Goal: Task Accomplishment & Management: Complete application form

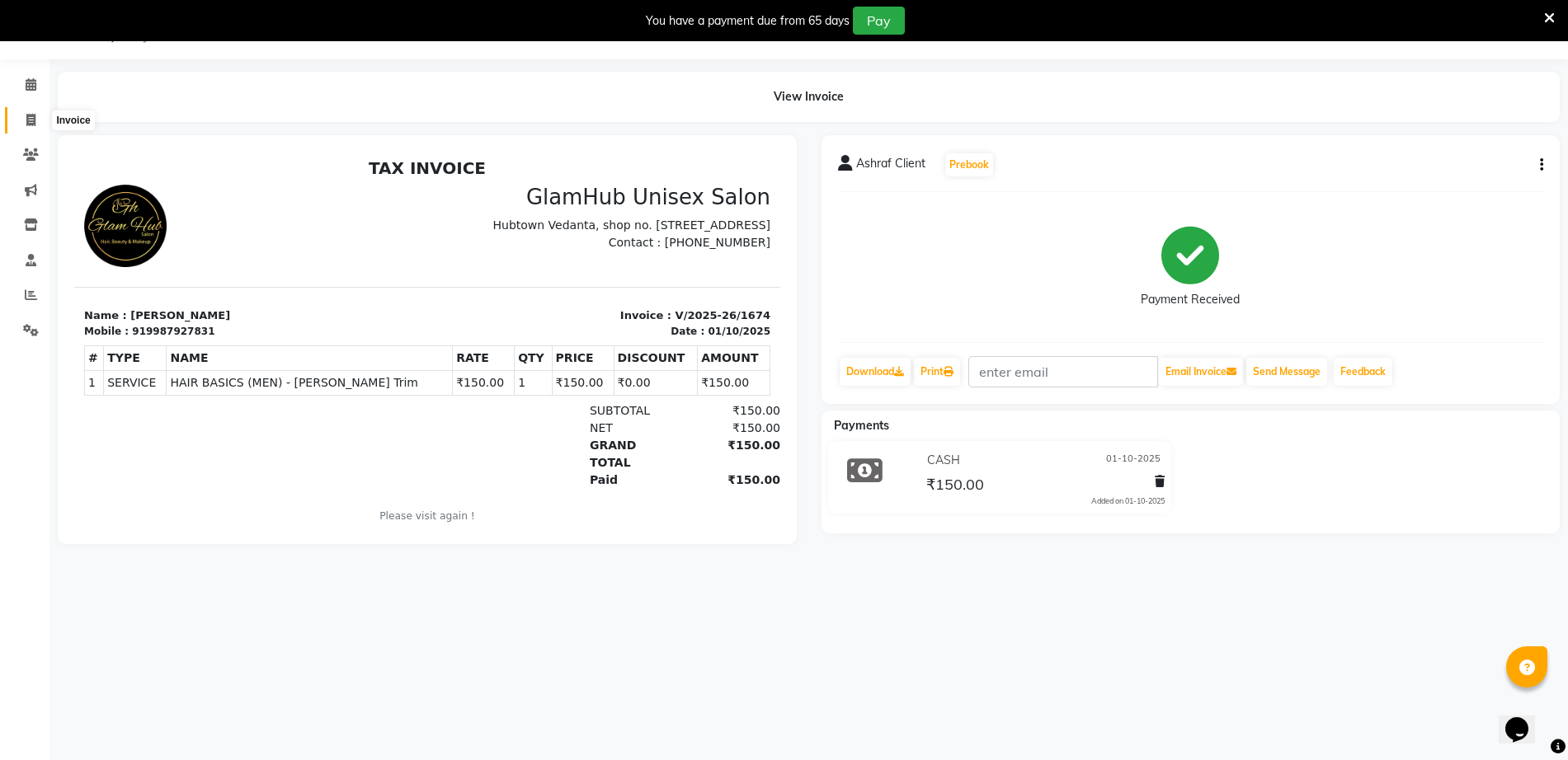
click at [24, 113] on span at bounding box center [31, 121] width 29 height 19
select select "service"
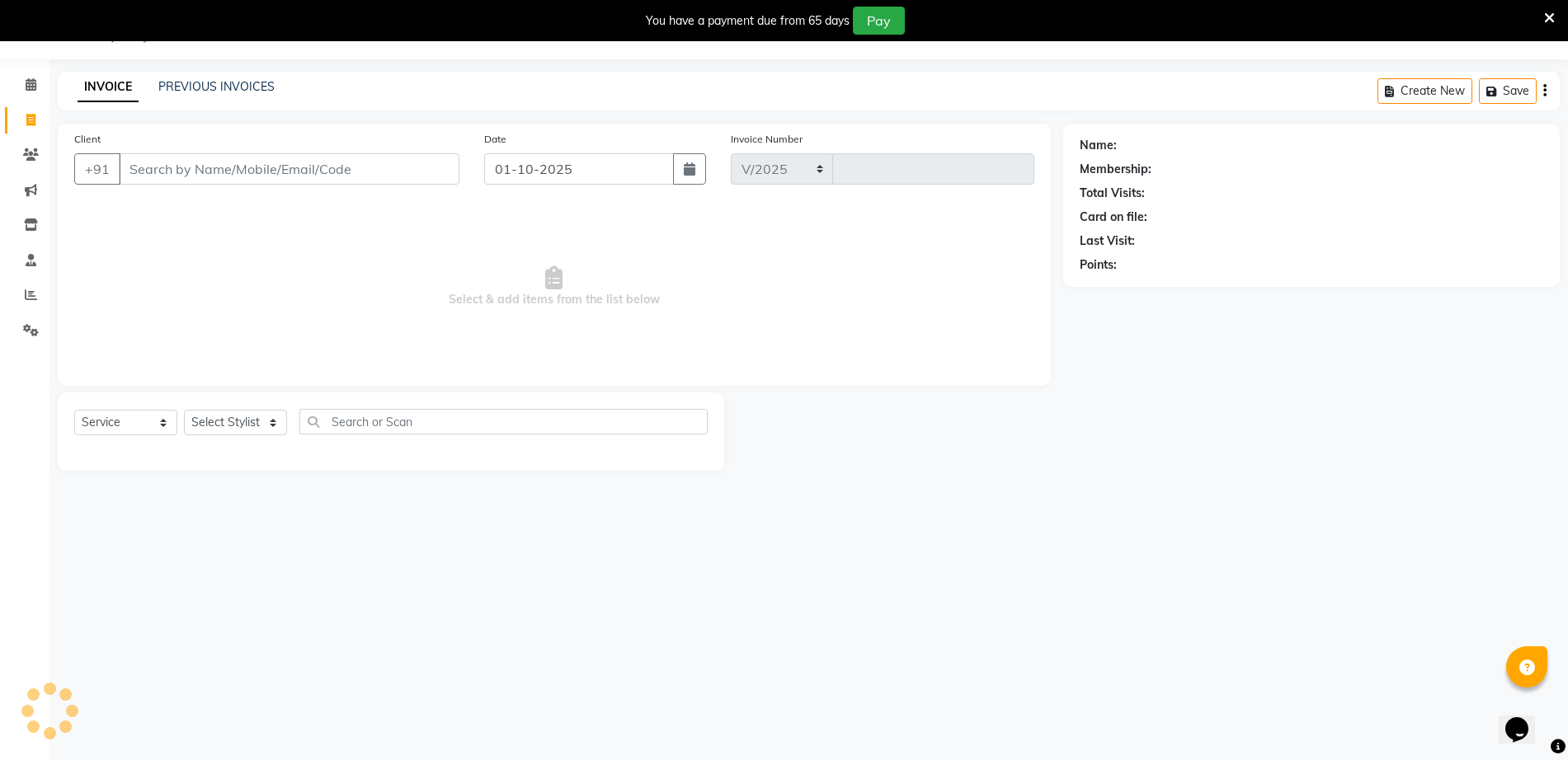
select select "7771"
type input "1675"
click at [231, 73] on div "INVOICE PREVIOUS INVOICES Create New Save" at bounding box center [808, 91] width 1503 height 38
click at [233, 90] on link "PREVIOUS INVOICES" at bounding box center [216, 86] width 116 height 15
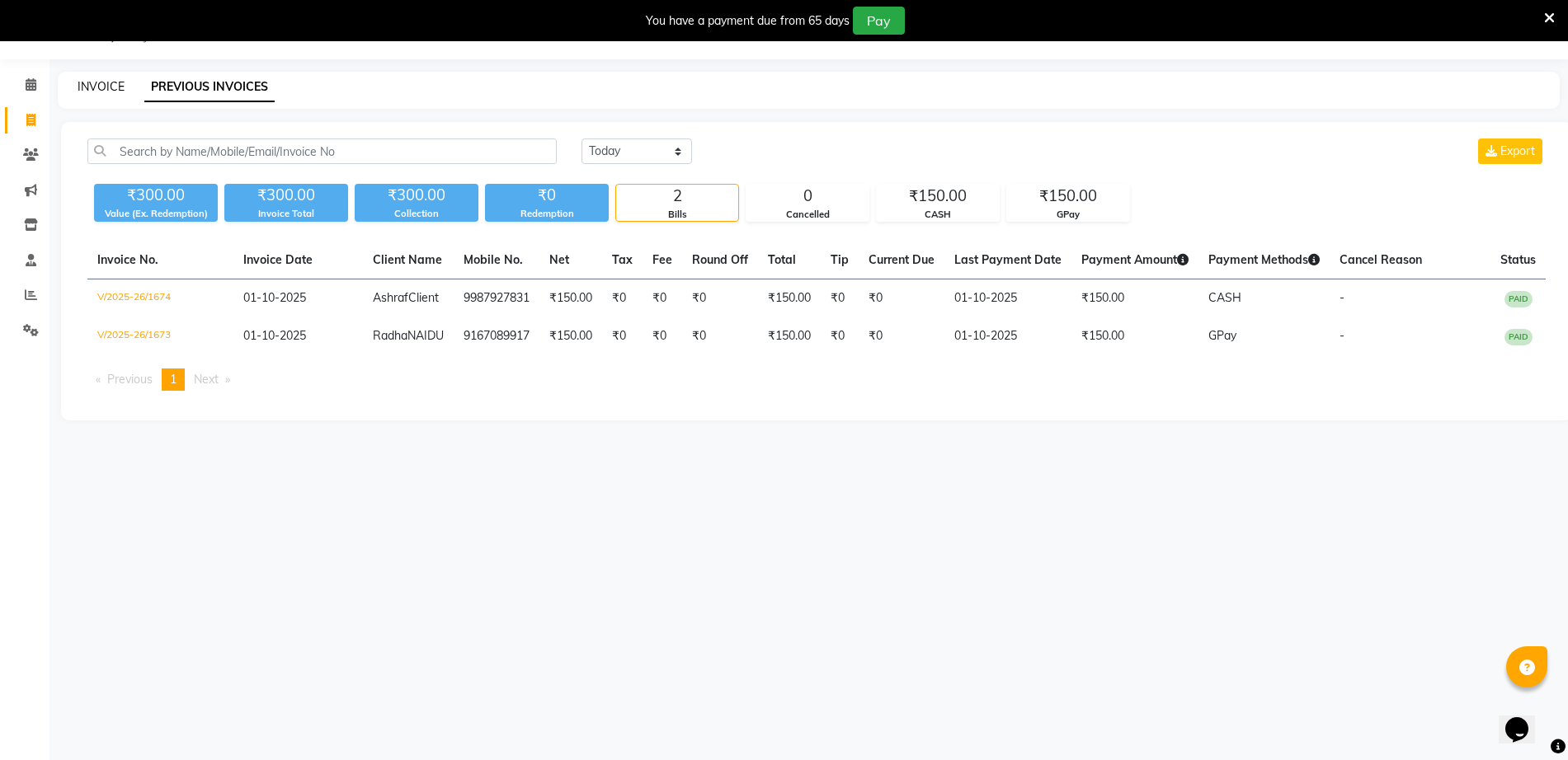
click at [98, 79] on link "INVOICE" at bounding box center [101, 86] width 47 height 15
select select "service"
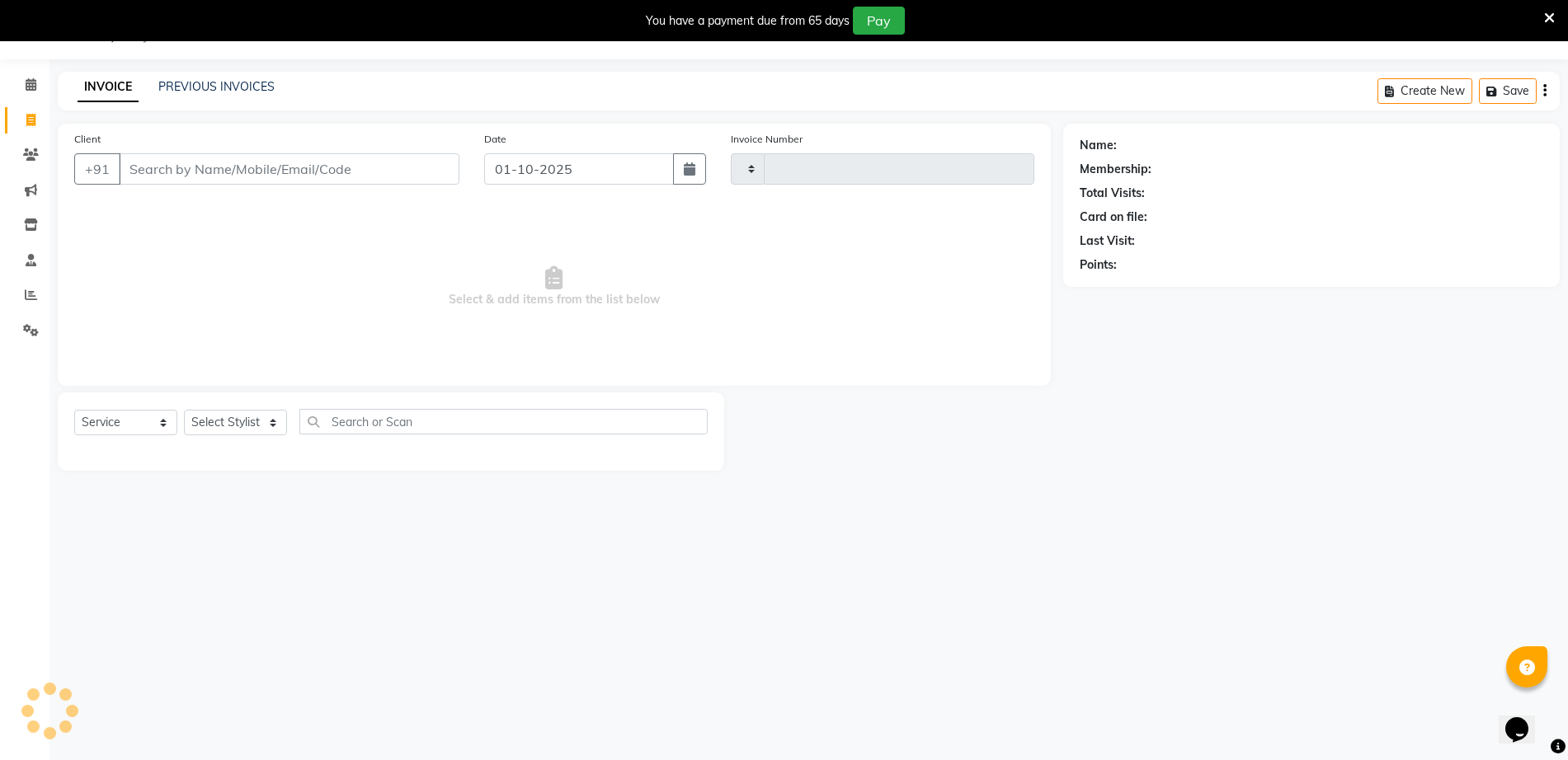
type input "1675"
select select "7771"
click at [233, 169] on input "Client" at bounding box center [289, 169] width 340 height 31
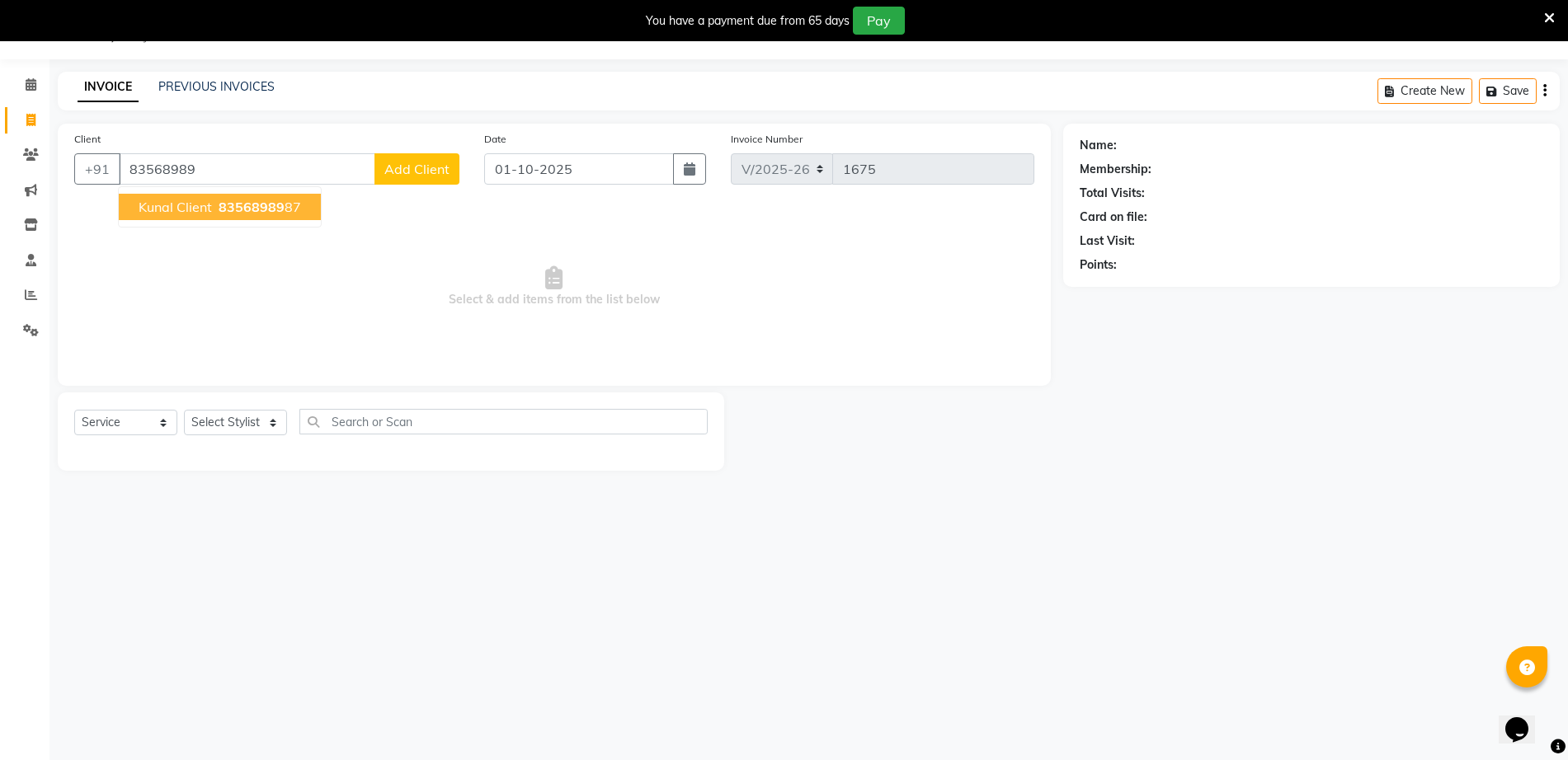
click at [287, 195] on button "Kunal Client 83568989 87" at bounding box center [220, 207] width 203 height 26
type input "8356898987"
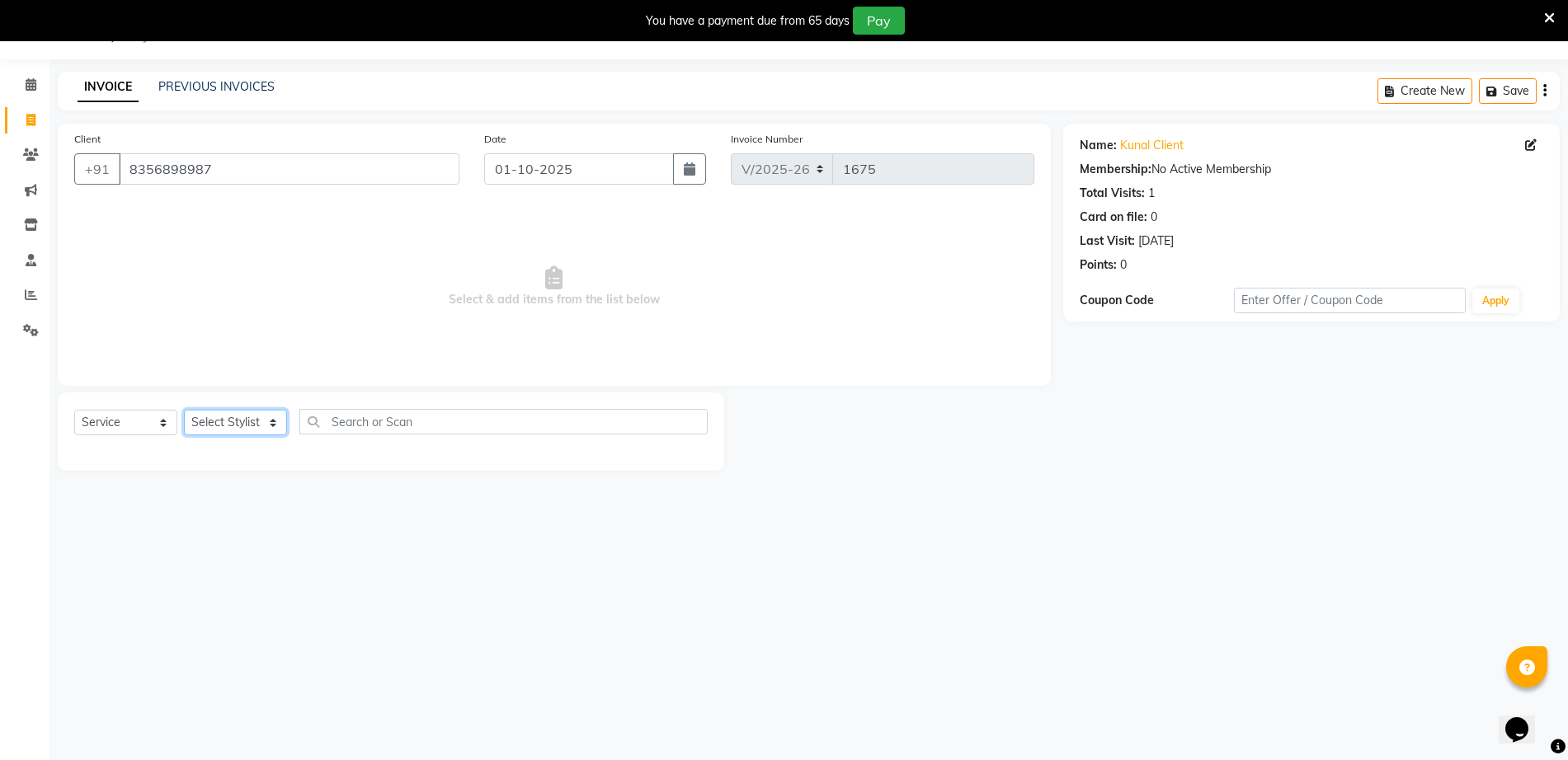
click at [258, 417] on select "Select Stylist Arif Faiyaz krupali pranali radha Zishan" at bounding box center [236, 422] width 103 height 25
select select "69351"
click at [184, 410] on select "Select Stylist Arif Faiyaz krupali pranali radha Zishan" at bounding box center [236, 422] width 103 height 25
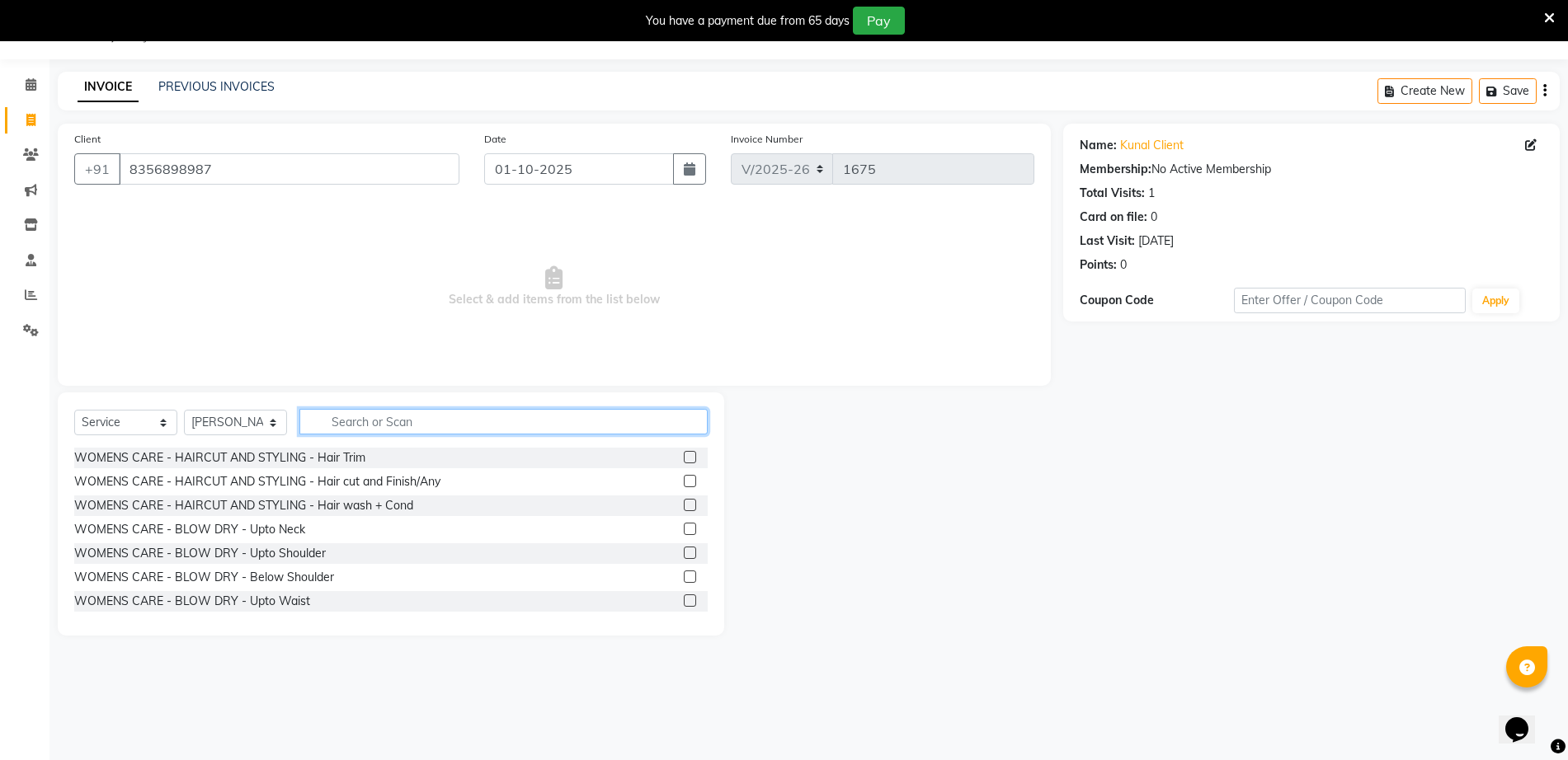
click at [519, 428] on input "text" at bounding box center [504, 421] width 409 height 25
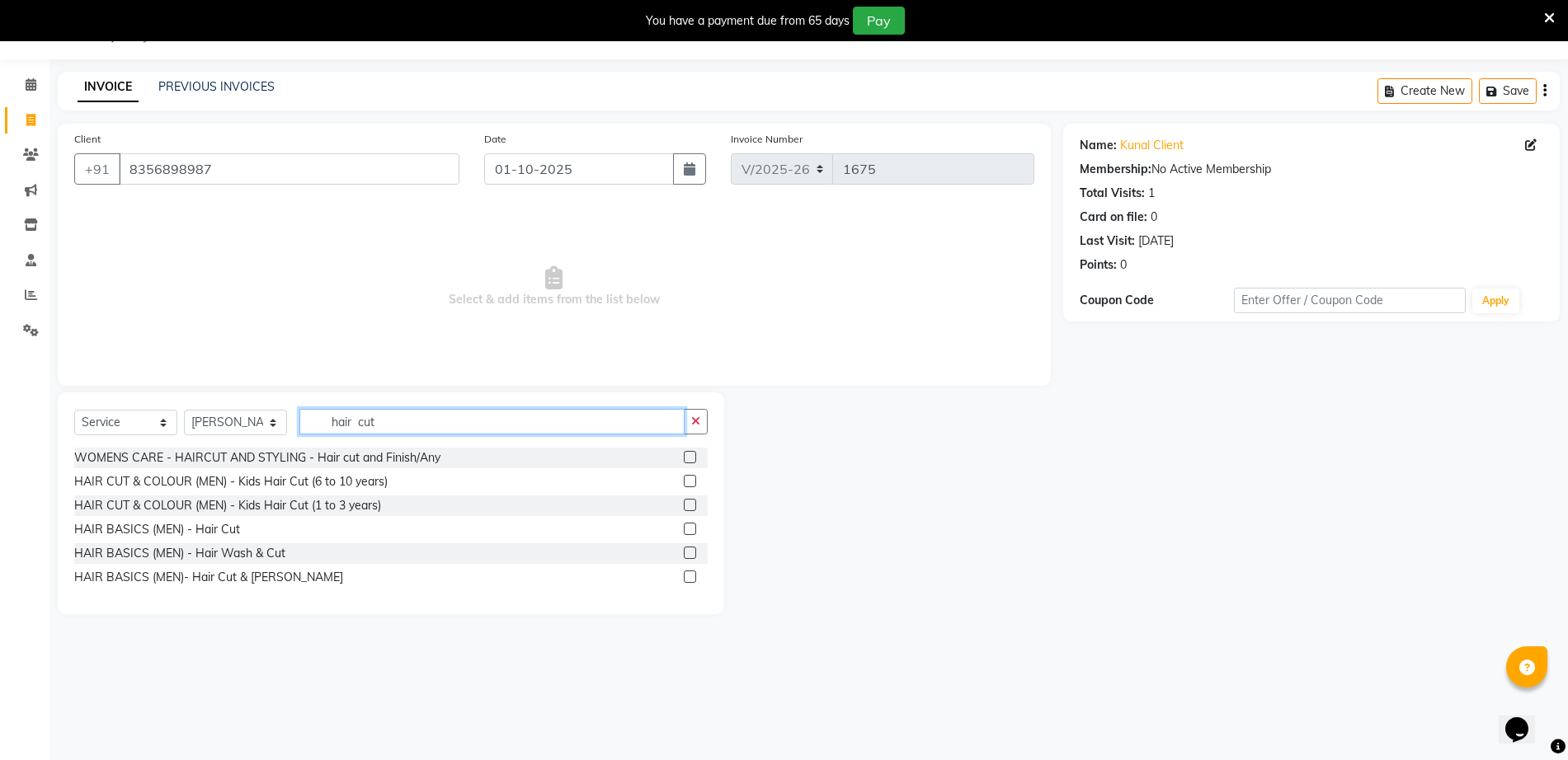
type input "hair cut"
click at [689, 525] on label at bounding box center [690, 529] width 12 height 12
click at [689, 525] on input "checkbox" at bounding box center [689, 530] width 10 height 10
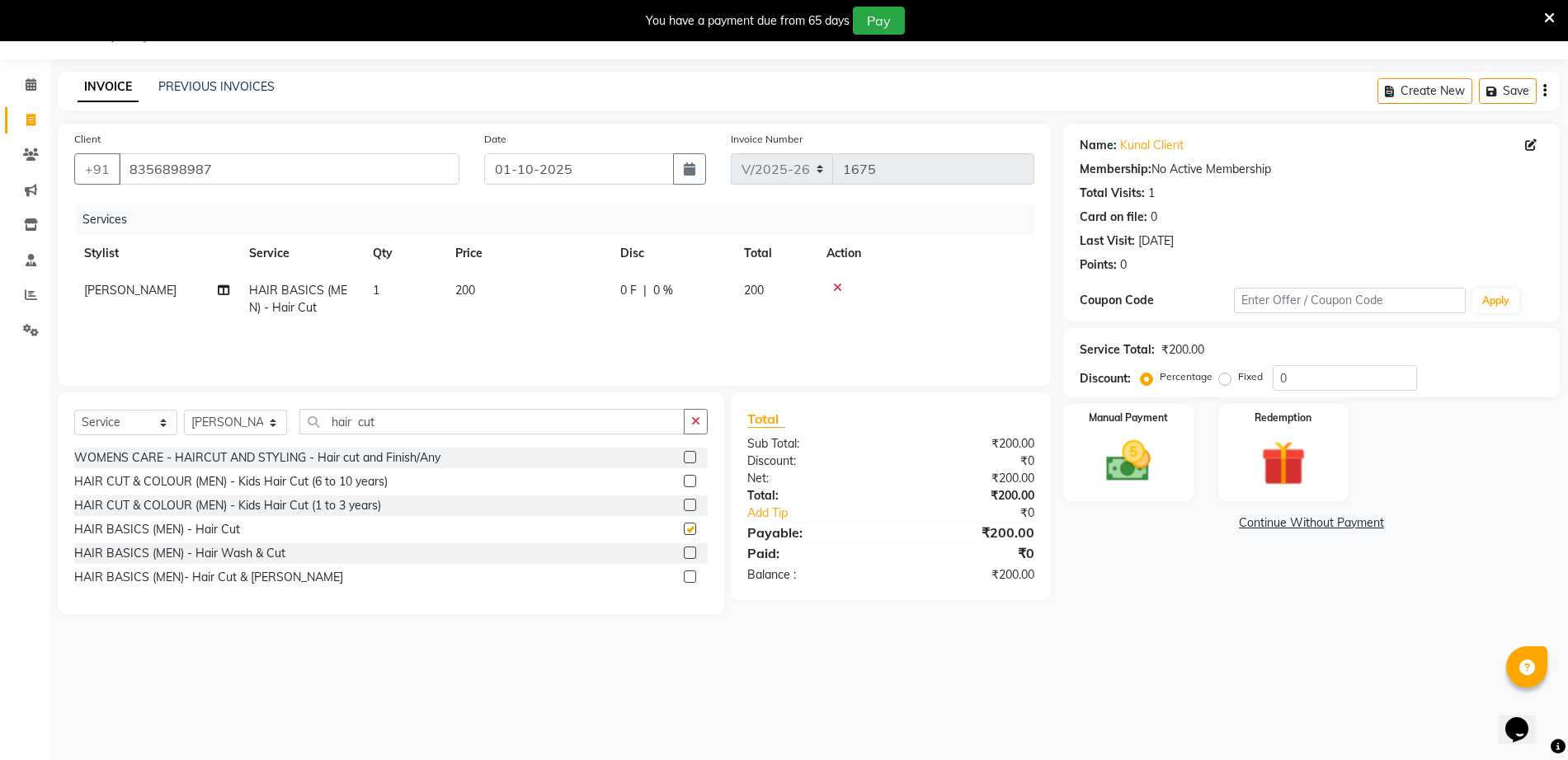
checkbox input "false"
click at [1121, 464] on img at bounding box center [1128, 461] width 76 height 53
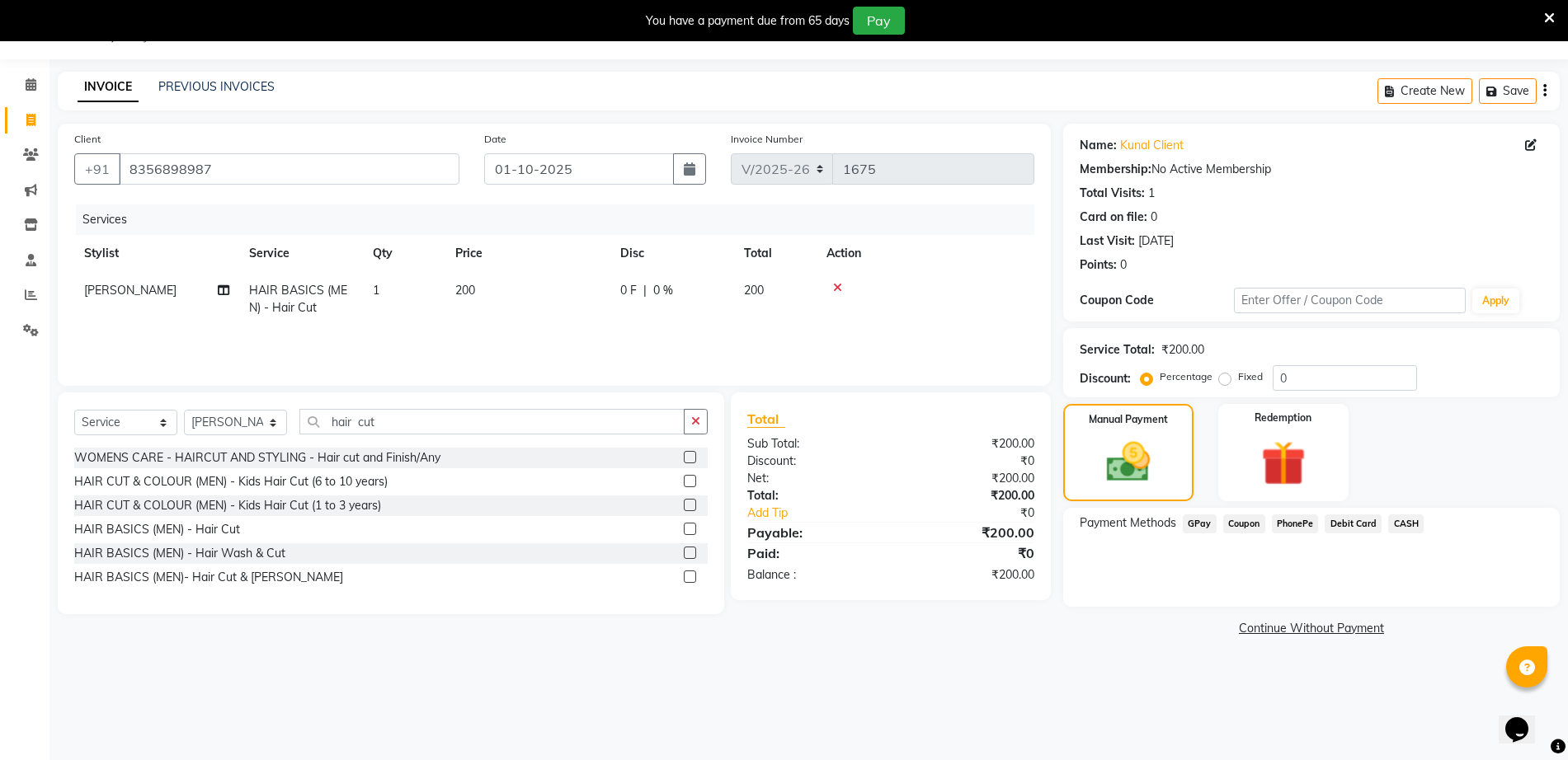
click at [1197, 518] on span "GPay" at bounding box center [1200, 524] width 34 height 19
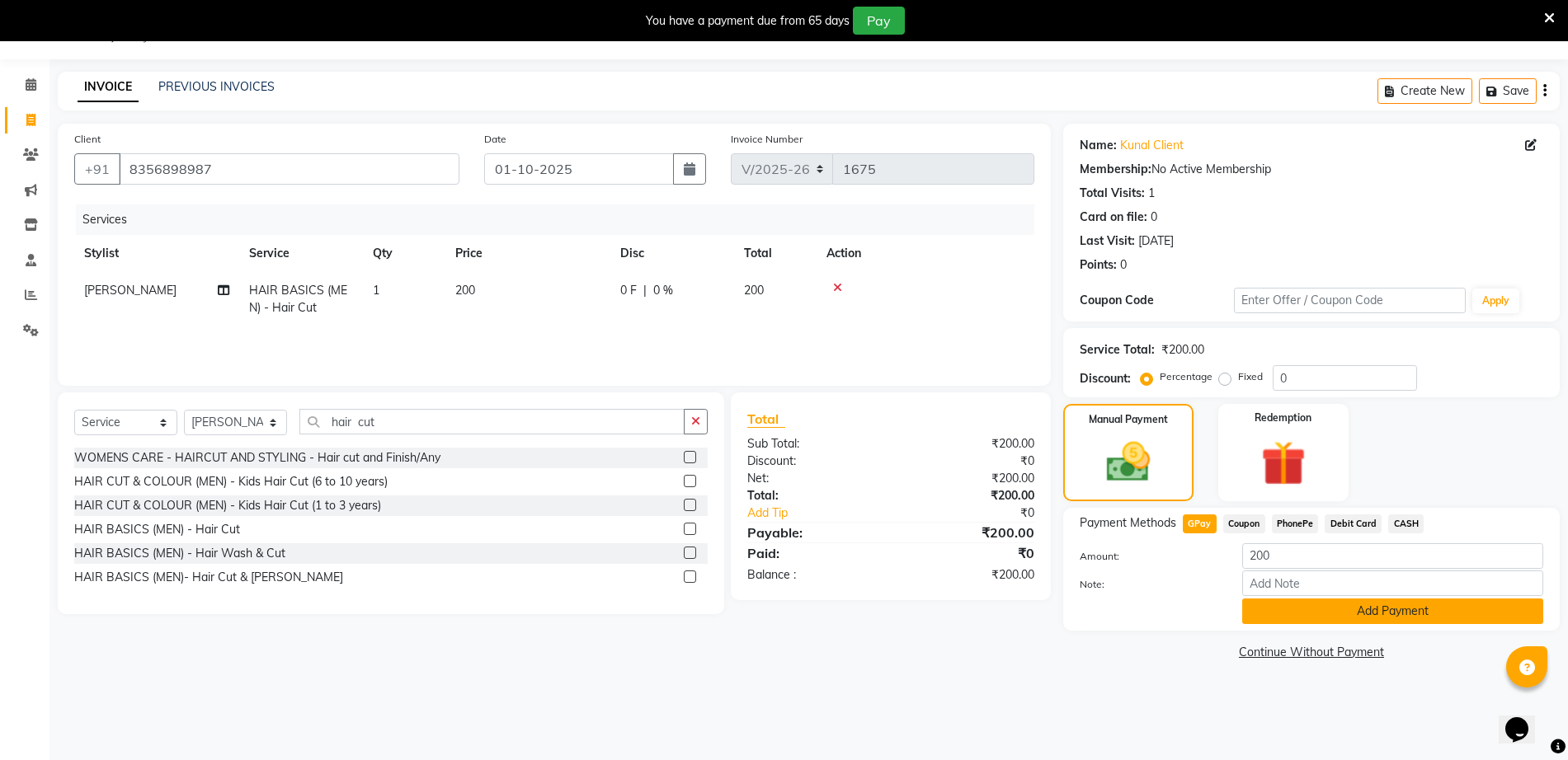
click at [1447, 608] on button "Add Payment" at bounding box center [1393, 611] width 301 height 25
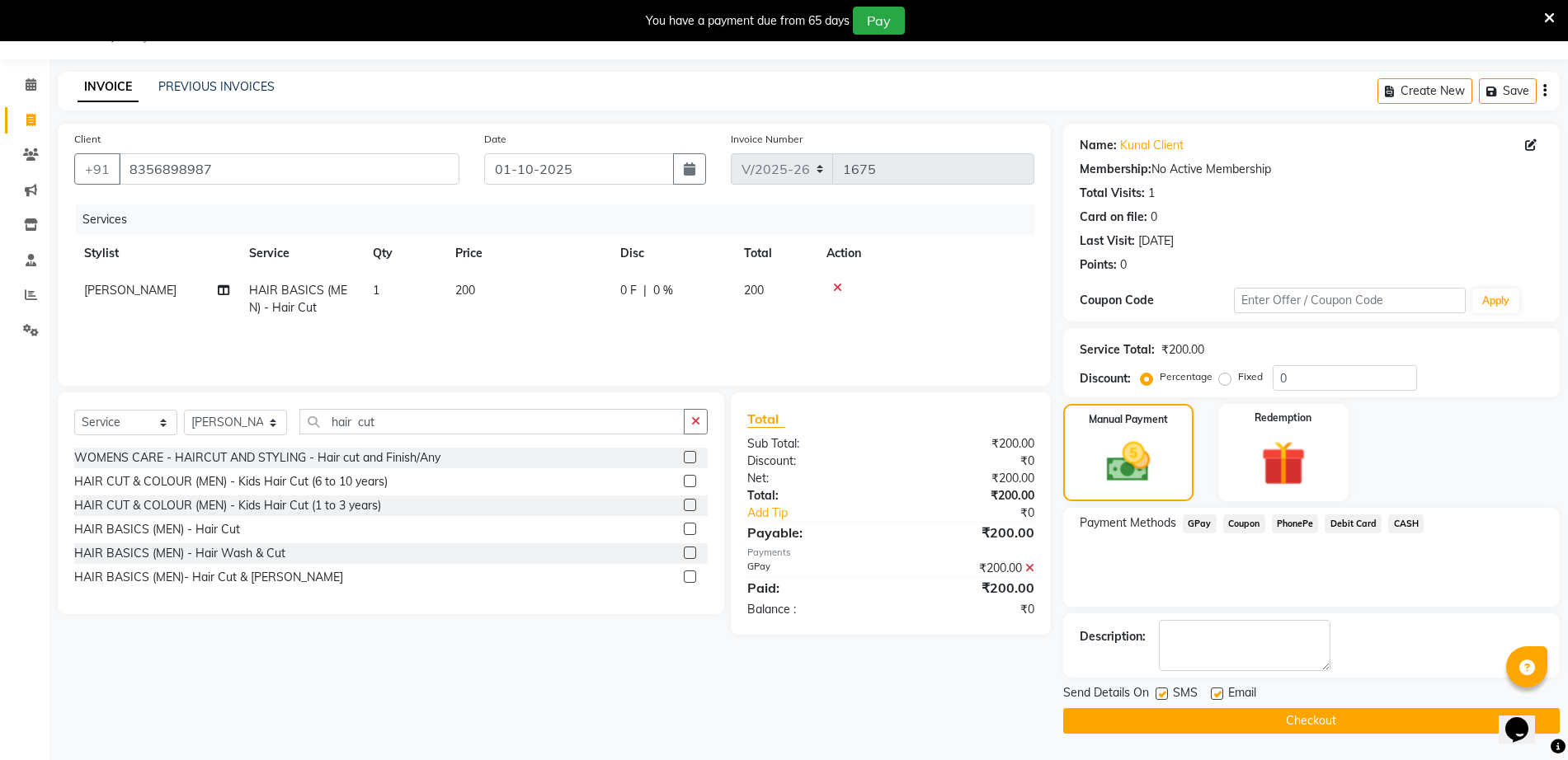
click at [1417, 725] on button "Checkout" at bounding box center [1311, 721] width 497 height 25
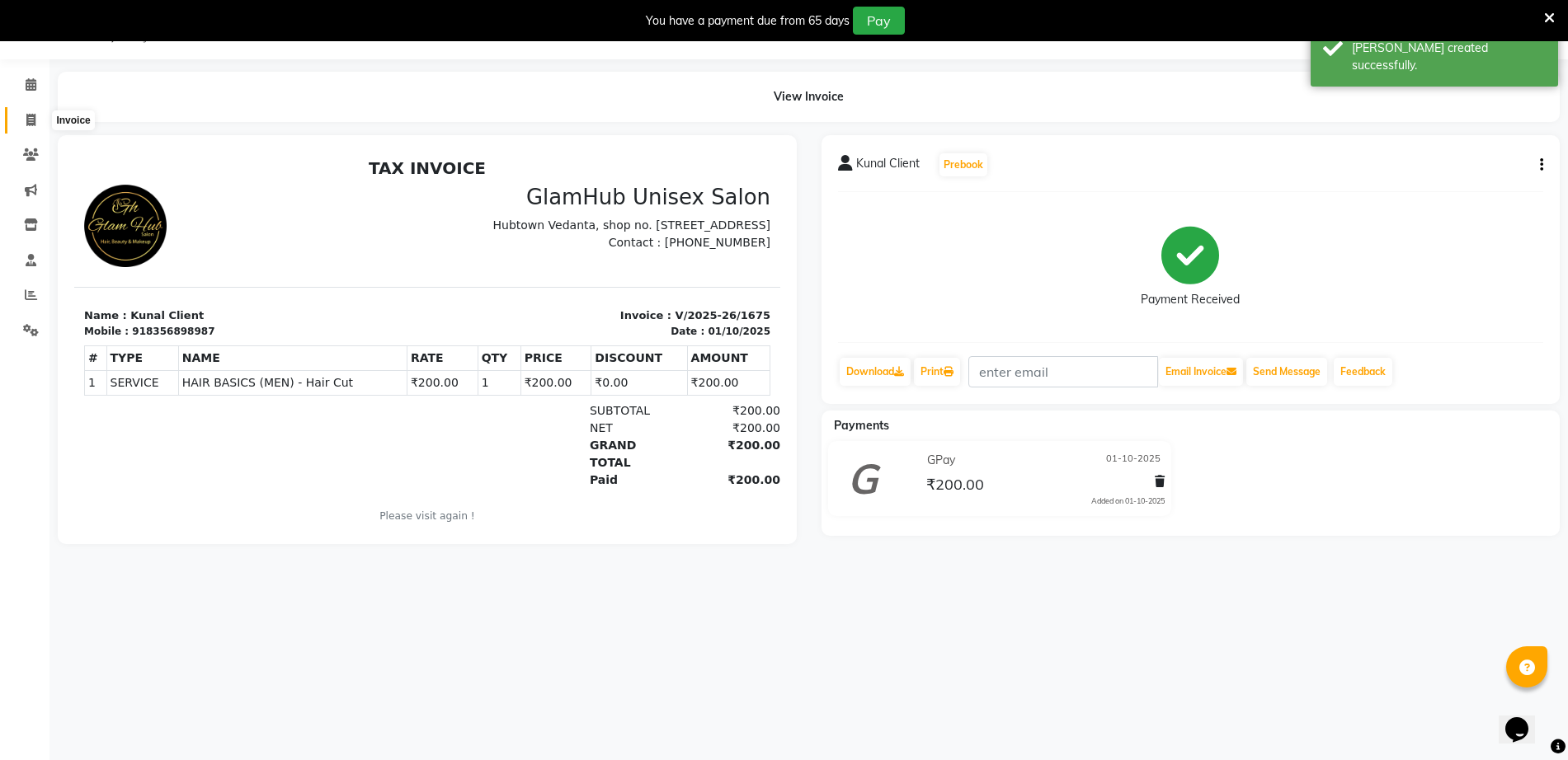
click at [29, 116] on icon at bounding box center [31, 120] width 9 height 12
select select "7771"
select select "service"
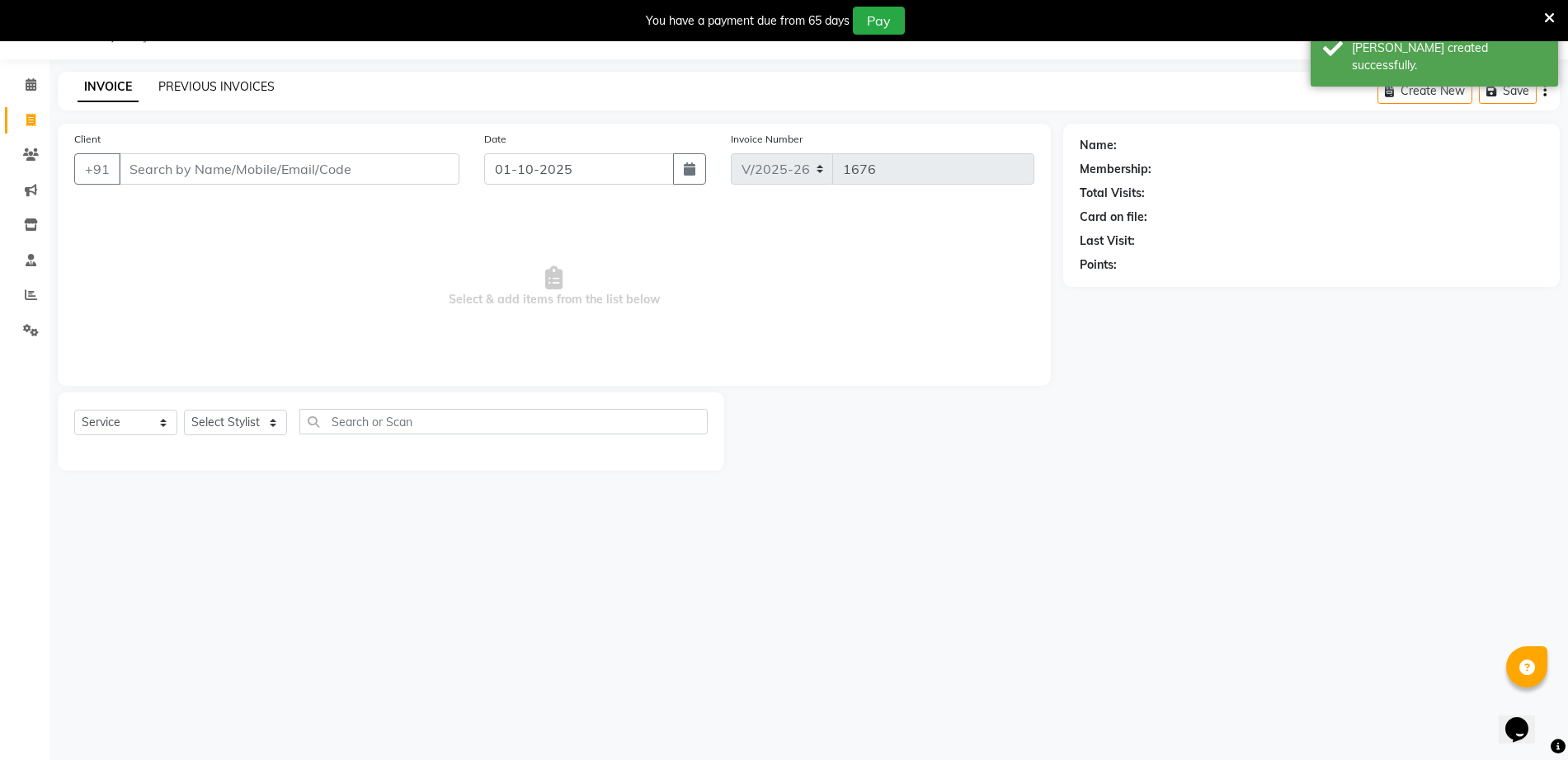
click at [211, 79] on link "PREVIOUS INVOICES" at bounding box center [216, 86] width 116 height 15
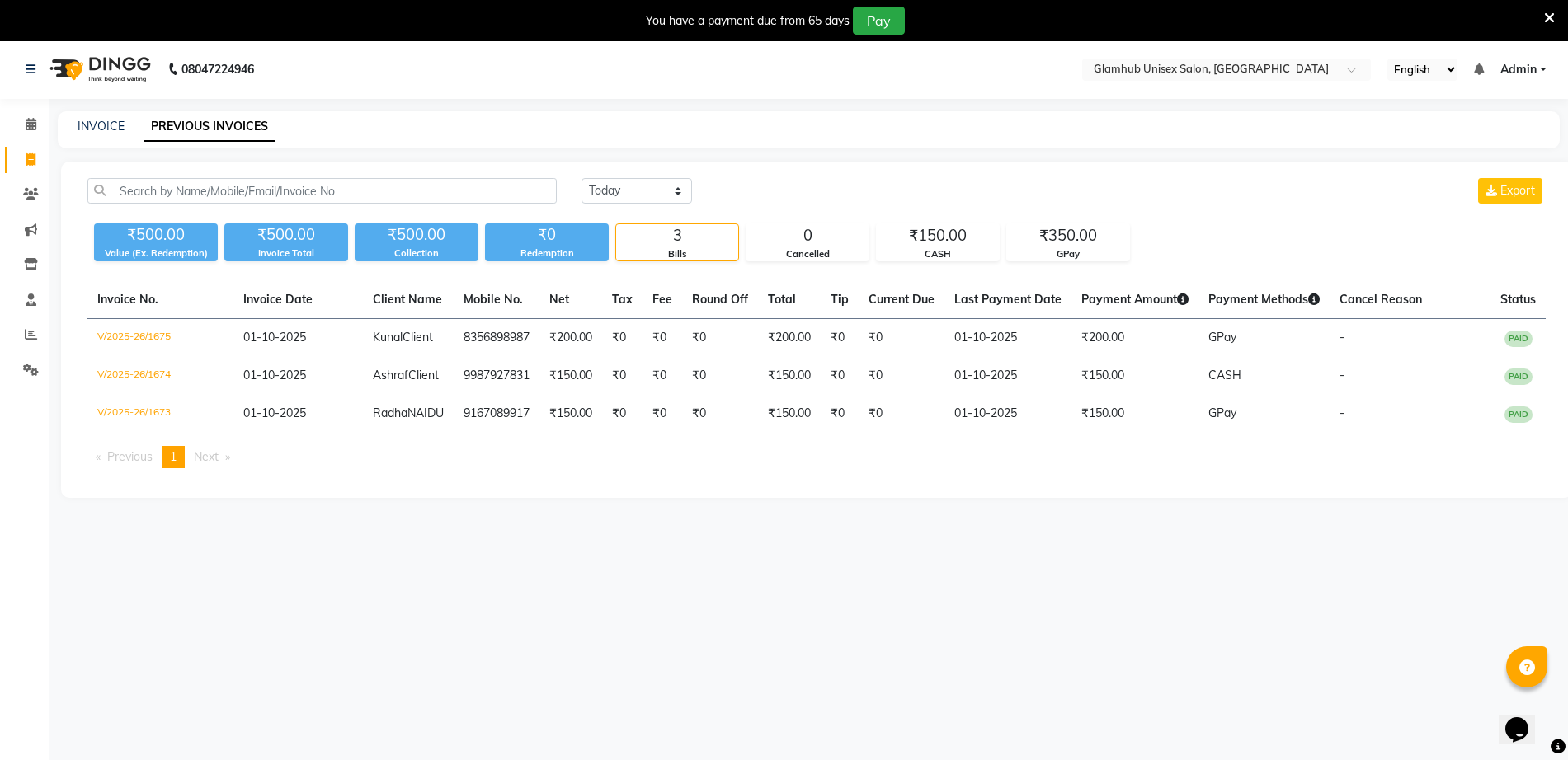
click at [375, 52] on nav "08047224946 Select Location × Glamhub Unisex Salon, Sion English ENGLISH Españo…" at bounding box center [784, 69] width 1568 height 59
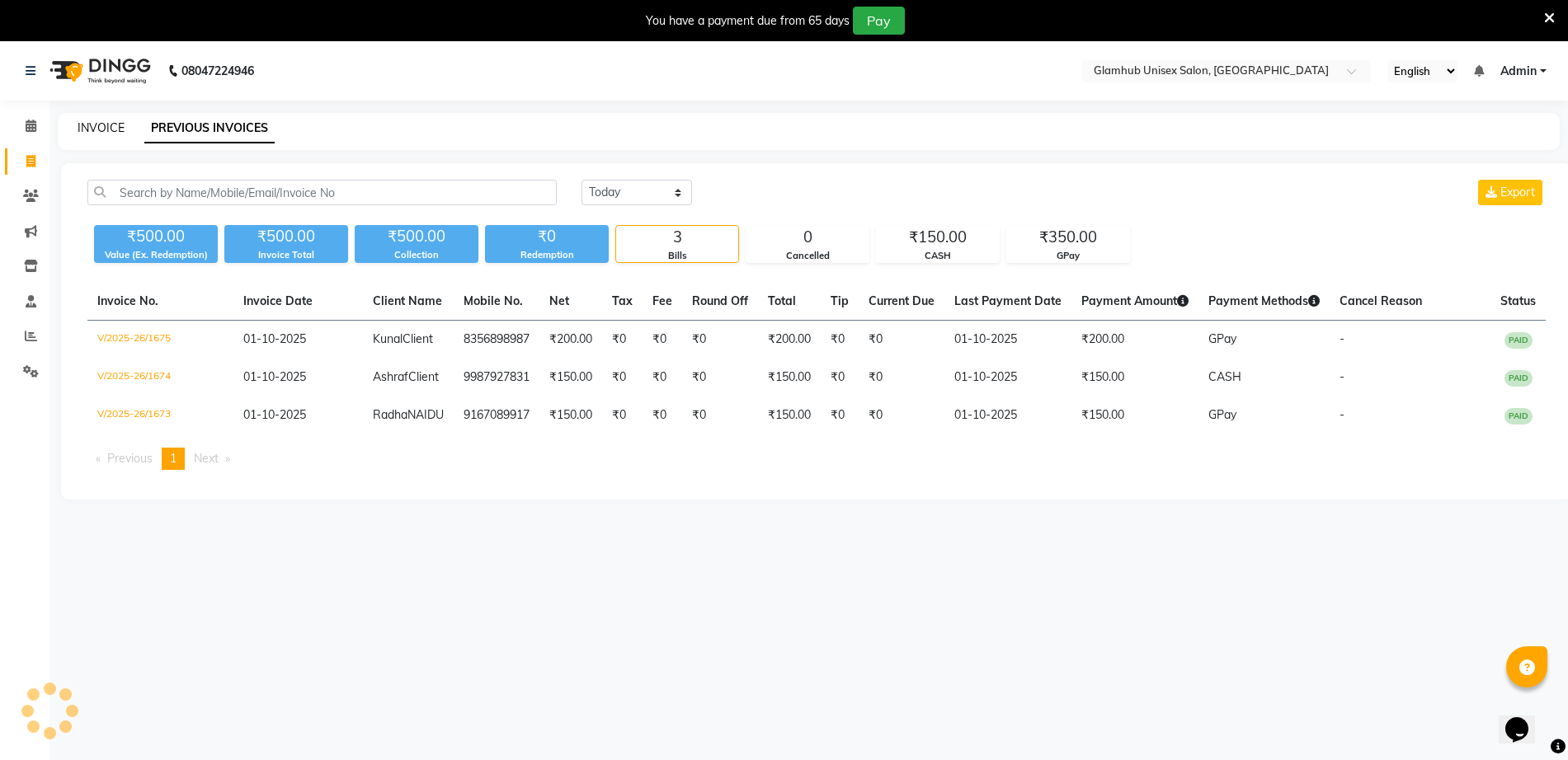
click at [92, 127] on link "INVOICE" at bounding box center [101, 127] width 47 height 15
select select "service"
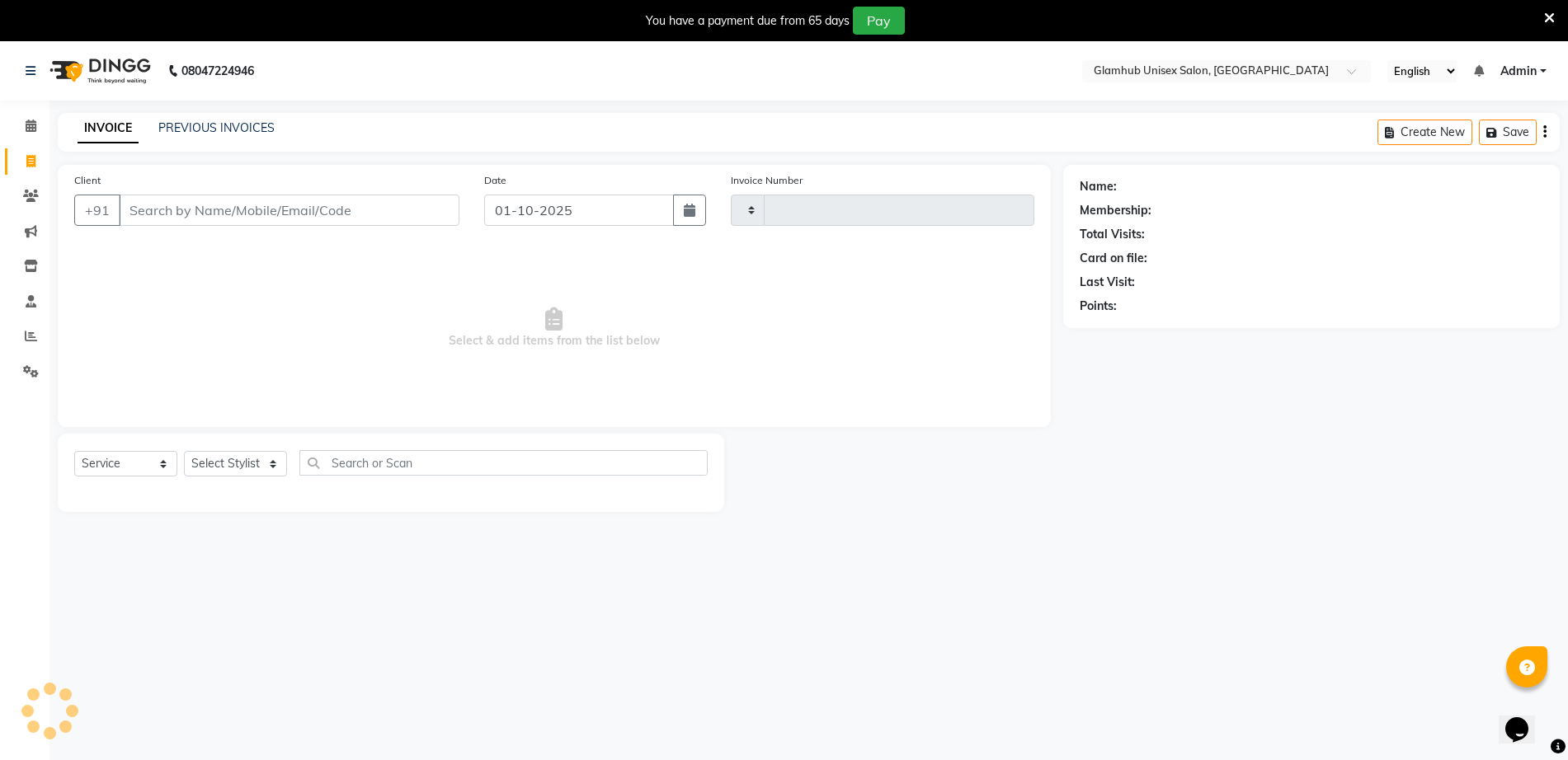
type input "1676"
select select "7771"
click at [20, 127] on span at bounding box center [31, 127] width 29 height 19
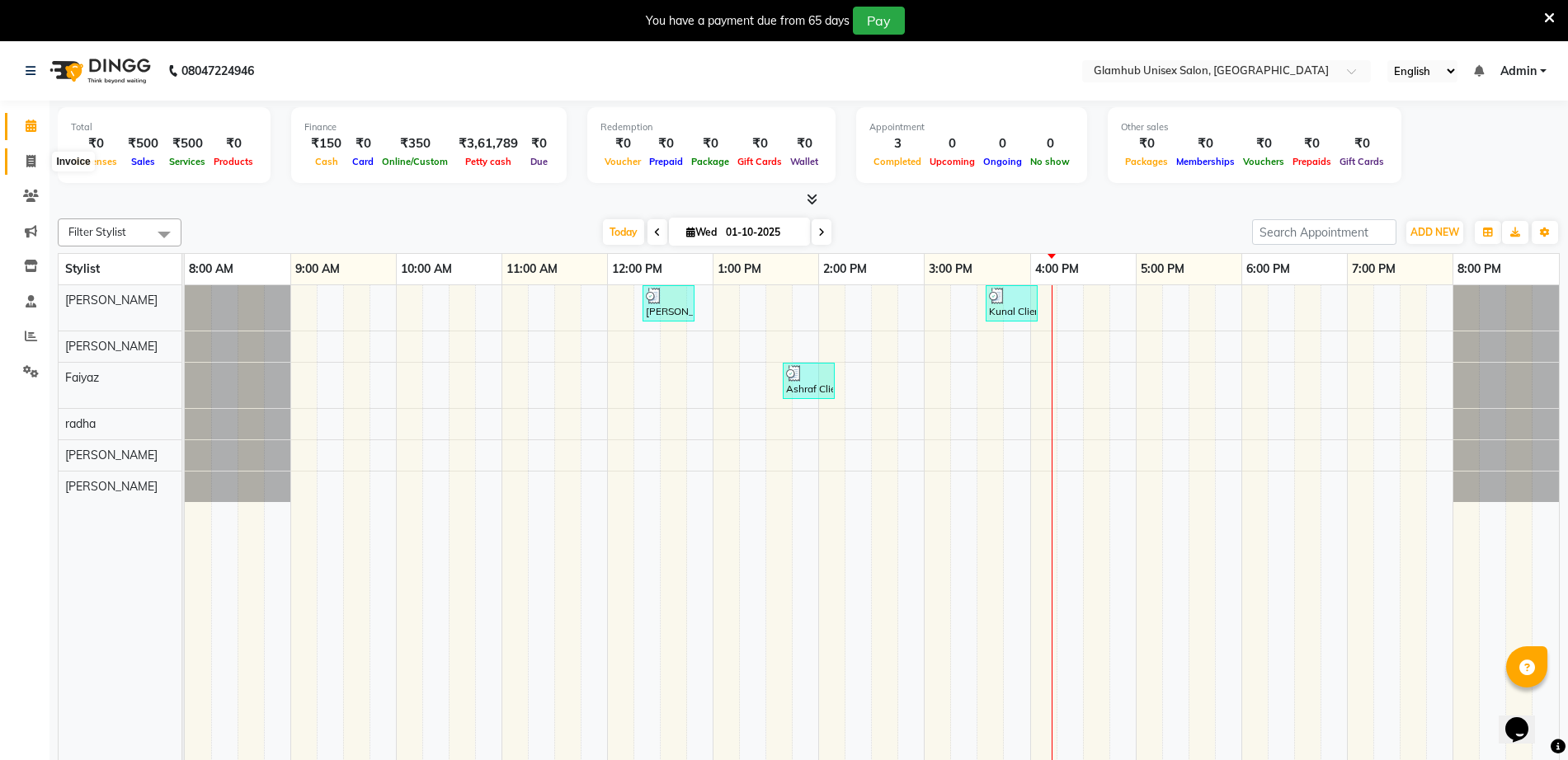
click at [38, 160] on span at bounding box center [31, 162] width 29 height 19
select select "service"
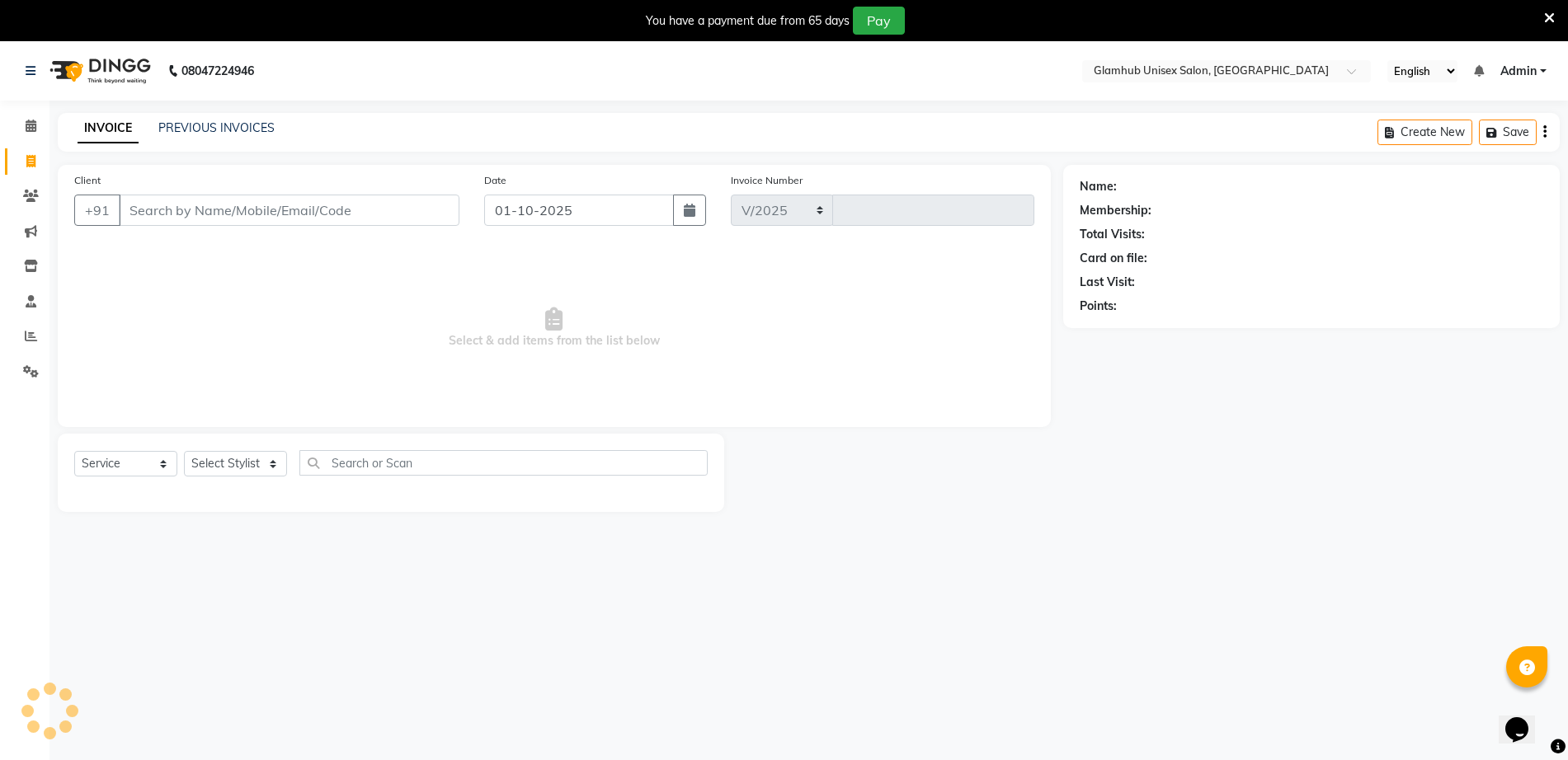
select select "7771"
type input "1676"
click at [29, 121] on icon at bounding box center [31, 126] width 10 height 12
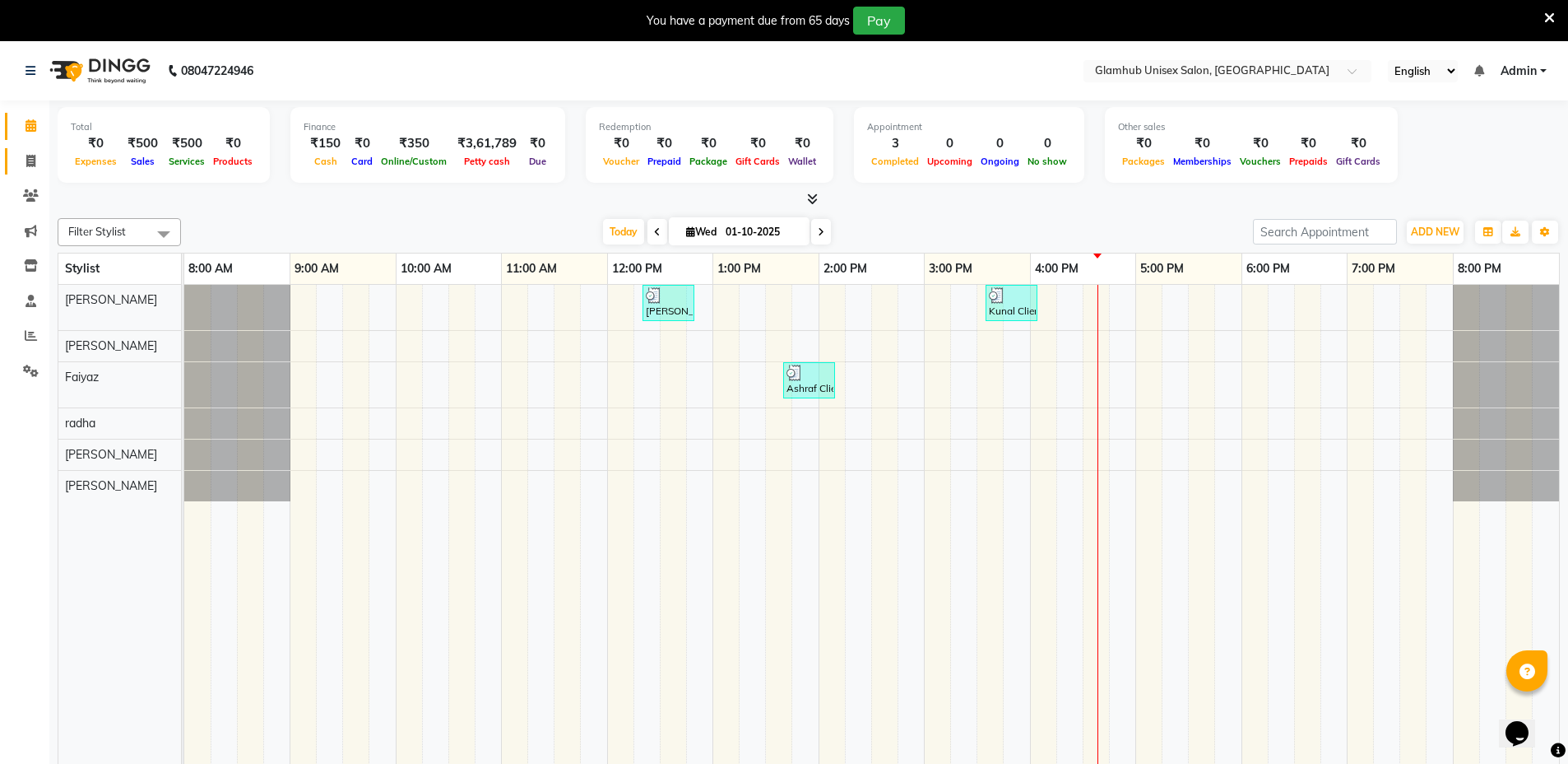
click at [32, 149] on link "Invoice" at bounding box center [24, 161] width 39 height 27
select select "service"
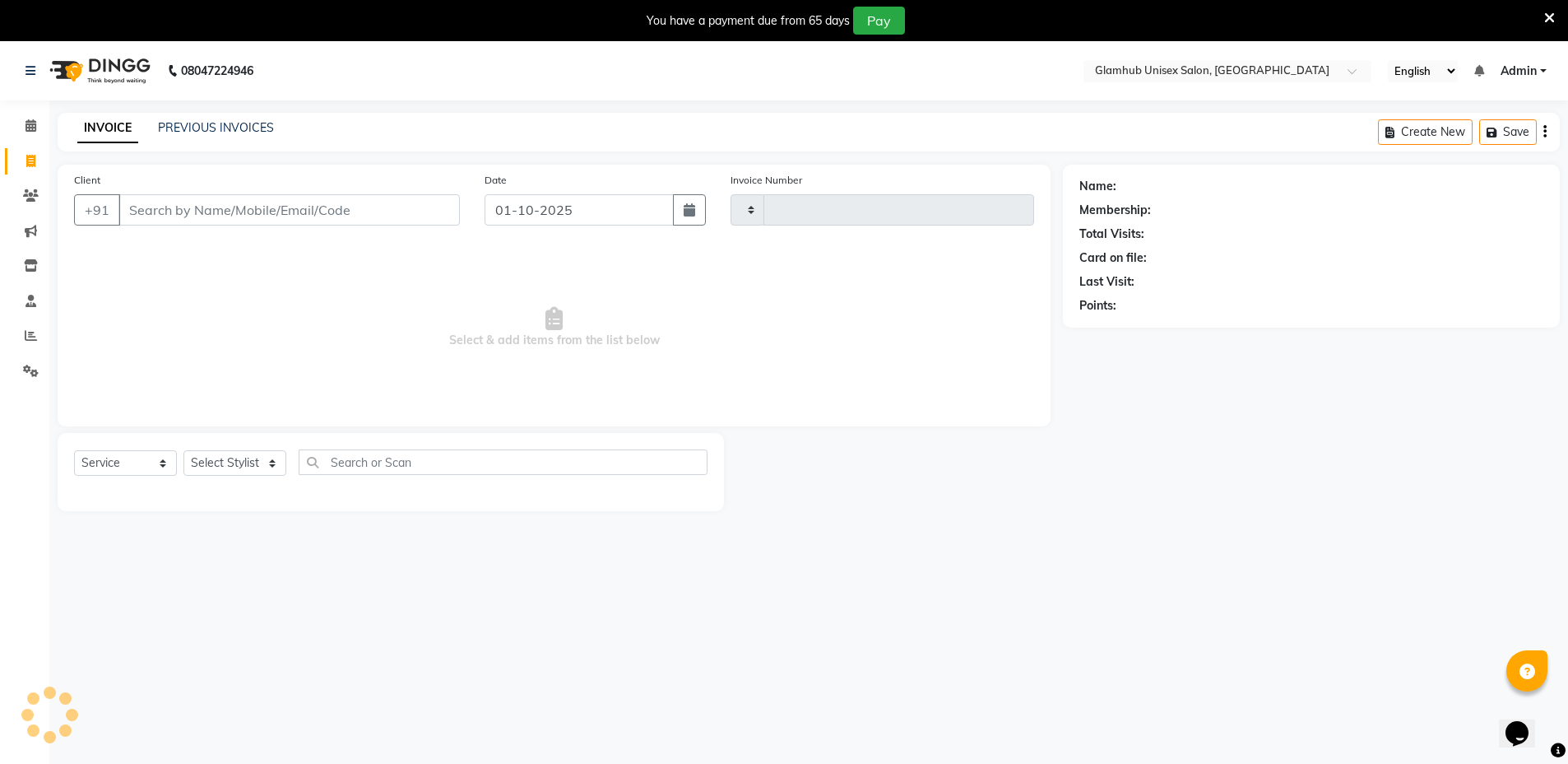
type input "1676"
select select "7771"
click at [151, 212] on input "Client" at bounding box center [289, 210] width 341 height 31
click at [135, 206] on input "Client" at bounding box center [289, 210] width 341 height 31
click at [161, 214] on input "Client" at bounding box center [289, 210] width 341 height 31
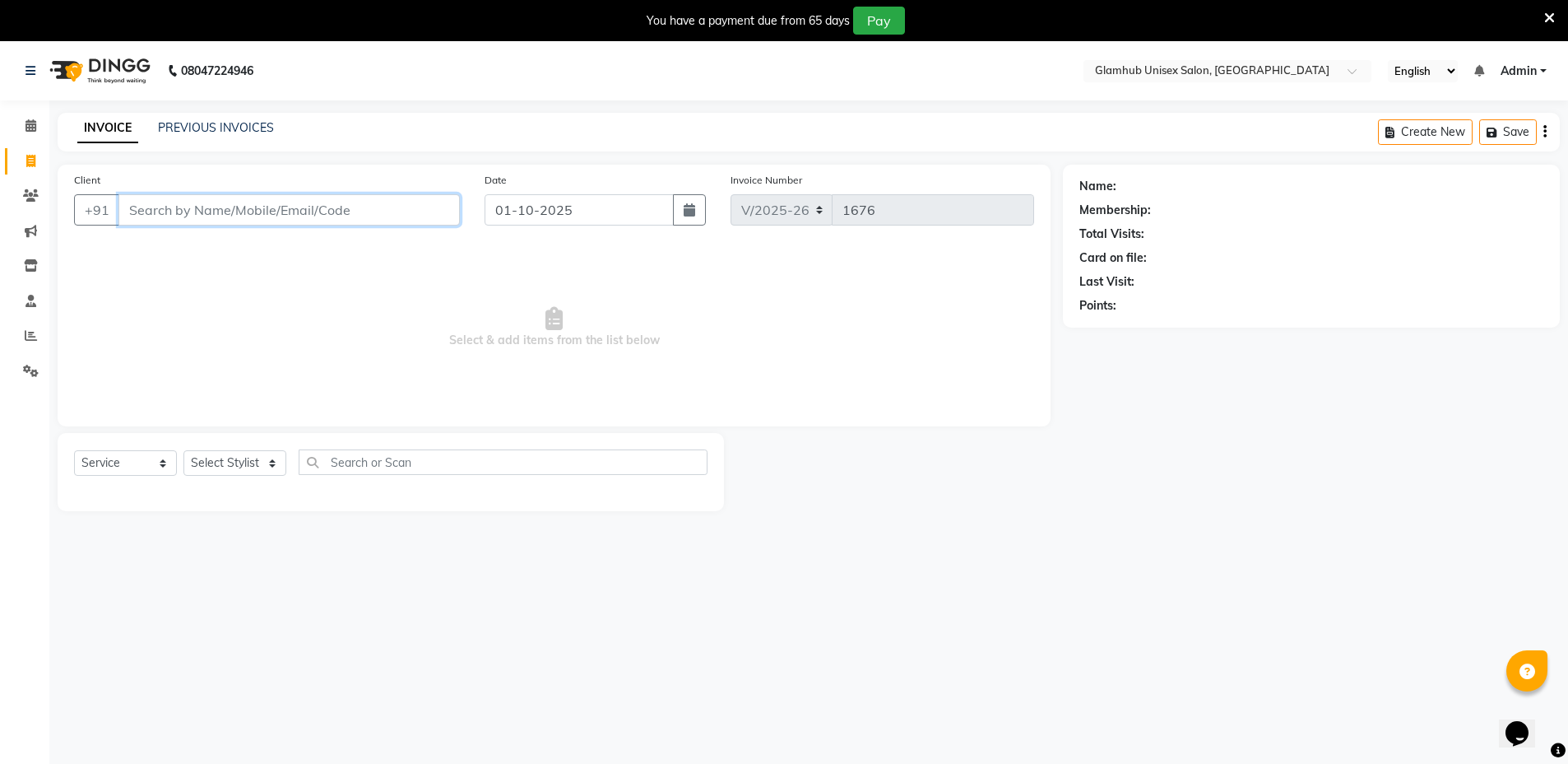
click at [239, 203] on input "Client" at bounding box center [289, 210] width 341 height 31
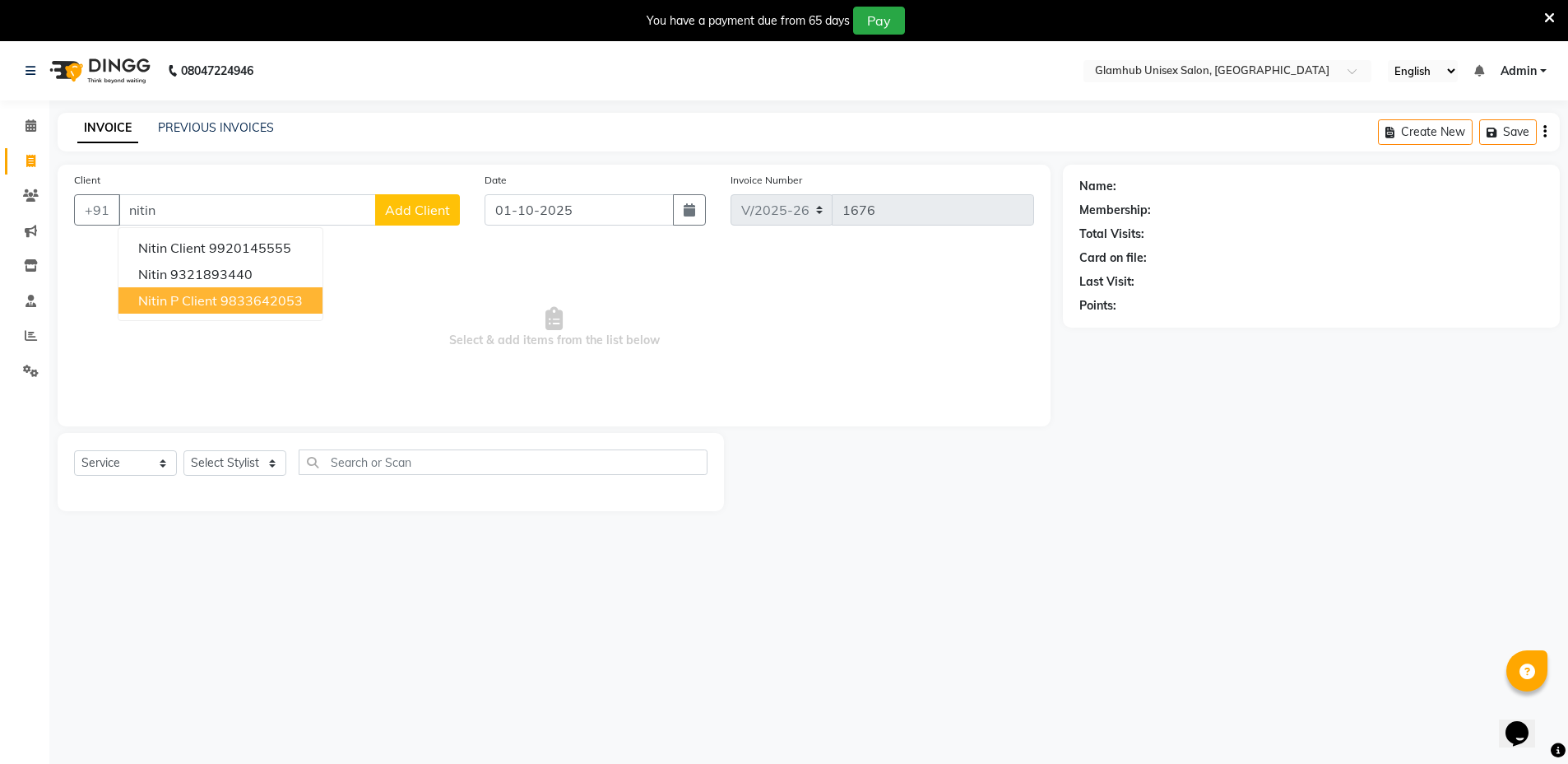
click at [610, 709] on div "08047224946 Select Location × Glamhub Unisex Salon, Sion English ENGLISH Españo…" at bounding box center [784, 423] width 1568 height 764
click at [231, 213] on input "nitin" at bounding box center [247, 210] width 258 height 31
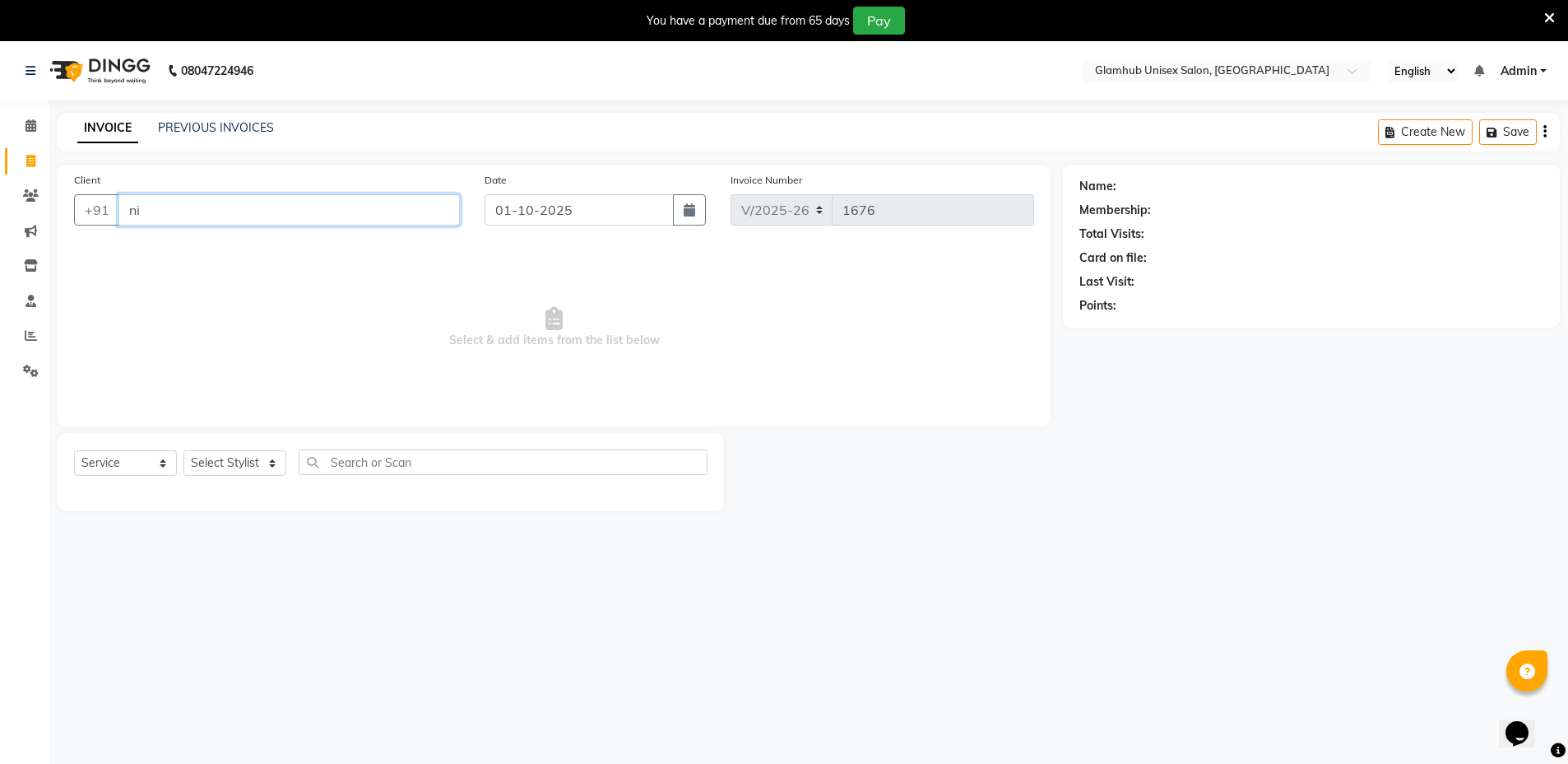
type input "n"
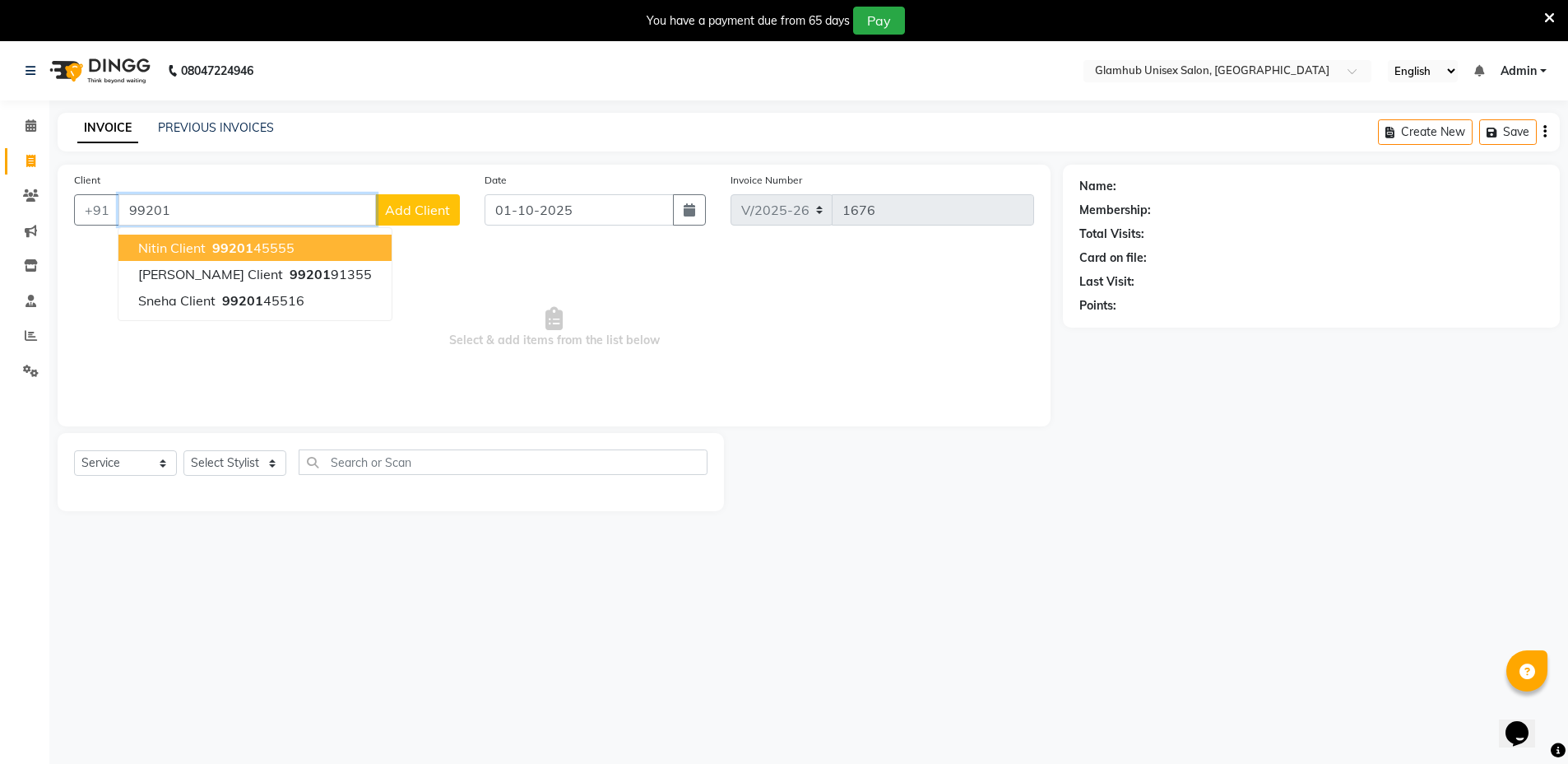
click at [245, 247] on span "99201" at bounding box center [232, 247] width 41 height 17
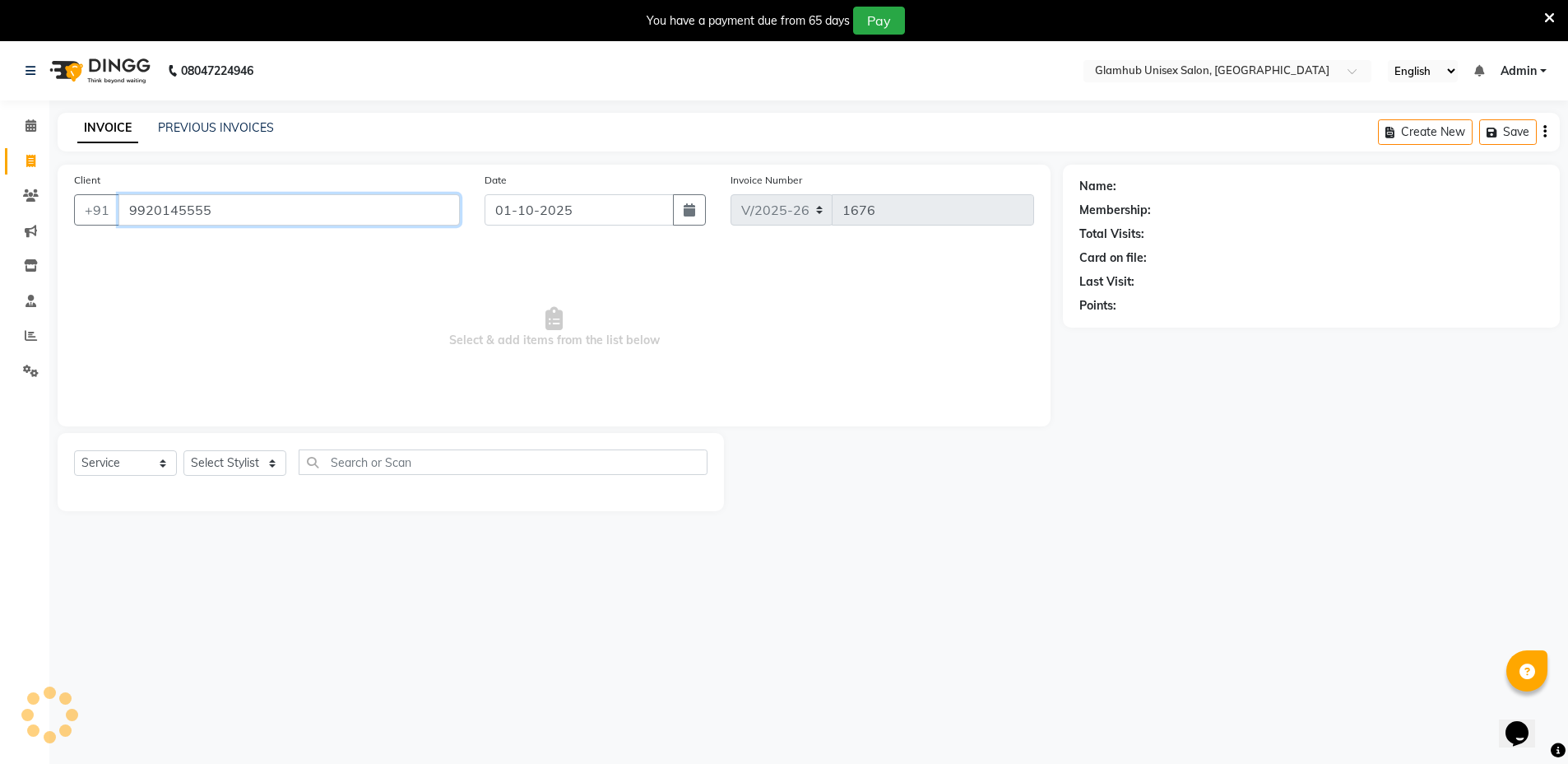
type input "9920145555"
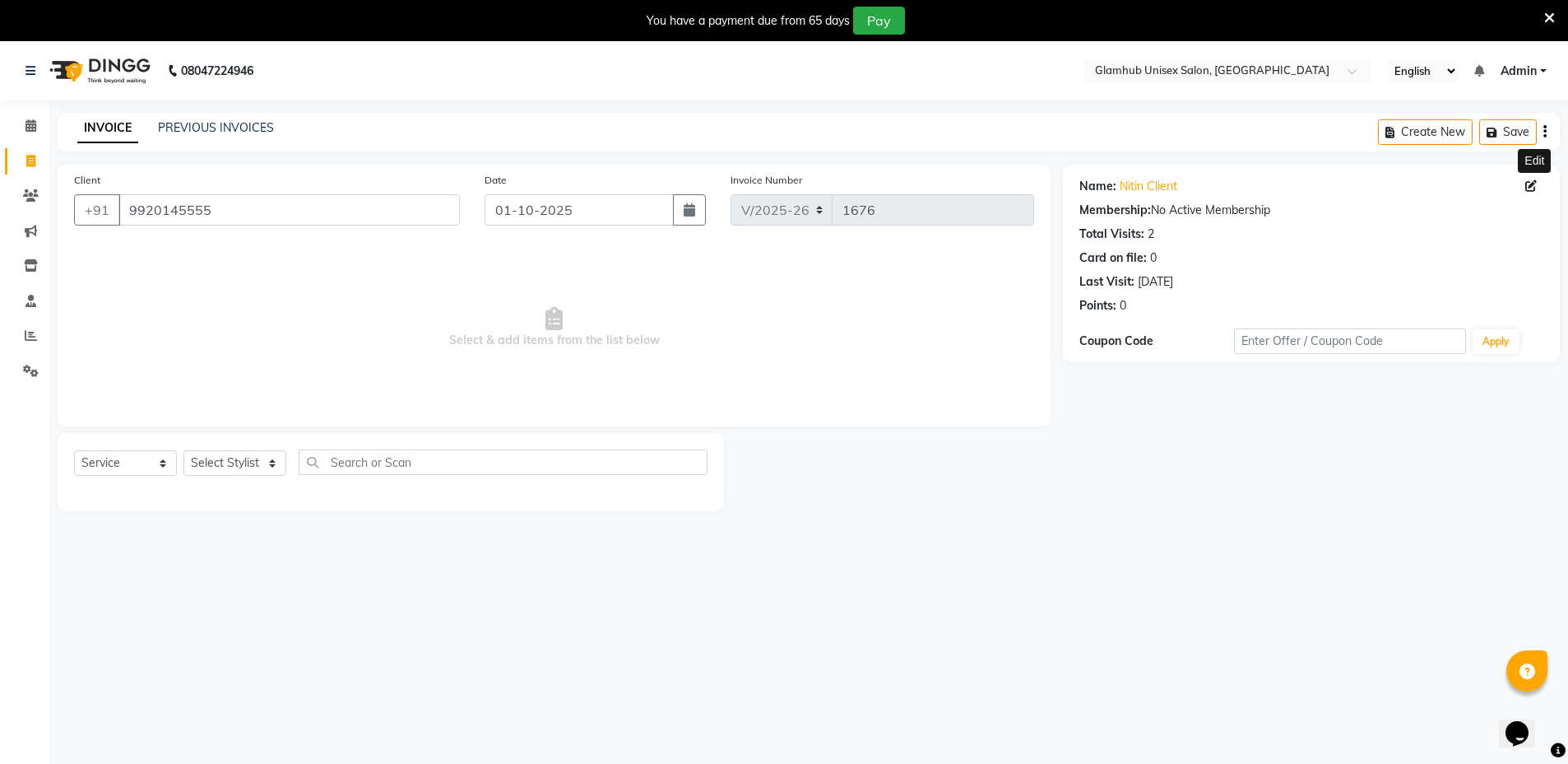
click at [1531, 180] on icon at bounding box center [1531, 186] width 11 height 11
select select "male"
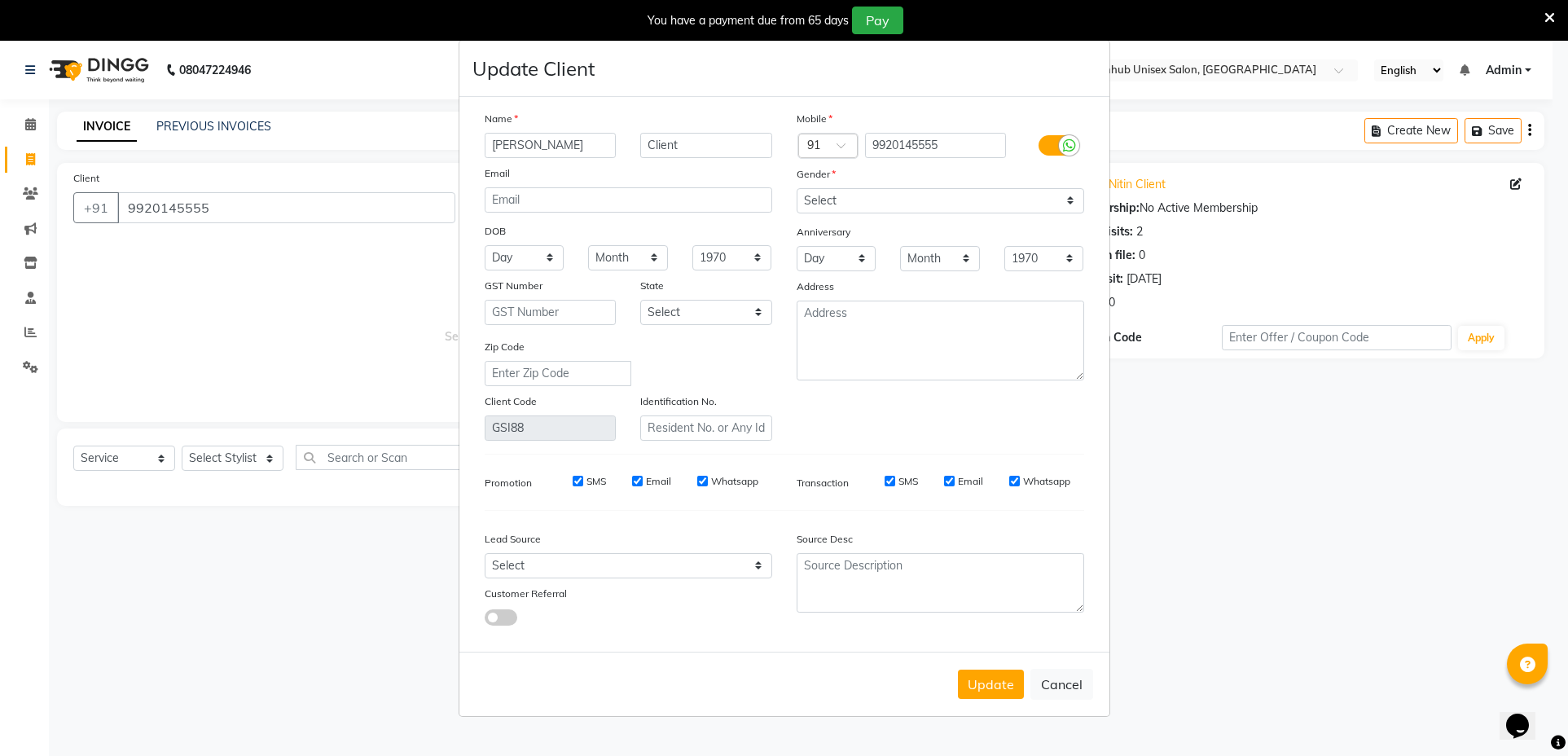
type input "Nitin obroi"
drag, startPoint x: 1092, startPoint y: 186, endPoint x: 919, endPoint y: 178, distance: 173.2
click at [919, 178] on div "Gender" at bounding box center [940, 177] width 312 height 22
click at [997, 676] on button "Update" at bounding box center [990, 684] width 66 height 29
select select
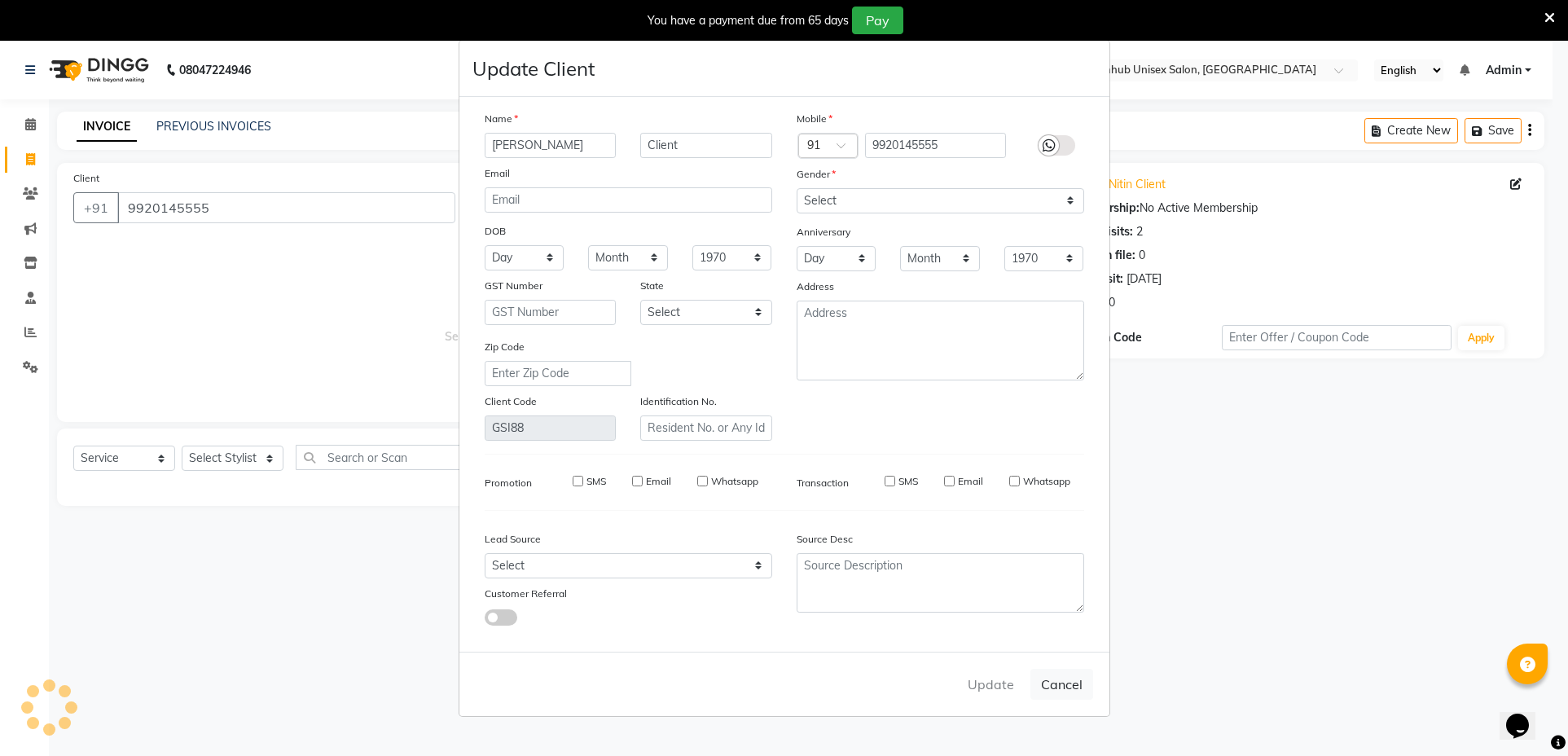
select select
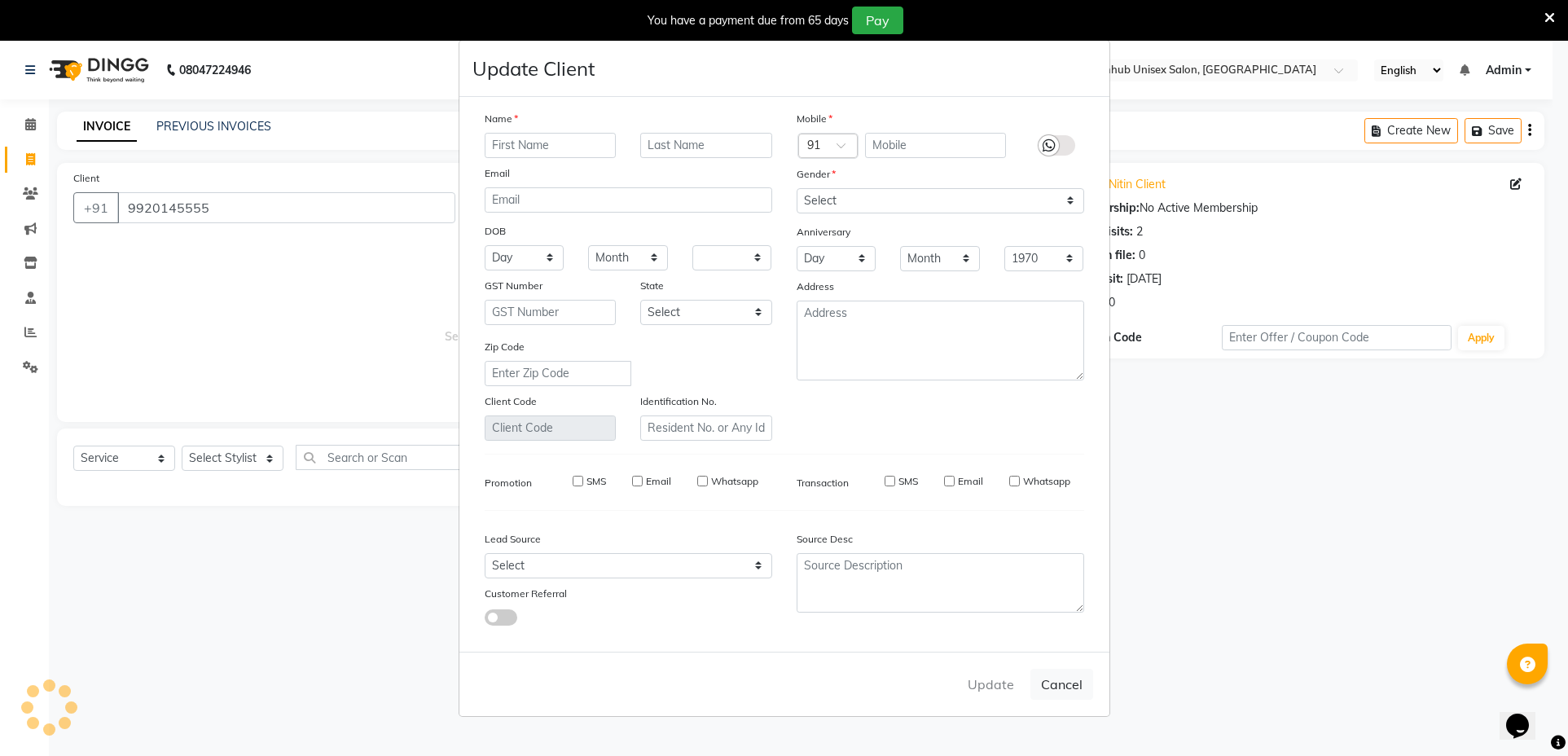
select select
checkbox input "false"
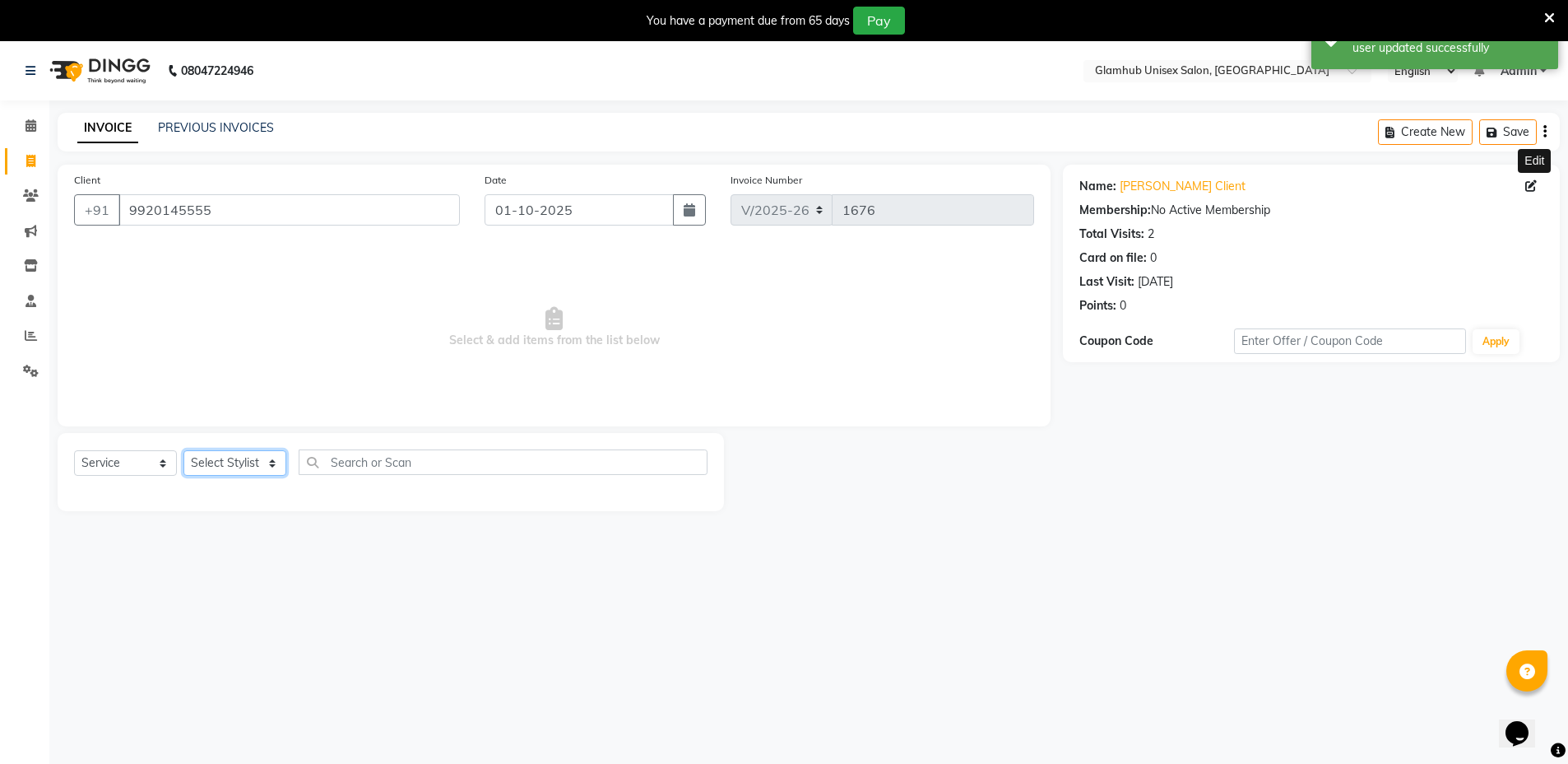
click at [212, 456] on select "Select Stylist Arif Faiyaz krupali pranali radha Zishan" at bounding box center [235, 463] width 103 height 25
select select "69353"
click at [184, 450] on select "Select Stylist Arif Faiyaz krupali pranali radha Zishan" at bounding box center [235, 463] width 103 height 25
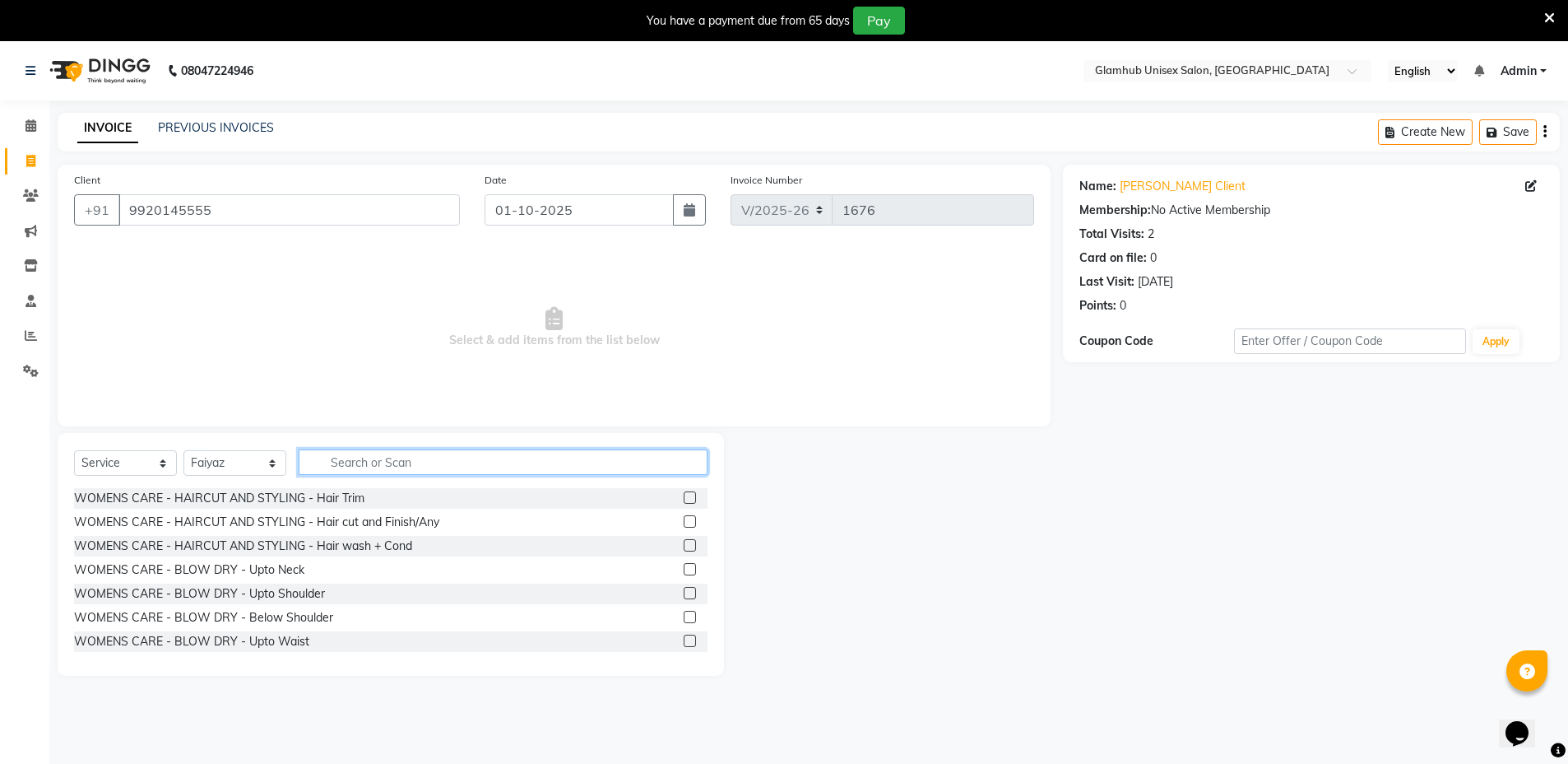
click at [440, 458] on input "text" at bounding box center [503, 462] width 409 height 25
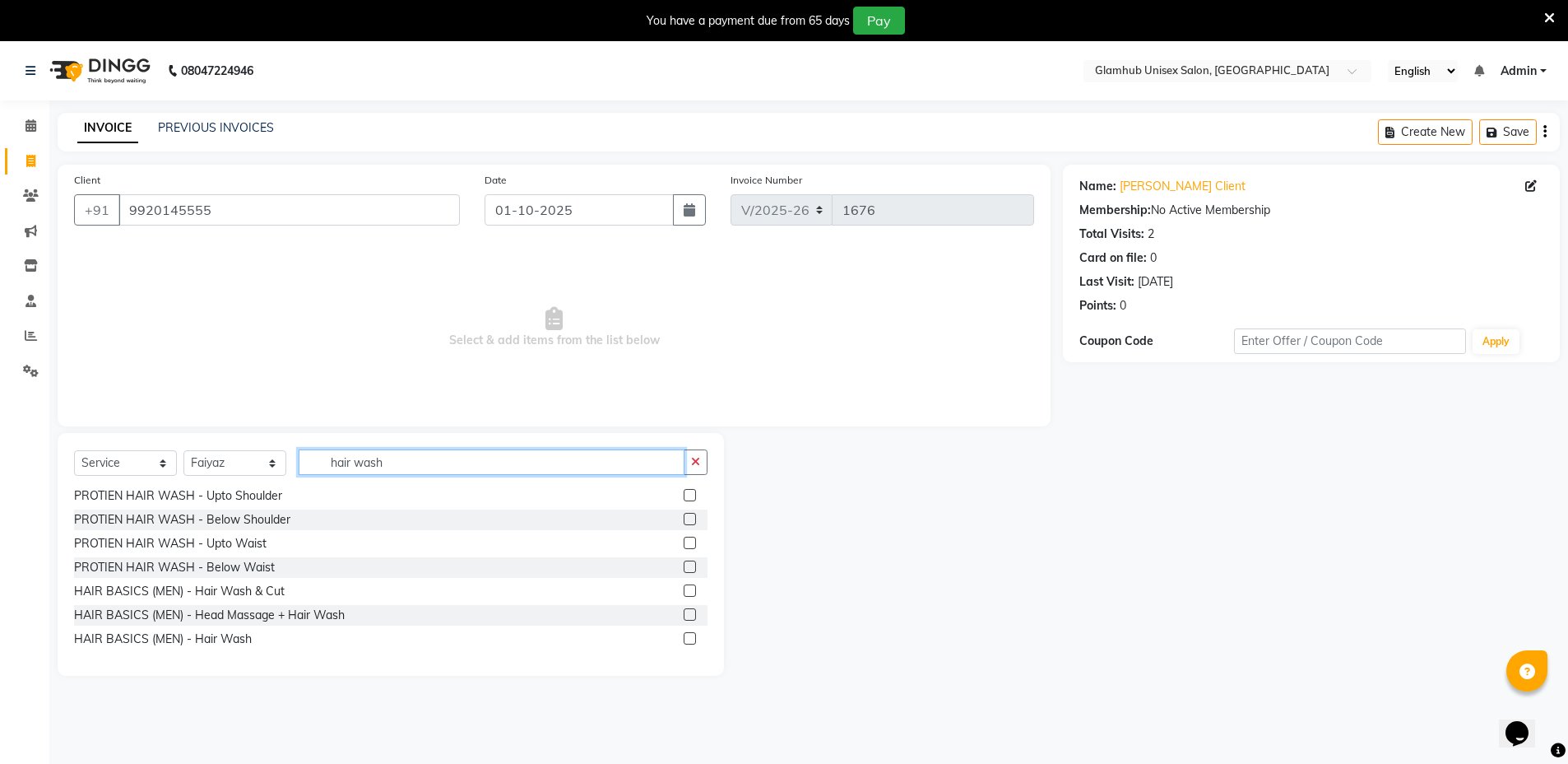
scroll to position [41, 0]
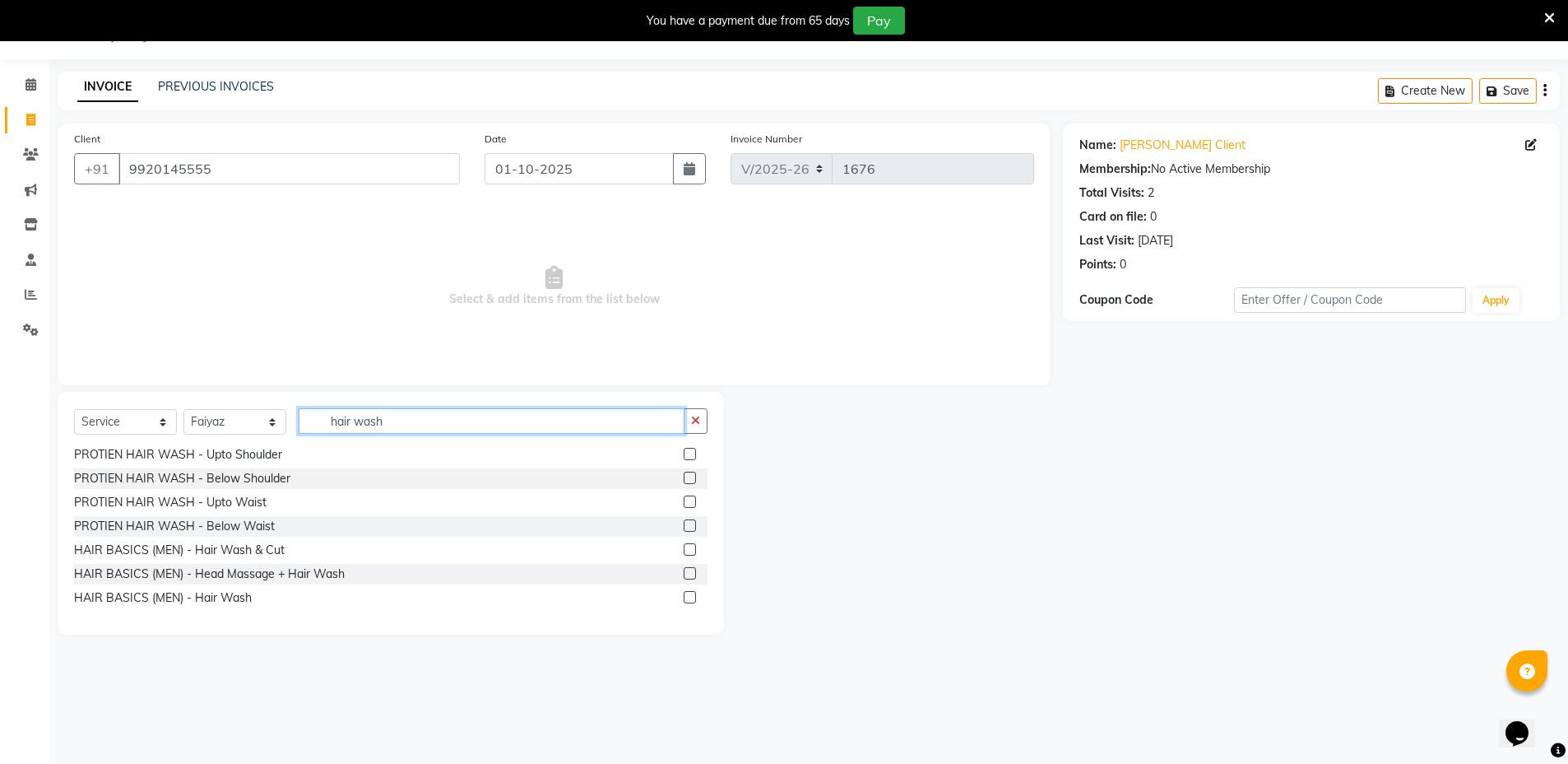
type input "hair wash"
click at [683, 597] on label at bounding box center [690, 597] width 12 height 12
click at [683, 597] on input "checkbox" at bounding box center [689, 598] width 10 height 10
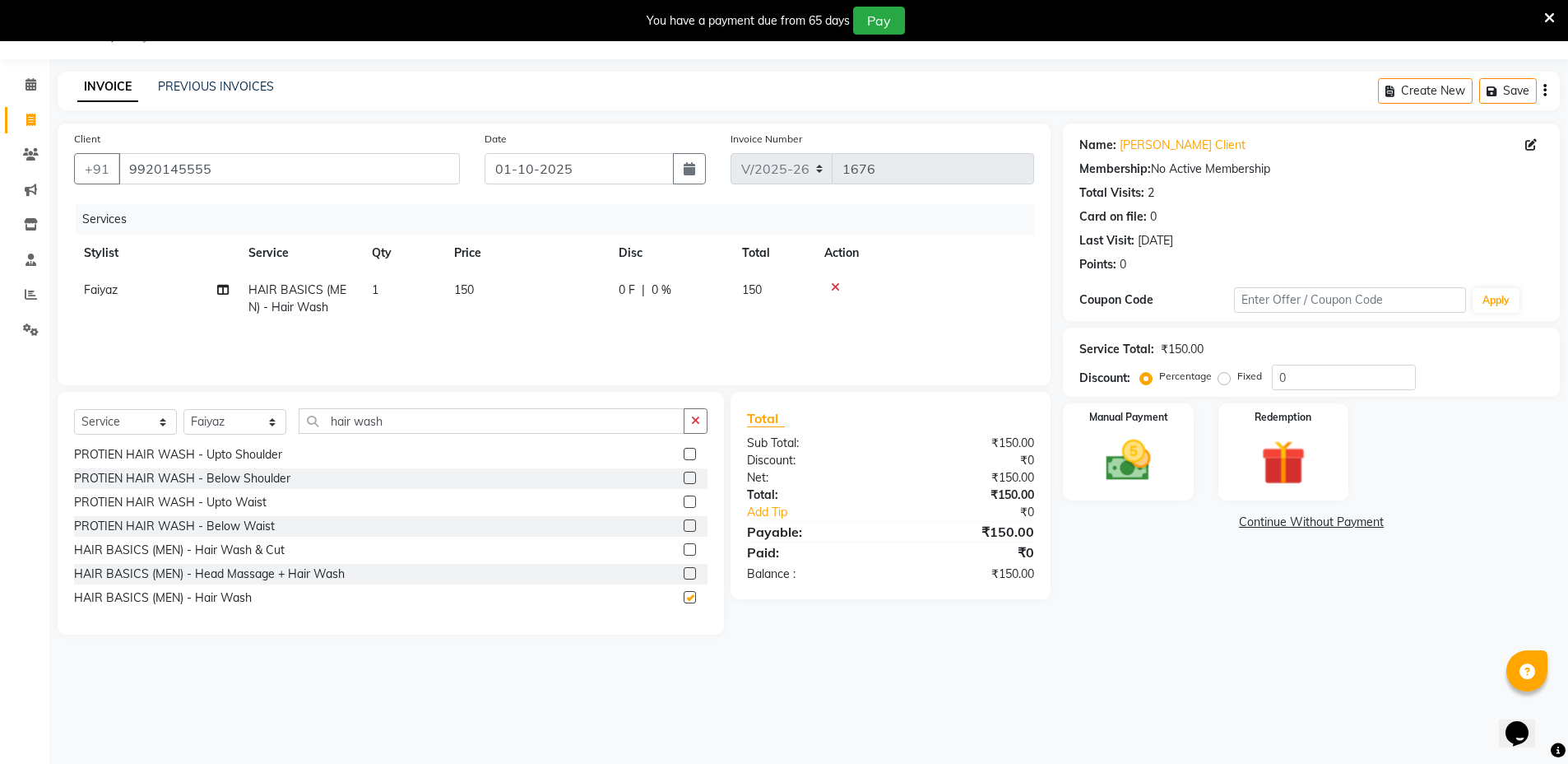
checkbox input "false"
click at [692, 417] on icon "button" at bounding box center [696, 420] width 9 height 11
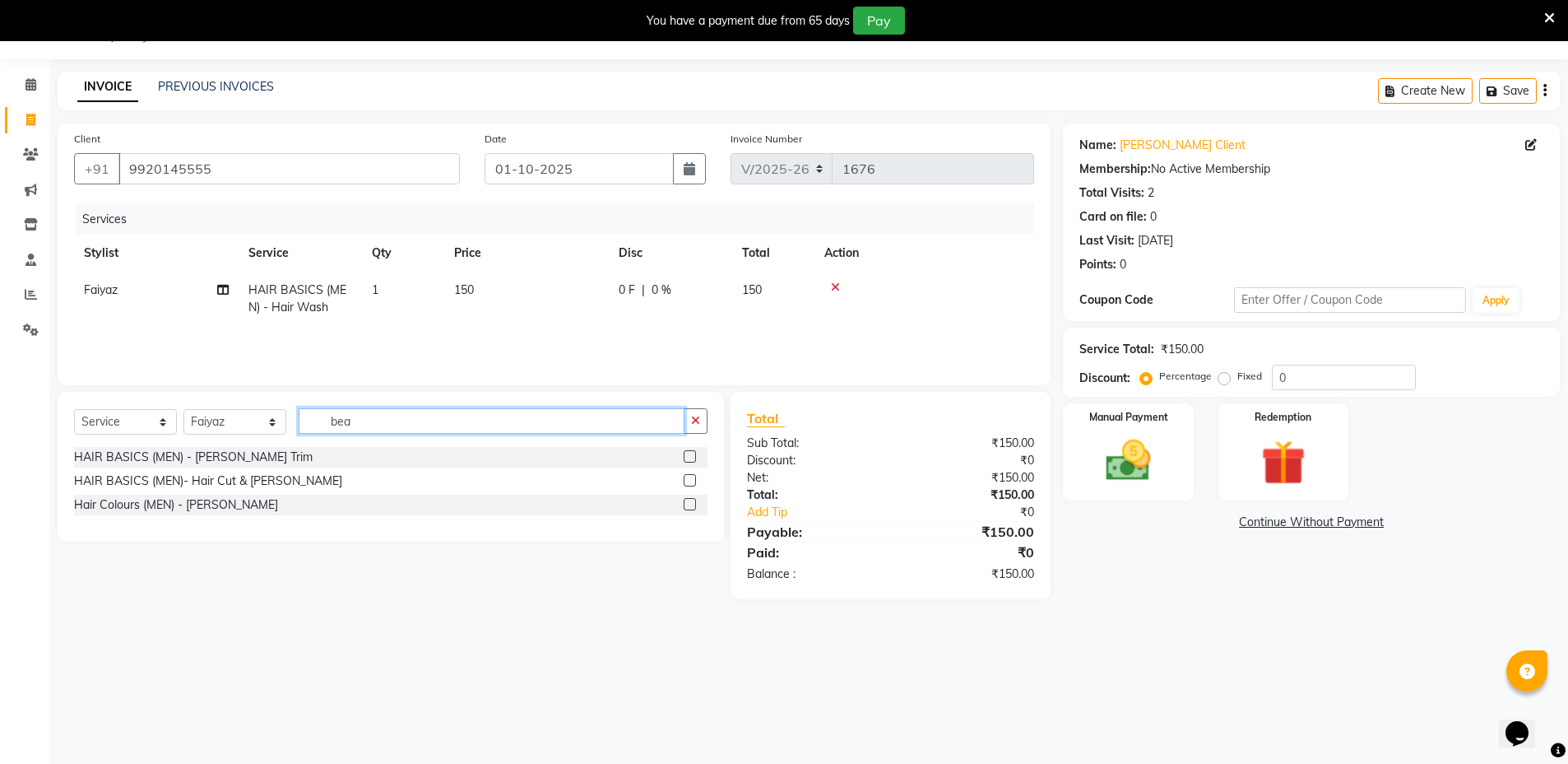
scroll to position [0, 0]
type input "bea"
click at [691, 453] on label at bounding box center [690, 456] width 12 height 12
click at [691, 453] on input "checkbox" at bounding box center [689, 457] width 10 height 10
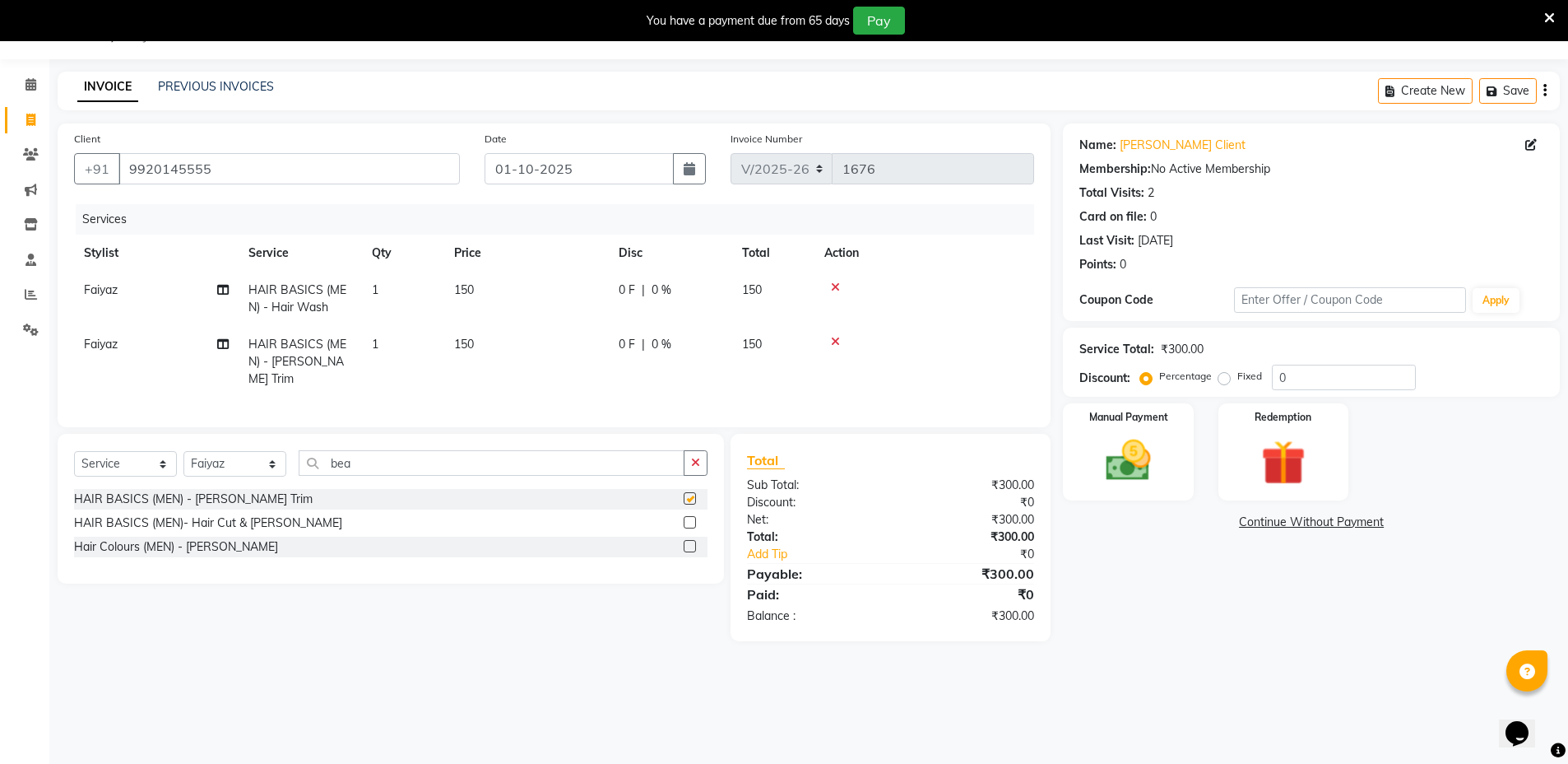
checkbox input "false"
click at [647, 456] on input "bea" at bounding box center [491, 463] width 386 height 25
type input "b"
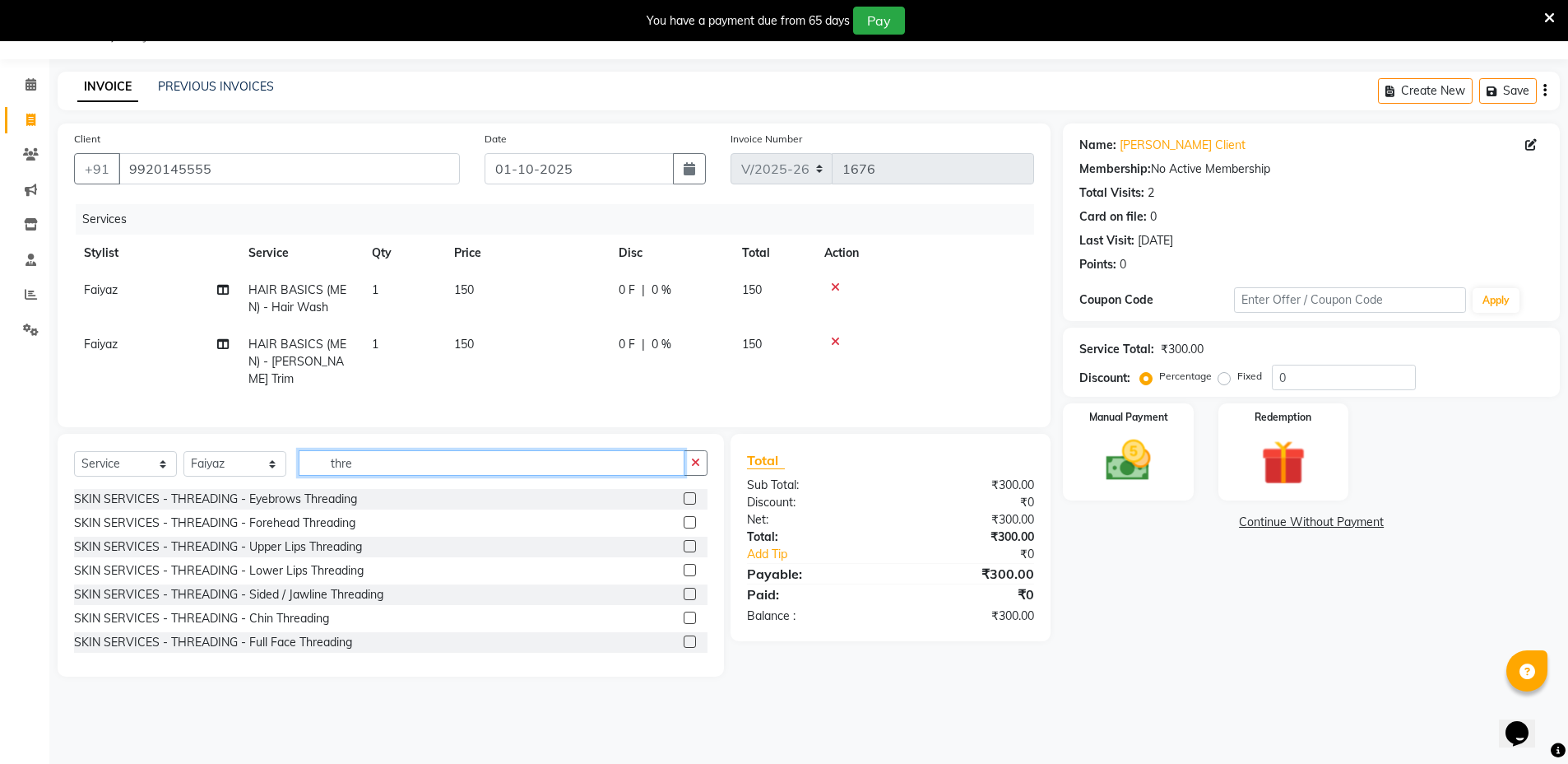
type input "thre"
click at [683, 542] on label at bounding box center [690, 546] width 12 height 12
click at [683, 542] on input "checkbox" at bounding box center [689, 547] width 10 height 10
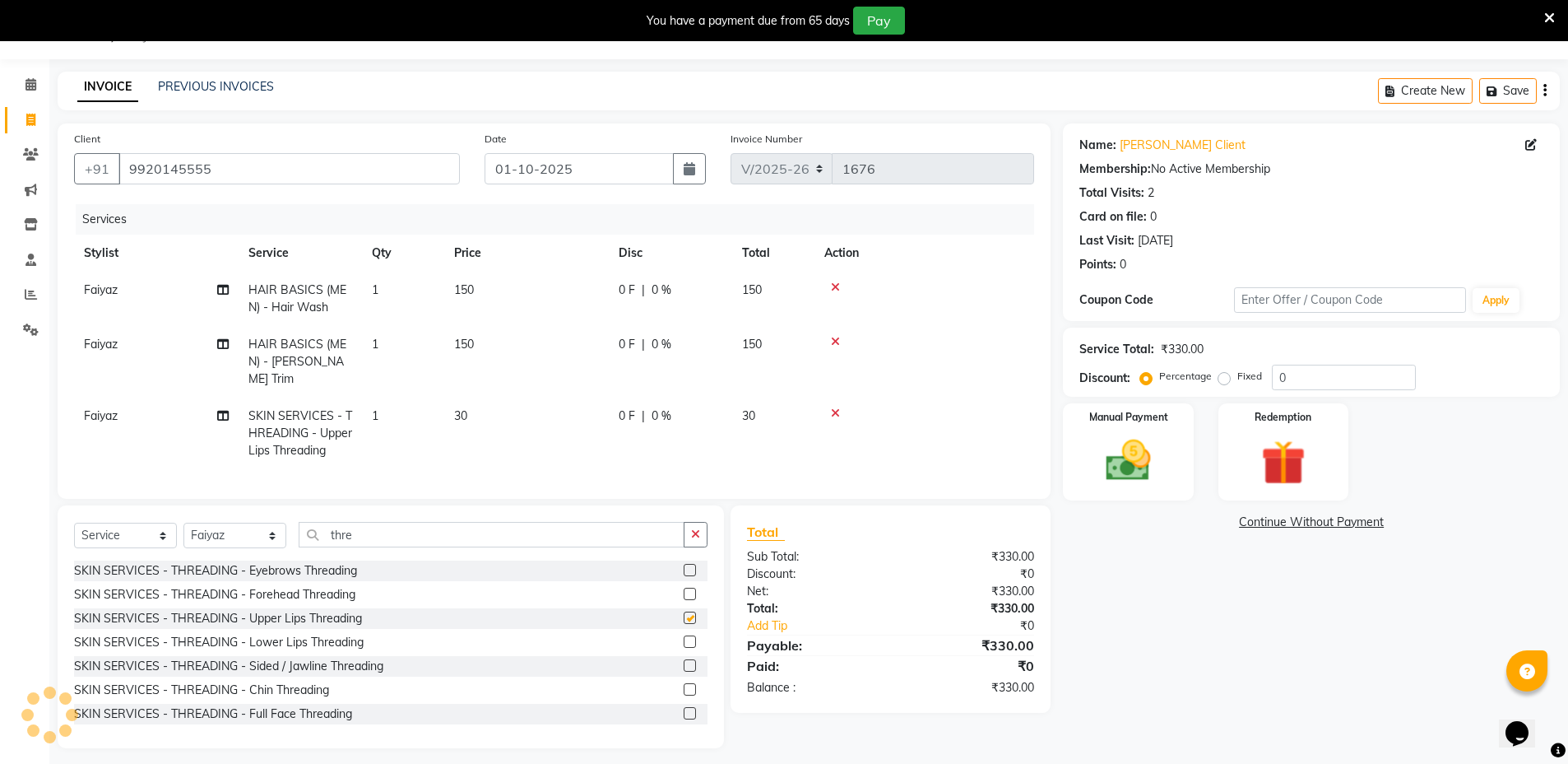
checkbox input "false"
click at [683, 665] on label at bounding box center [690, 666] width 12 height 12
click at [683, 665] on input "checkbox" at bounding box center [689, 666] width 10 height 10
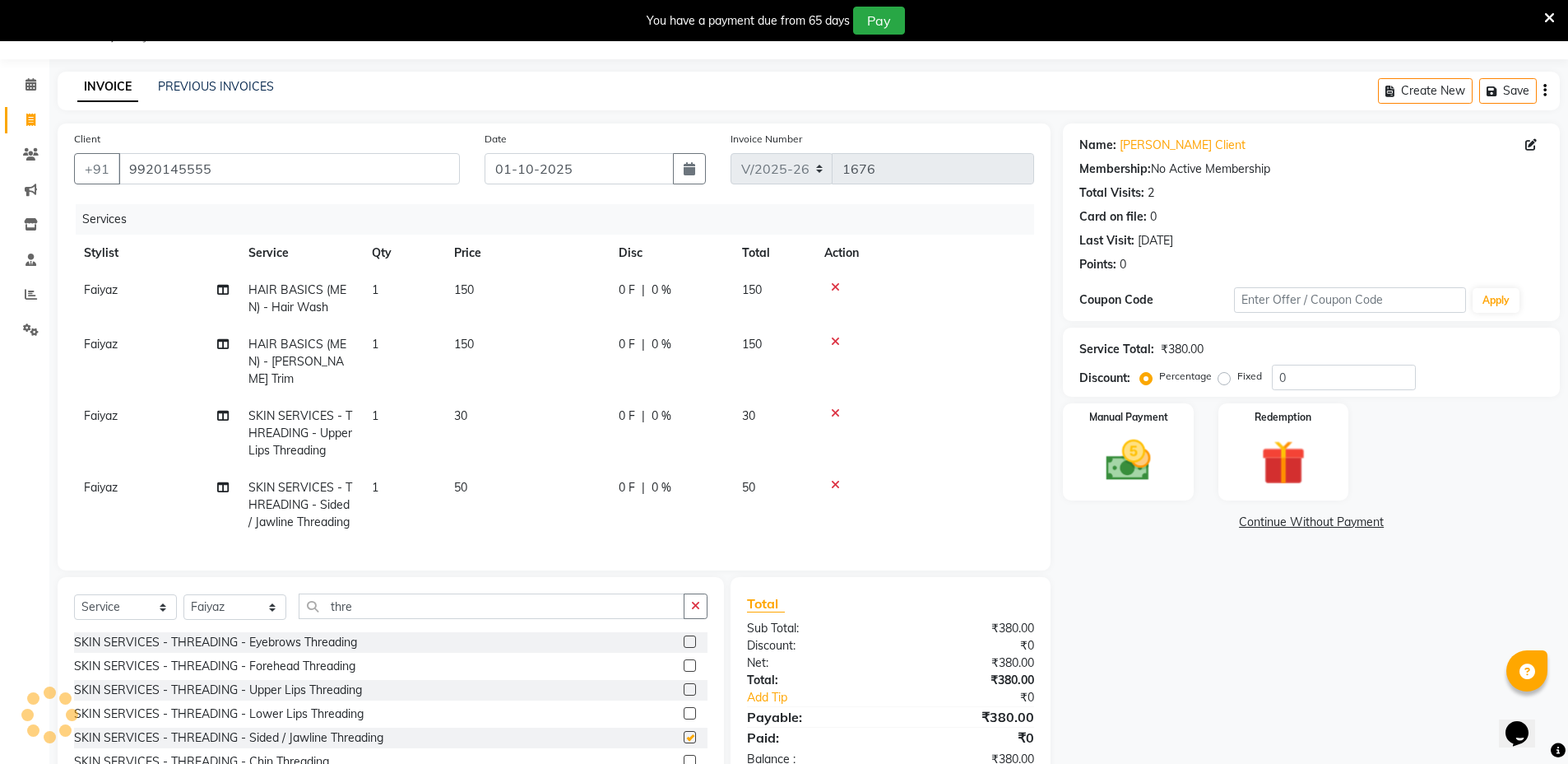
checkbox input "false"
click at [835, 408] on icon at bounding box center [835, 413] width 9 height 11
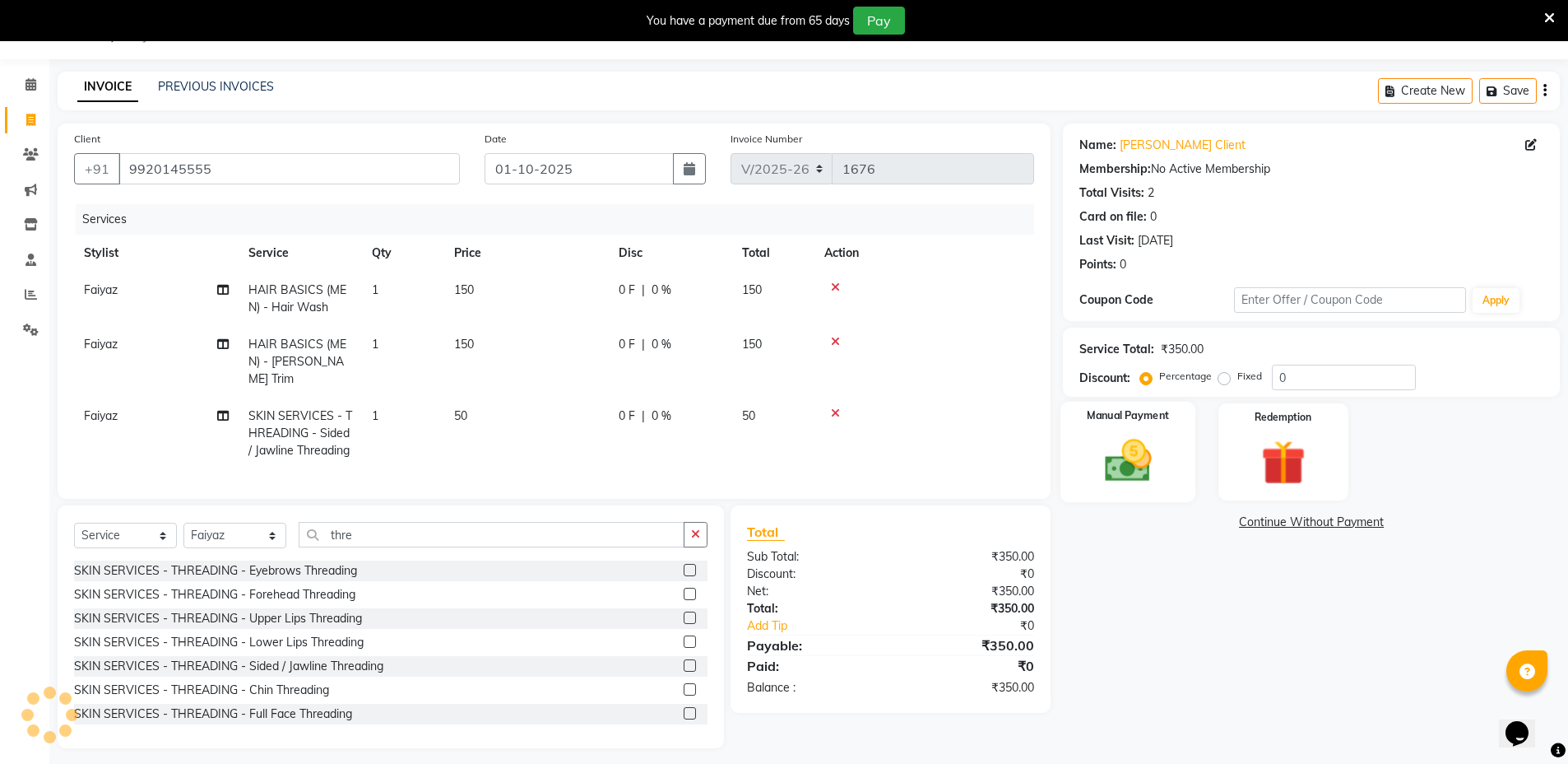
click at [1120, 452] on img at bounding box center [1127, 460] width 76 height 53
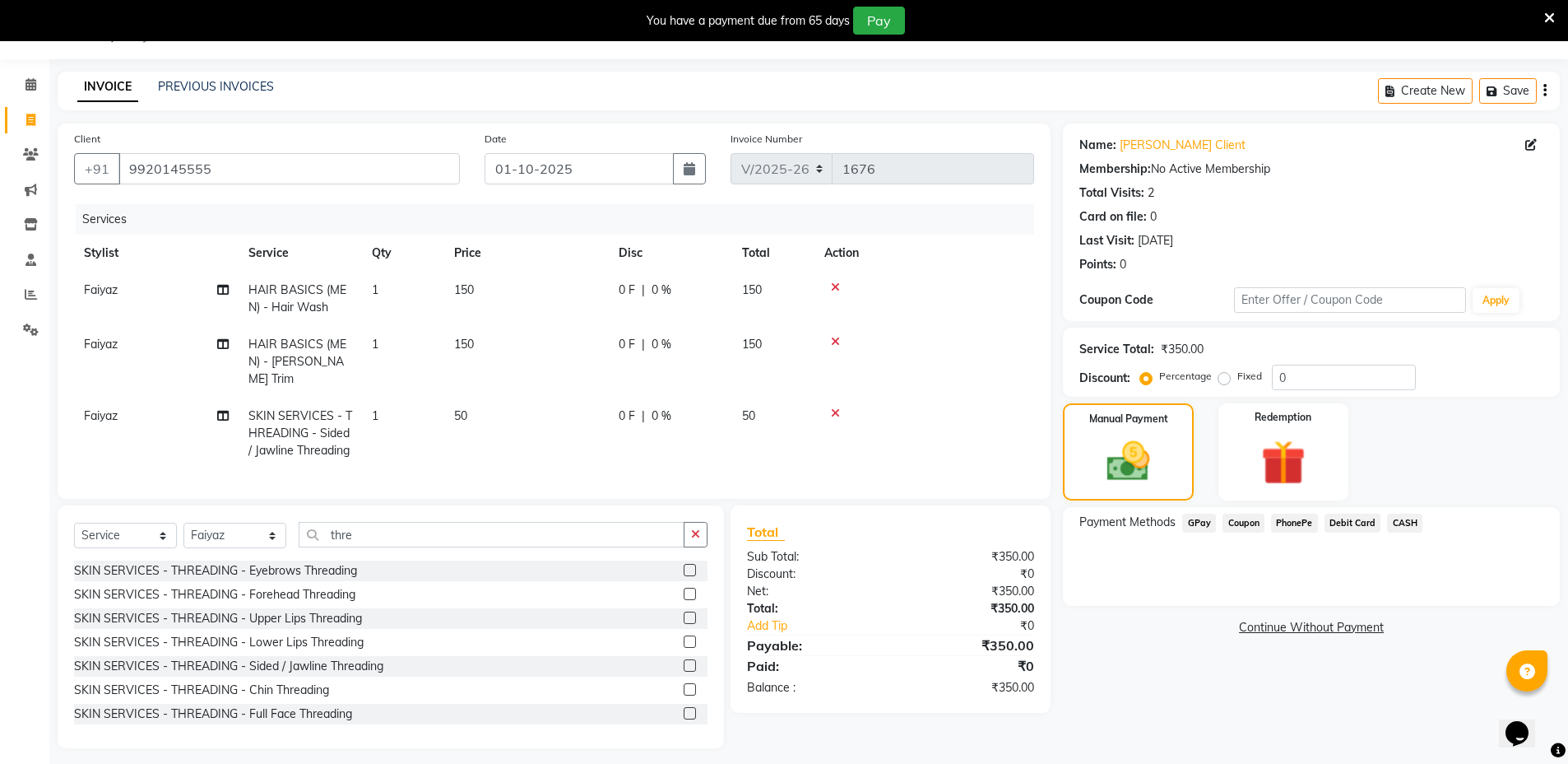
click at [1195, 520] on span "GPay" at bounding box center [1199, 524] width 34 height 19
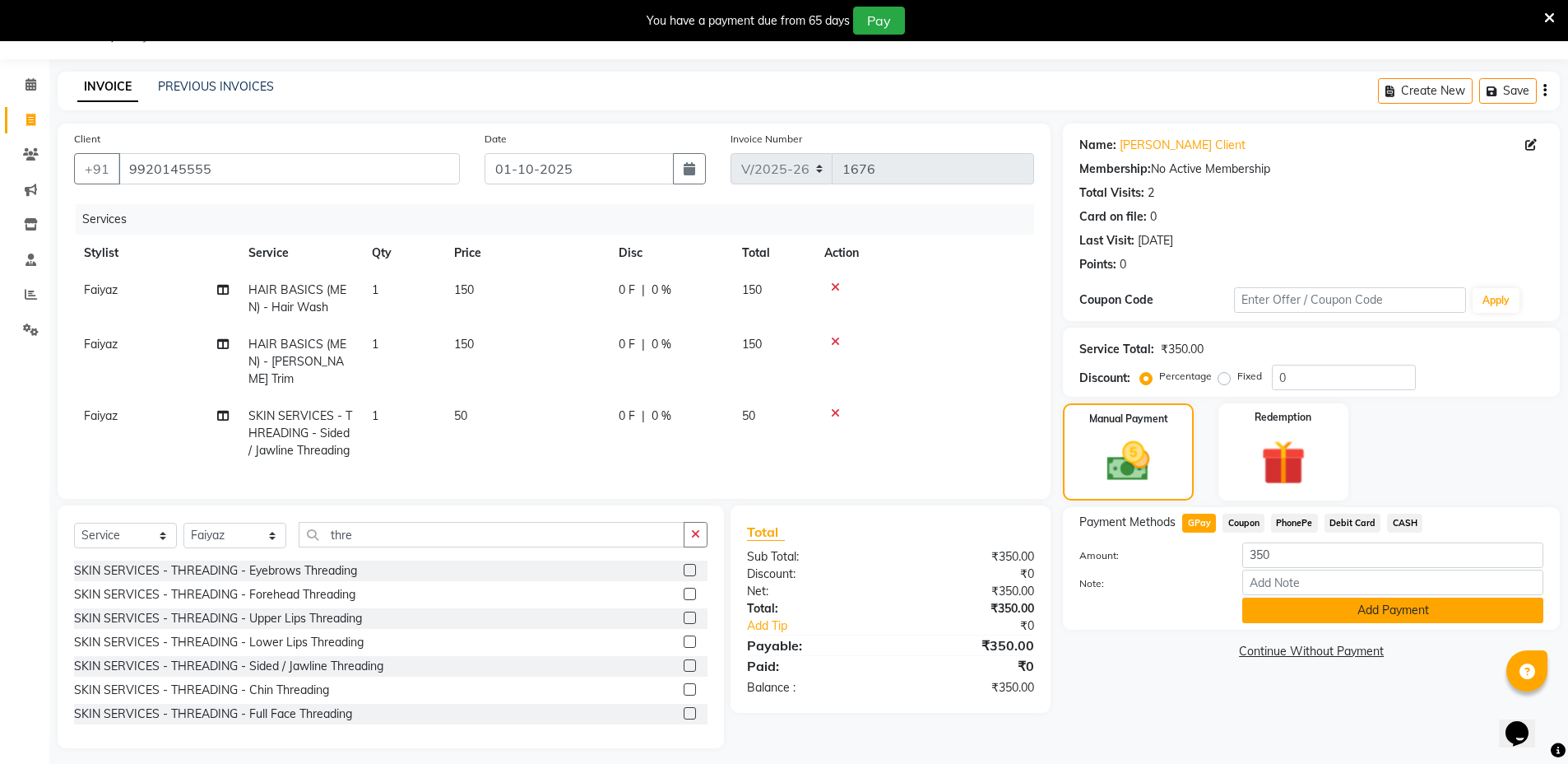
click at [1357, 612] on button "Add Payment" at bounding box center [1393, 610] width 301 height 25
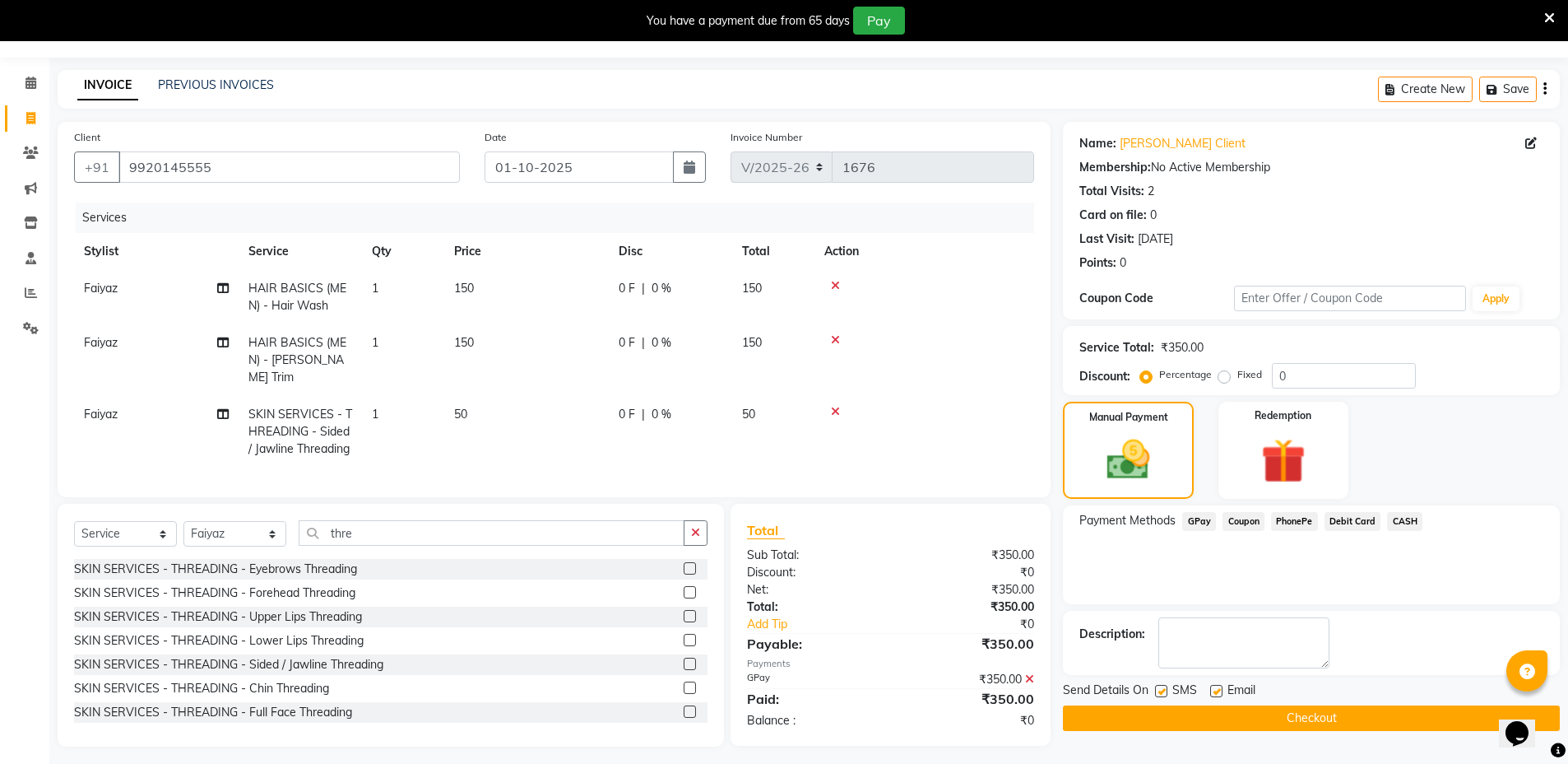
scroll to position [49, 0]
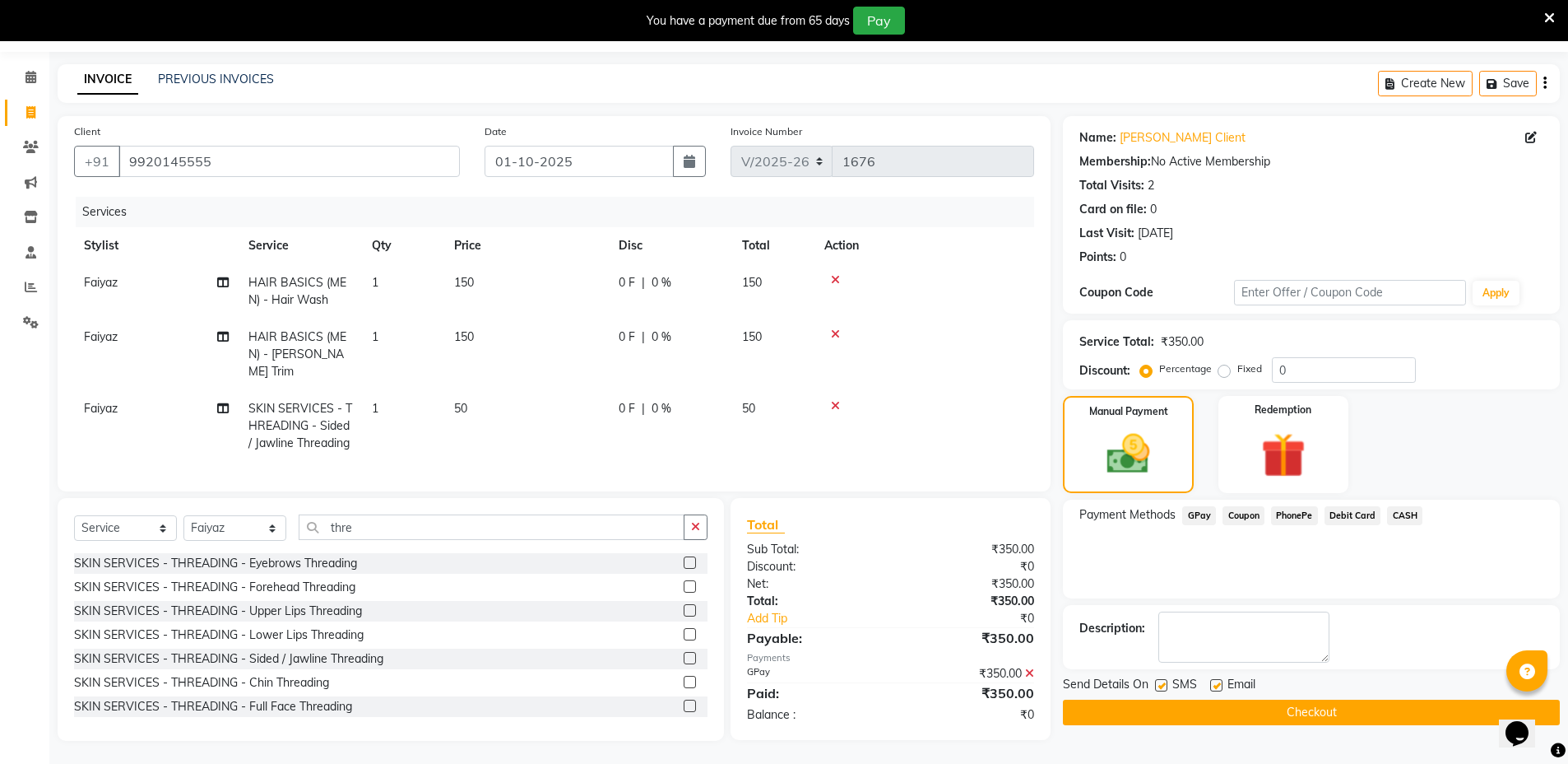
click at [1388, 713] on button "Checkout" at bounding box center [1311, 712] width 497 height 25
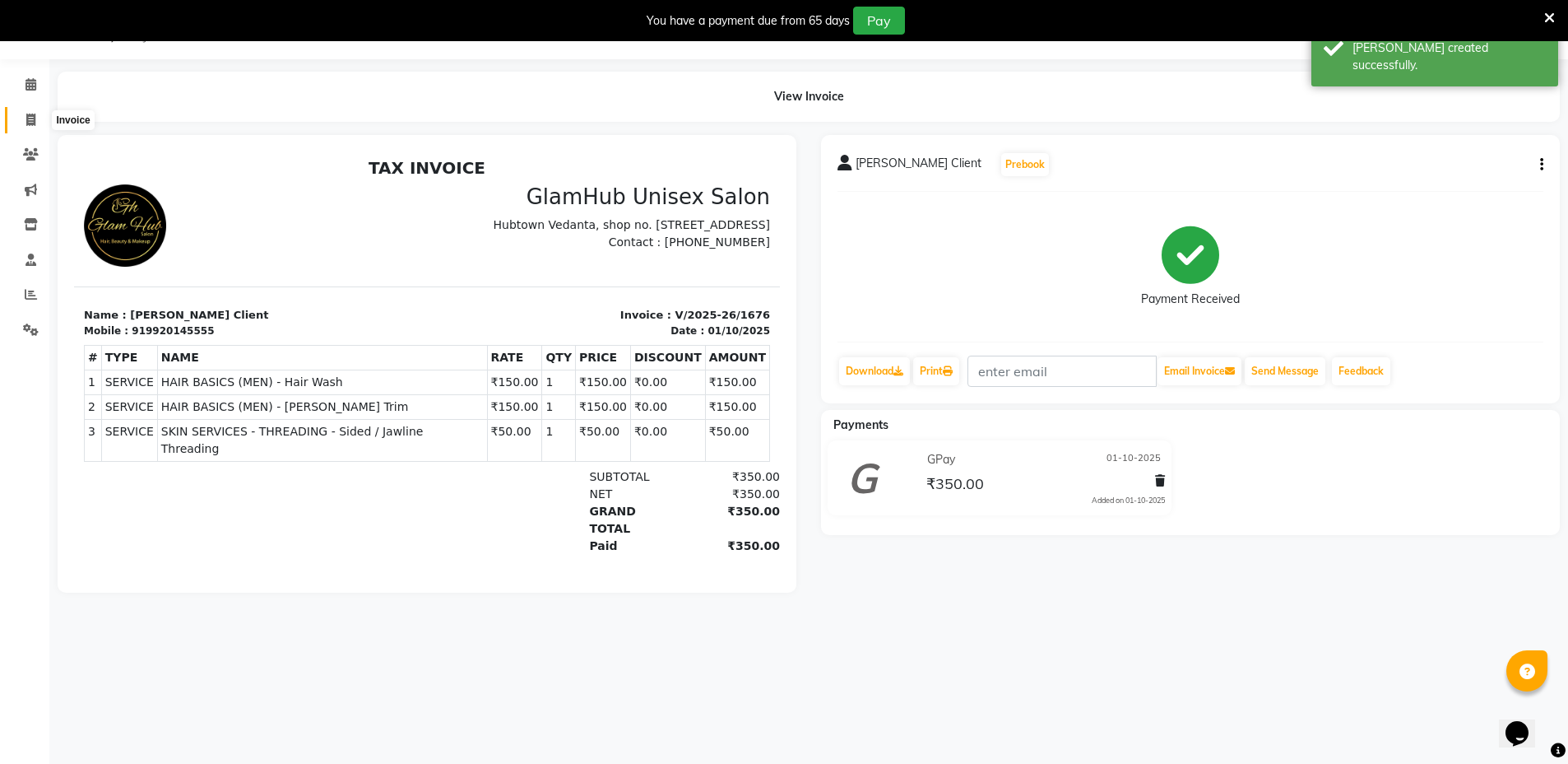
click at [30, 113] on icon at bounding box center [30, 119] width 9 height 12
select select "service"
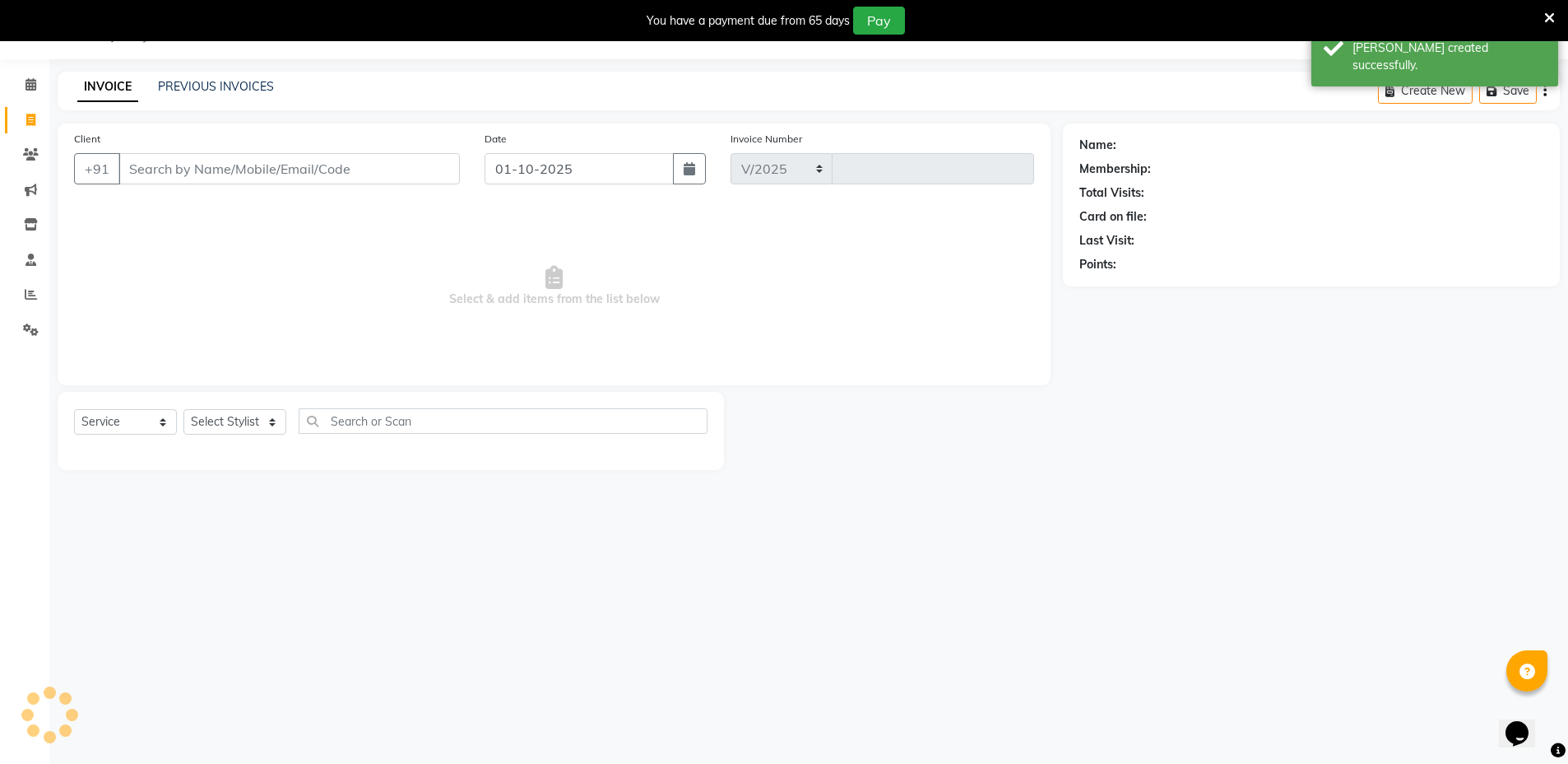
select select "7771"
type input "1677"
click at [175, 82] on link "PREVIOUS INVOICES" at bounding box center [215, 86] width 116 height 15
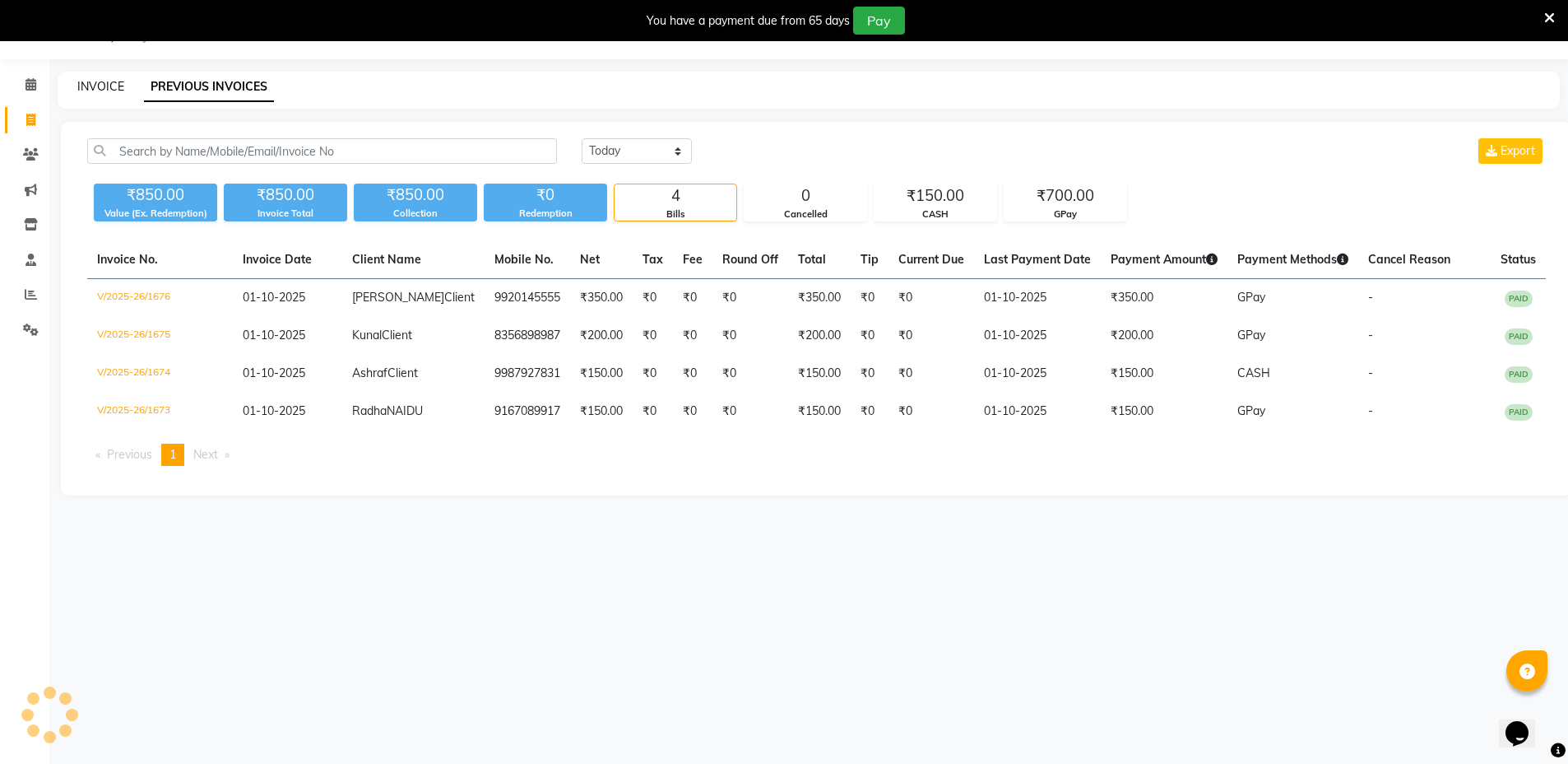
click at [111, 84] on link "INVOICE" at bounding box center [101, 86] width 47 height 15
select select "service"
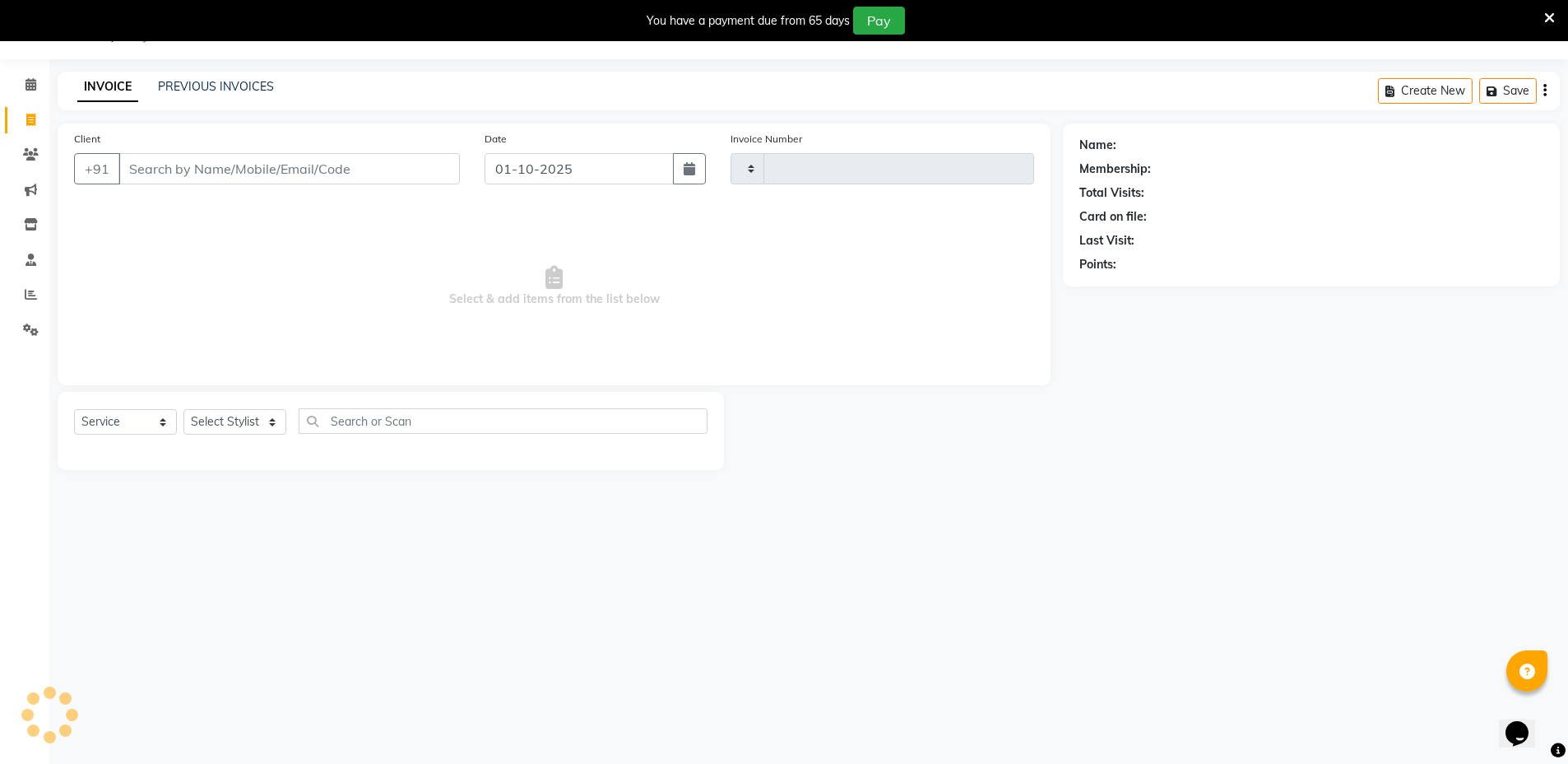
type input "1677"
select select "7771"
click at [154, 172] on input "Client" at bounding box center [289, 169] width 341 height 31
click at [320, 166] on input "7303751046" at bounding box center [289, 169] width 341 height 31
click at [345, 159] on input "7303751046" at bounding box center [289, 169] width 341 height 31
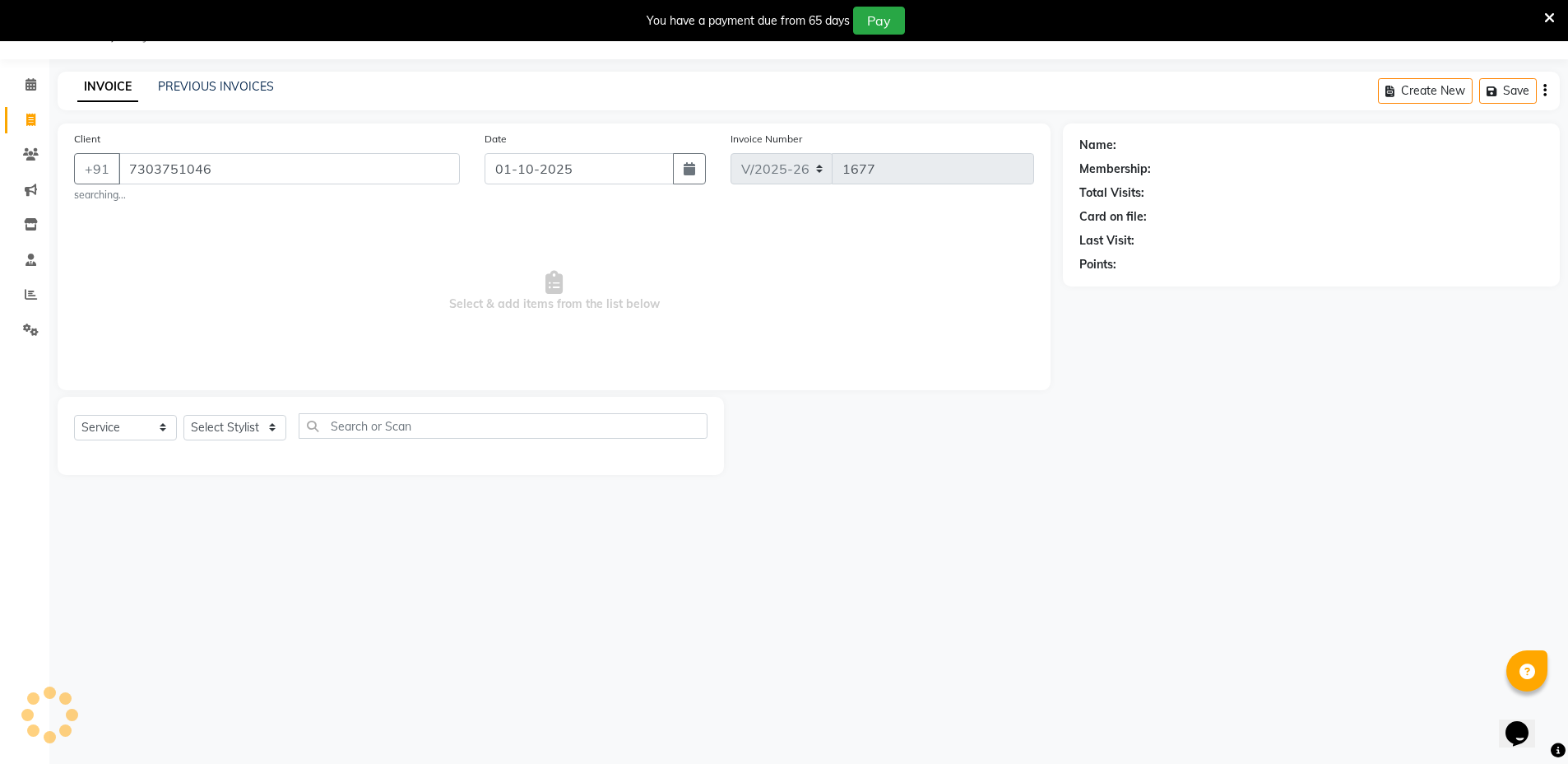
click at [345, 159] on input "7303751046" at bounding box center [289, 169] width 341 height 31
type input "7303751046"
click at [440, 172] on span "Add Client" at bounding box center [417, 168] width 65 height 17
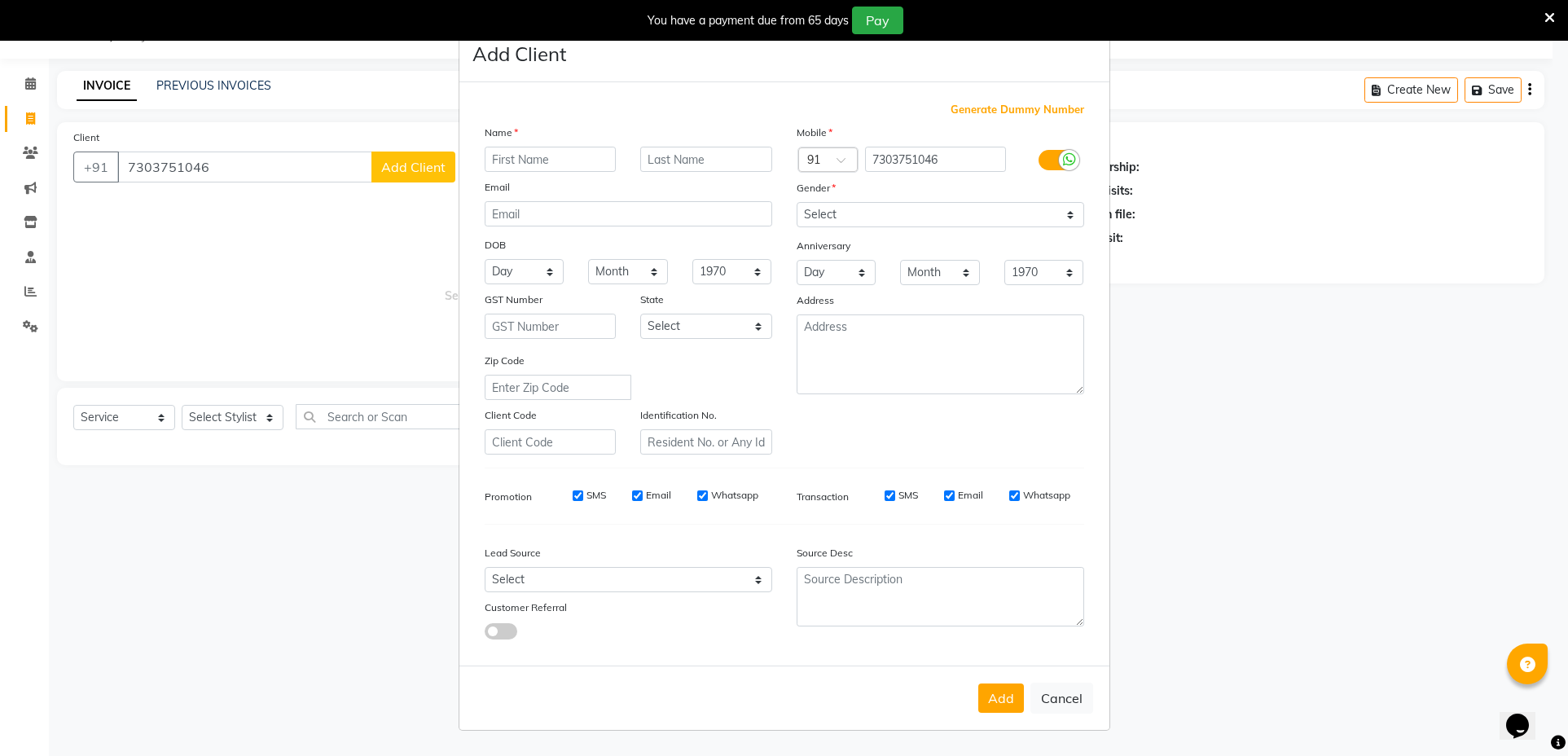
click at [514, 159] on input "text" at bounding box center [550, 159] width 132 height 25
type input "paras"
click at [880, 220] on select "Select Male Female Other Prefer Not To Say" at bounding box center [940, 214] width 288 height 25
select select "male"
click at [796, 202] on select "Select Male Female Other Prefer Not To Say" at bounding box center [940, 214] width 288 height 25
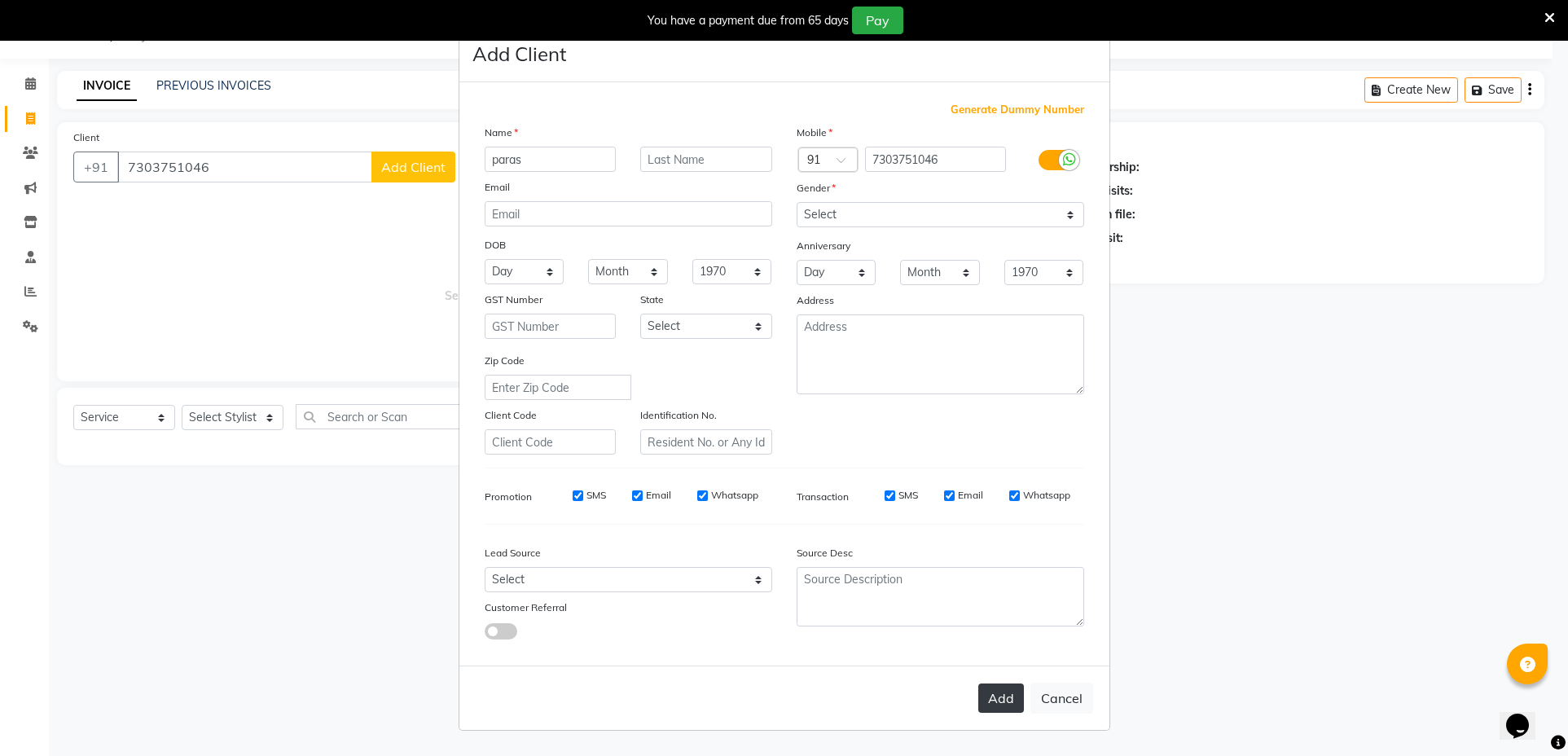
click at [1011, 696] on button "Add" at bounding box center [1001, 698] width 46 height 29
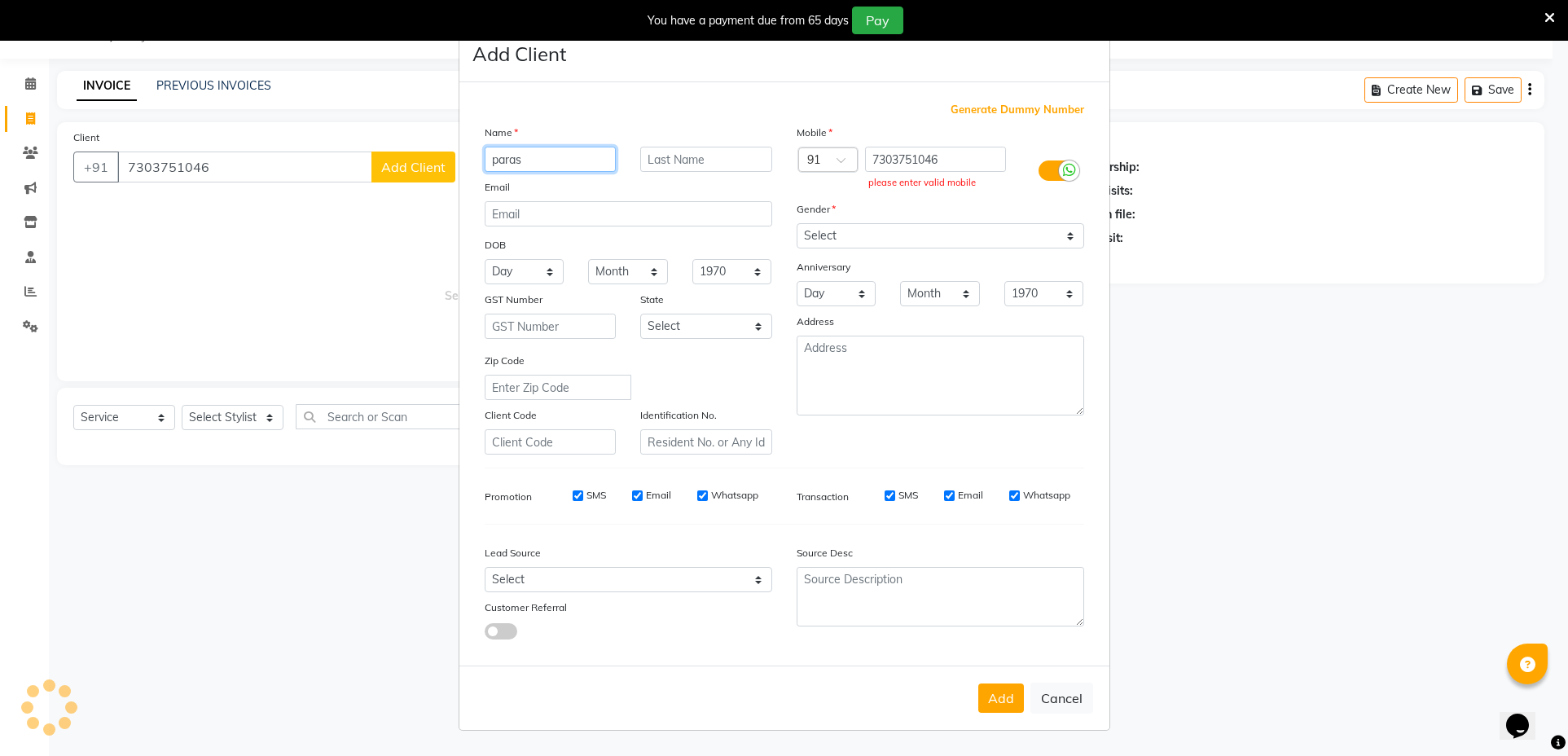
click at [572, 153] on input "paras" at bounding box center [550, 159] width 132 height 25
click at [674, 154] on input "text" at bounding box center [706, 159] width 132 height 25
type input "v"
type input "client"
click at [968, 153] on input "7303751046" at bounding box center [934, 159] width 141 height 25
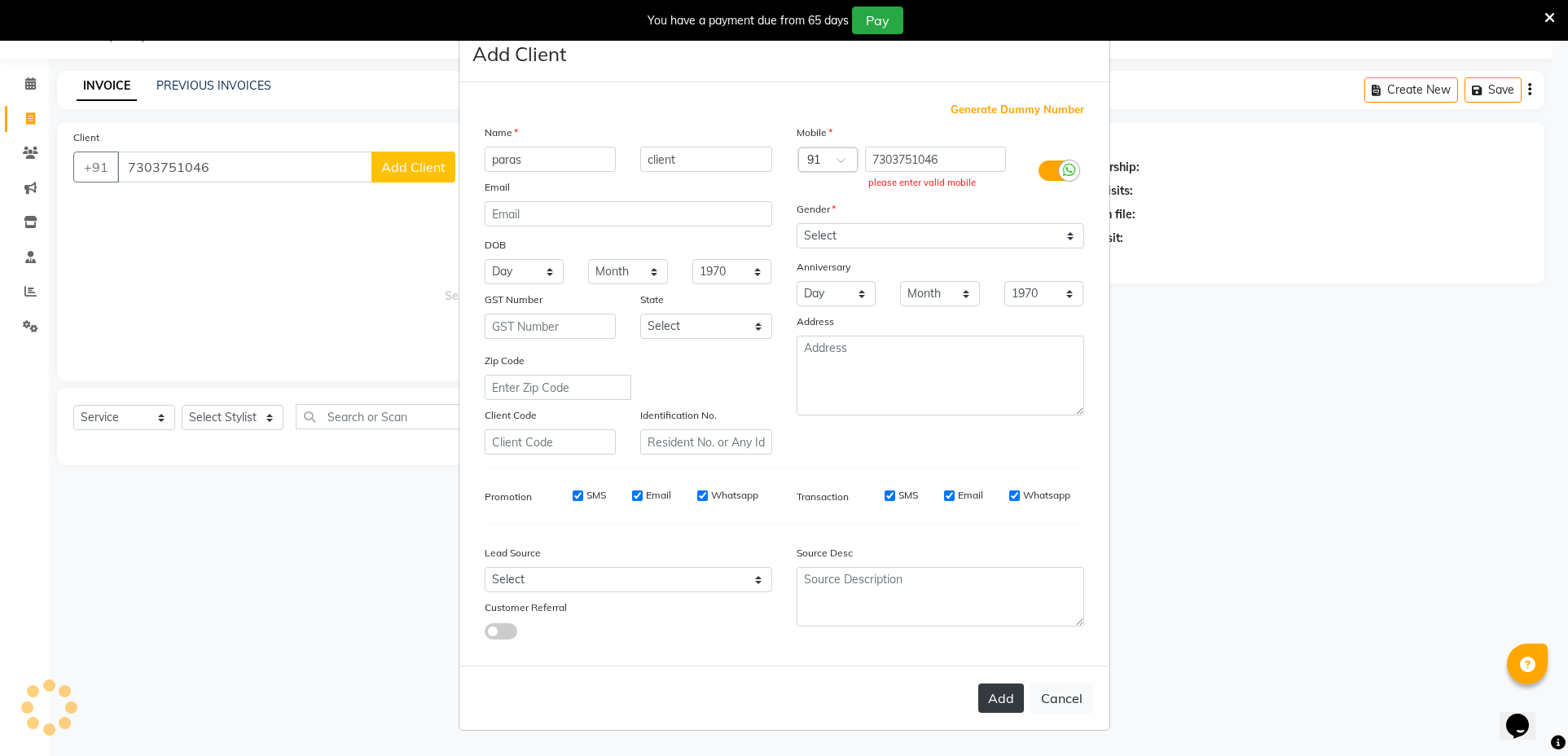
click at [994, 702] on button "Add" at bounding box center [1001, 698] width 46 height 29
click at [998, 700] on button "Add" at bounding box center [1001, 698] width 46 height 29
click at [978, 153] on input "7303751046" at bounding box center [934, 159] width 141 height 25
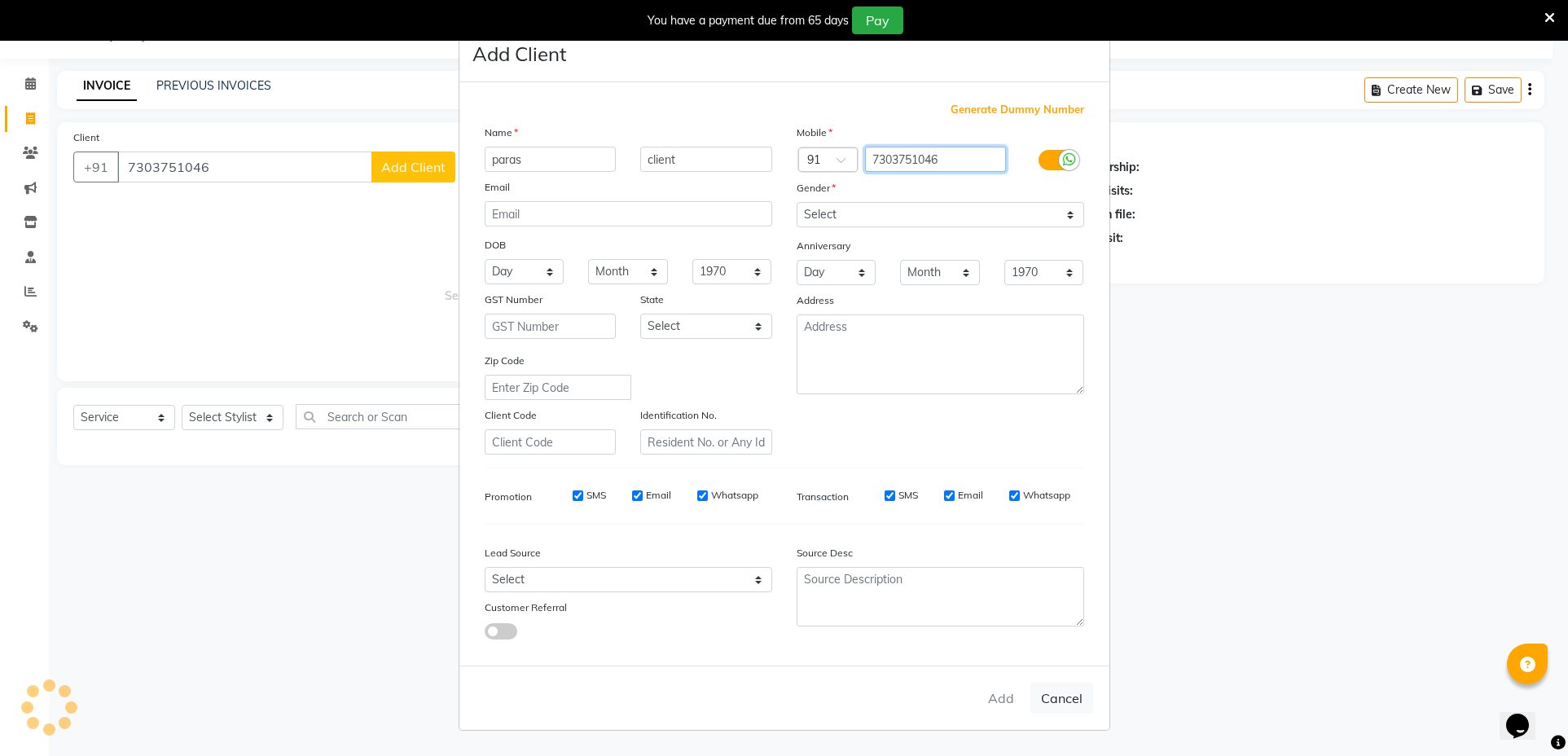
type input "7303751046"
click at [884, 208] on select "Select Male Female Other Prefer Not To Say" at bounding box center [940, 214] width 288 height 25
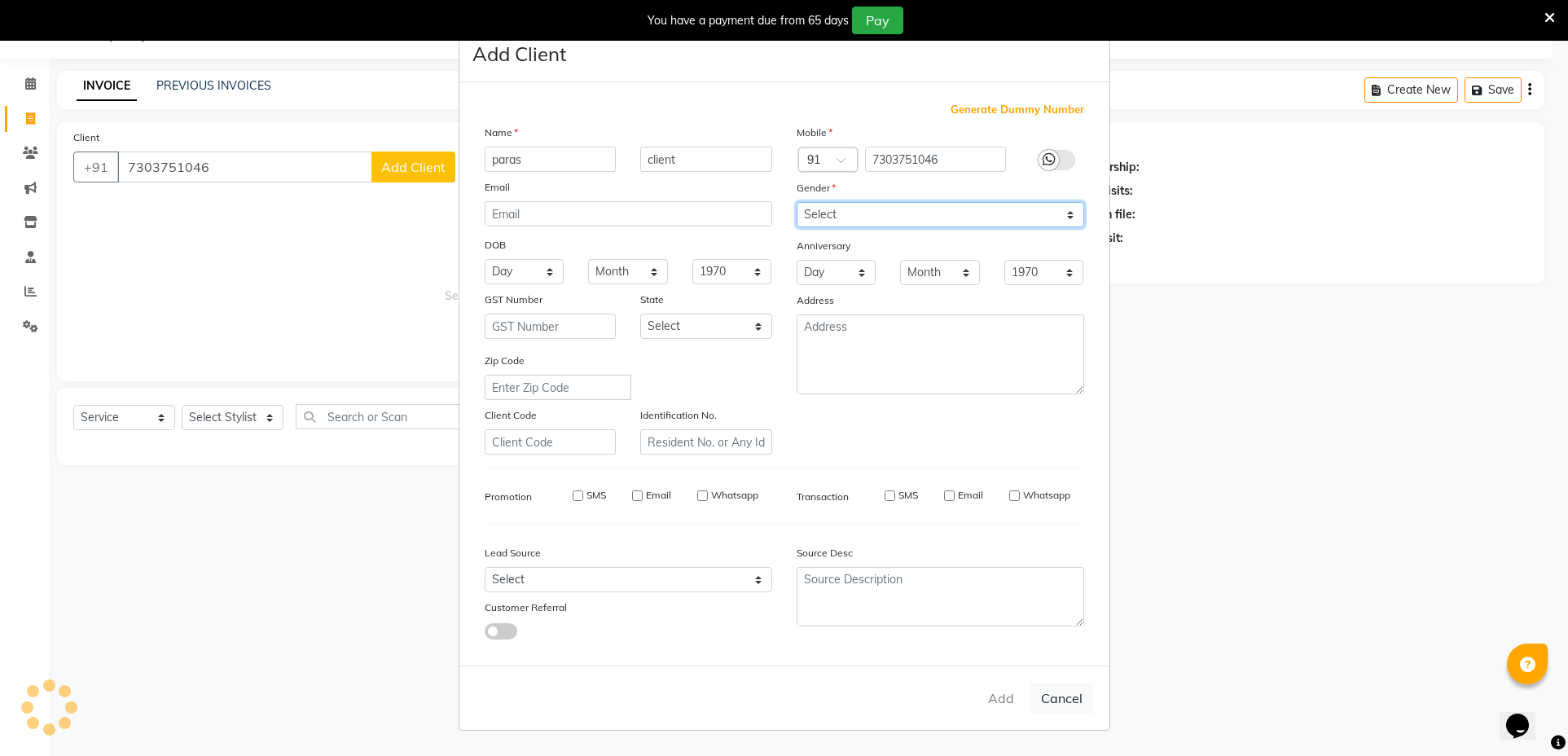
type input "7303751046"
select select
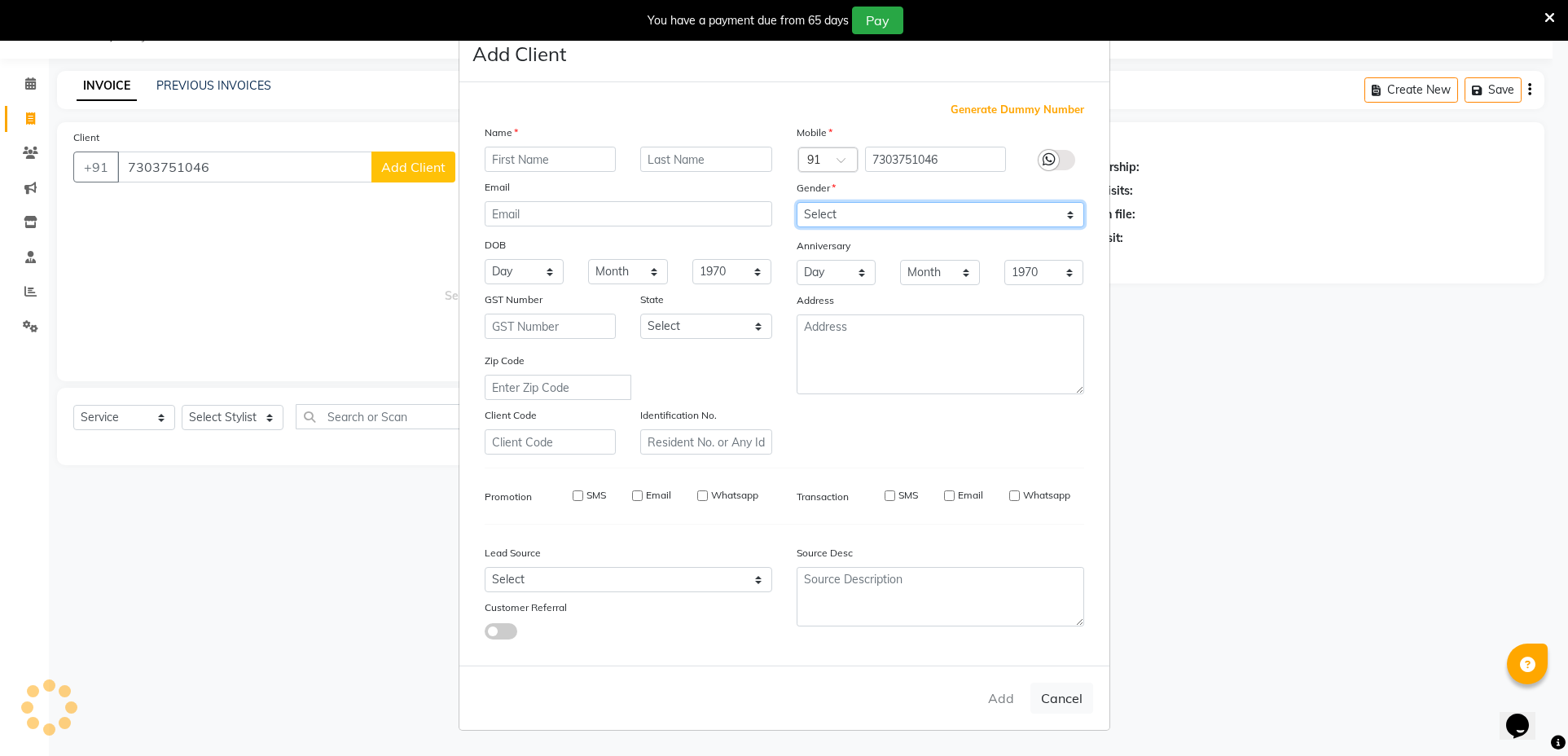
select select
checkbox input "false"
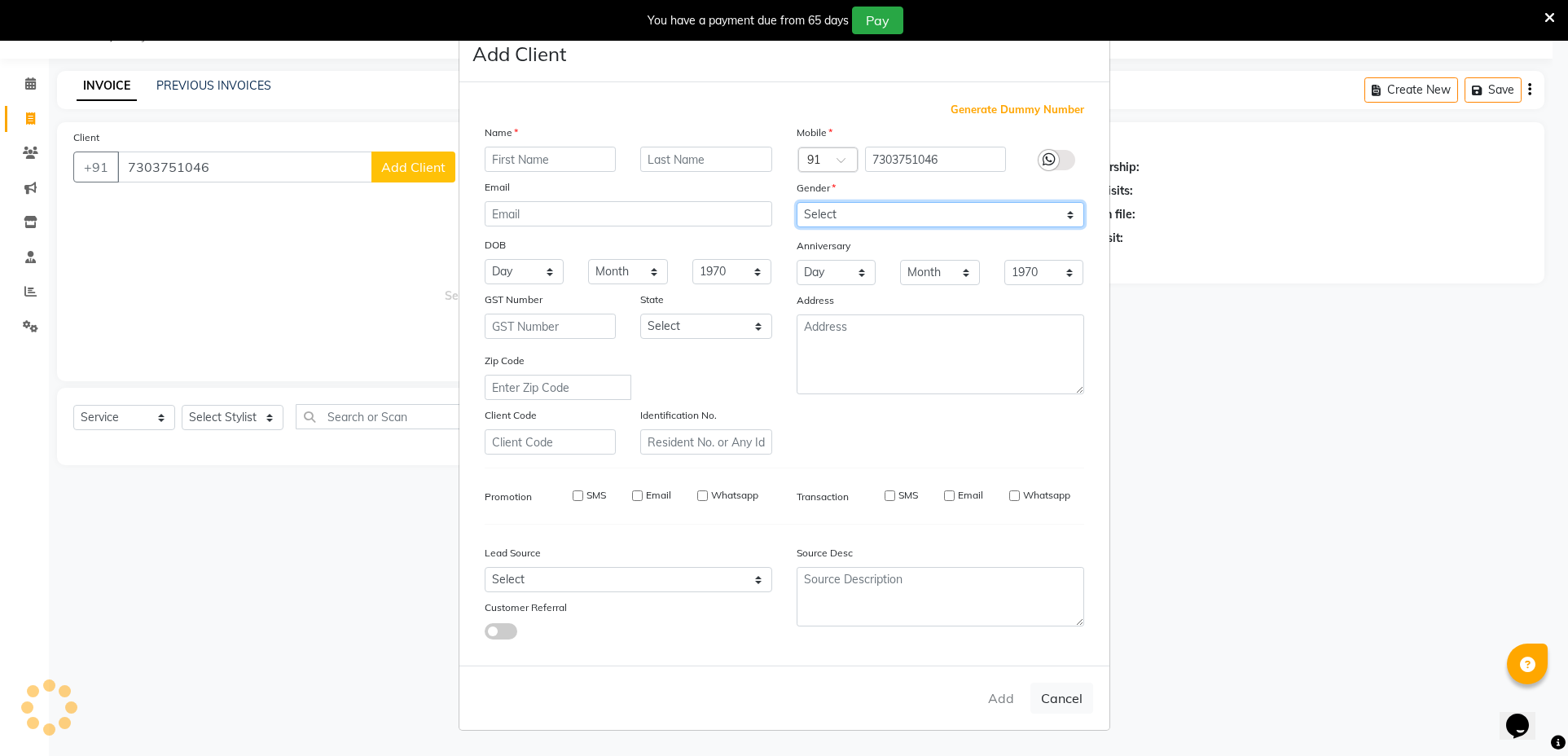
checkbox input "false"
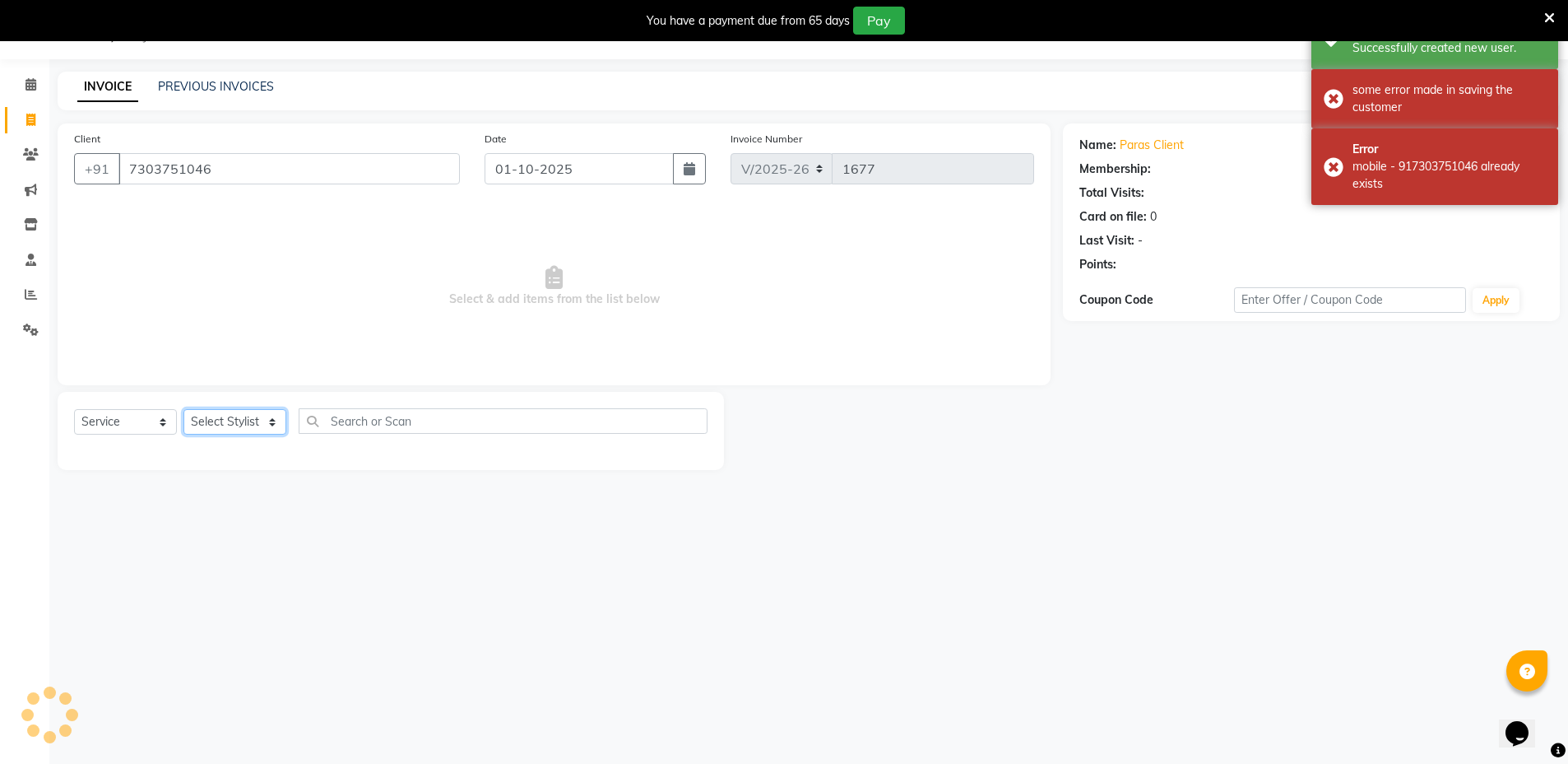
click at [255, 422] on select "Select Stylist Arif Faiyaz krupali pranali radha Zishan" at bounding box center [235, 422] width 103 height 25
select select "69351"
click at [184, 409] on select "Select Stylist Arif Faiyaz krupali pranali radha Zishan" at bounding box center [235, 422] width 103 height 25
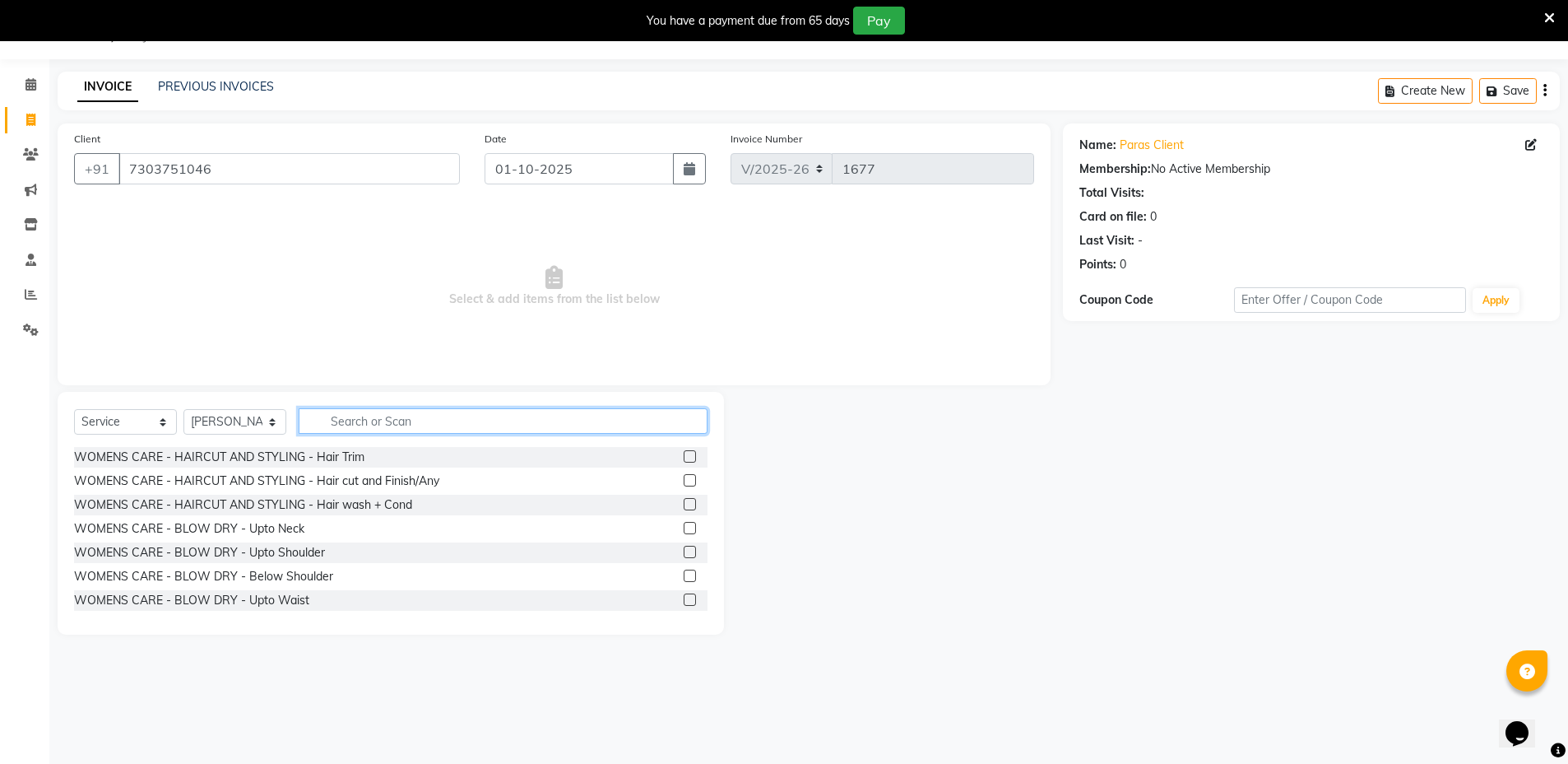
click at [534, 416] on input "text" at bounding box center [503, 421] width 409 height 25
type input "hair cut"
click at [683, 574] on label at bounding box center [690, 576] width 12 height 12
click at [683, 574] on input "checkbox" at bounding box center [689, 577] width 10 height 10
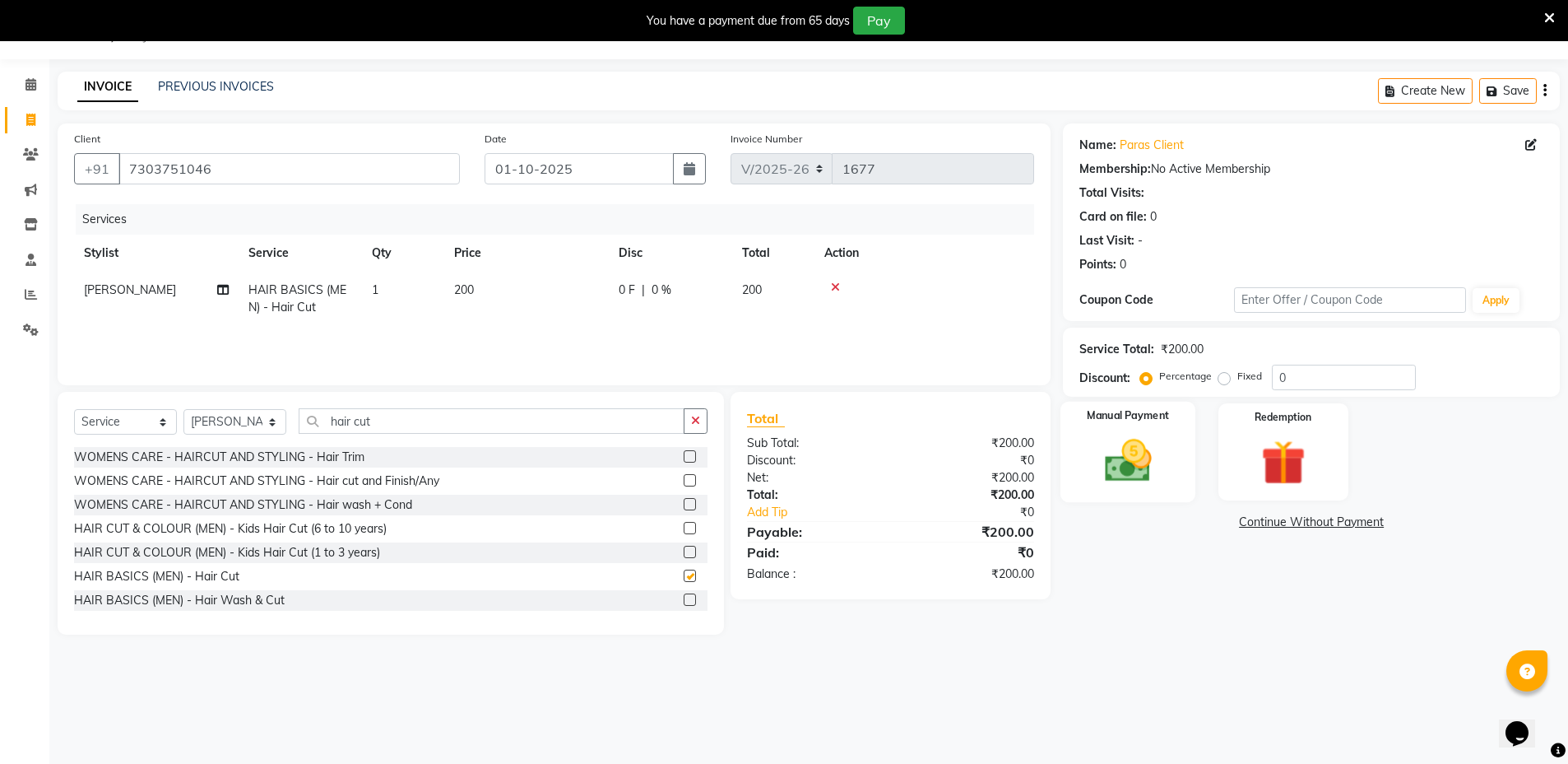
checkbox input "false"
click at [1148, 465] on img at bounding box center [1127, 460] width 76 height 53
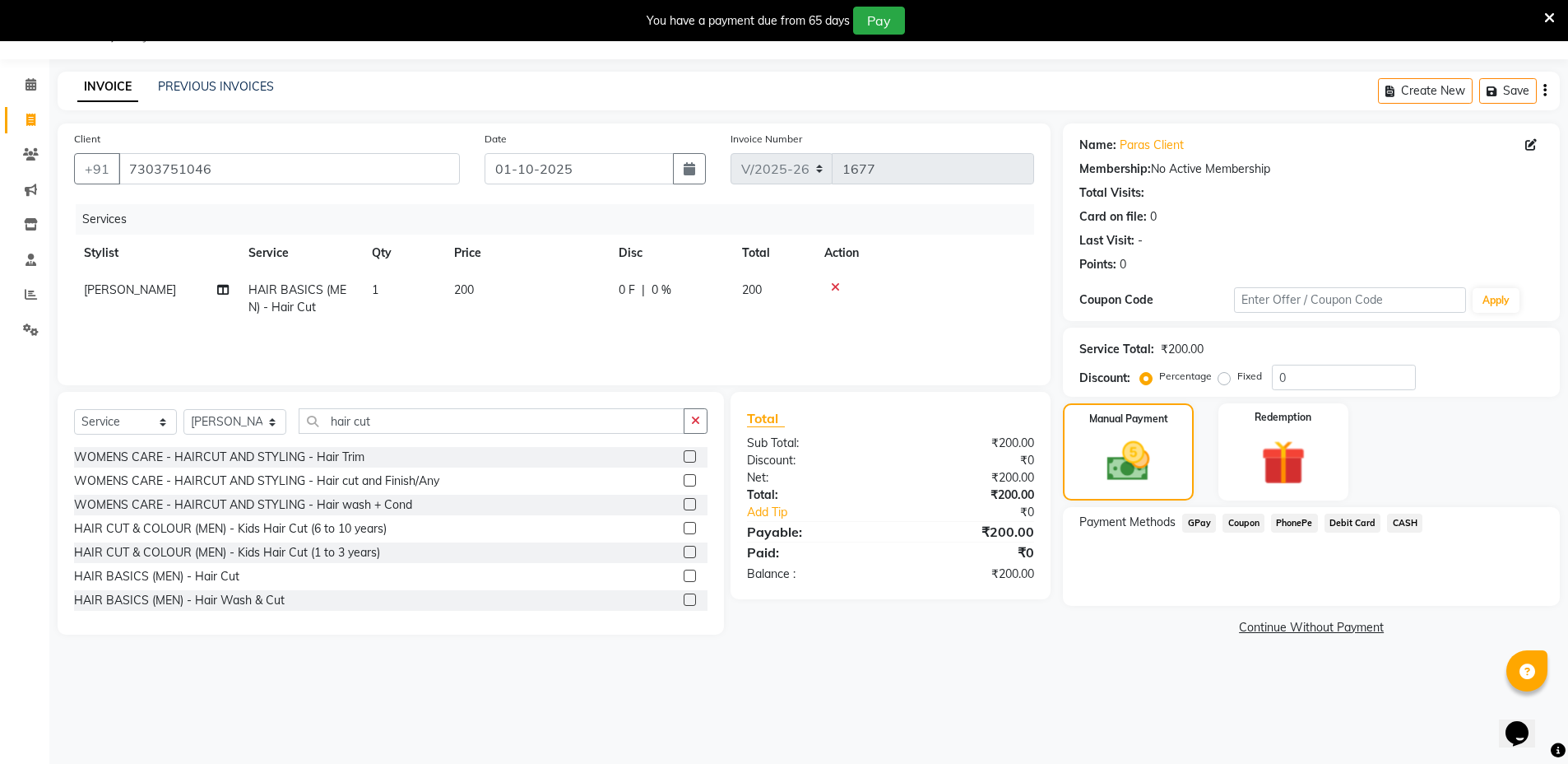
click at [1396, 519] on span "CASH" at bounding box center [1404, 524] width 36 height 19
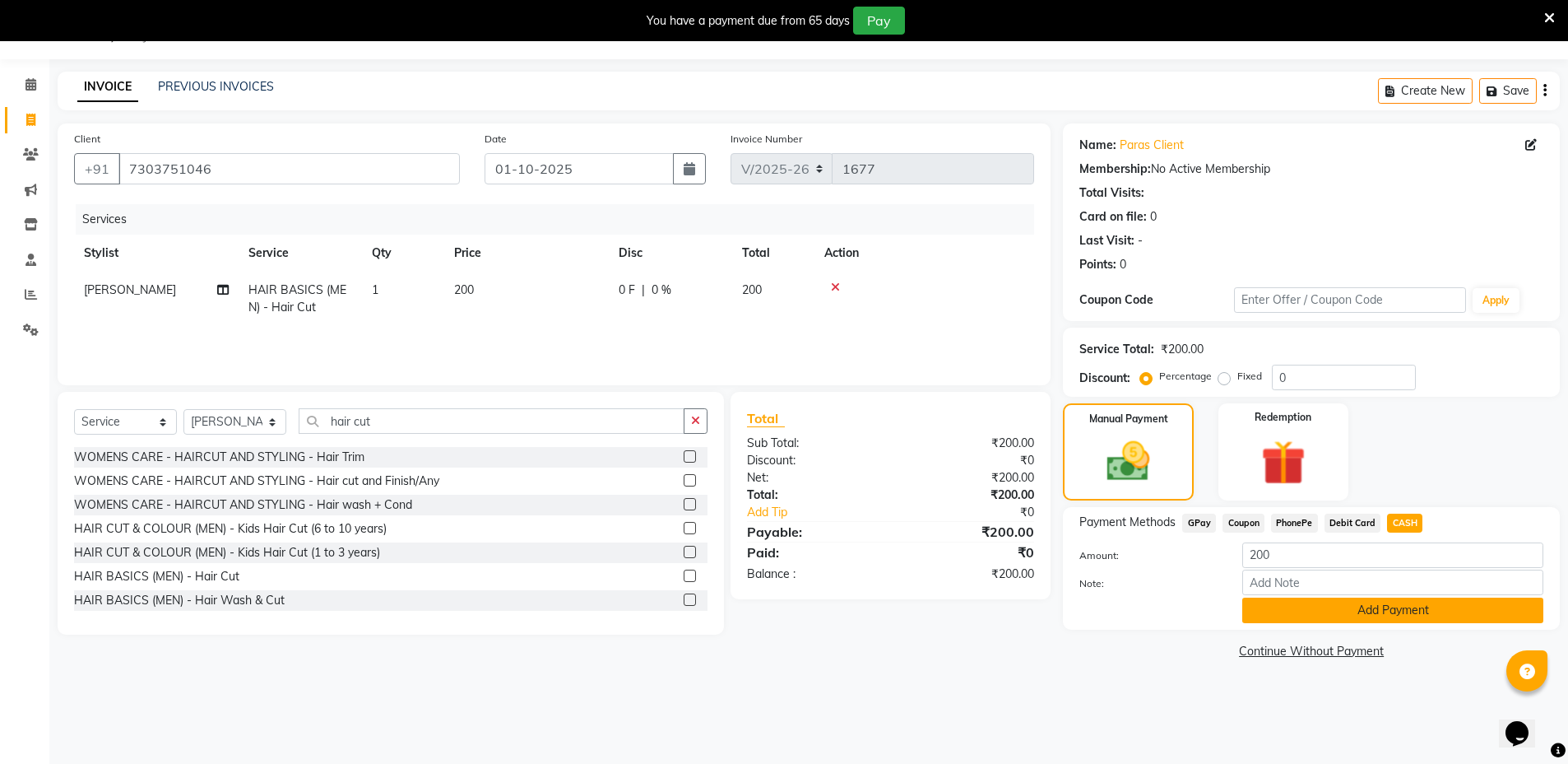
click at [1410, 613] on button "Add Payment" at bounding box center [1393, 610] width 301 height 25
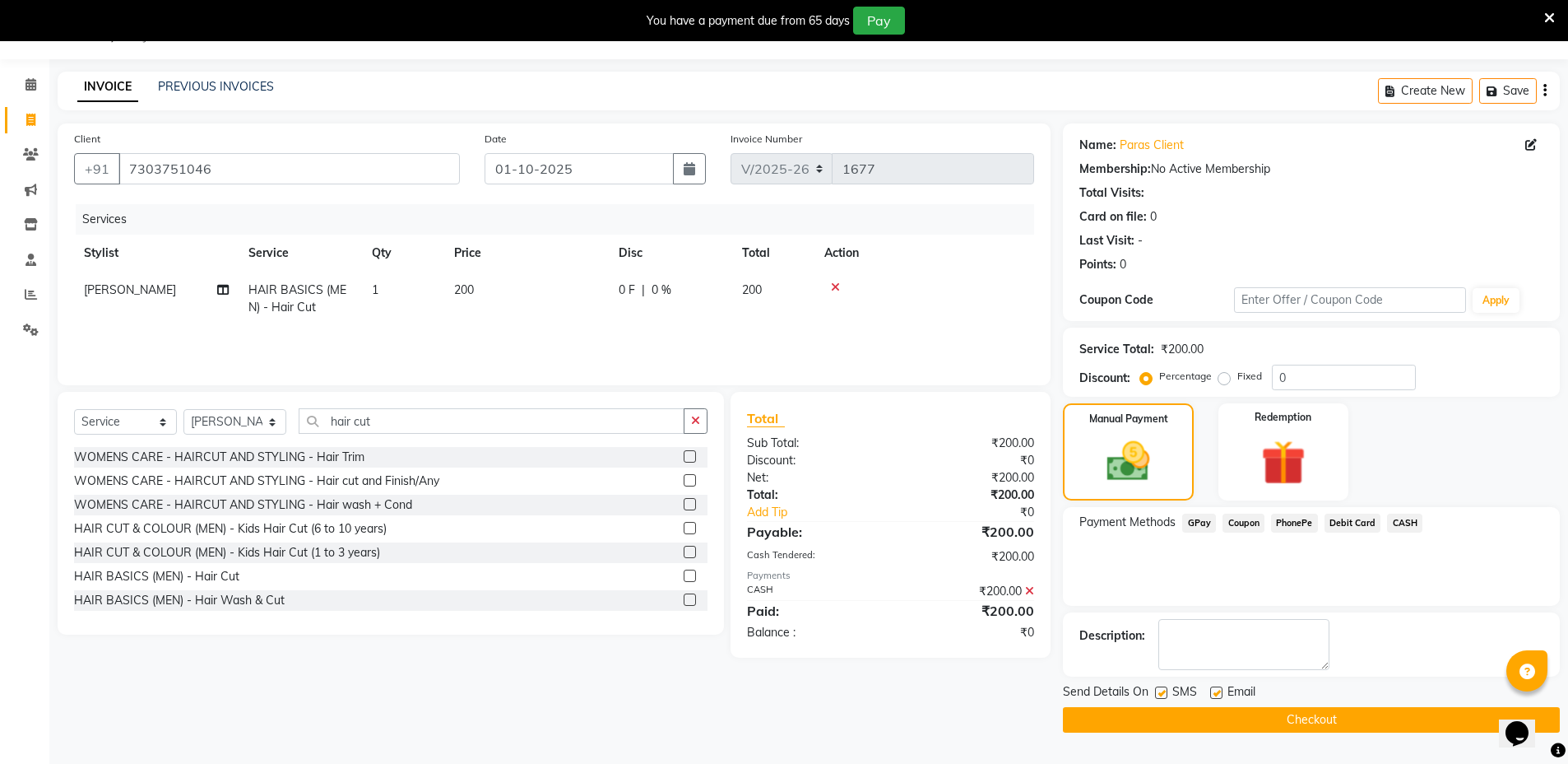
click at [1423, 710] on button "Checkout" at bounding box center [1311, 720] width 497 height 25
click at [1425, 723] on button "Checkout" at bounding box center [1311, 720] width 497 height 25
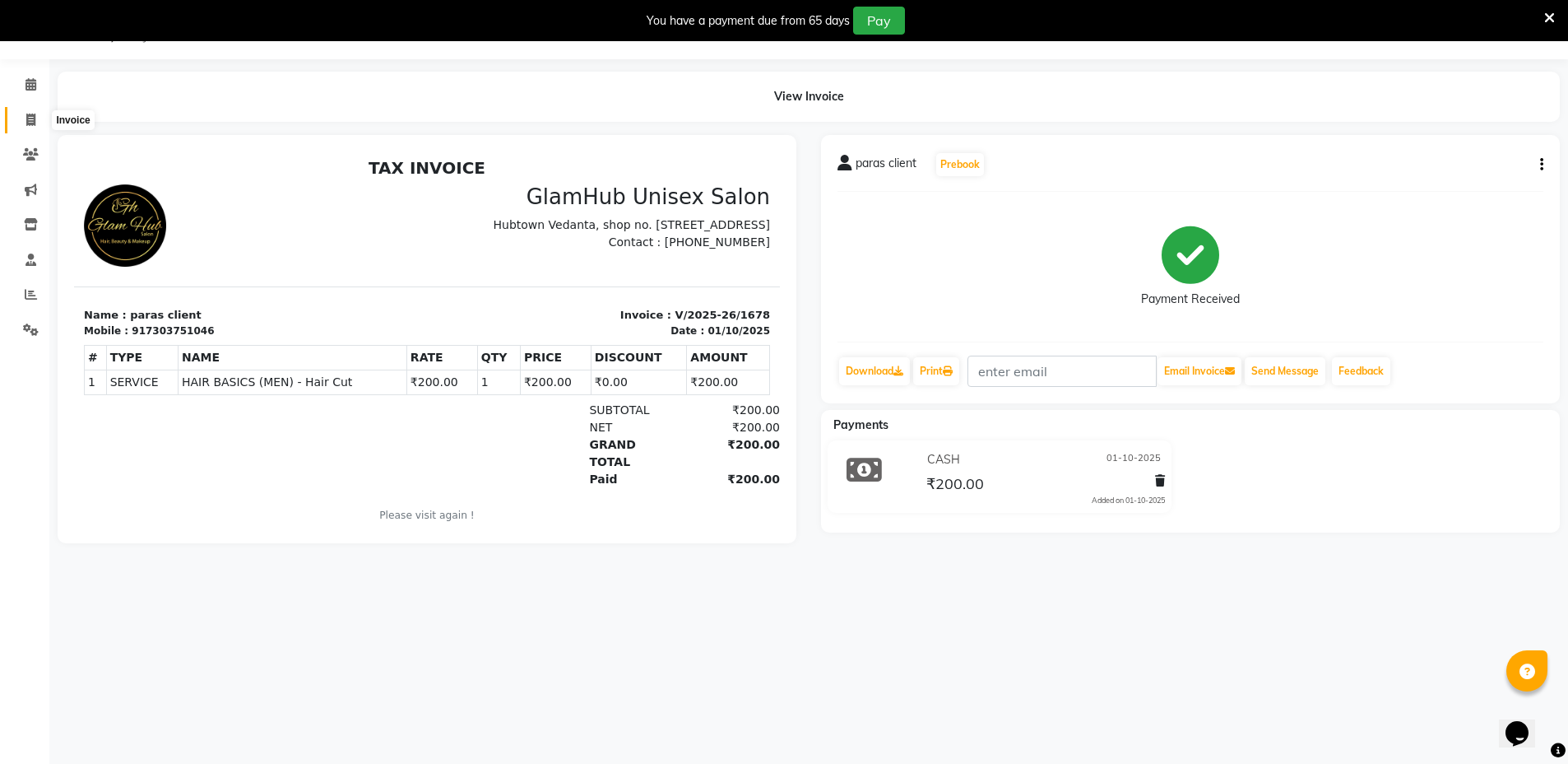
click at [33, 112] on span at bounding box center [30, 121] width 29 height 19
select select "7771"
select select "service"
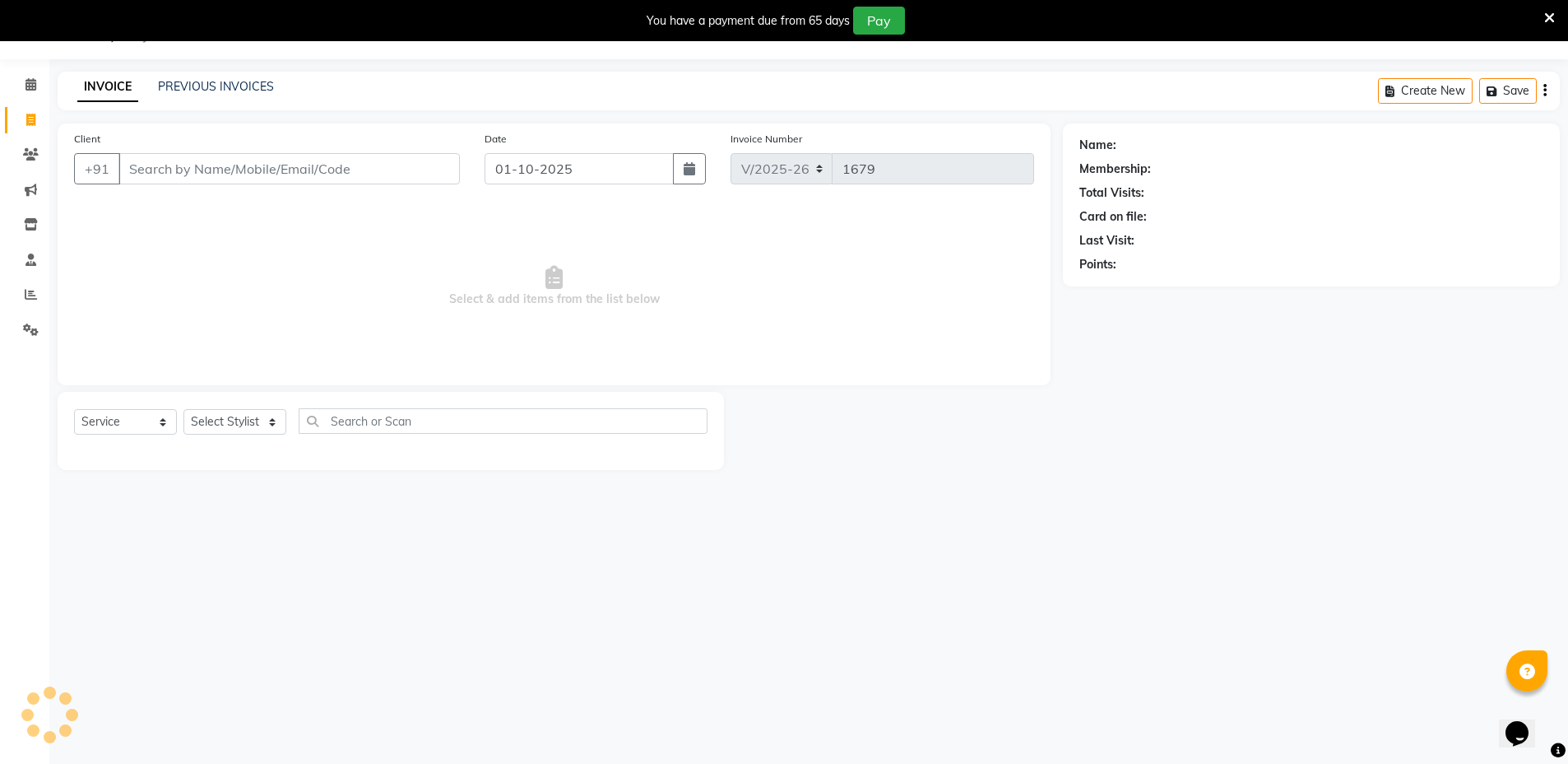
click at [185, 172] on input "Client" at bounding box center [289, 169] width 341 height 31
click at [200, 166] on input "Client" at bounding box center [289, 169] width 341 height 31
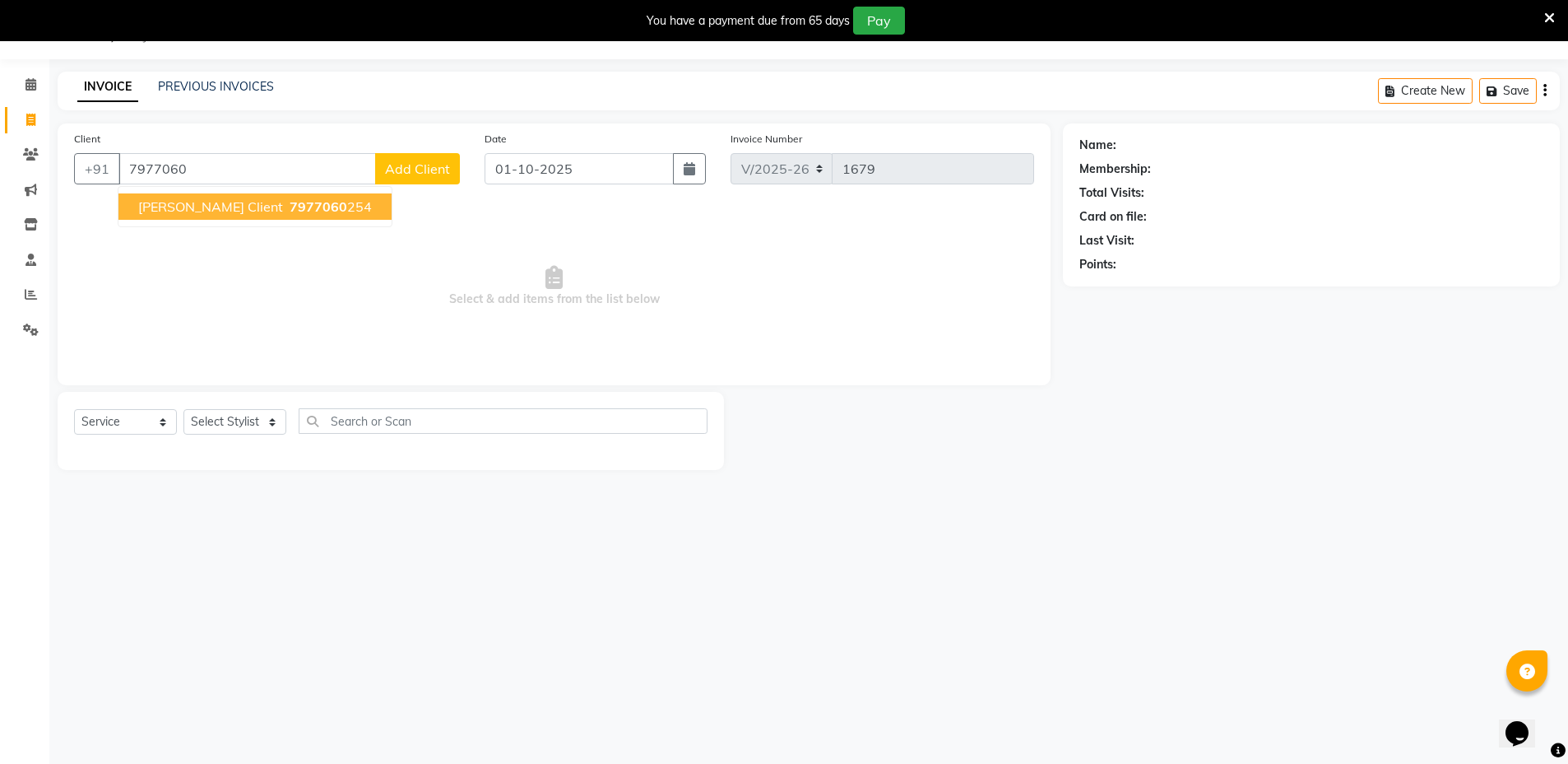
click at [290, 213] on span "7977060" at bounding box center [319, 206] width 57 height 17
type input "7977060254"
click at [217, 213] on span "Select & add items from the list below" at bounding box center [554, 286] width 960 height 165
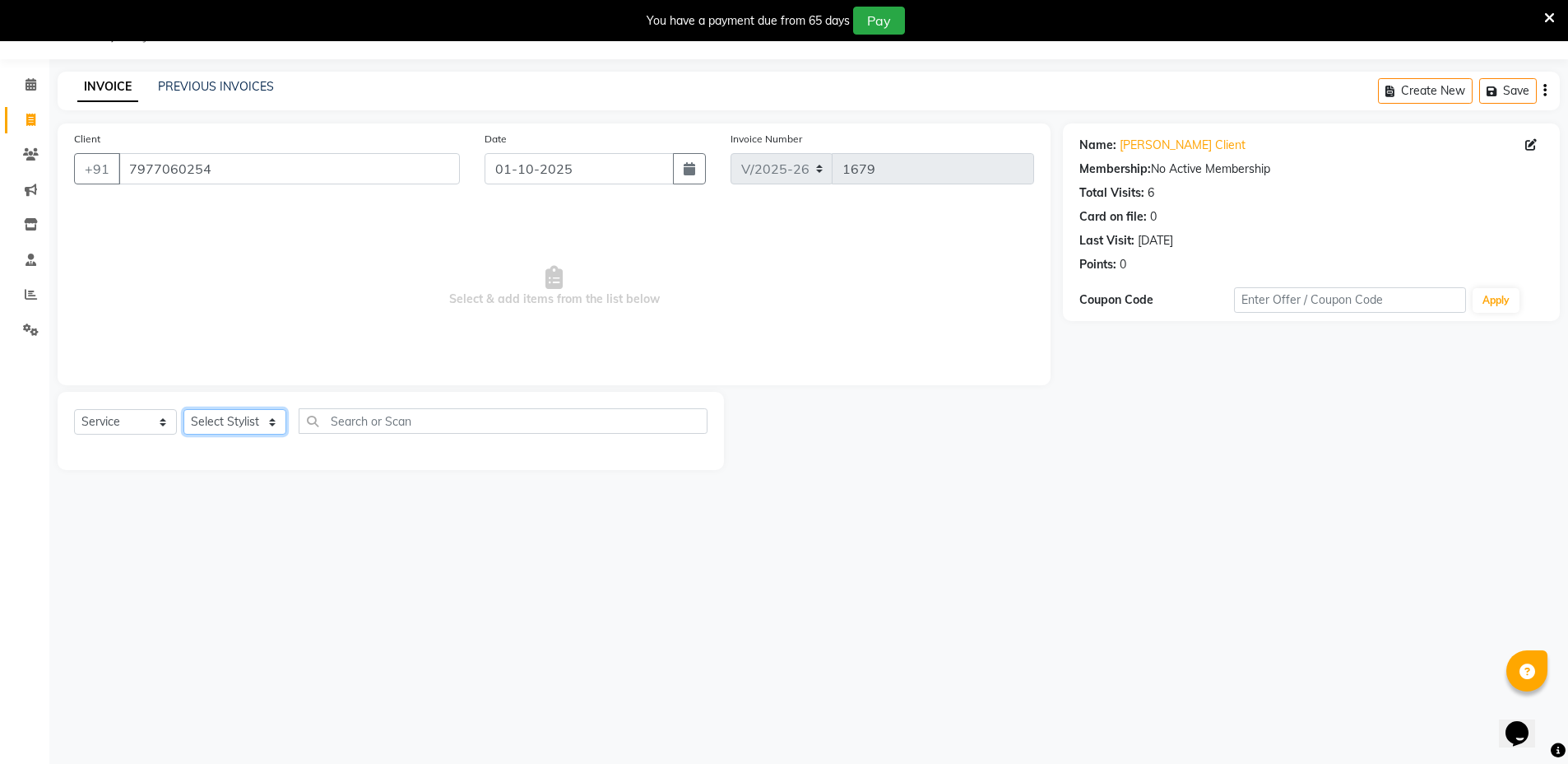
click at [237, 420] on select "Select Stylist Arif Faiyaz krupali pranali radha Zishan" at bounding box center [235, 422] width 103 height 25
select select "84045"
click at [184, 409] on select "Select Stylist Arif Faiyaz krupali pranali radha Zishan" at bounding box center [235, 422] width 103 height 25
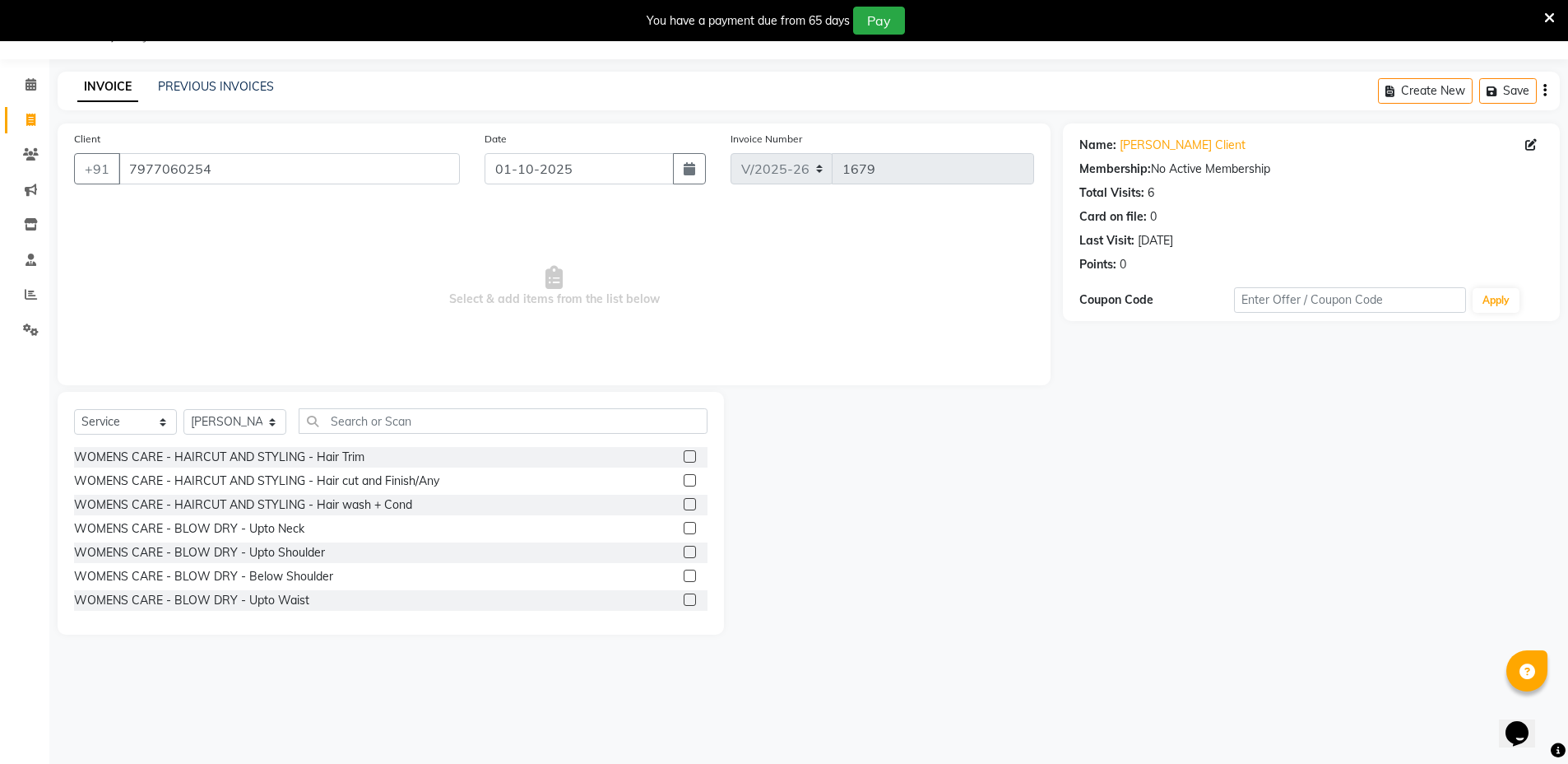
click at [441, 405] on div "Select Service Product Membership Package Voucher Prepaid Gift Card Select Styl…" at bounding box center [390, 513] width 666 height 243
click at [441, 423] on input "text" at bounding box center [503, 421] width 409 height 25
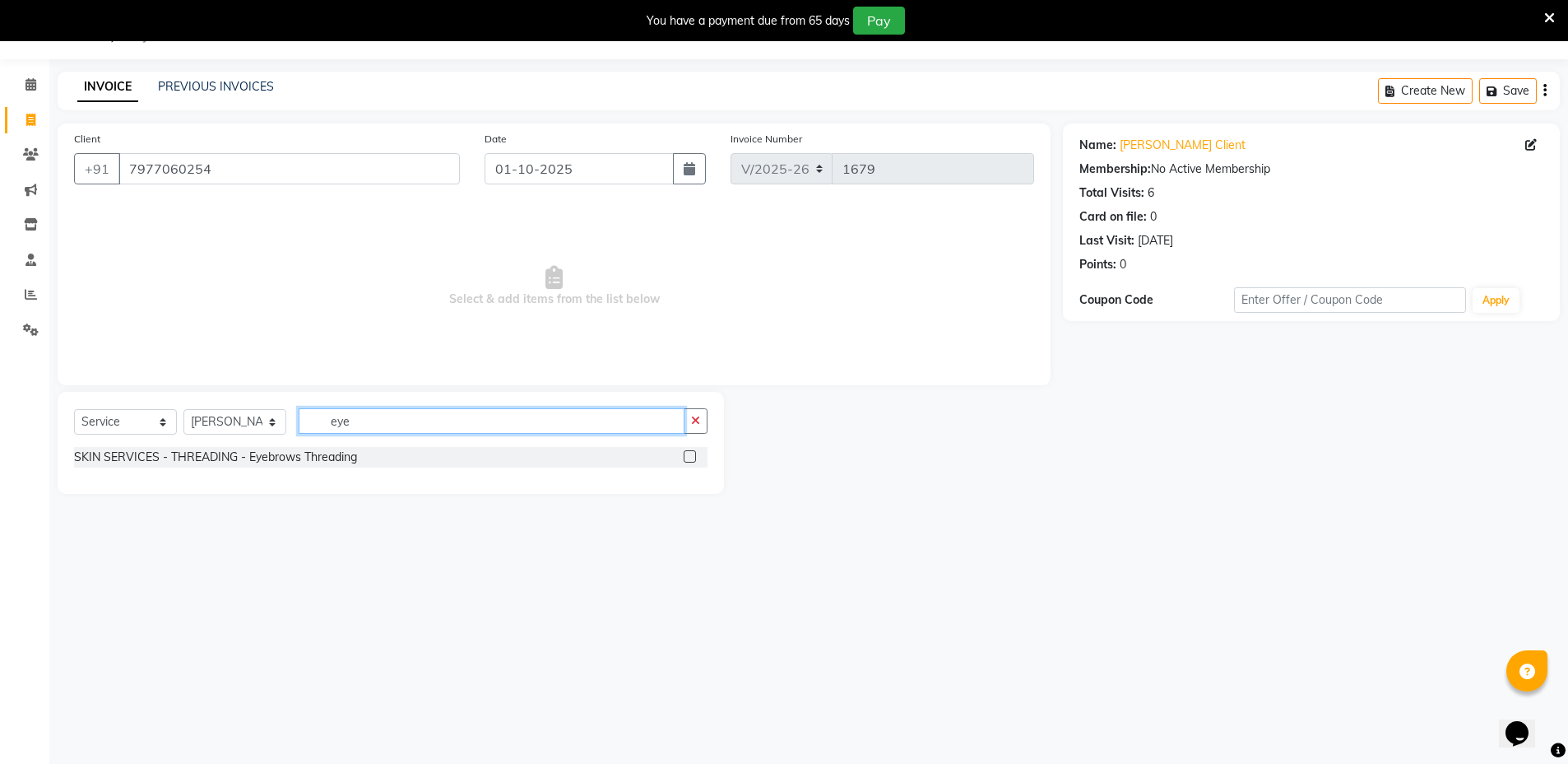
type input "eye"
click at [688, 455] on label at bounding box center [690, 456] width 12 height 12
click at [688, 455] on input "checkbox" at bounding box center [689, 457] width 10 height 10
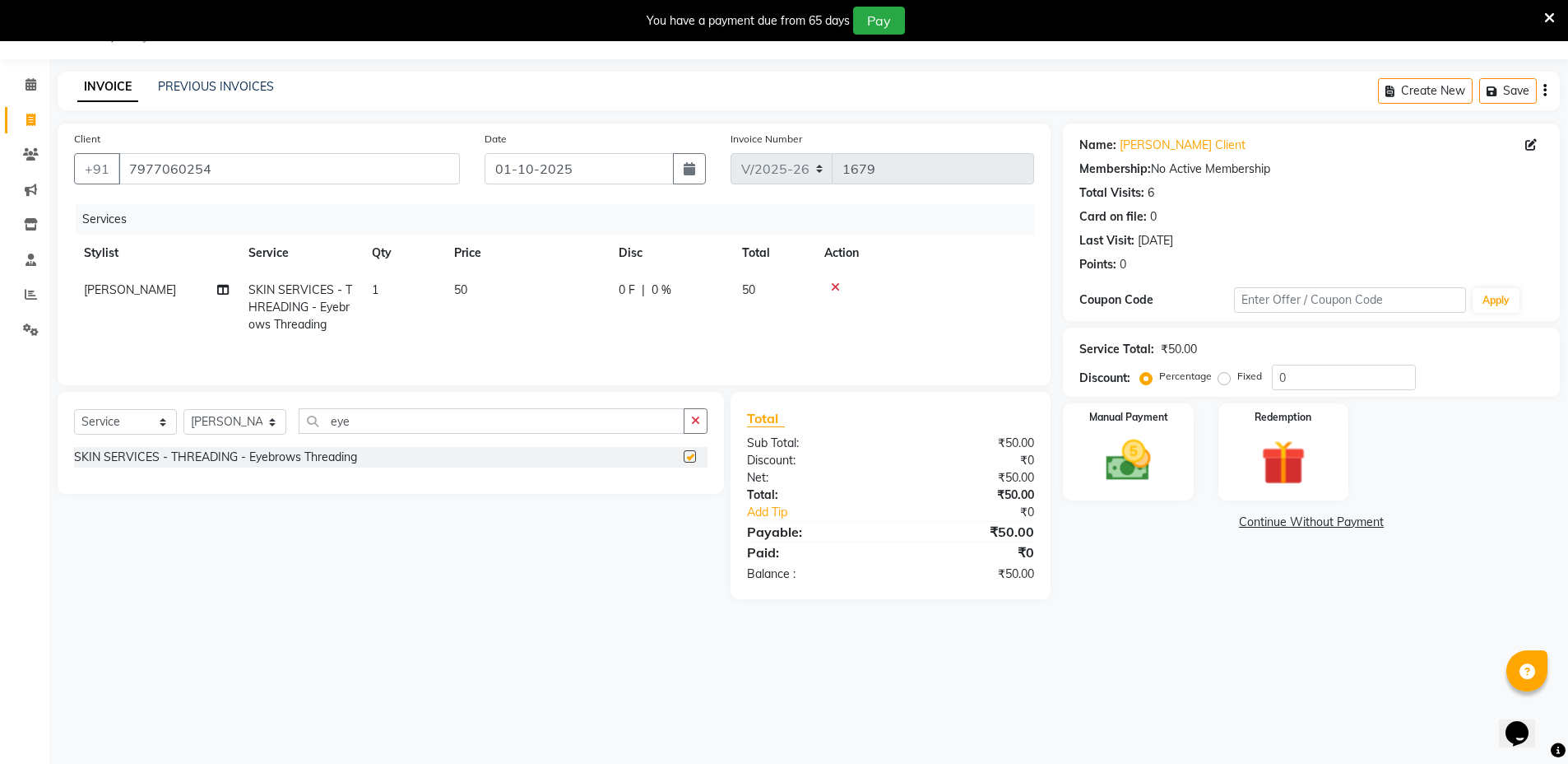
checkbox input "false"
click at [695, 421] on icon "button" at bounding box center [696, 420] width 9 height 11
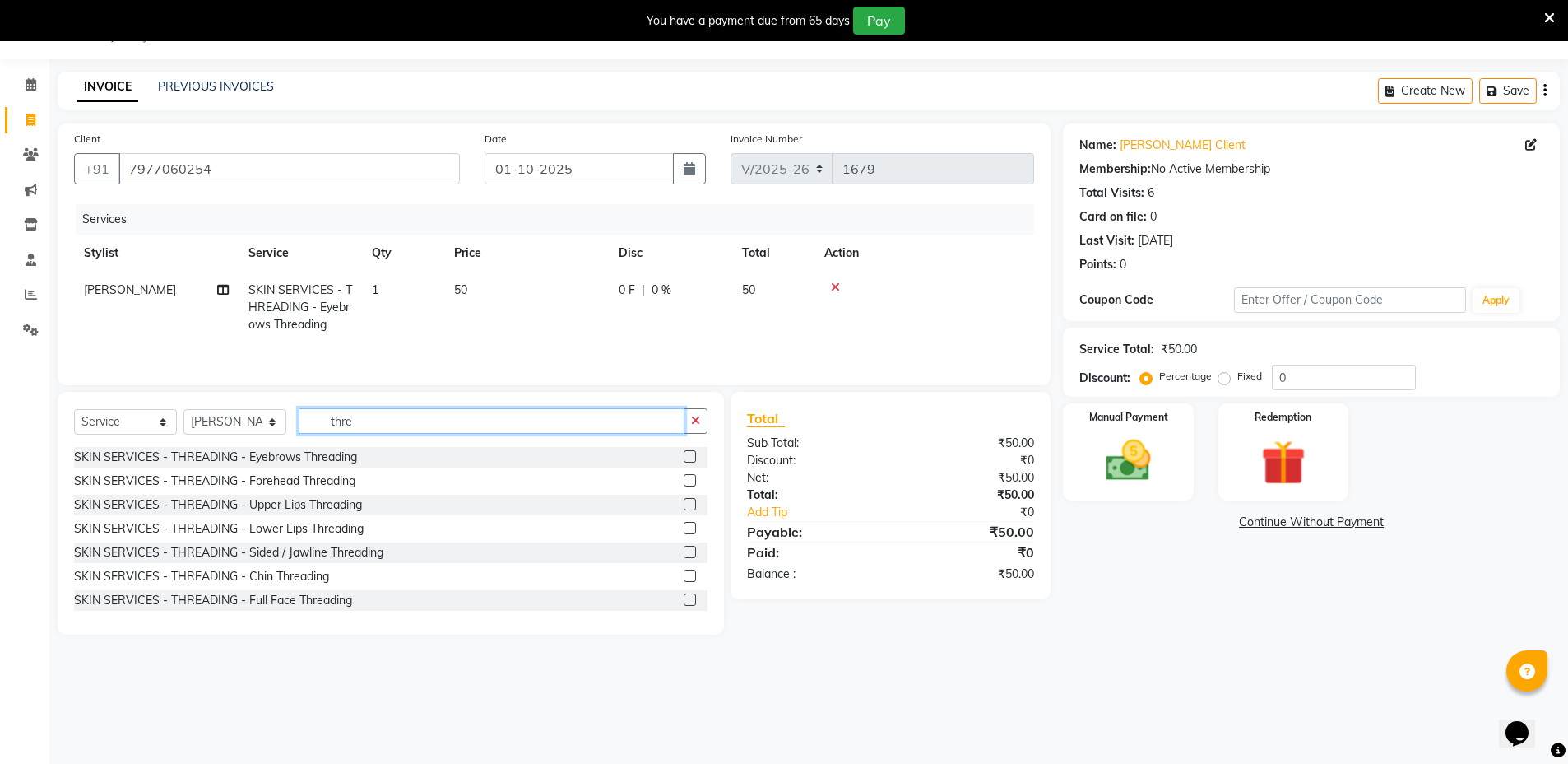
type input "thre"
click at [683, 485] on label at bounding box center [690, 480] width 12 height 12
click at [683, 485] on input "checkbox" at bounding box center [689, 481] width 10 height 10
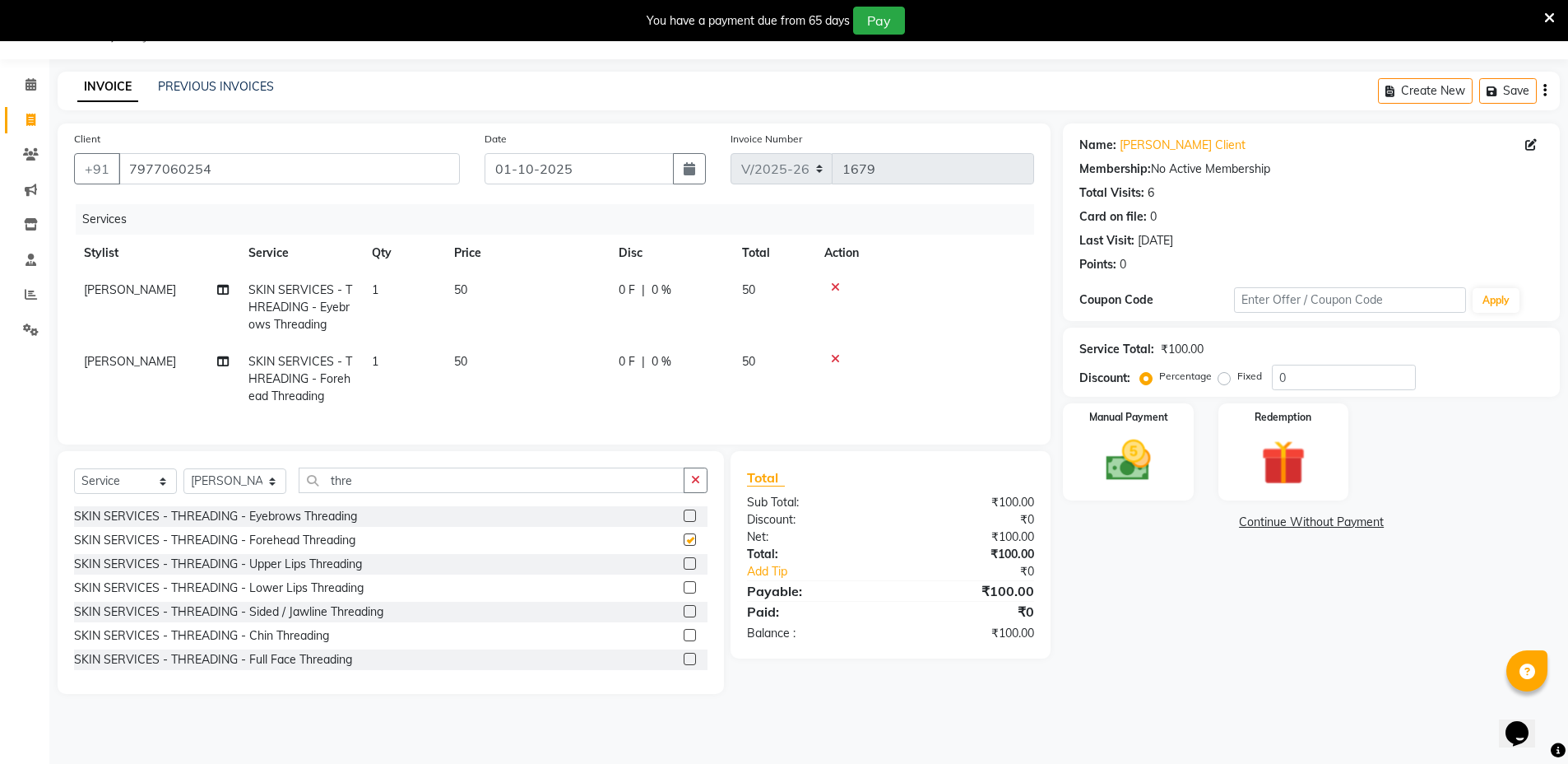
checkbox input "false"
click at [1157, 473] on img at bounding box center [1127, 460] width 76 height 53
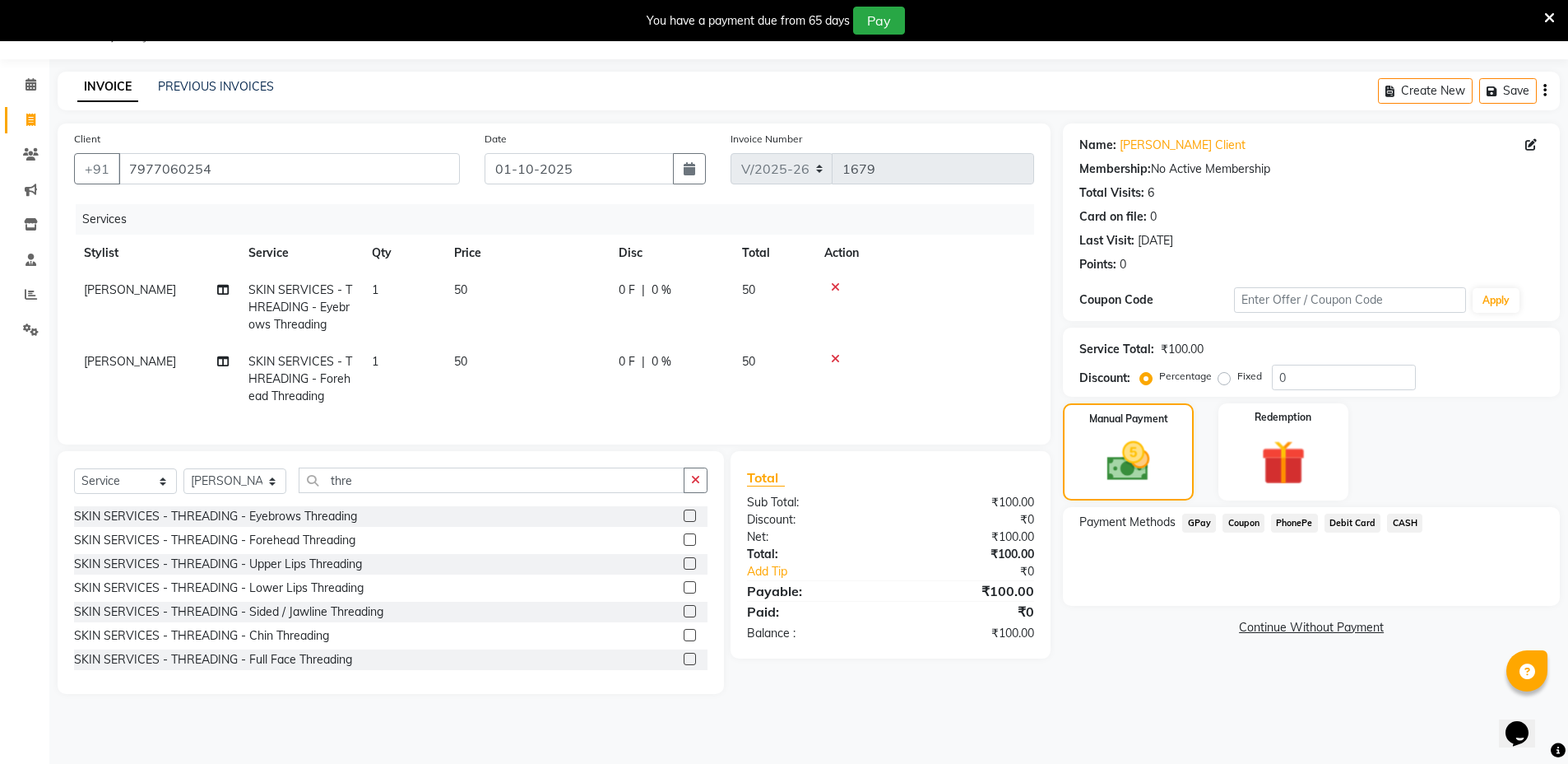
click at [1194, 518] on span "GPay" at bounding box center [1199, 524] width 34 height 19
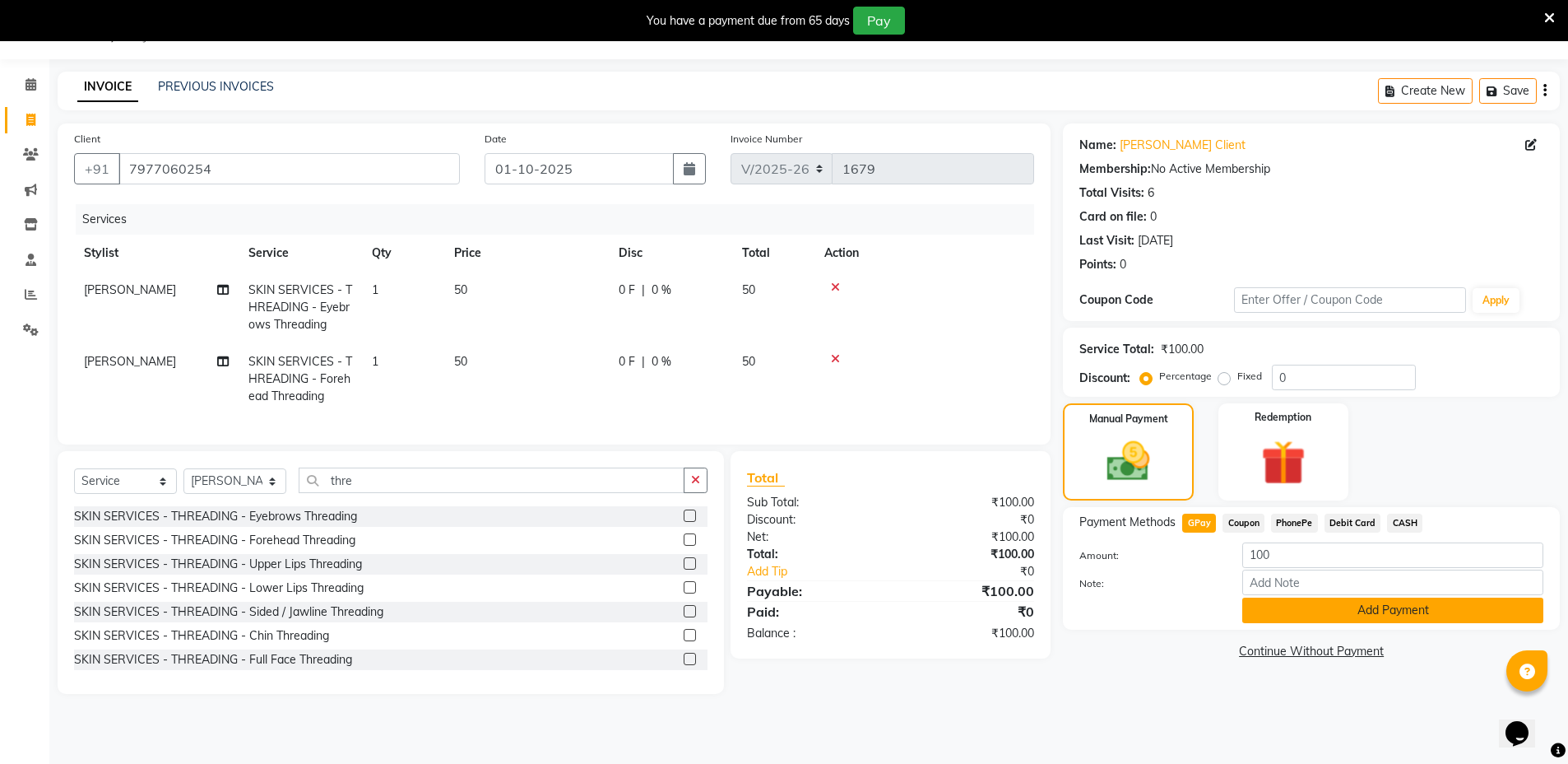
click at [1297, 605] on button "Add Payment" at bounding box center [1393, 610] width 301 height 25
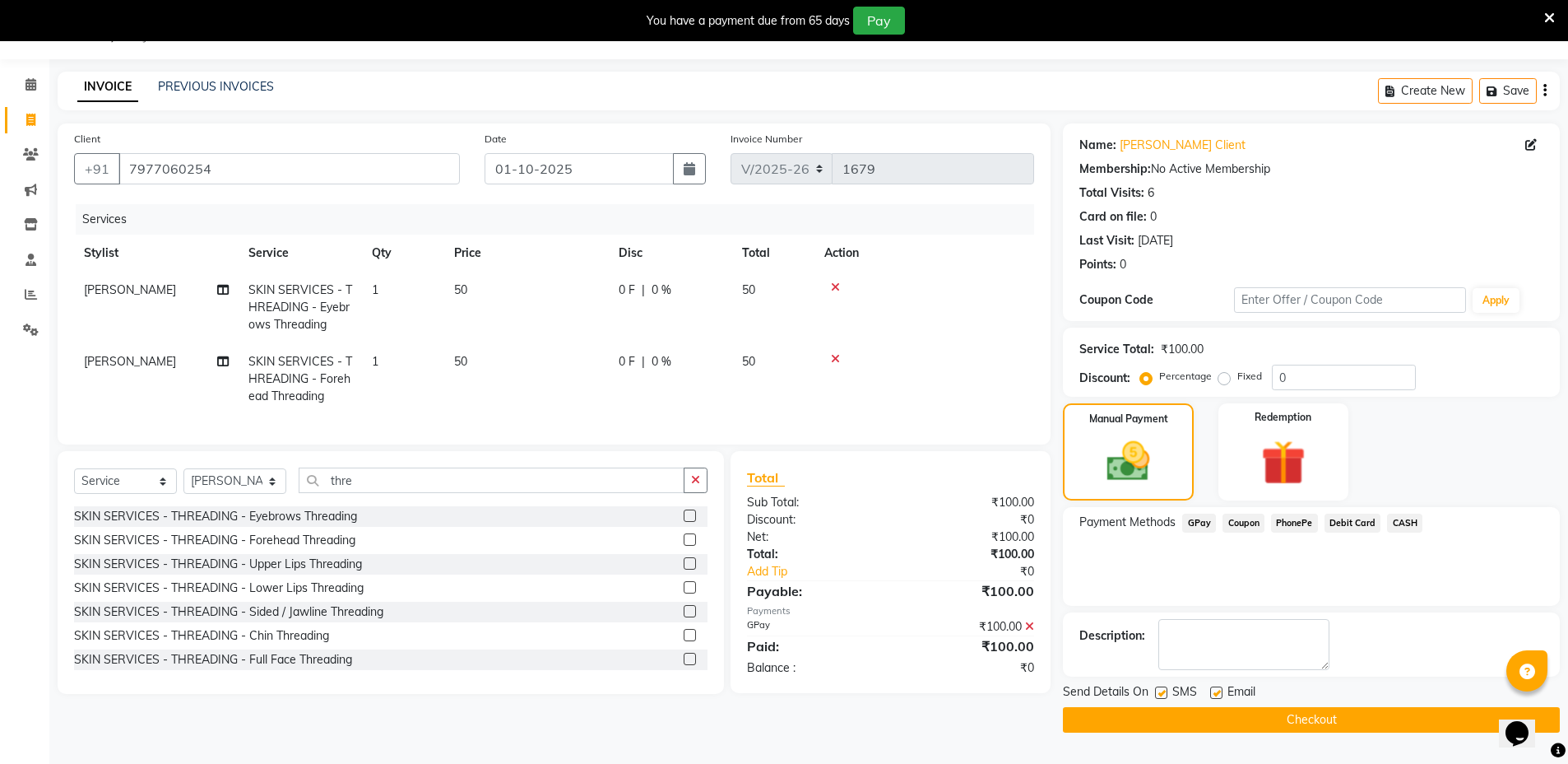
click at [1306, 722] on button "Checkout" at bounding box center [1311, 720] width 497 height 25
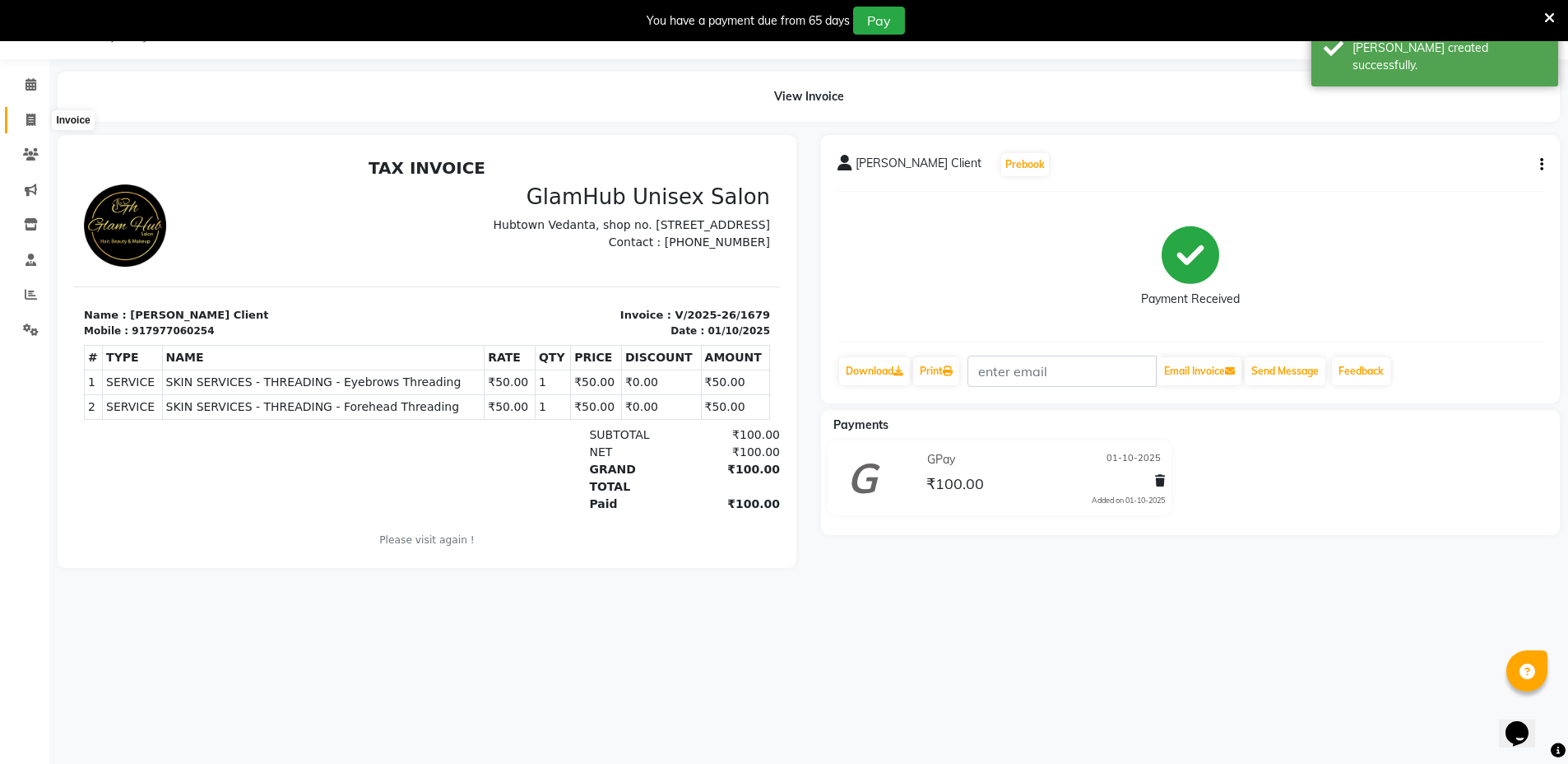
click at [32, 121] on icon at bounding box center [30, 119] width 9 height 12
select select "service"
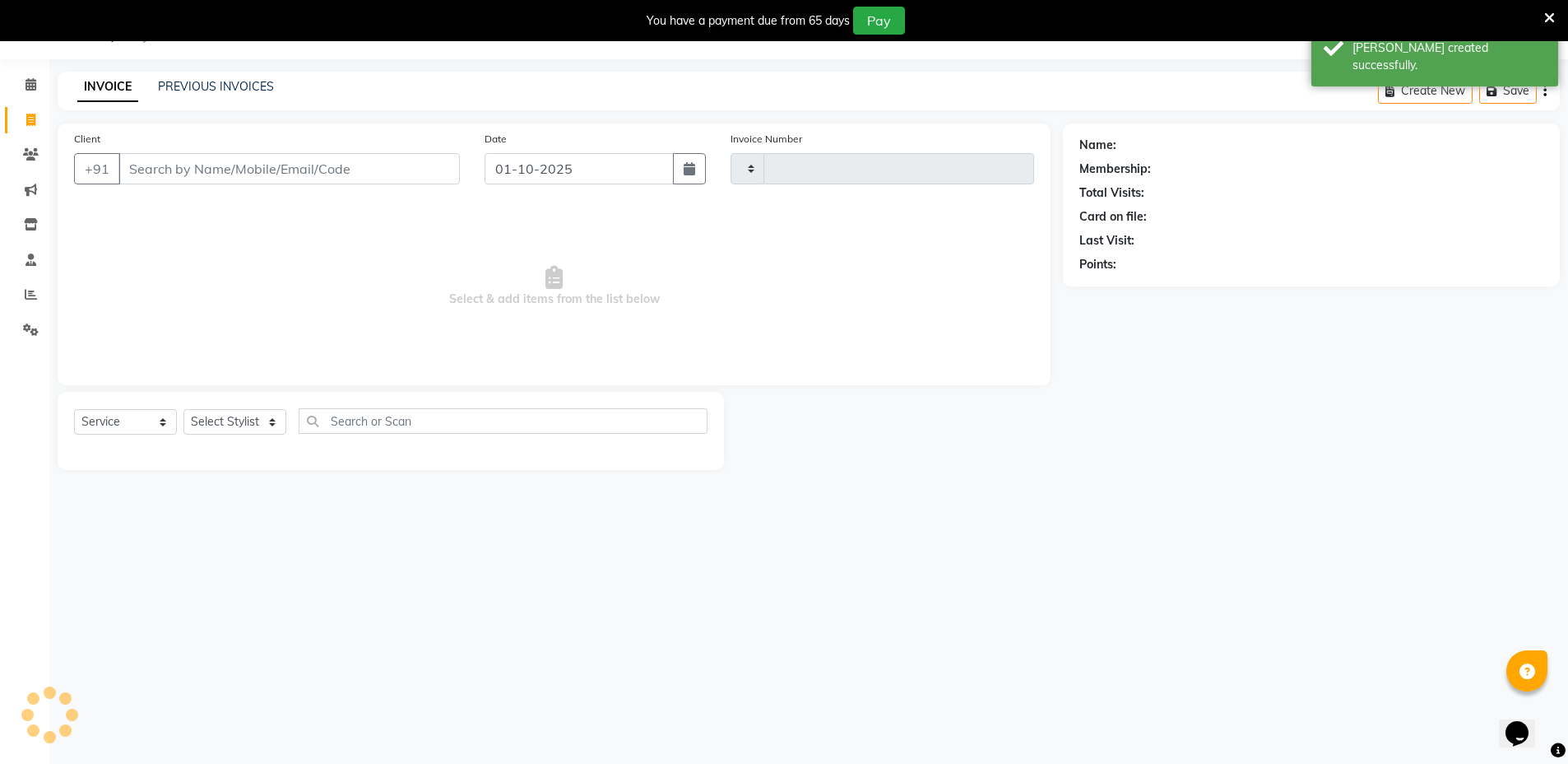
type input "1680"
select select "7771"
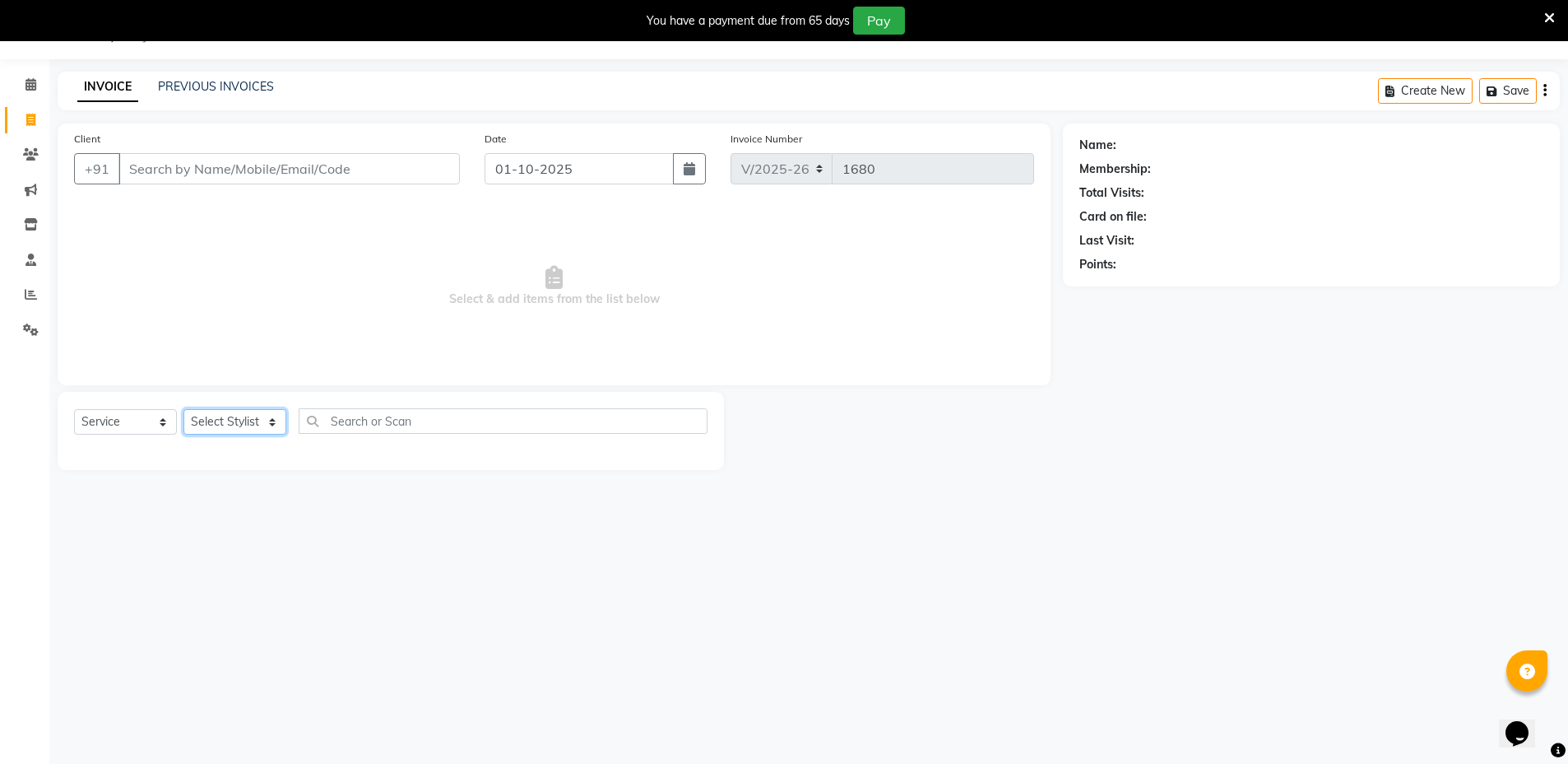
click at [251, 421] on select "Select Stylist Arif Faiyaz krupali pranali radha Zishan" at bounding box center [235, 422] width 103 height 25
select select "69353"
click at [184, 409] on select "Select Stylist Arif Faiyaz krupali pranali radha Zishan" at bounding box center [235, 422] width 103 height 25
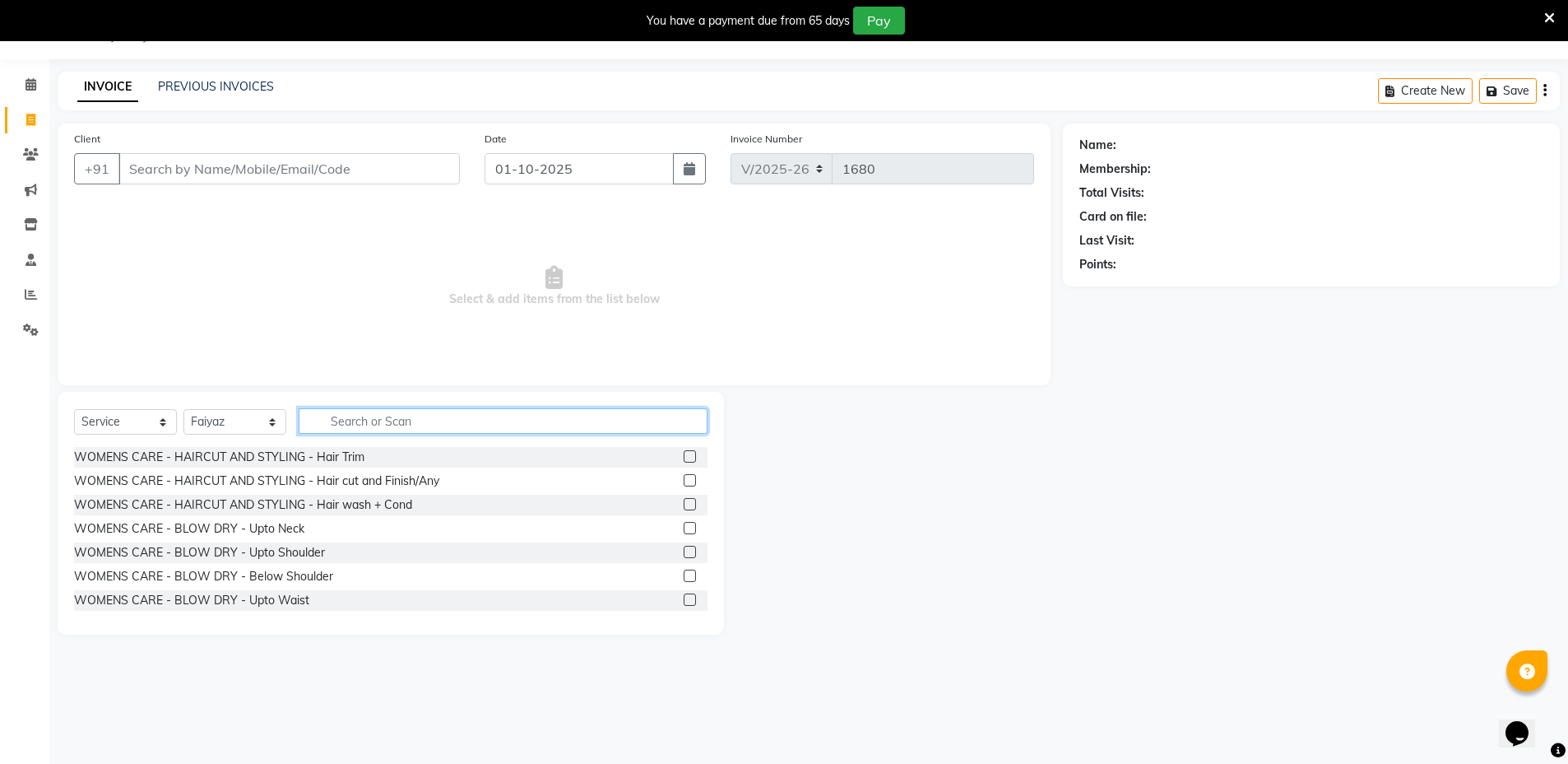
click at [432, 415] on input "text" at bounding box center [503, 421] width 409 height 25
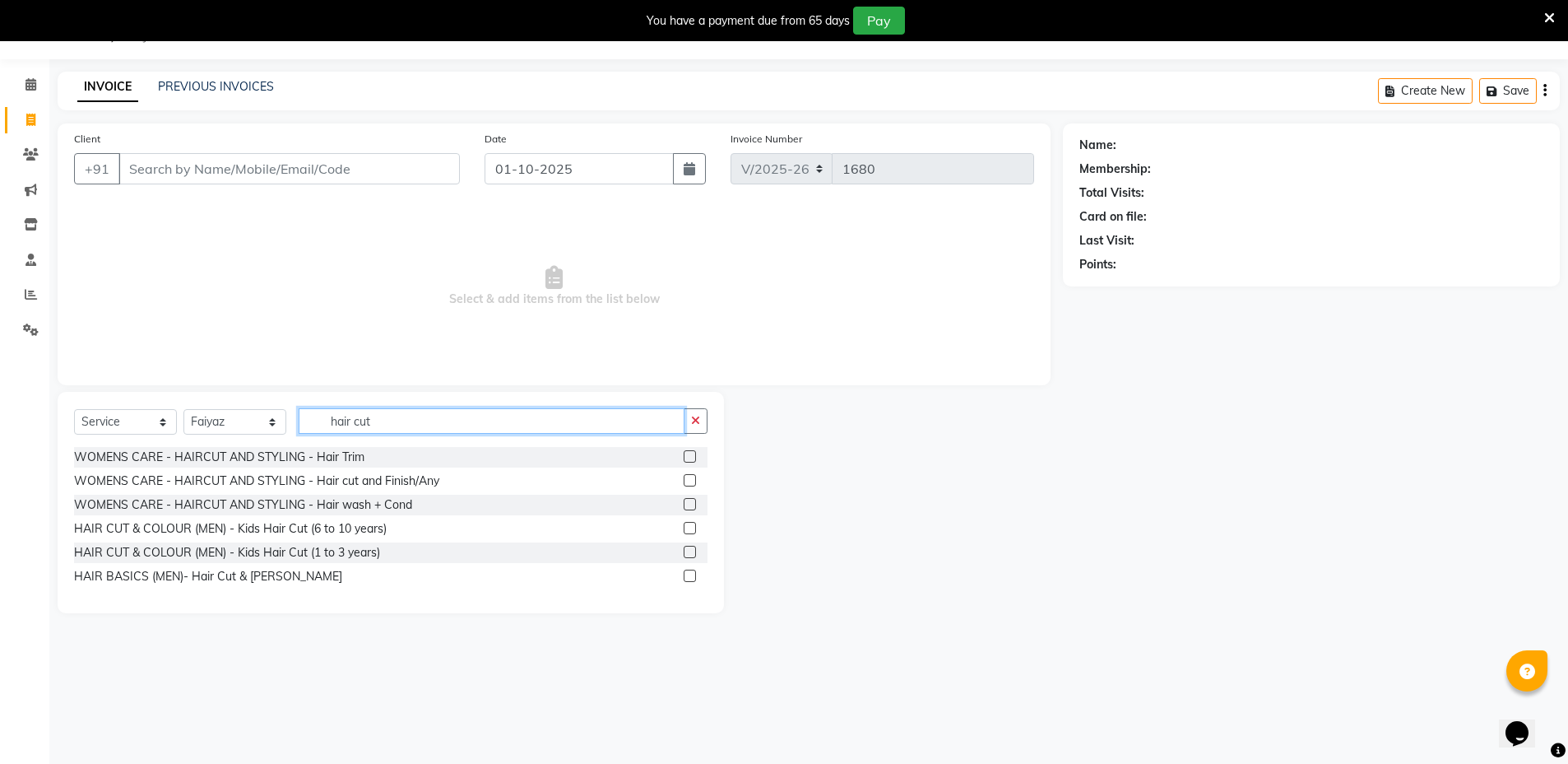
type input "hair cut"
click at [688, 580] on label at bounding box center [690, 576] width 12 height 12
click at [688, 580] on input "checkbox" at bounding box center [689, 577] width 10 height 10
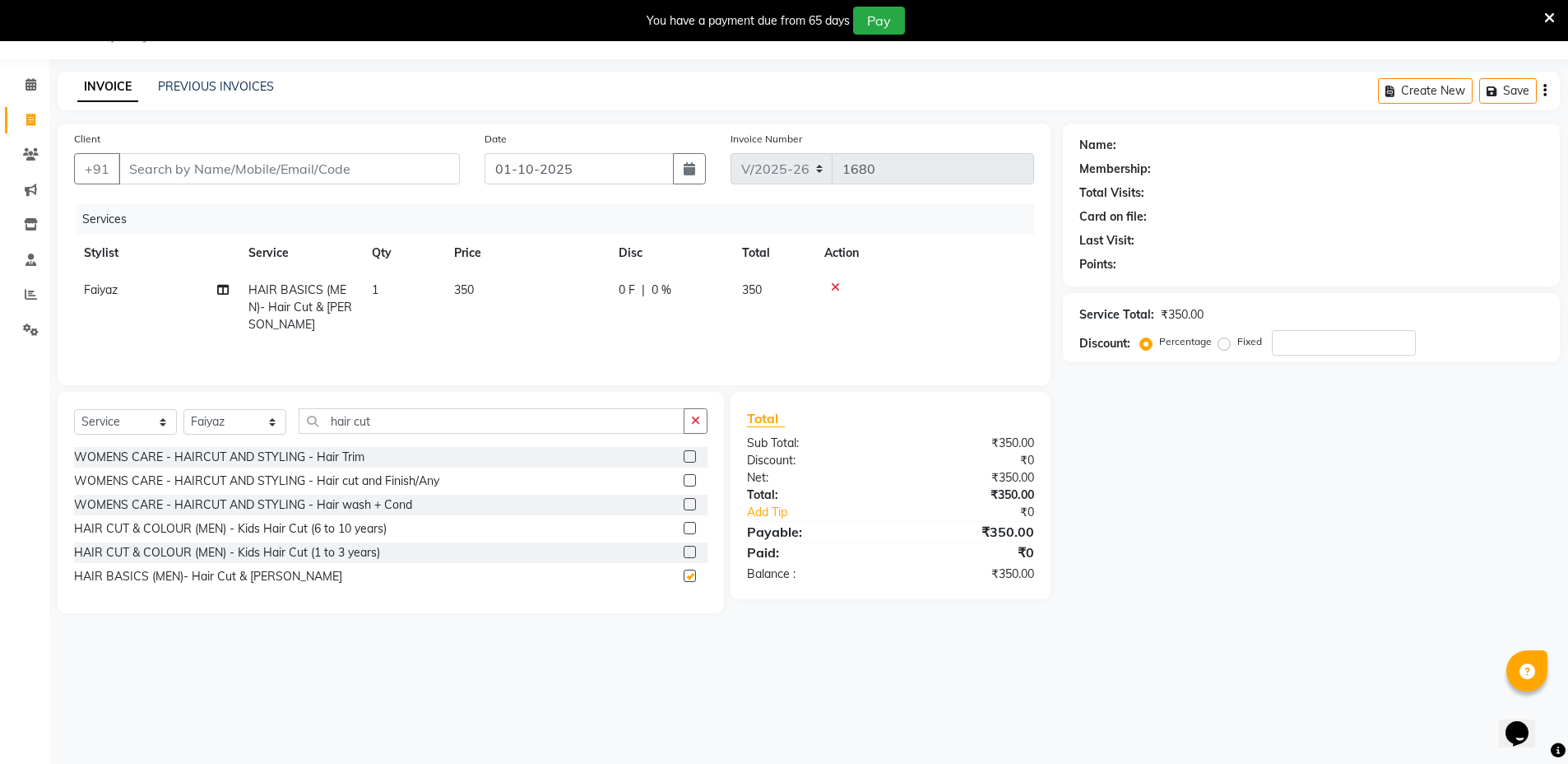
checkbox input "false"
click at [190, 173] on input "Client" at bounding box center [289, 169] width 341 height 31
click at [315, 180] on input "Client" at bounding box center [289, 169] width 341 height 31
click at [207, 172] on input "Client" at bounding box center [289, 169] width 341 height 31
type input "9"
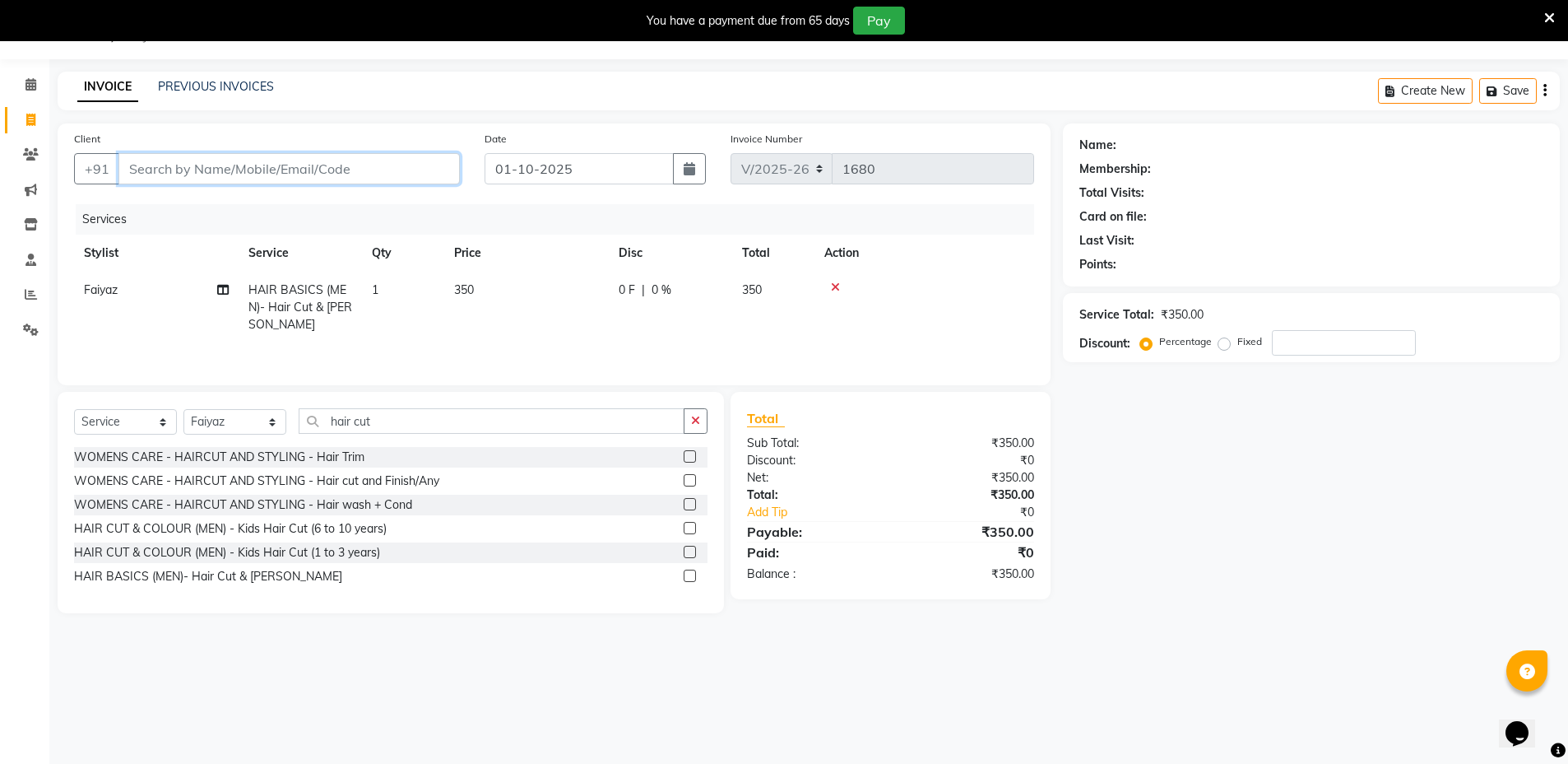
type input "0"
type input "9699221322"
click at [432, 166] on span "Add Client" at bounding box center [417, 168] width 65 height 17
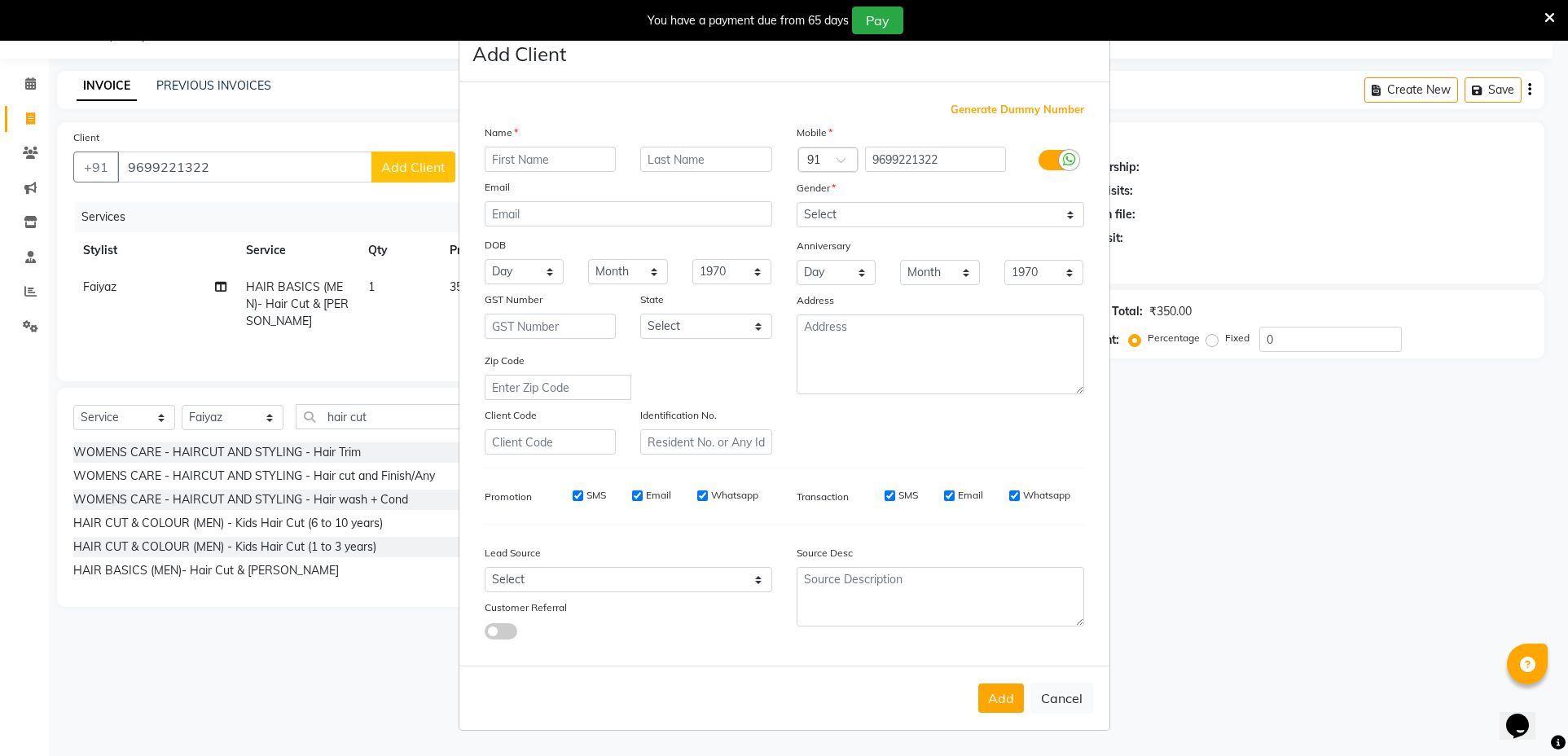
click at [531, 153] on input "text" at bounding box center [550, 159] width 132 height 25
type input "rohit"
click at [717, 166] on input "text" at bounding box center [706, 159] width 132 height 25
type input "waghla"
click at [833, 213] on select "Select Male Female Other Prefer Not To Say" at bounding box center [940, 214] width 288 height 25
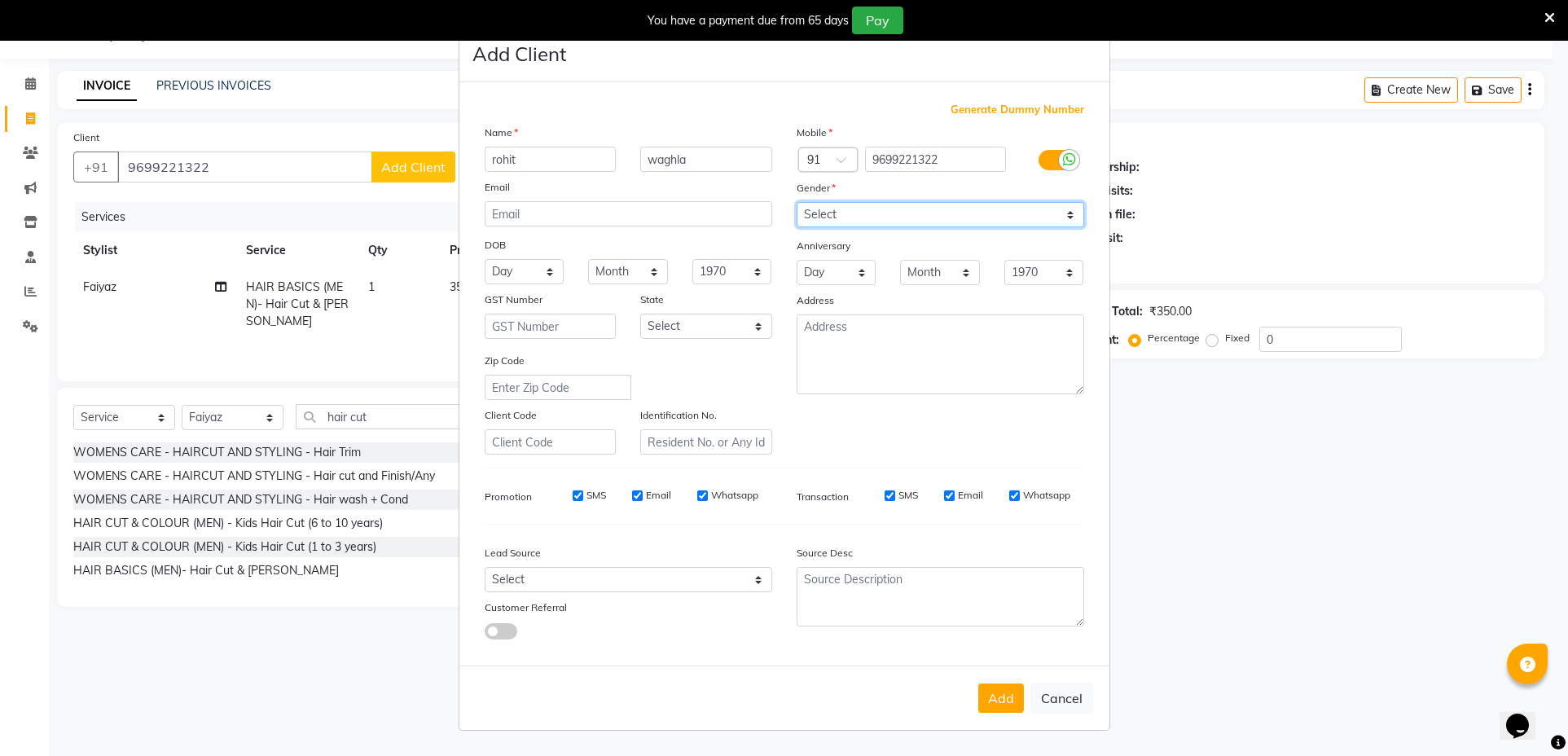
select select "male"
click at [796, 202] on select "Select Male Female Other Prefer Not To Say" at bounding box center [940, 214] width 288 height 25
click at [996, 688] on button "Add" at bounding box center [1001, 698] width 46 height 29
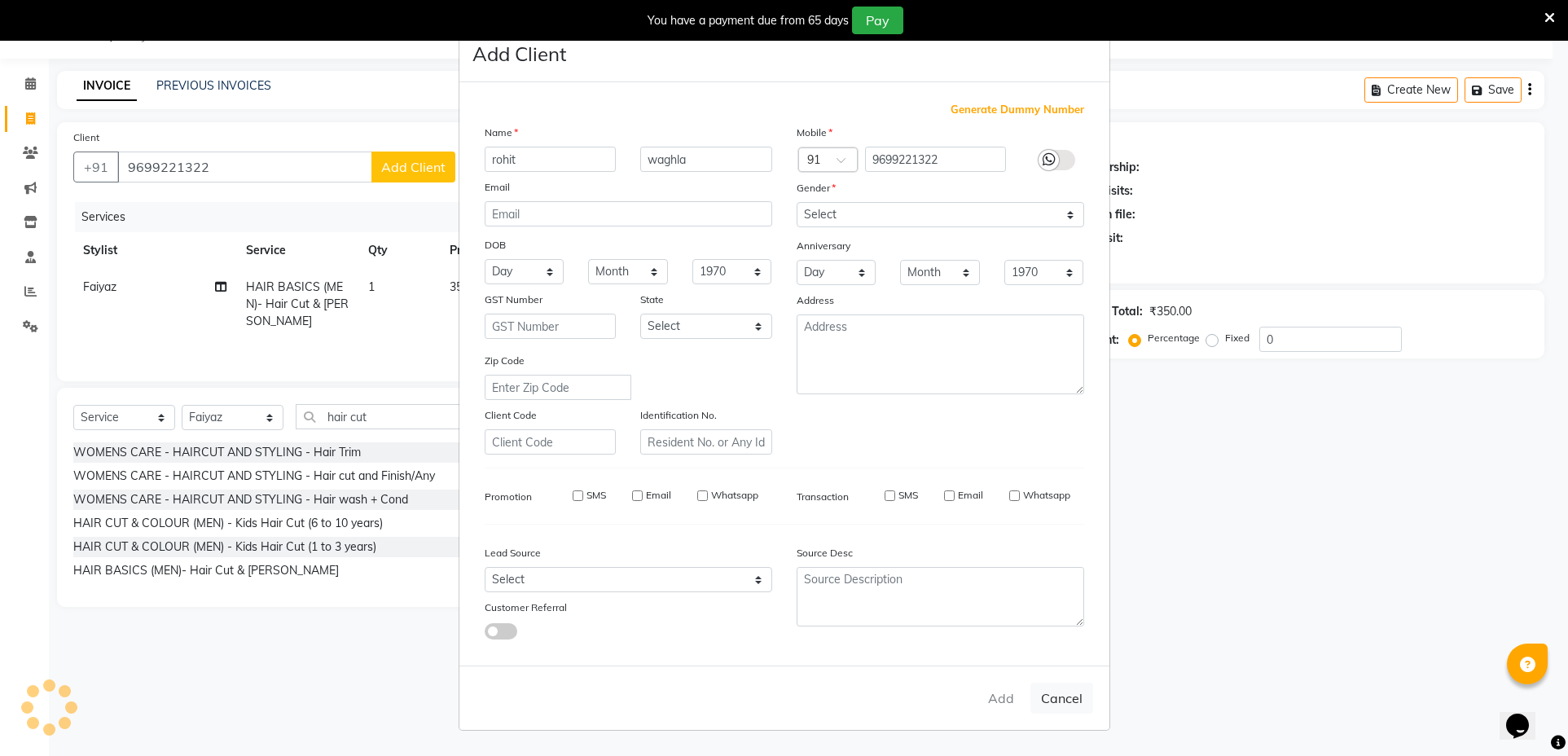
select select
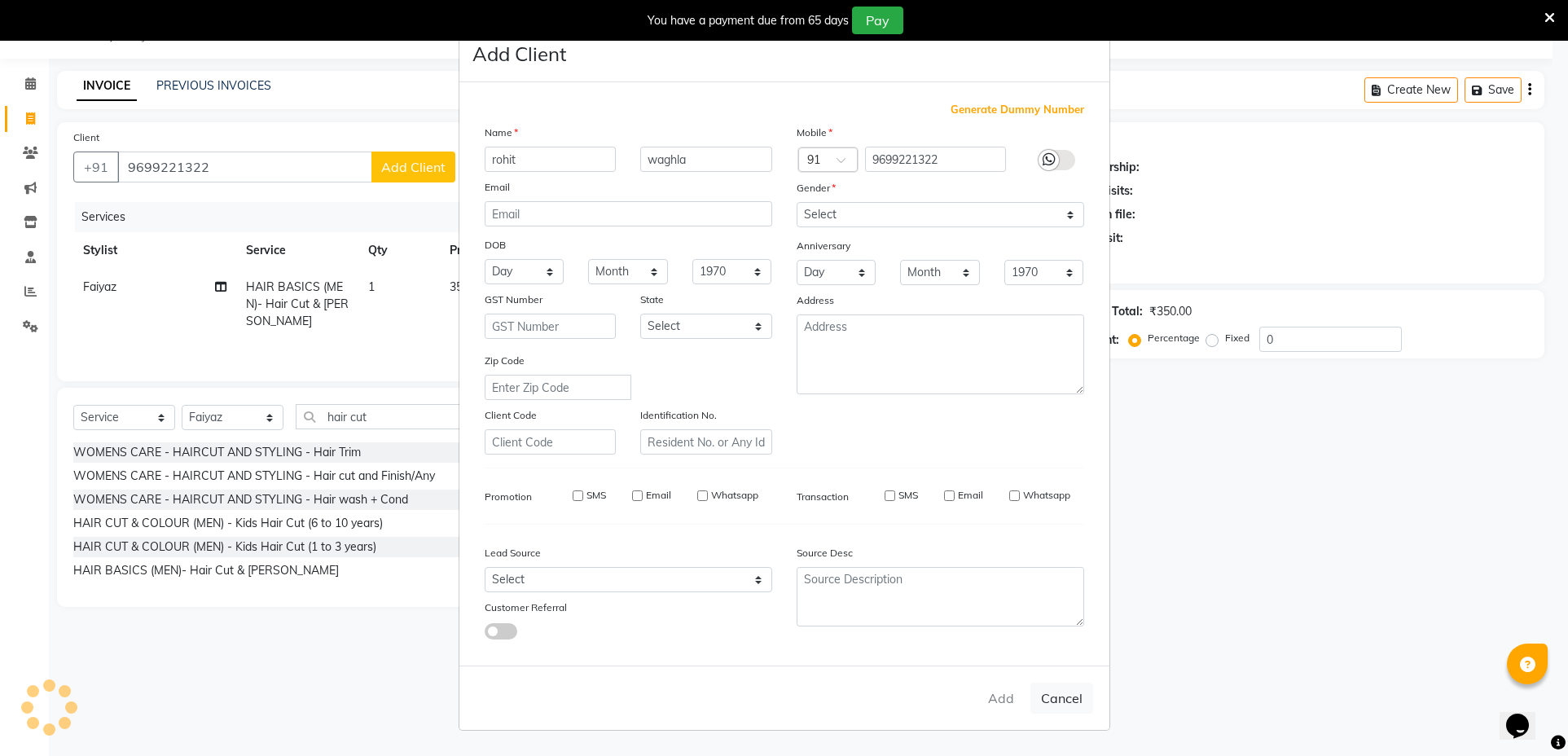
select select
checkbox input "false"
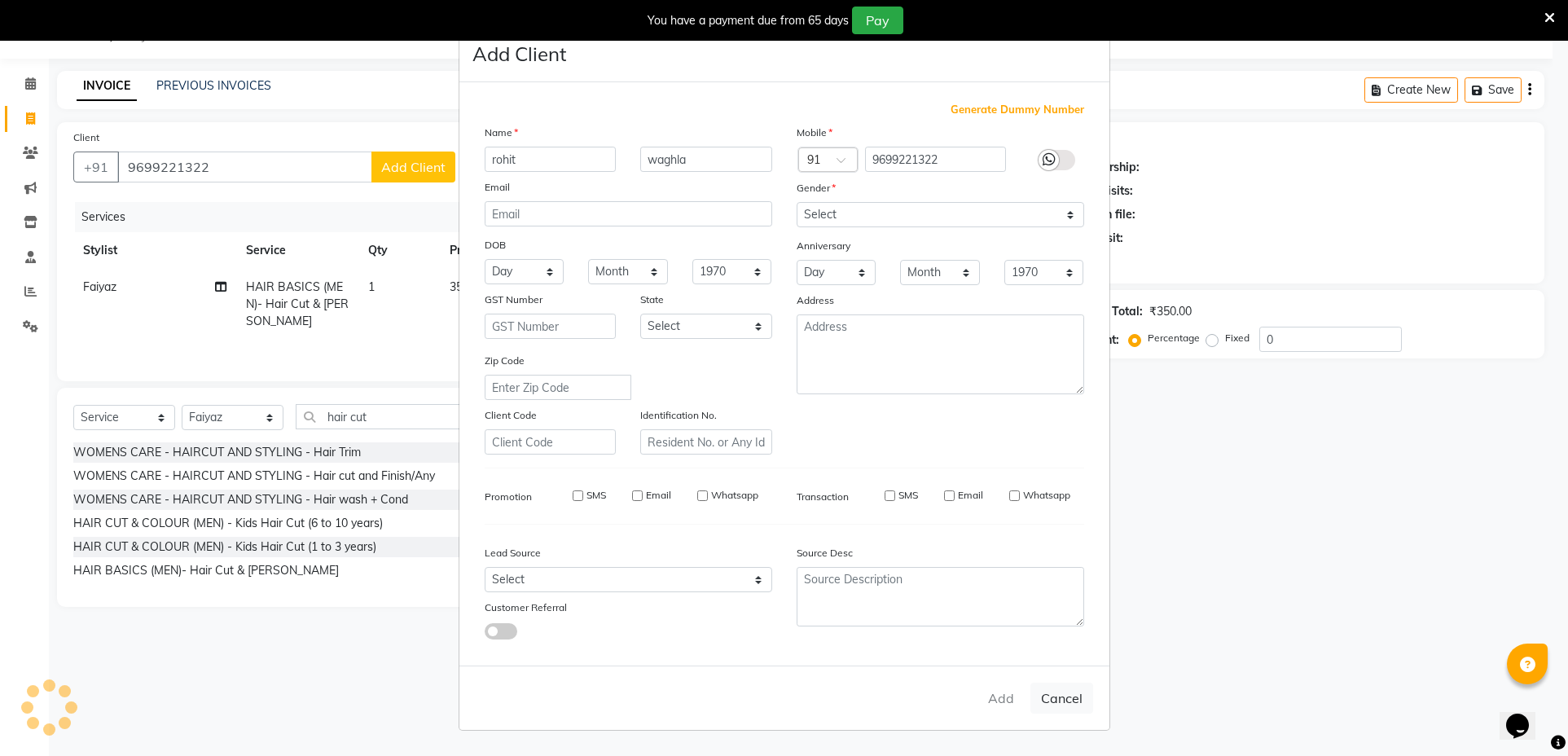
checkbox input "false"
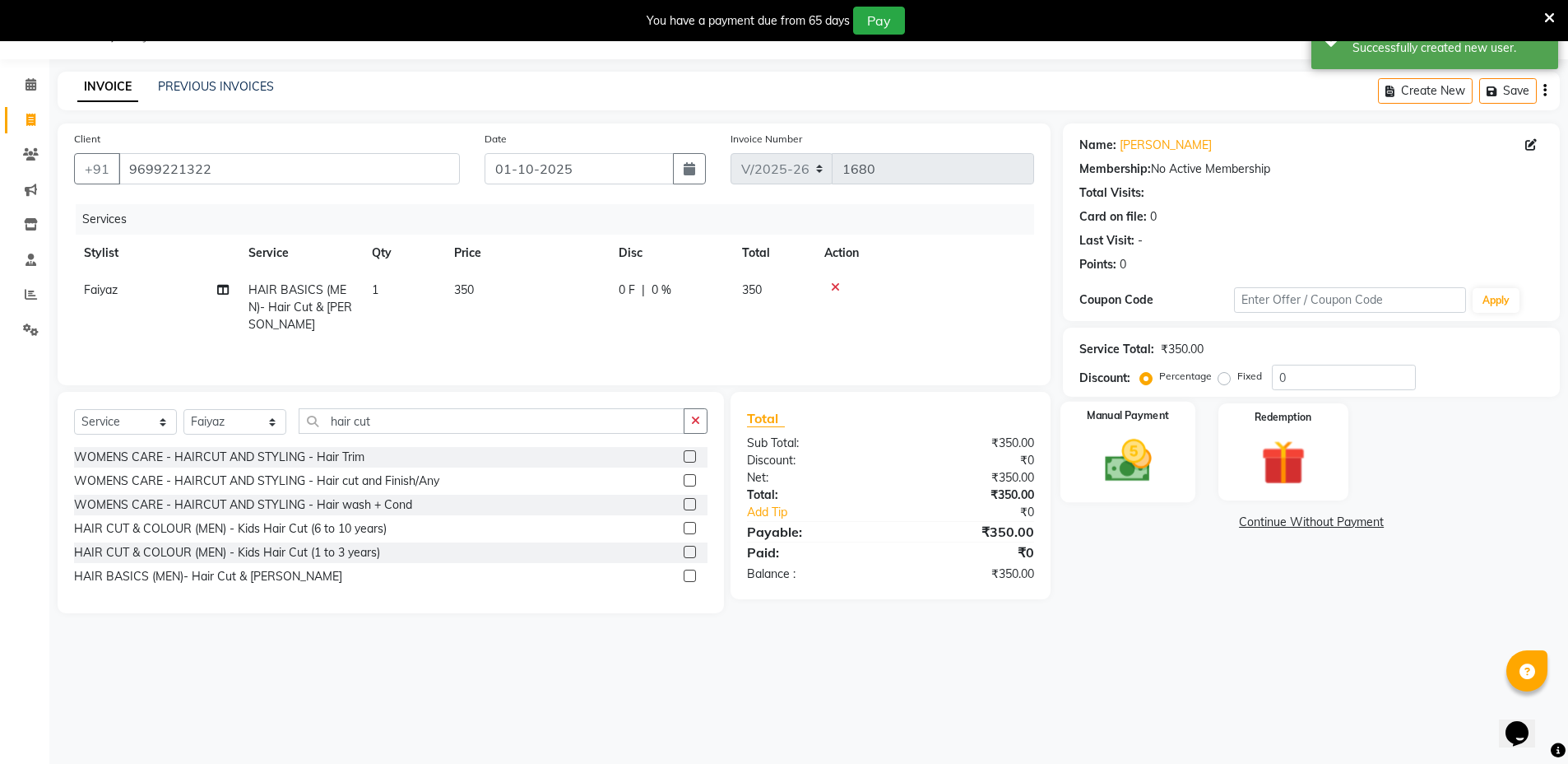
click at [1154, 478] on img at bounding box center [1127, 460] width 76 height 53
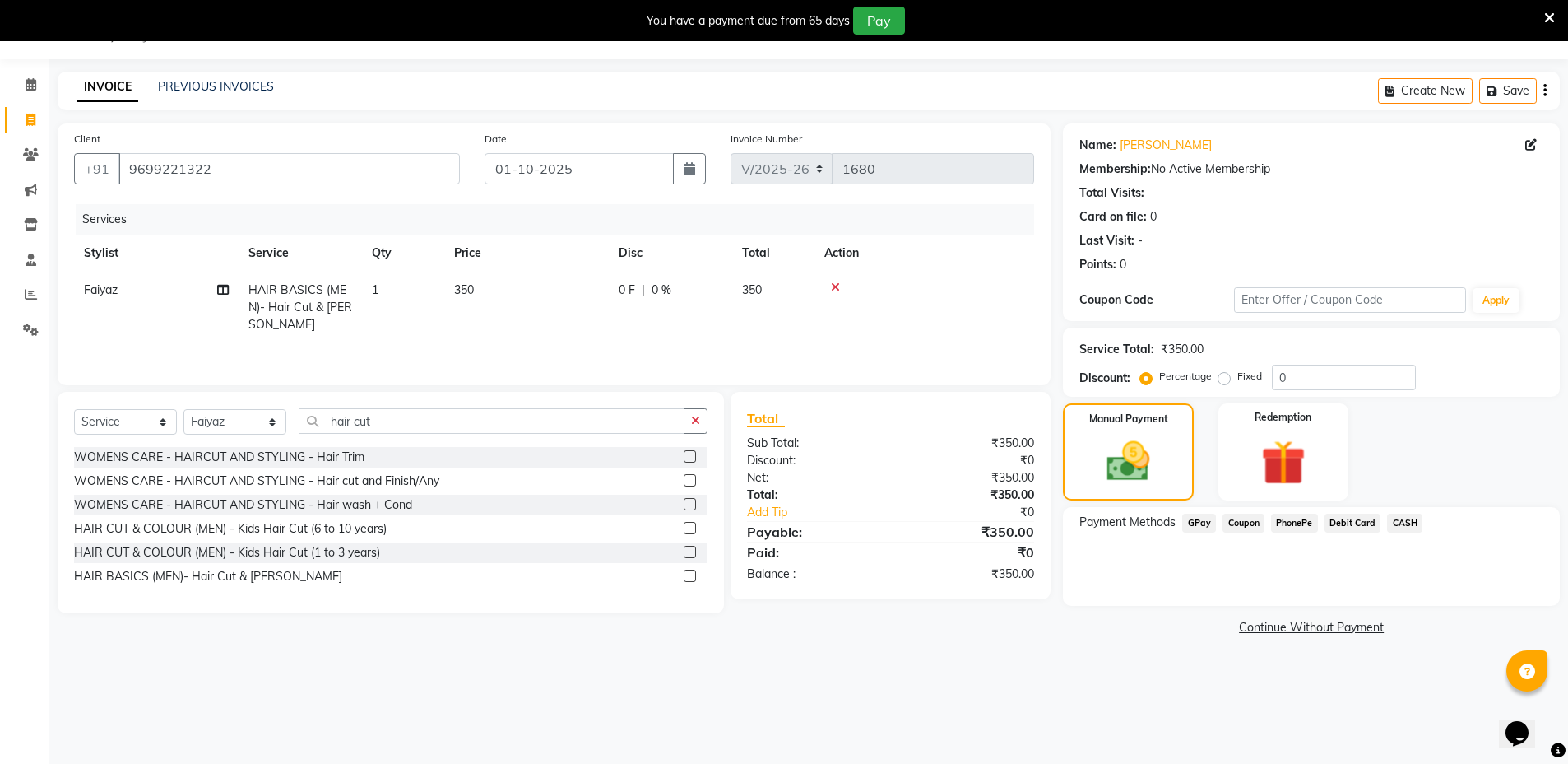
click at [1200, 521] on span "GPay" at bounding box center [1199, 524] width 34 height 19
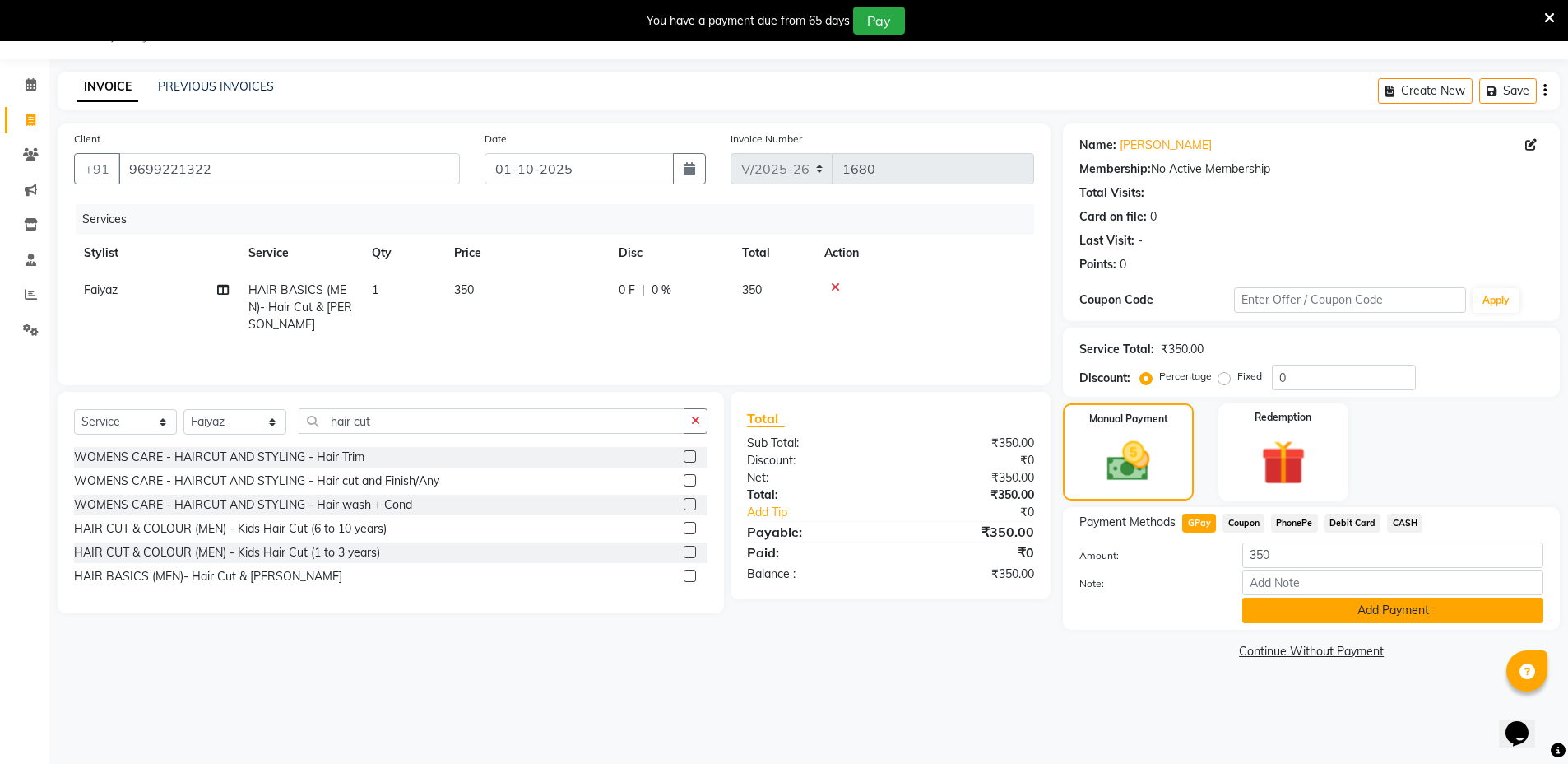
click at [1258, 612] on button "Add Payment" at bounding box center [1393, 610] width 301 height 25
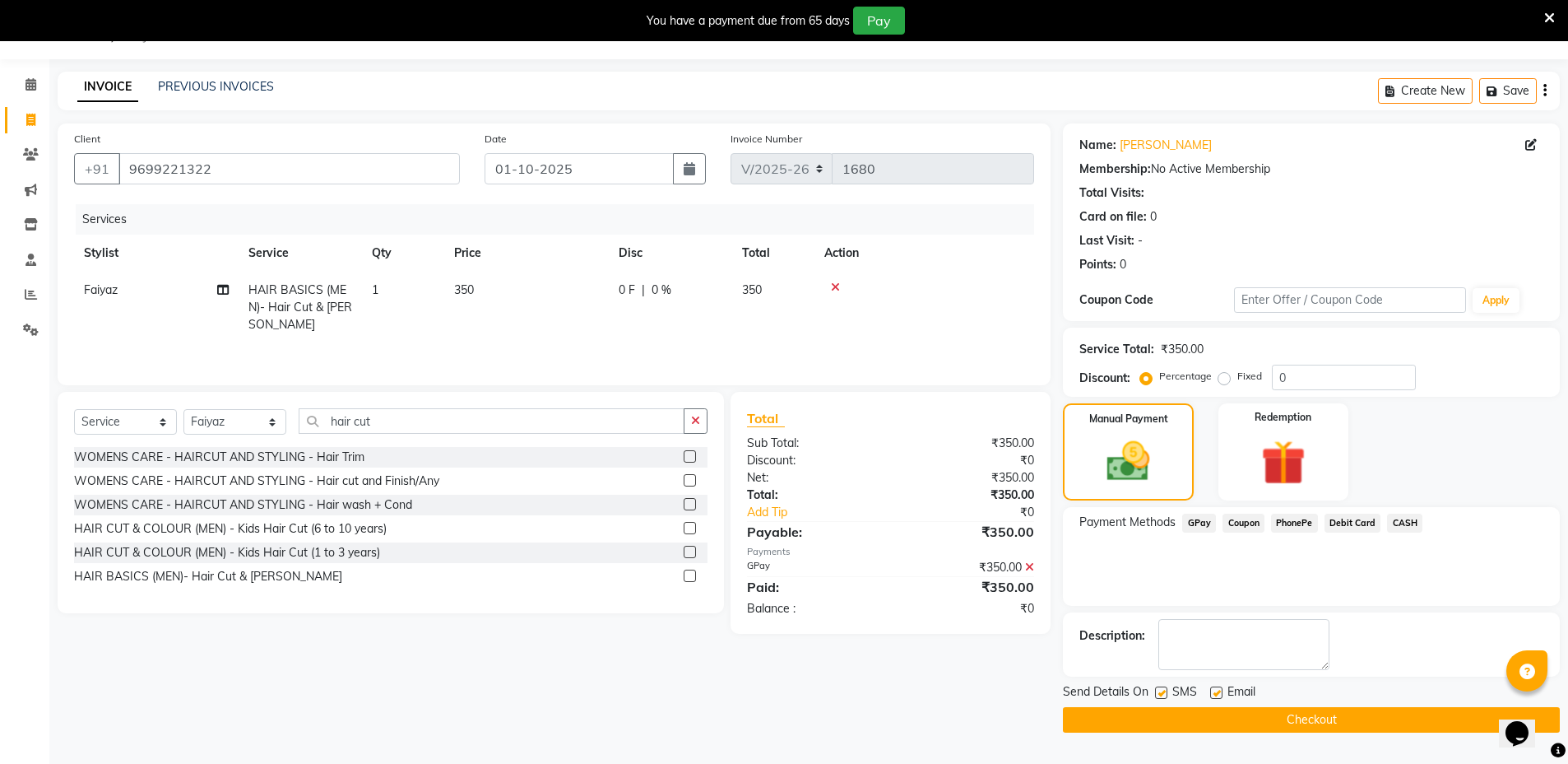
click at [1292, 718] on button "Checkout" at bounding box center [1311, 720] width 497 height 25
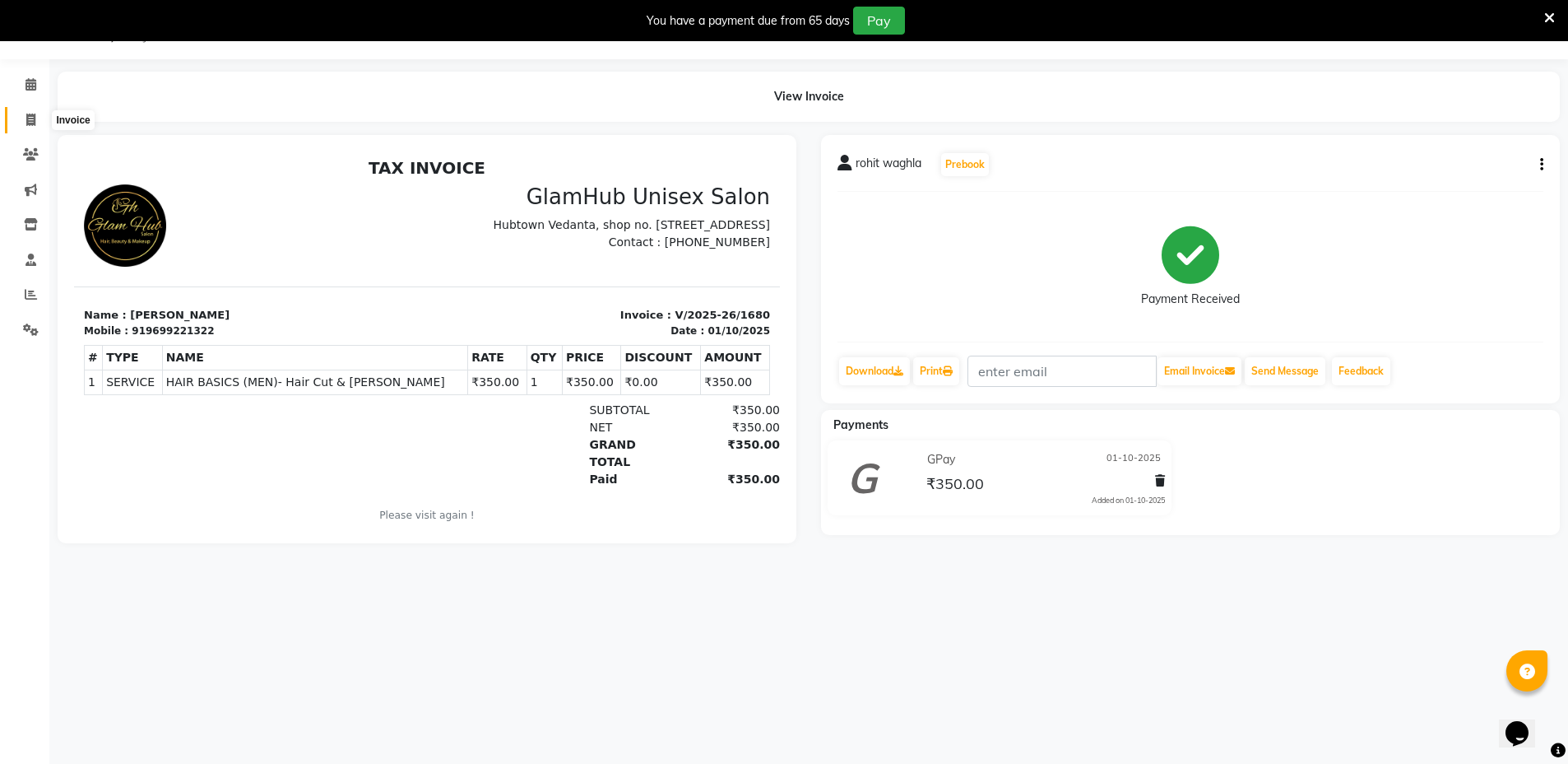
click at [26, 117] on icon at bounding box center [30, 119] width 9 height 12
select select "7771"
select select "service"
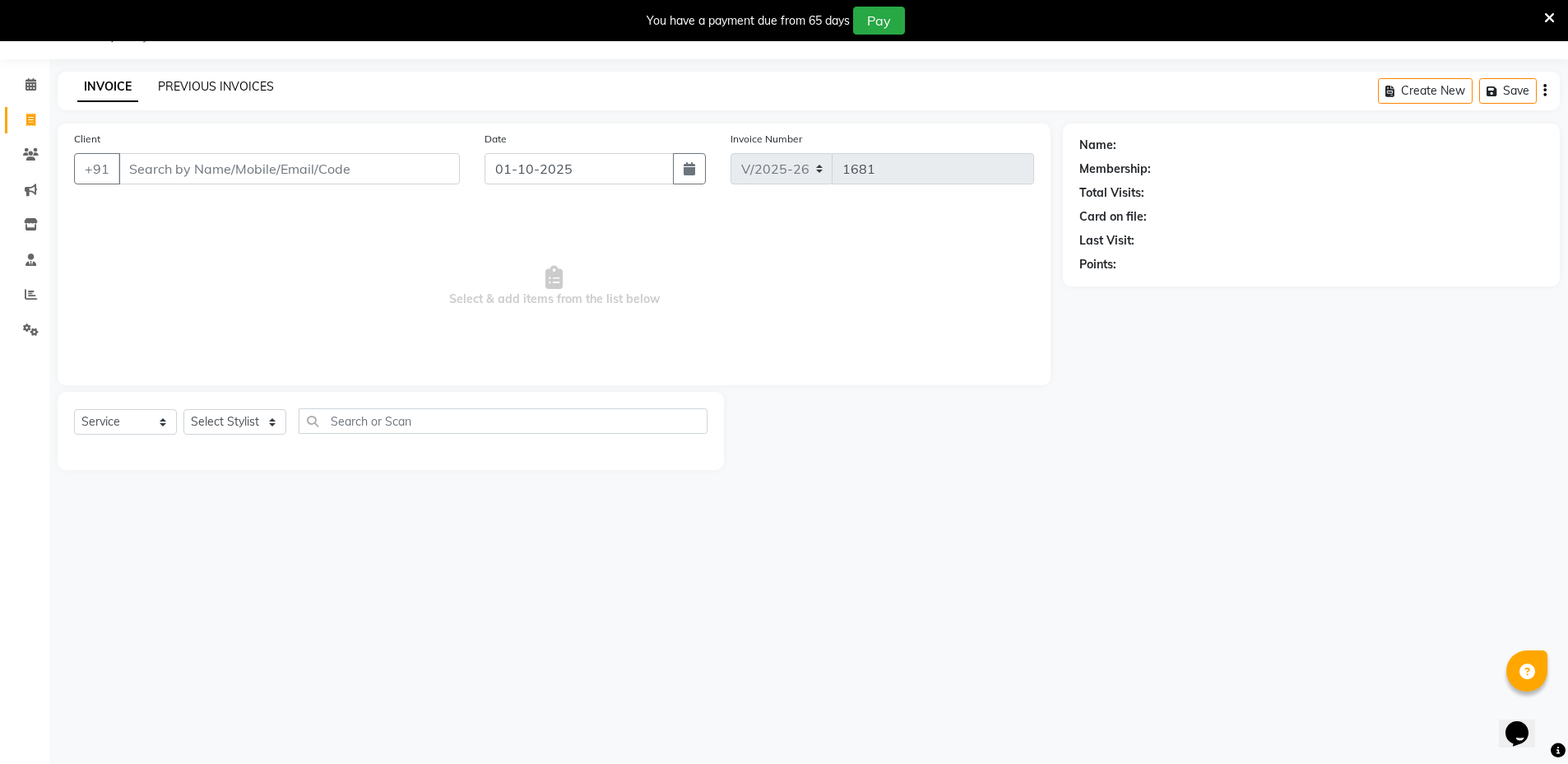
click at [188, 89] on link "PREVIOUS INVOICES" at bounding box center [215, 86] width 116 height 15
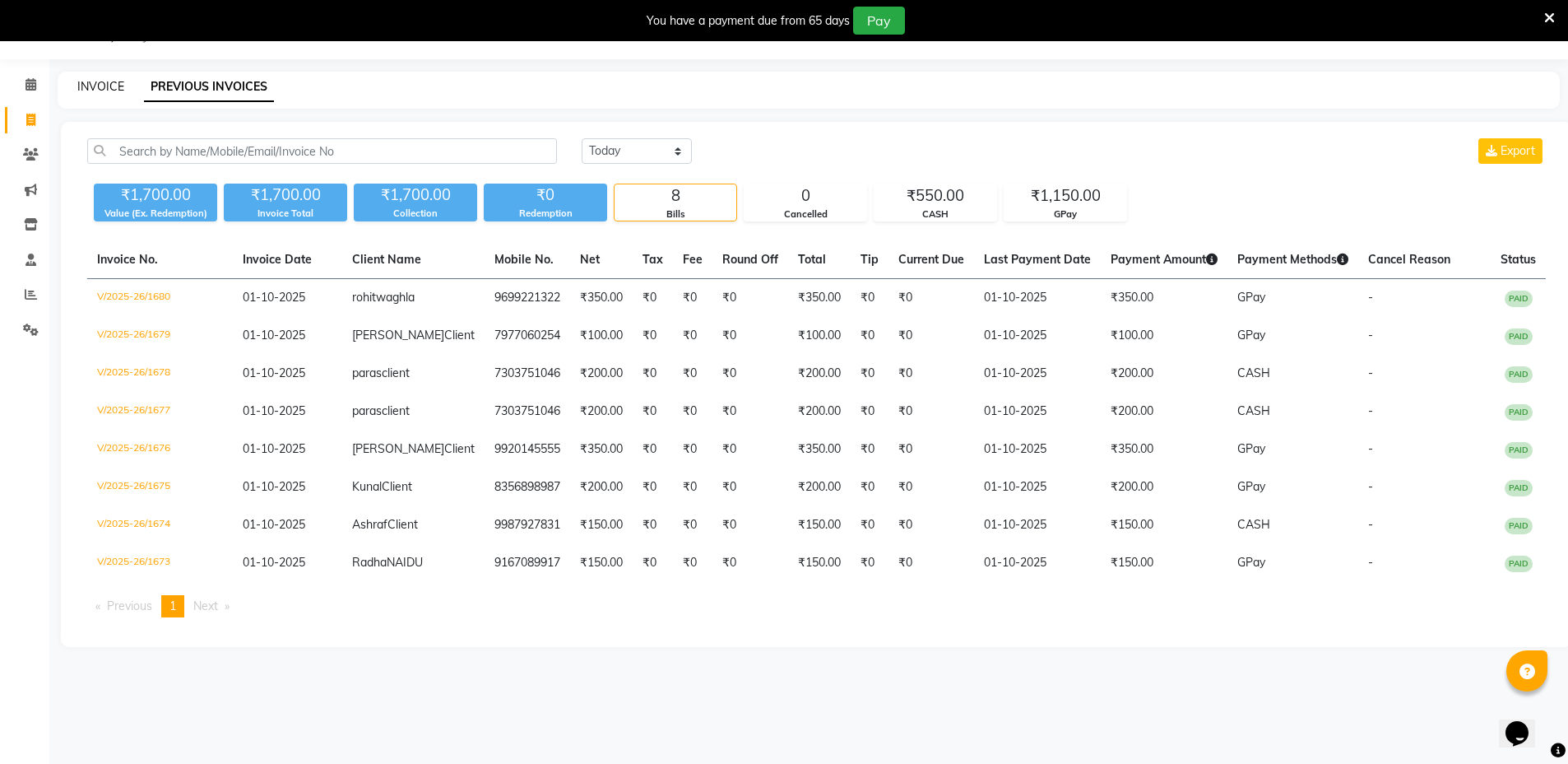
click at [104, 83] on link "INVOICE" at bounding box center [101, 86] width 47 height 15
select select "7771"
select select "service"
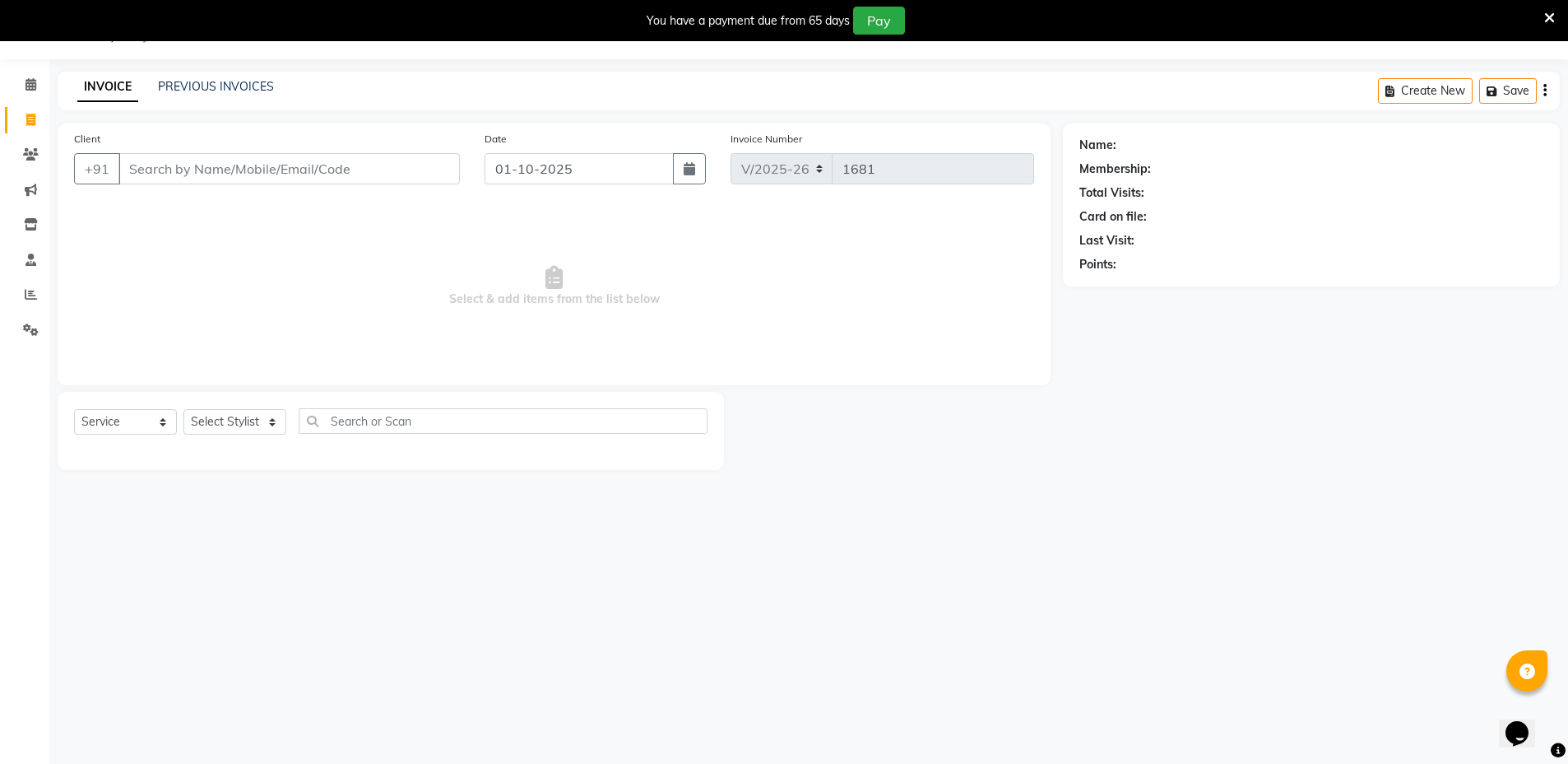
click at [170, 166] on input "Client" at bounding box center [289, 169] width 341 height 31
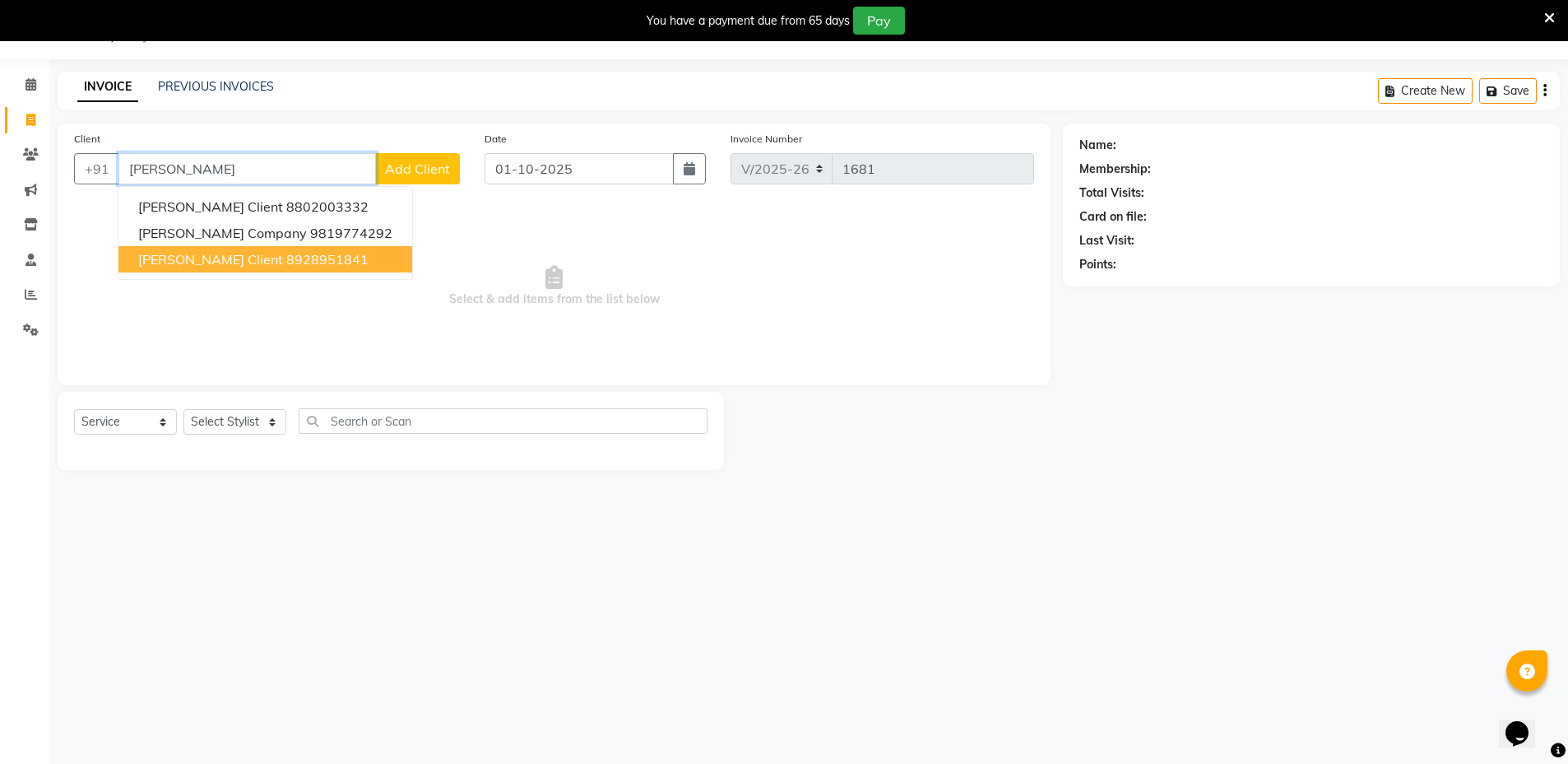
click at [309, 259] on button "Naved Client 8928951841" at bounding box center [265, 260] width 293 height 26
type input "8928951841"
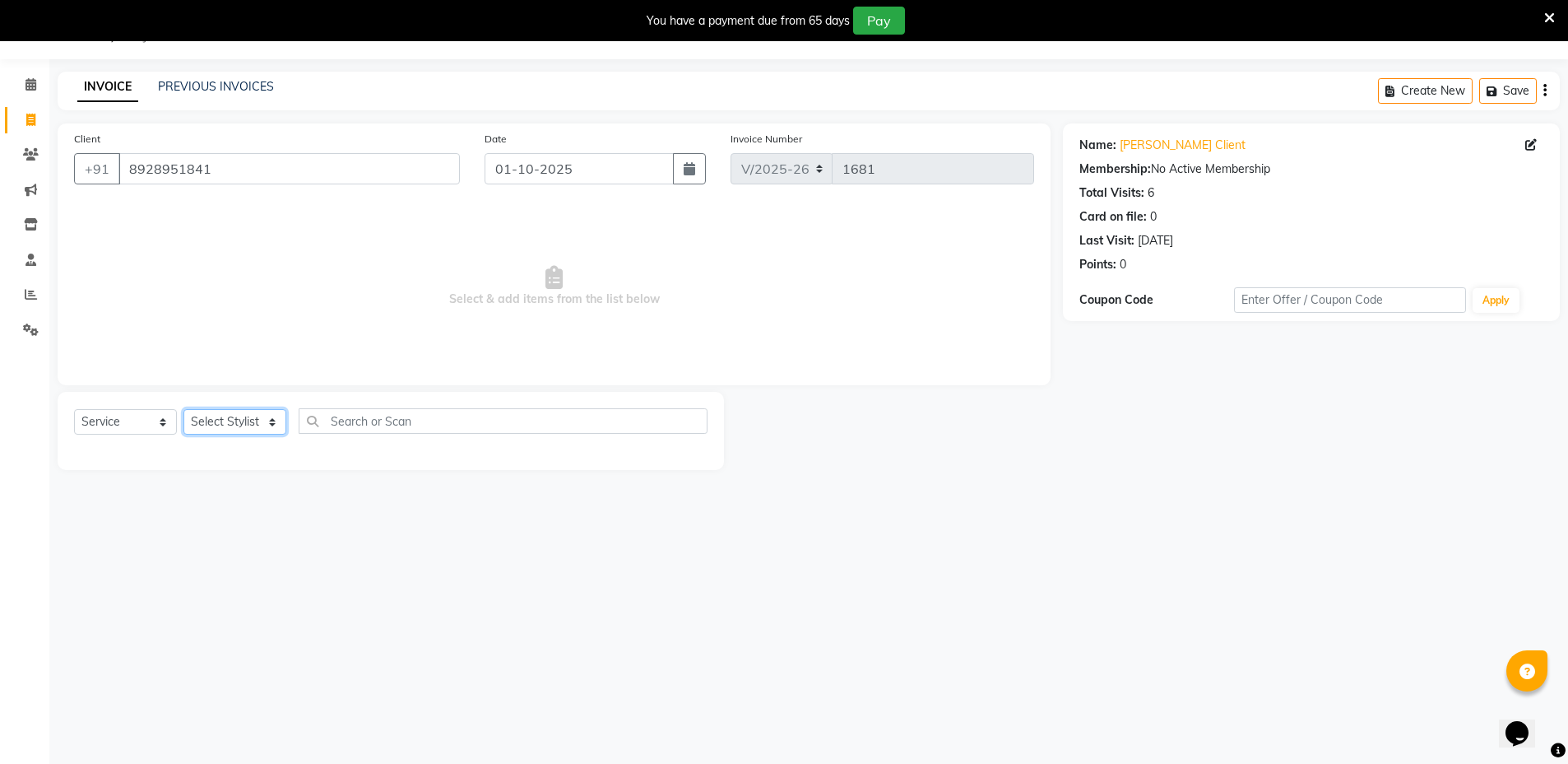
click at [216, 424] on select "Select Stylist Arif Faiyaz krupali pranali radha Zishan" at bounding box center [235, 422] width 103 height 25
select select "69353"
click at [184, 409] on select "Select Stylist Arif Faiyaz krupali pranali radha Zishan" at bounding box center [235, 422] width 103 height 25
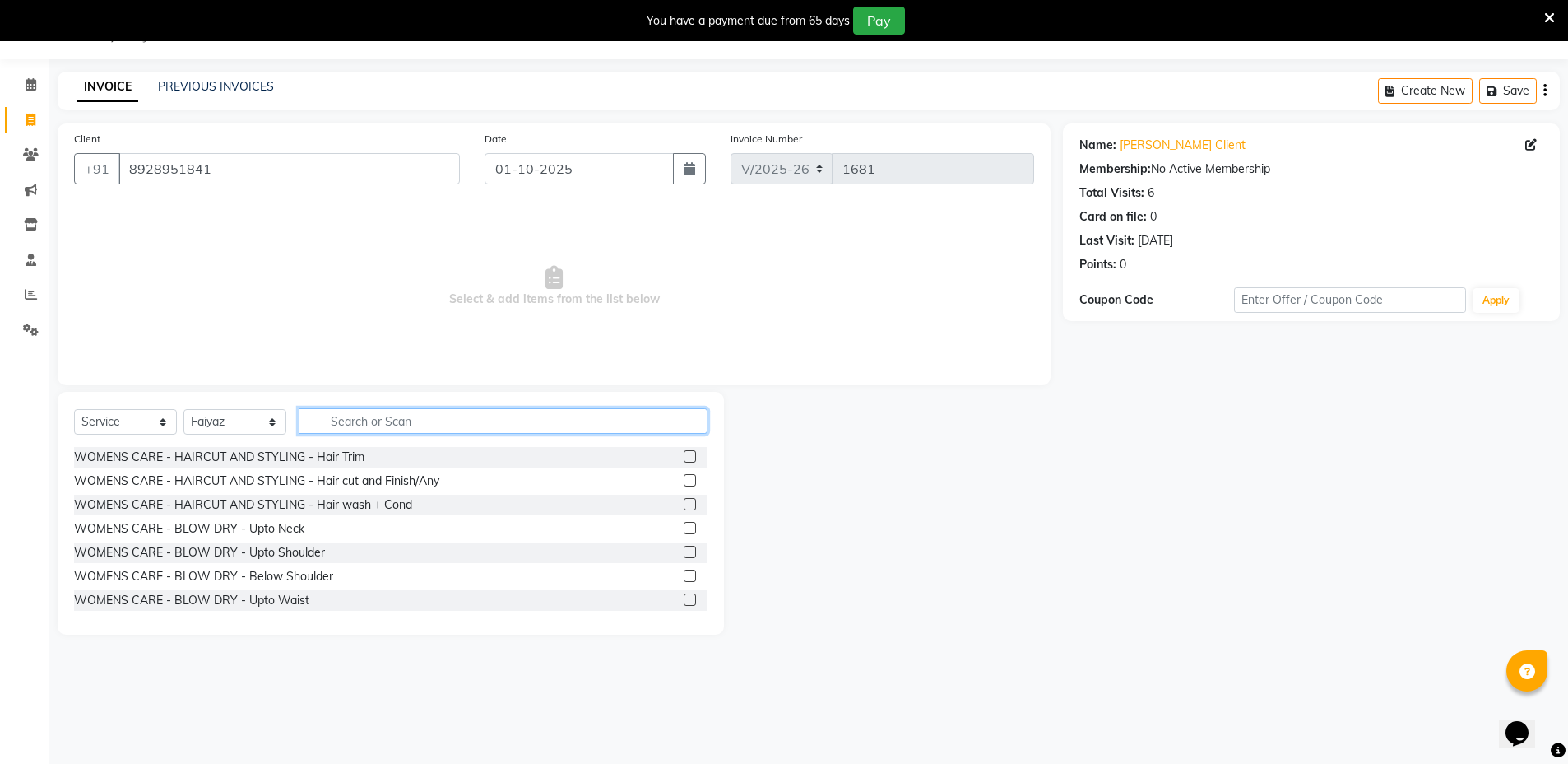
click at [409, 425] on input "text" at bounding box center [503, 421] width 409 height 25
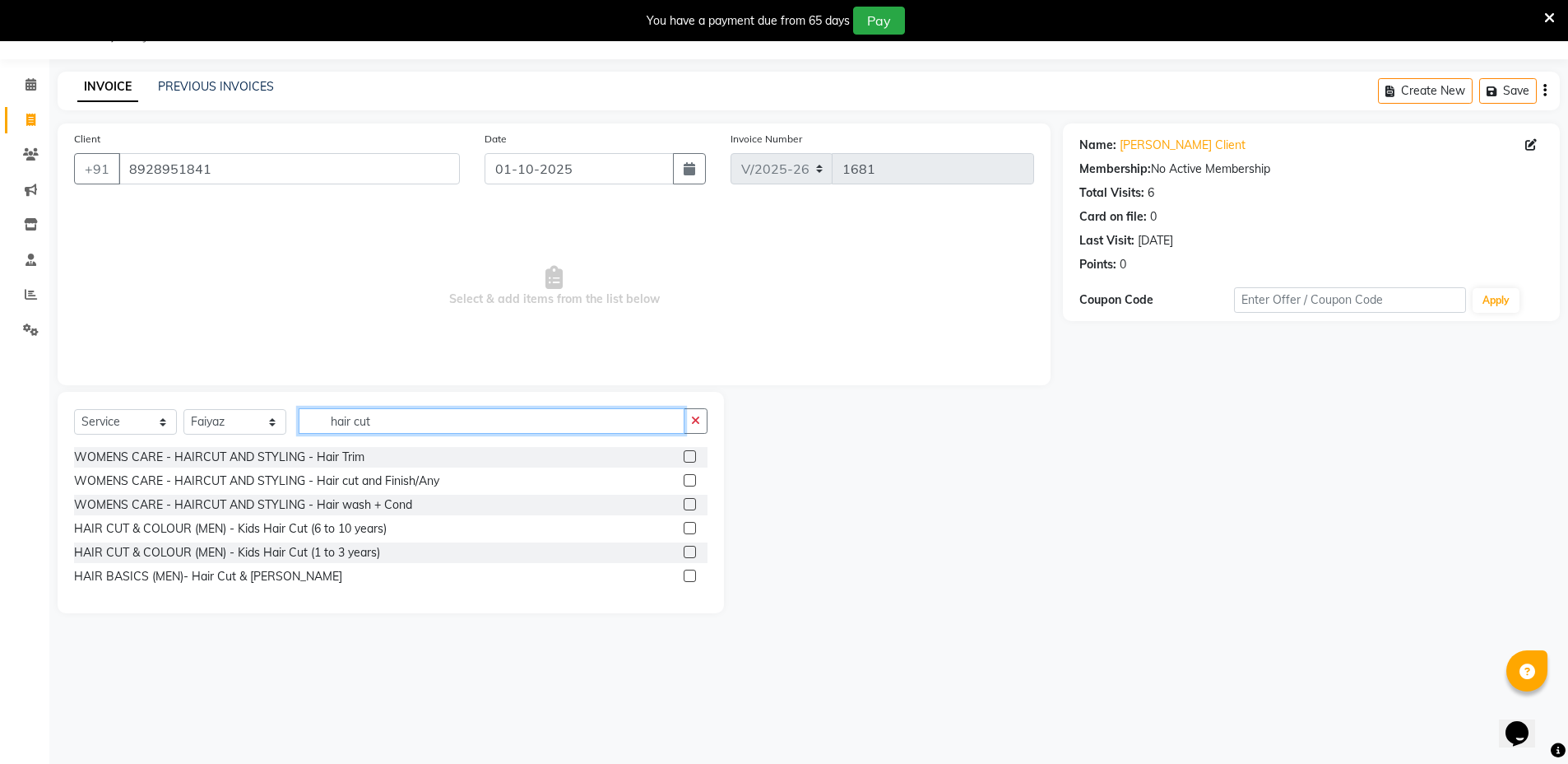
type input "hair cut"
click at [693, 577] on label at bounding box center [690, 576] width 12 height 12
click at [693, 577] on input "checkbox" at bounding box center [689, 577] width 10 height 10
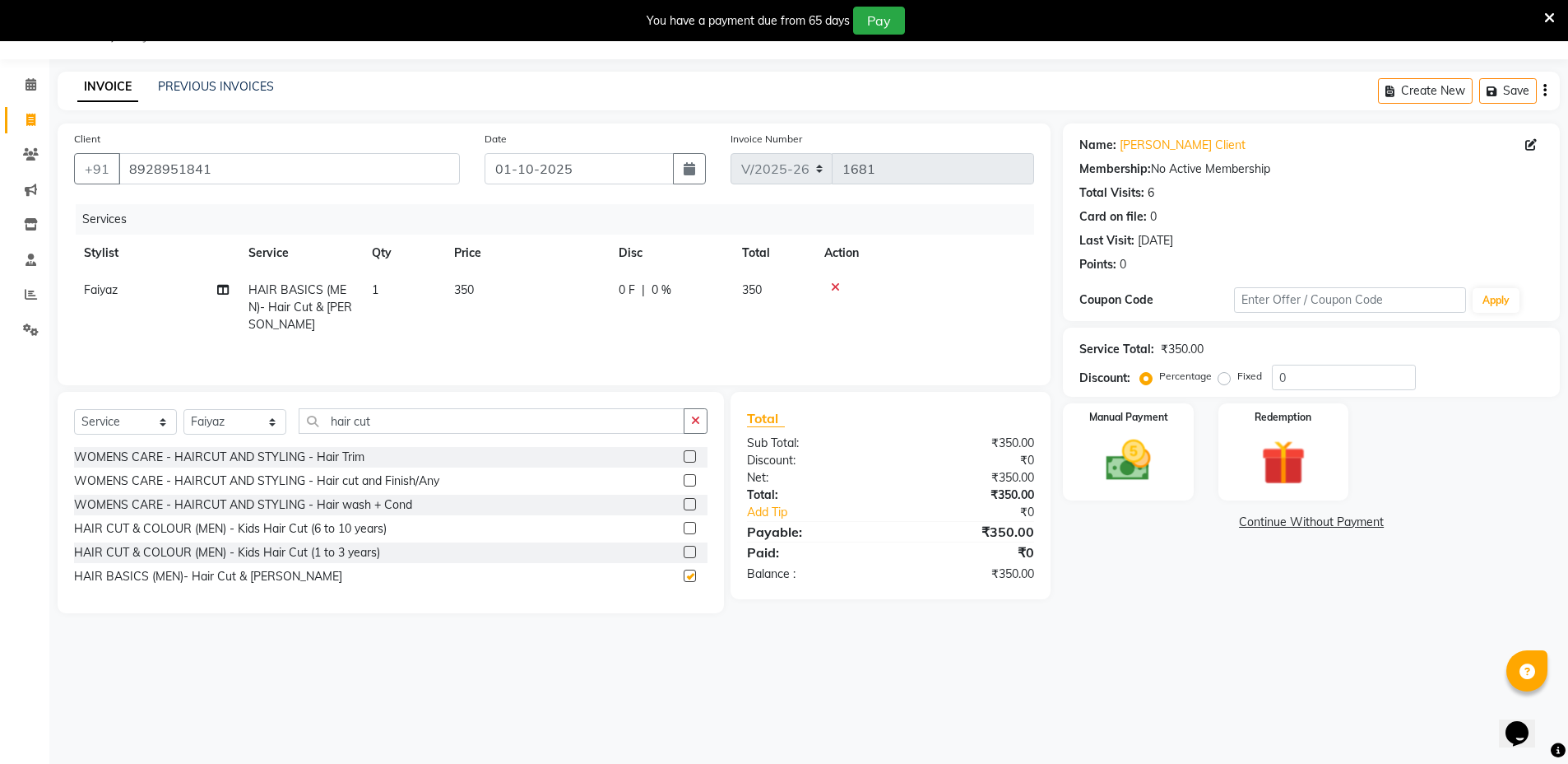
checkbox input "false"
click at [1154, 456] on img at bounding box center [1127, 460] width 76 height 53
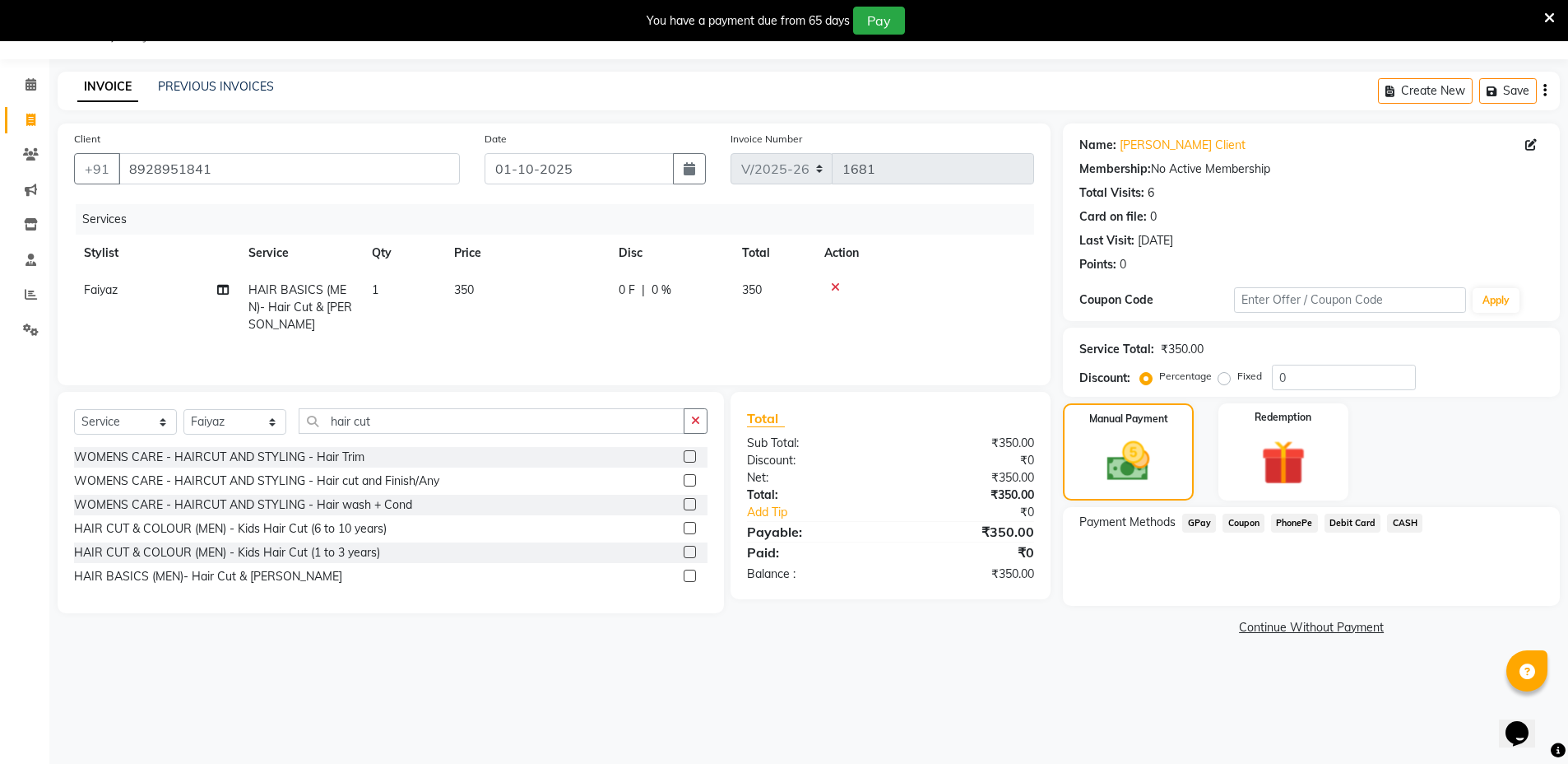
click at [1196, 522] on span "GPay" at bounding box center [1199, 524] width 34 height 19
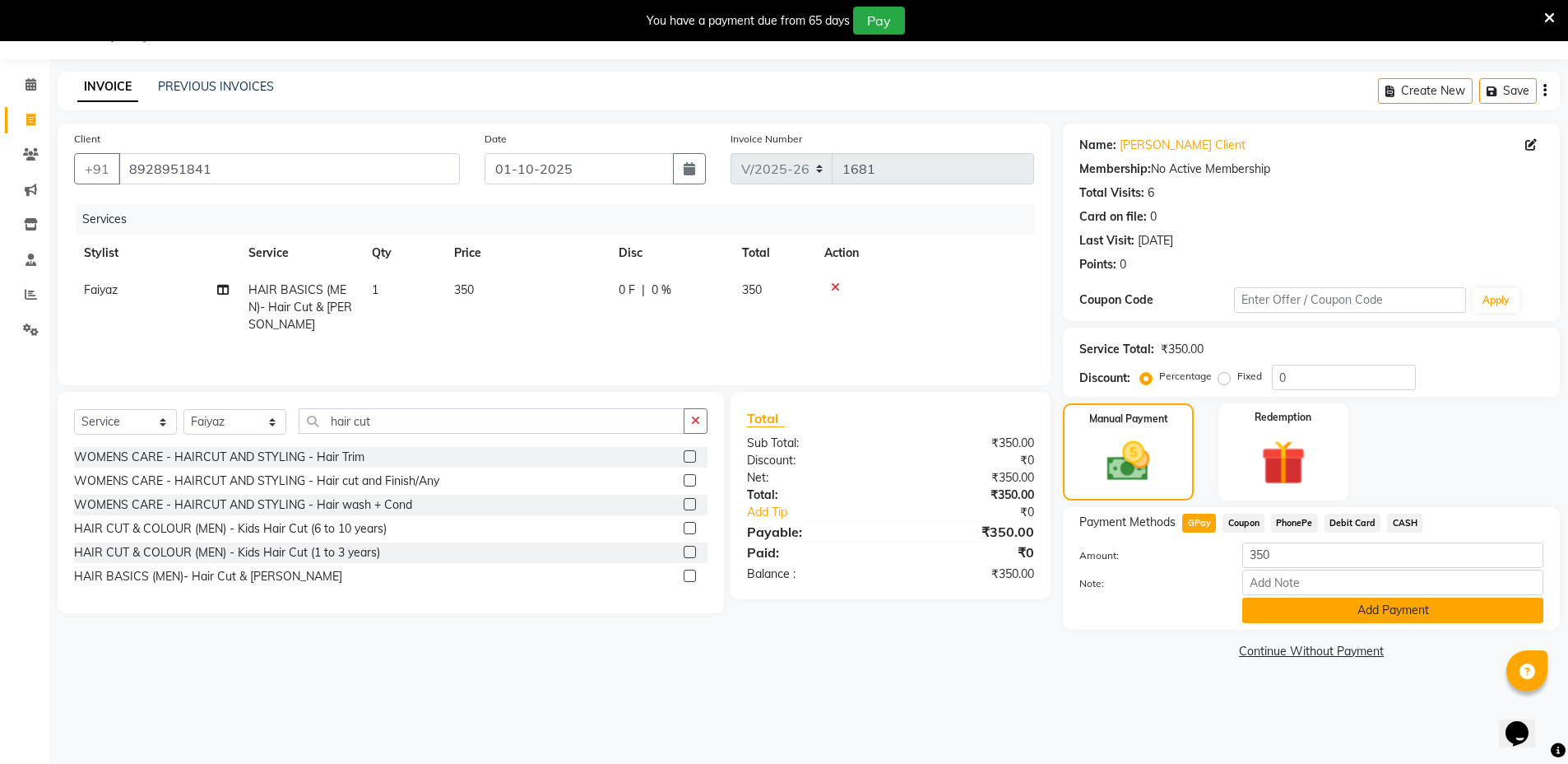
click at [1279, 612] on button "Add Payment" at bounding box center [1393, 610] width 301 height 25
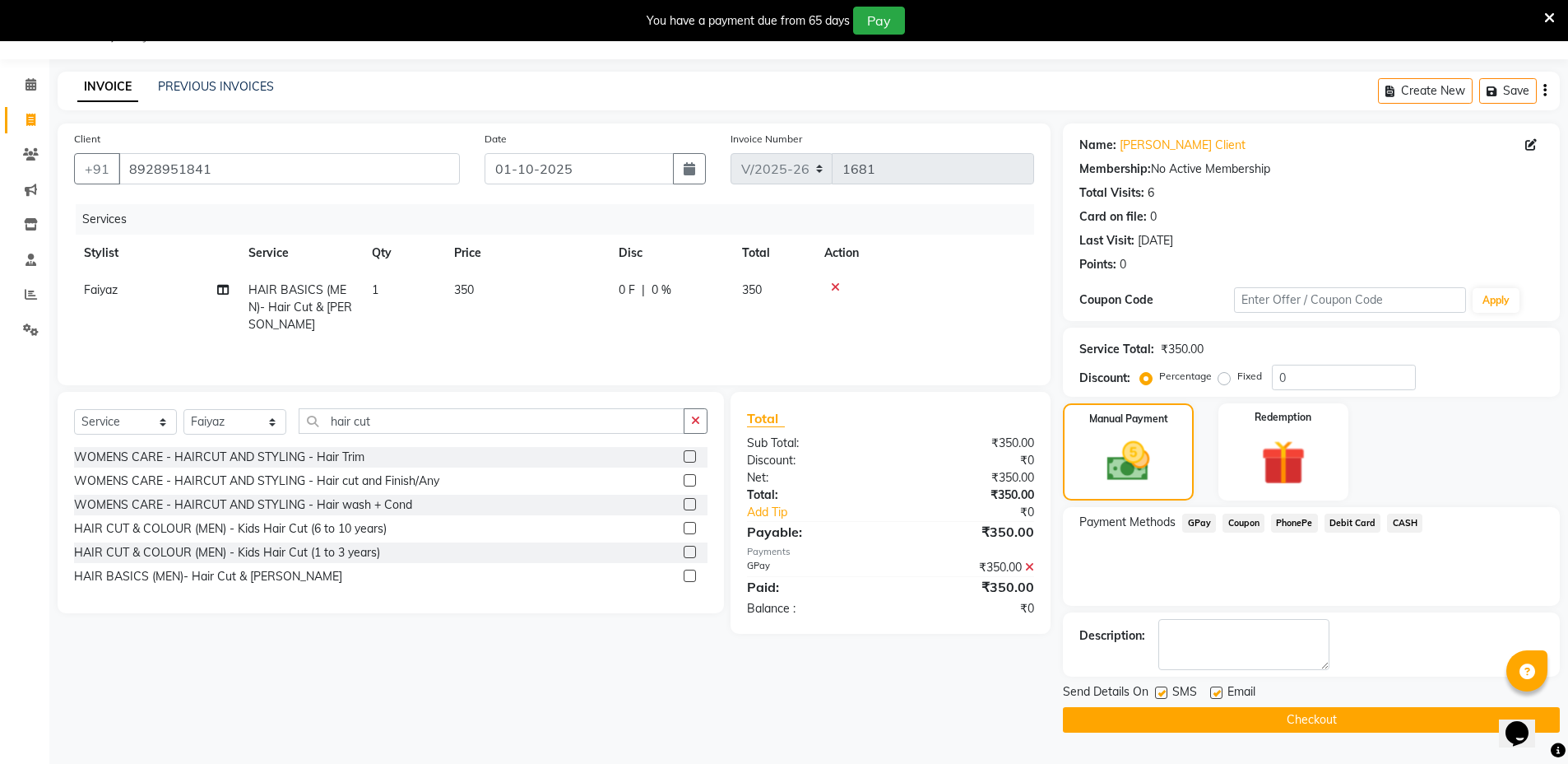
click at [1382, 716] on button "Checkout" at bounding box center [1311, 720] width 497 height 25
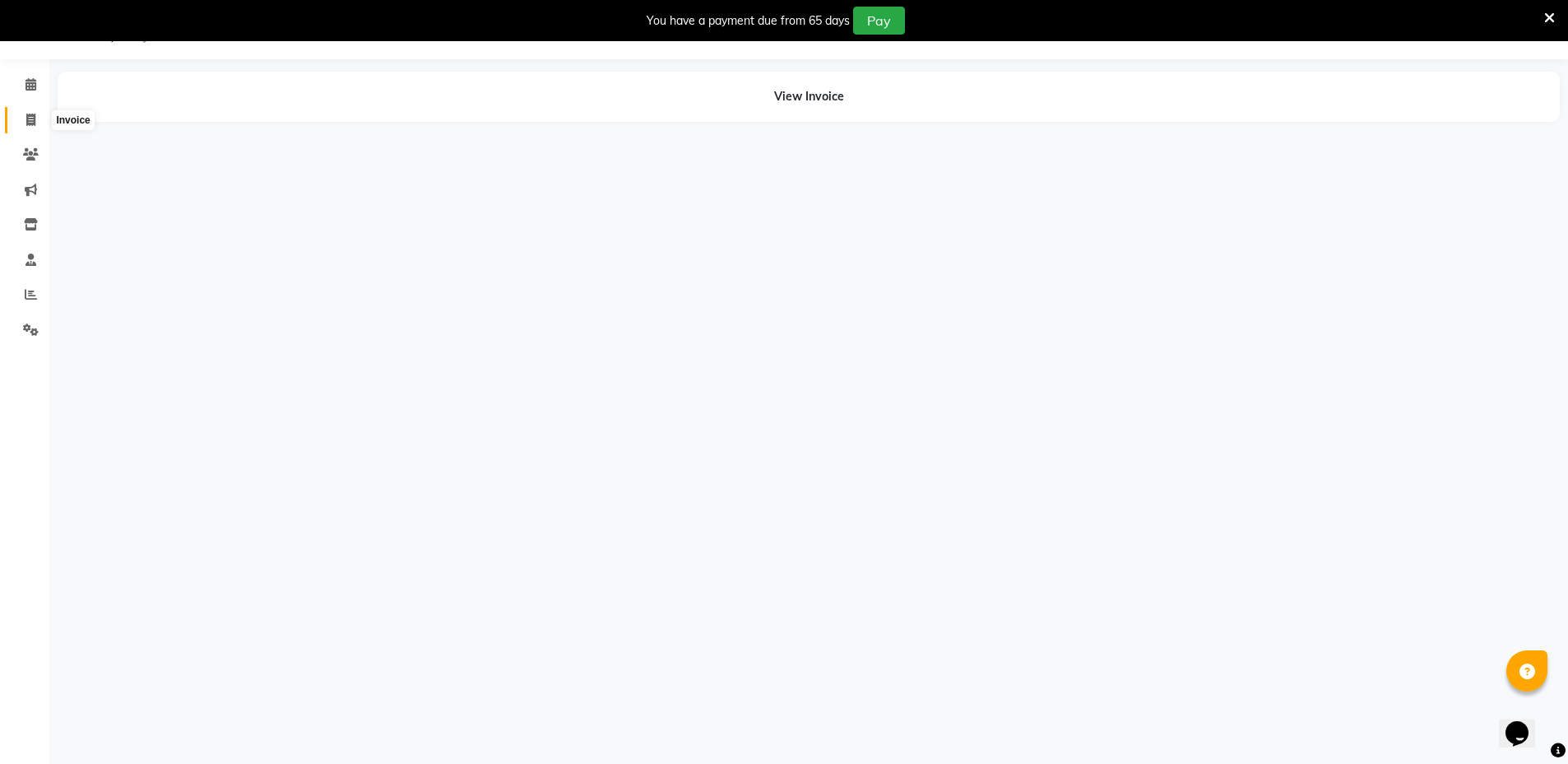
click at [27, 118] on icon at bounding box center [30, 119] width 9 height 12
select select "service"
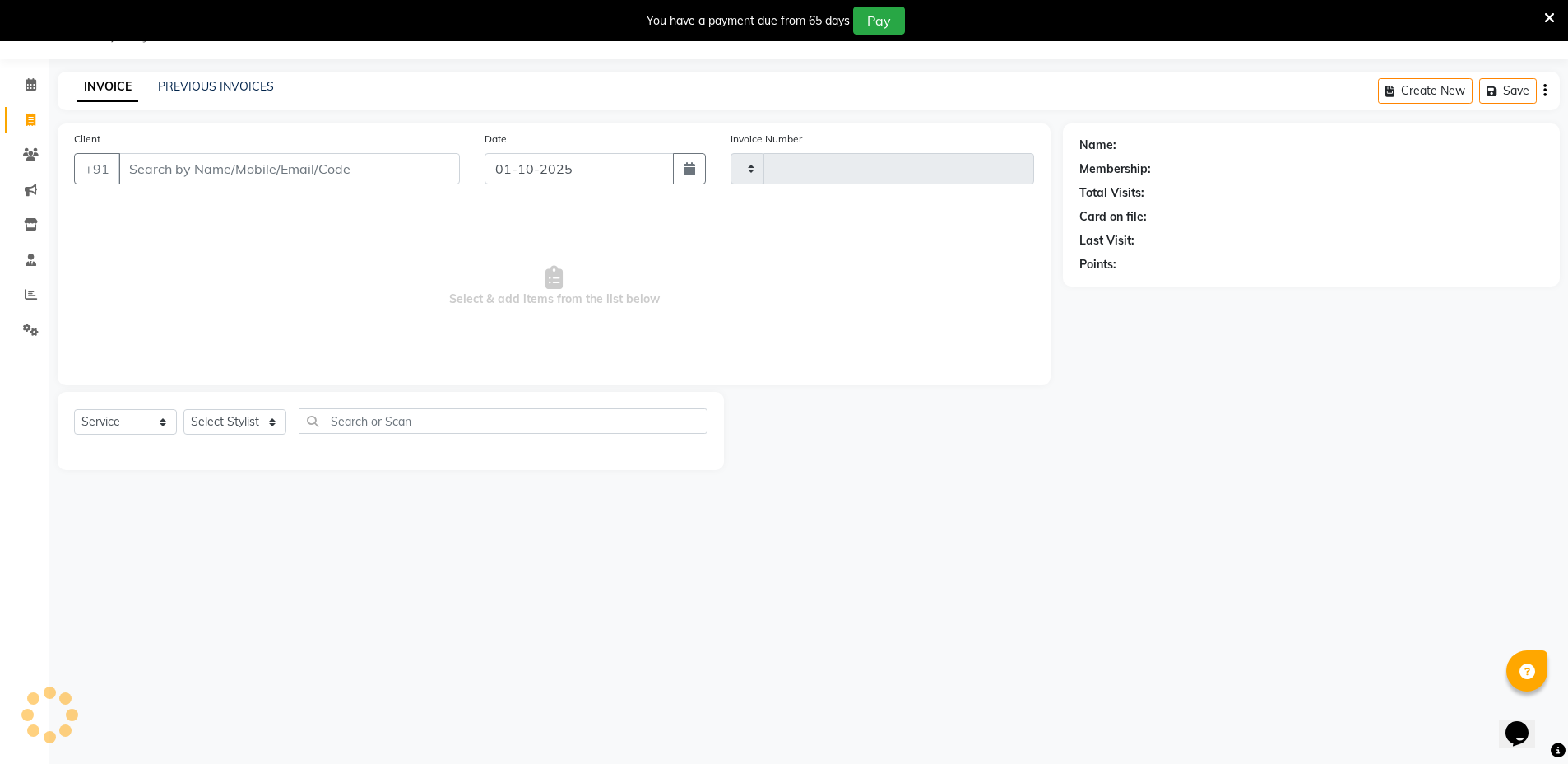
type input "1682"
select select "7771"
click at [211, 90] on link "PREVIOUS INVOICES" at bounding box center [215, 86] width 116 height 15
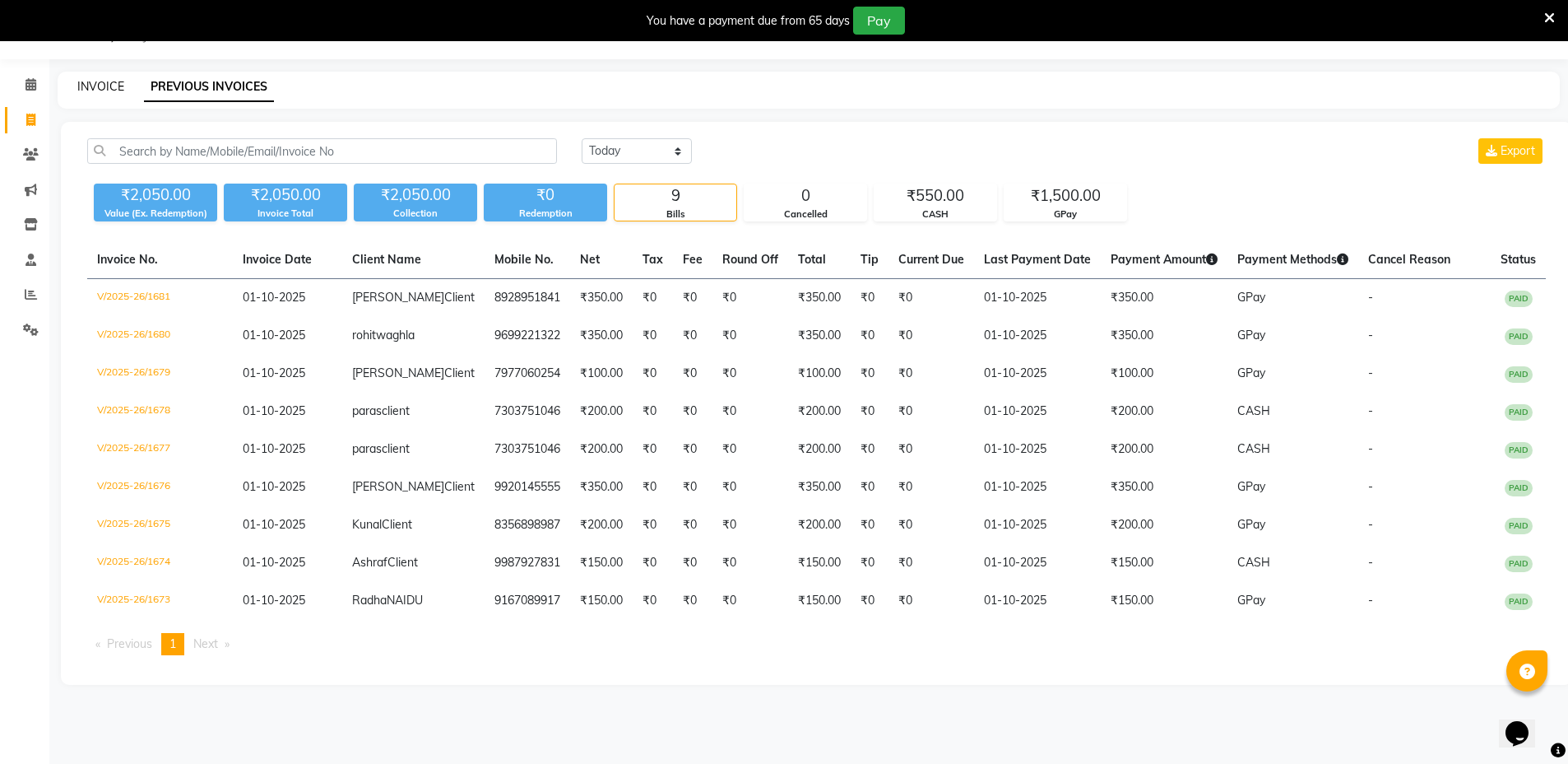
click at [89, 82] on link "INVOICE" at bounding box center [101, 86] width 47 height 15
select select "service"
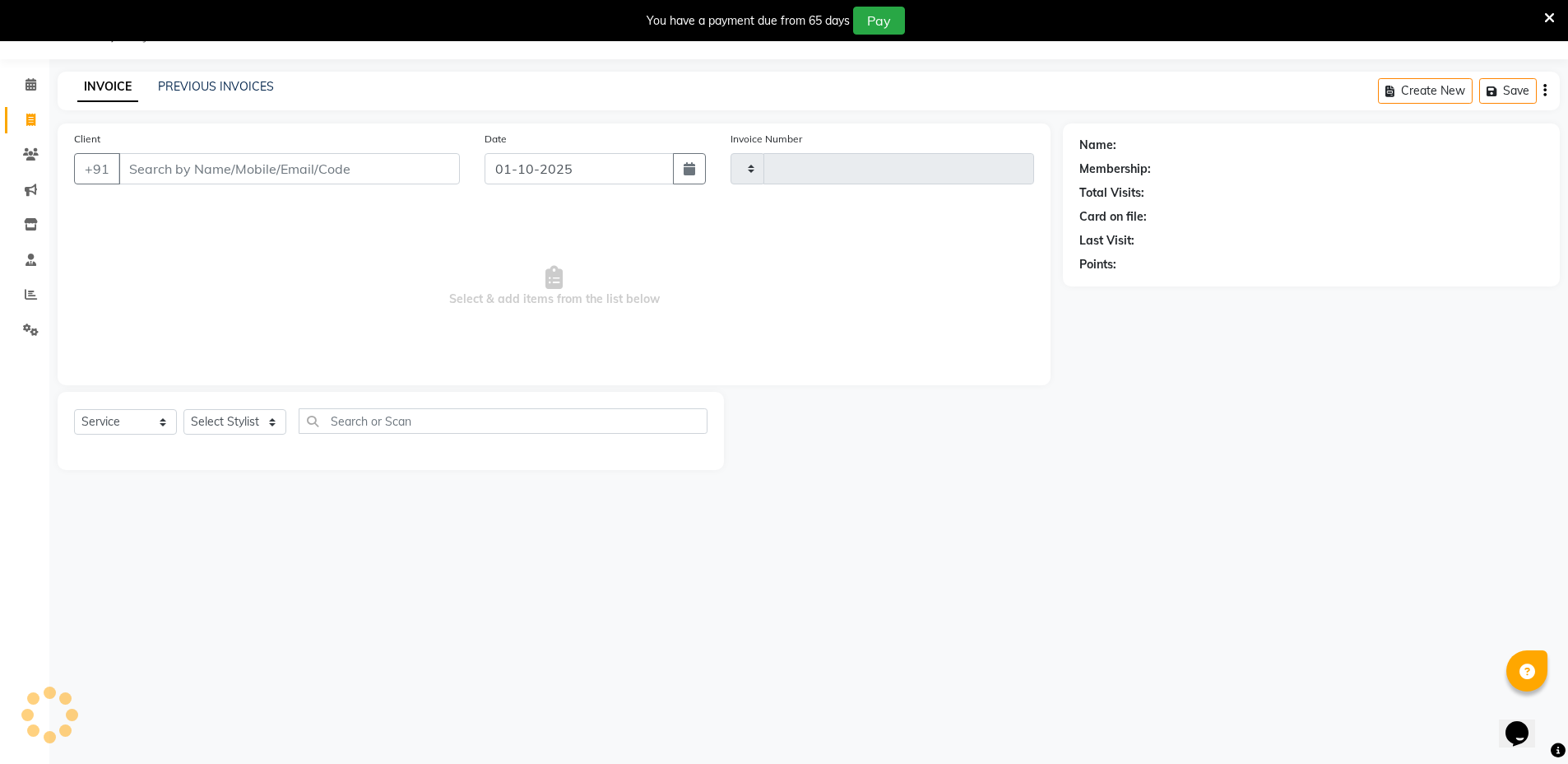
type input "1682"
select select "7771"
click at [252, 181] on input "Client" at bounding box center [289, 169] width 341 height 31
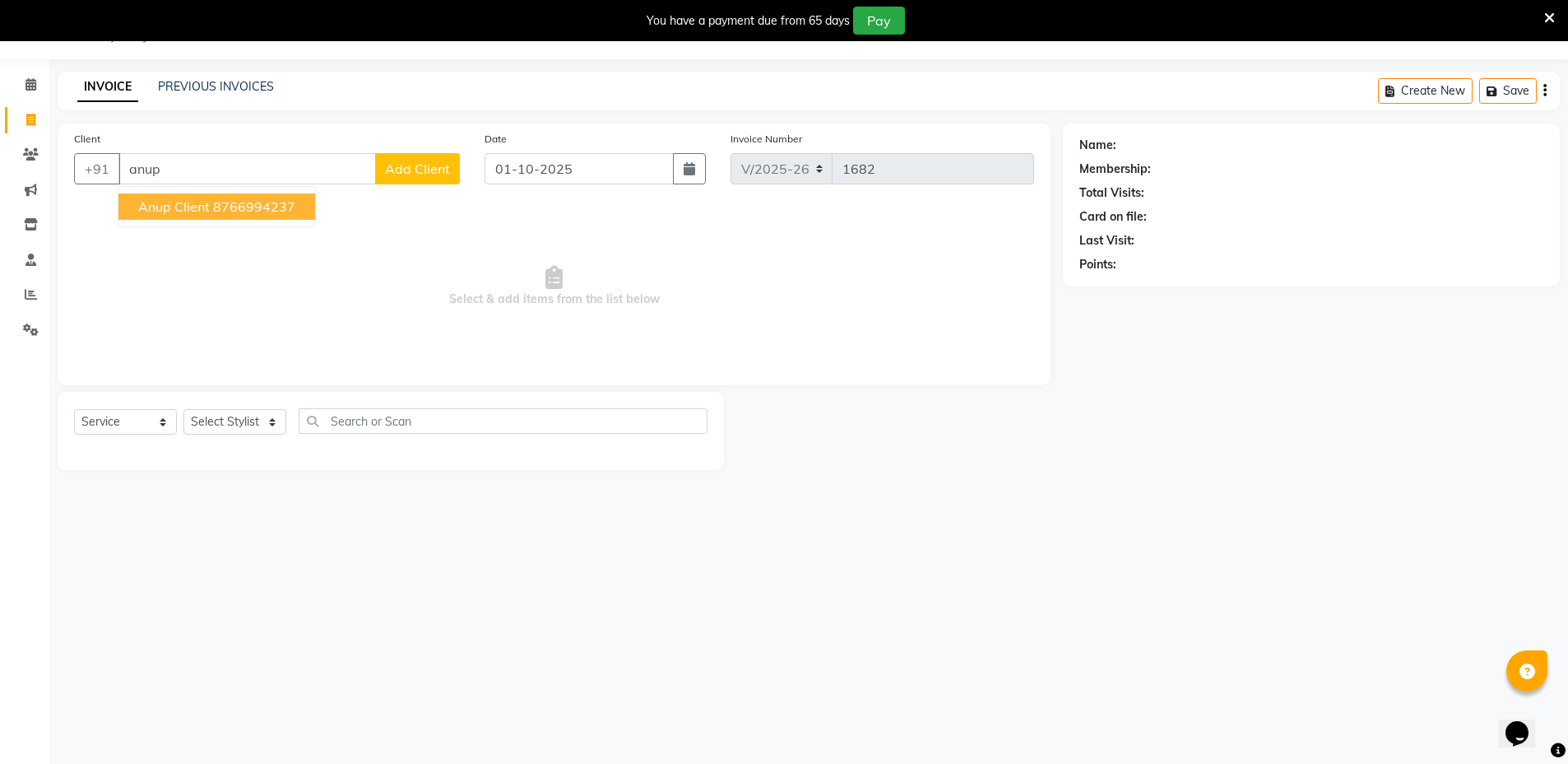
click at [279, 213] on ngb-highlight "8766994237" at bounding box center [254, 206] width 82 height 17
type input "8766994237"
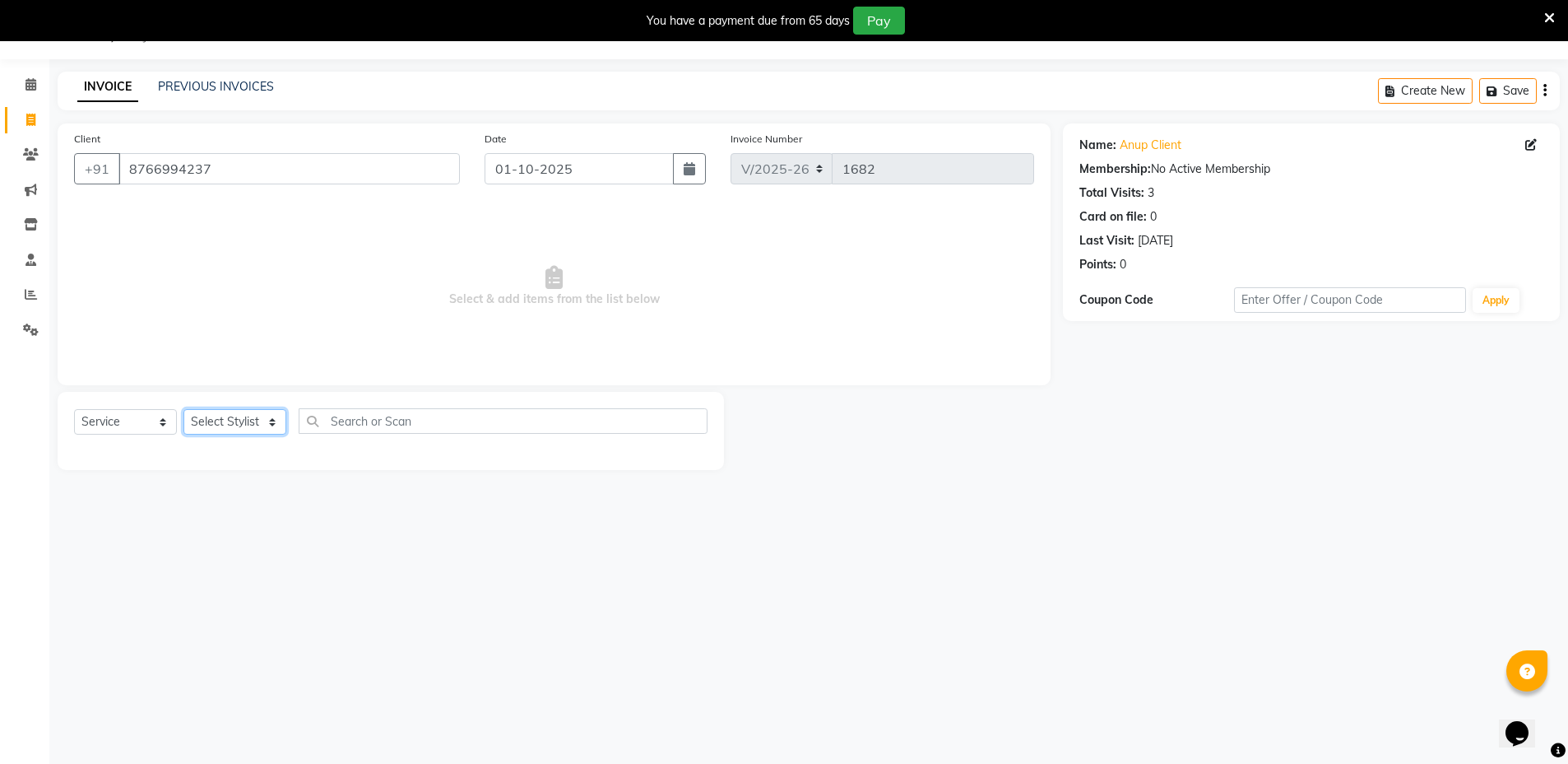
click at [235, 422] on select "Select Stylist Arif Faiyaz krupali pranali radha Zishan" at bounding box center [235, 422] width 103 height 25
select select "69353"
click at [184, 409] on select "Select Stylist Arif Faiyaz krupali pranali radha Zishan" at bounding box center [235, 422] width 103 height 25
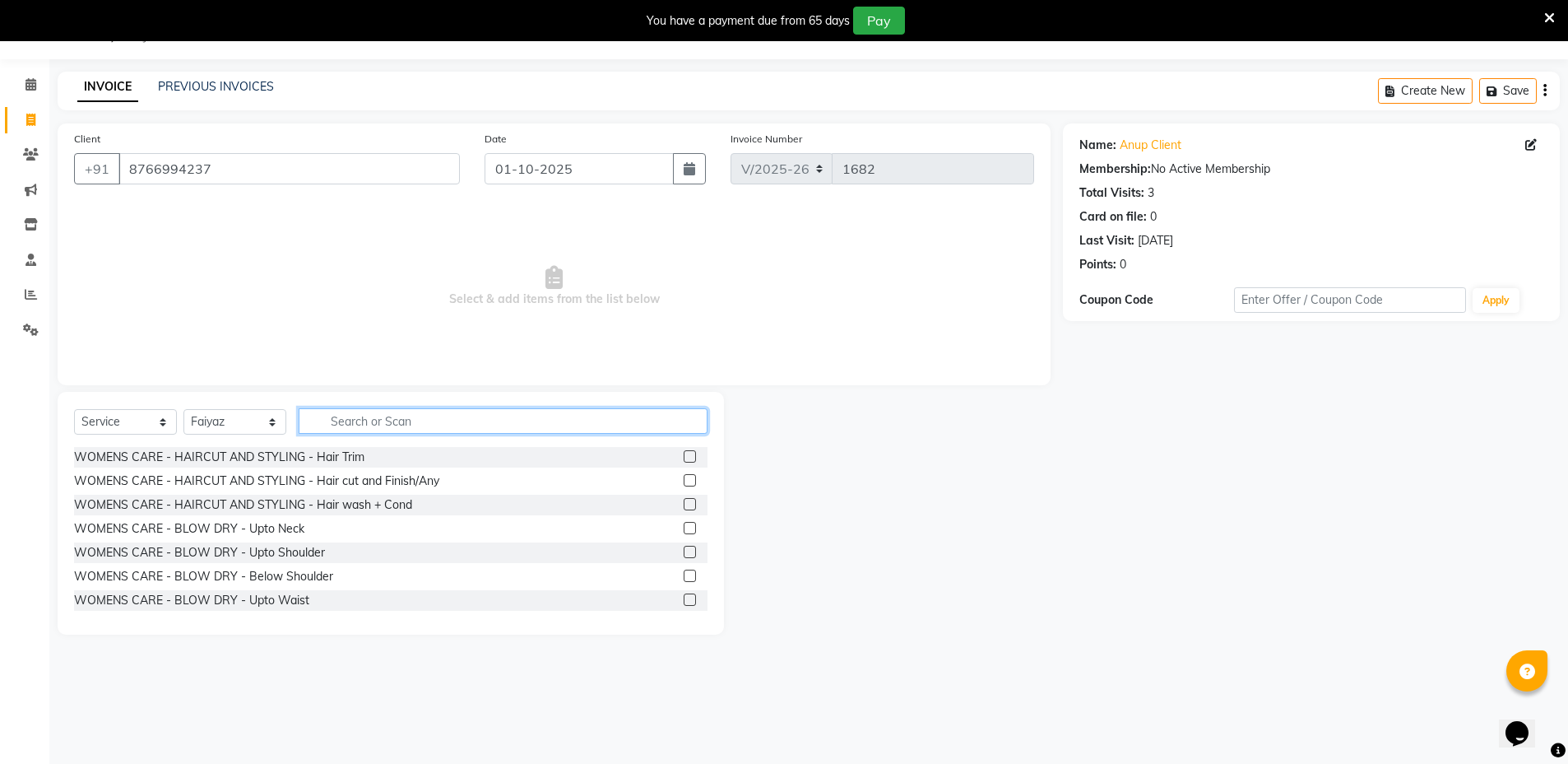
click at [483, 423] on input "text" at bounding box center [503, 421] width 409 height 25
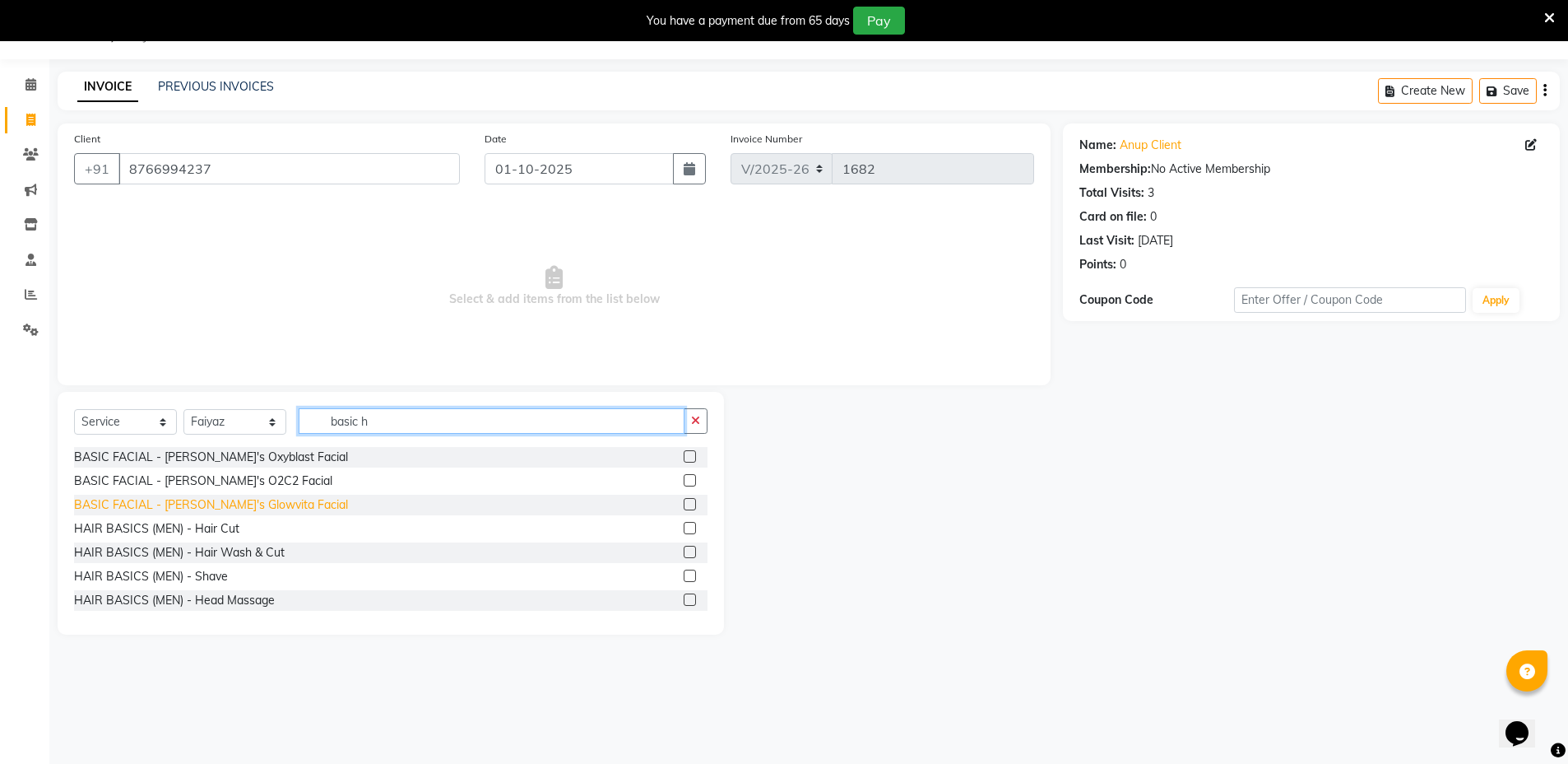
type input "basic h"
click at [270, 510] on div "BASIC FACIAL - Cheryl's Glowvita Facial" at bounding box center [211, 505] width 274 height 17
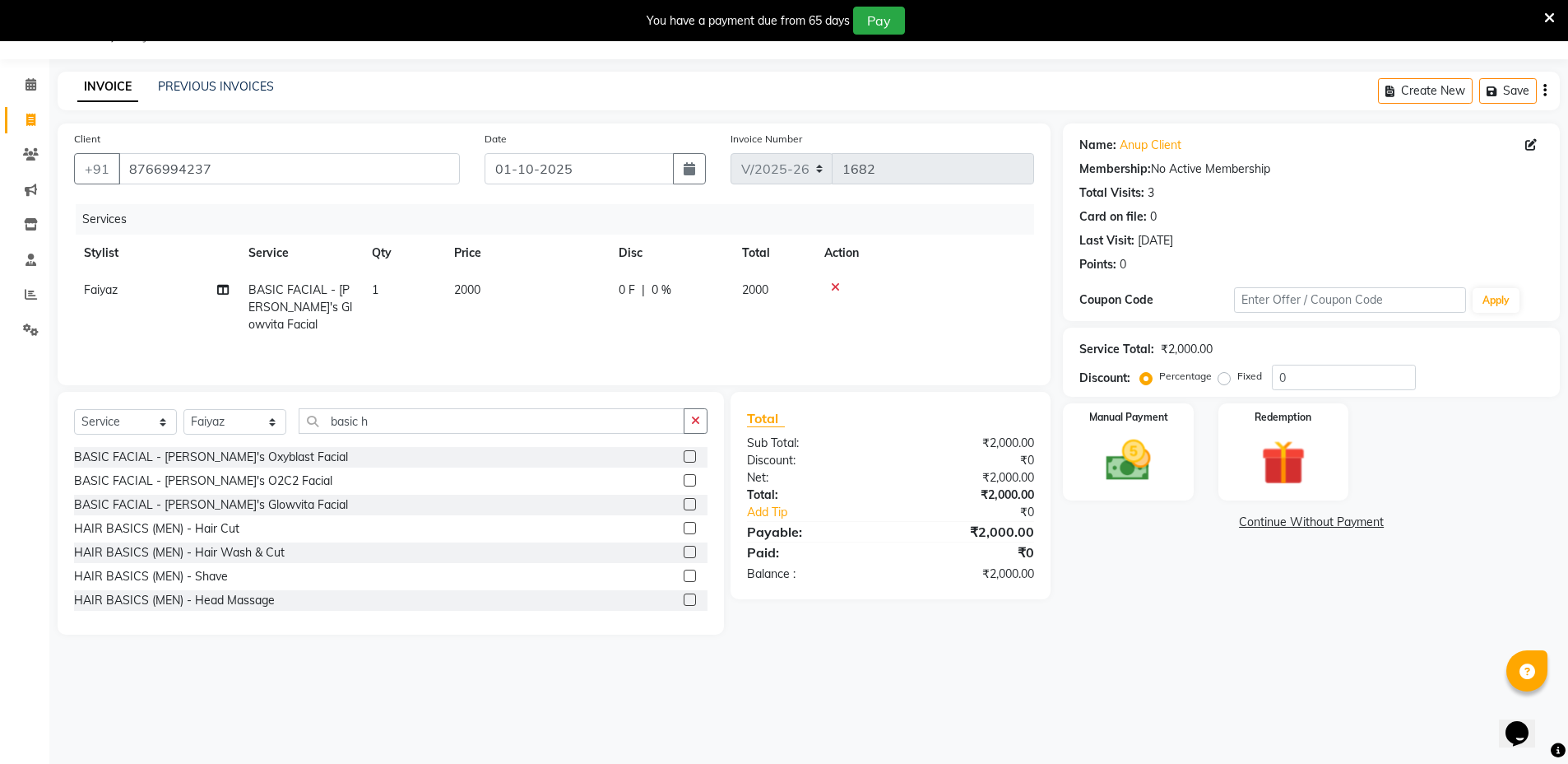
click at [388, 504] on div "BASIC FACIAL - Cheryl's Glowvita Facial" at bounding box center [391, 505] width 634 height 21
click at [835, 282] on icon at bounding box center [835, 287] width 9 height 11
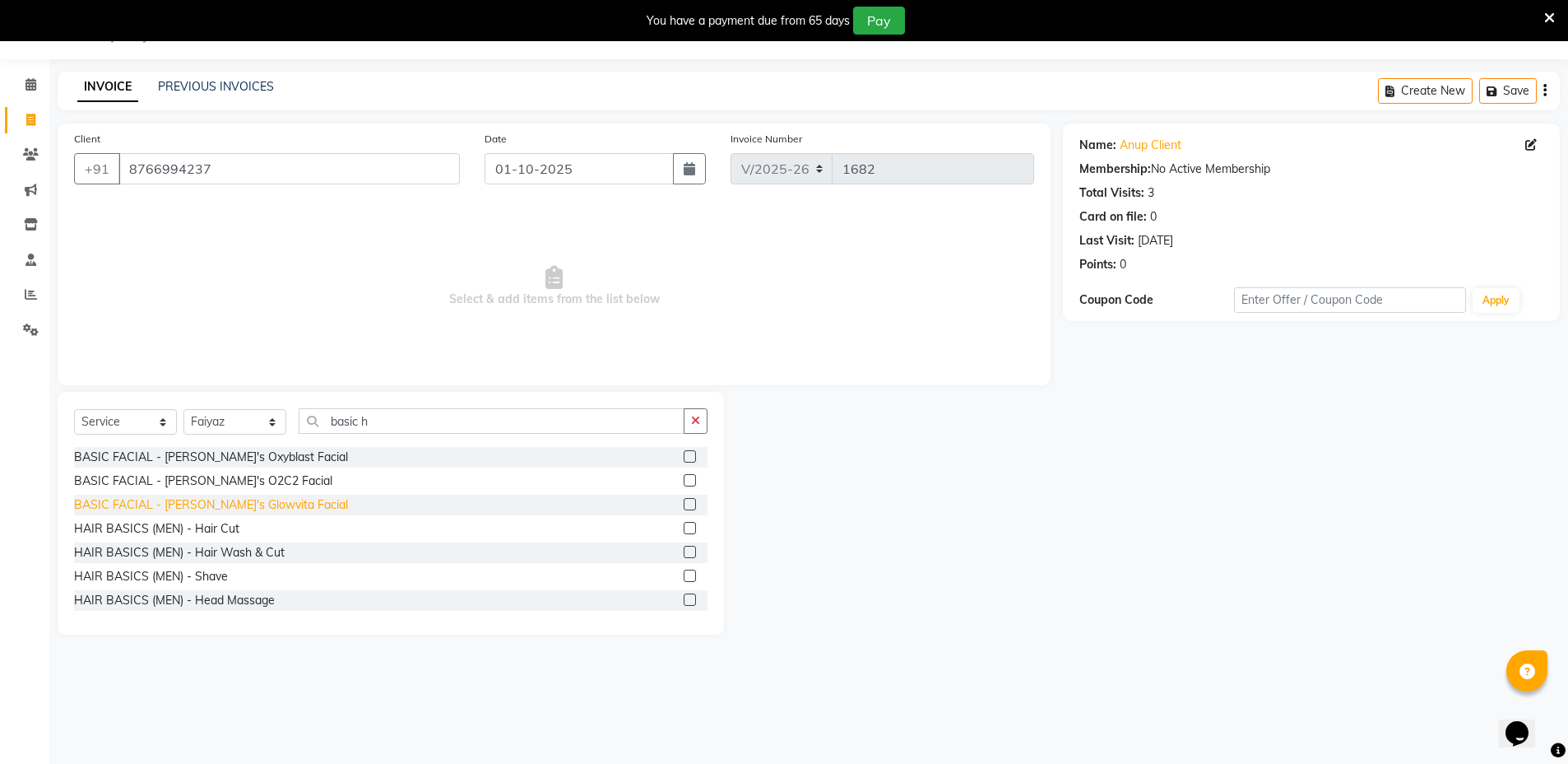
click at [267, 513] on div "BASIC FACIAL - Cheryl's Glowvita Facial" at bounding box center [211, 505] width 274 height 17
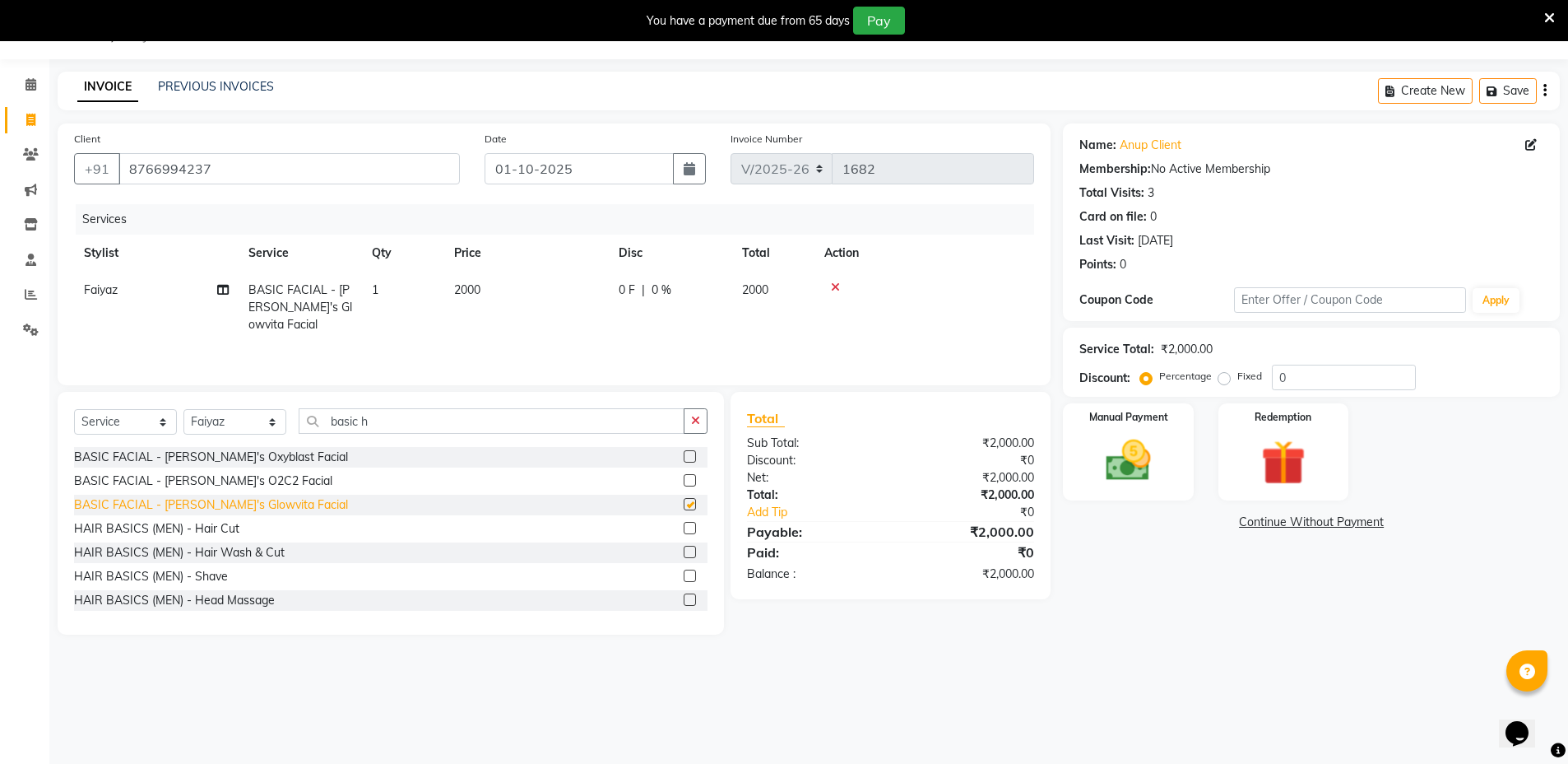
checkbox input "false"
click at [683, 531] on label at bounding box center [690, 528] width 12 height 12
click at [683, 531] on input "checkbox" at bounding box center [689, 529] width 10 height 10
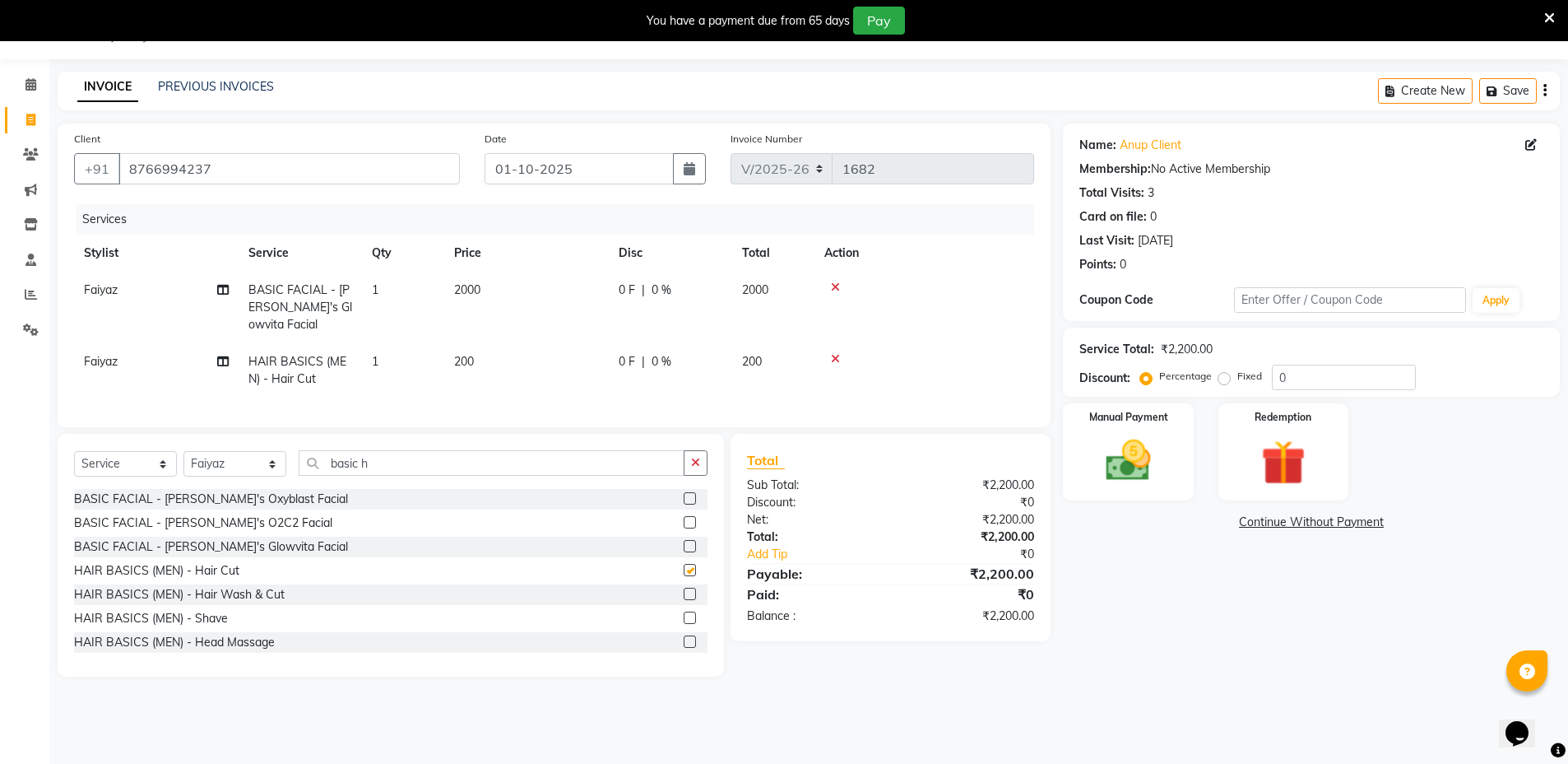
checkbox input "false"
click at [835, 287] on icon at bounding box center [835, 287] width 9 height 11
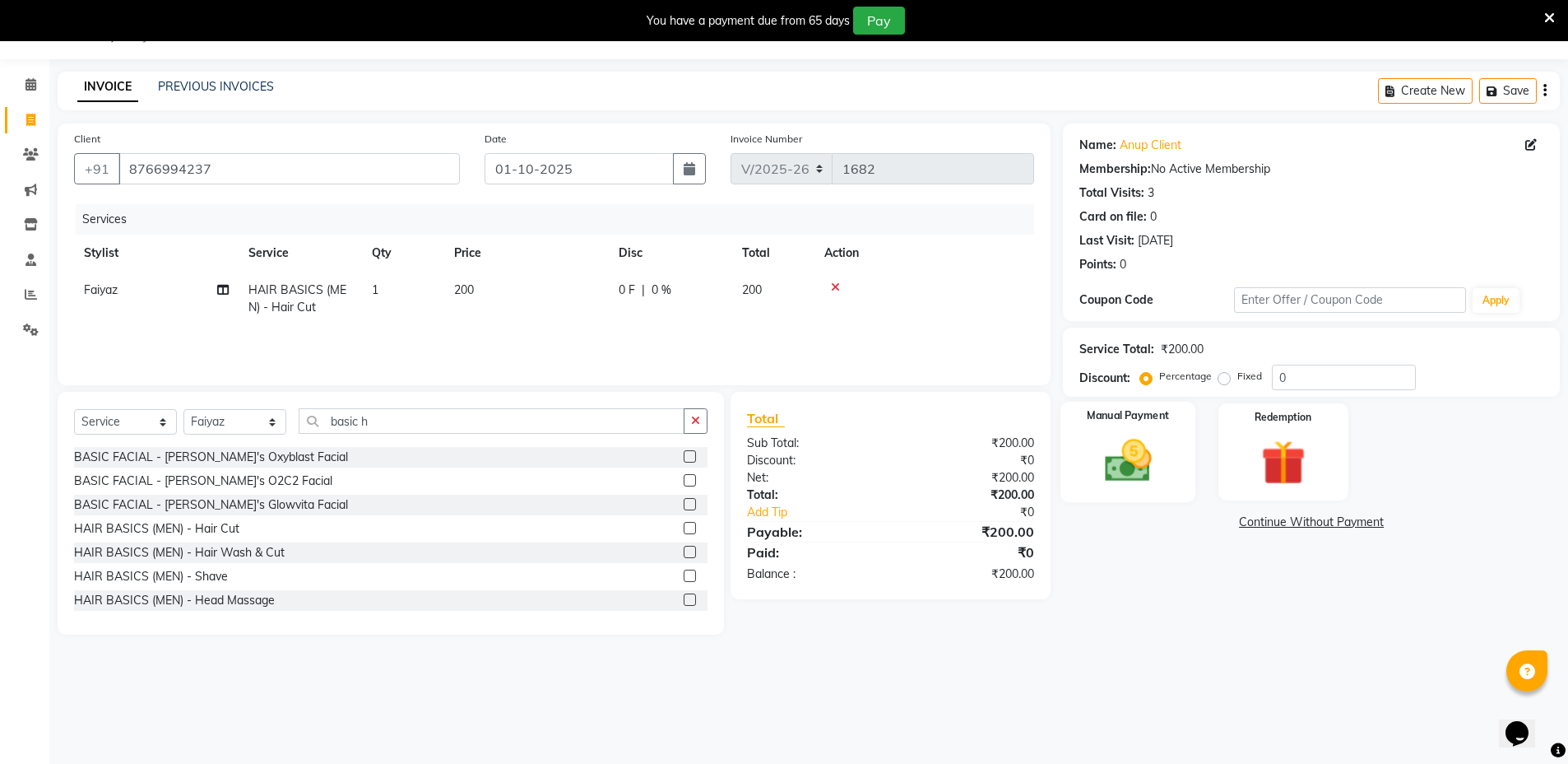
click at [1157, 451] on img at bounding box center [1127, 460] width 76 height 53
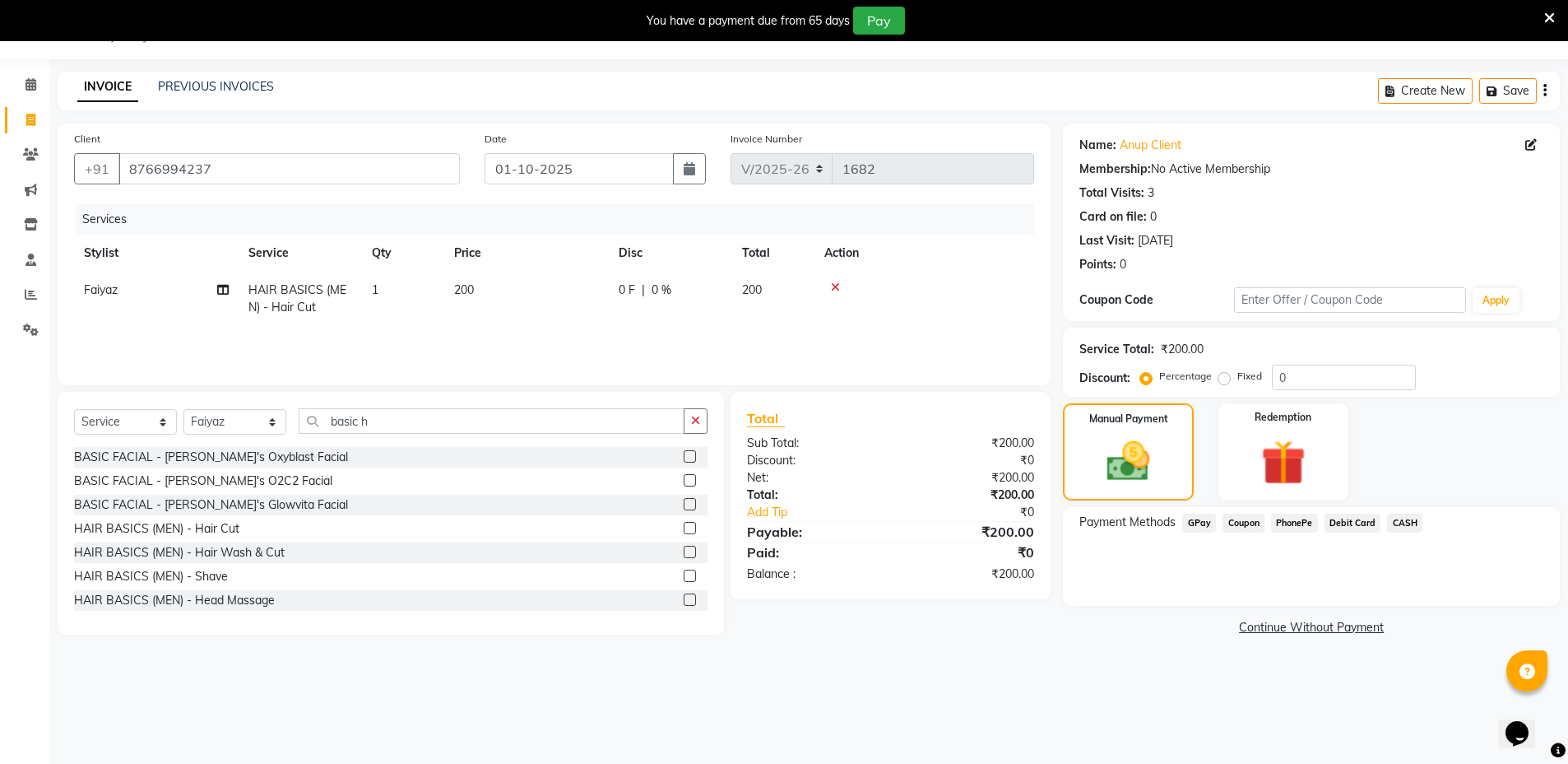
click at [1405, 517] on span "CASH" at bounding box center [1404, 524] width 36 height 19
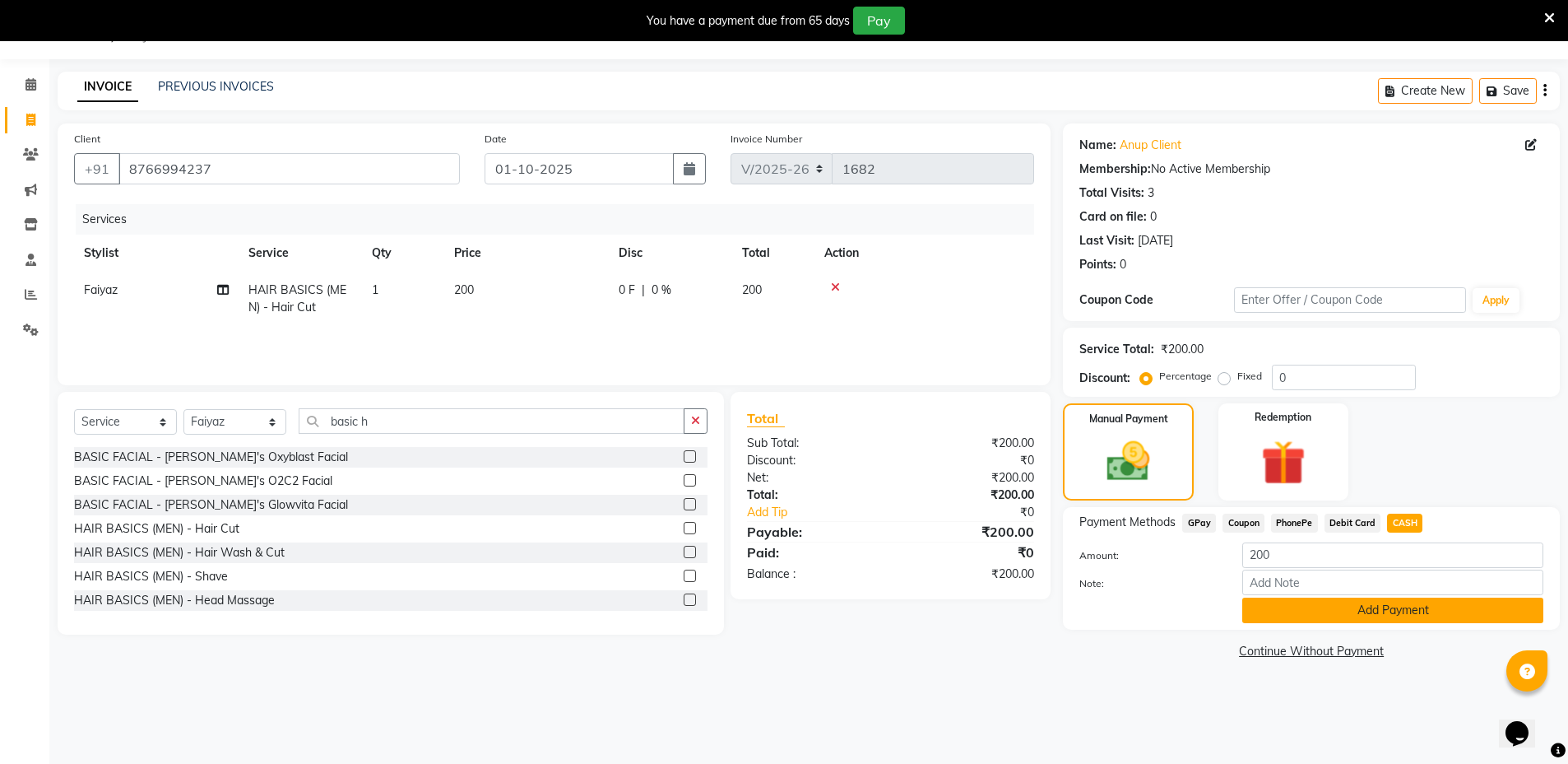
click at [1382, 612] on button "Add Payment" at bounding box center [1393, 610] width 301 height 25
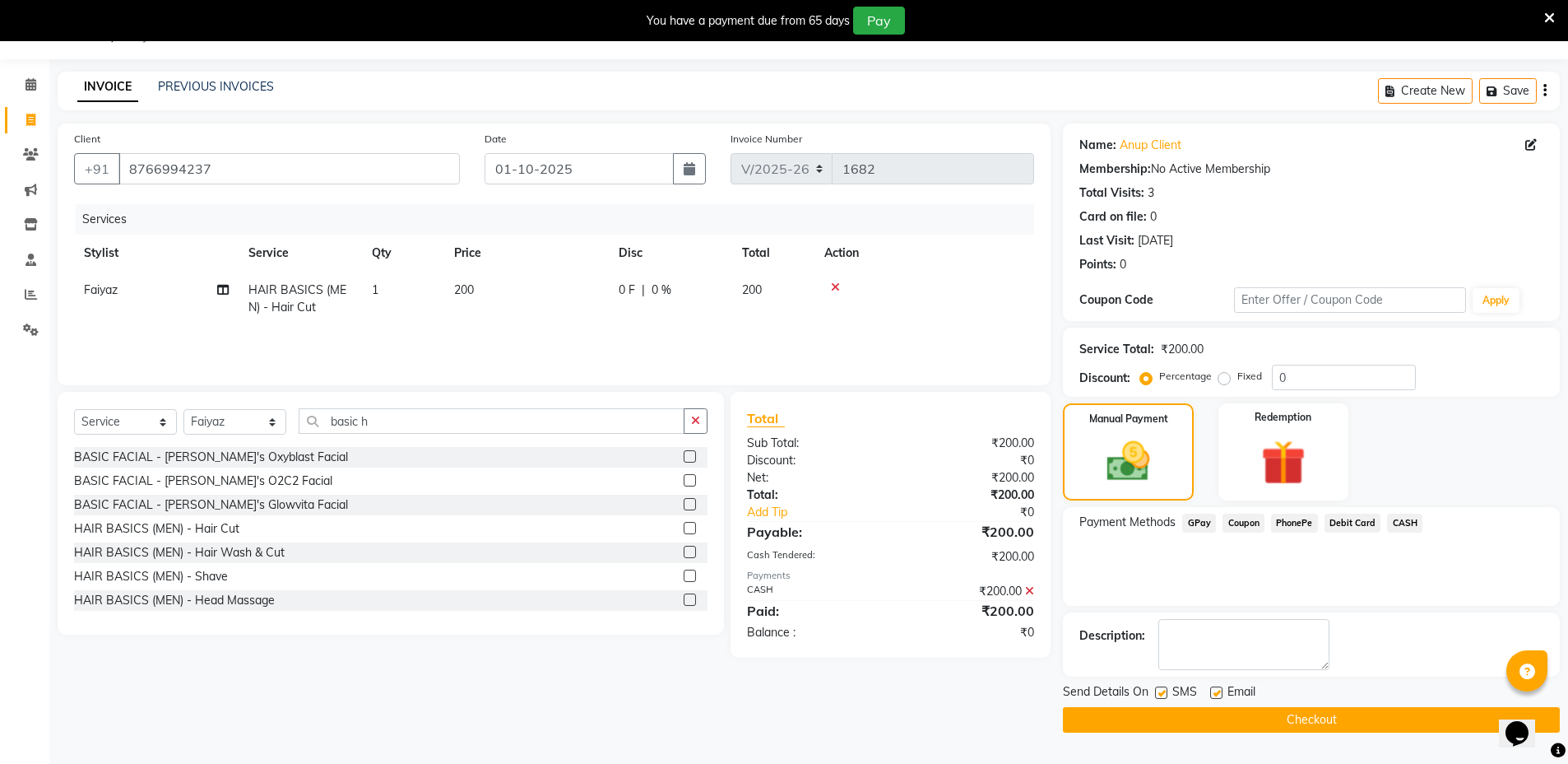
click at [1258, 725] on button "Checkout" at bounding box center [1311, 720] width 497 height 25
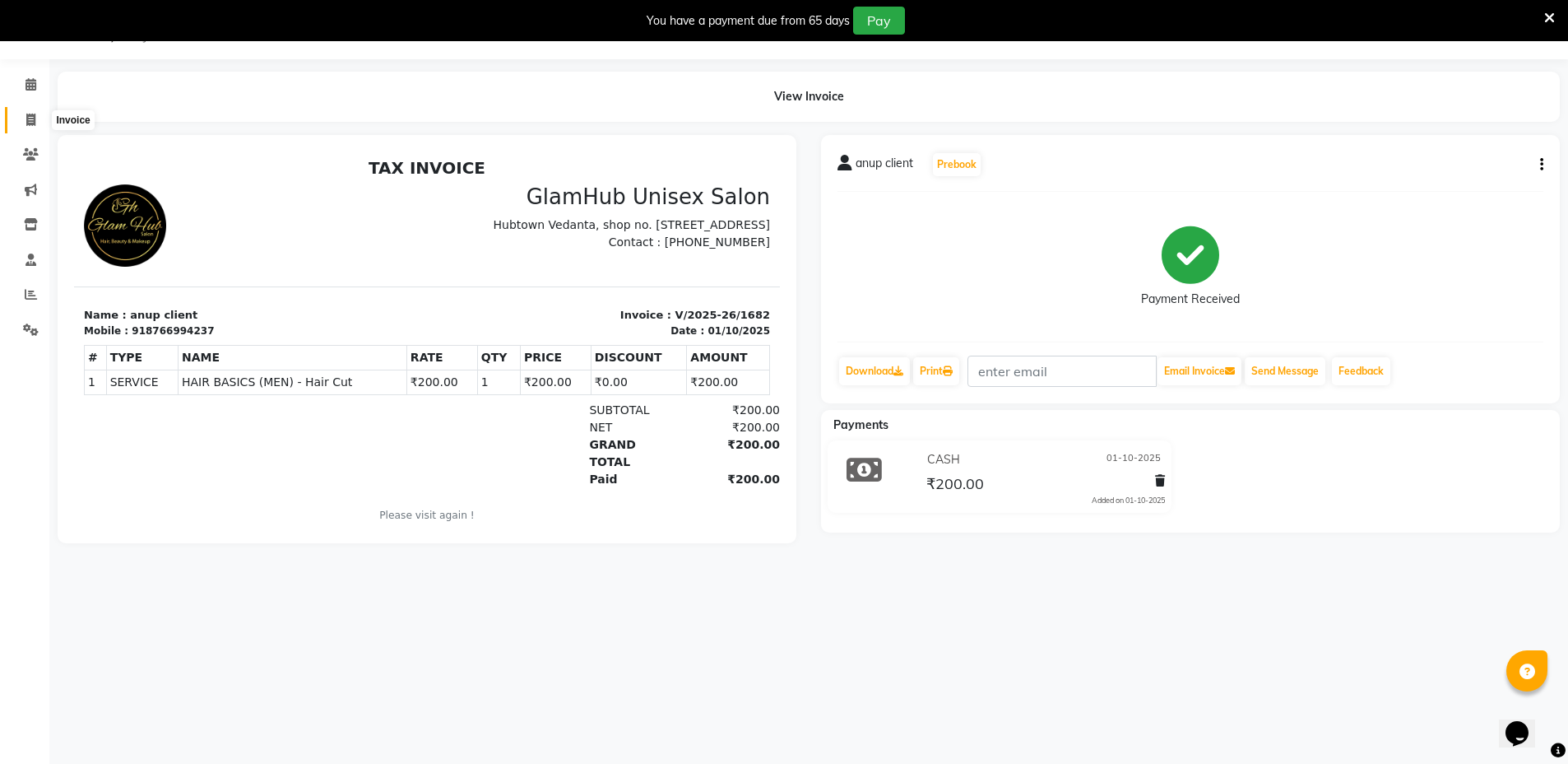
click at [26, 113] on icon at bounding box center [30, 119] width 9 height 12
select select "service"
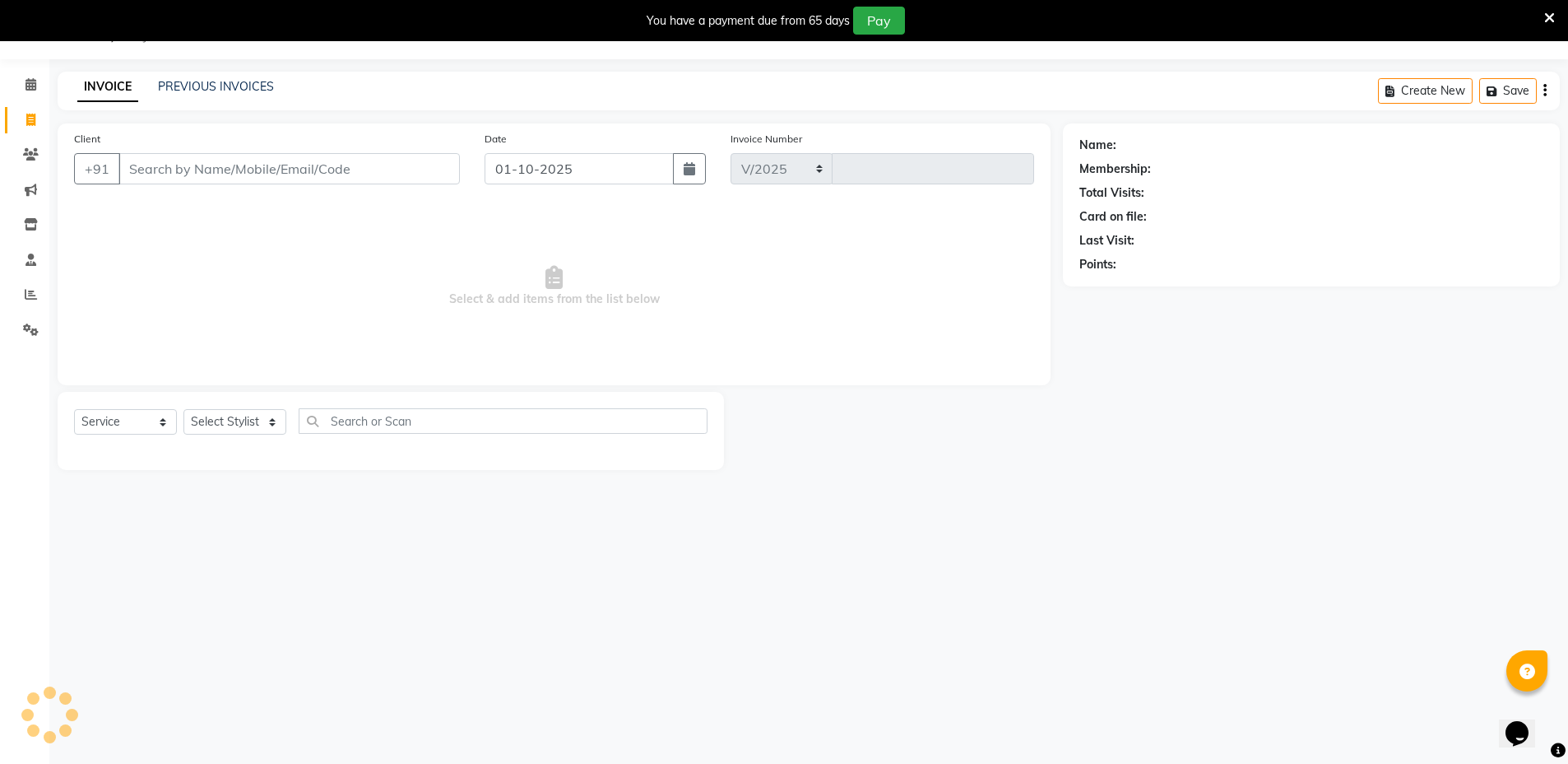
select select "7771"
type input "1683"
click at [133, 178] on input "Client" at bounding box center [289, 169] width 341 height 31
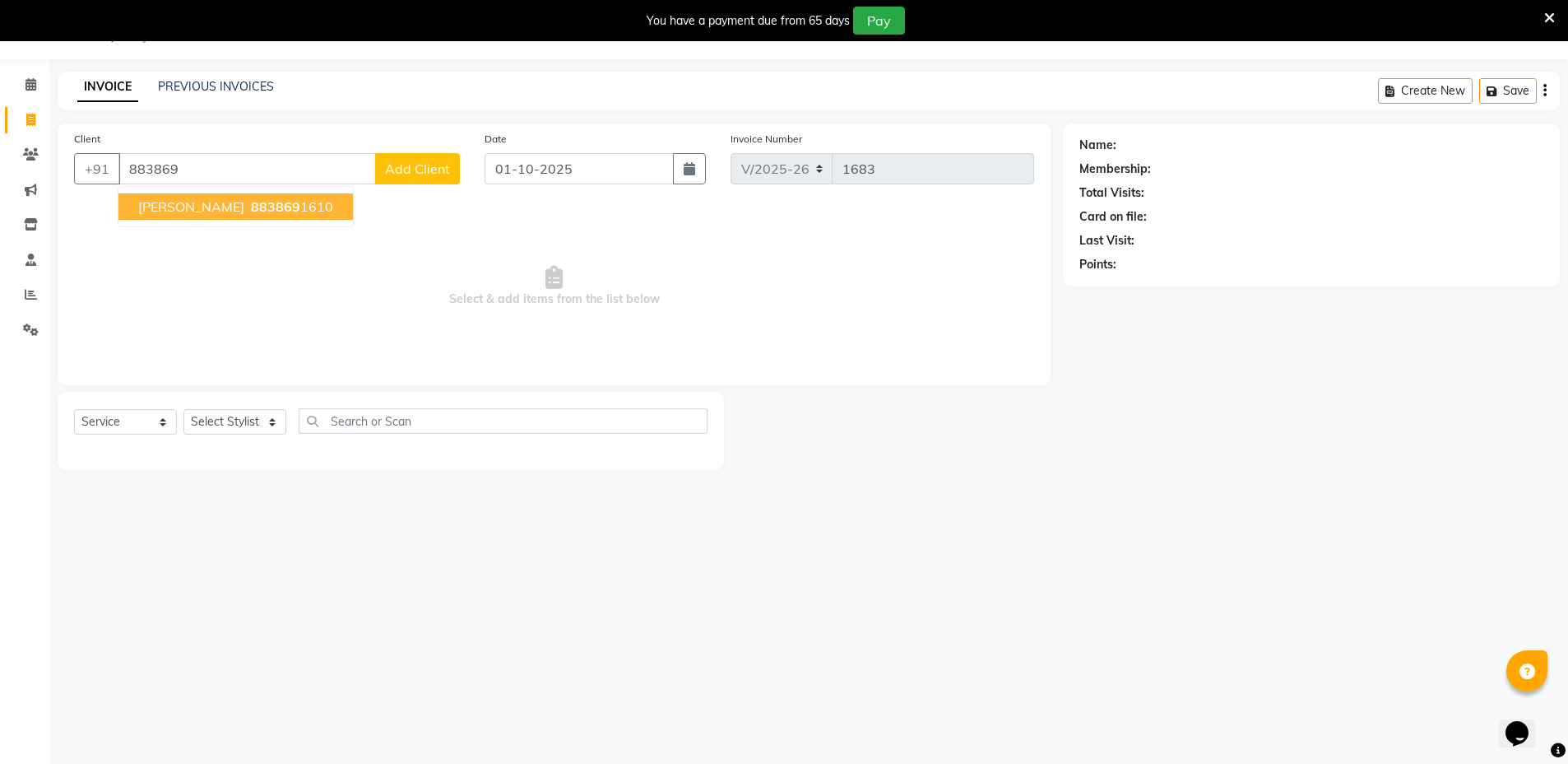
click at [256, 202] on span "883869" at bounding box center [275, 206] width 50 height 17
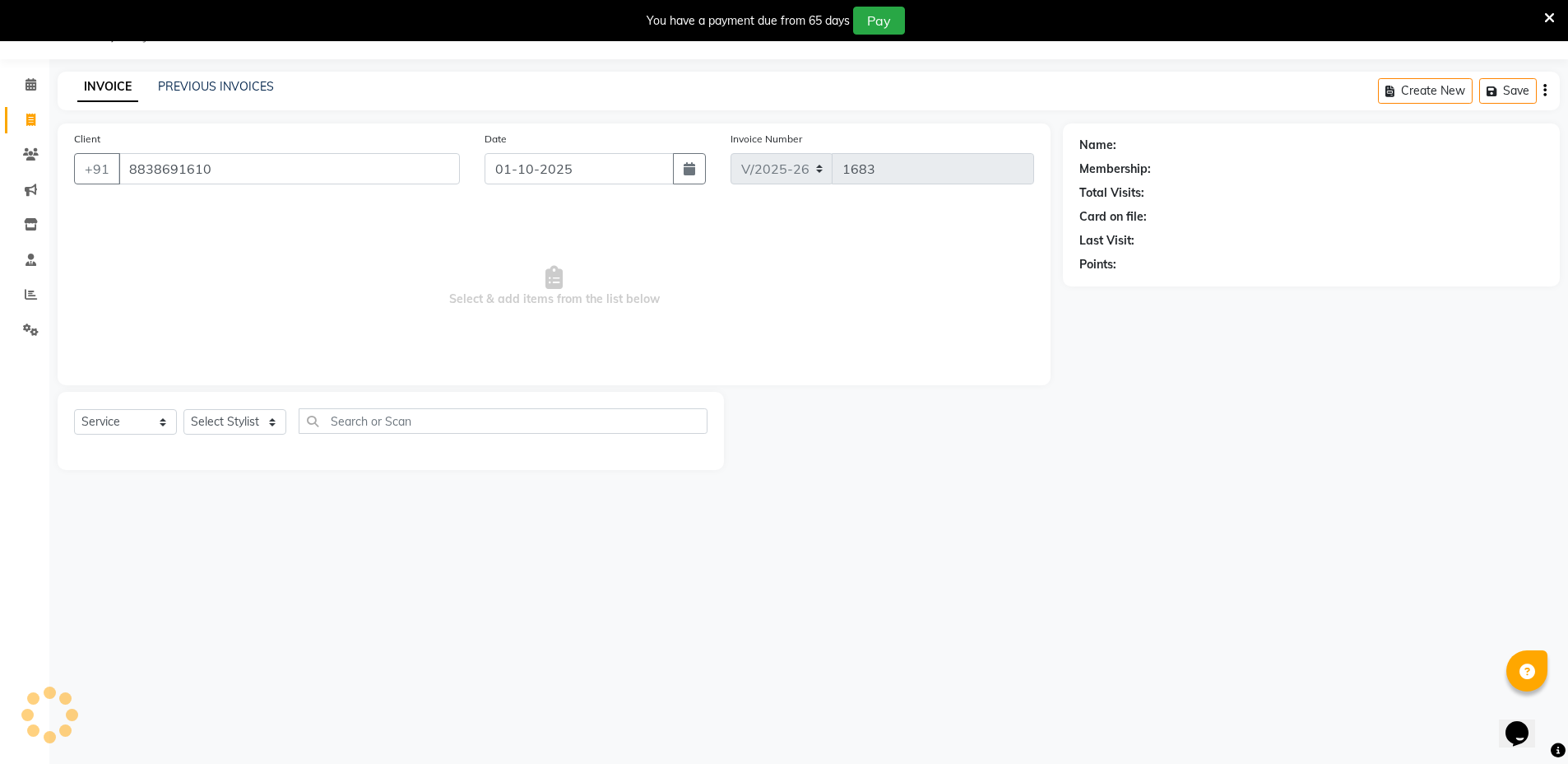
type input "8838691610"
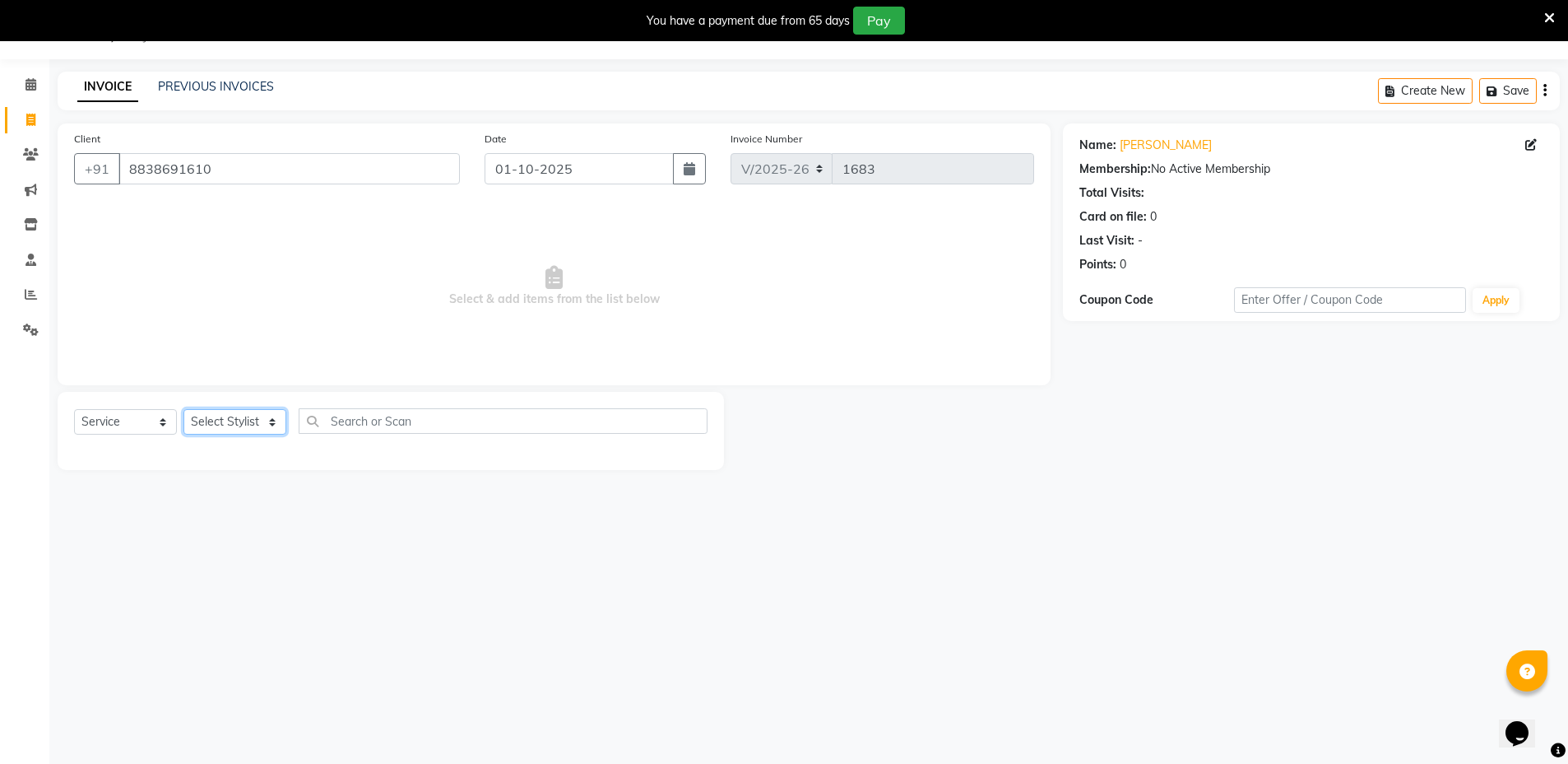
click at [229, 419] on select "Select Stylist Arif Faiyaz krupali pranali radha Zishan" at bounding box center [235, 422] width 103 height 25
select select "69352"
click at [184, 409] on select "Select Stylist Arif Faiyaz krupali pranali radha Zishan" at bounding box center [235, 422] width 103 height 25
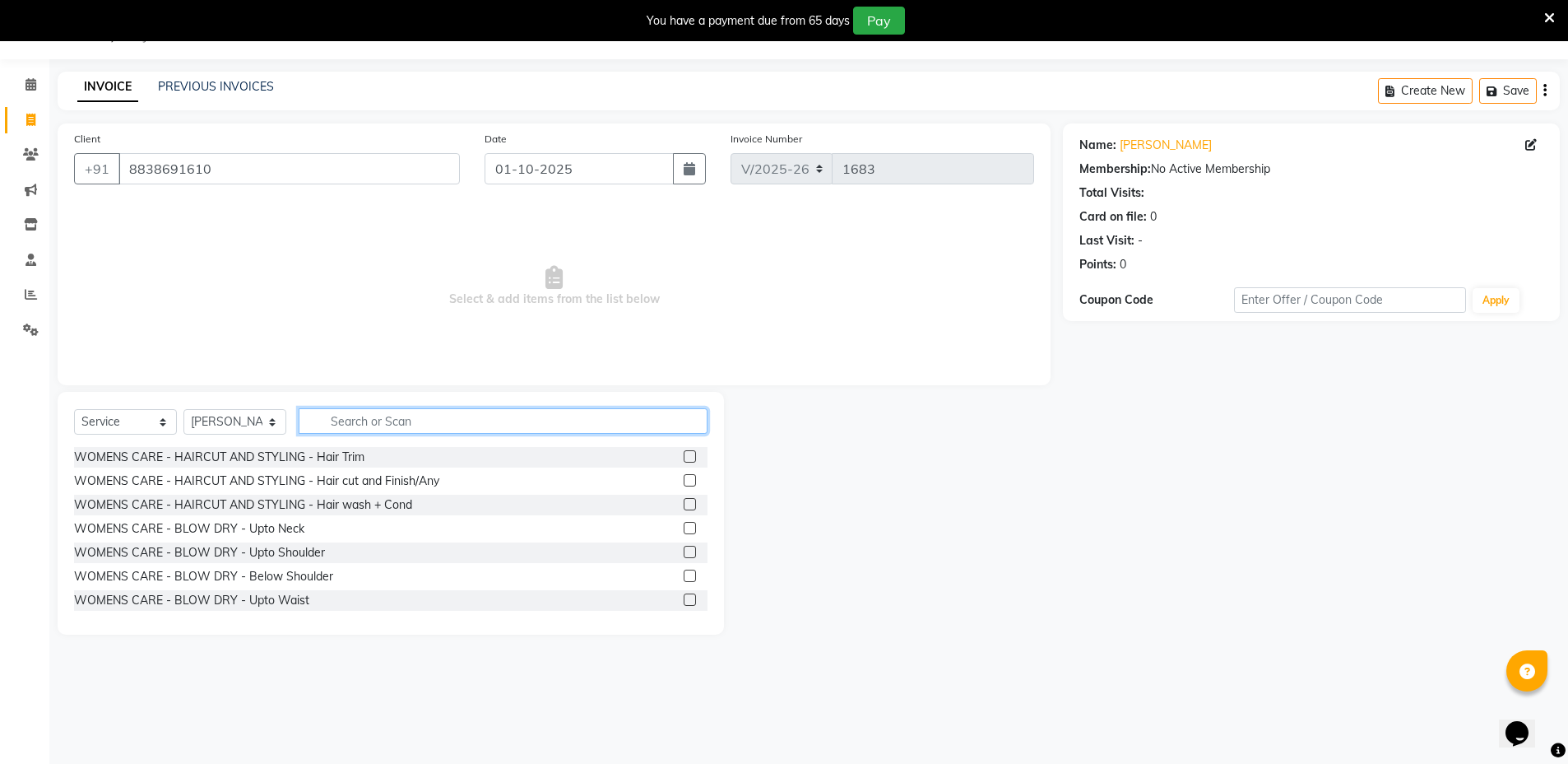
click at [437, 416] on input "text" at bounding box center [503, 421] width 409 height 25
type input "h"
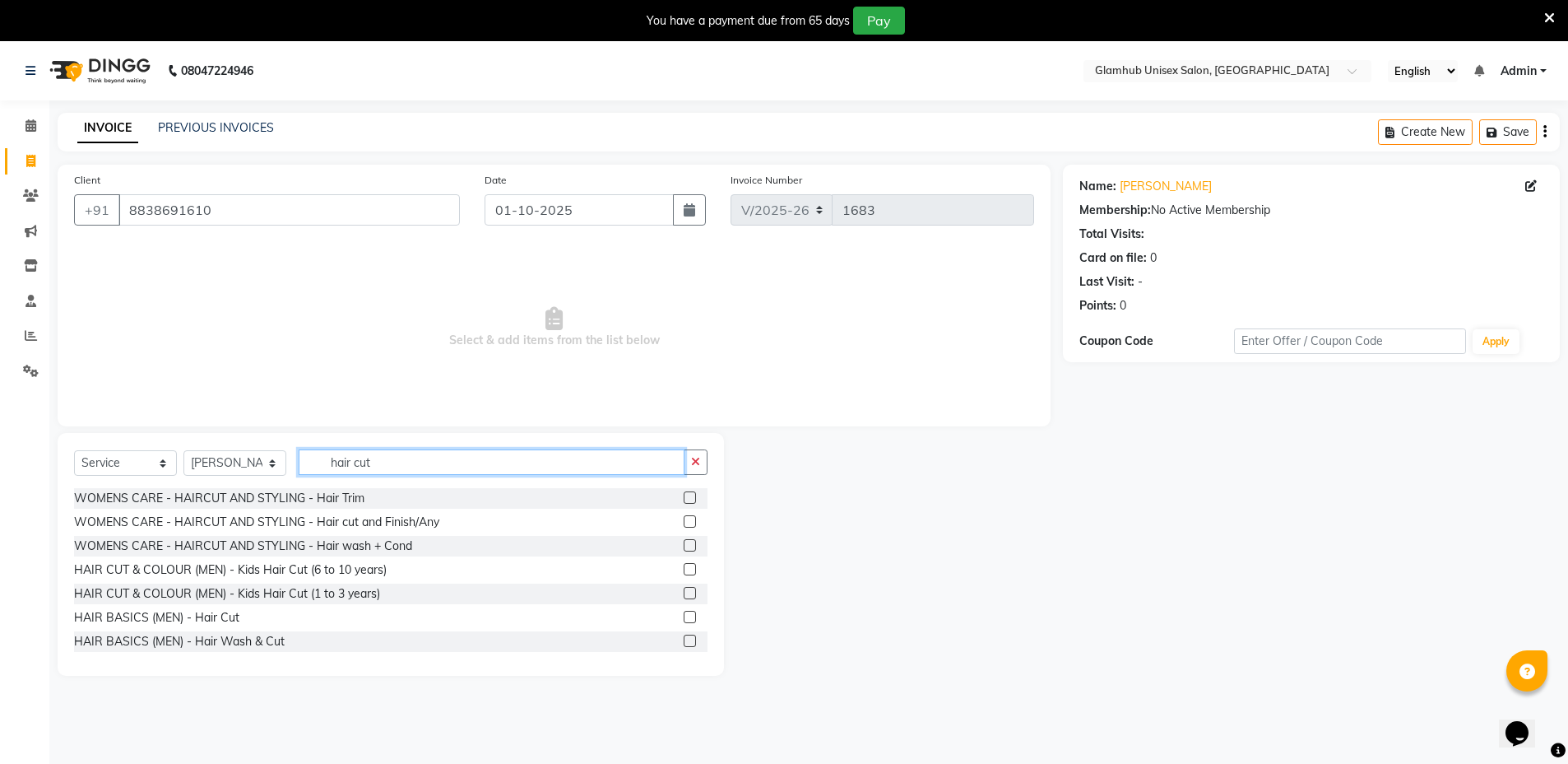
type input "hair cut"
click at [683, 524] on label at bounding box center [690, 522] width 12 height 12
click at [683, 524] on input "checkbox" at bounding box center [689, 522] width 10 height 10
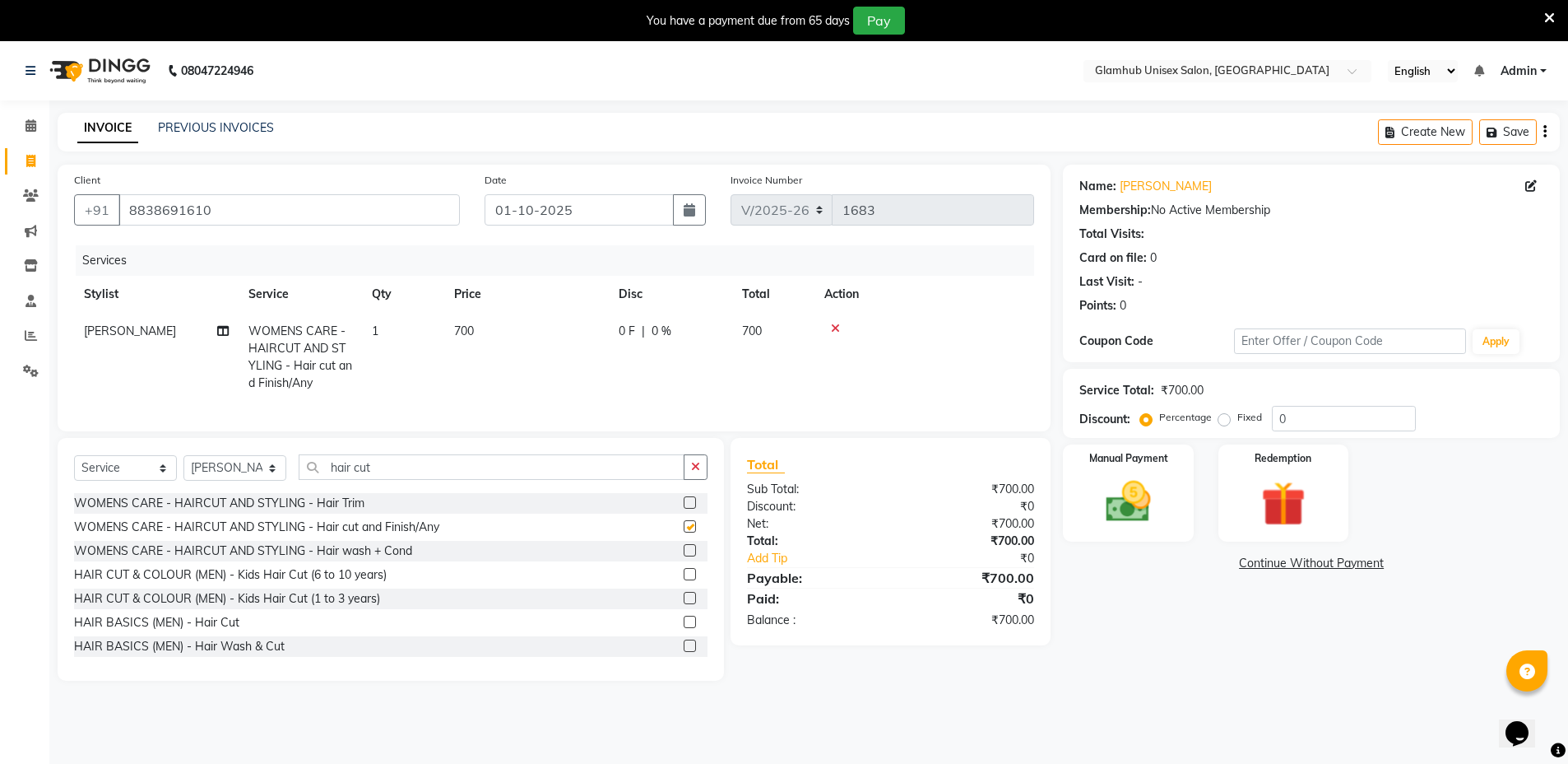
checkbox input "false"
click at [703, 480] on button "button" at bounding box center [695, 467] width 24 height 25
click at [225, 481] on select "Select Stylist Arif Faiyaz krupali pranali radha Zishan" at bounding box center [235, 468] width 103 height 25
select select "84045"
click at [184, 470] on select "Select Stylist Arif Faiyaz krupali pranali radha Zishan" at bounding box center [235, 468] width 103 height 25
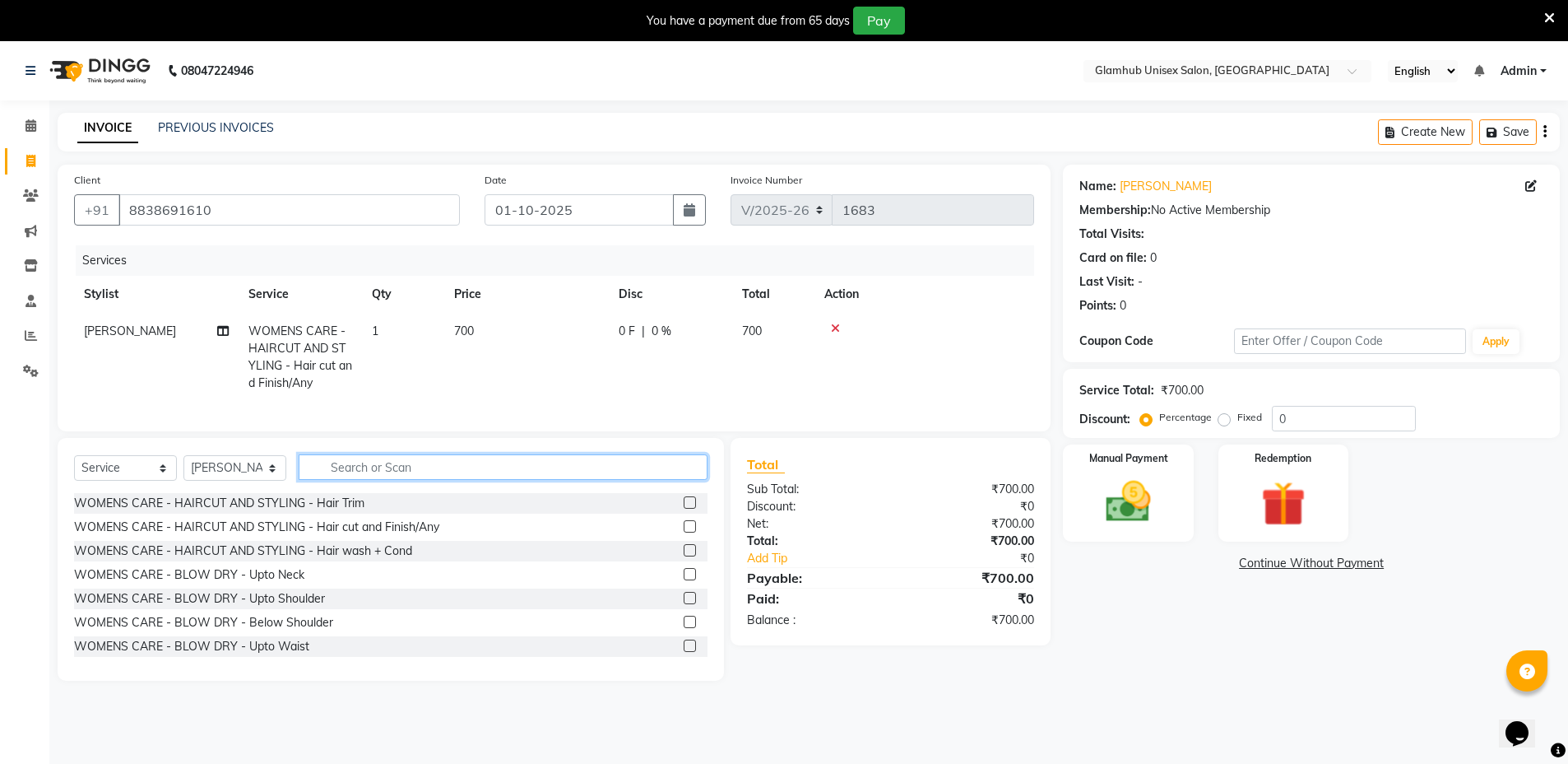
click at [414, 480] on input "text" at bounding box center [503, 467] width 409 height 25
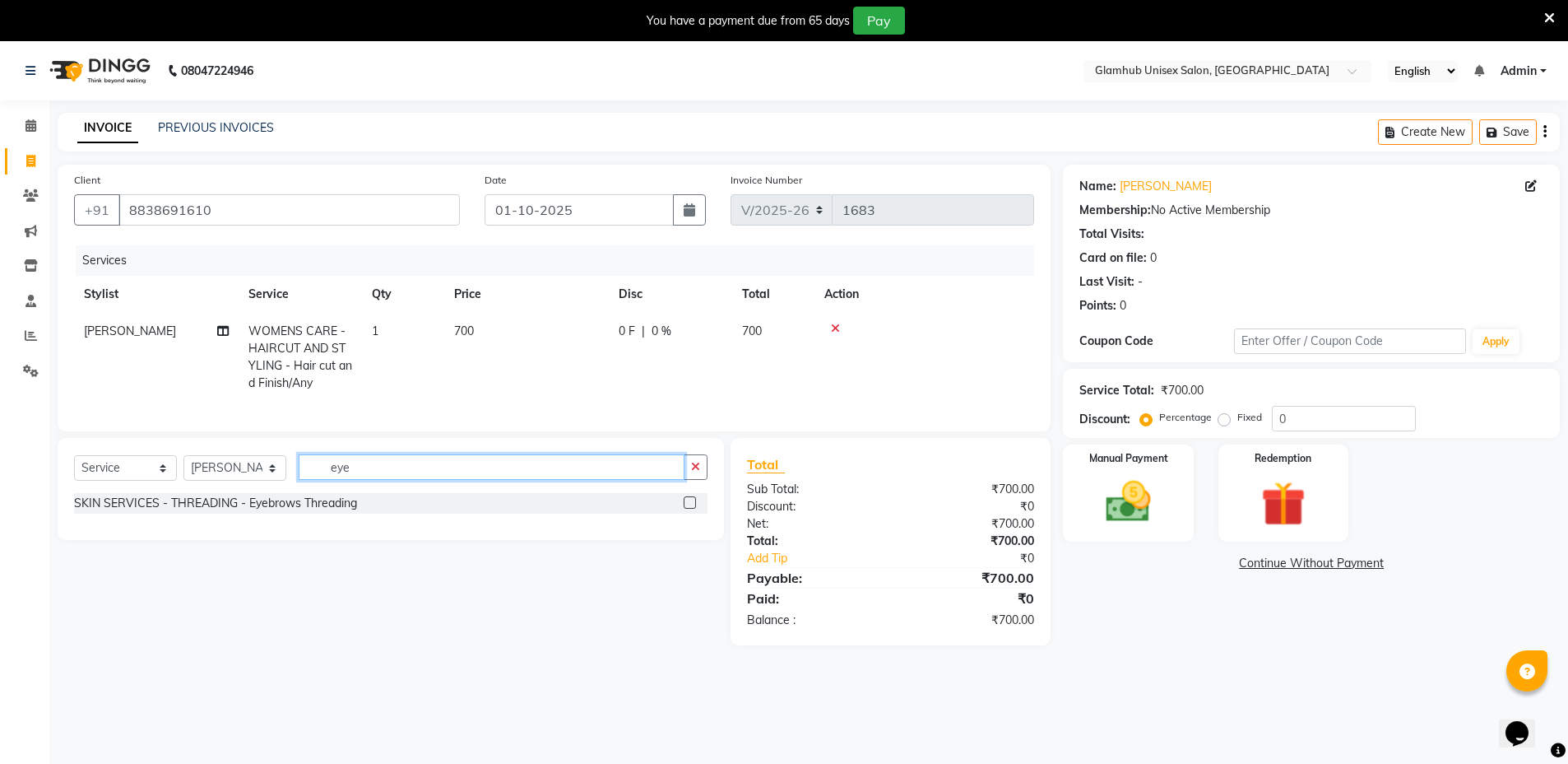
type input "eye"
click at [691, 509] on label at bounding box center [690, 503] width 12 height 12
click at [691, 509] on input "checkbox" at bounding box center [689, 504] width 10 height 10
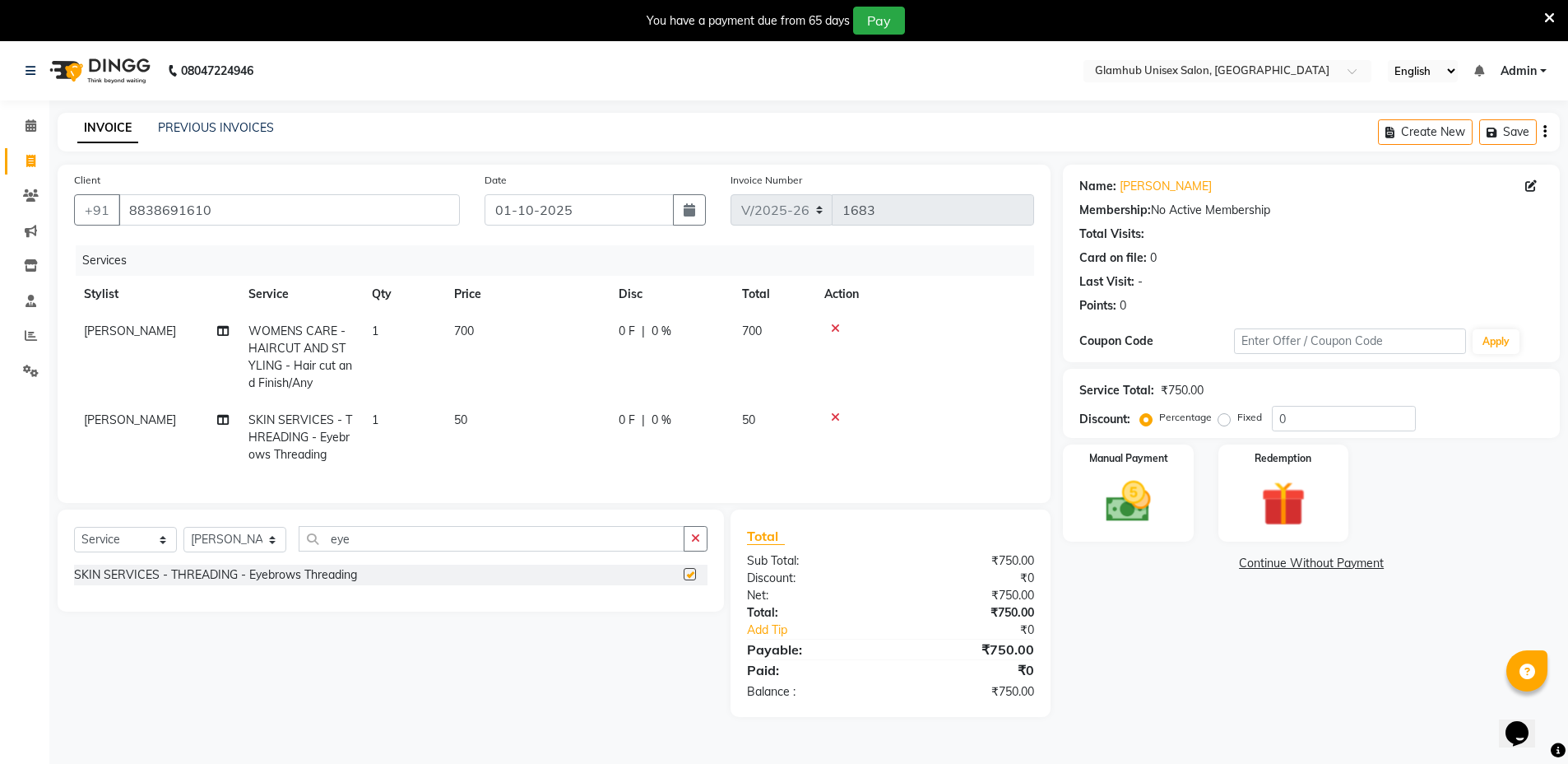
checkbox input "false"
click at [293, 213] on input "8838691610" at bounding box center [289, 210] width 341 height 31
click at [1116, 523] on img at bounding box center [1127, 501] width 76 height 53
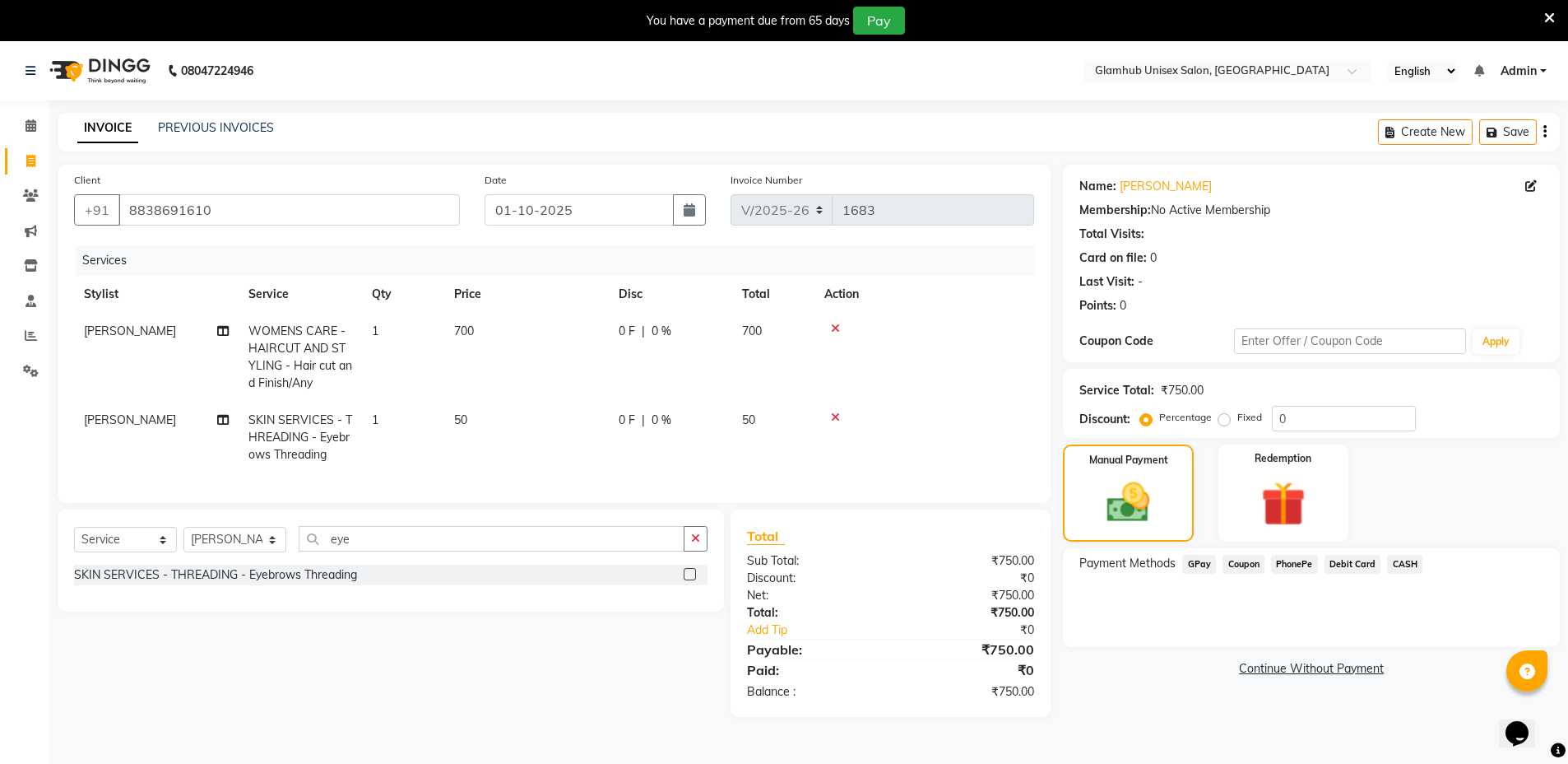
click at [1196, 560] on span "GPay" at bounding box center [1199, 565] width 34 height 19
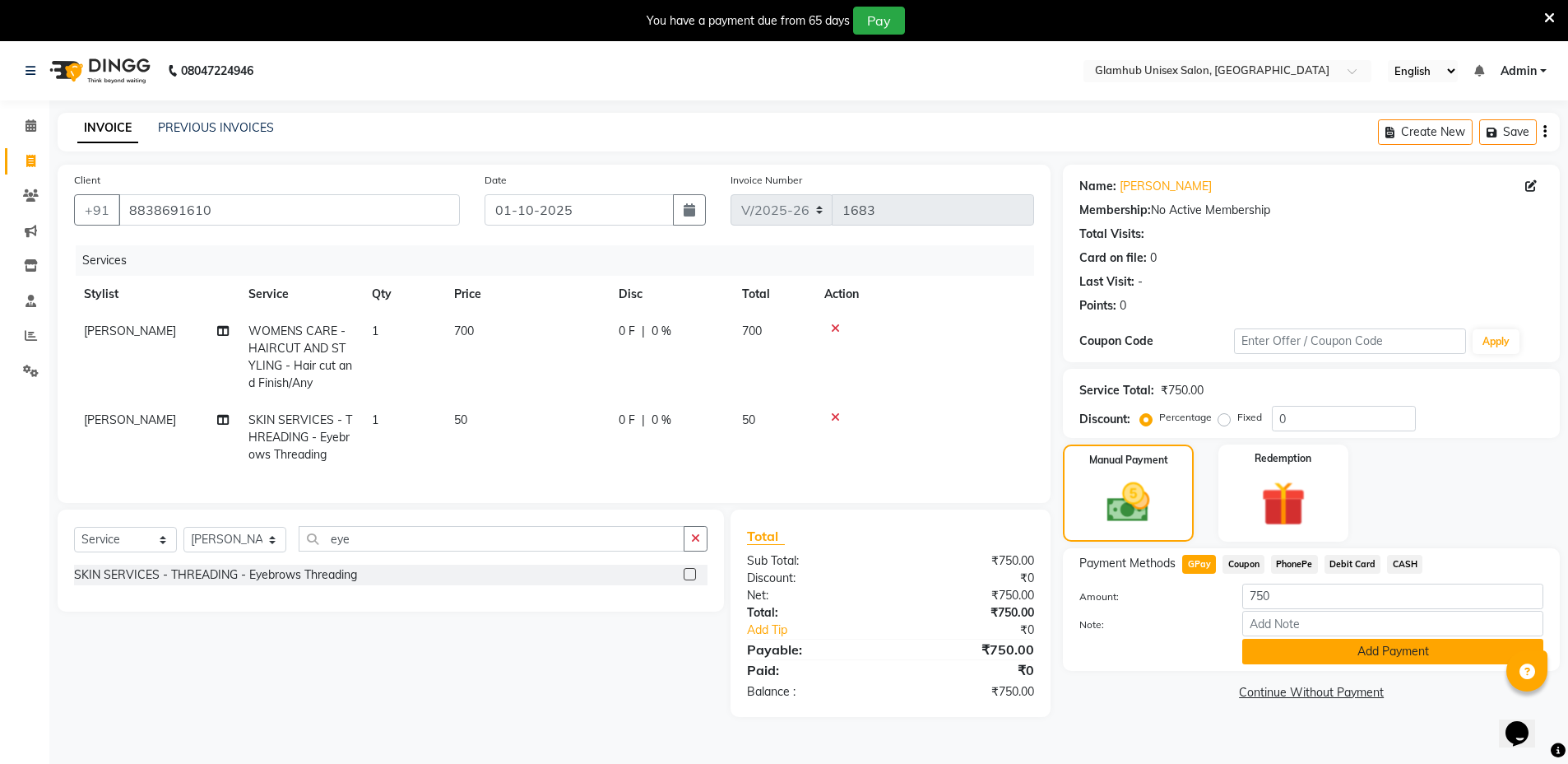
click at [1361, 658] on button "Add Payment" at bounding box center [1393, 651] width 301 height 25
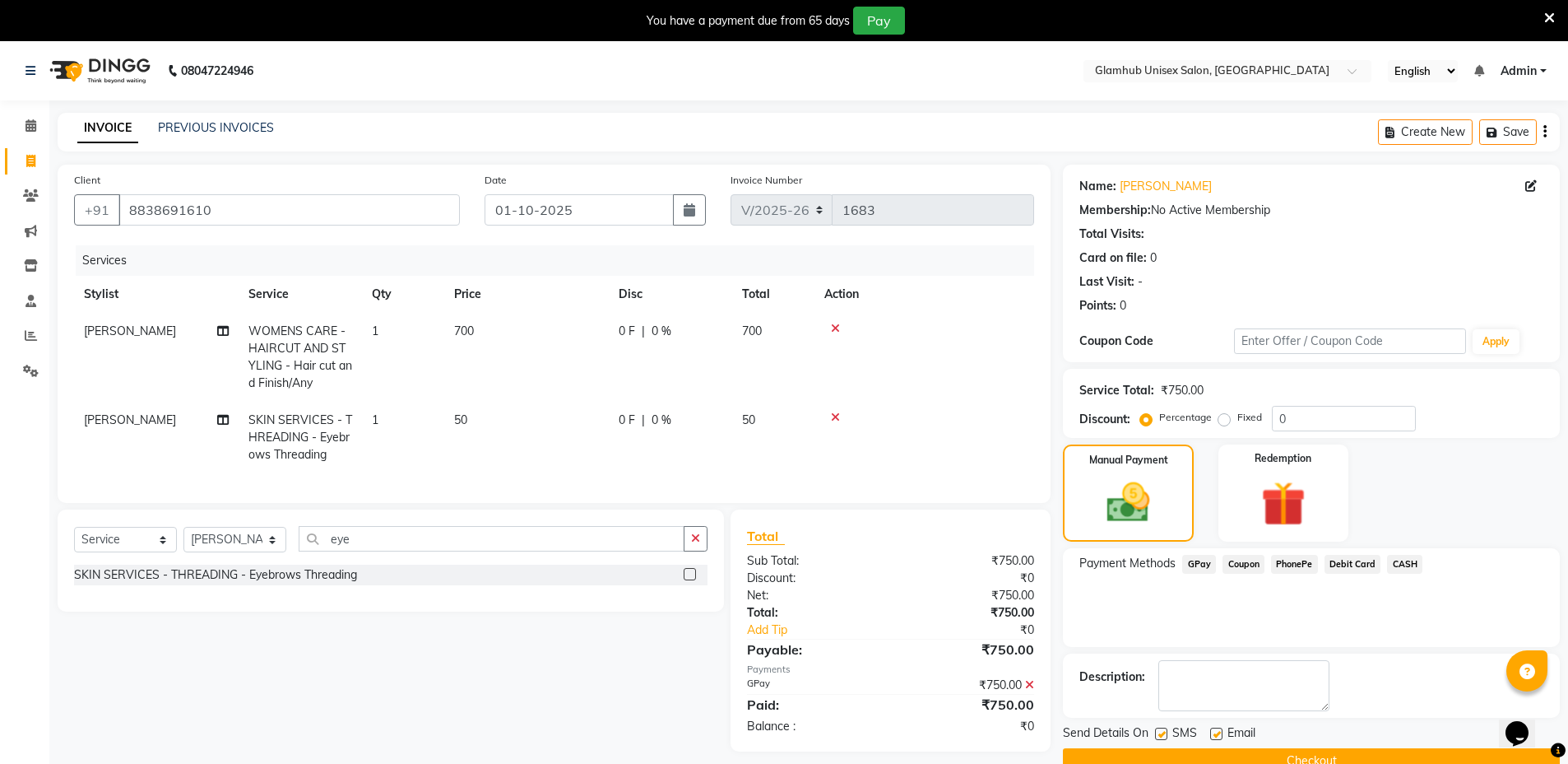
scroll to position [41, 0]
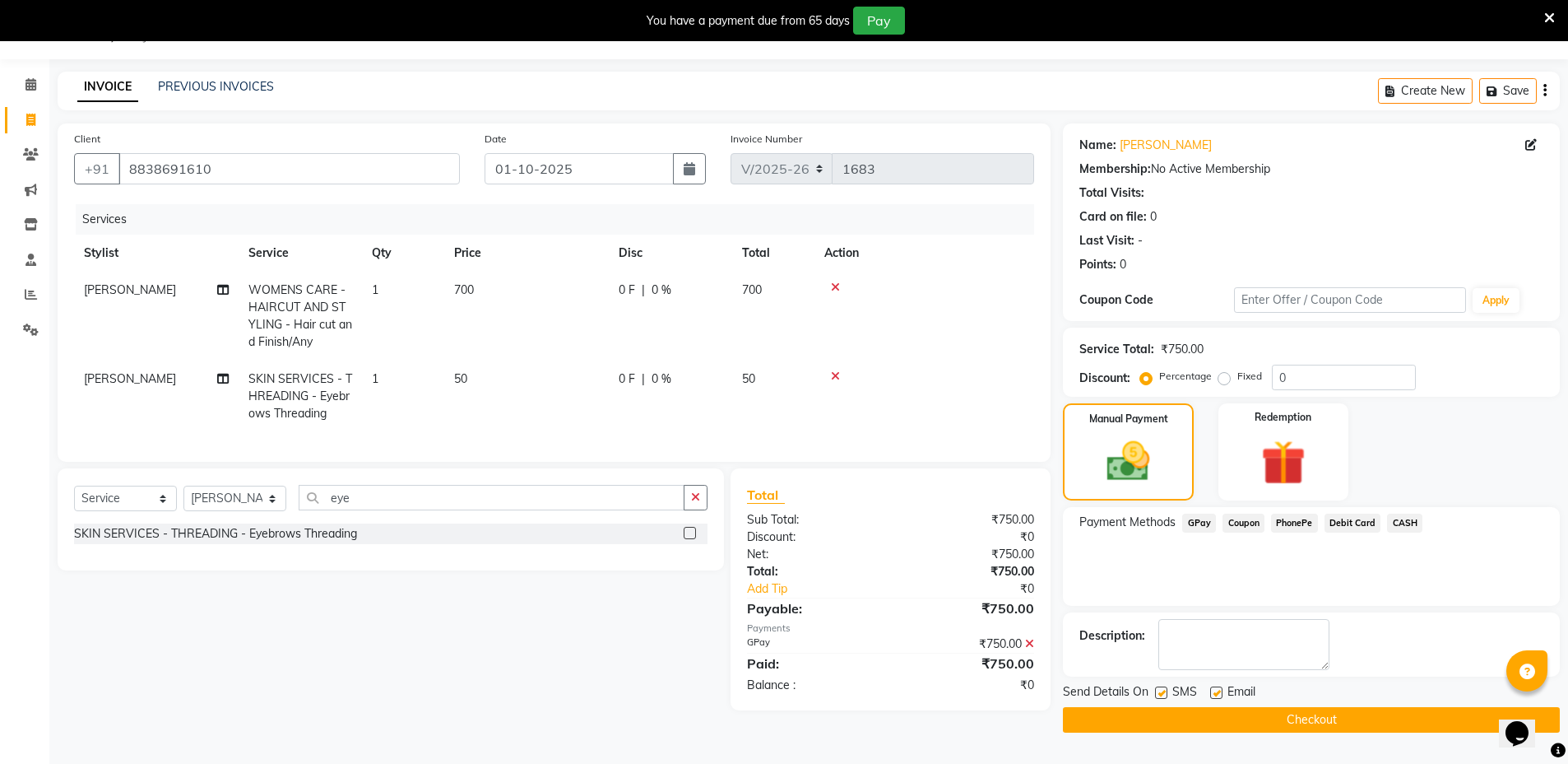
click at [1323, 722] on button "Checkout" at bounding box center [1311, 720] width 497 height 25
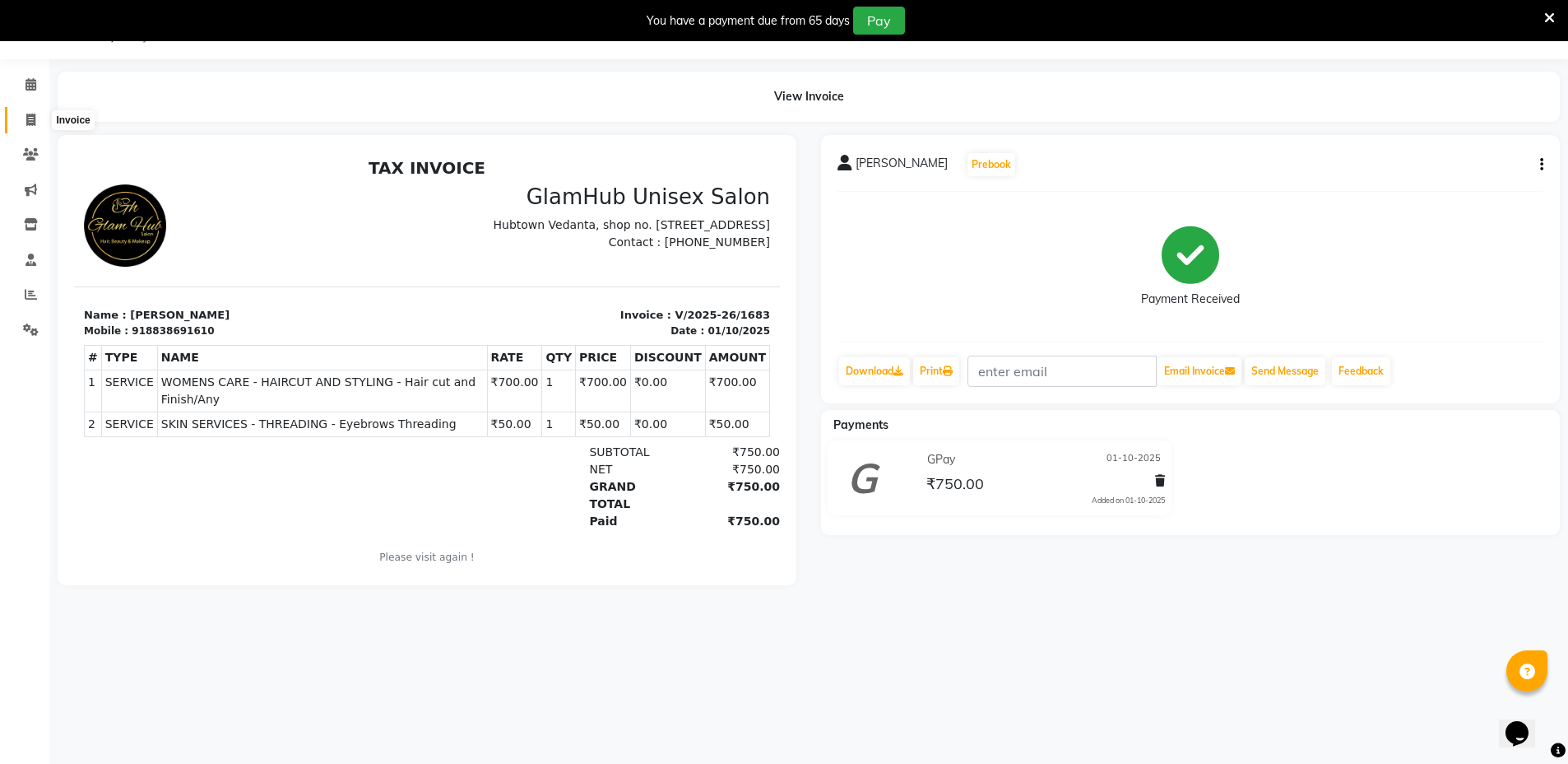
click at [26, 115] on icon at bounding box center [30, 119] width 9 height 12
select select "7771"
select select "service"
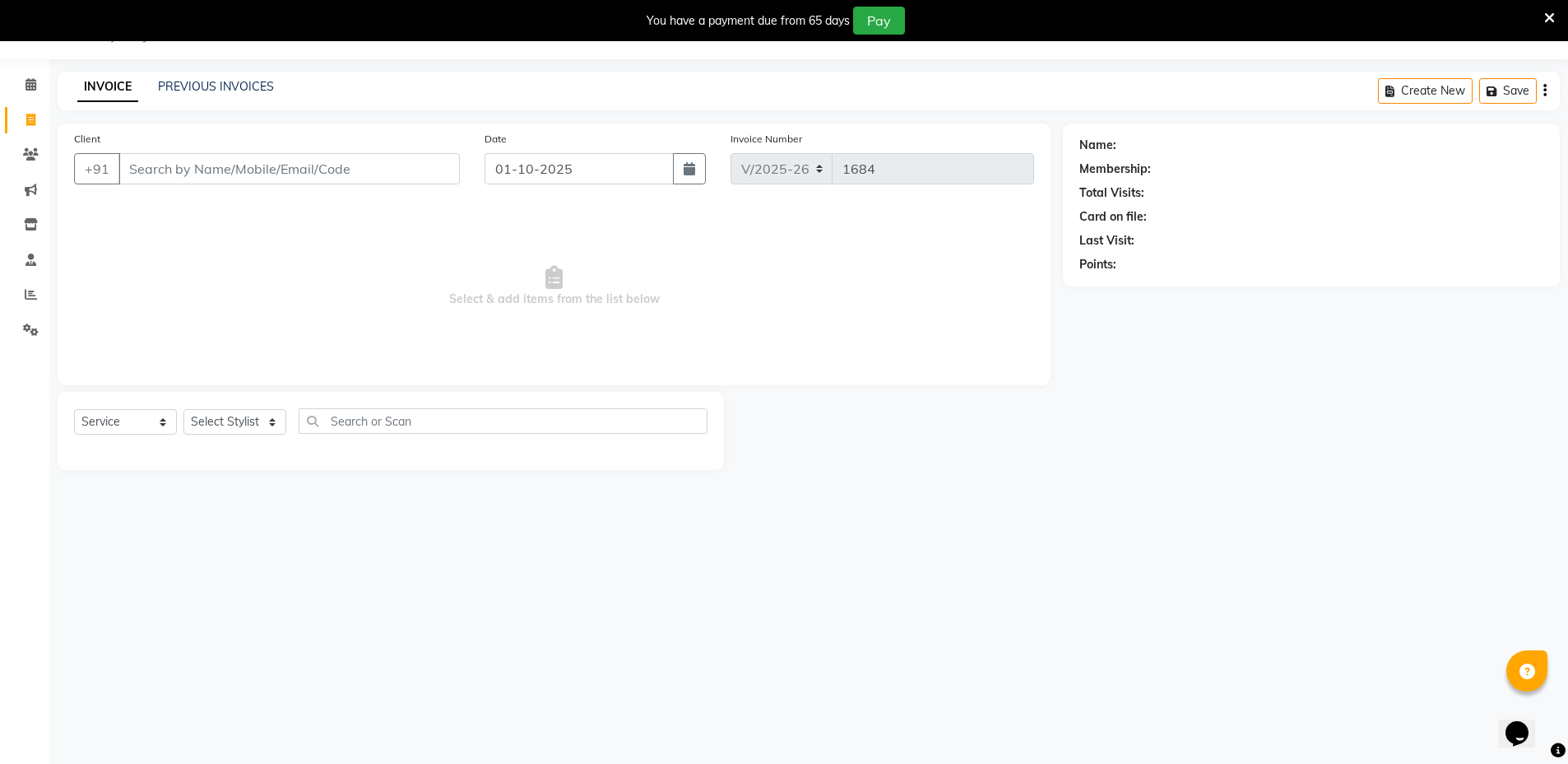
click at [239, 181] on input "Client" at bounding box center [289, 169] width 341 height 31
type input "j"
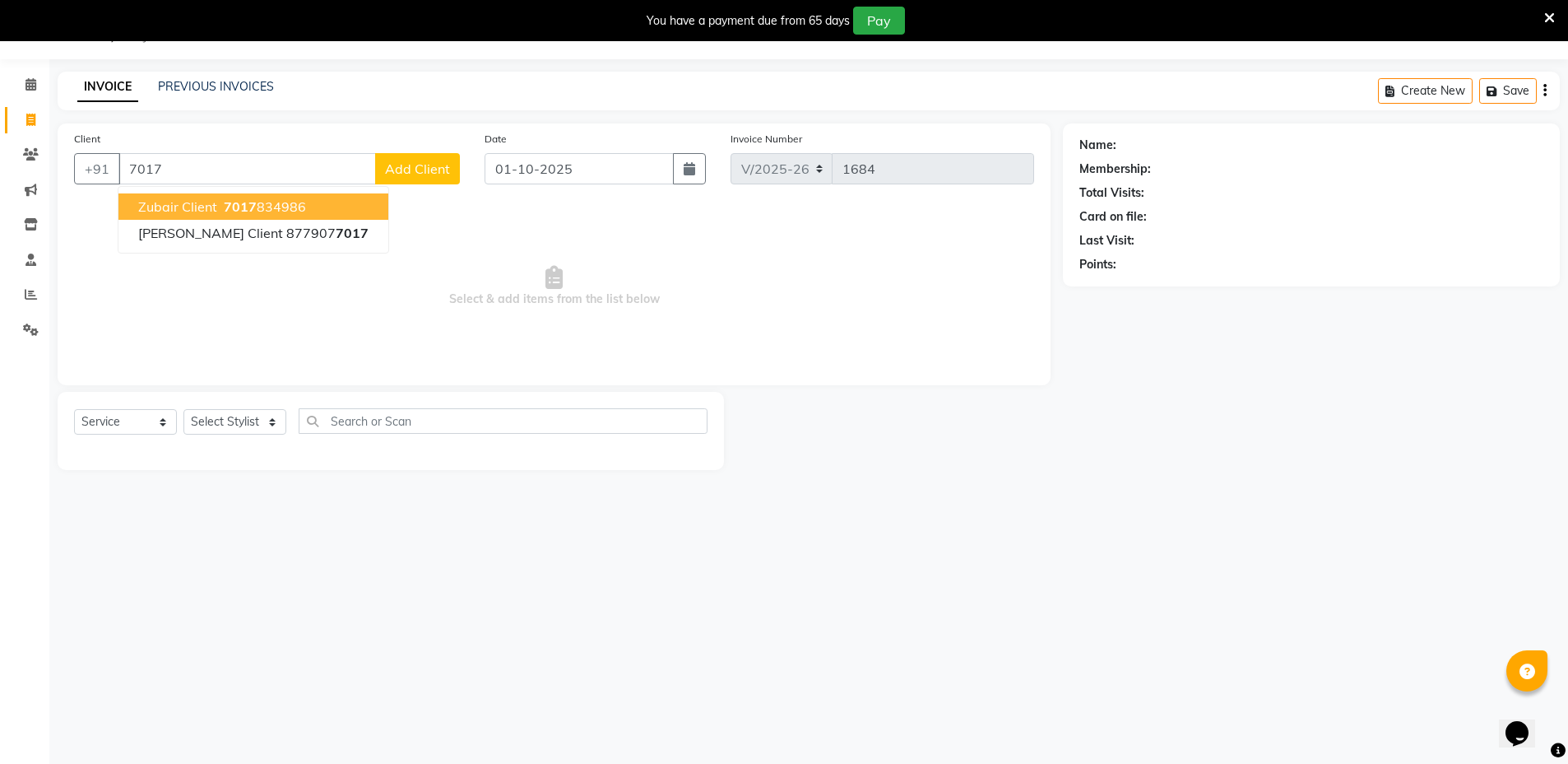
click at [306, 204] on button "Zubair Client 7017 834986" at bounding box center [253, 206] width 270 height 26
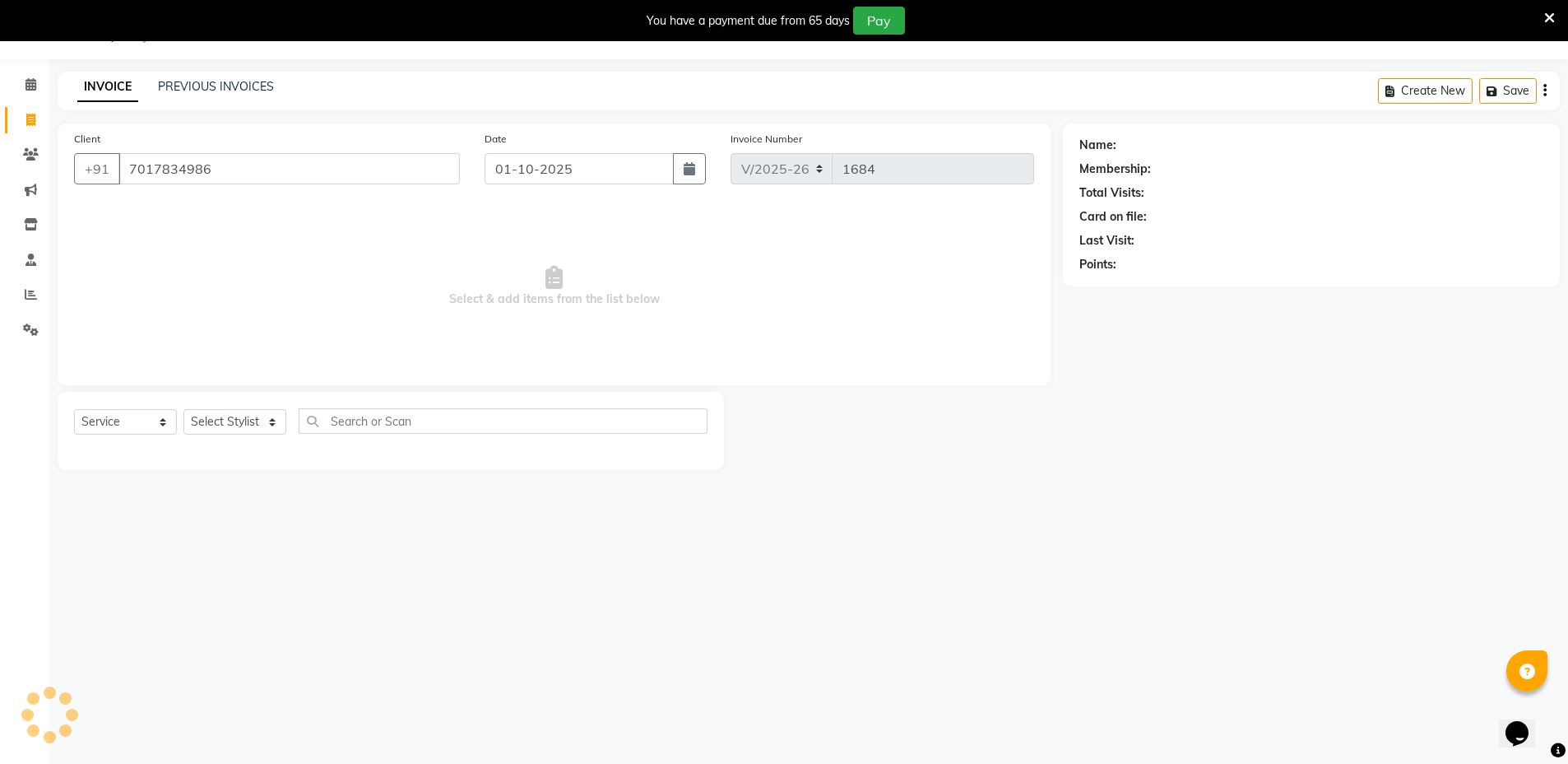
type input "7017834986"
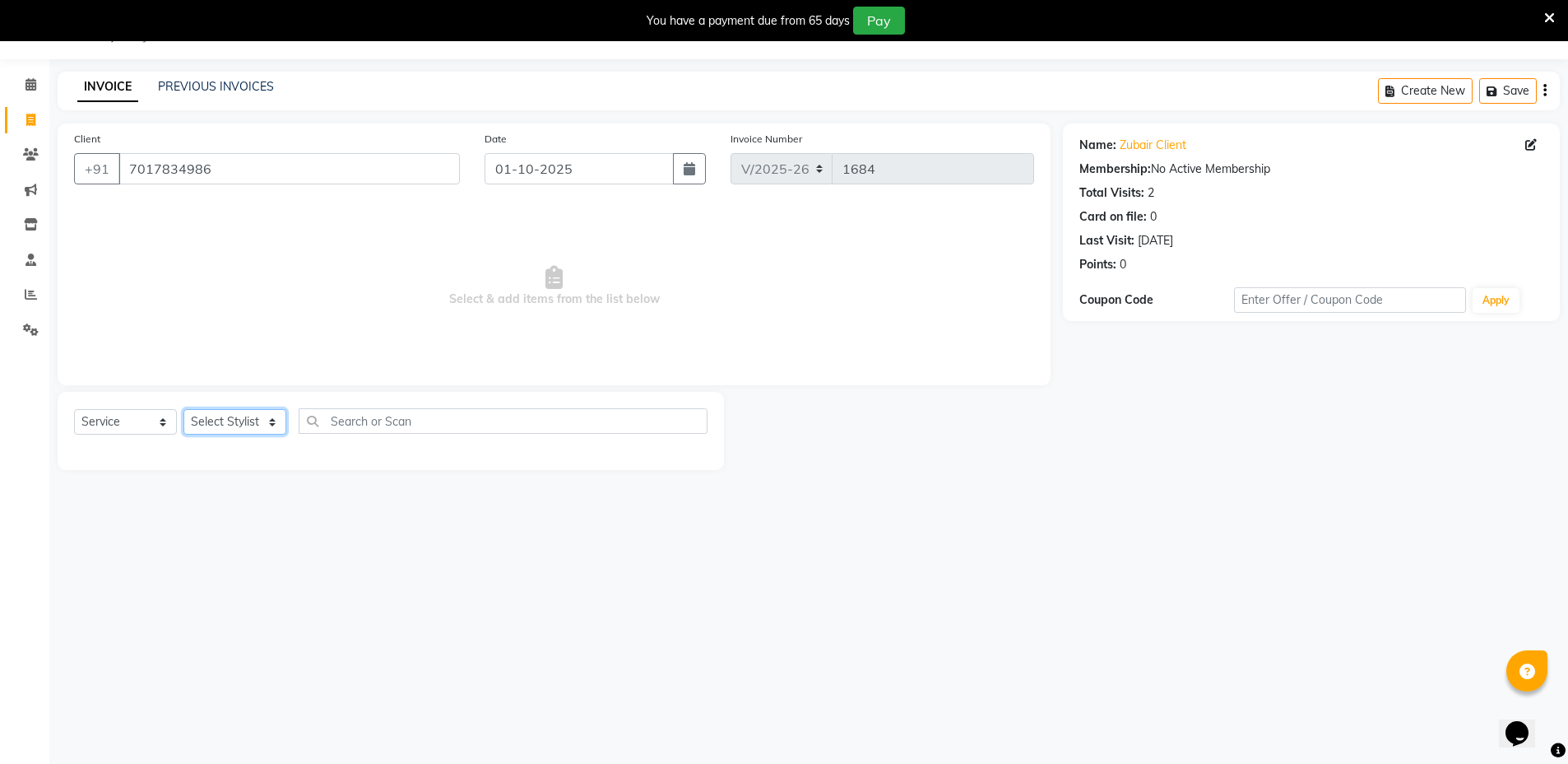
click at [221, 422] on select "Select Stylist Arif Faiyaz krupali pranali radha Zishan" at bounding box center [235, 422] width 103 height 25
select select "69353"
click at [184, 409] on select "Select Stylist Arif Faiyaz krupali pranali radha Zishan" at bounding box center [235, 422] width 103 height 25
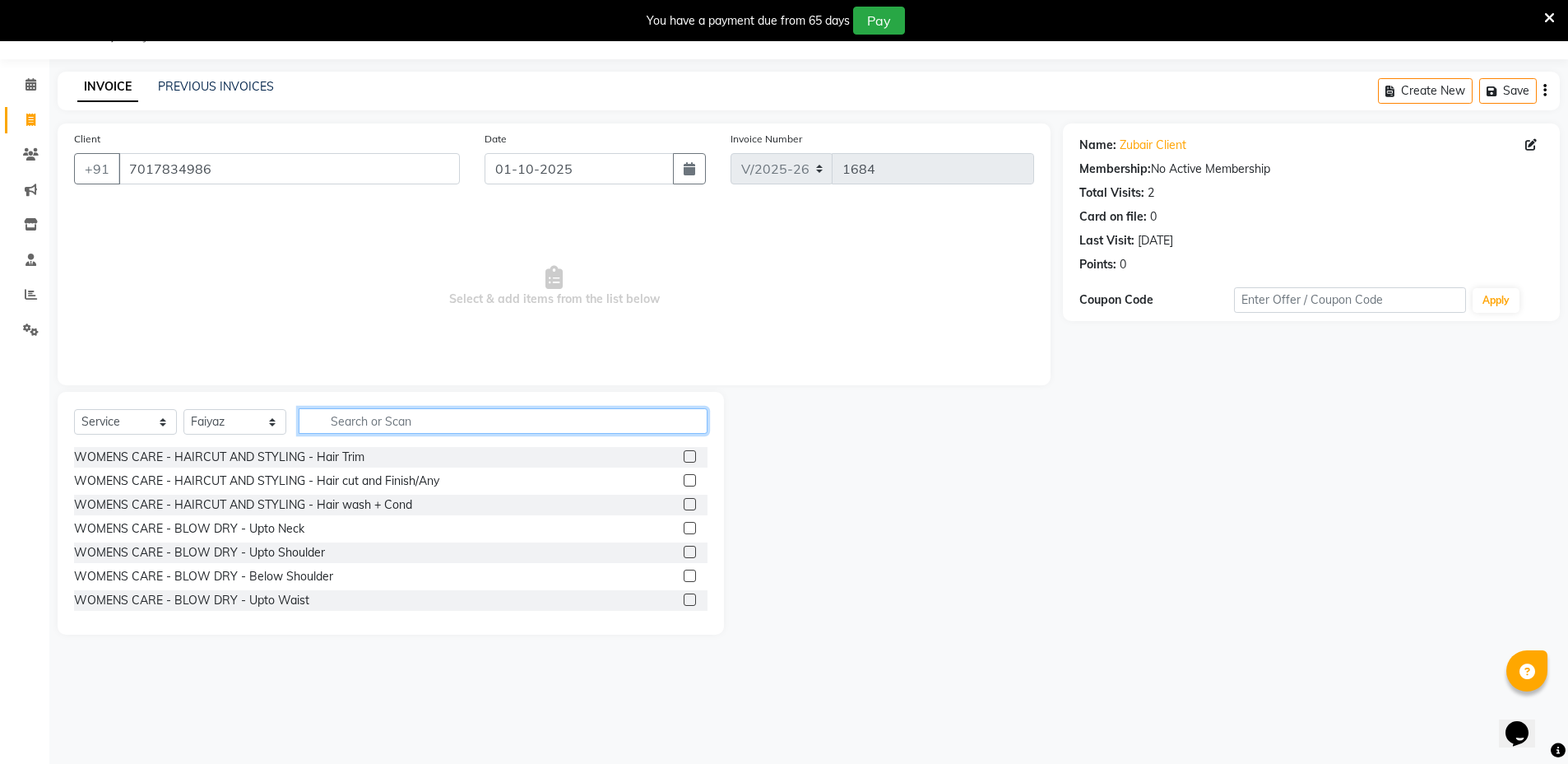
click at [427, 417] on input "text" at bounding box center [503, 421] width 409 height 25
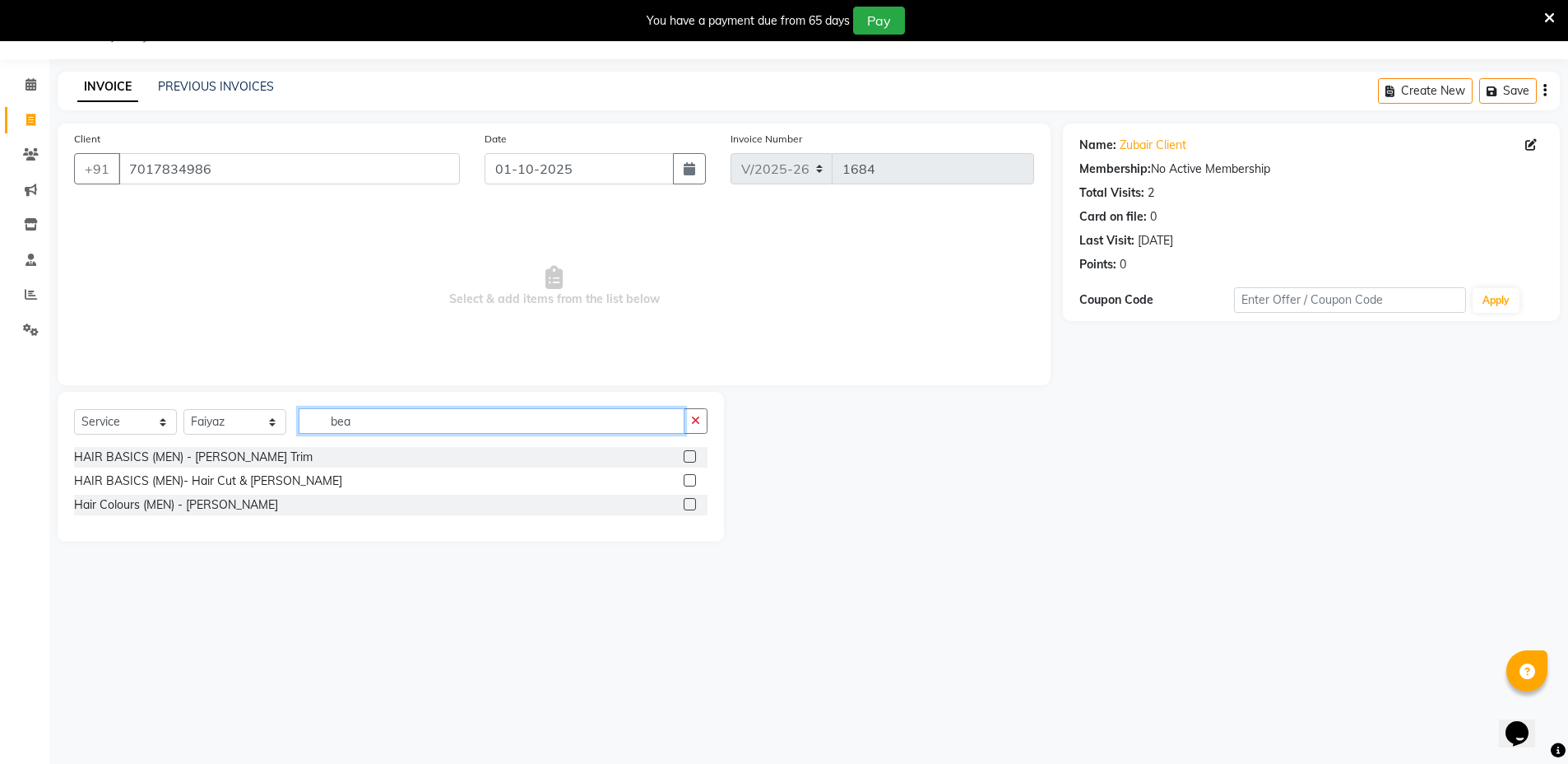
type input "bea"
click at [690, 480] on label at bounding box center [690, 480] width 12 height 12
click at [690, 480] on input "checkbox" at bounding box center [689, 481] width 10 height 10
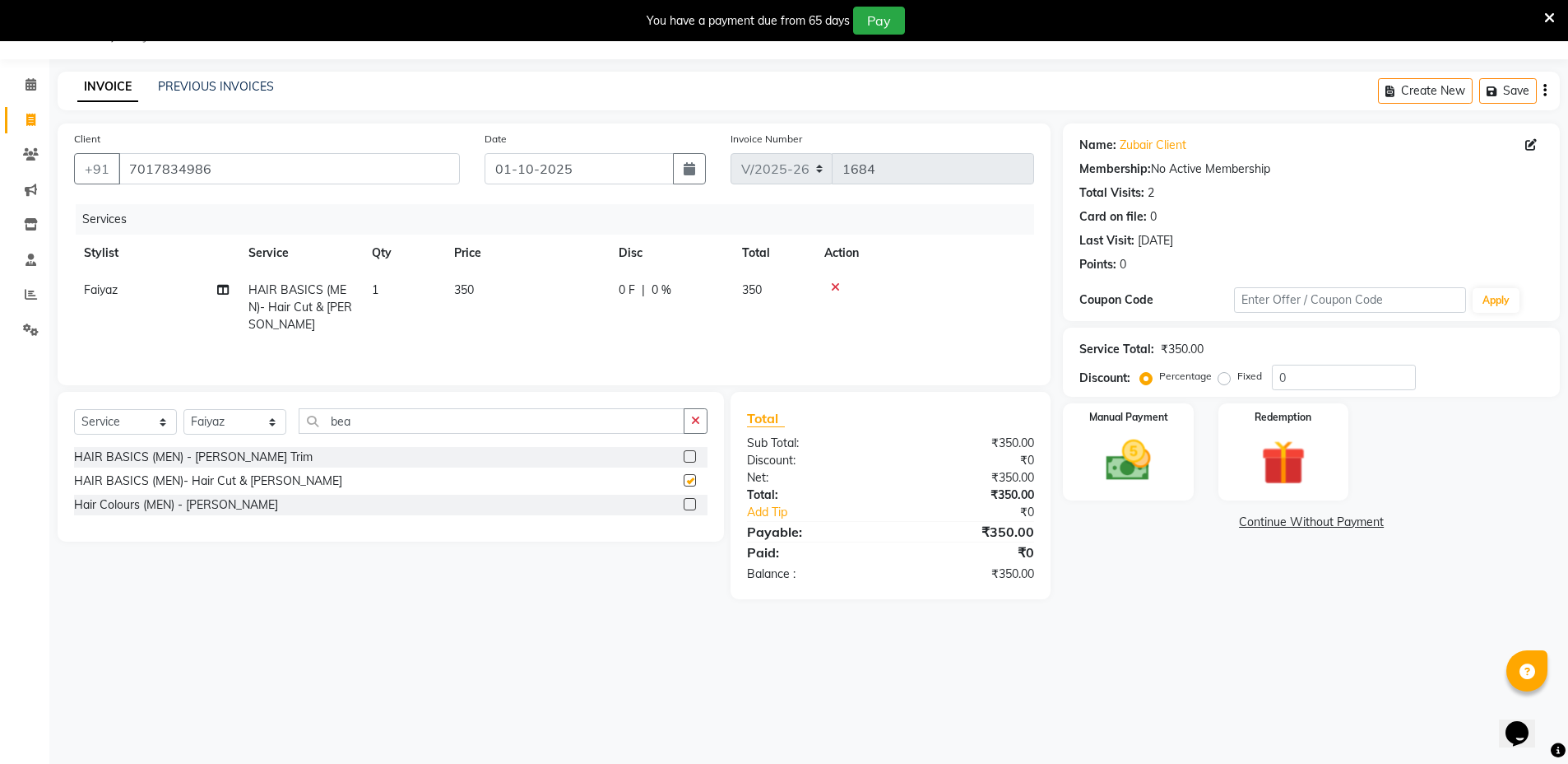
checkbox input "false"
click at [689, 458] on label at bounding box center [690, 456] width 12 height 12
click at [689, 458] on input "checkbox" at bounding box center [689, 457] width 10 height 10
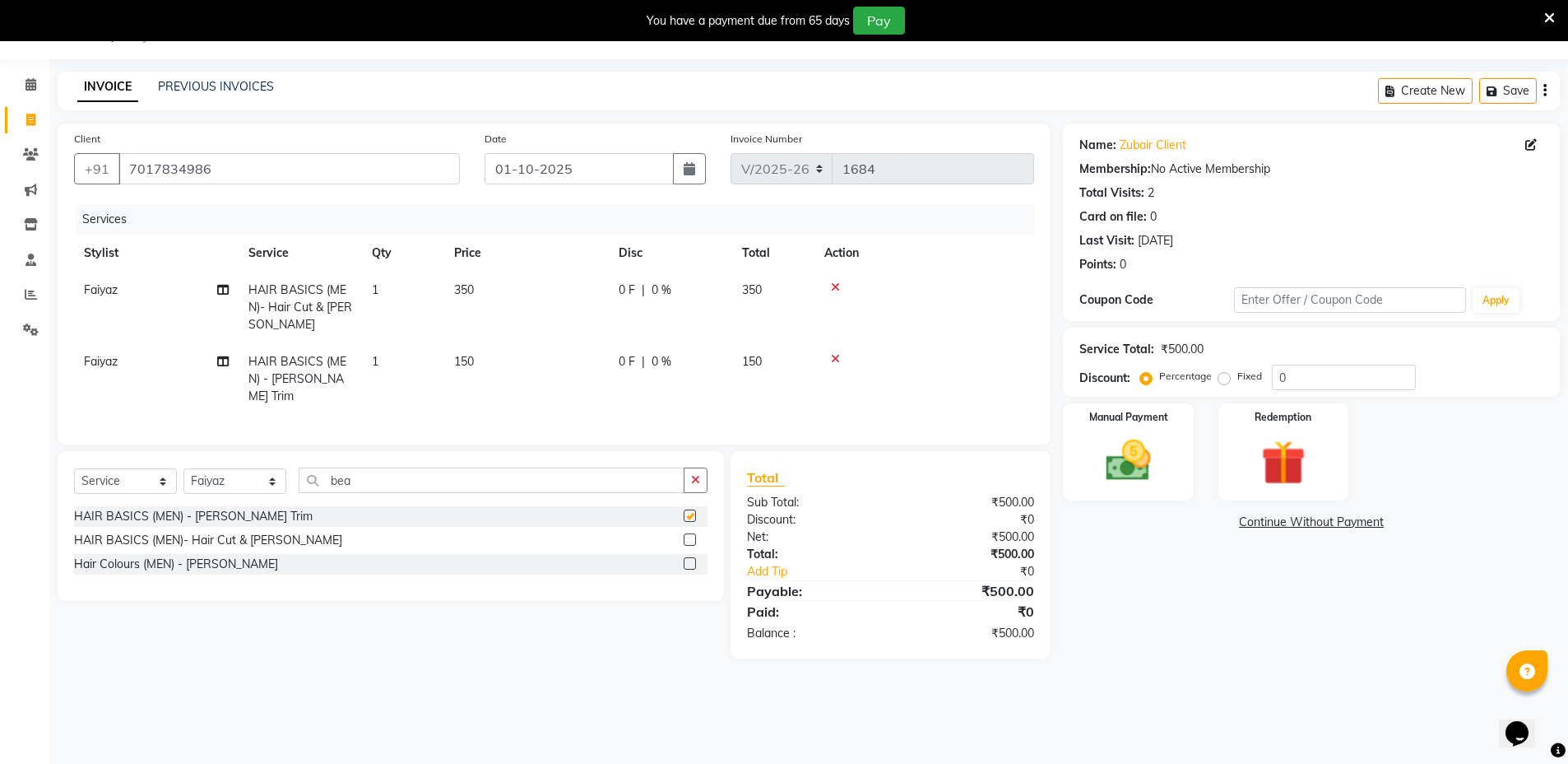
checkbox input "false"
click at [835, 287] on icon at bounding box center [835, 287] width 9 height 11
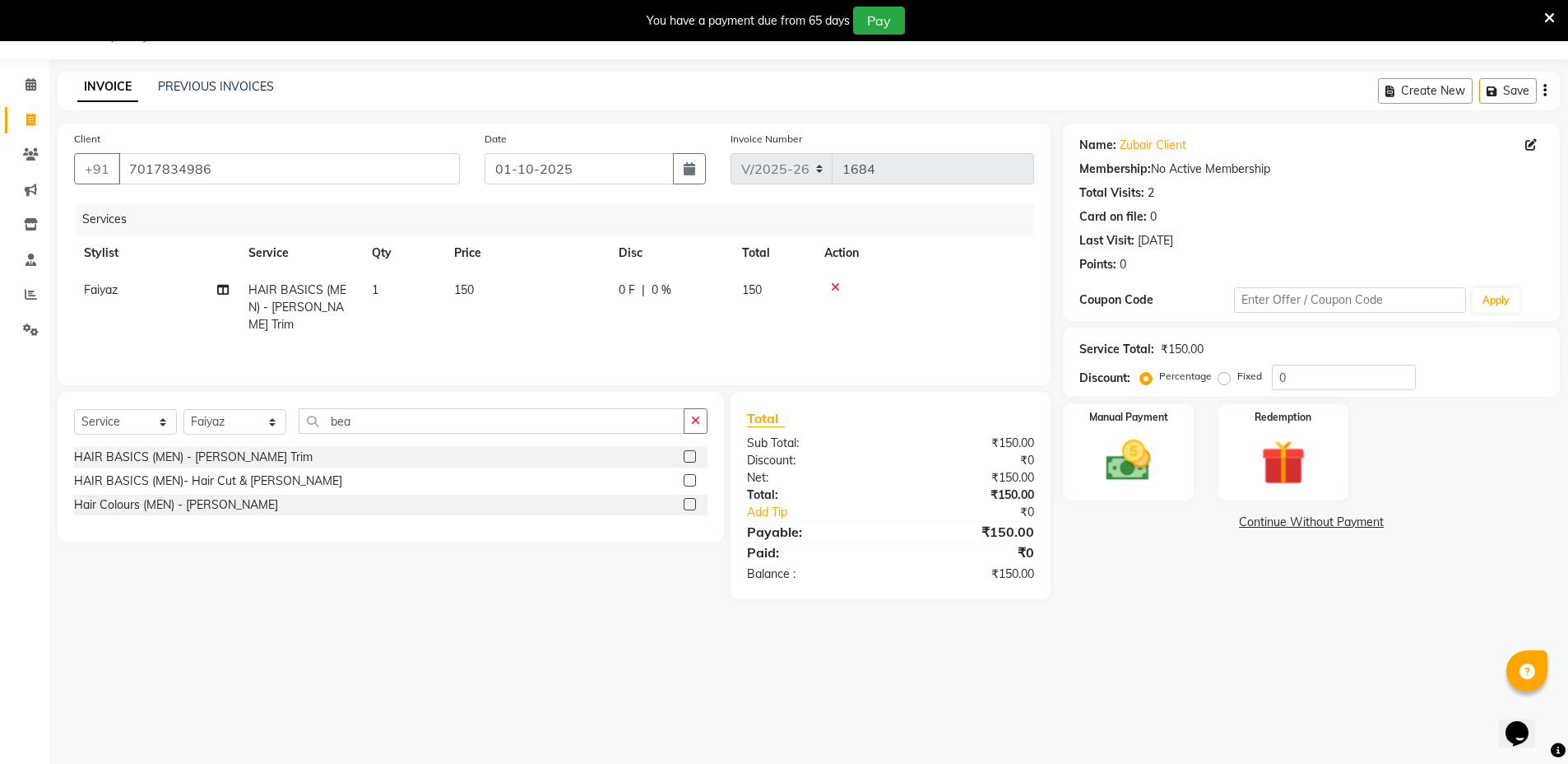
click at [470, 282] on span "150" at bounding box center [464, 289] width 20 height 15
select select "69353"
click at [583, 288] on input "150" at bounding box center [603, 294] width 145 height 25
type input "100"
click at [1129, 434] on img at bounding box center [1127, 460] width 76 height 53
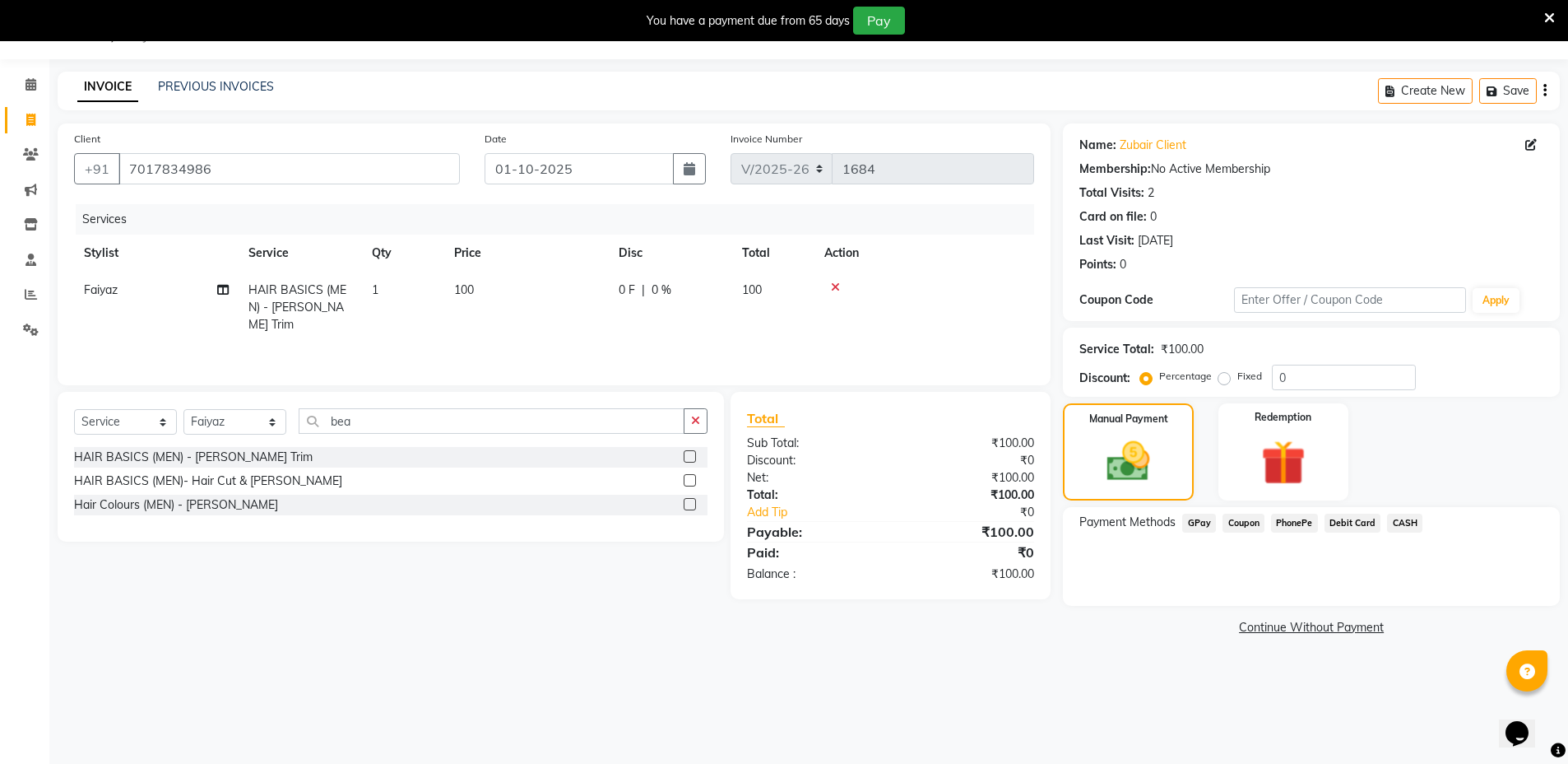
click at [1193, 526] on span "GPay" at bounding box center [1199, 524] width 34 height 19
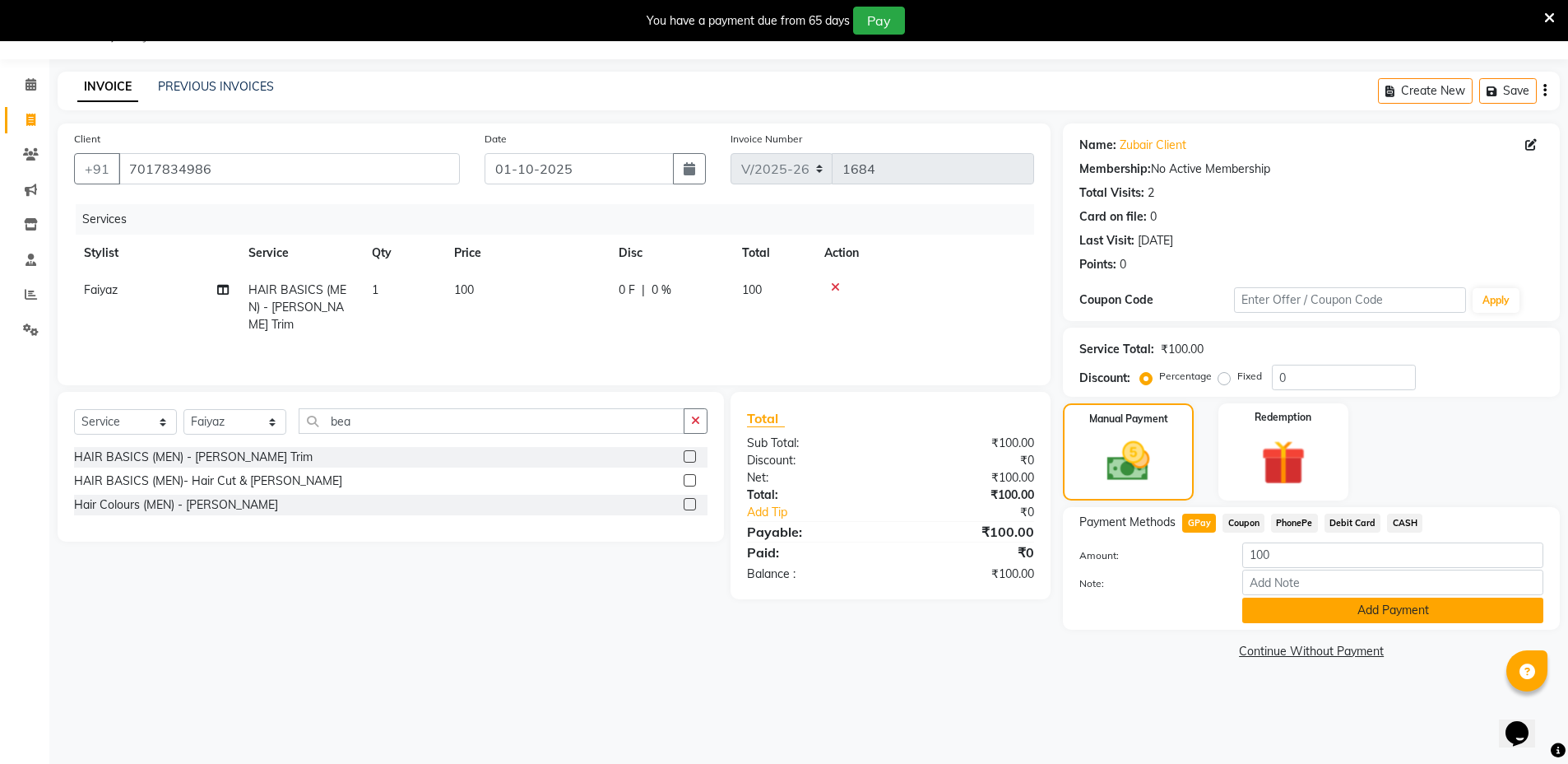
click at [1272, 607] on button "Add Payment" at bounding box center [1393, 610] width 301 height 25
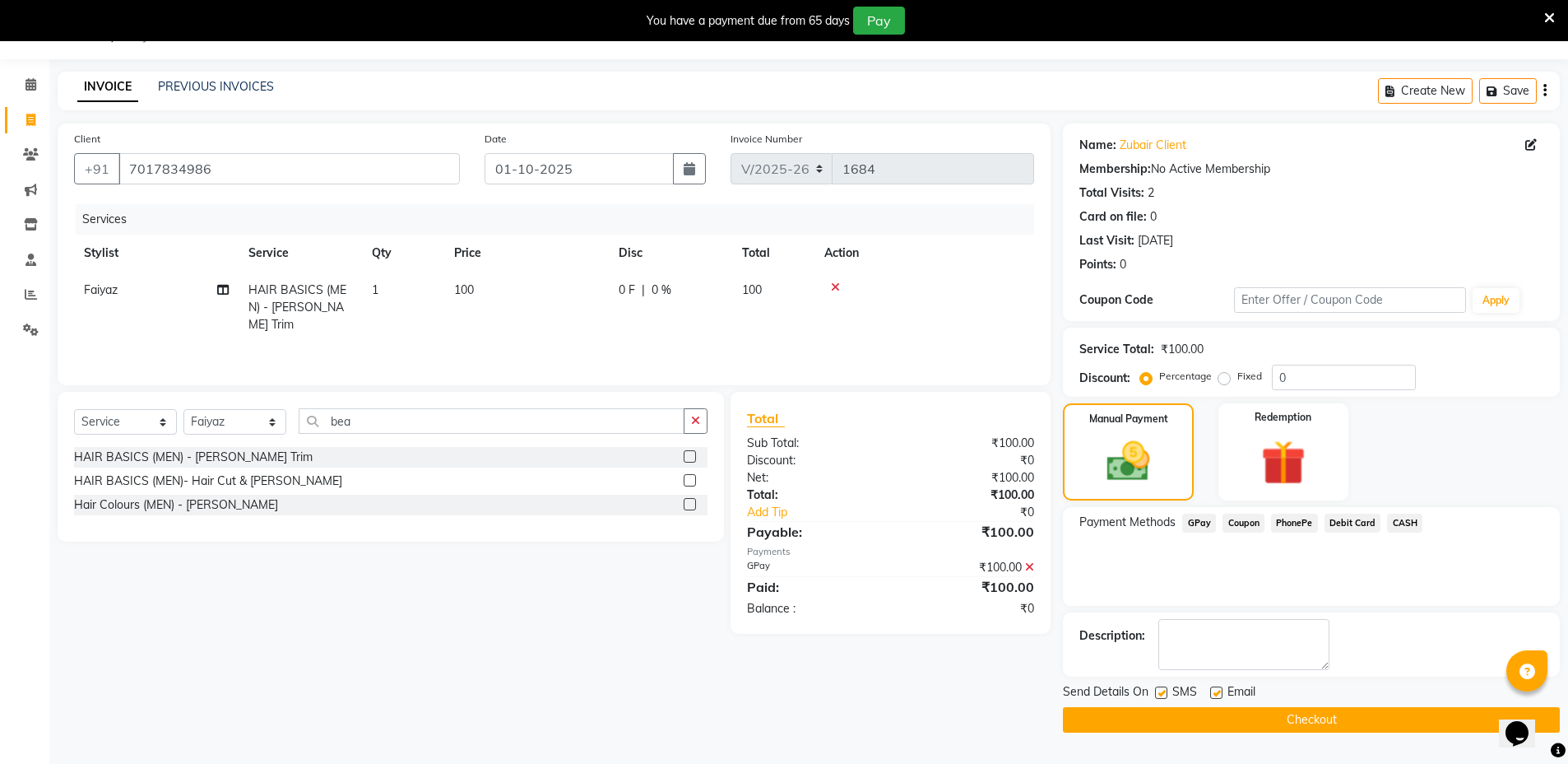
click at [1327, 718] on button "Checkout" at bounding box center [1311, 720] width 497 height 25
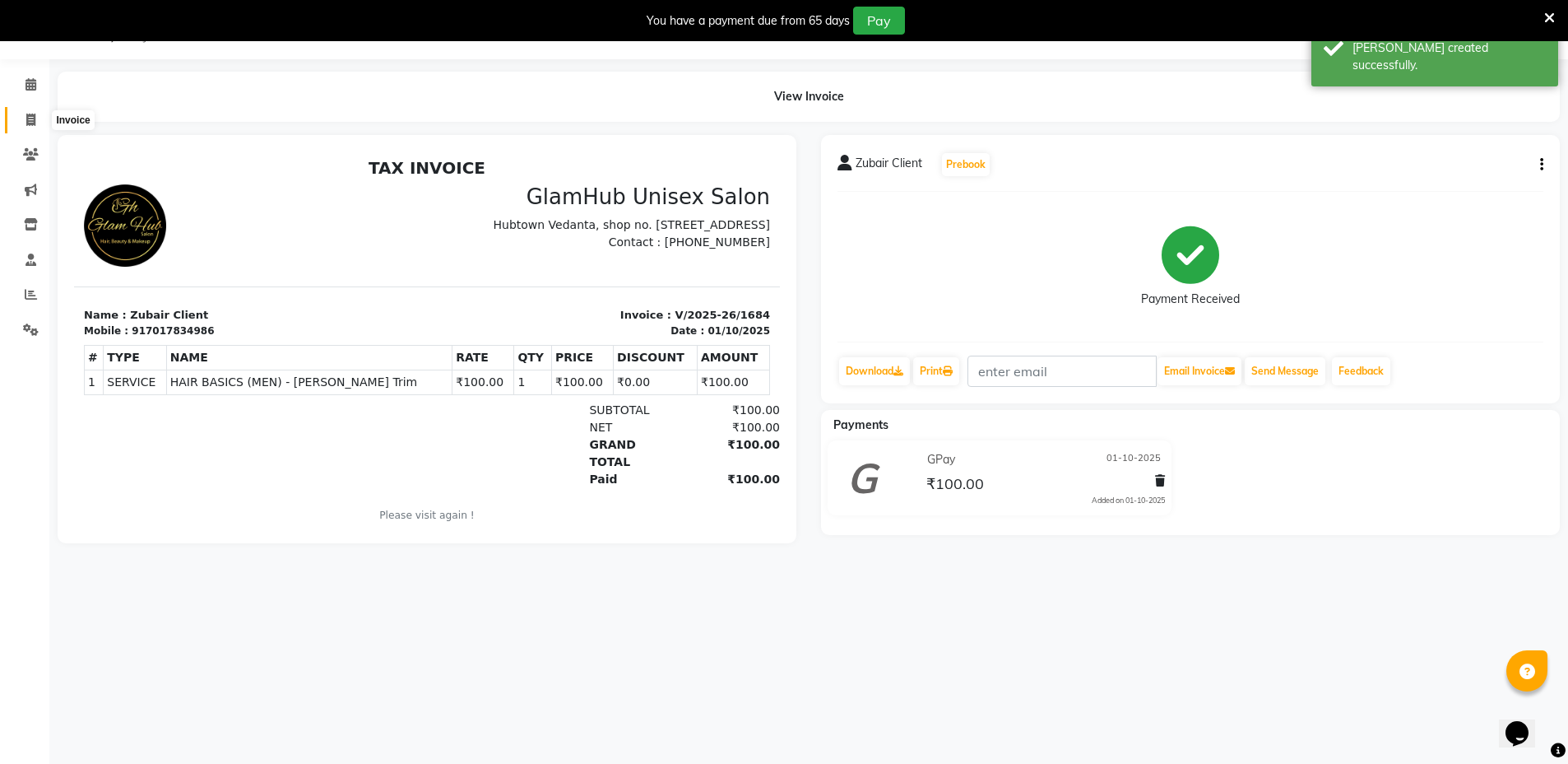
click at [30, 117] on icon at bounding box center [30, 119] width 9 height 12
select select "7771"
select select "service"
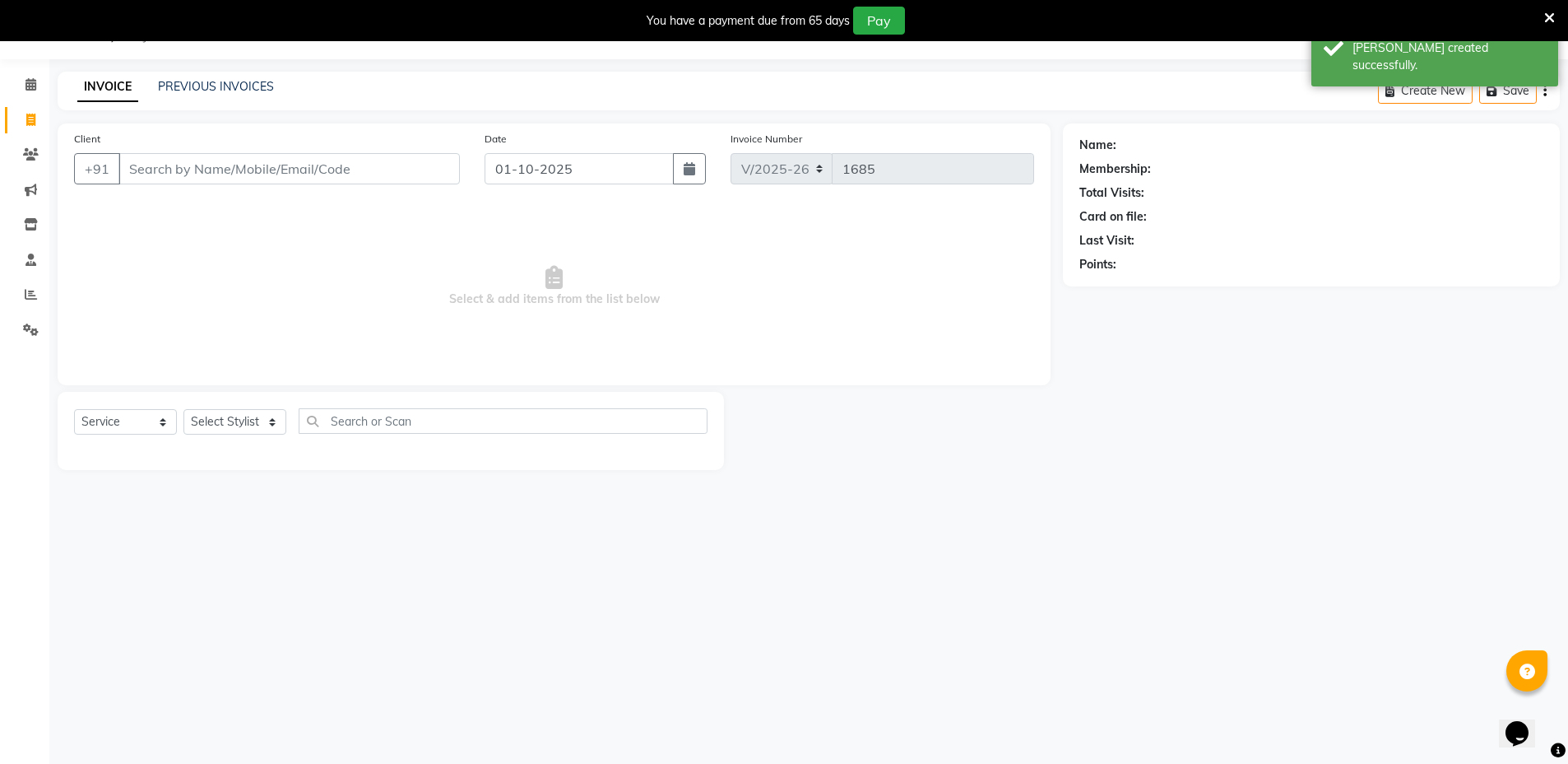
click at [172, 163] on input "Client" at bounding box center [289, 169] width 341 height 31
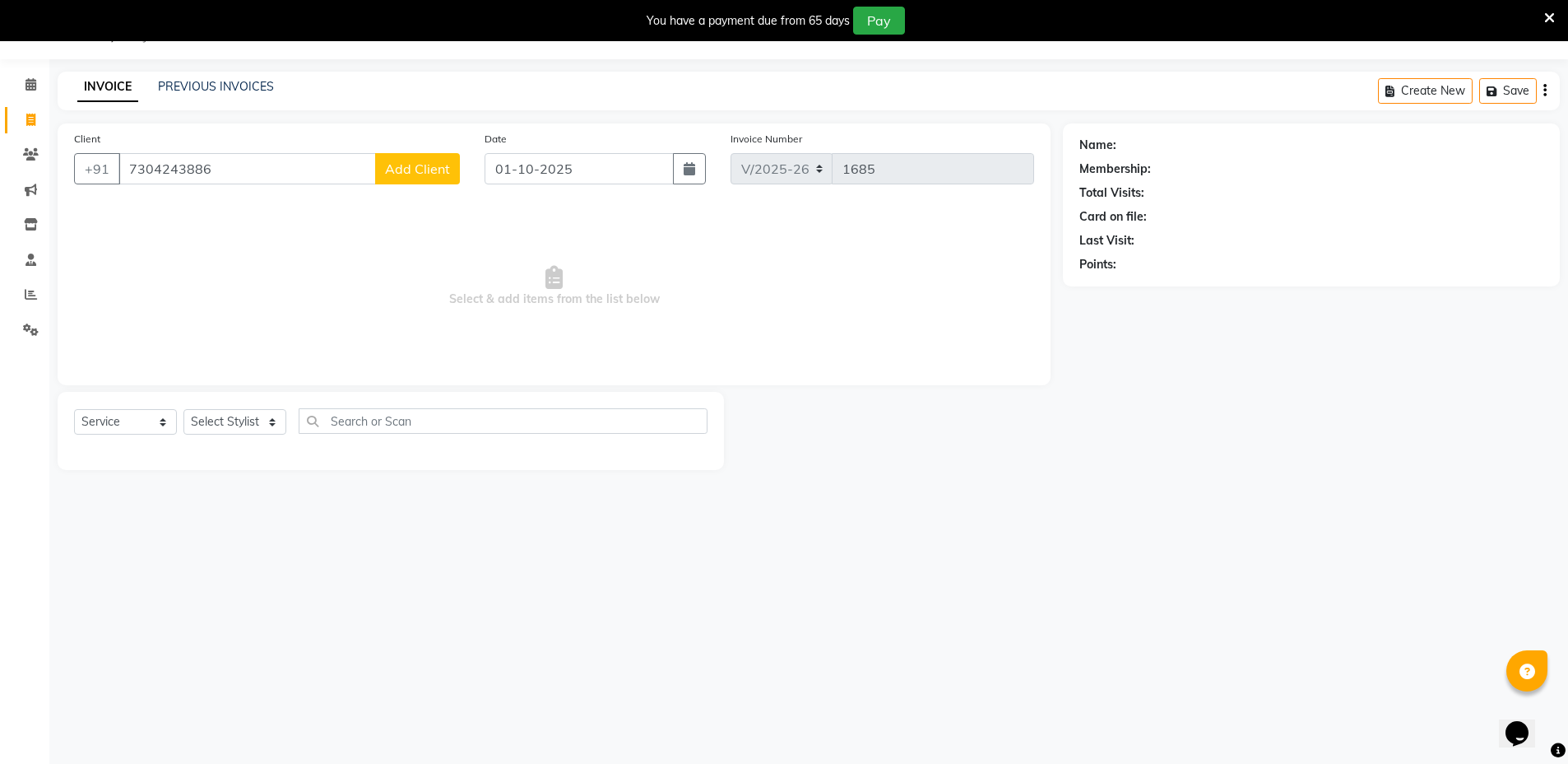
type input "7304243886"
click at [418, 172] on span "Add Client" at bounding box center [417, 168] width 65 height 17
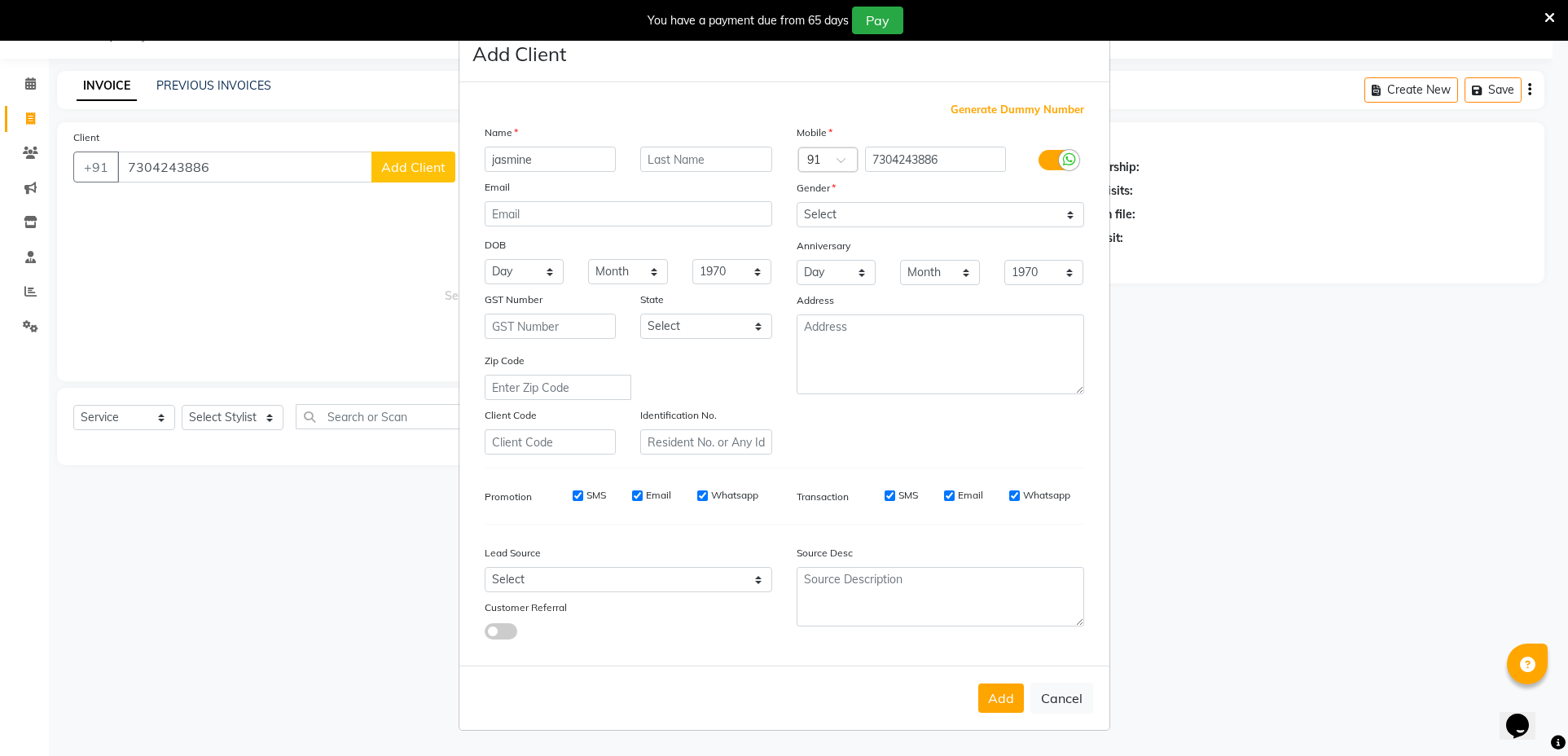
type input "jasmine"
click at [670, 161] on input "text" at bounding box center [706, 159] width 132 height 25
type input "shekh"
click at [922, 209] on select "Select Male Female Other Prefer Not To Say" at bounding box center [940, 214] width 288 height 25
select select "female"
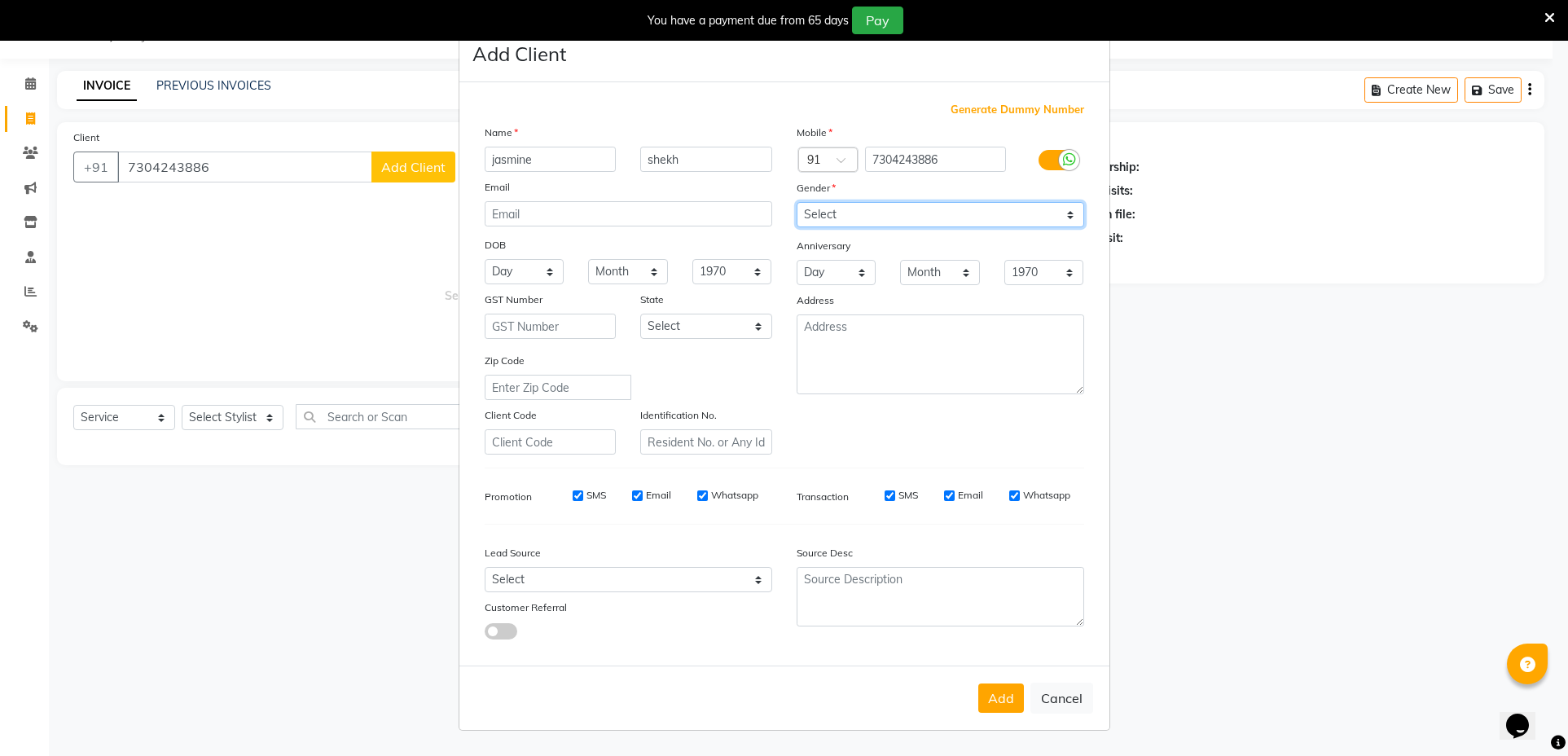
click at [796, 202] on select "Select Male Female Other Prefer Not To Say" at bounding box center [940, 214] width 288 height 25
click at [997, 689] on button "Add" at bounding box center [1001, 698] width 46 height 29
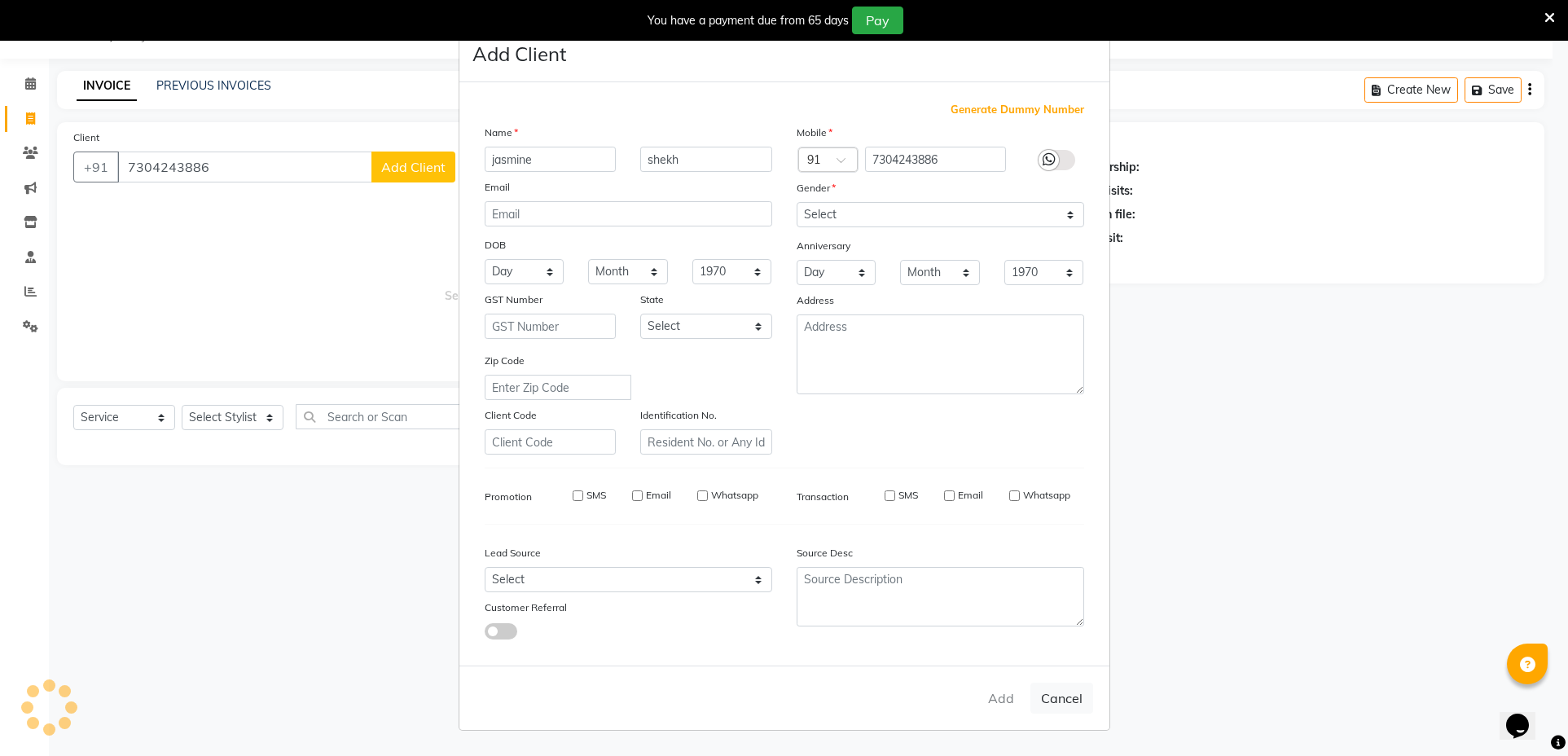
select select
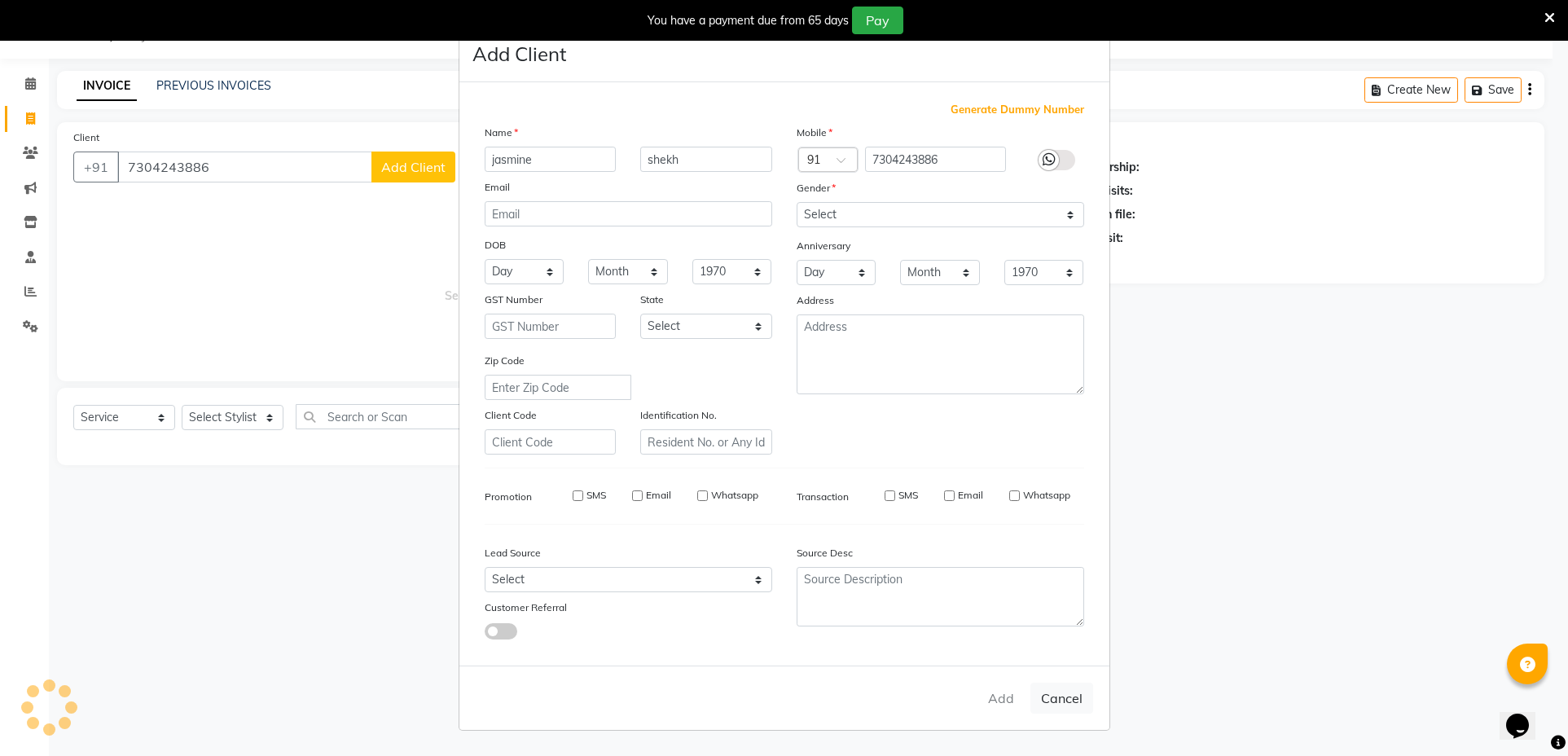
select select
checkbox input "false"
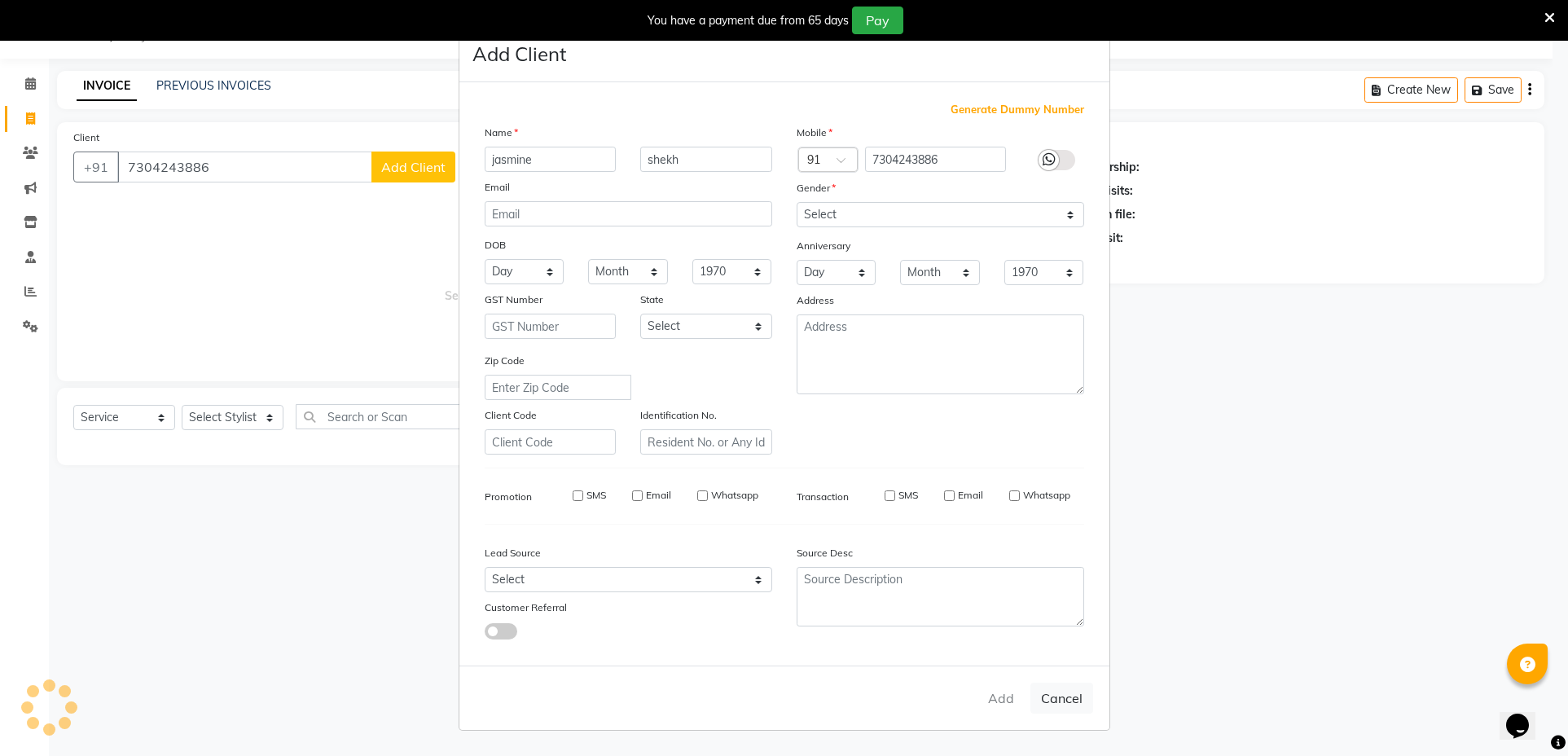
checkbox input "false"
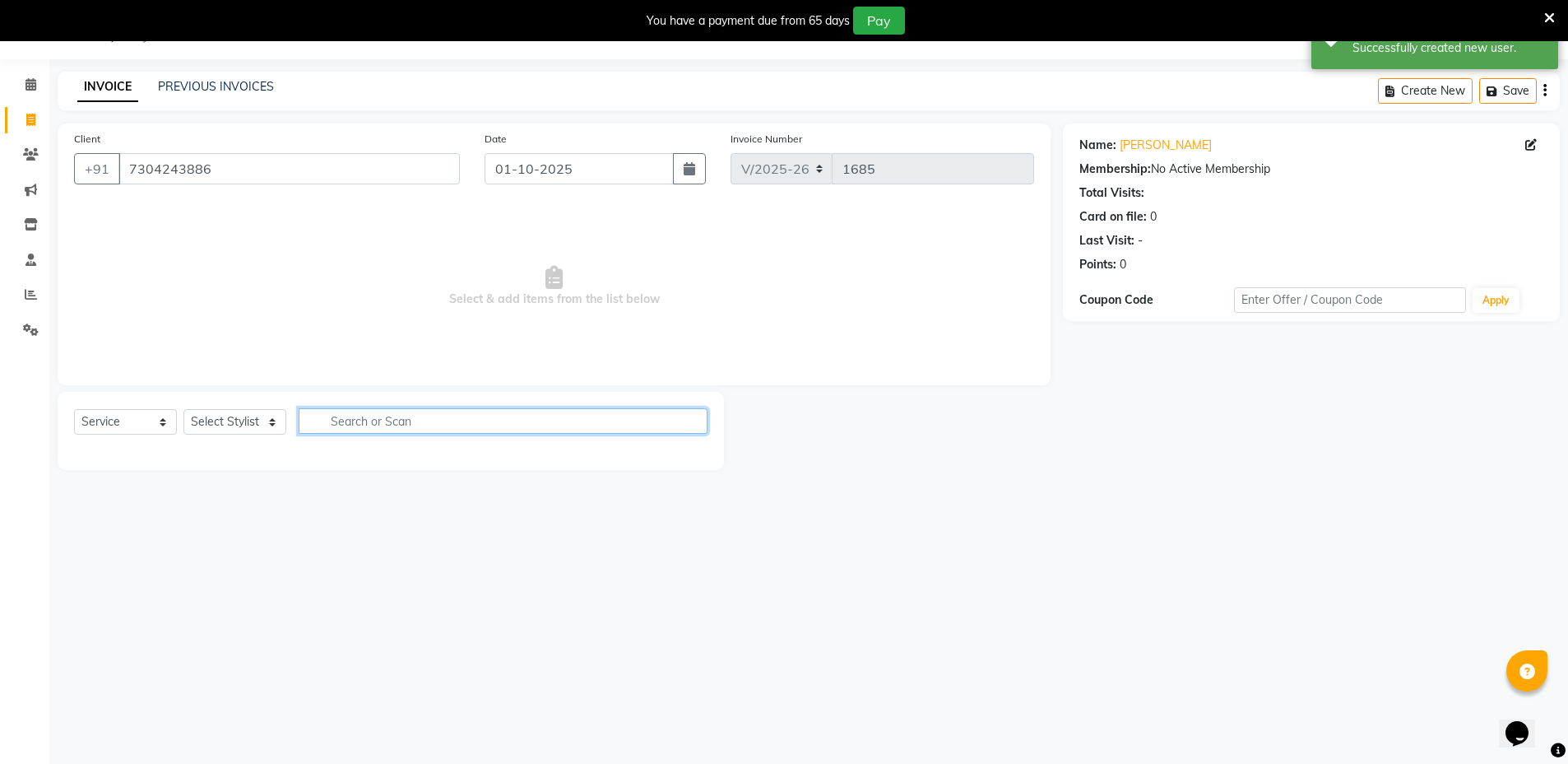
click at [502, 419] on input "text" at bounding box center [503, 421] width 409 height 25
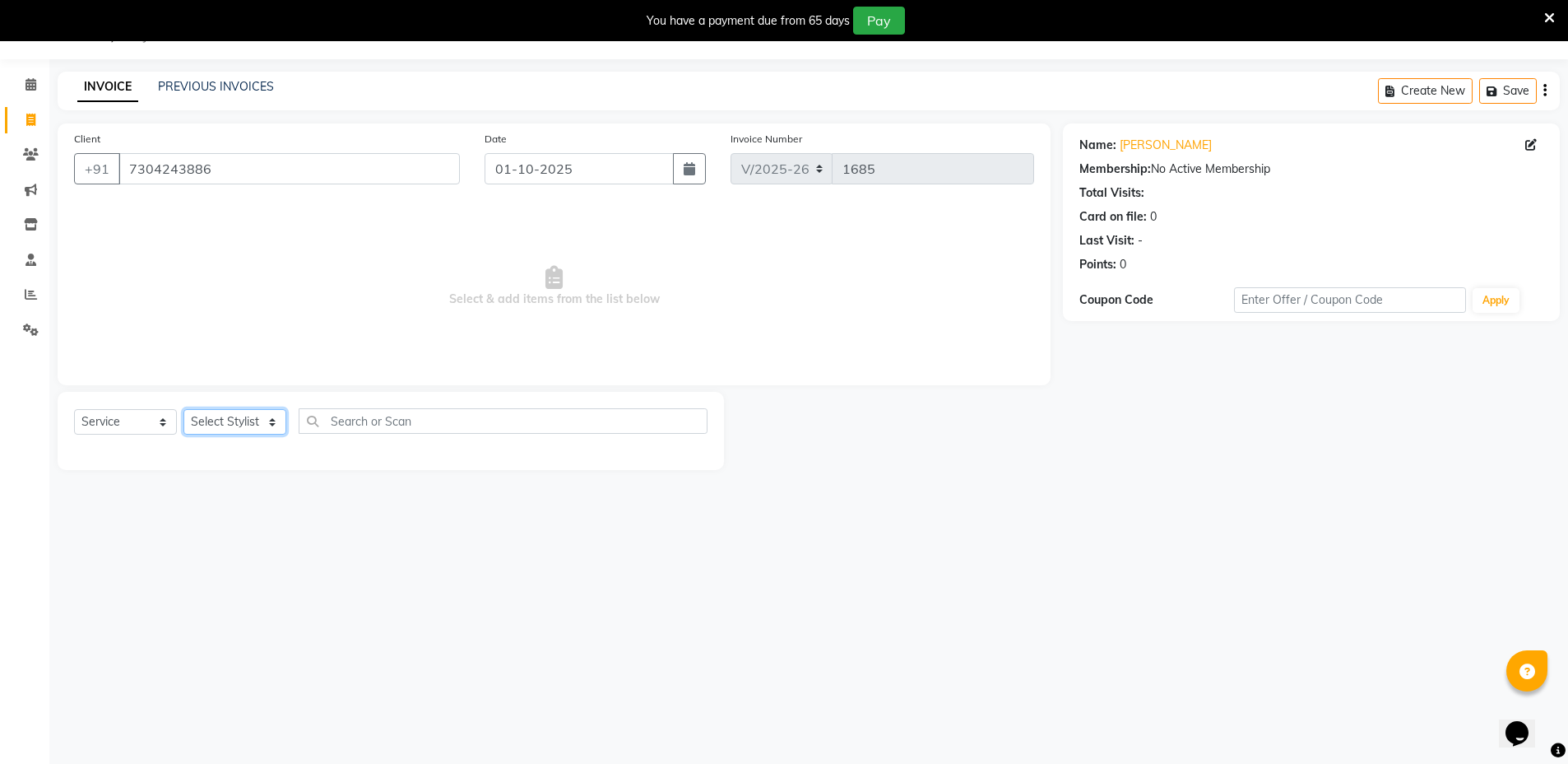
click at [258, 426] on select "Select Stylist Arif Faiyaz krupali pranali radha Zishan" at bounding box center [235, 422] width 103 height 25
select select "71727"
click at [184, 409] on select "Select Stylist Arif Faiyaz krupali pranali radha Zishan" at bounding box center [235, 422] width 103 height 25
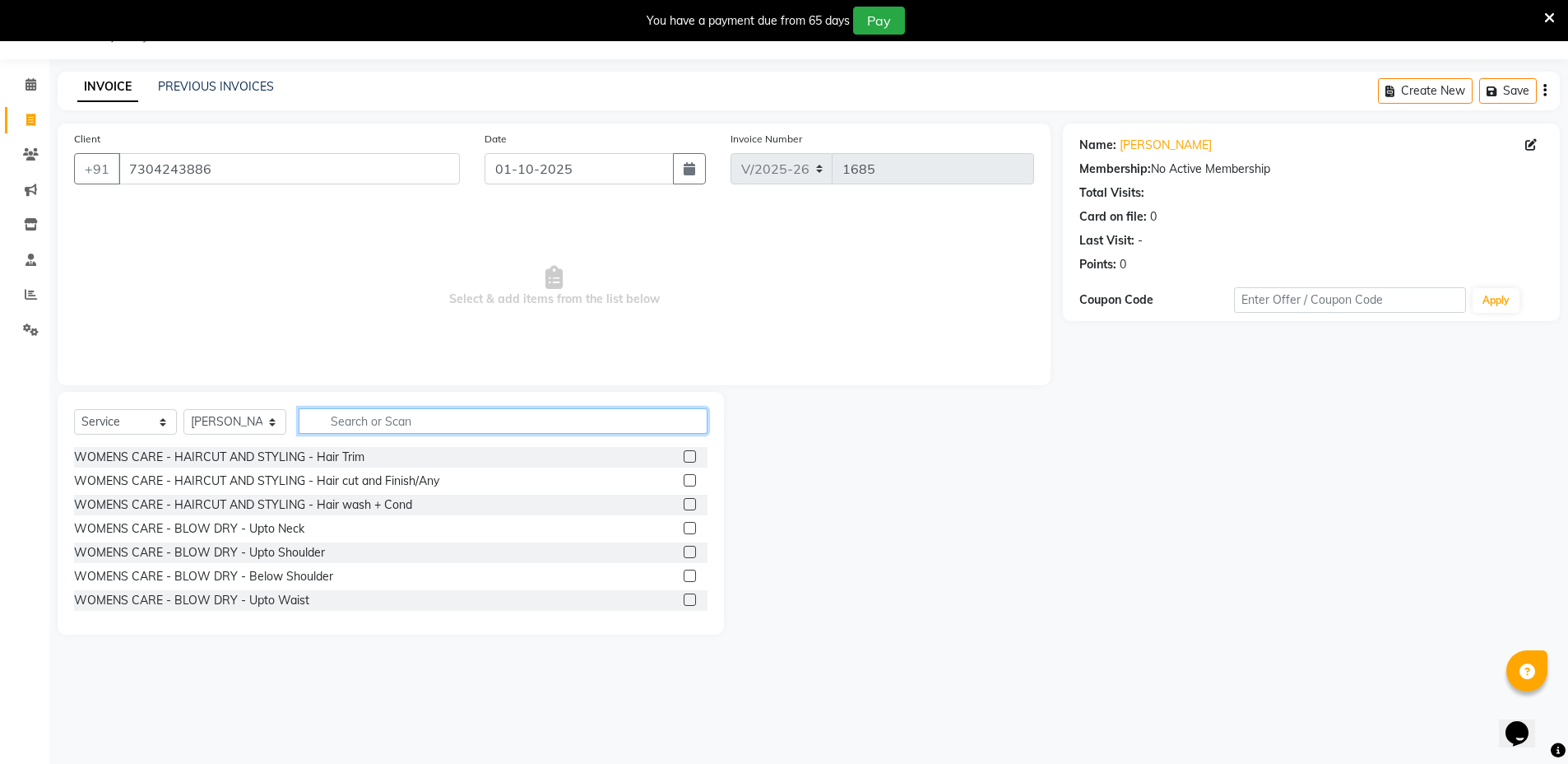
click at [482, 415] on input "text" at bounding box center [503, 421] width 409 height 25
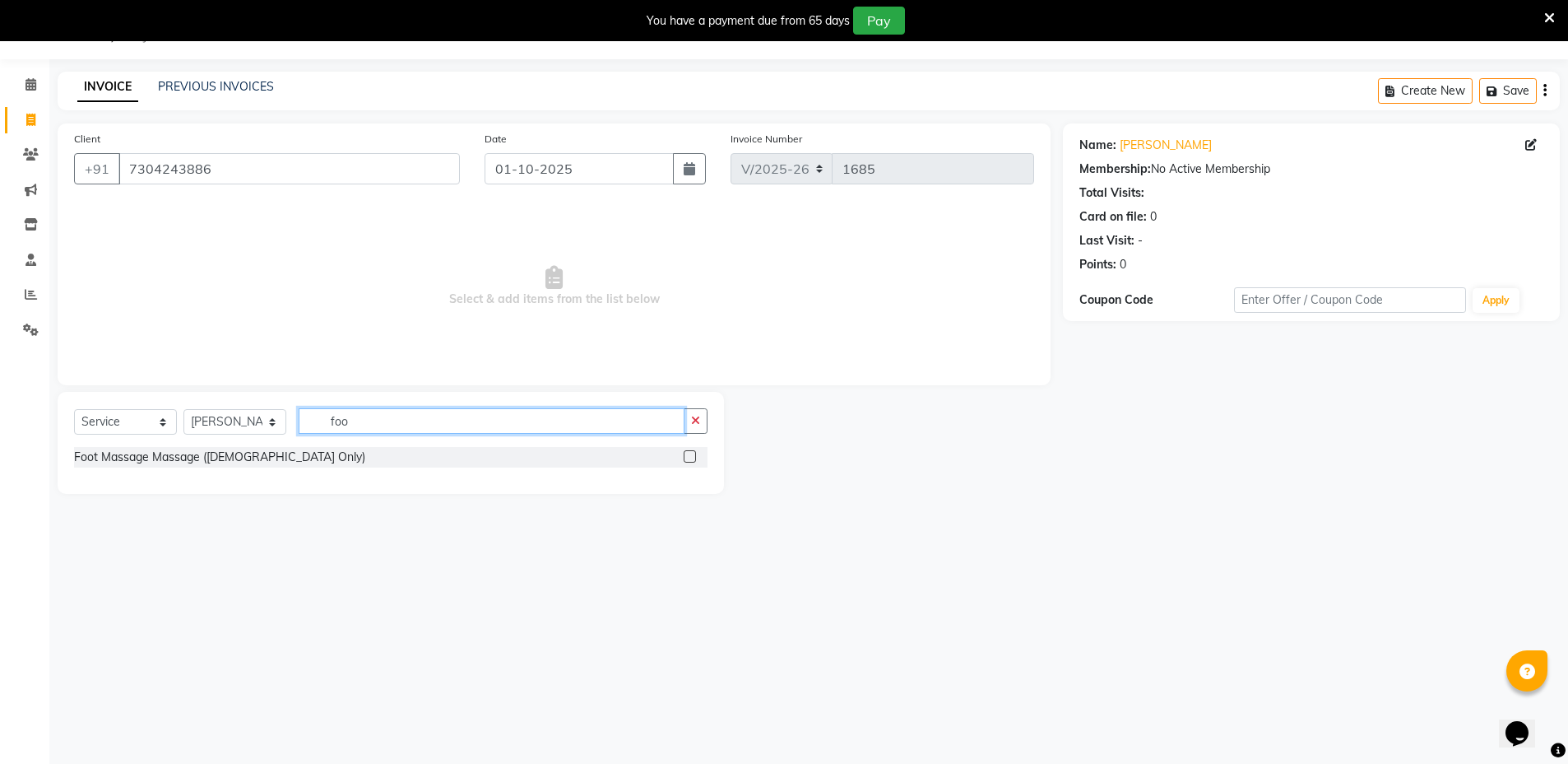
type input "foo"
click at [690, 451] on label at bounding box center [690, 456] width 12 height 12
click at [690, 452] on input "checkbox" at bounding box center [689, 457] width 10 height 10
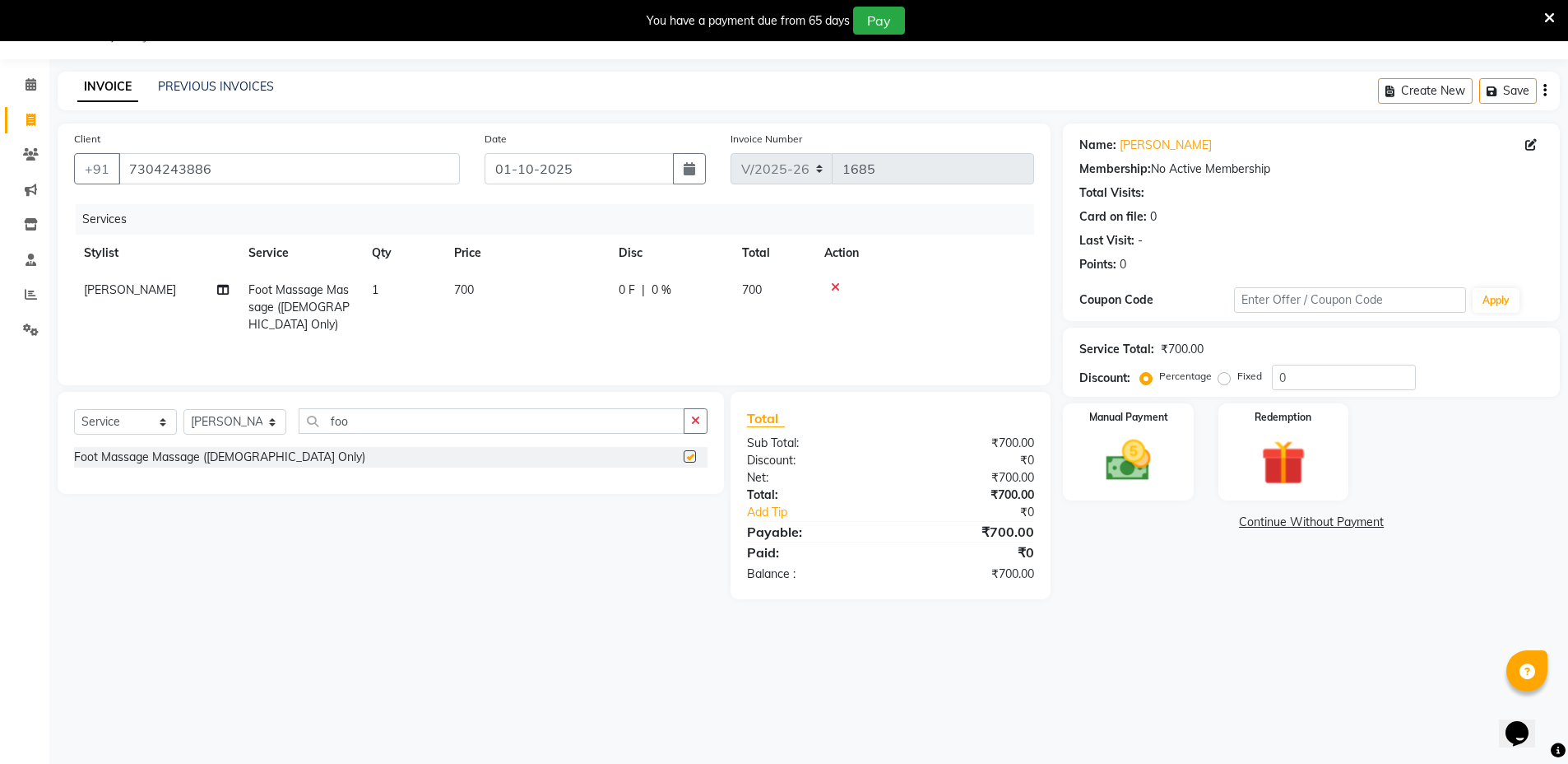
checkbox input "false"
click at [474, 288] on span "700" at bounding box center [464, 289] width 20 height 15
select select "71727"
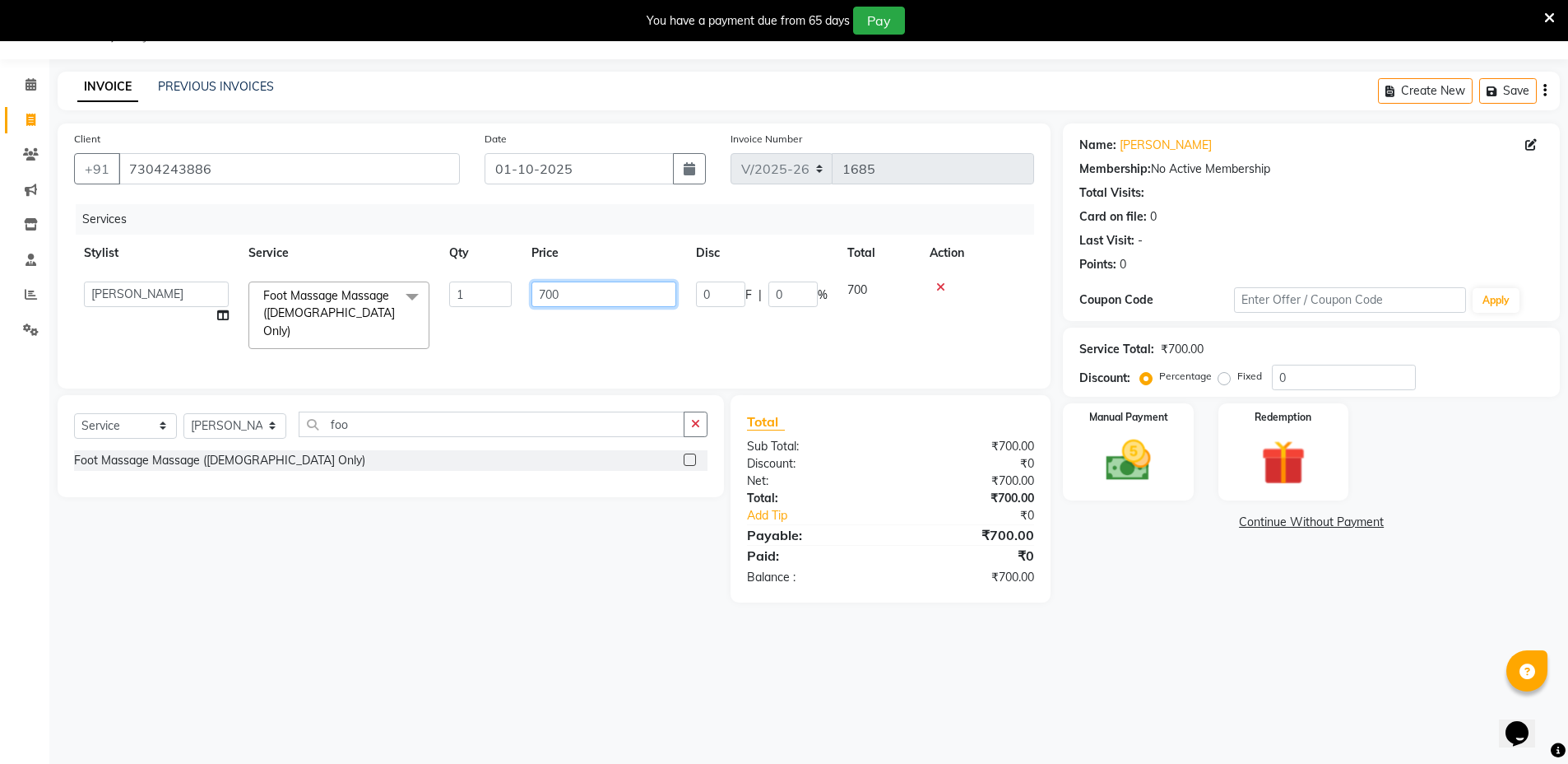
click at [645, 295] on input "700" at bounding box center [603, 294] width 145 height 25
type input "7"
type input "1000"
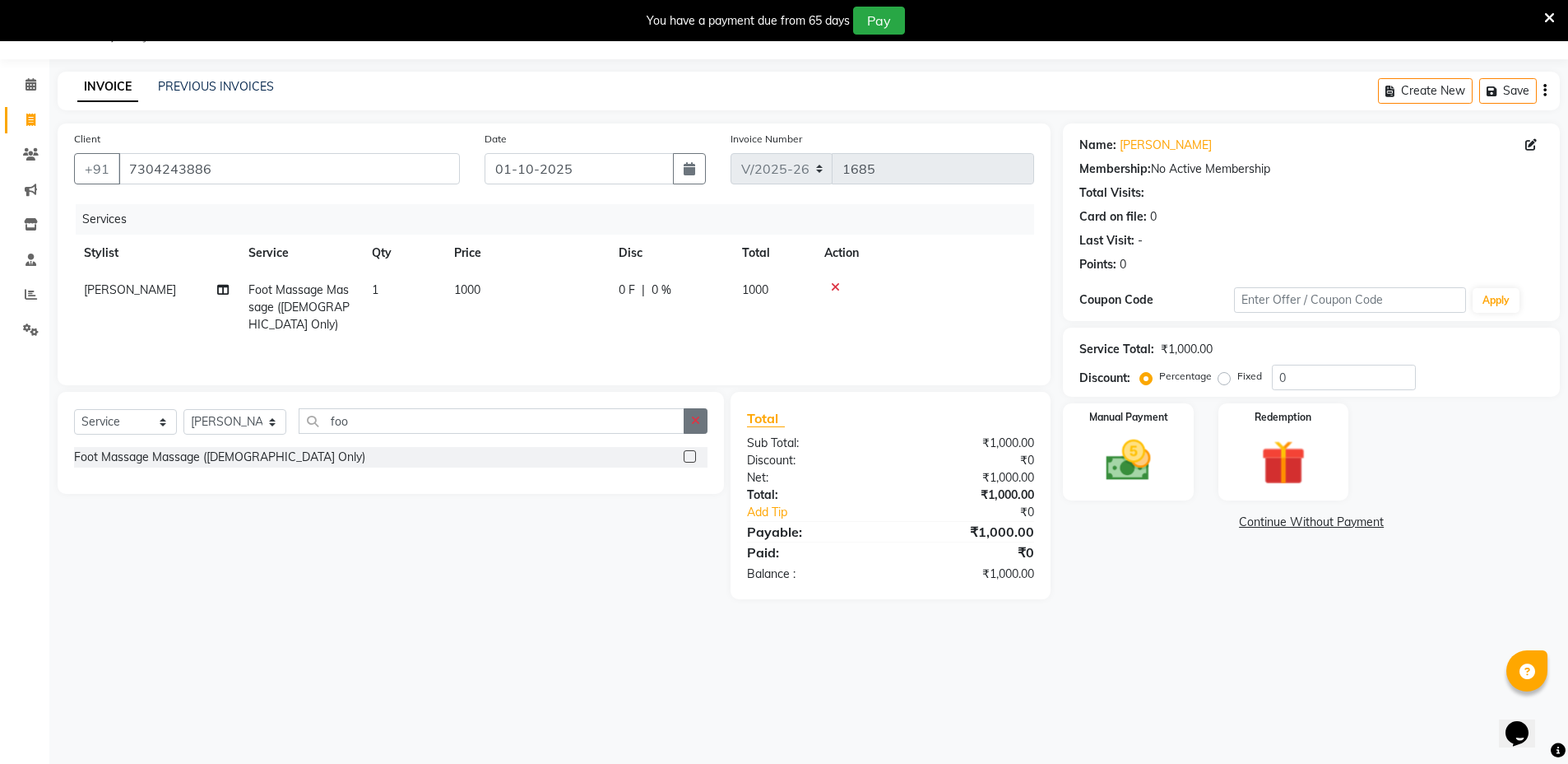
click at [697, 418] on icon "button" at bounding box center [696, 420] width 9 height 11
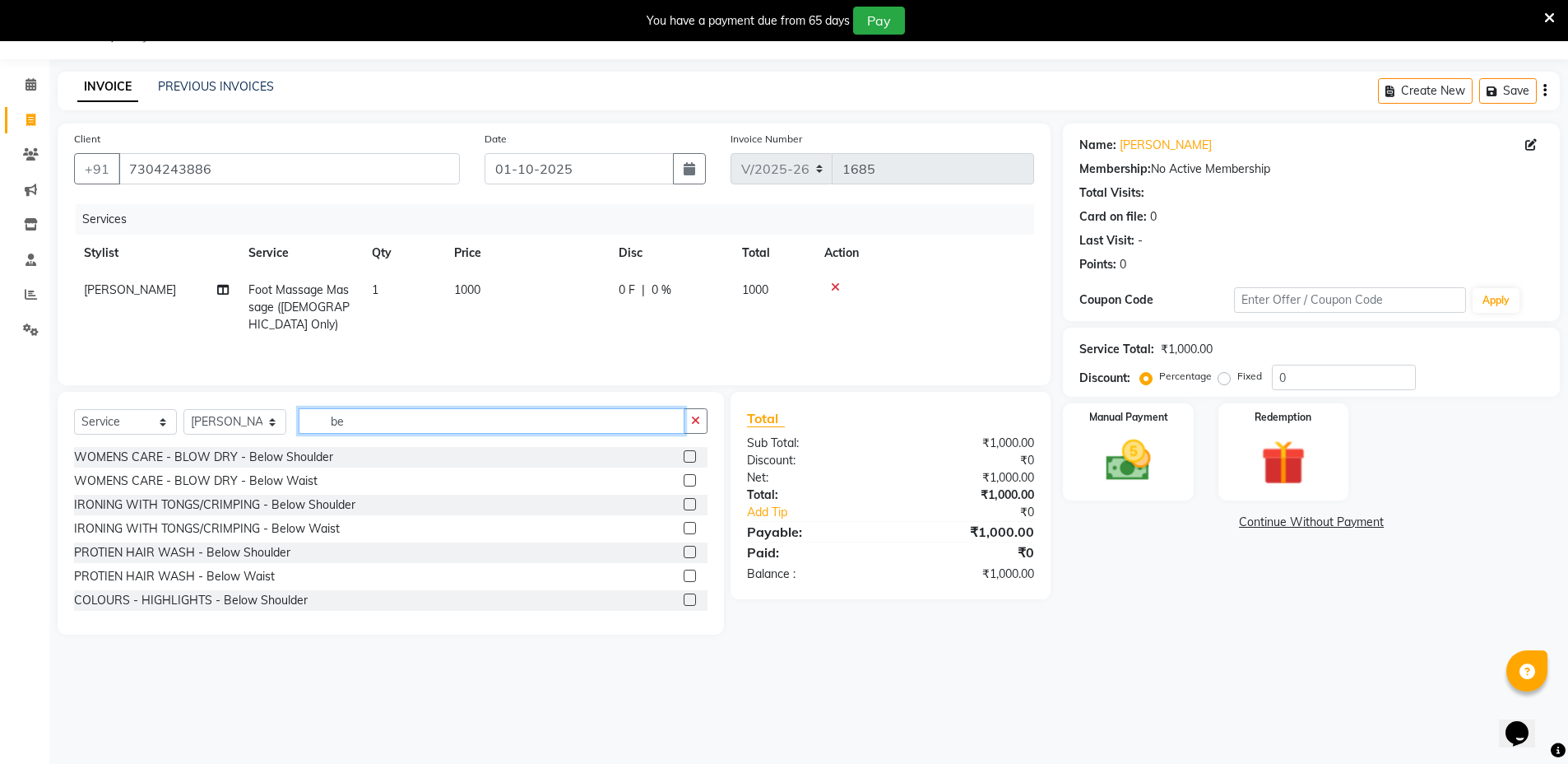
type input "b"
click at [396, 425] on input "text" at bounding box center [503, 421] width 409 height 25
click at [358, 416] on input "text" at bounding box center [503, 421] width 409 height 25
click at [403, 416] on input "text" at bounding box center [503, 421] width 409 height 25
type input "b"
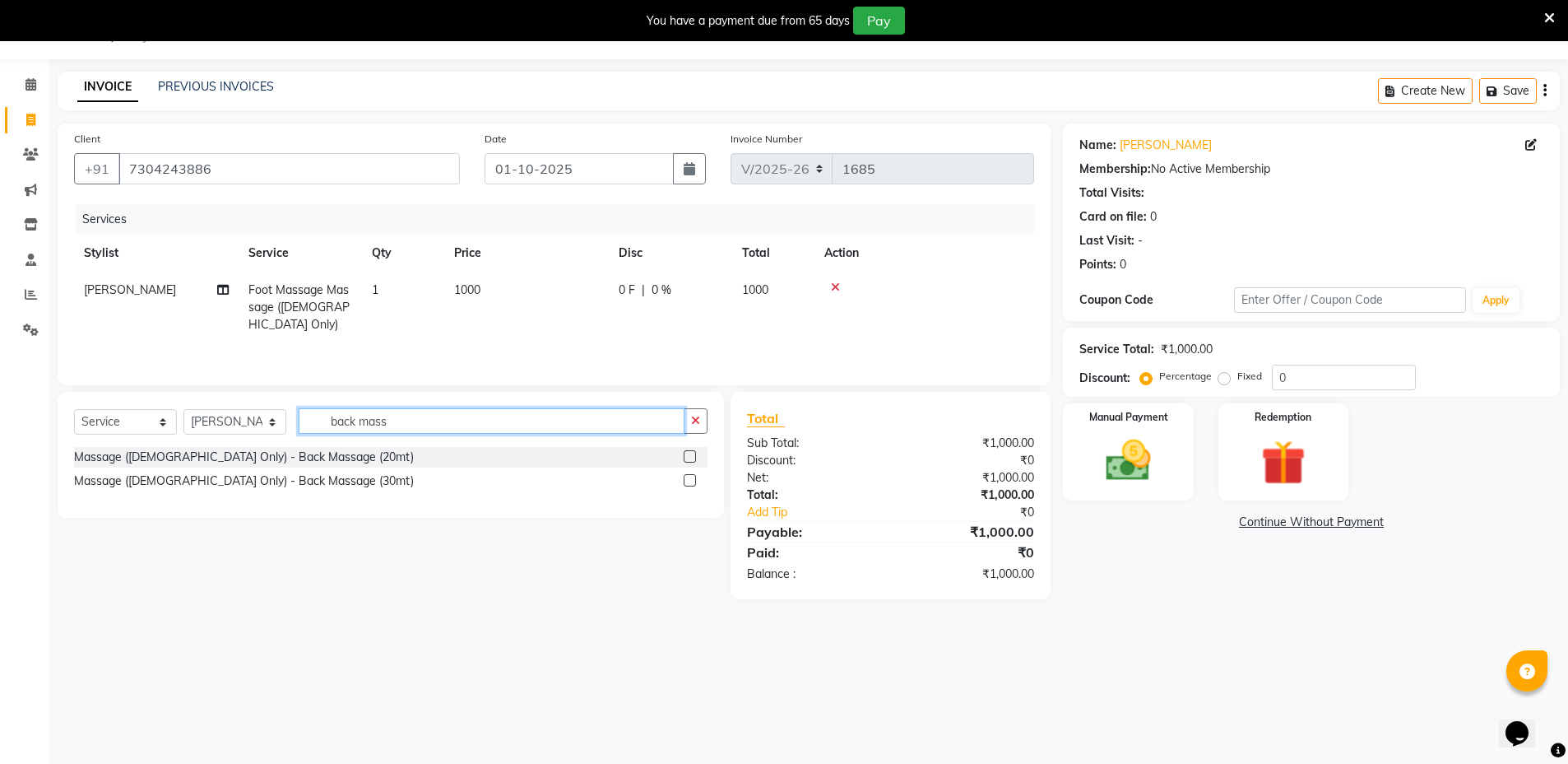
type input "back mass"
click at [688, 474] on label at bounding box center [690, 480] width 12 height 12
click at [688, 476] on input "checkbox" at bounding box center [689, 481] width 10 height 10
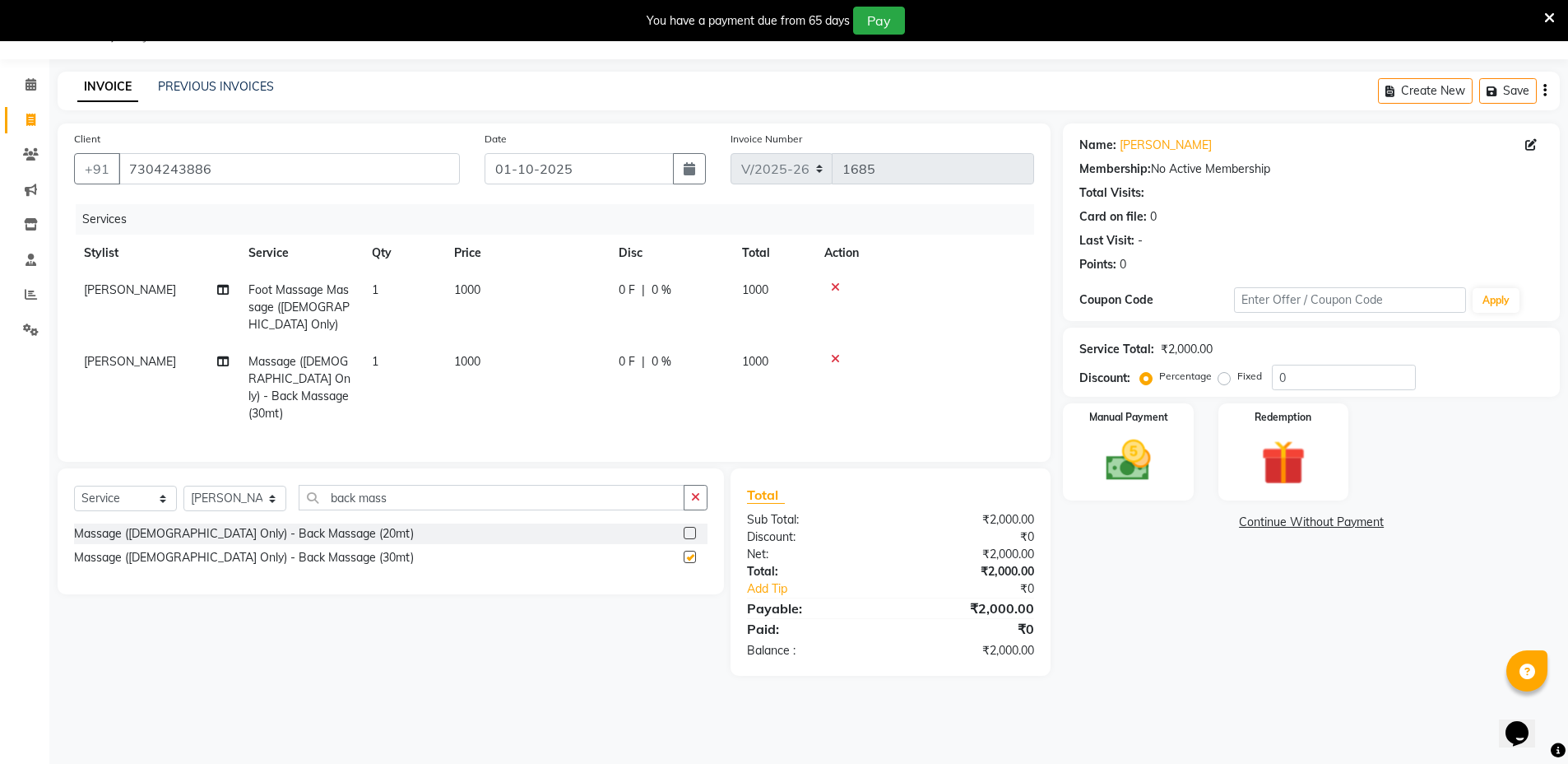
checkbox input "false"
click at [632, 485] on input "back mass" at bounding box center [491, 497] width 386 height 25
click at [658, 486] on input "back mass" at bounding box center [491, 497] width 386 height 25
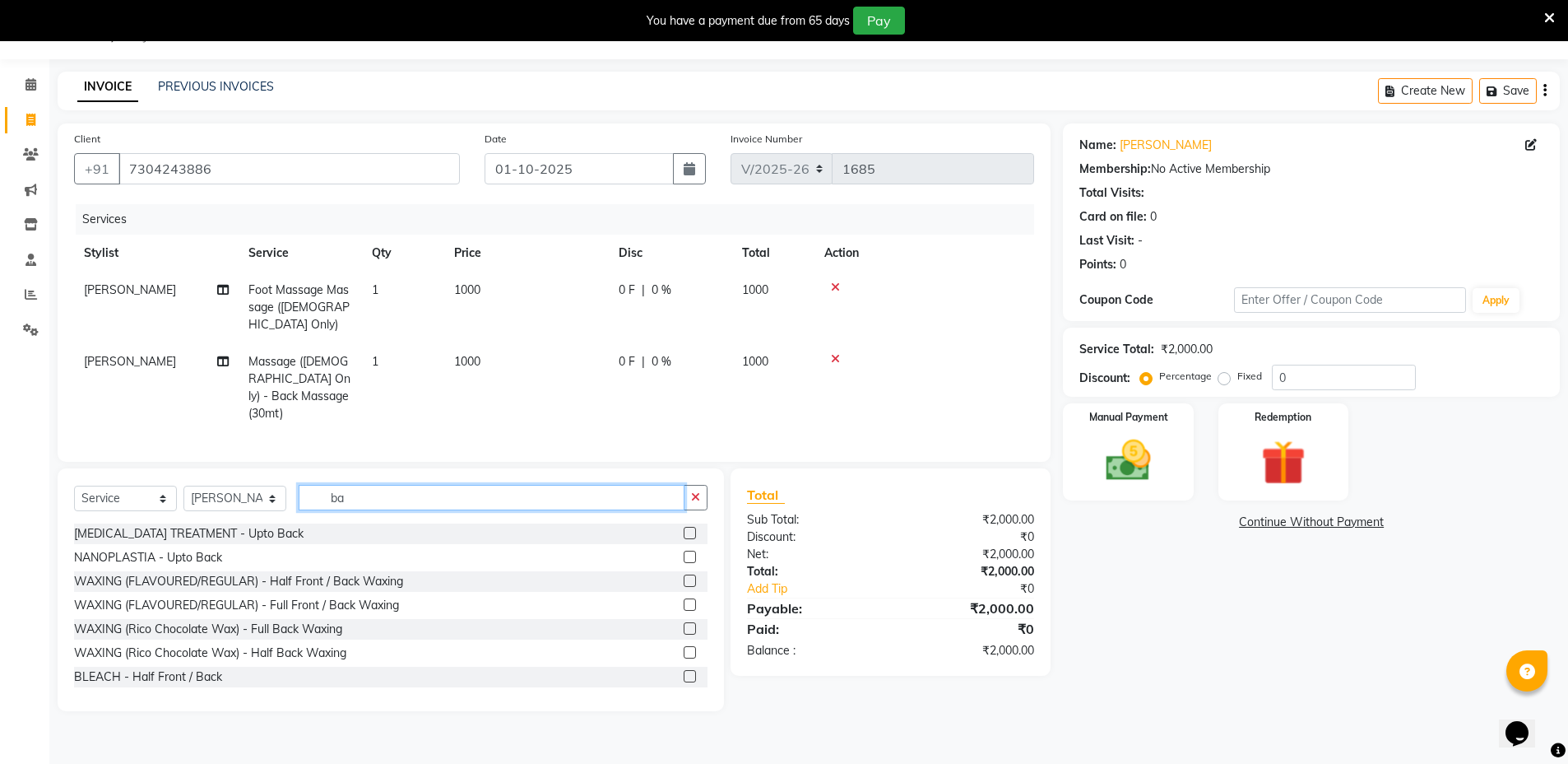
type input "b"
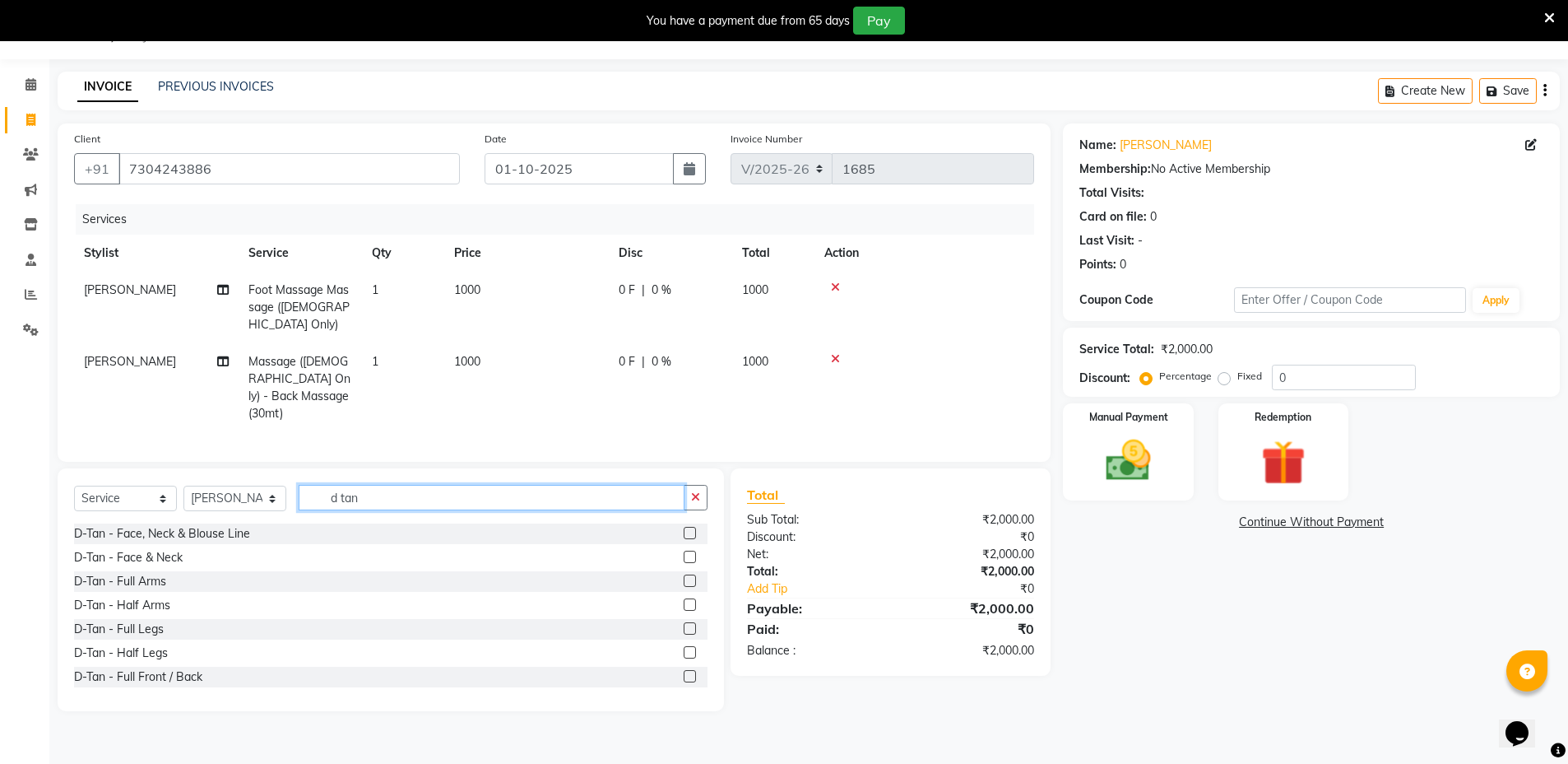
type input "d tan"
click at [683, 551] on label at bounding box center [690, 557] width 12 height 12
click at [683, 552] on input "checkbox" at bounding box center [689, 558] width 10 height 10
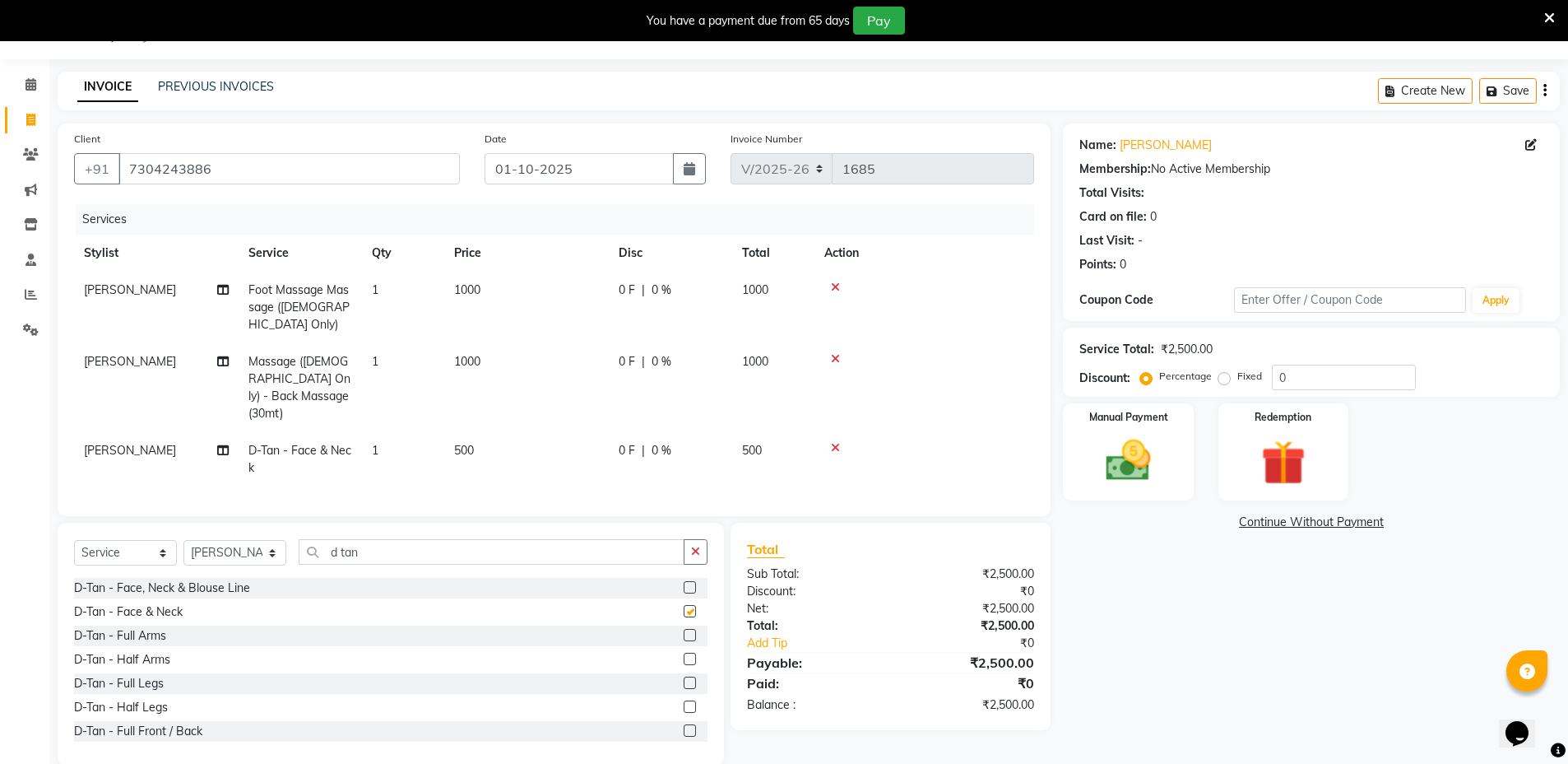
checkbox input "false"
click at [697, 545] on icon "button" at bounding box center [696, 551] width 9 height 11
type input "ped"
click at [683, 581] on label at bounding box center [690, 587] width 12 height 12
click at [683, 583] on input "checkbox" at bounding box center [689, 588] width 10 height 10
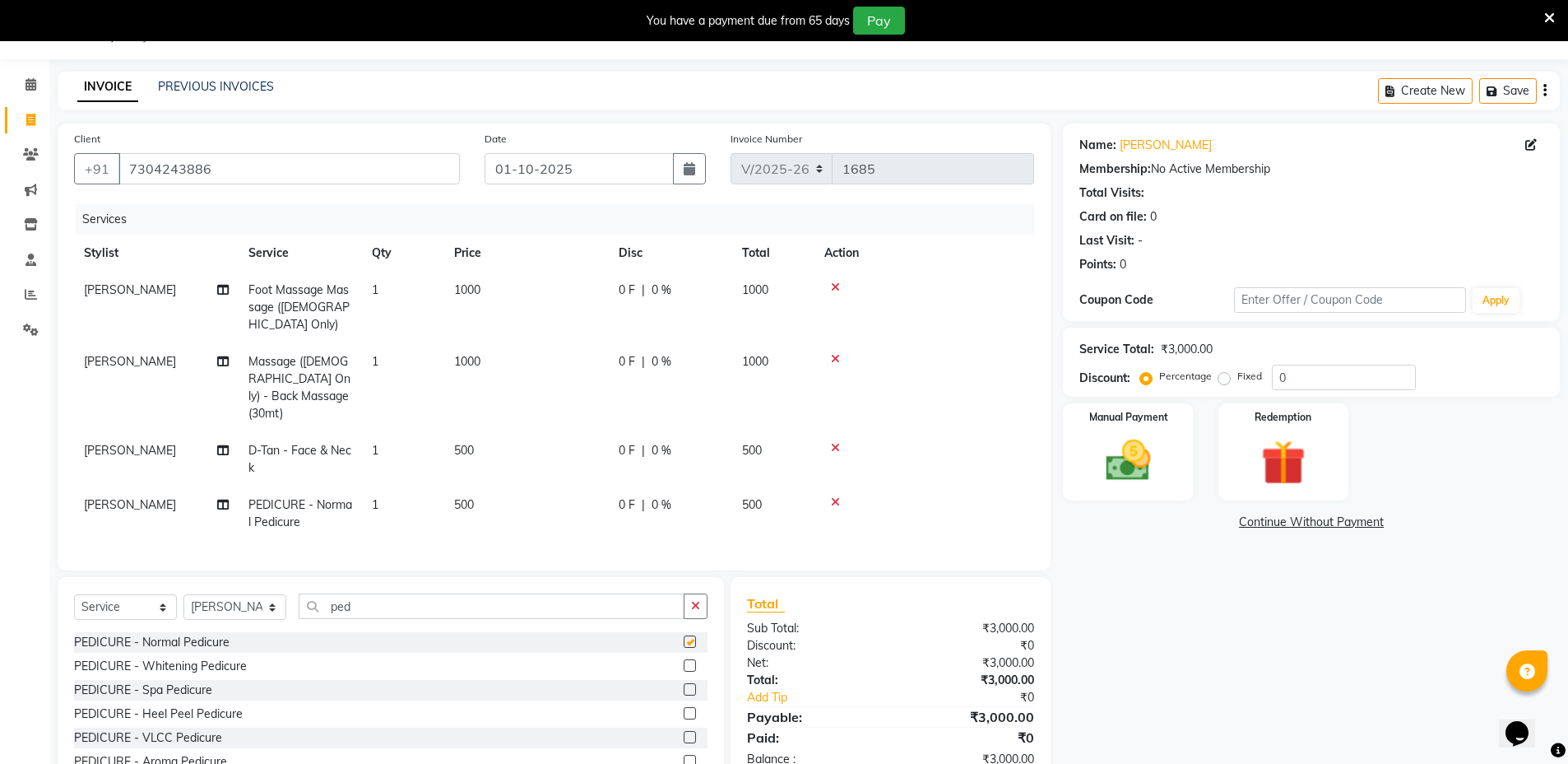
checkbox input "false"
click at [694, 593] on button "button" at bounding box center [695, 605] width 24 height 25
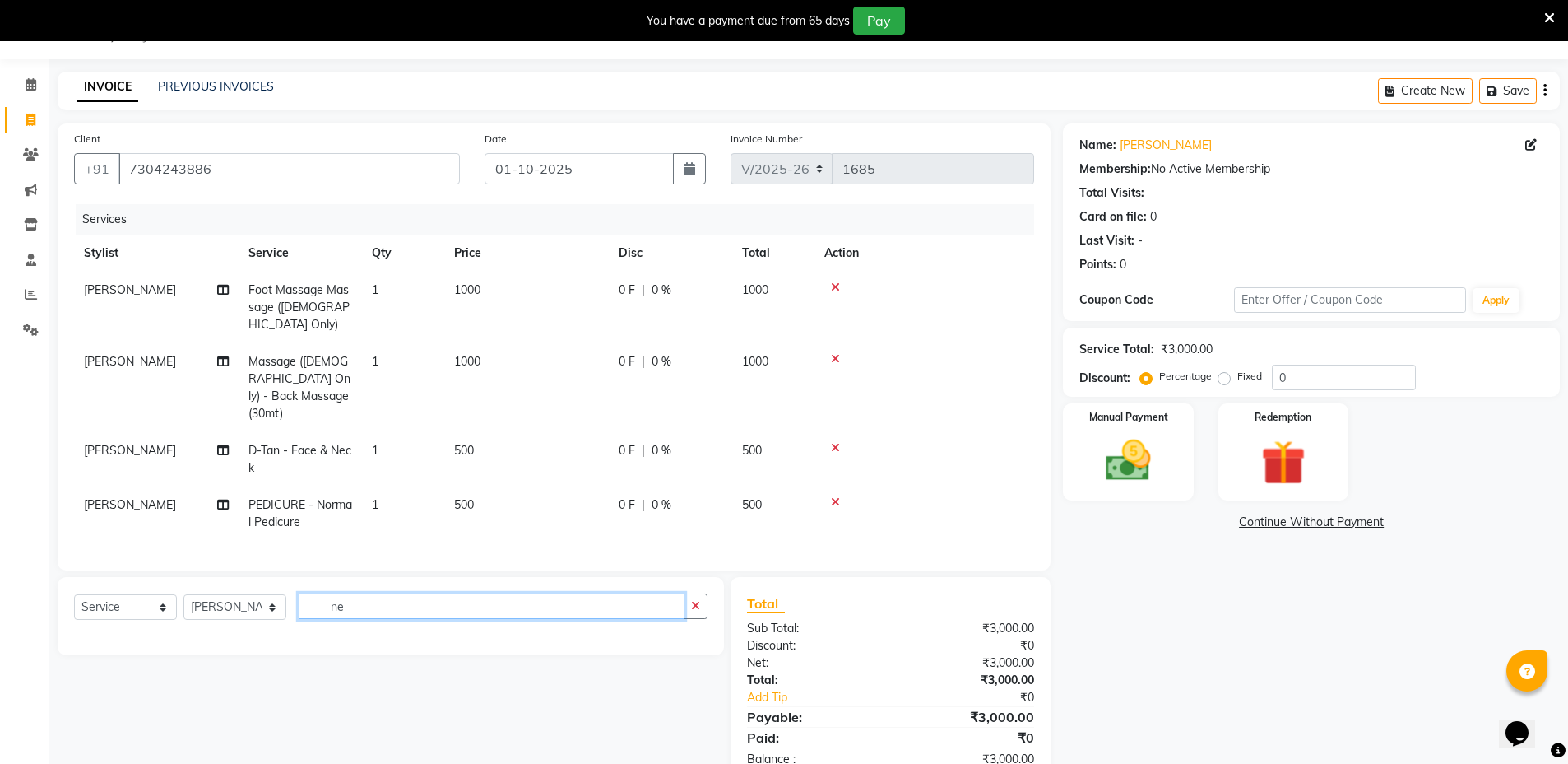
type input "n"
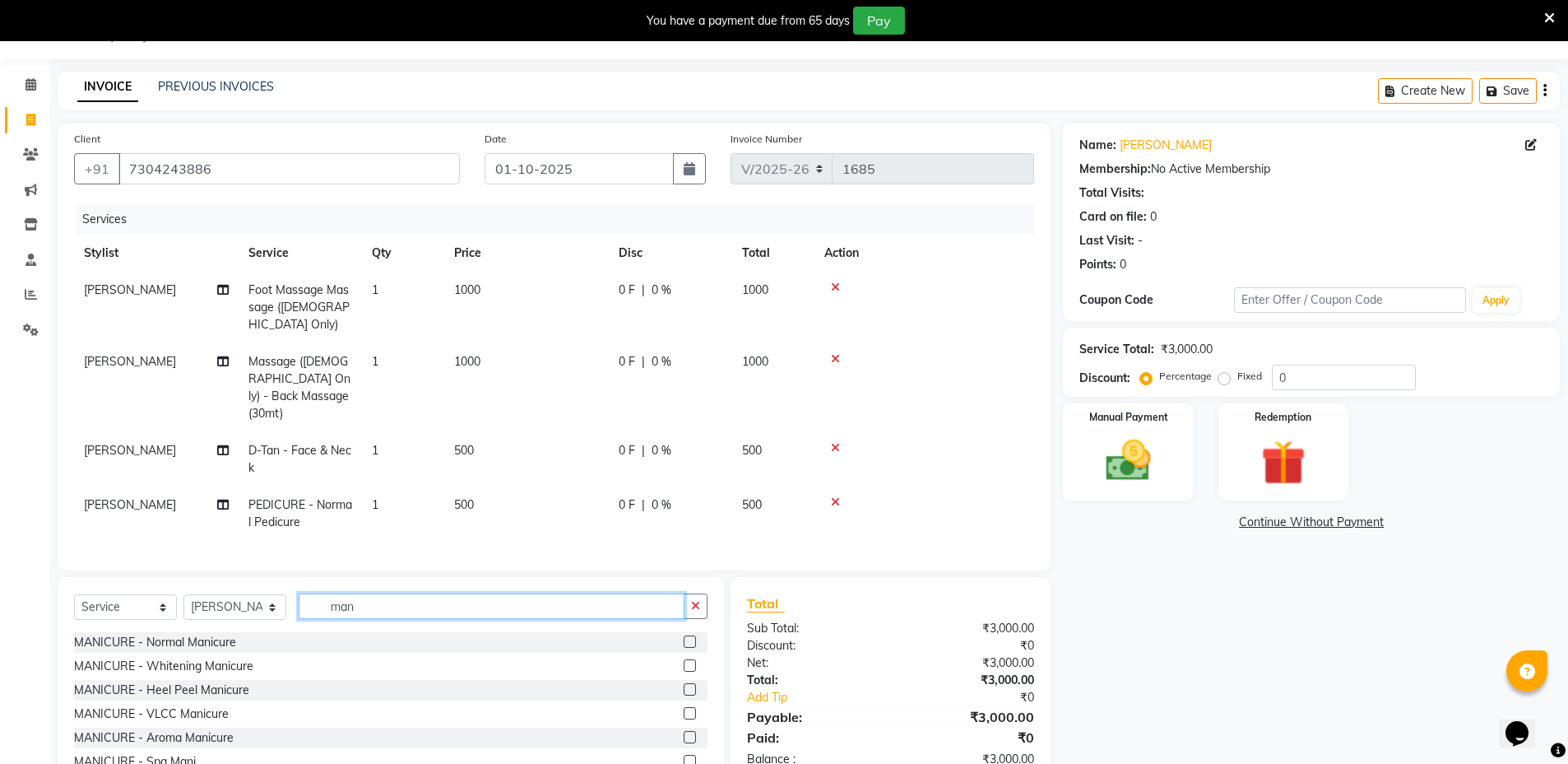
type input "man"
click at [683, 635] on label at bounding box center [690, 641] width 12 height 12
click at [683, 637] on input "checkbox" at bounding box center [689, 642] width 10 height 10
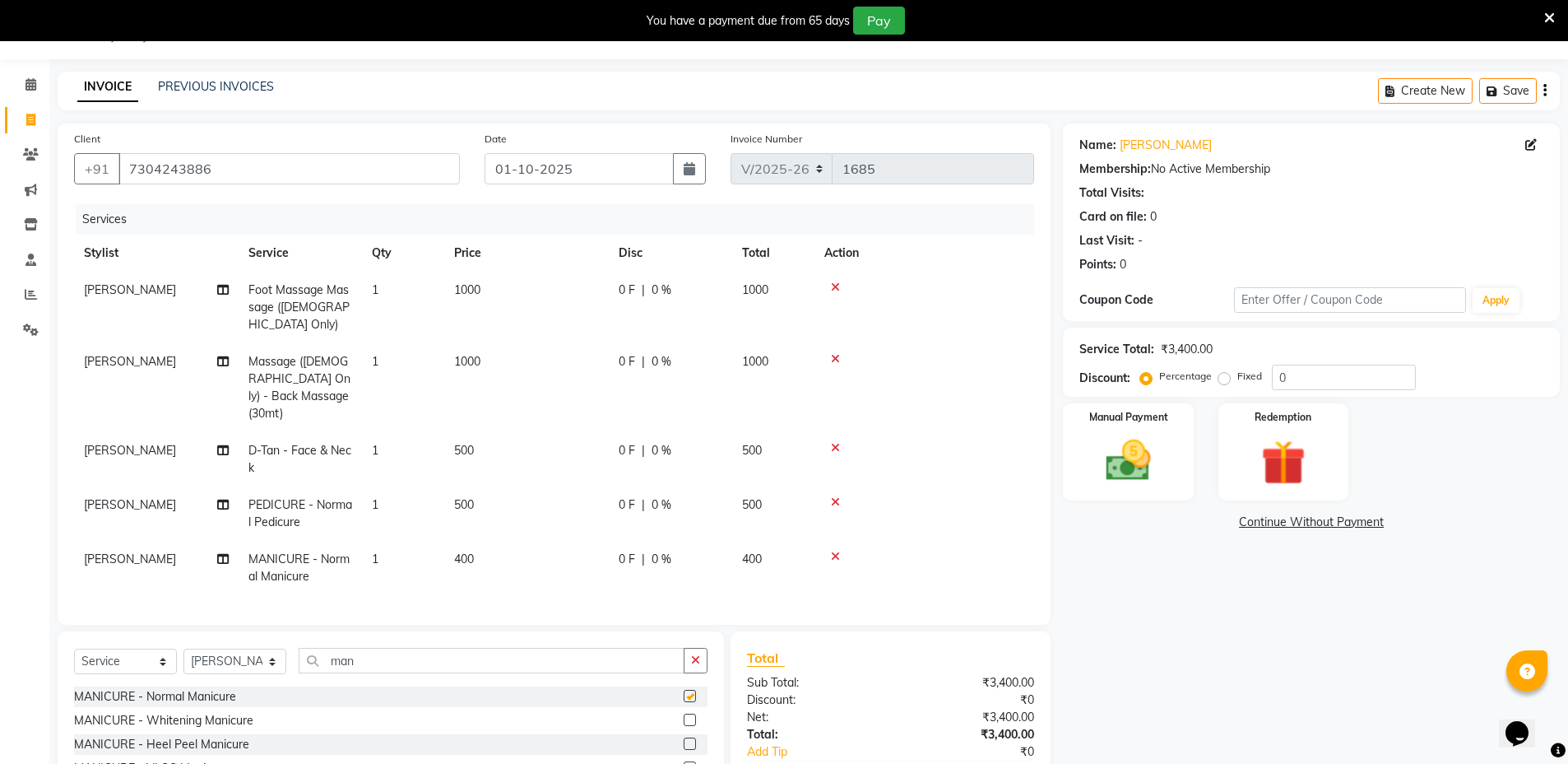
checkbox input "false"
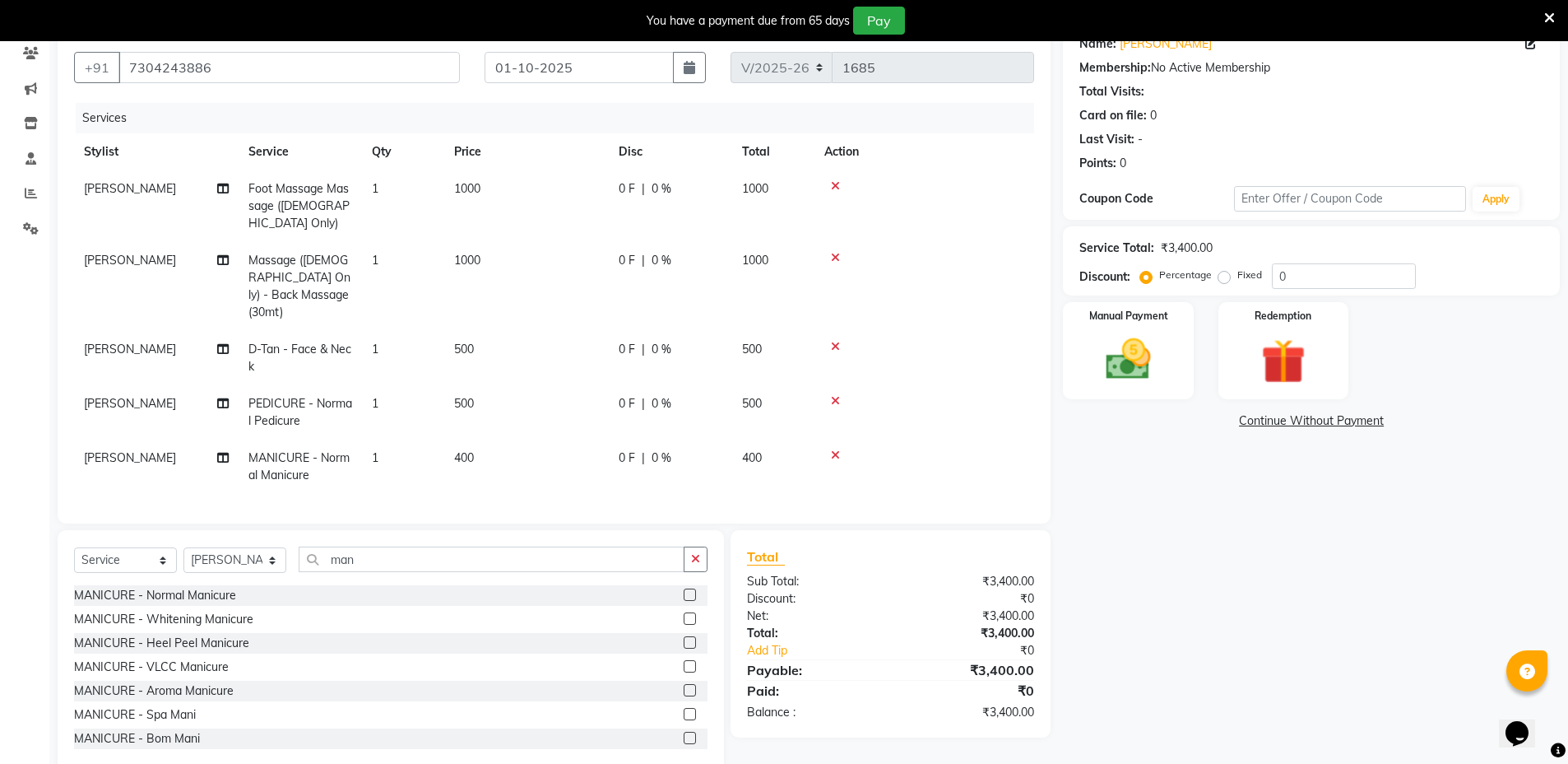
scroll to position [157, 0]
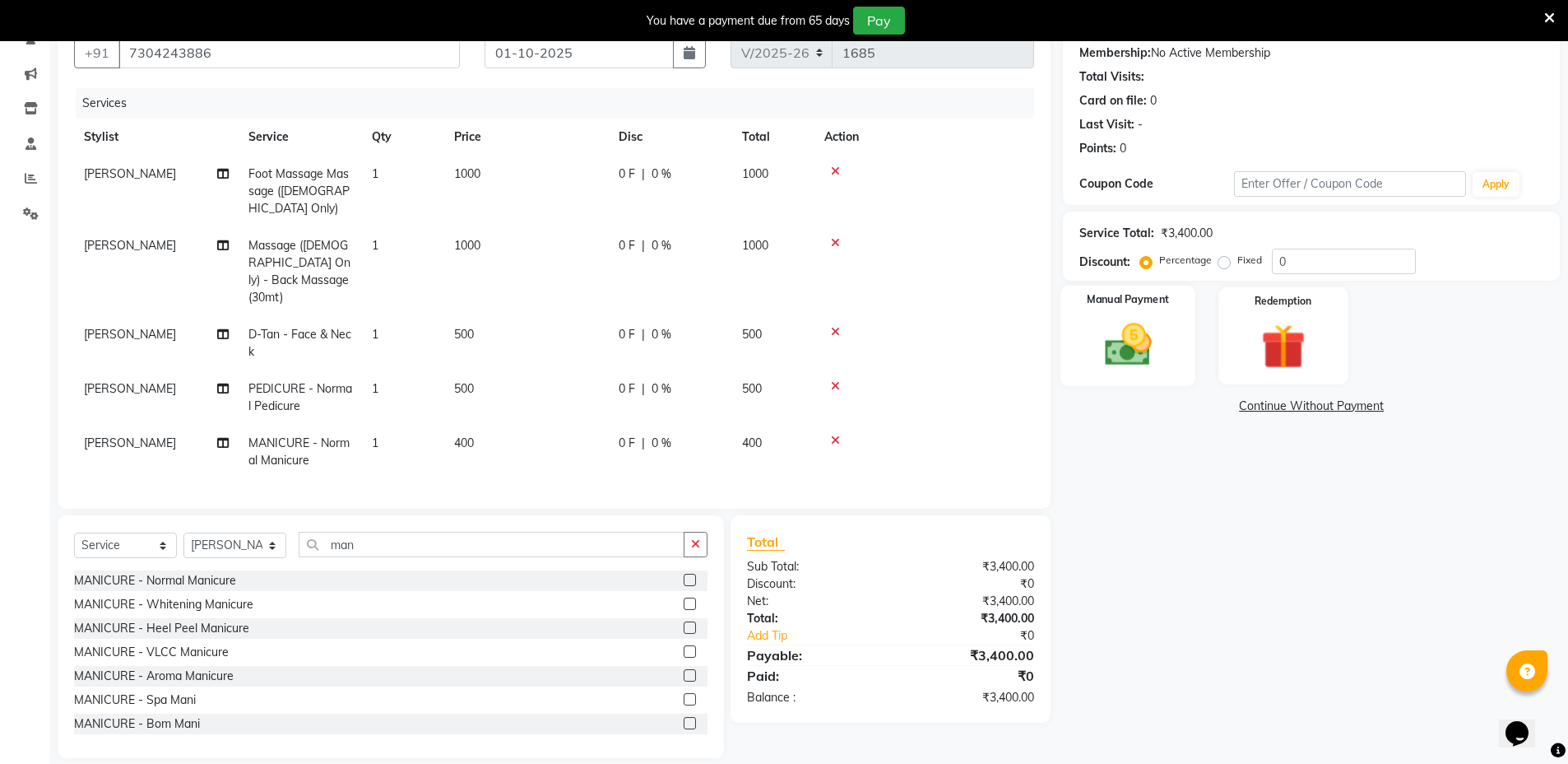
click at [1154, 353] on img at bounding box center [1127, 344] width 76 height 53
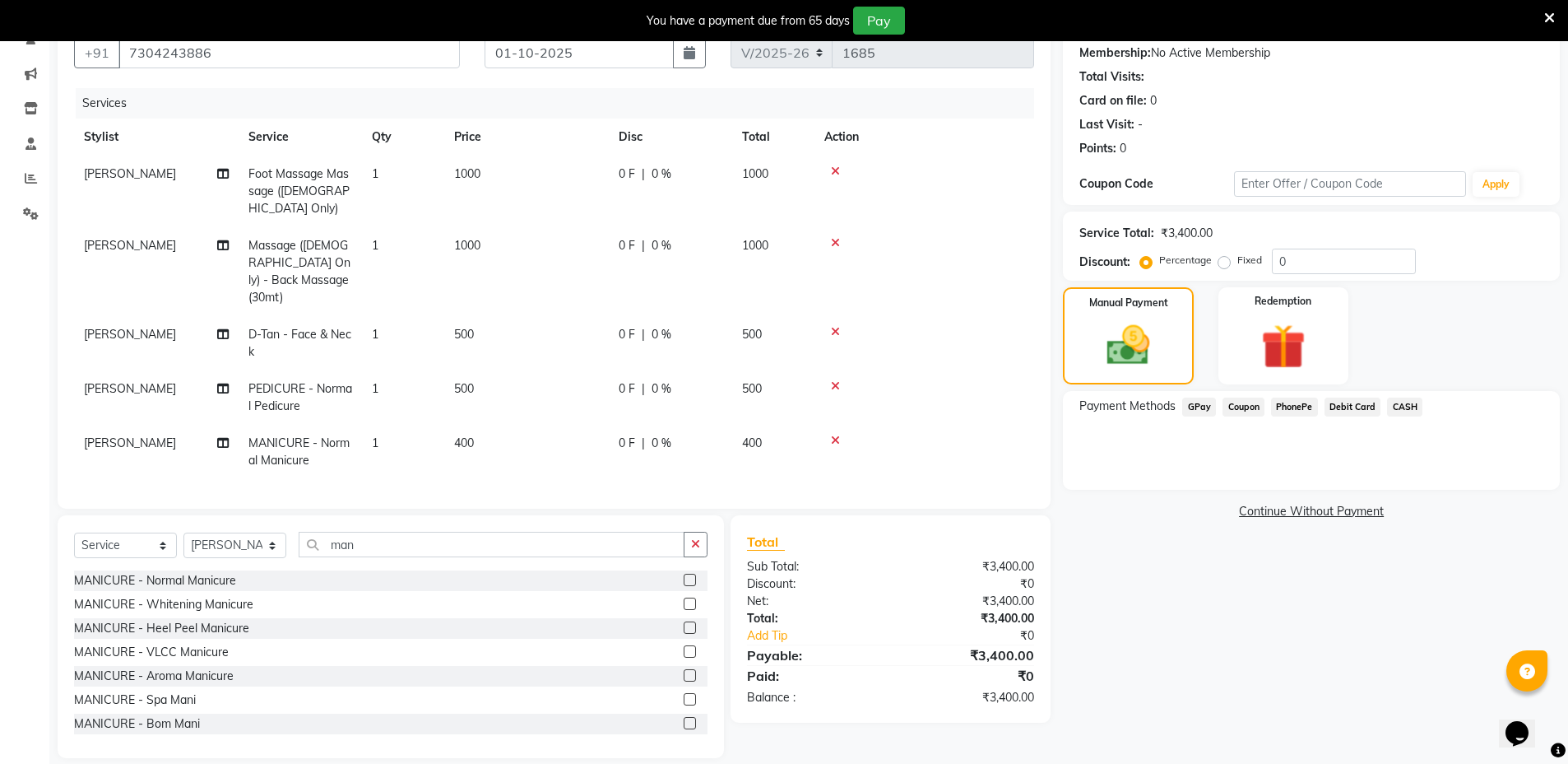
click at [1403, 404] on span "CASH" at bounding box center [1404, 407] width 36 height 19
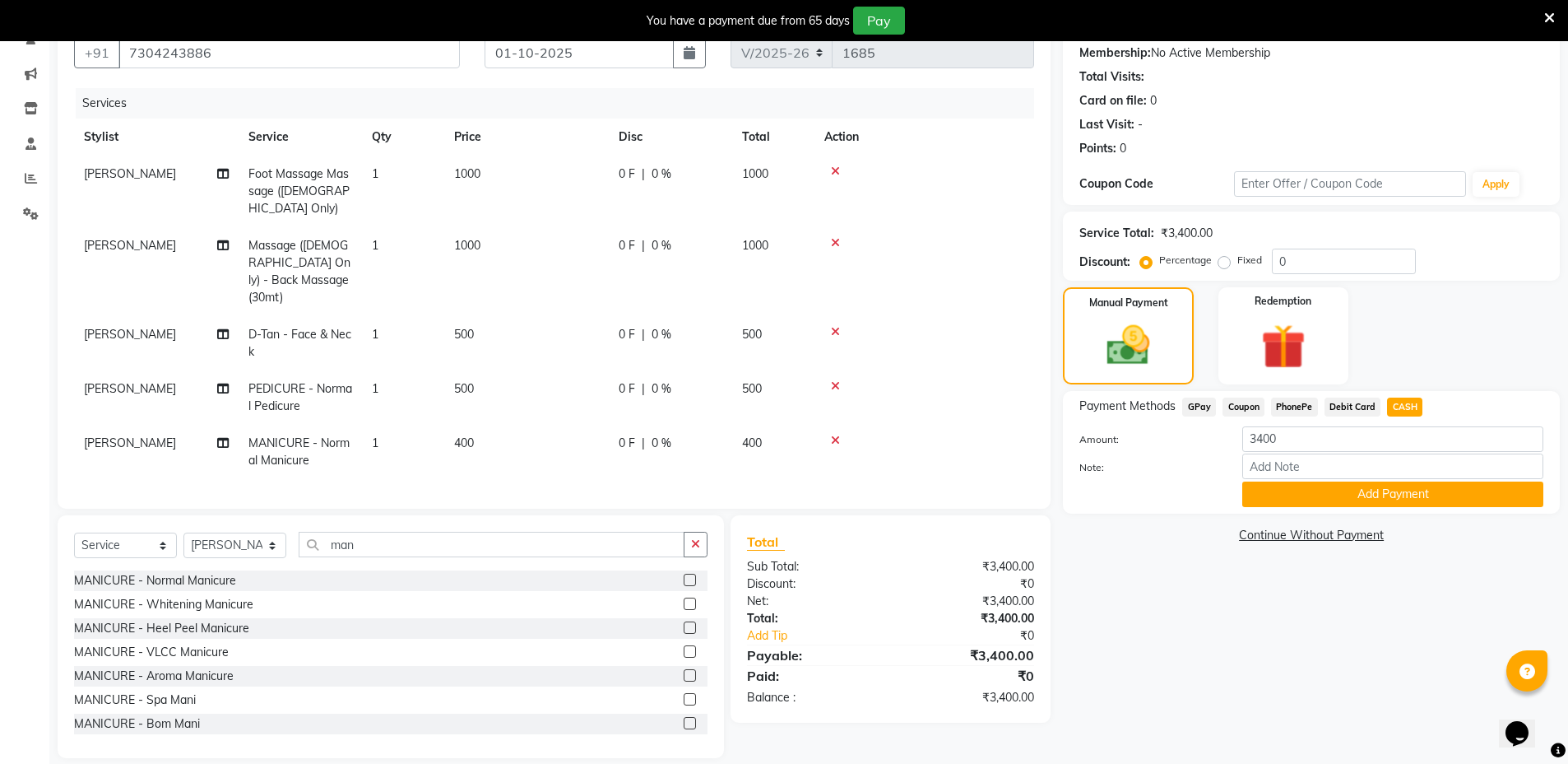
click at [1195, 403] on span "GPay" at bounding box center [1199, 407] width 34 height 19
click at [1331, 441] on input "3400" at bounding box center [1393, 438] width 301 height 25
type input "3"
type input "900"
click at [1464, 502] on button "Add Payment" at bounding box center [1393, 494] width 301 height 25
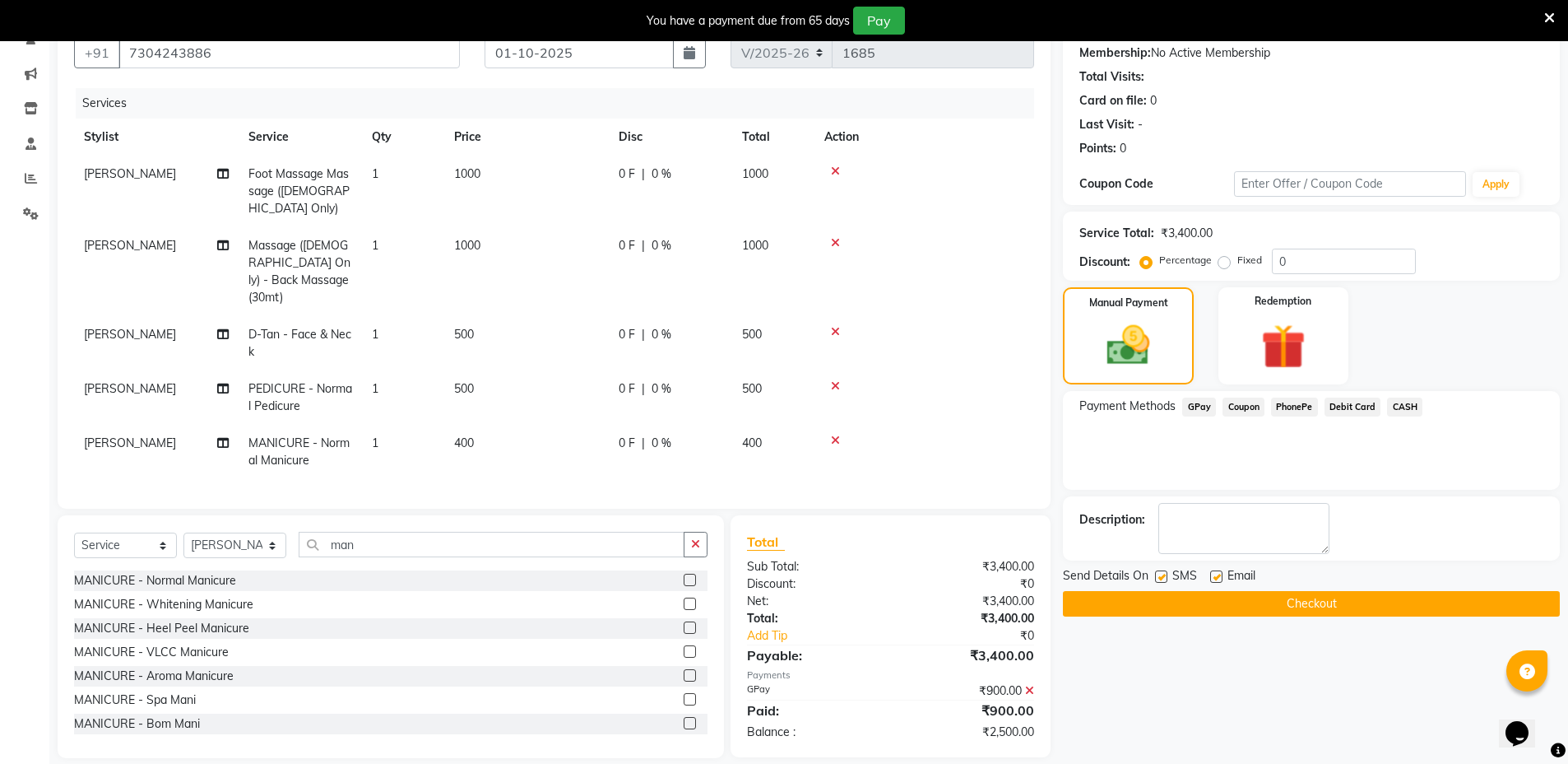
click at [1407, 406] on span "CASH" at bounding box center [1404, 407] width 36 height 19
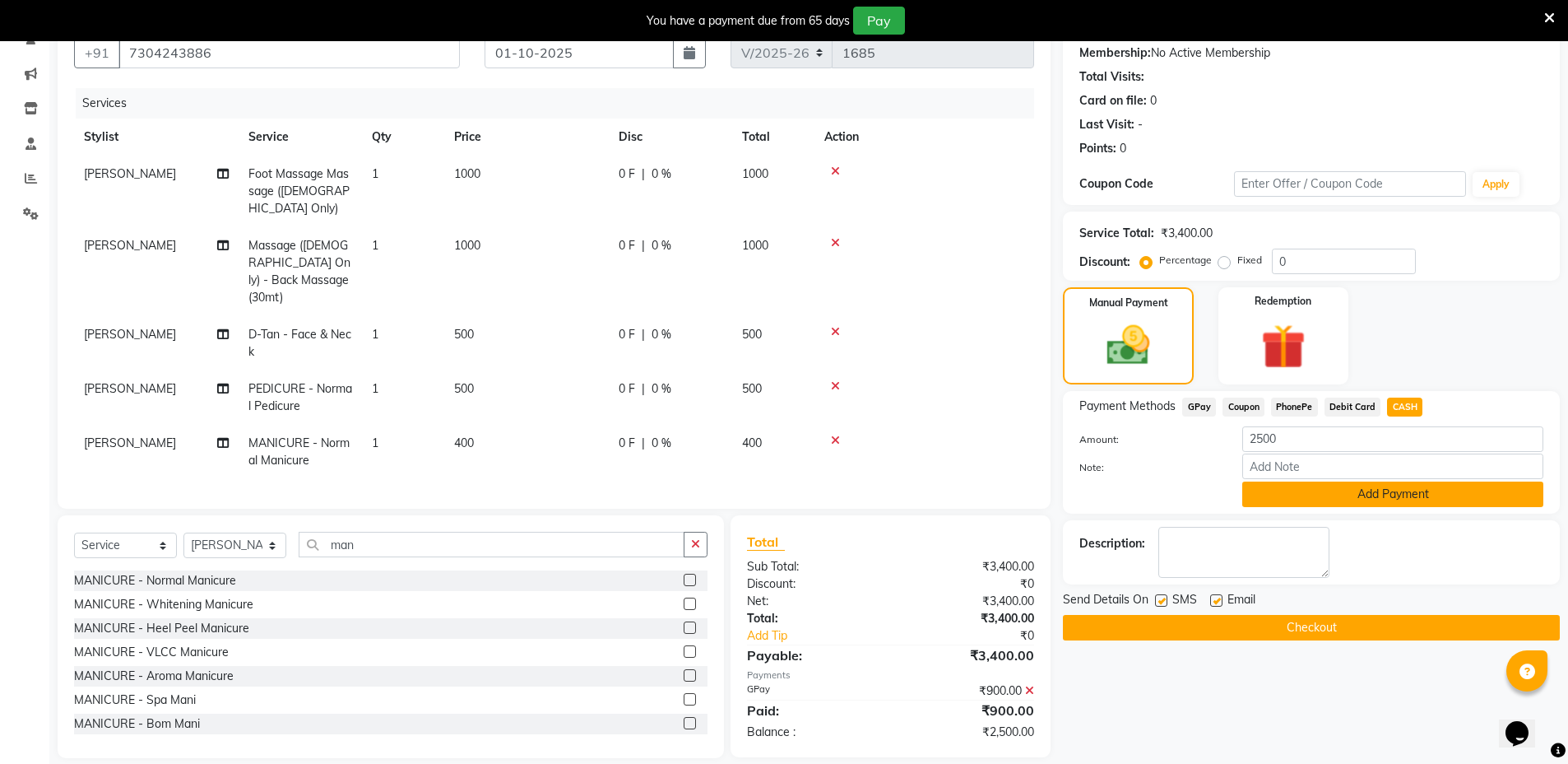
click at [1373, 492] on button "Add Payment" at bounding box center [1393, 494] width 301 height 25
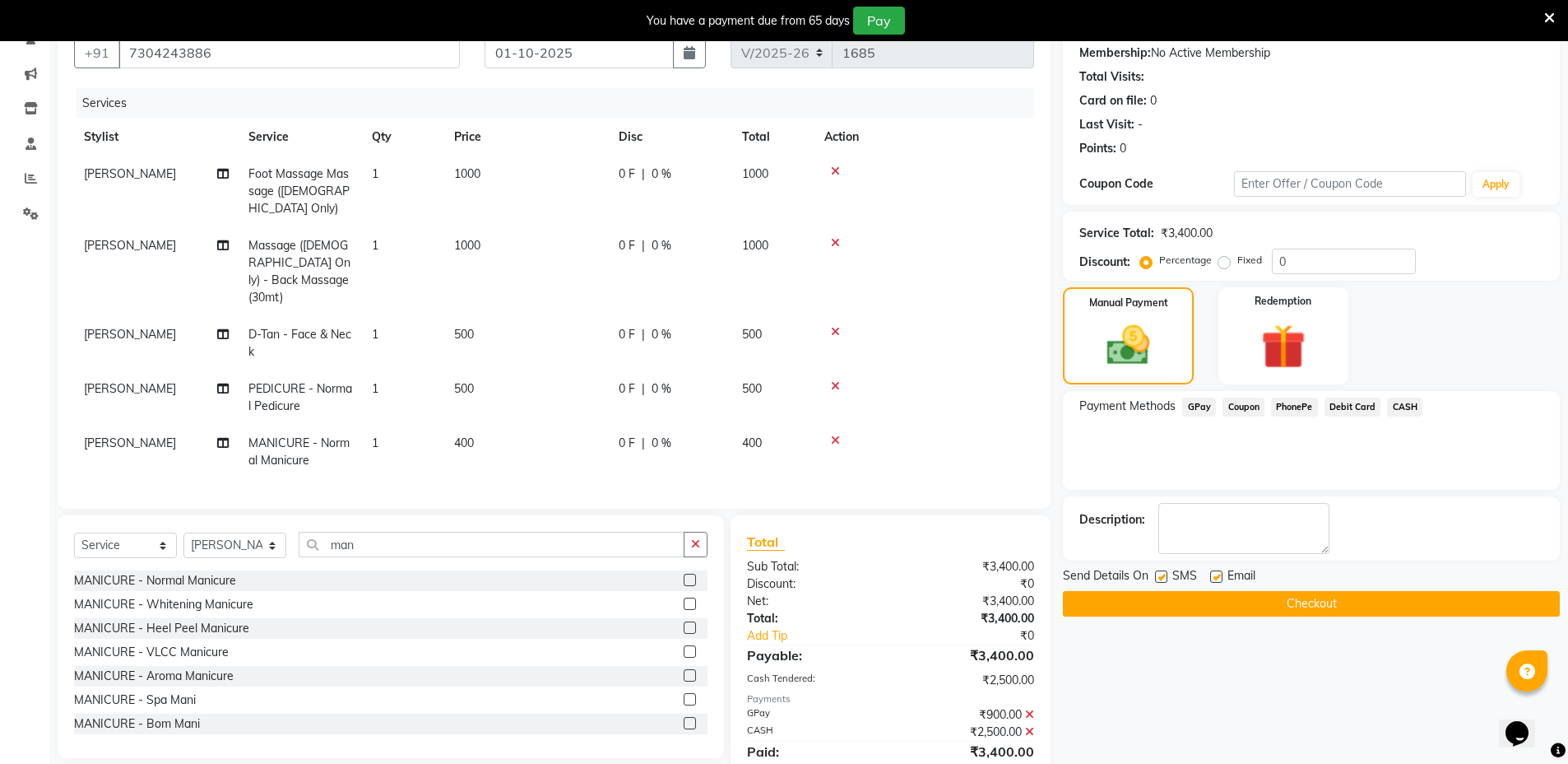
click at [1321, 605] on button "Checkout" at bounding box center [1311, 603] width 497 height 25
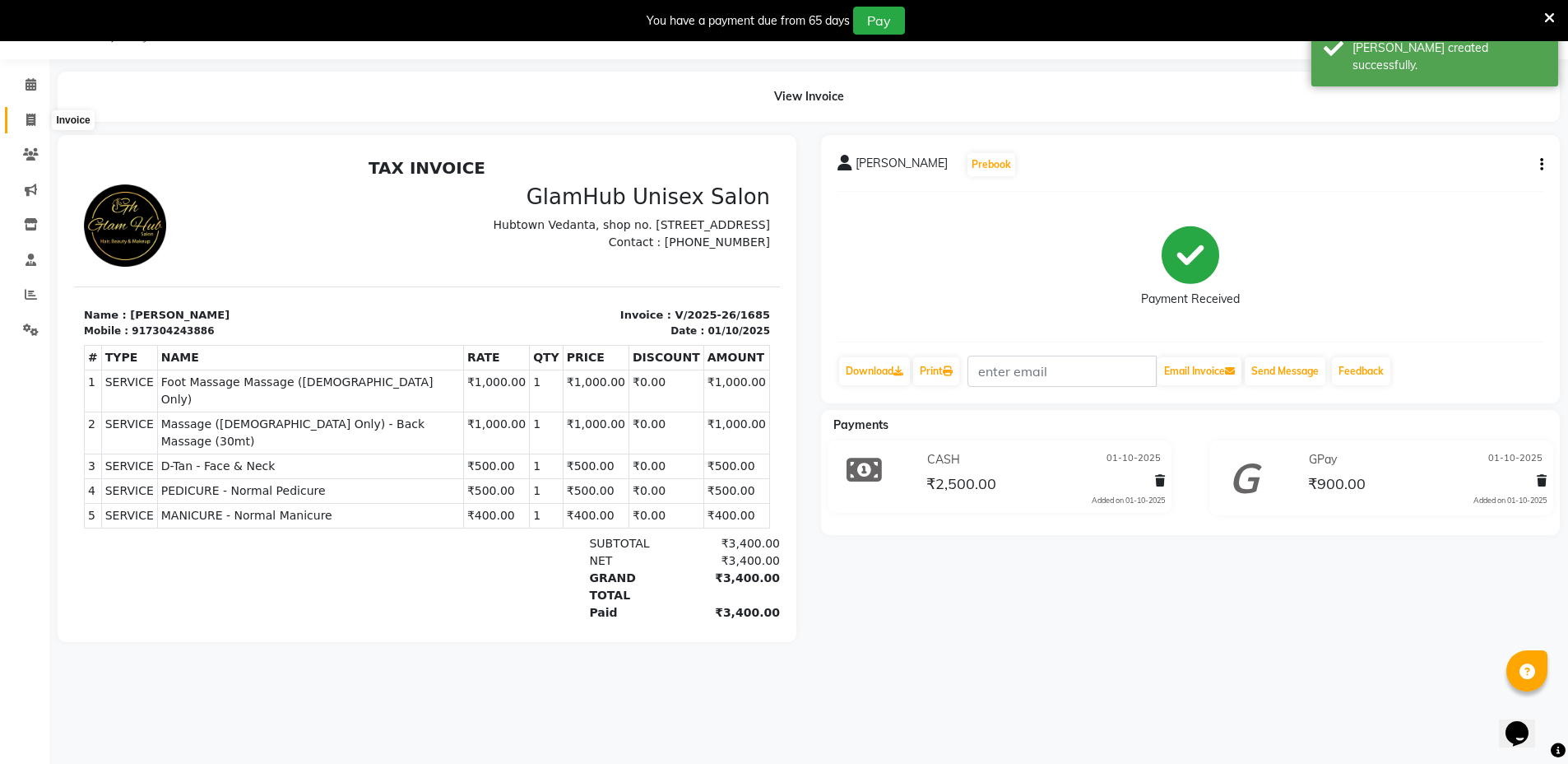
click at [28, 116] on icon at bounding box center [30, 119] width 9 height 12
select select "service"
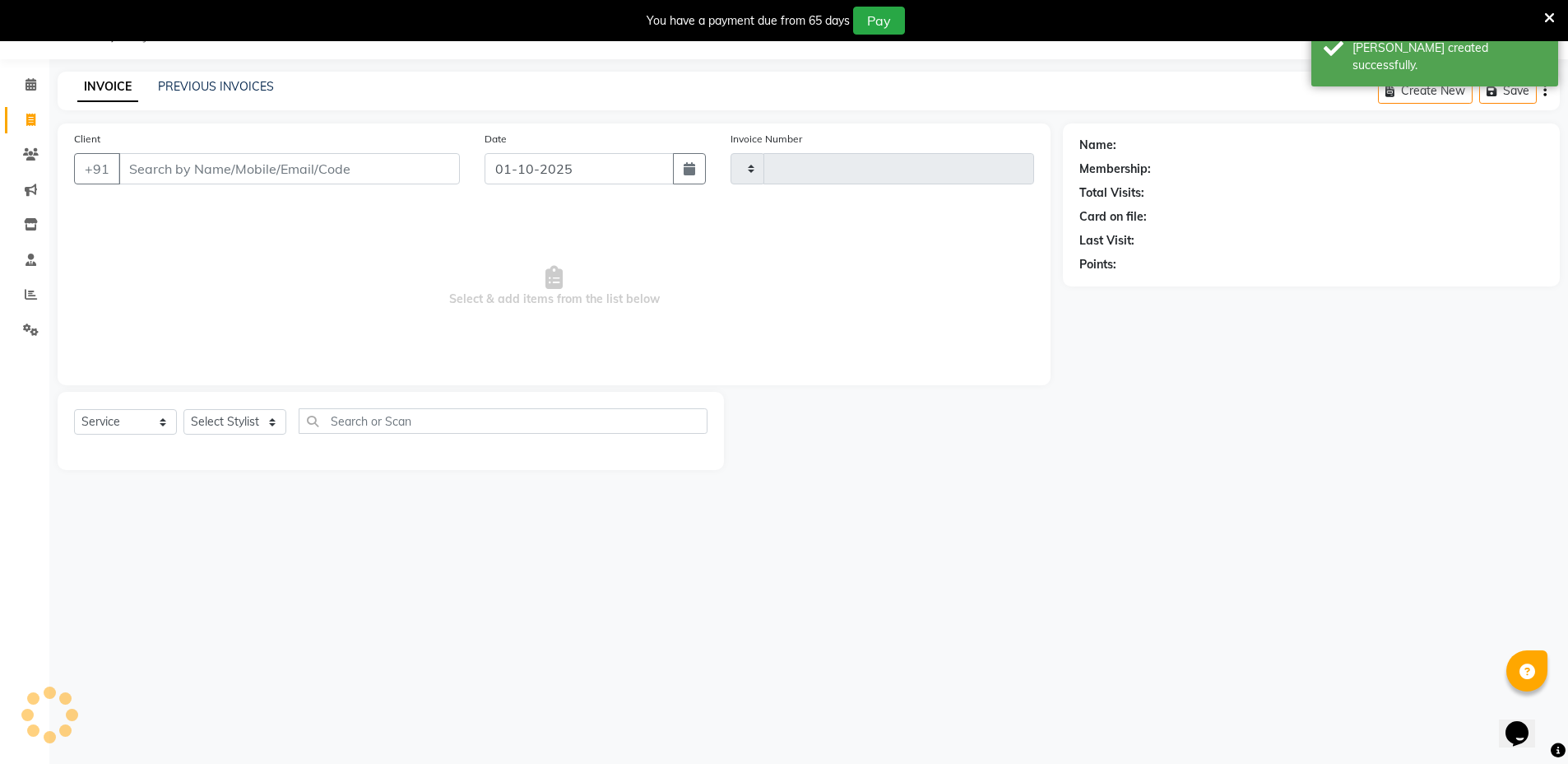
type input "1686"
select select "7771"
click at [220, 85] on link "PREVIOUS INVOICES" at bounding box center [215, 86] width 116 height 15
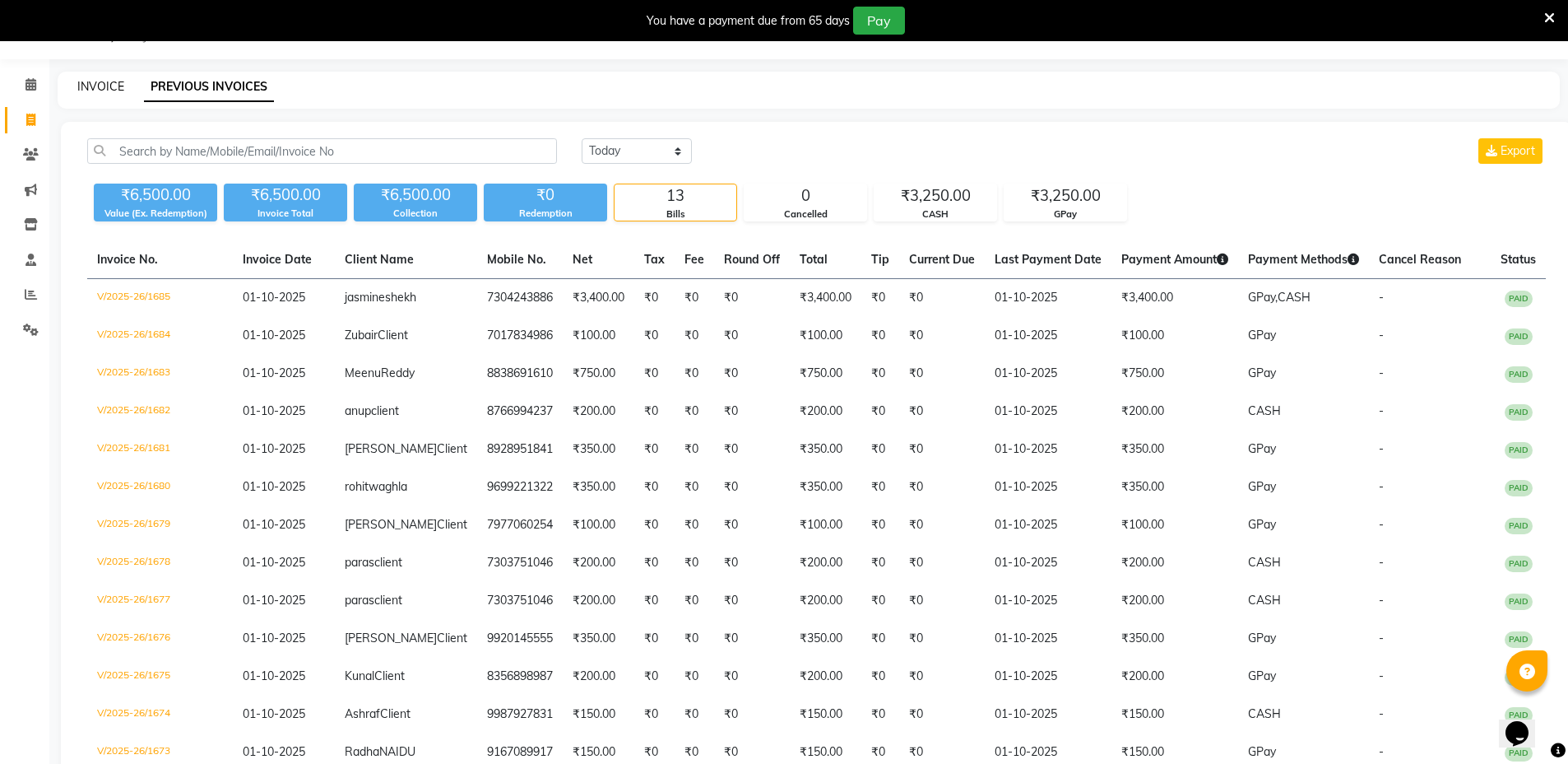
click at [89, 83] on link "INVOICE" at bounding box center [101, 86] width 47 height 15
select select "7771"
select select "service"
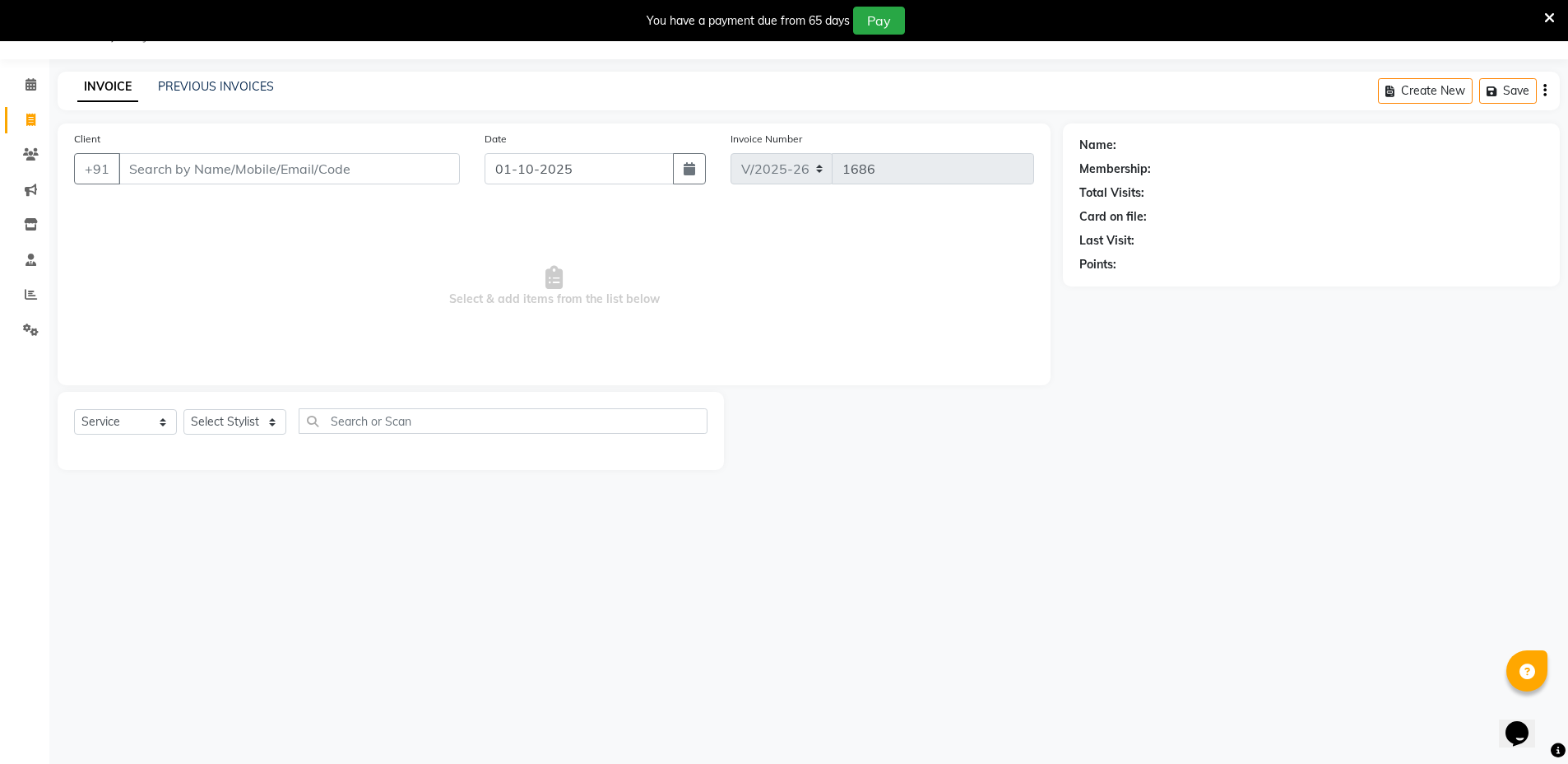
click at [239, 154] on input "Client" at bounding box center [289, 169] width 341 height 31
click at [236, 166] on input "Client" at bounding box center [289, 169] width 341 height 31
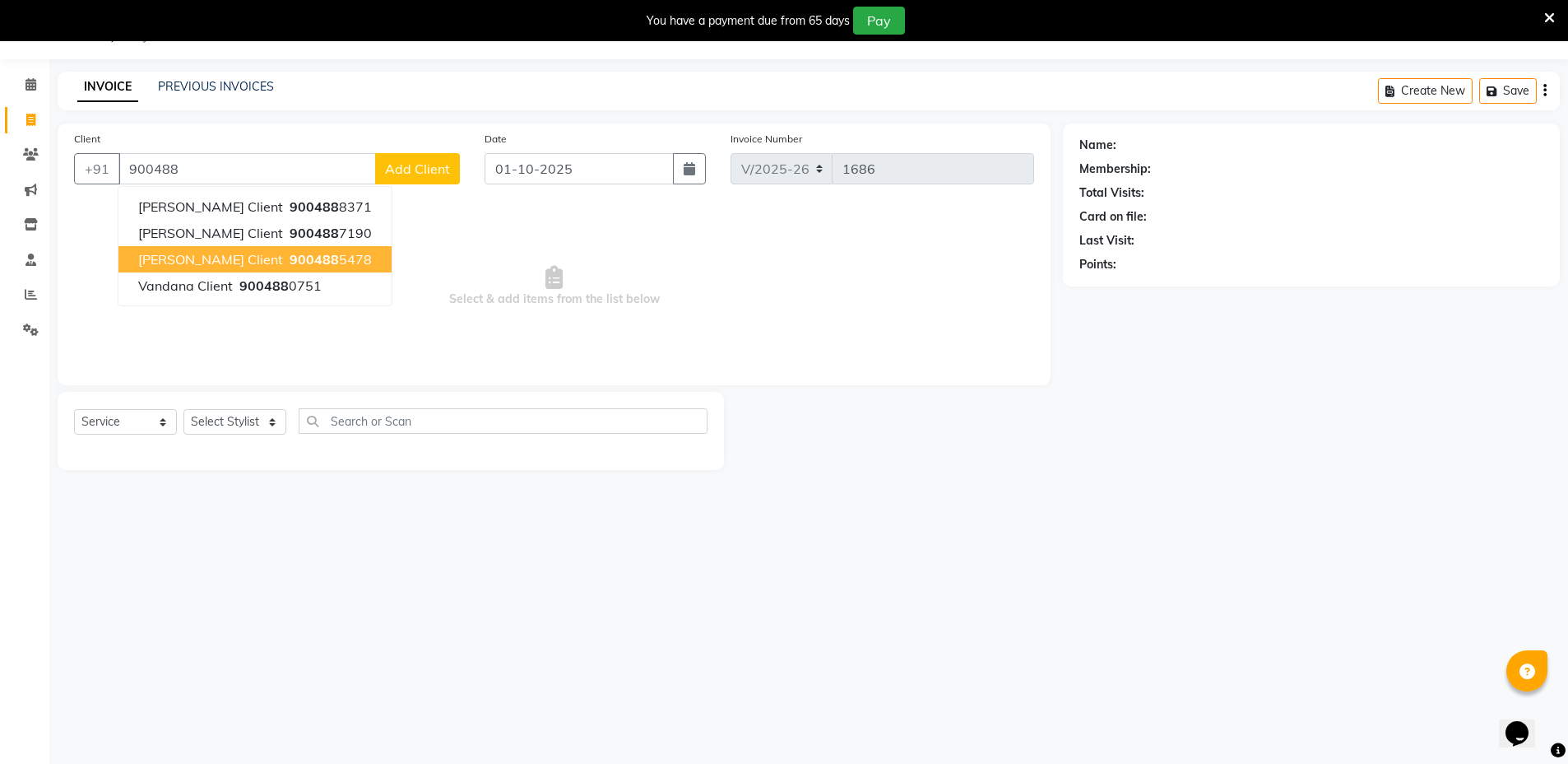
click at [224, 247] on button "Ruchita Client 900488 5478" at bounding box center [255, 260] width 273 height 26
type input "9004885478"
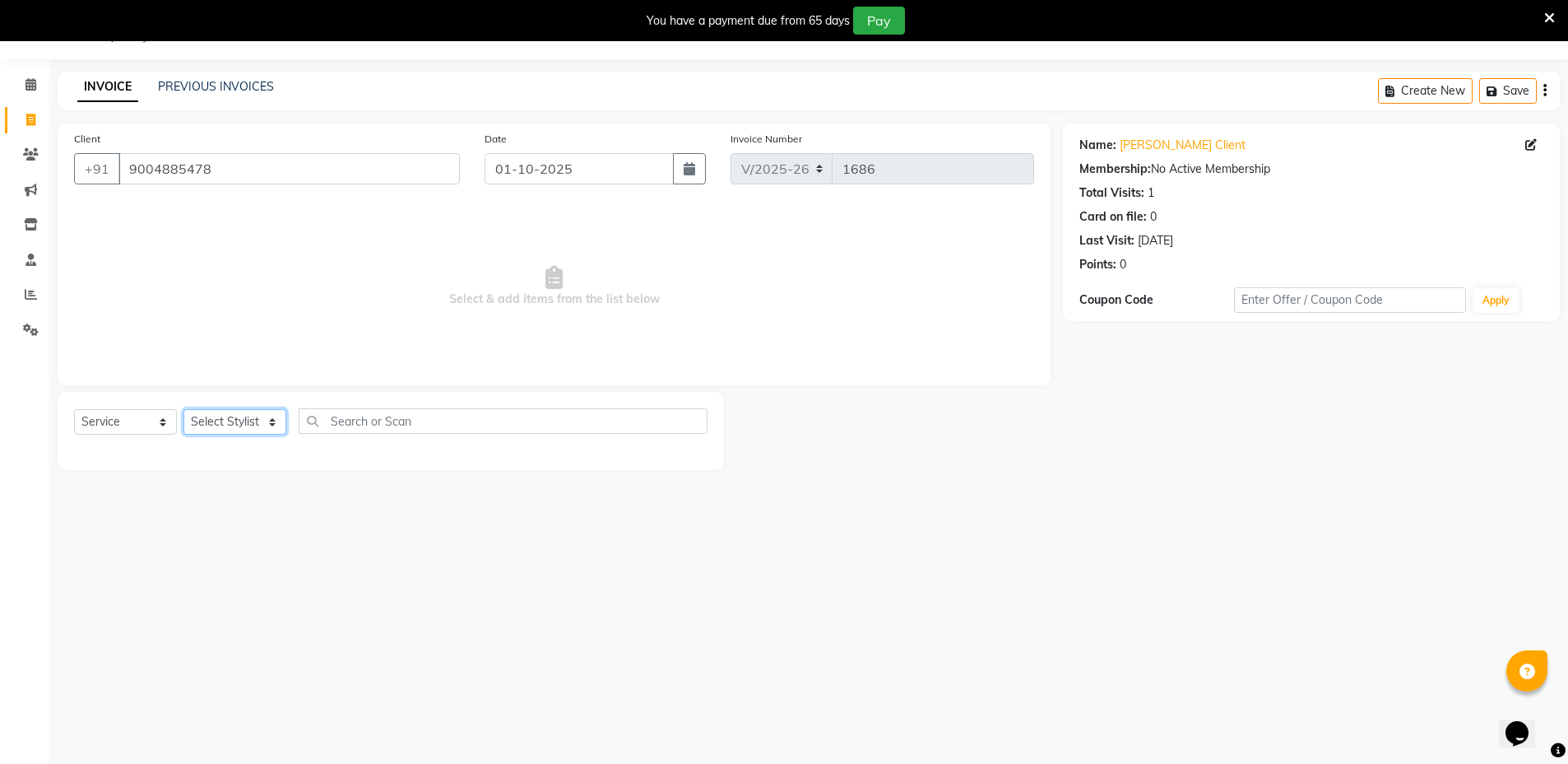
click at [246, 422] on select "Select Stylist Arif Faiyaz krupali pranali radha Zishan" at bounding box center [235, 422] width 103 height 25
click at [184, 409] on select "Select Stylist Arif Faiyaz krupali pranali radha Zishan" at bounding box center [235, 422] width 103 height 25
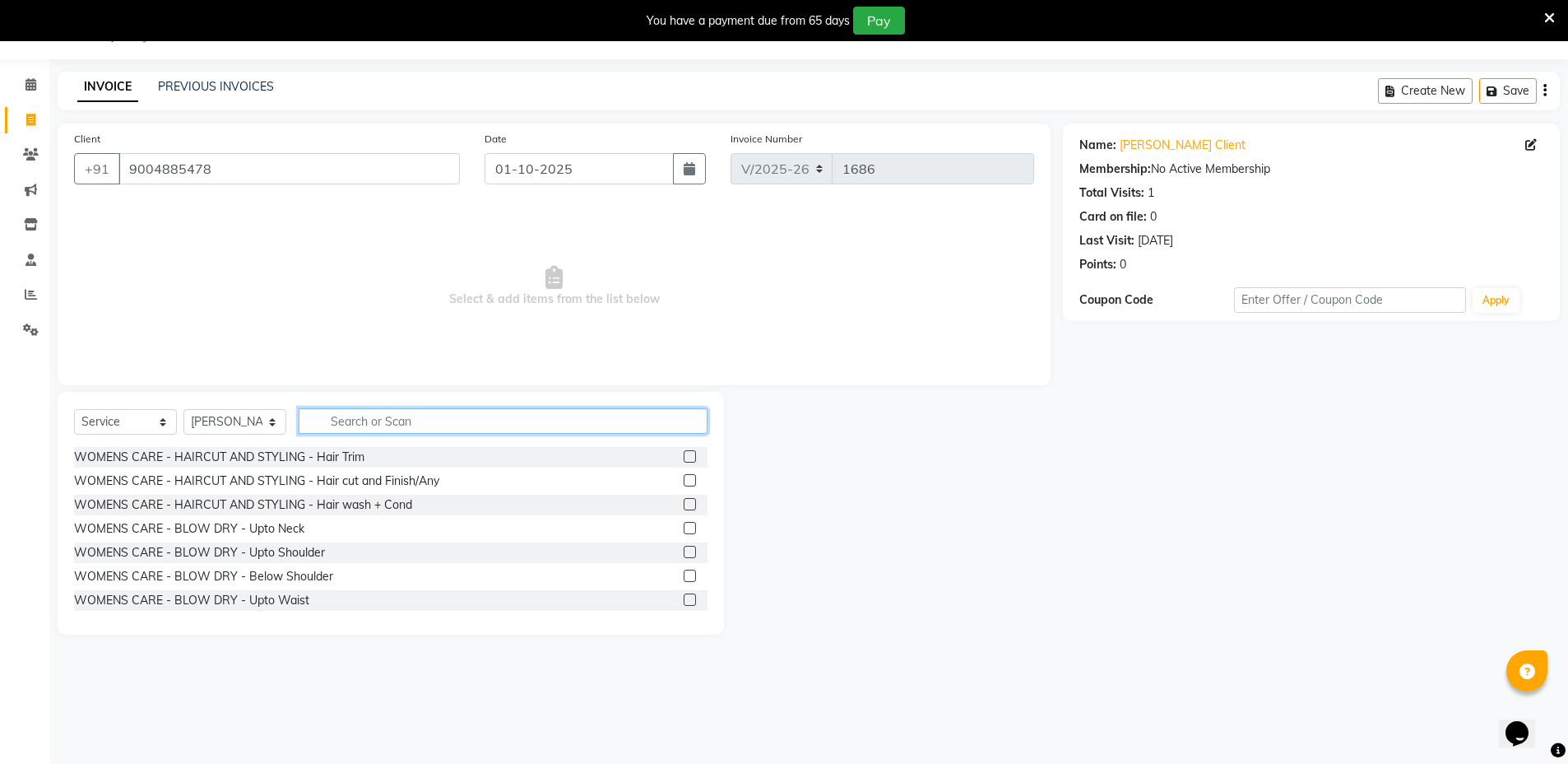
click at [469, 423] on input "text" at bounding box center [503, 421] width 409 height 25
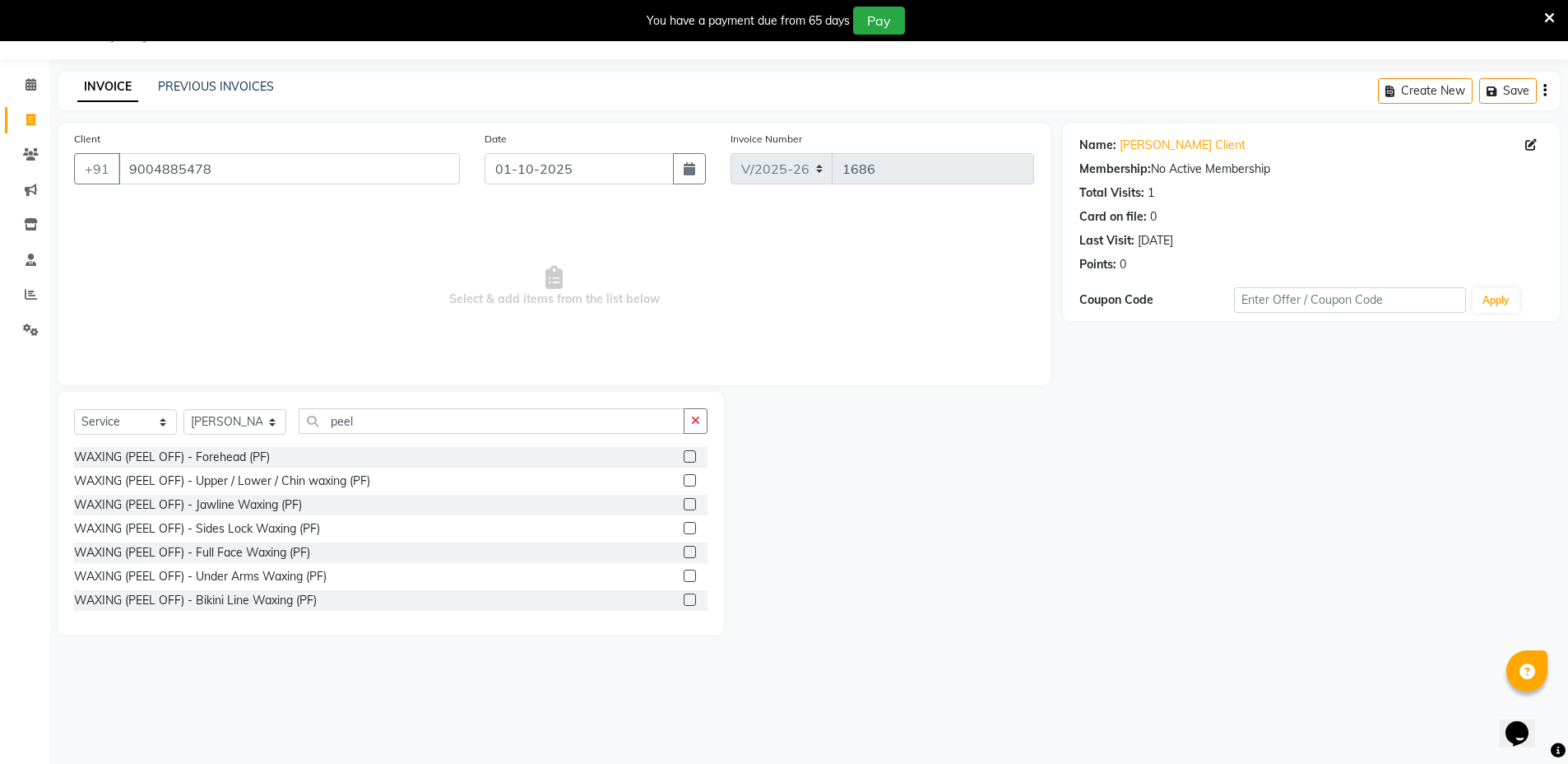
click at [683, 549] on label at bounding box center [690, 551] width 12 height 12
click at [683, 549] on input "checkbox" at bounding box center [689, 552] width 10 height 10
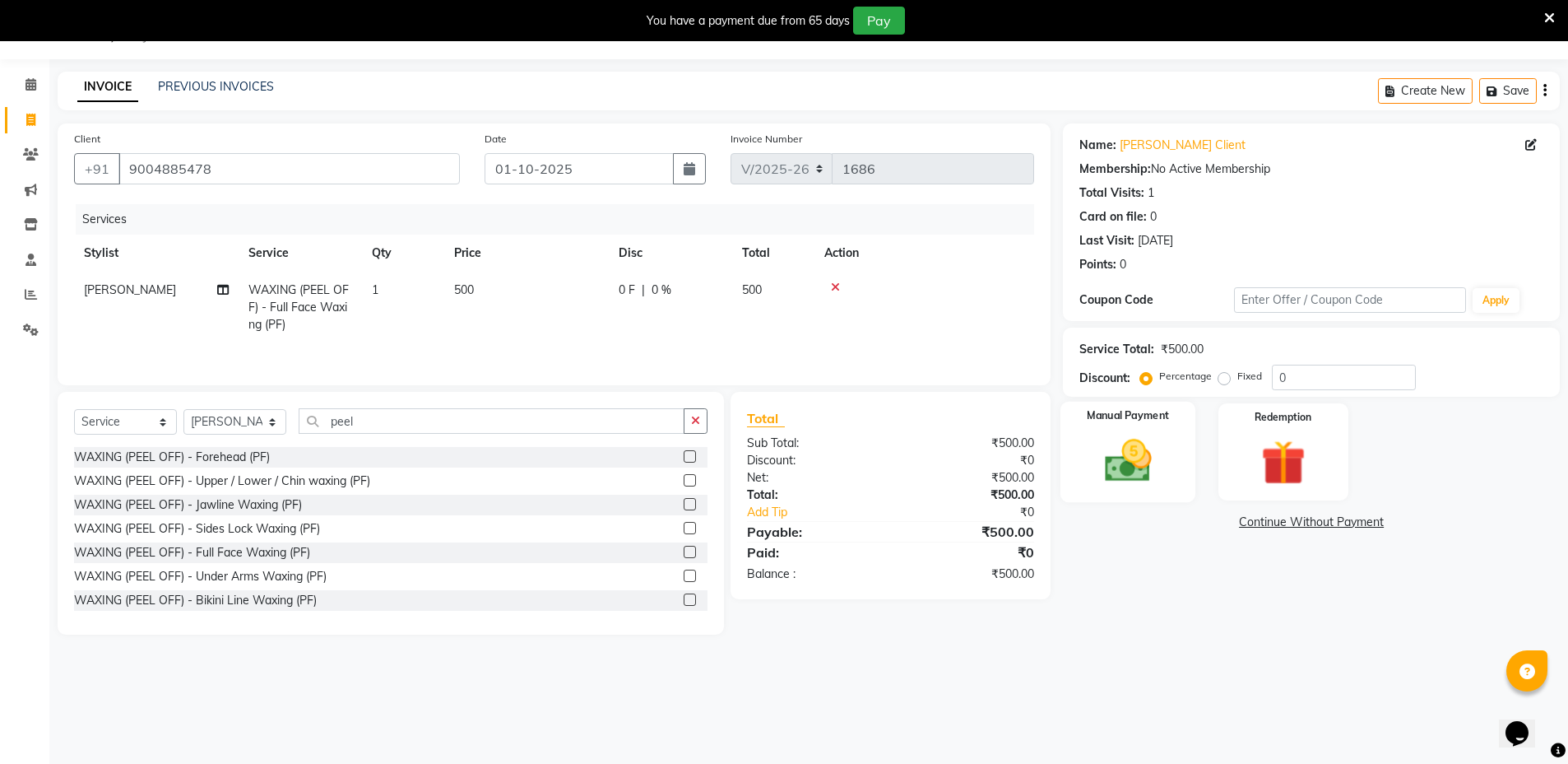
click at [1109, 442] on img at bounding box center [1127, 460] width 76 height 53
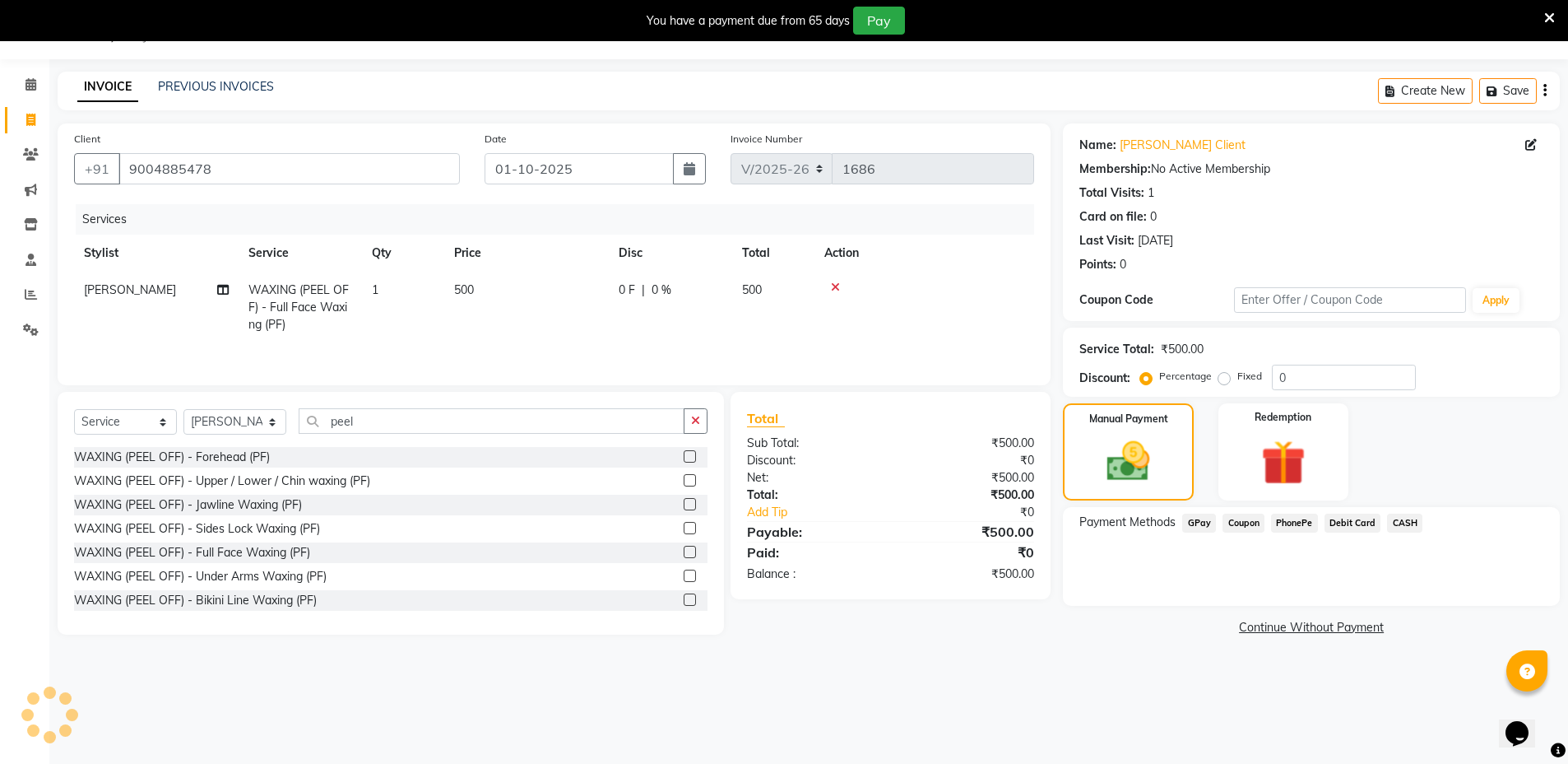
click at [1401, 518] on span "CASH" at bounding box center [1404, 524] width 36 height 19
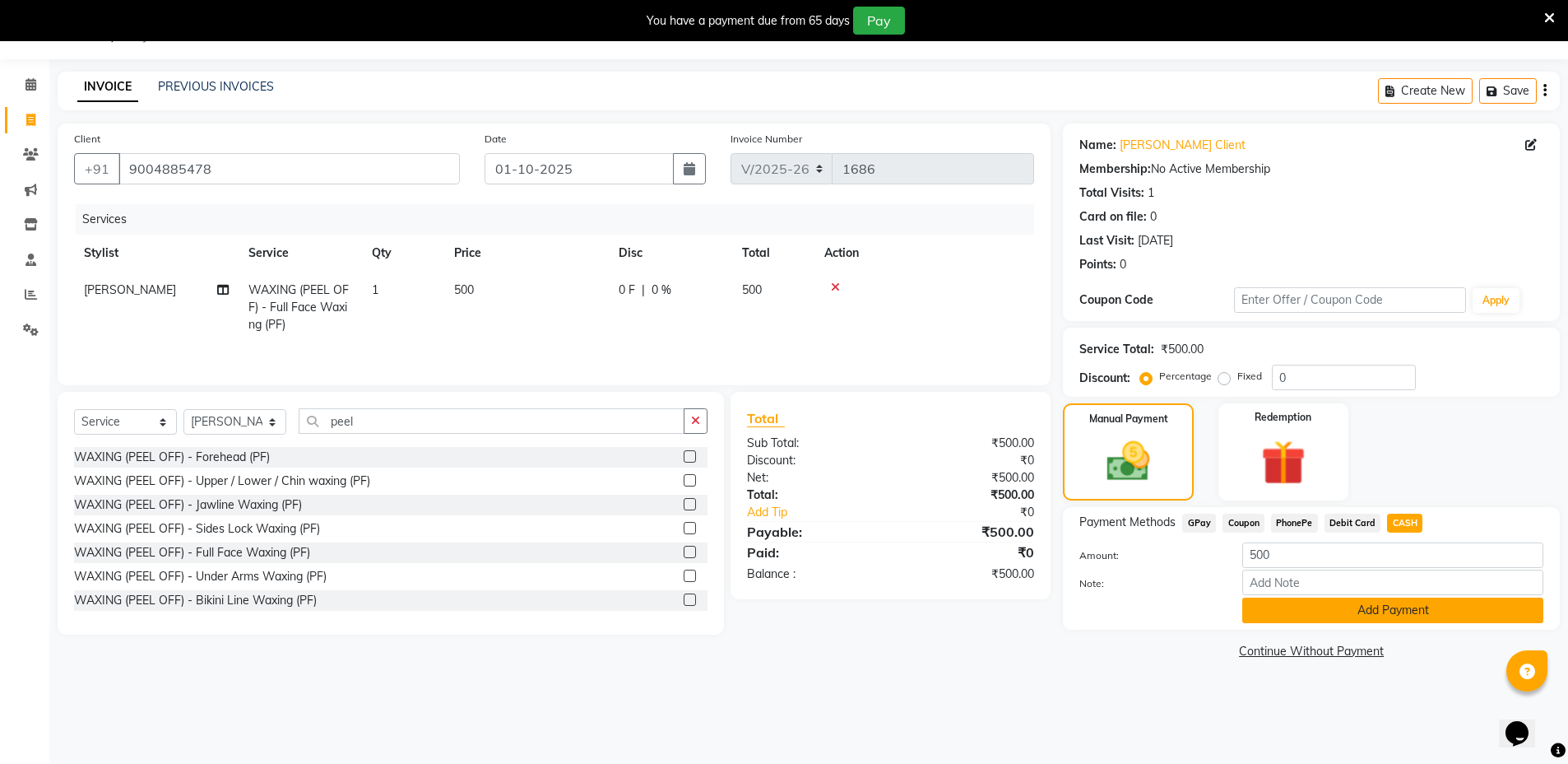
click at [1371, 612] on button "Add Payment" at bounding box center [1393, 610] width 301 height 25
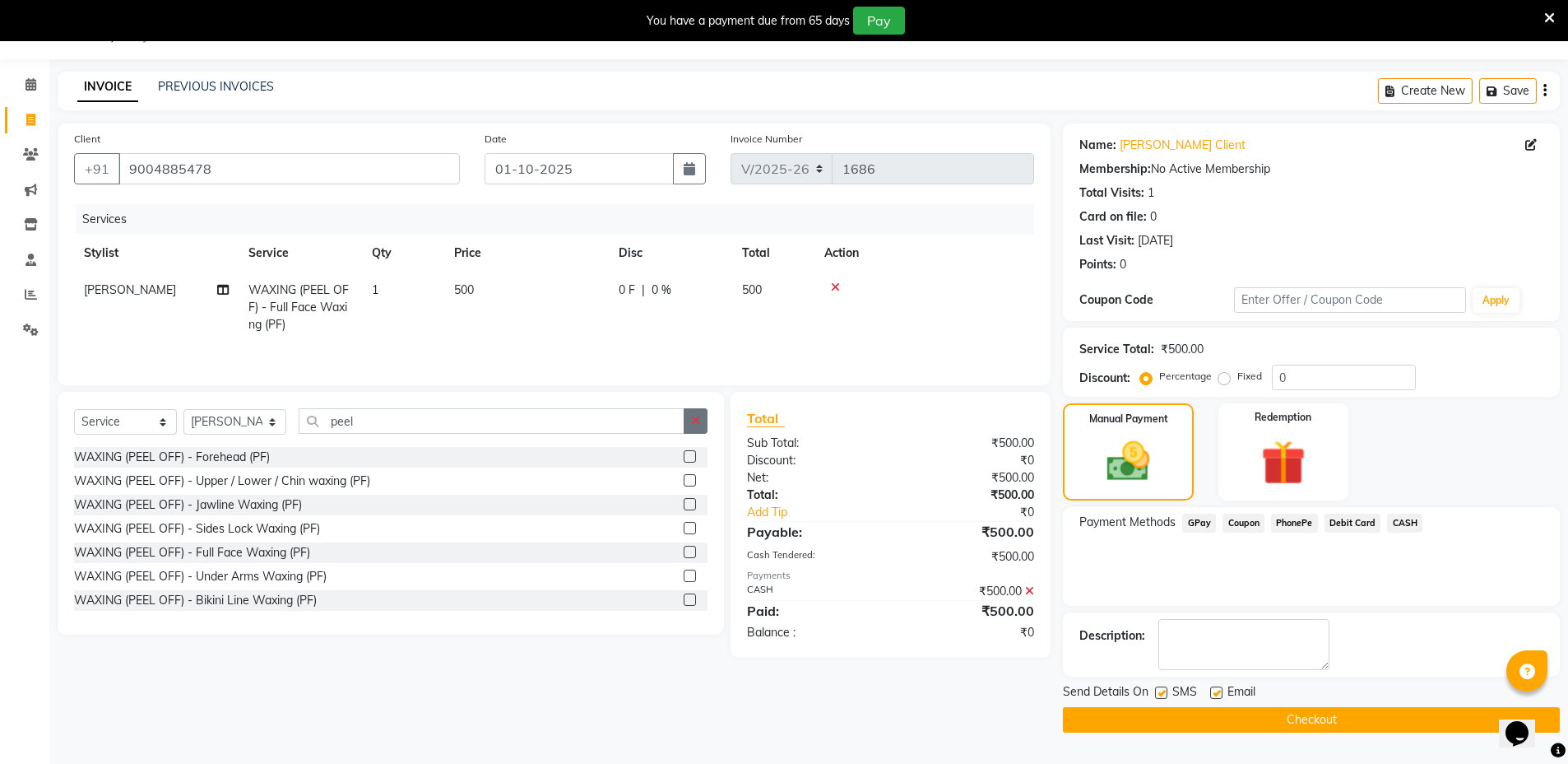
click at [698, 424] on icon "button" at bounding box center [696, 420] width 9 height 11
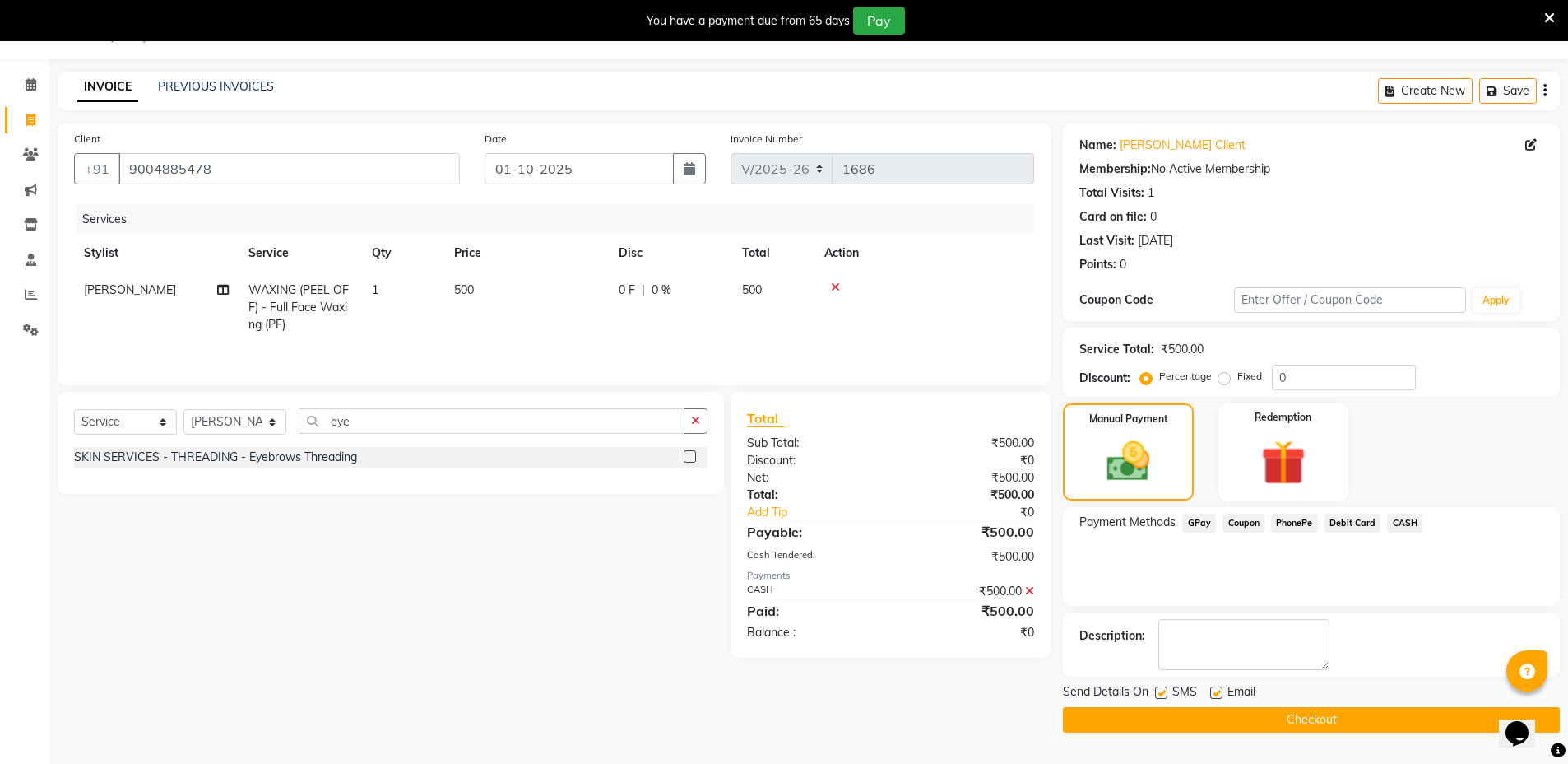
click at [690, 459] on label at bounding box center [690, 456] width 12 height 12
click at [690, 459] on input "checkbox" at bounding box center [689, 457] width 10 height 10
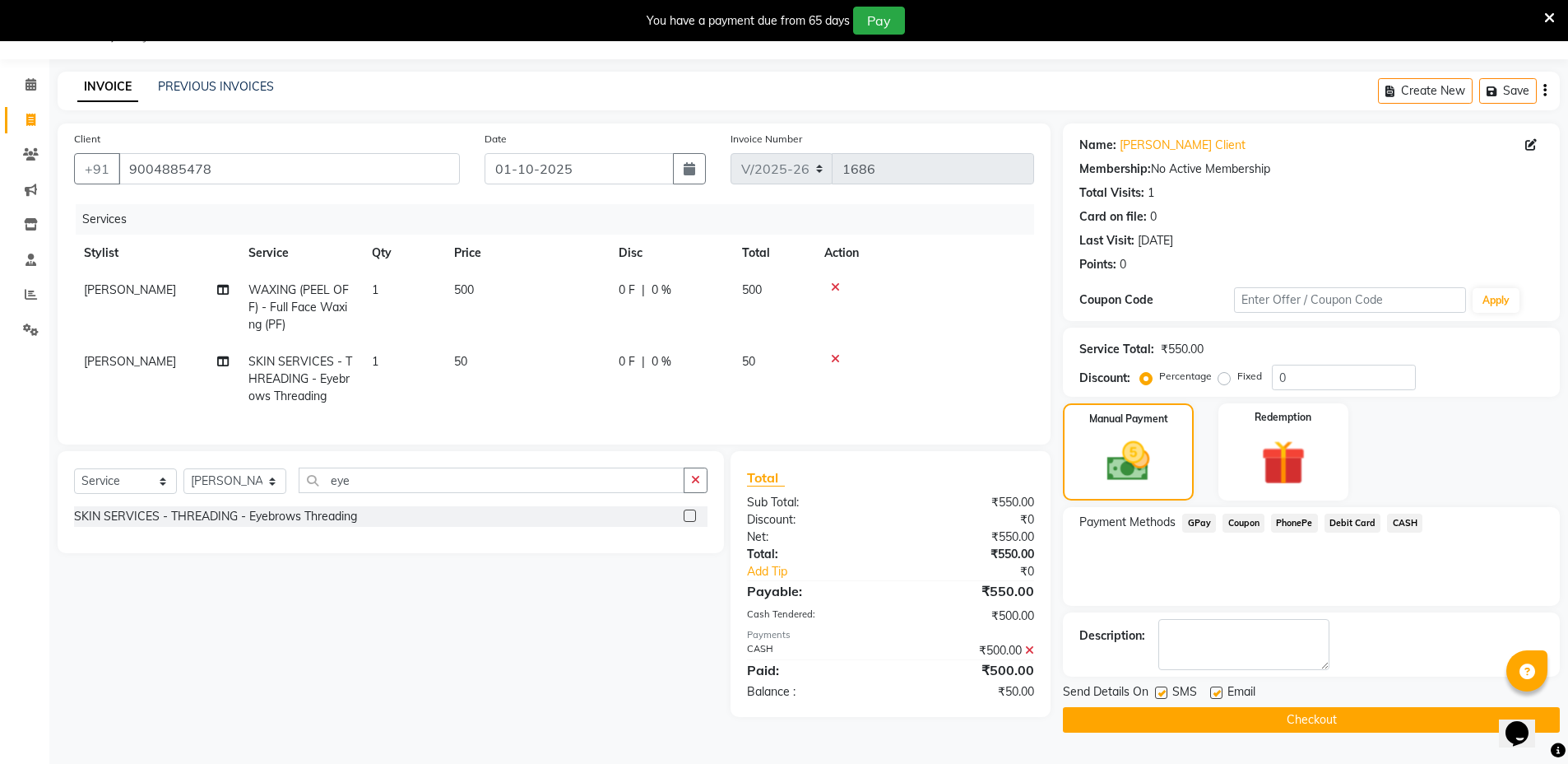
click at [1193, 518] on span "GPay" at bounding box center [1199, 524] width 34 height 19
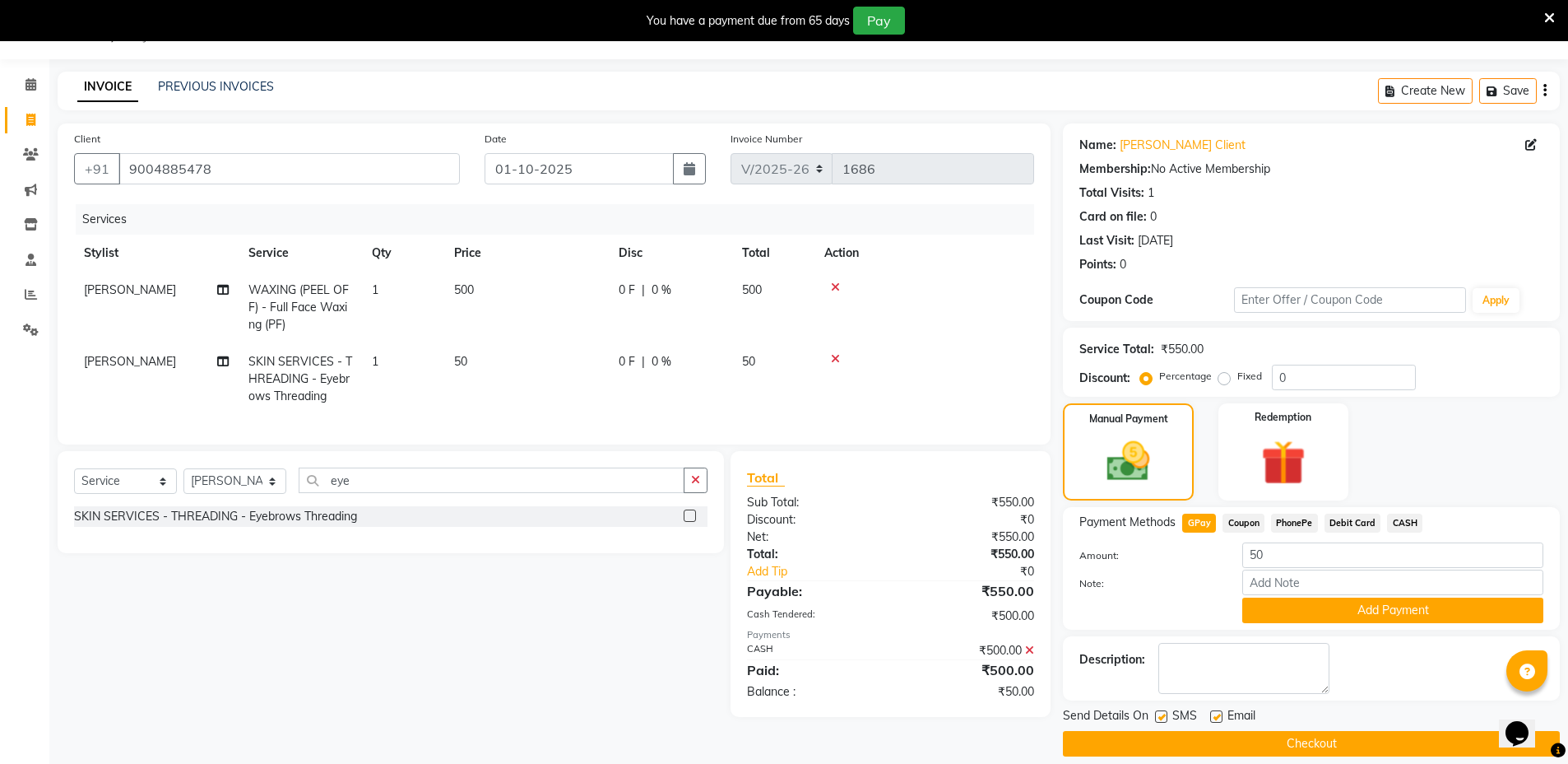
click at [1343, 737] on button "Checkout" at bounding box center [1311, 743] width 497 height 25
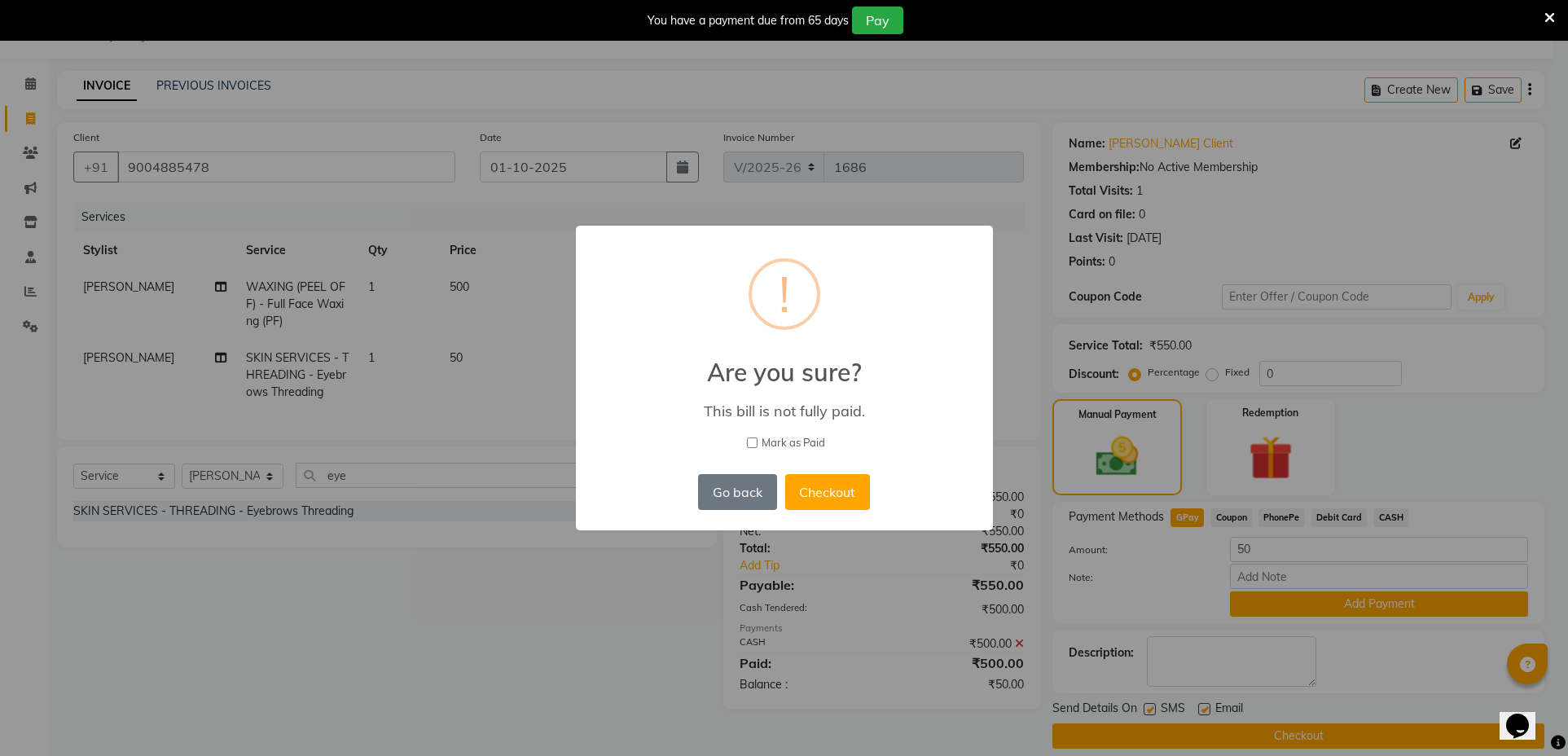
click at [1120, 599] on div "× ! Are you sure? This bill is not fully paid. Mark as Paid Go back No Checkout" at bounding box center [784, 378] width 1568 height 756
click at [722, 478] on button "Go back" at bounding box center [737, 492] width 78 height 36
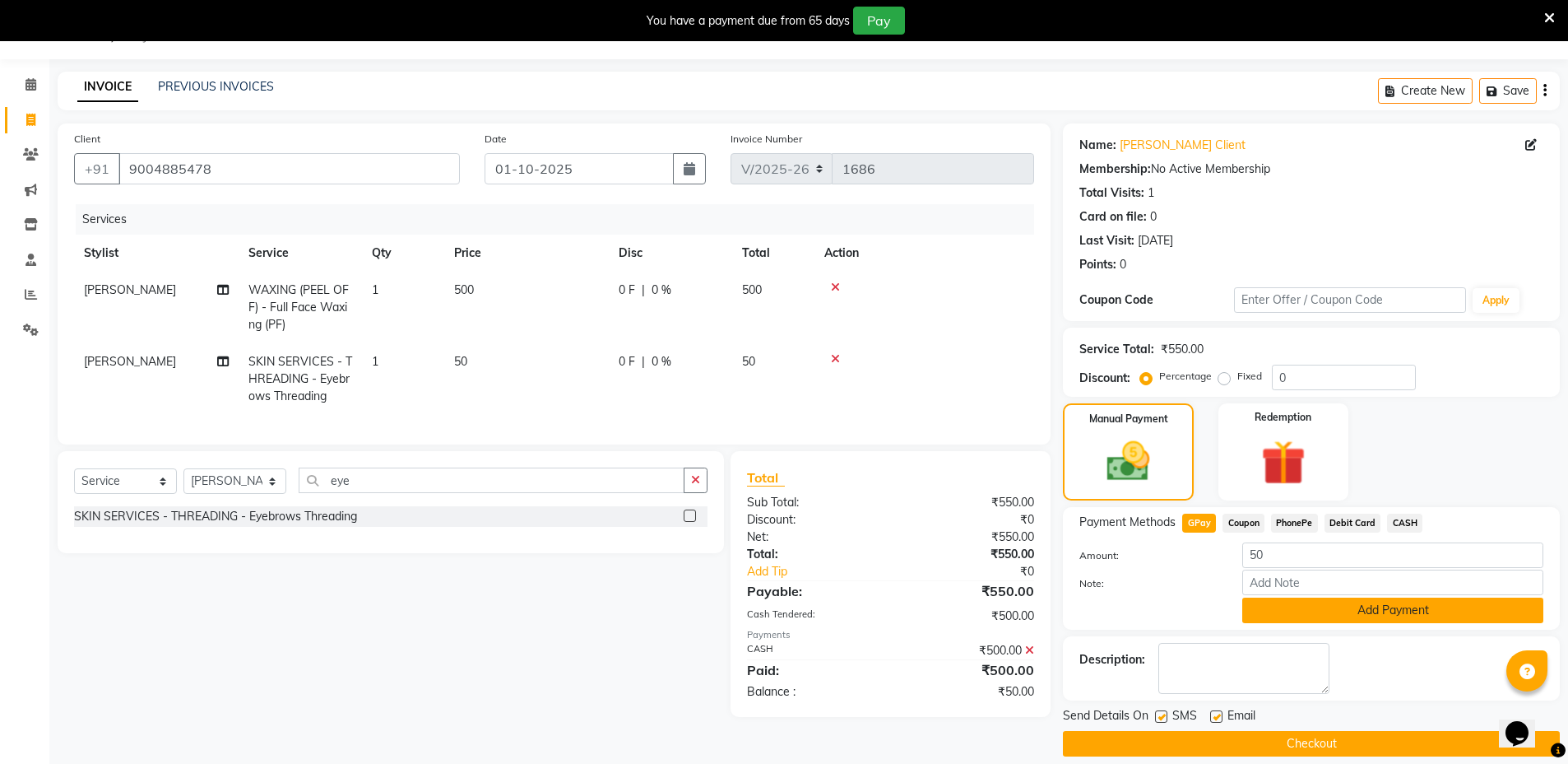
click at [1387, 605] on button "Add Payment" at bounding box center [1393, 610] width 301 height 25
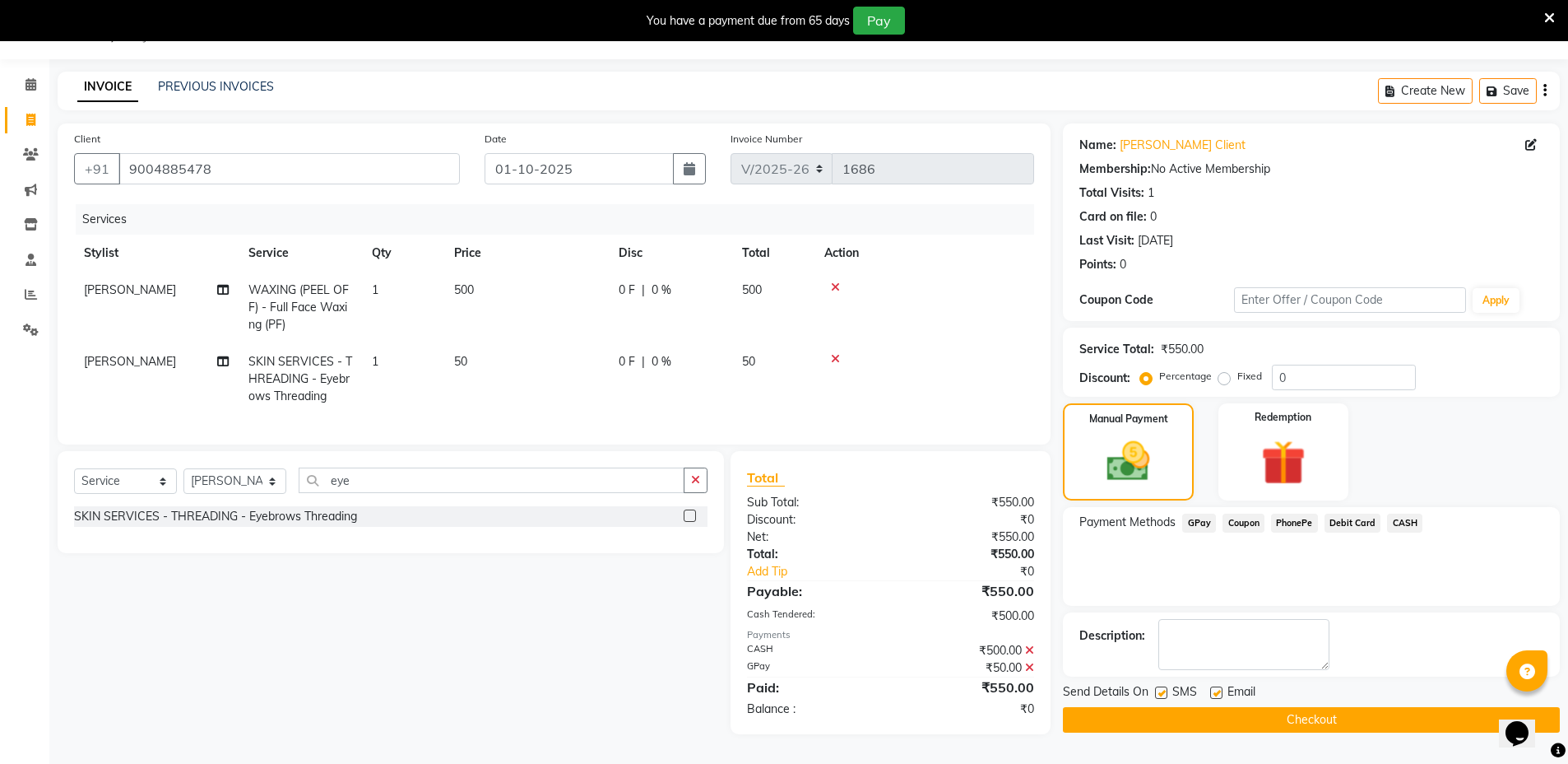
click at [1350, 715] on button "Checkout" at bounding box center [1311, 720] width 497 height 25
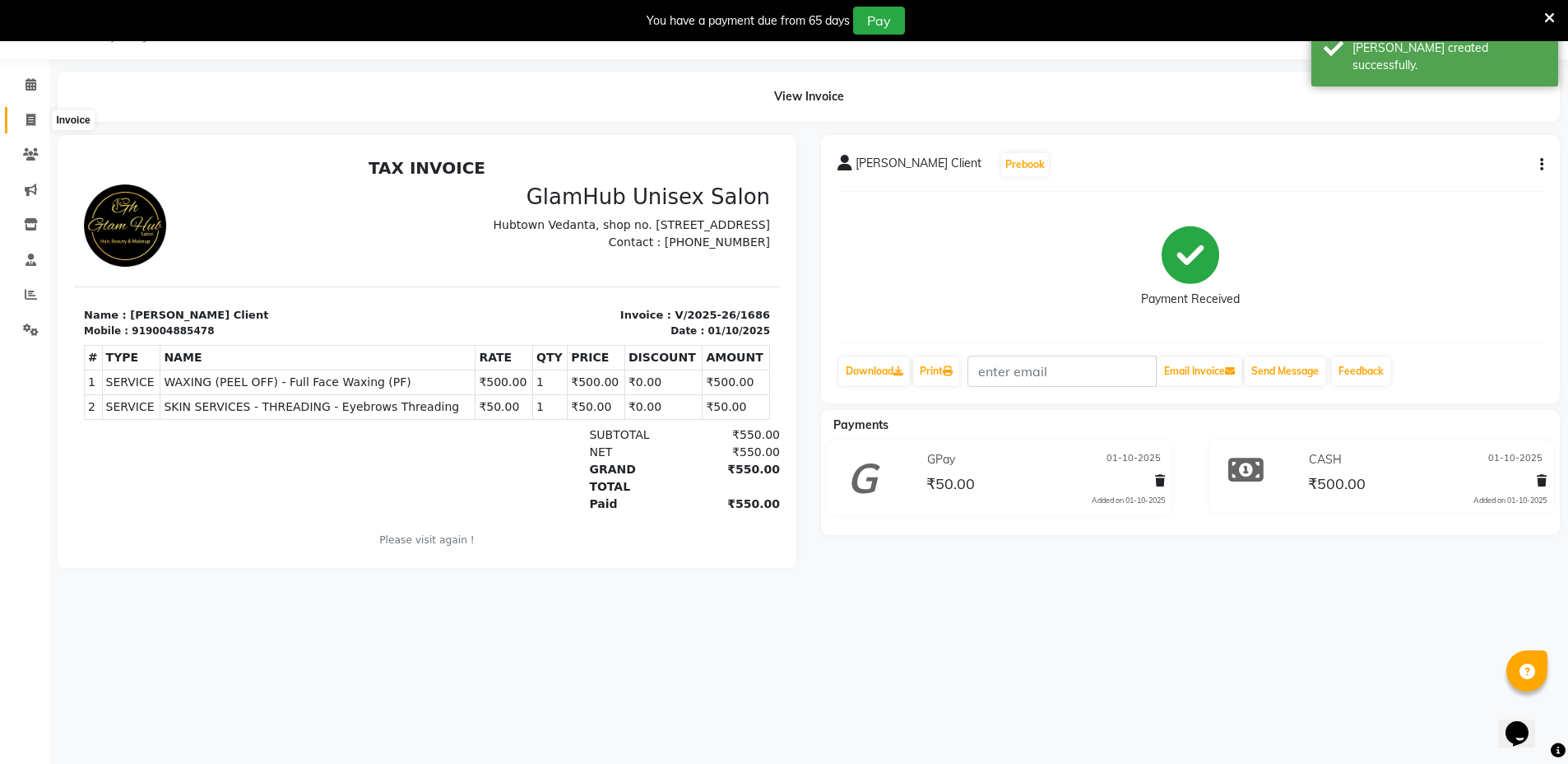
click at [31, 115] on icon at bounding box center [30, 119] width 9 height 12
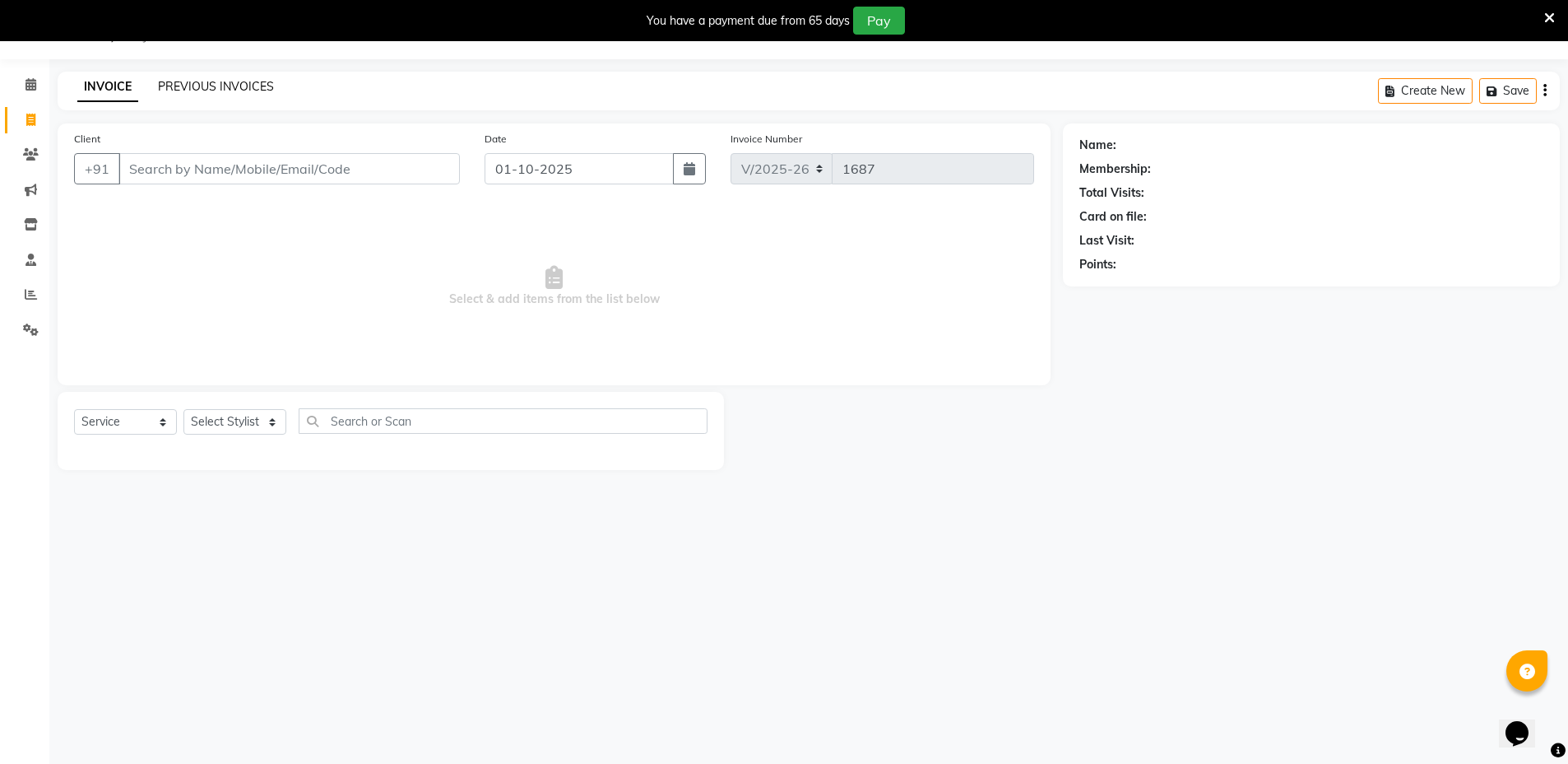
click at [252, 84] on link "PREVIOUS INVOICES" at bounding box center [215, 86] width 116 height 15
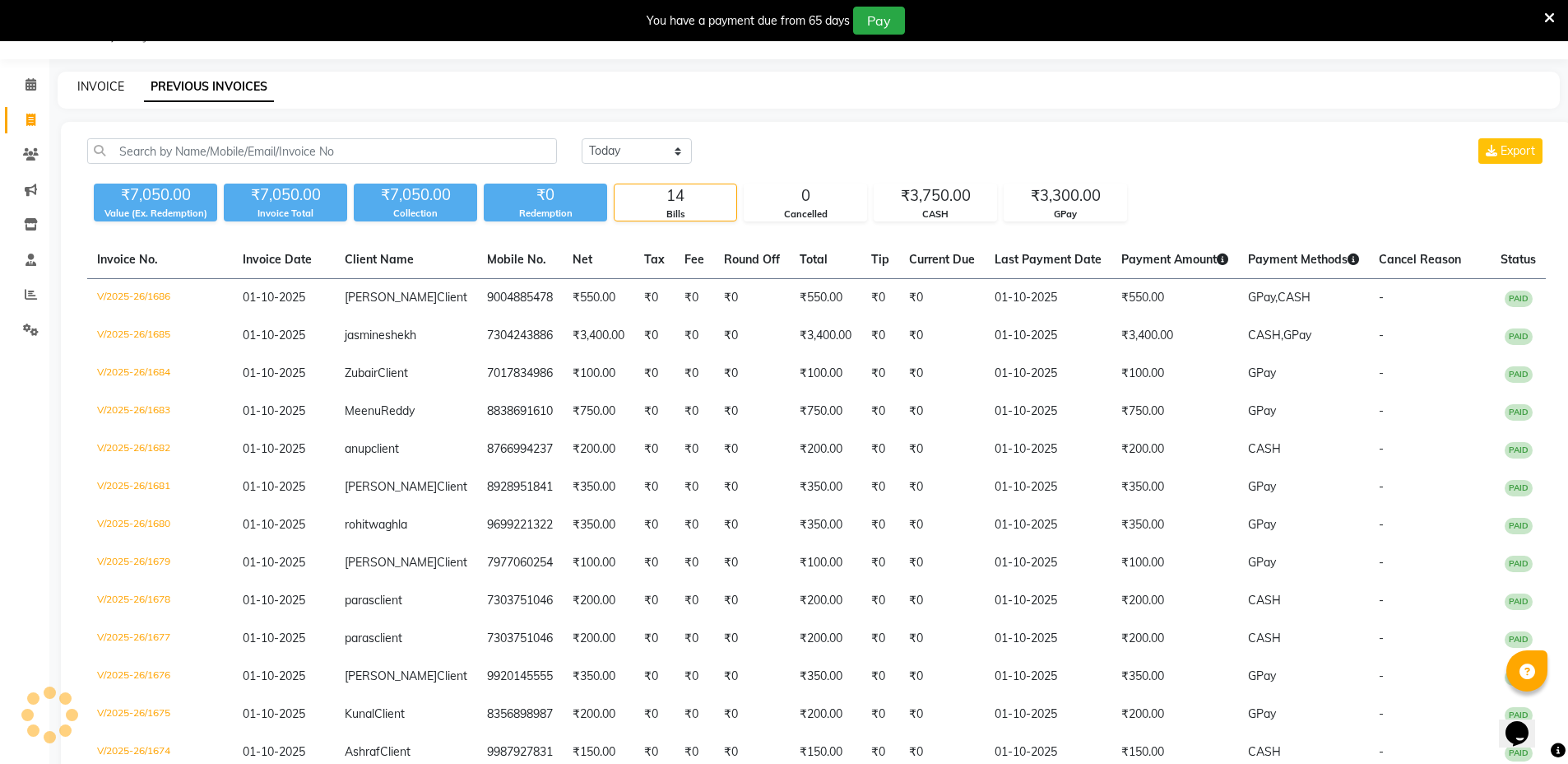
click at [103, 85] on link "INVOICE" at bounding box center [101, 86] width 47 height 15
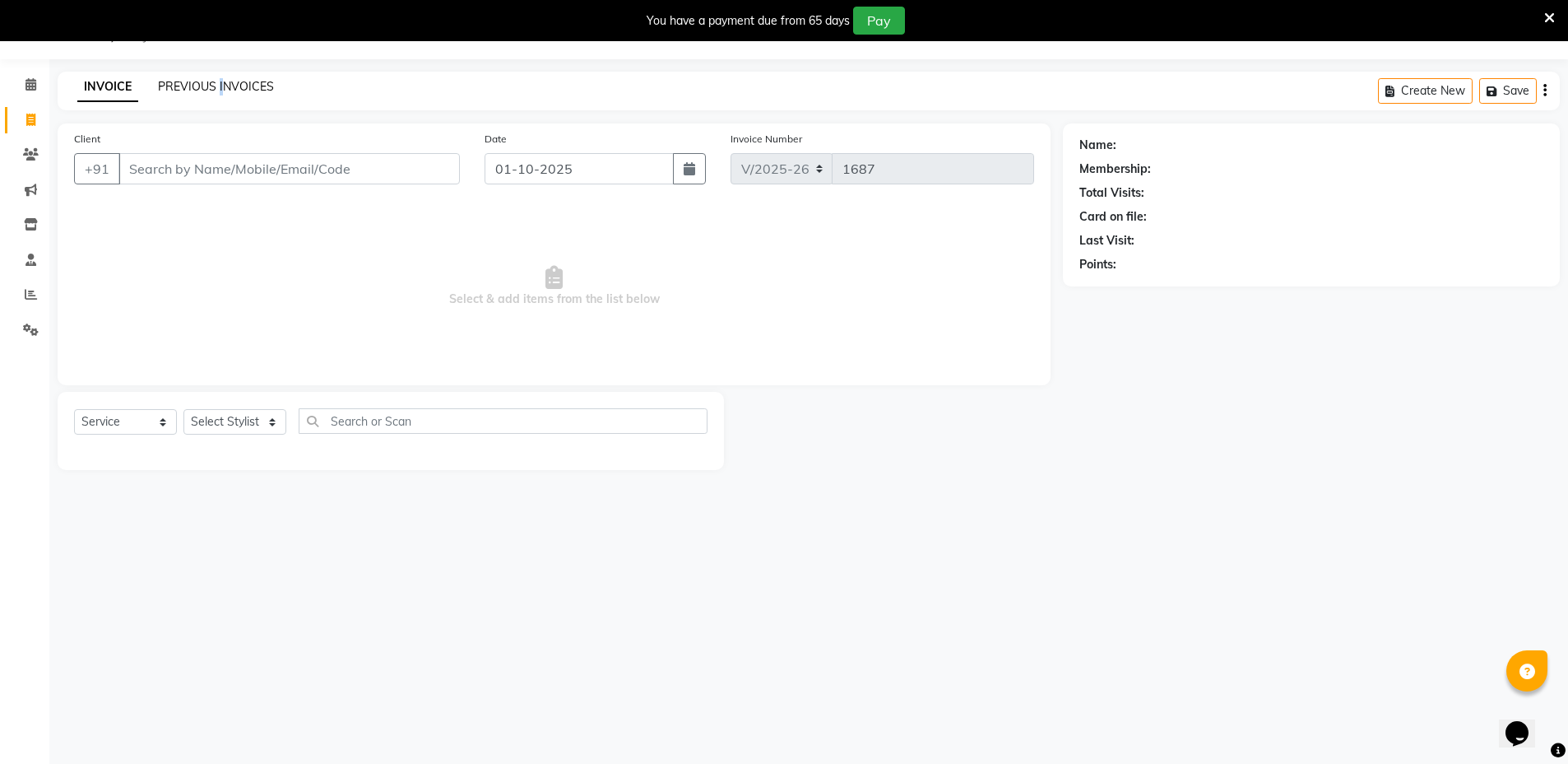
drag, startPoint x: 219, startPoint y: 70, endPoint x: 219, endPoint y: 80, distance: 10.0
click at [219, 80] on div "08047224946 Select Location × Glamhub Unisex Salon, Sion English ENGLISH Españo…" at bounding box center [784, 382] width 1568 height 764
click at [219, 80] on link "PREVIOUS INVOICES" at bounding box center [215, 86] width 116 height 15
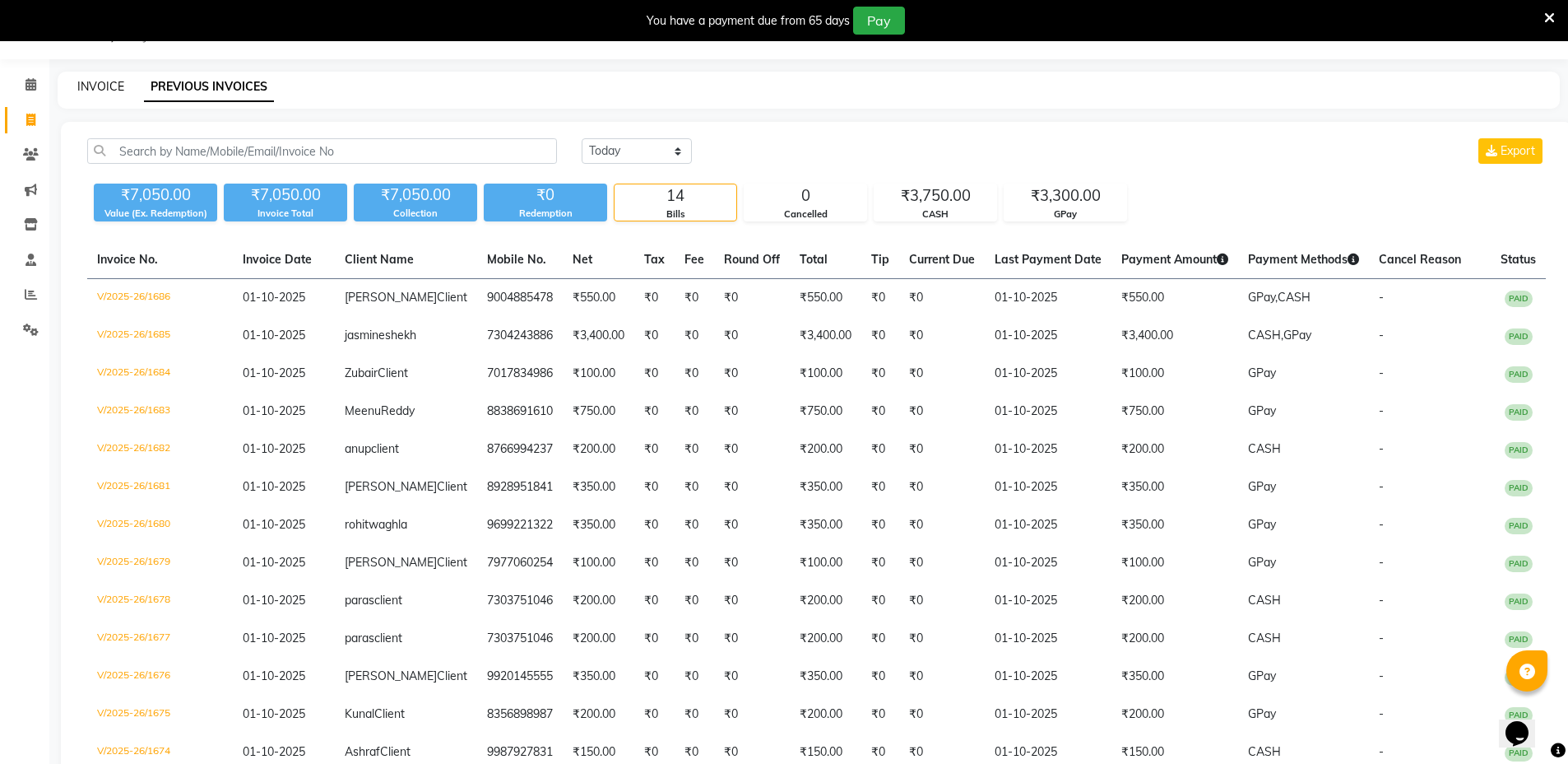
click at [108, 84] on link "INVOICE" at bounding box center [101, 86] width 47 height 15
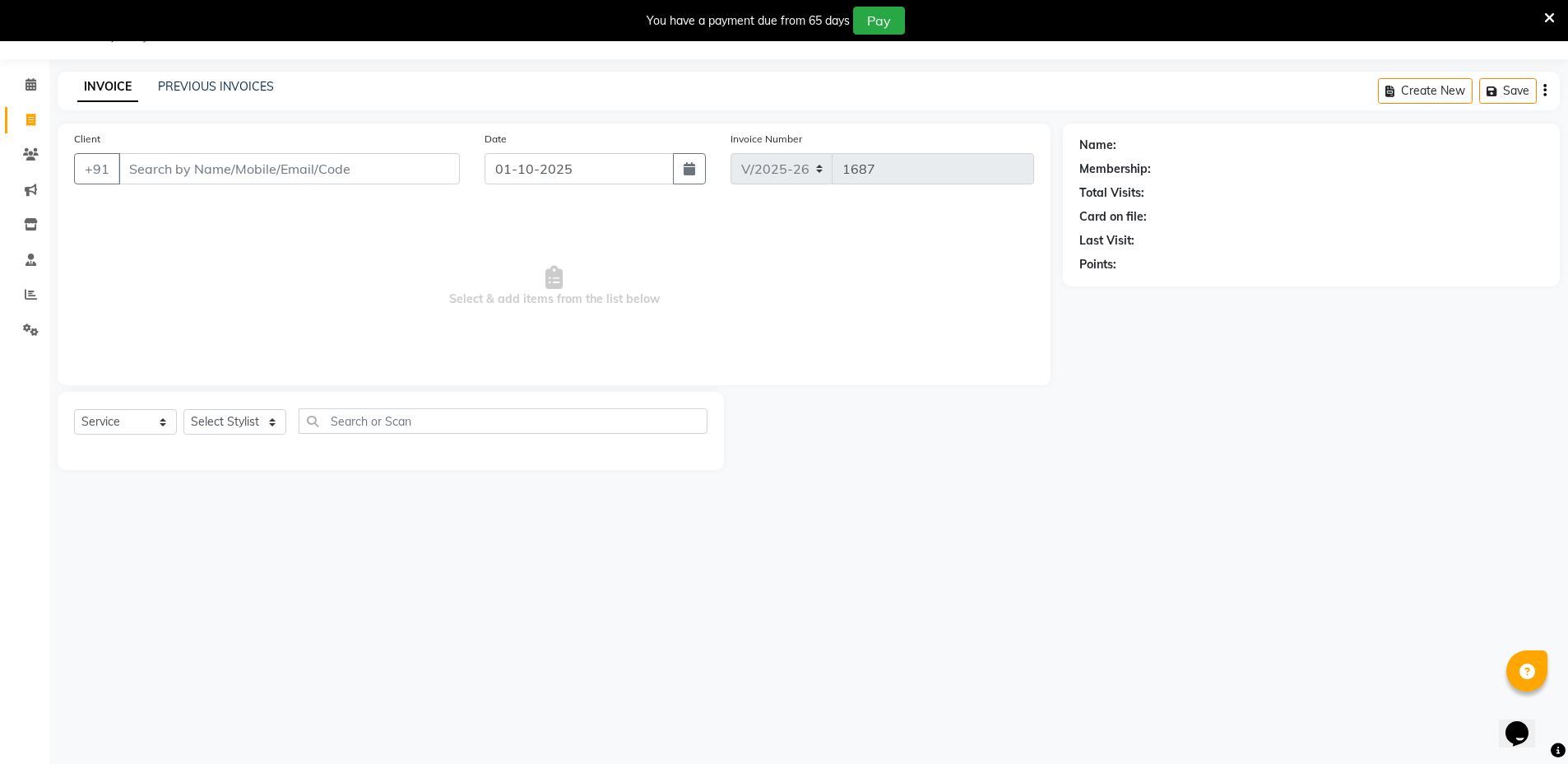
click at [197, 176] on input "Client" at bounding box center [289, 169] width 341 height 31
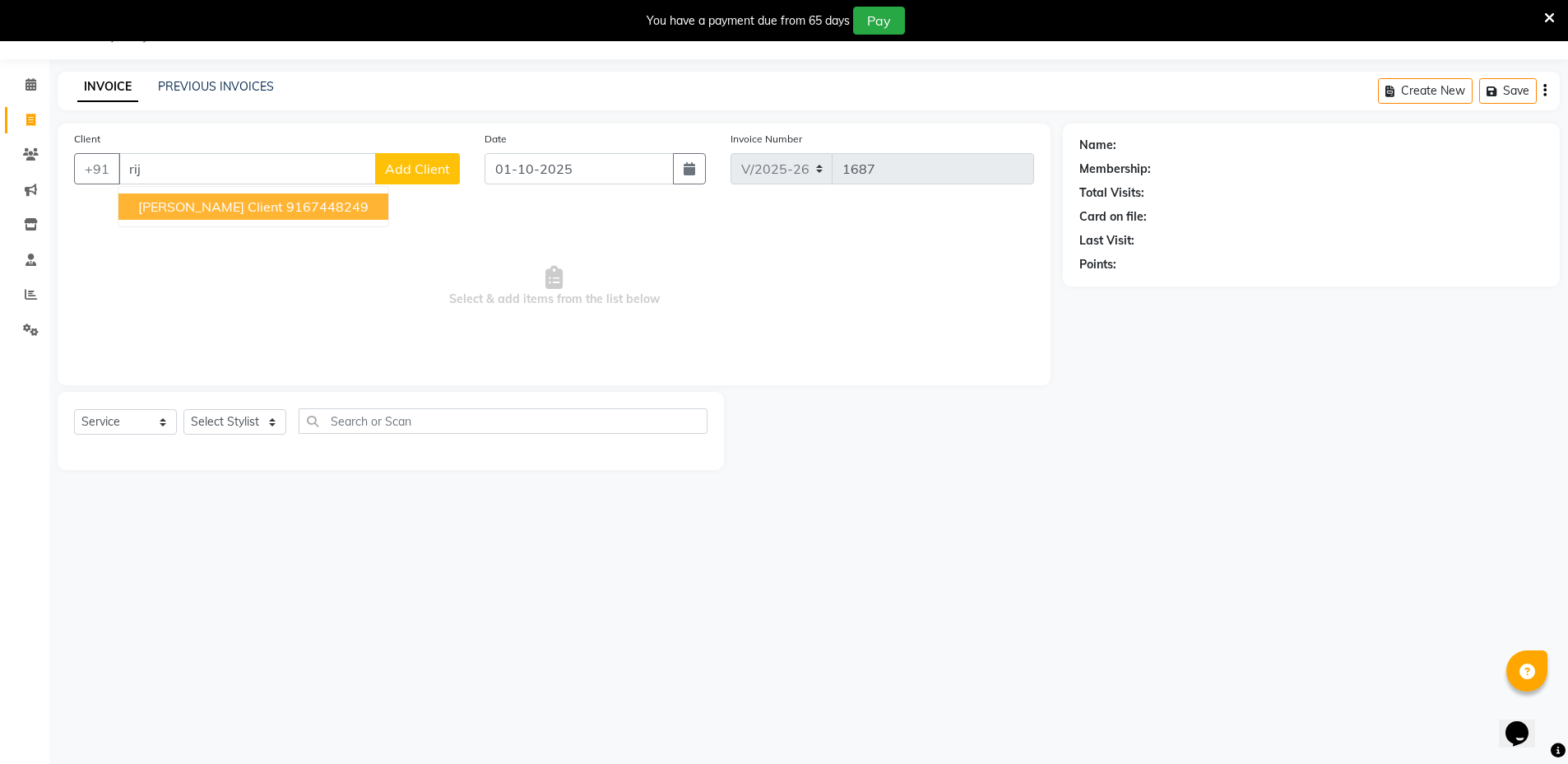
click at [192, 202] on span "Rijo Client" at bounding box center [211, 206] width 145 height 17
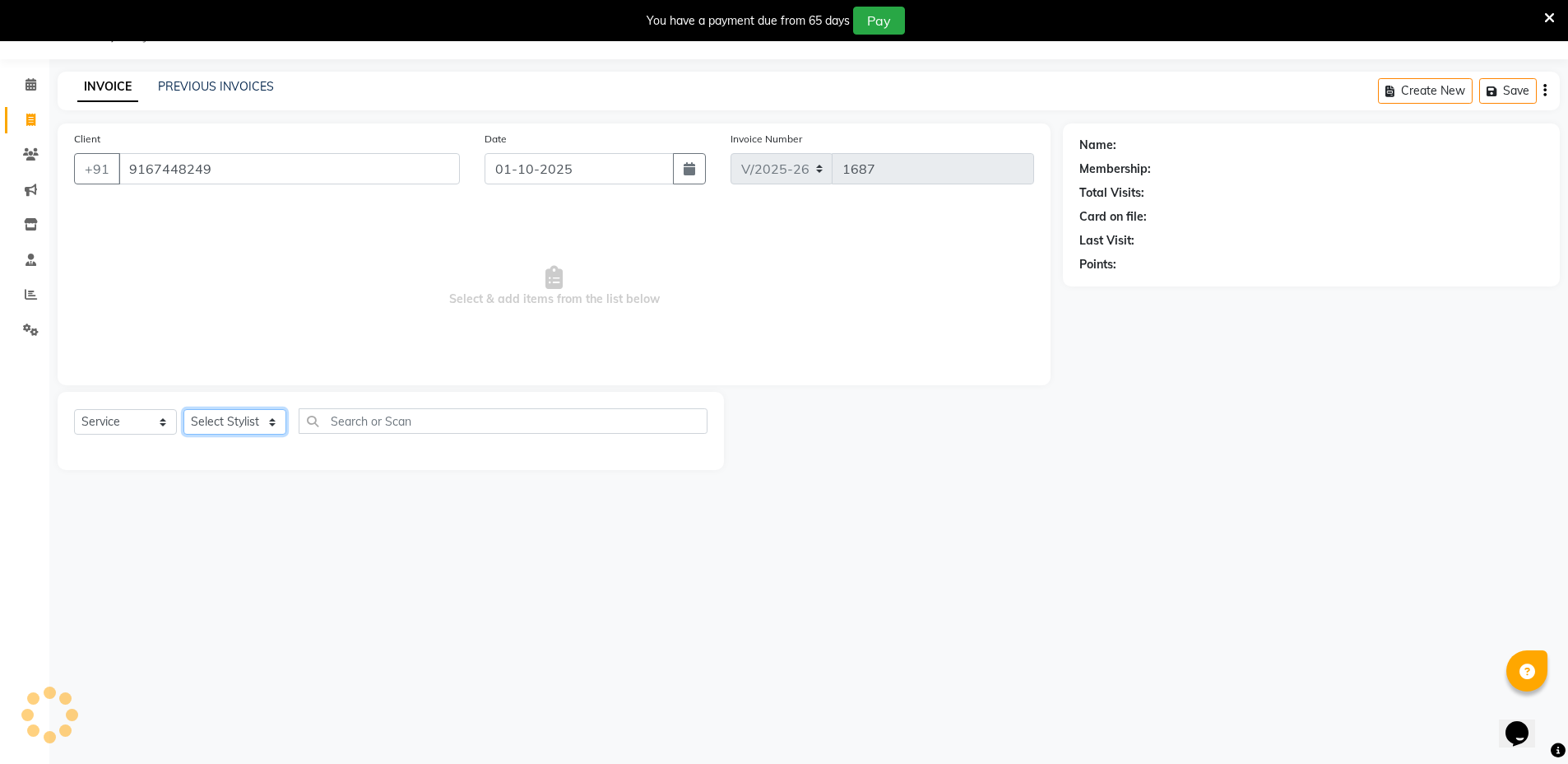
click at [213, 418] on select "Select Stylist Arif Faiyaz krupali pranali radha Zishan" at bounding box center [235, 422] width 103 height 25
click at [184, 409] on select "Select Stylist Arif Faiyaz krupali pranali radha Zishan" at bounding box center [235, 422] width 103 height 25
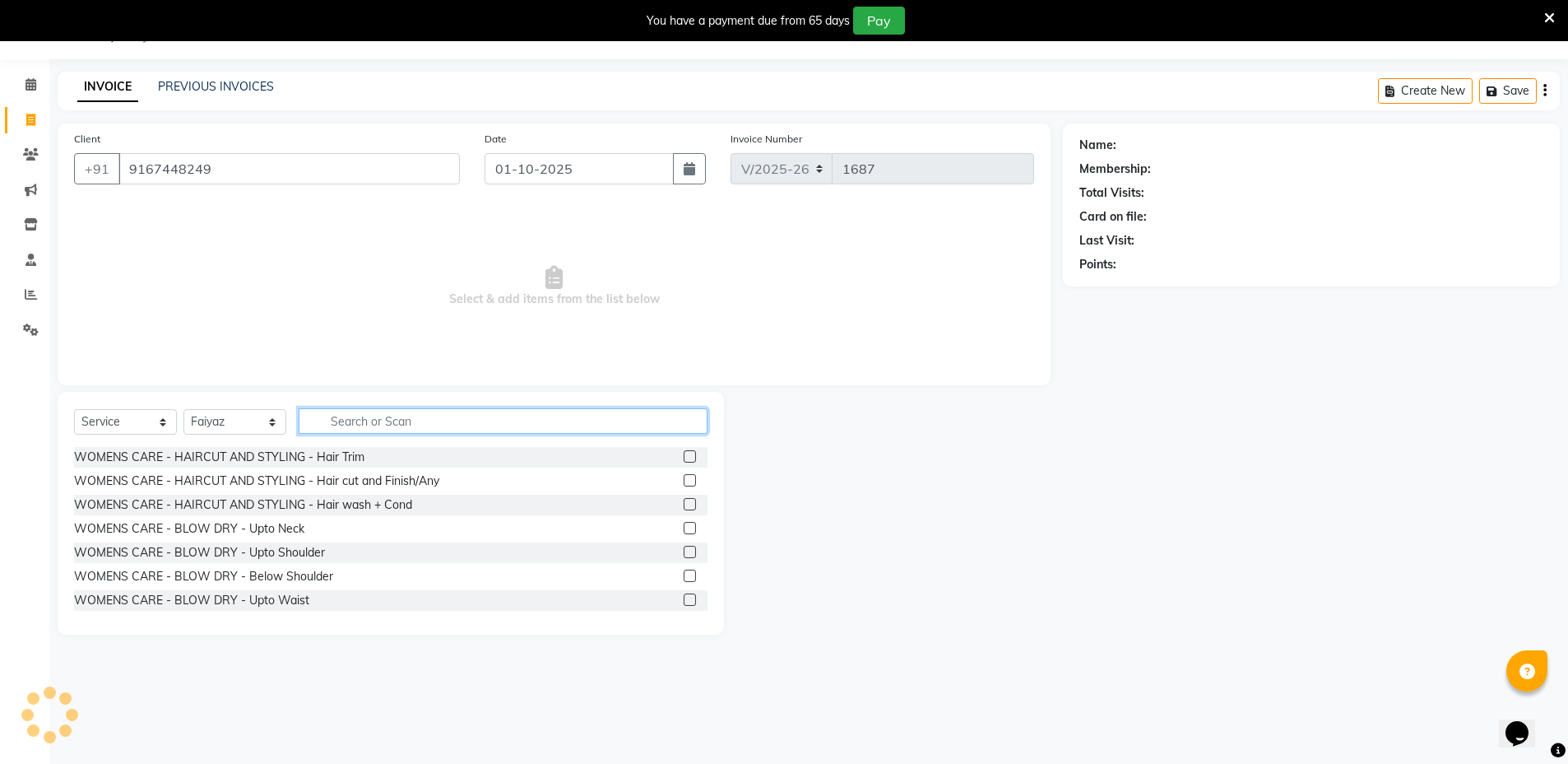
click at [466, 420] on input "text" at bounding box center [503, 421] width 409 height 25
click at [683, 572] on label at bounding box center [690, 576] width 12 height 12
click at [683, 572] on input "checkbox" at bounding box center [689, 577] width 10 height 10
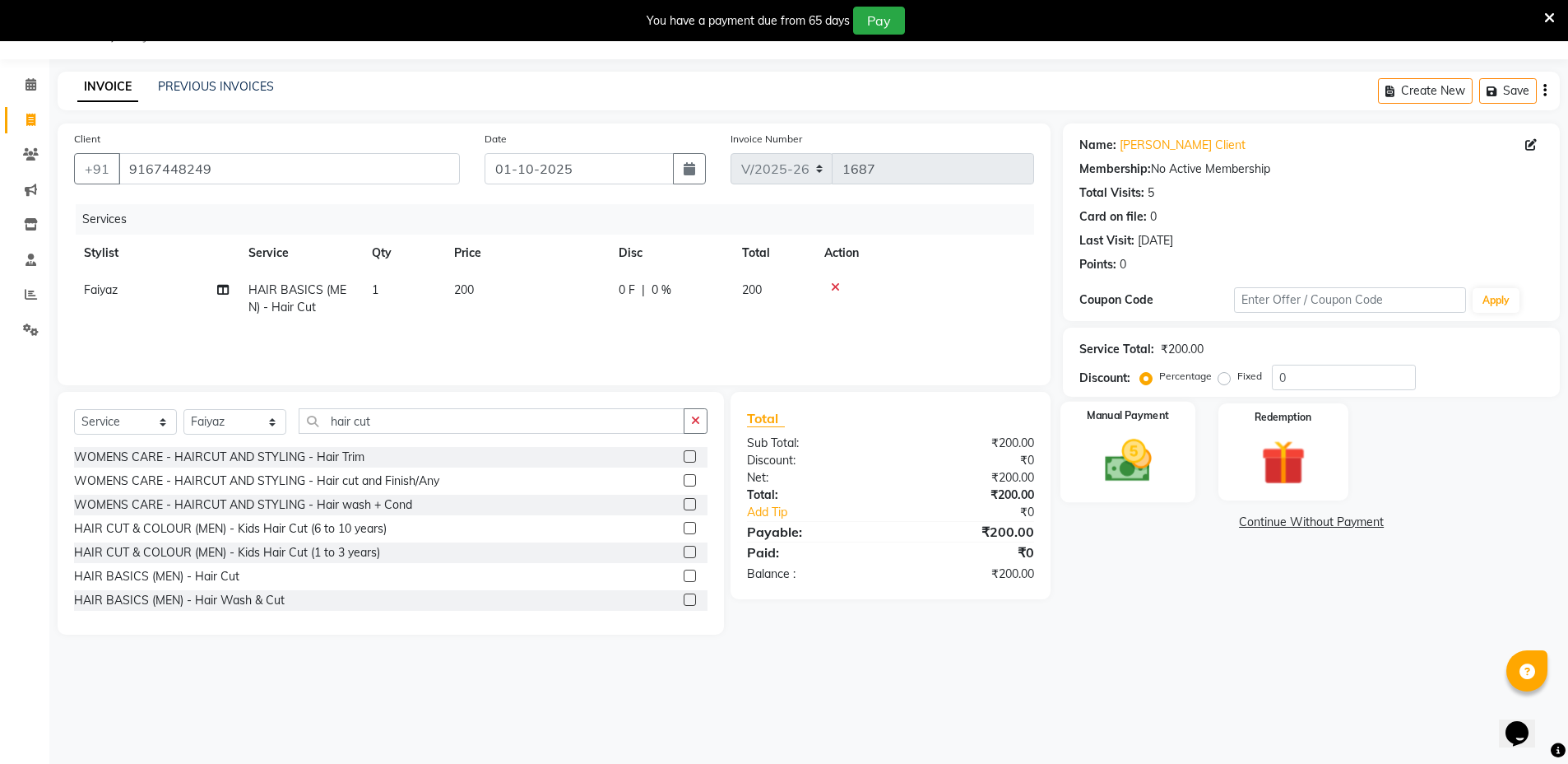
click at [1156, 470] on img at bounding box center [1127, 460] width 76 height 53
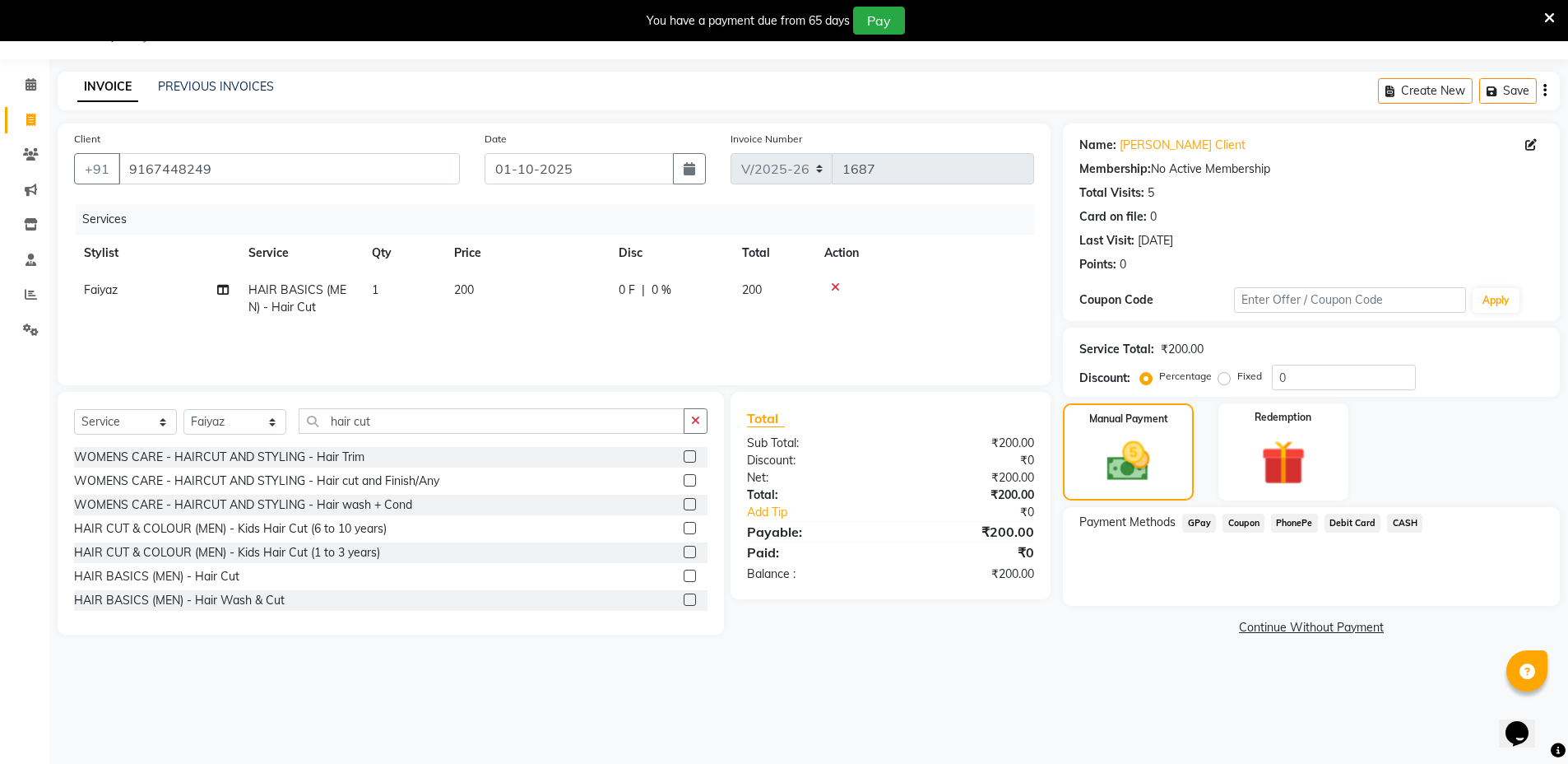
click at [1197, 521] on span "GPay" at bounding box center [1199, 524] width 34 height 19
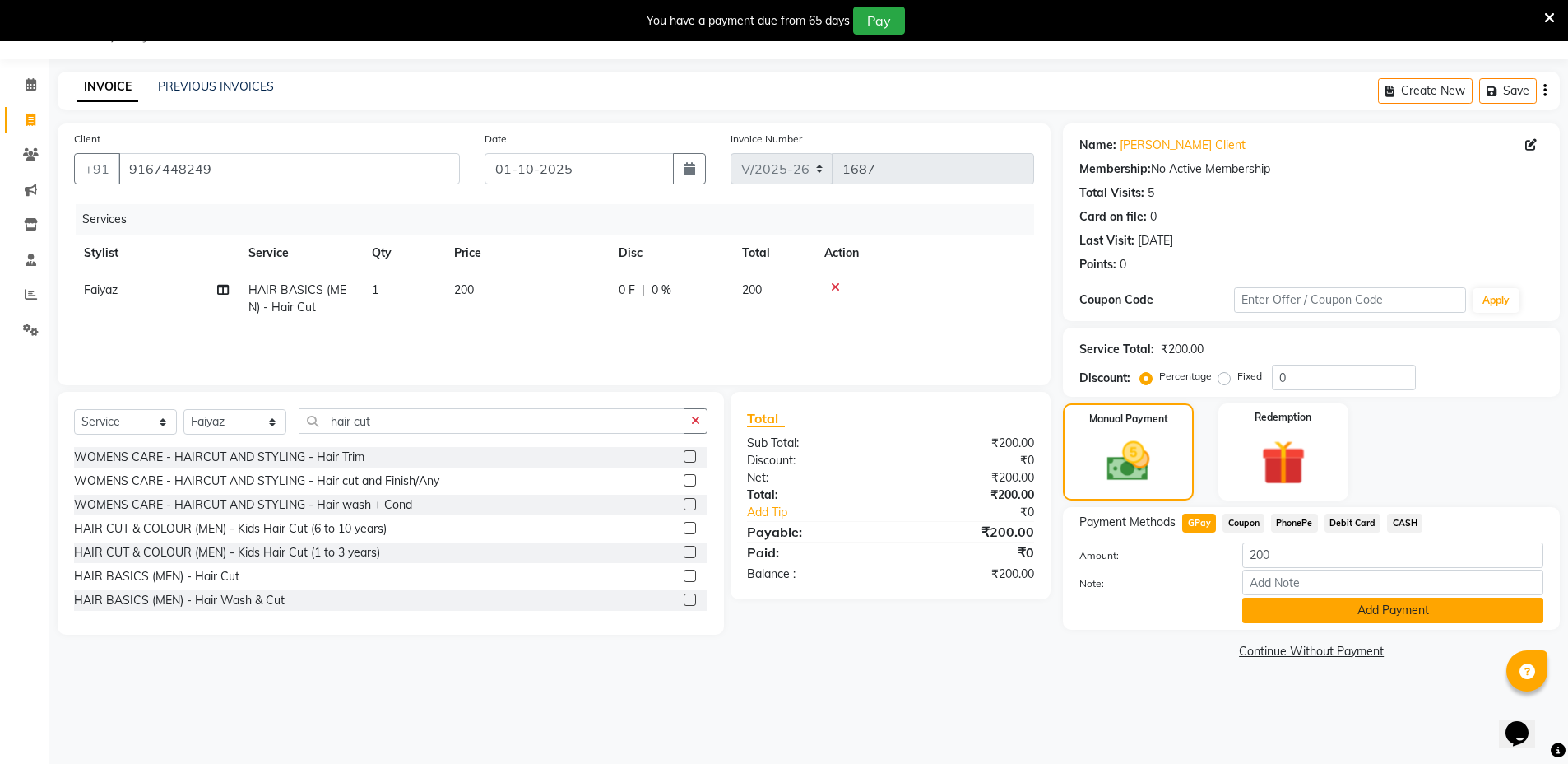
click at [1347, 605] on button "Add Payment" at bounding box center [1393, 610] width 301 height 25
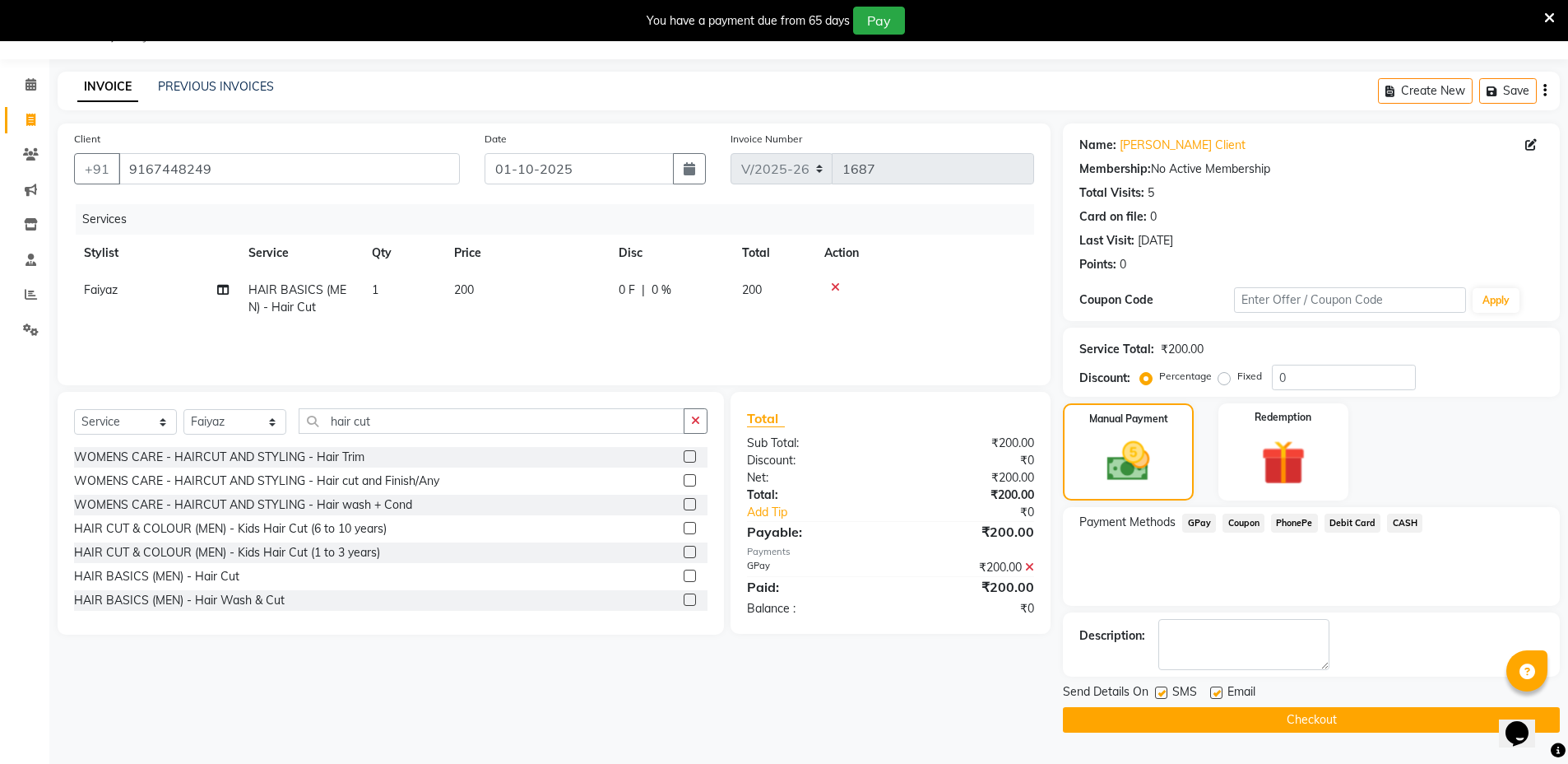
click at [1346, 722] on button "Checkout" at bounding box center [1311, 720] width 497 height 25
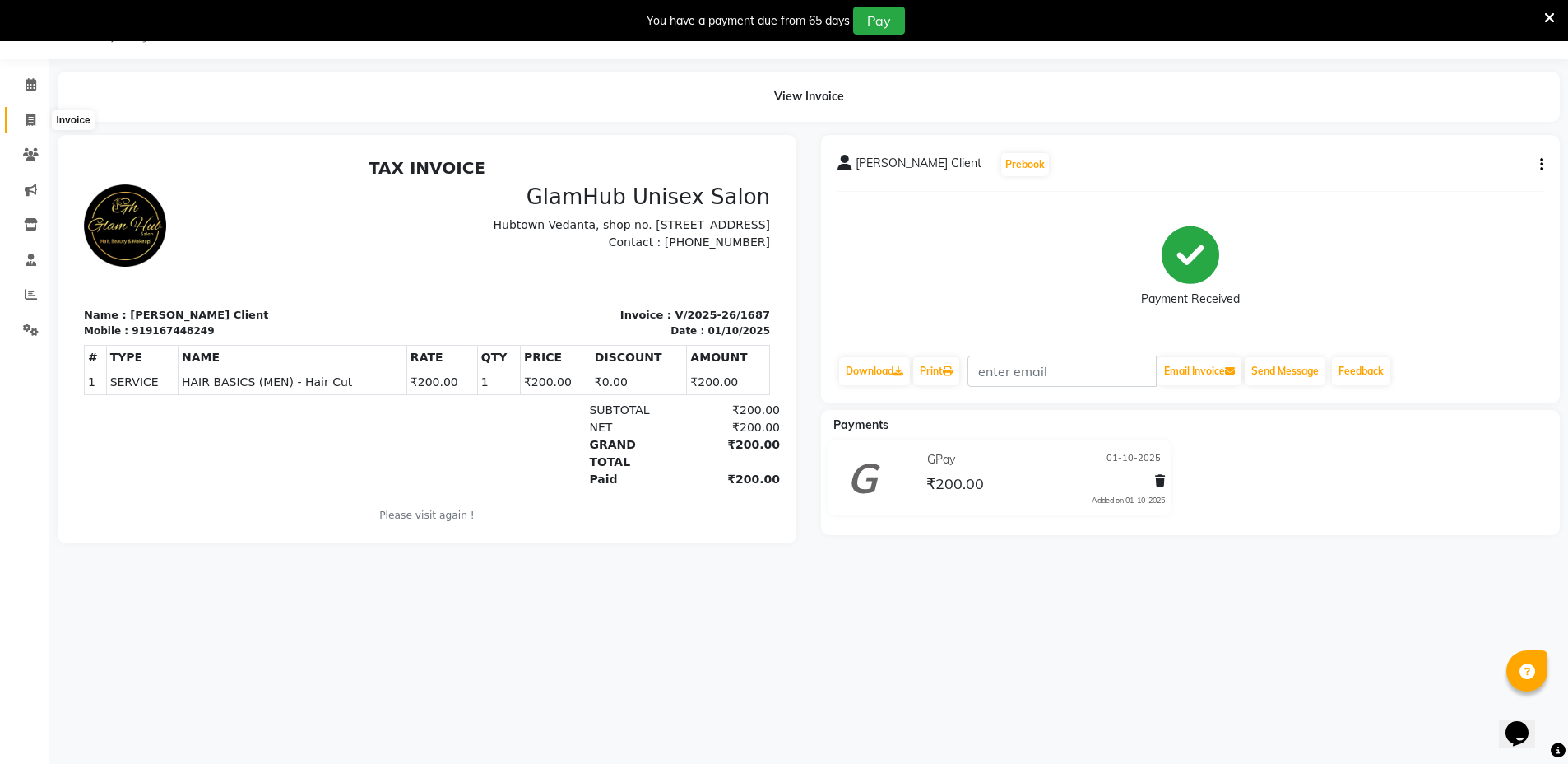
click at [30, 115] on icon at bounding box center [30, 119] width 9 height 12
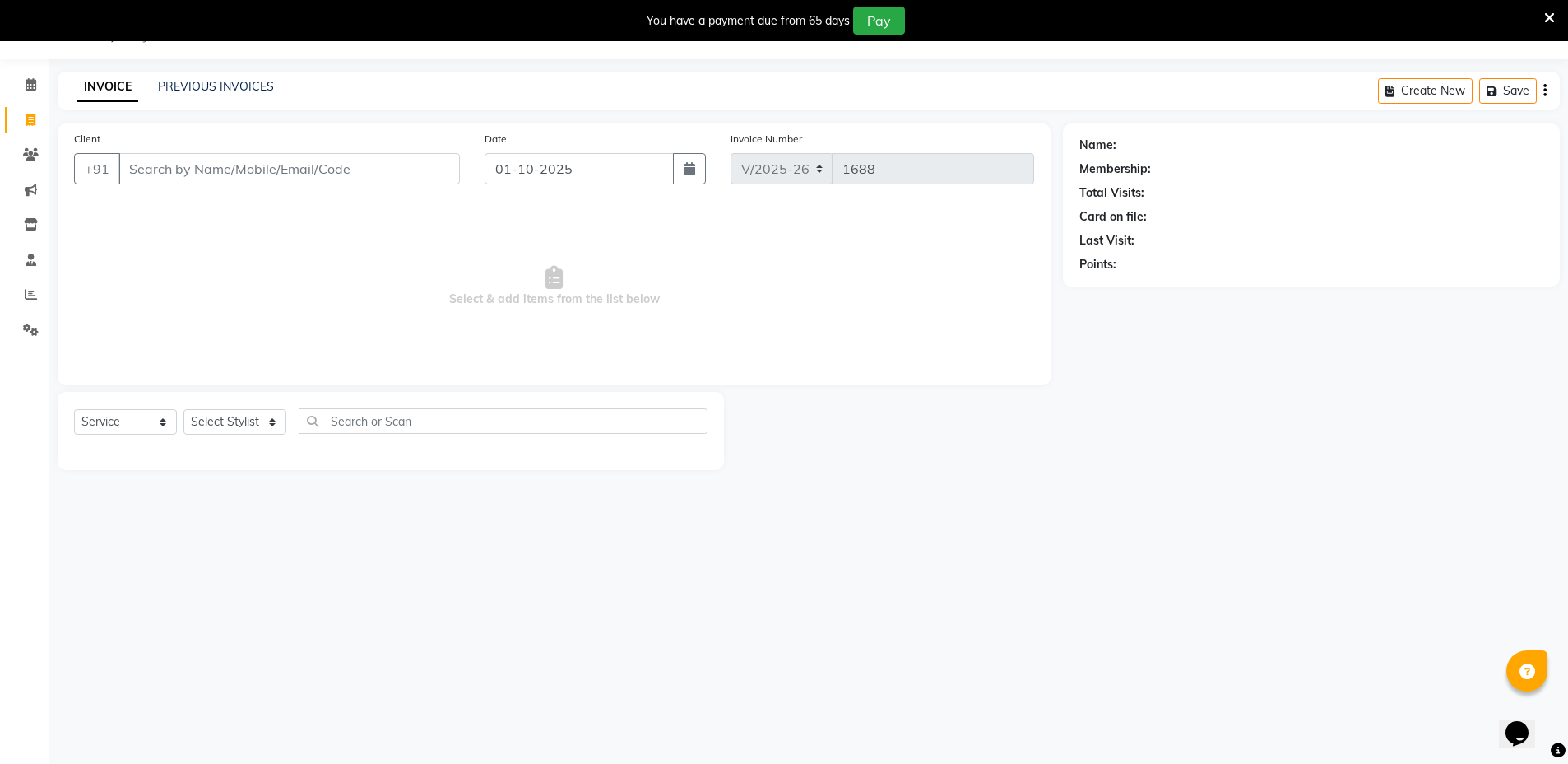
click at [181, 78] on div "PREVIOUS INVOICES" at bounding box center [215, 87] width 116 height 17
drag, startPoint x: 181, startPoint y: 78, endPoint x: 596, endPoint y: 76, distance: 415.0
click at [596, 76] on div "INVOICE PREVIOUS INVOICES Create New Save" at bounding box center [808, 91] width 1502 height 38
click at [360, 376] on div "Client +91 Date 01-10-2025 Invoice Number V/2025 V/2025-26 1688 Select & add it…" at bounding box center [554, 254] width 993 height 261
click at [203, 82] on link "PREVIOUS INVOICES" at bounding box center [215, 86] width 116 height 15
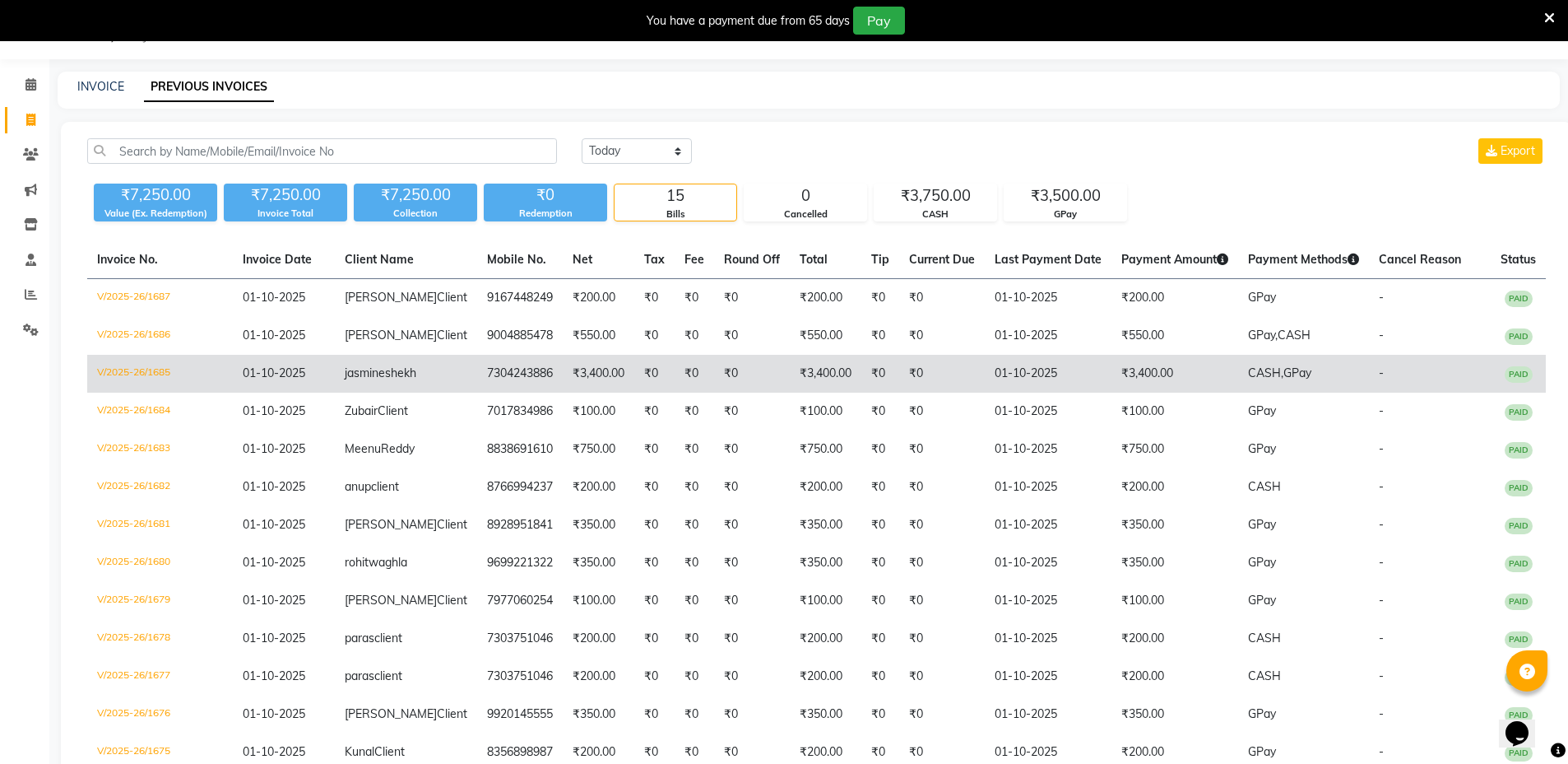
click at [264, 375] on td "01-10-2025" at bounding box center [283, 373] width 102 height 37
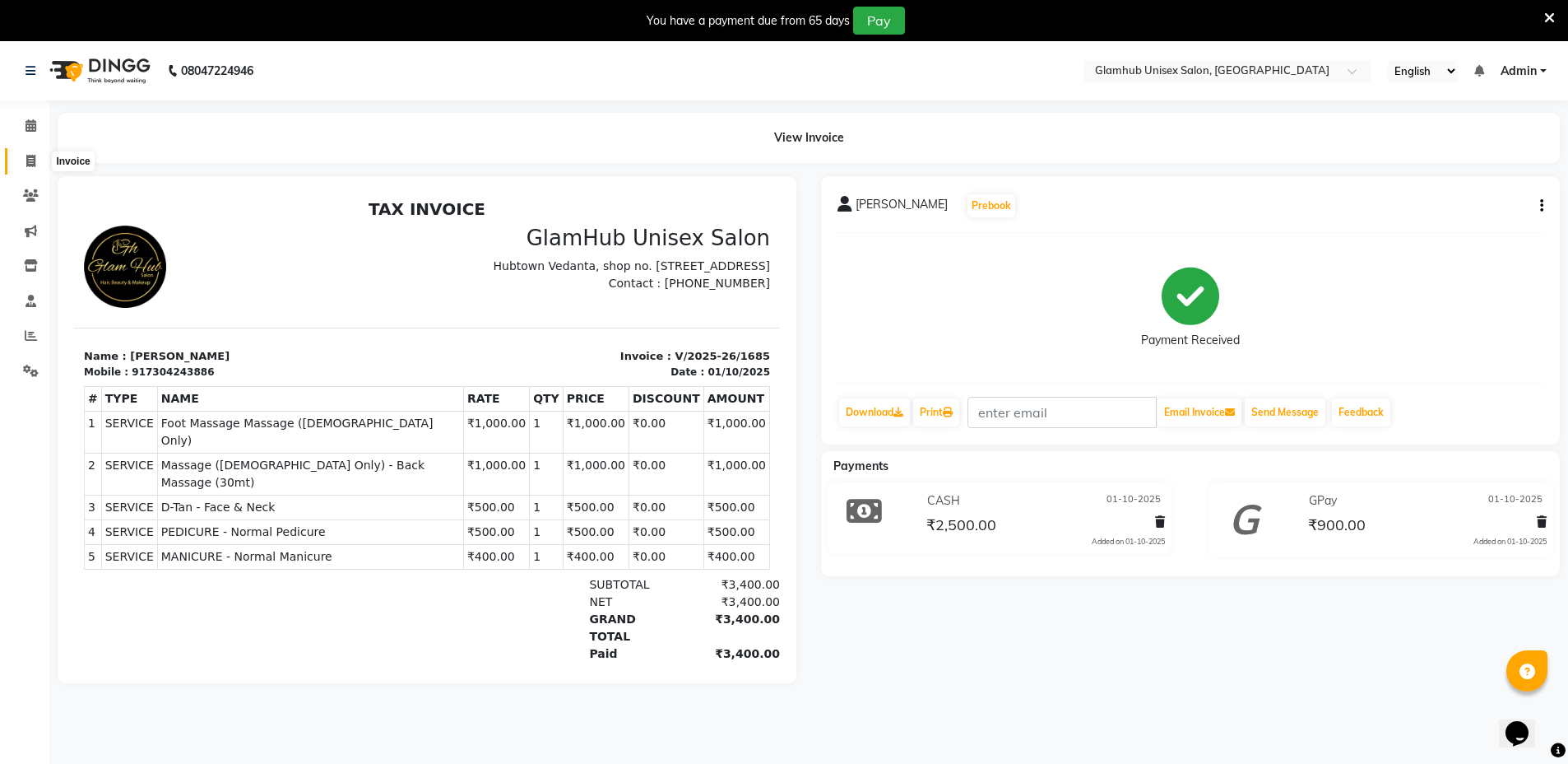
click at [30, 155] on icon at bounding box center [30, 161] width 9 height 12
select select "service"
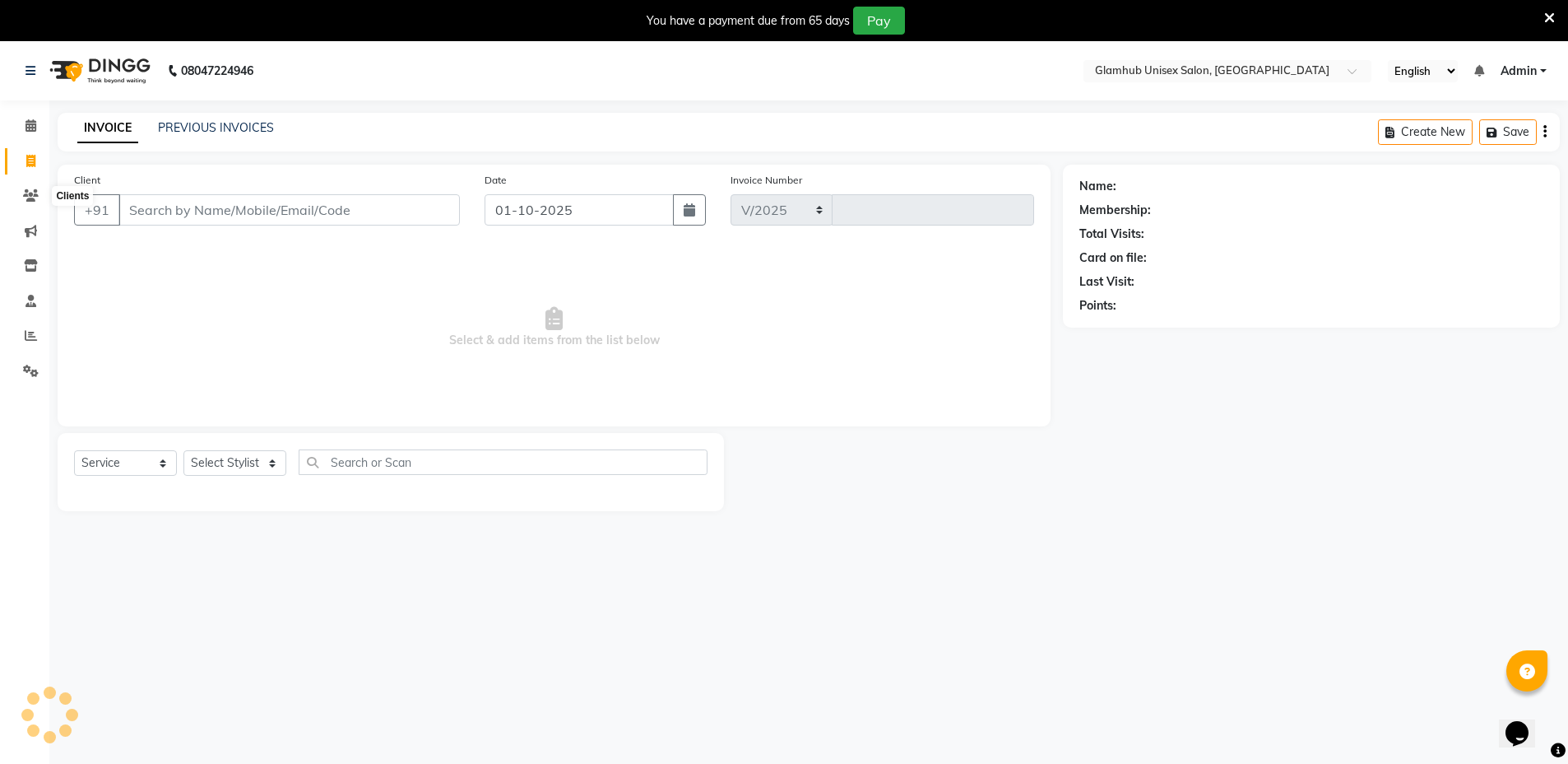
scroll to position [41, 0]
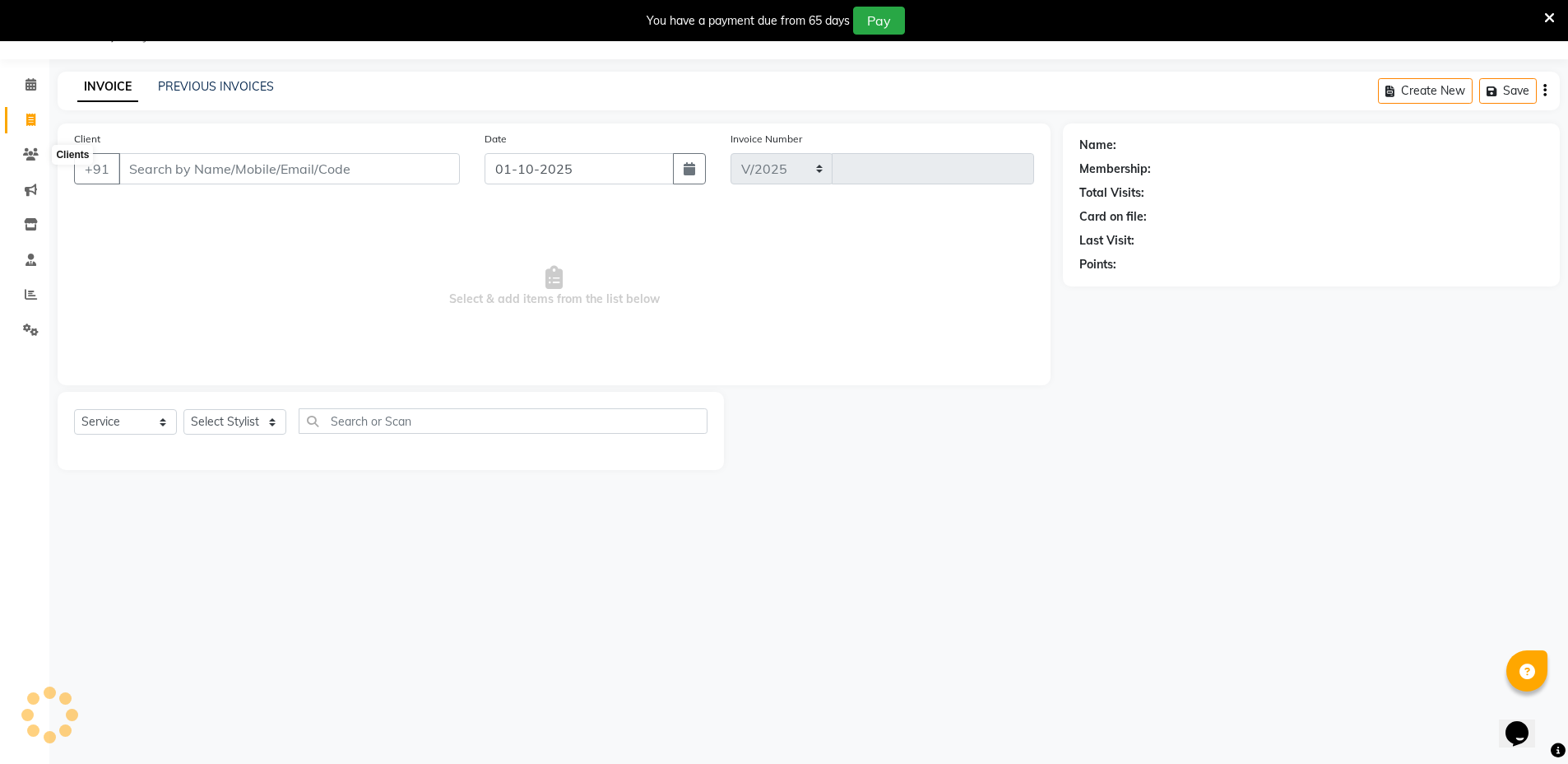
select select "7771"
type input "1688"
click at [282, 85] on div "INVOICE PREVIOUS INVOICES" at bounding box center [175, 88] width 236 height 19
click at [248, 85] on link "PREVIOUS INVOICES" at bounding box center [215, 86] width 116 height 15
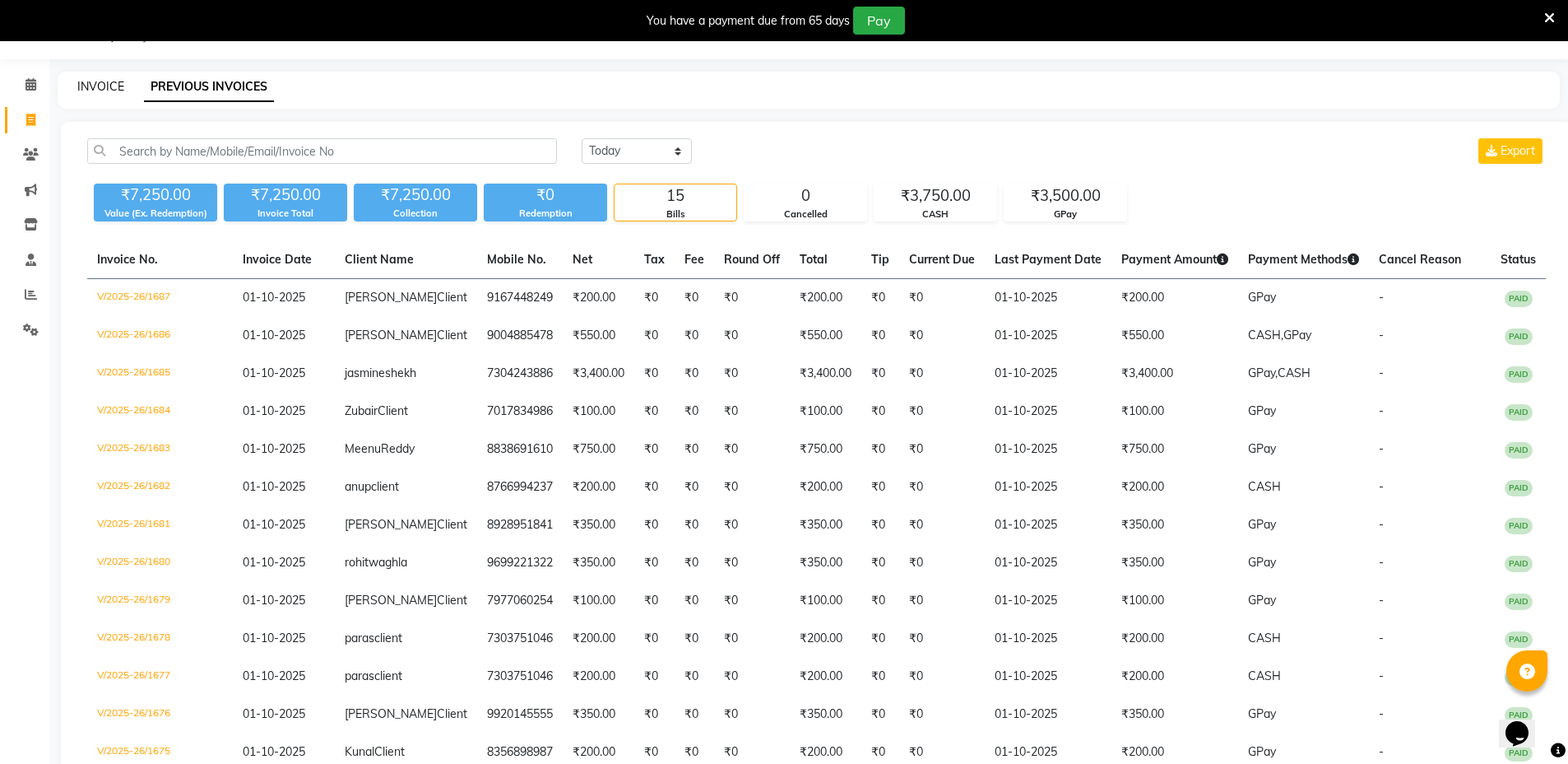
click at [111, 85] on link "INVOICE" at bounding box center [101, 86] width 47 height 15
select select "service"
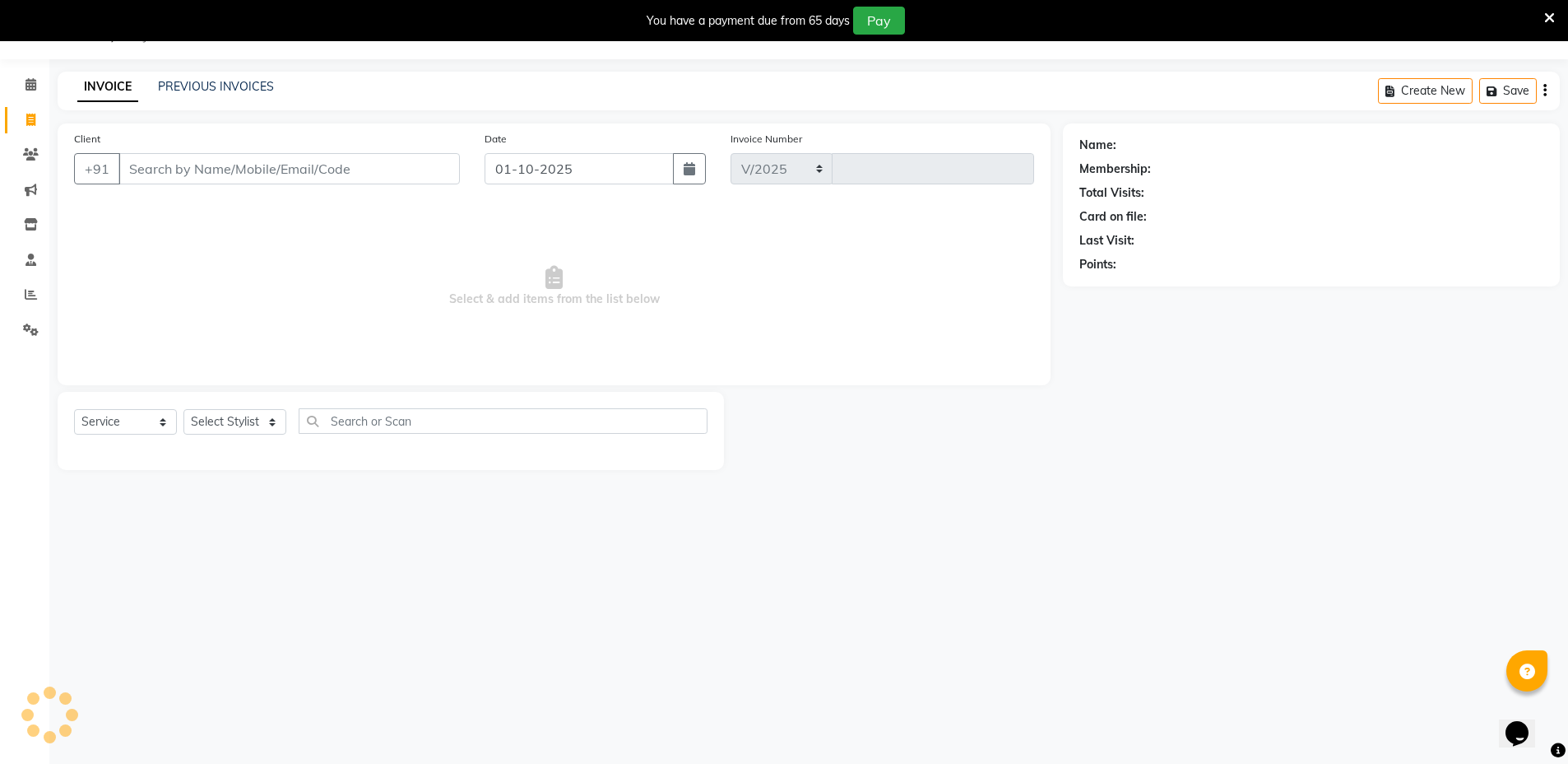
select select "7771"
type input "1688"
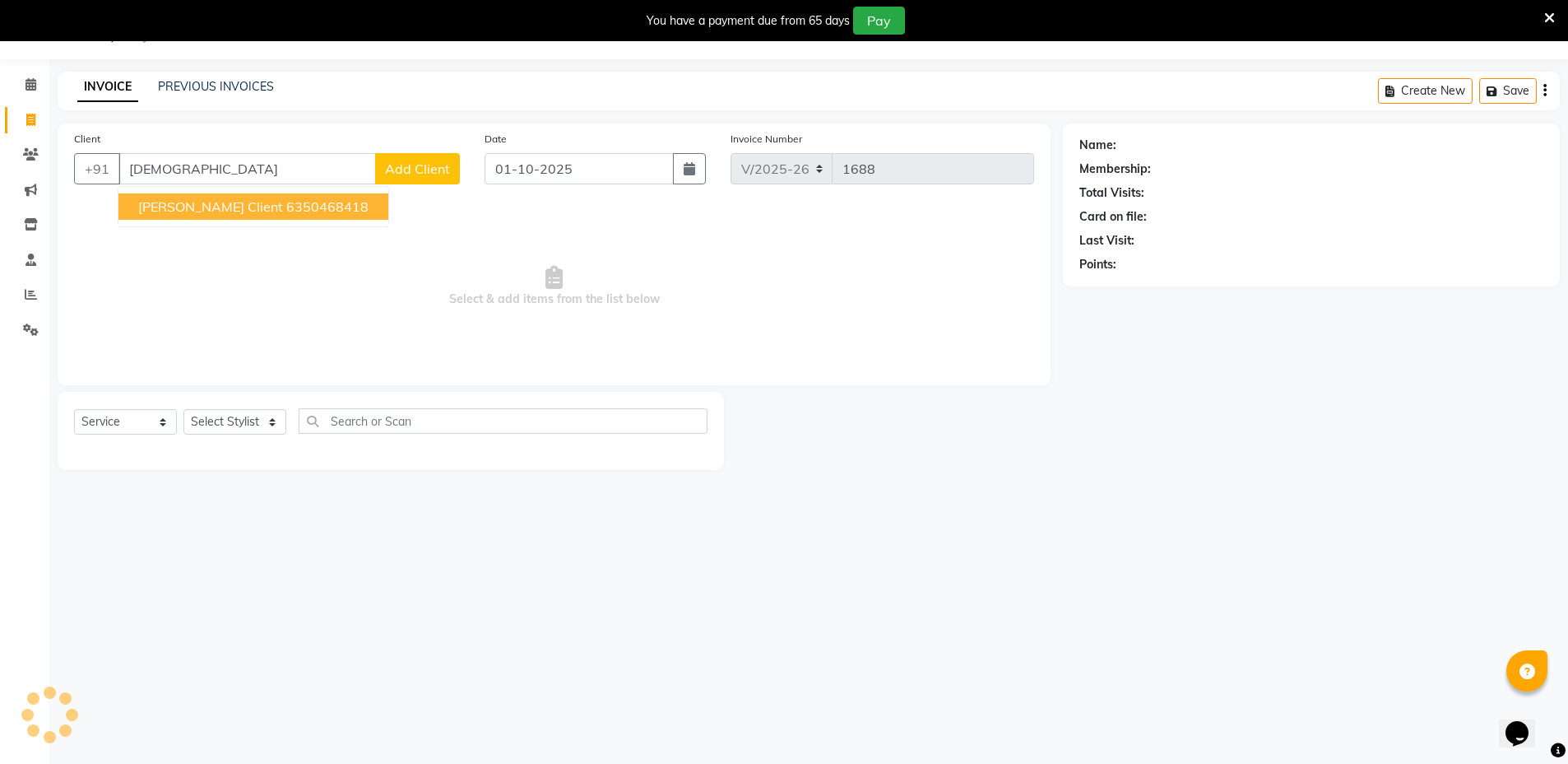
click at [210, 205] on span "Shivansh Client" at bounding box center [211, 206] width 145 height 17
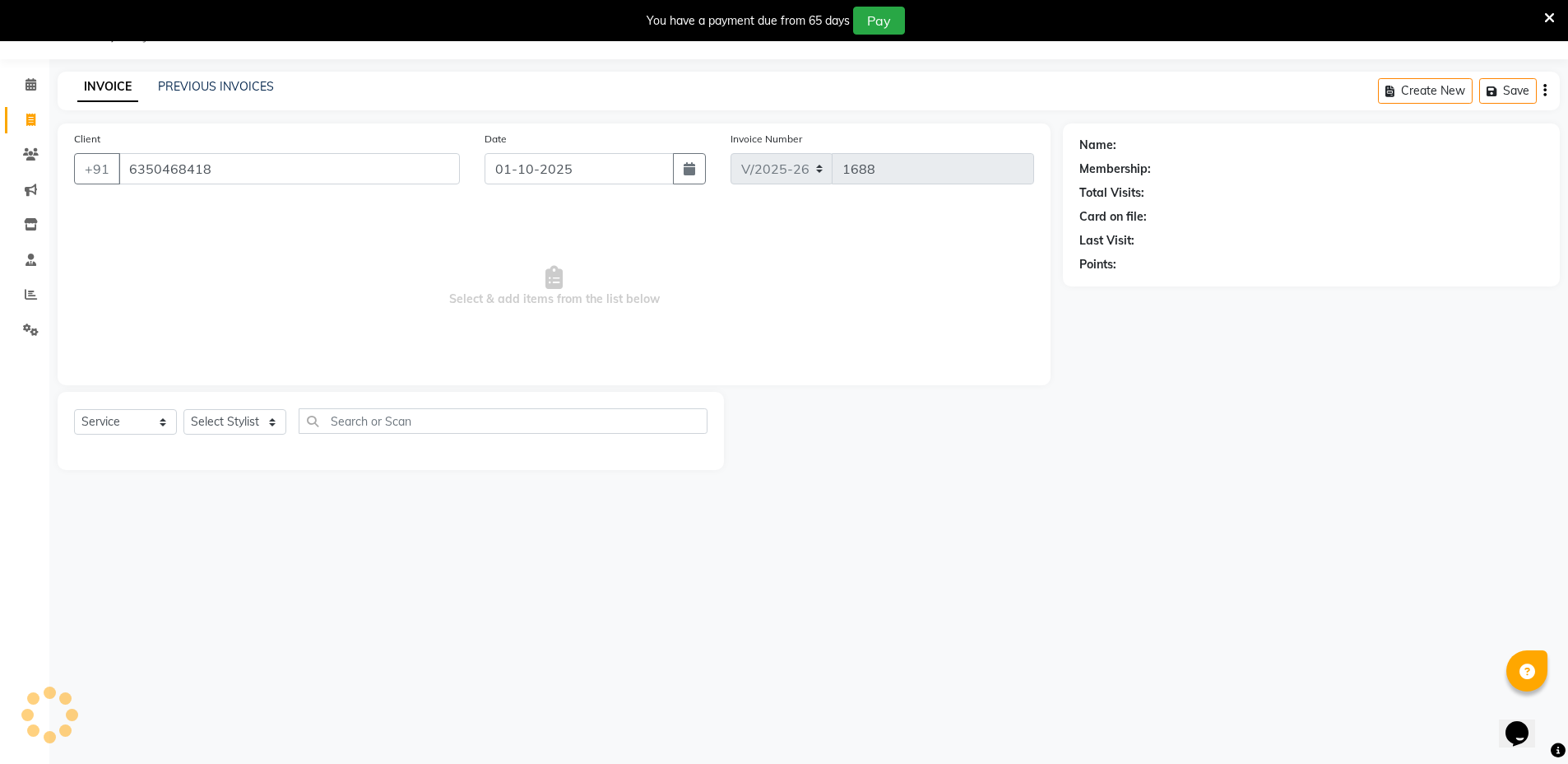
type input "6350468418"
click at [205, 421] on select "Select Stylist Arif Faiyaz krupali pranali radha Zishan" at bounding box center [235, 422] width 103 height 25
select select "71727"
click at [184, 409] on select "Select Stylist Arif Faiyaz krupali pranali radha Zishan" at bounding box center [235, 422] width 103 height 25
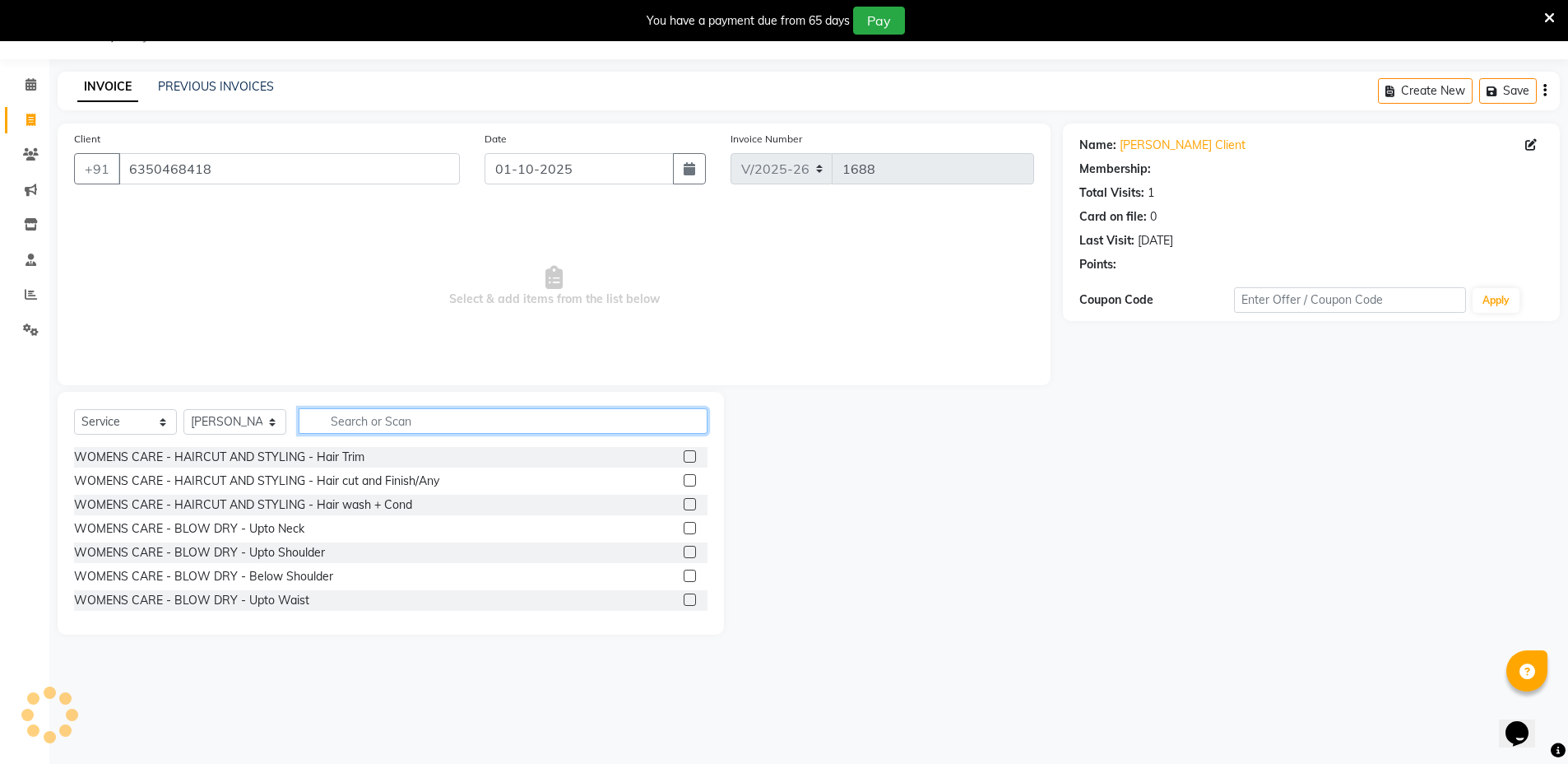
click at [467, 424] on input "text" at bounding box center [503, 421] width 409 height 25
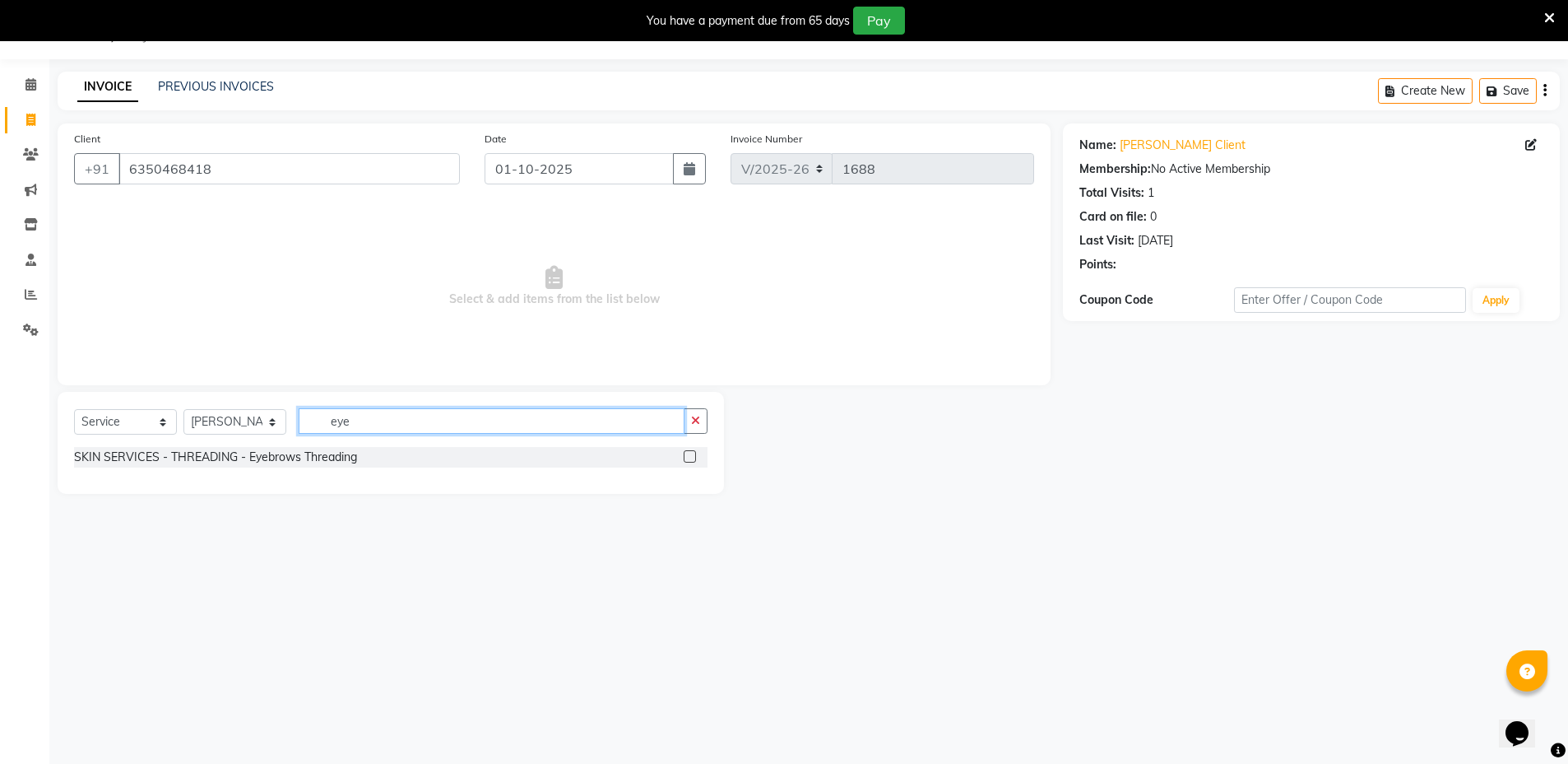
type input "eye"
click at [688, 454] on label at bounding box center [690, 456] width 12 height 12
click at [688, 454] on input "checkbox" at bounding box center [689, 457] width 10 height 10
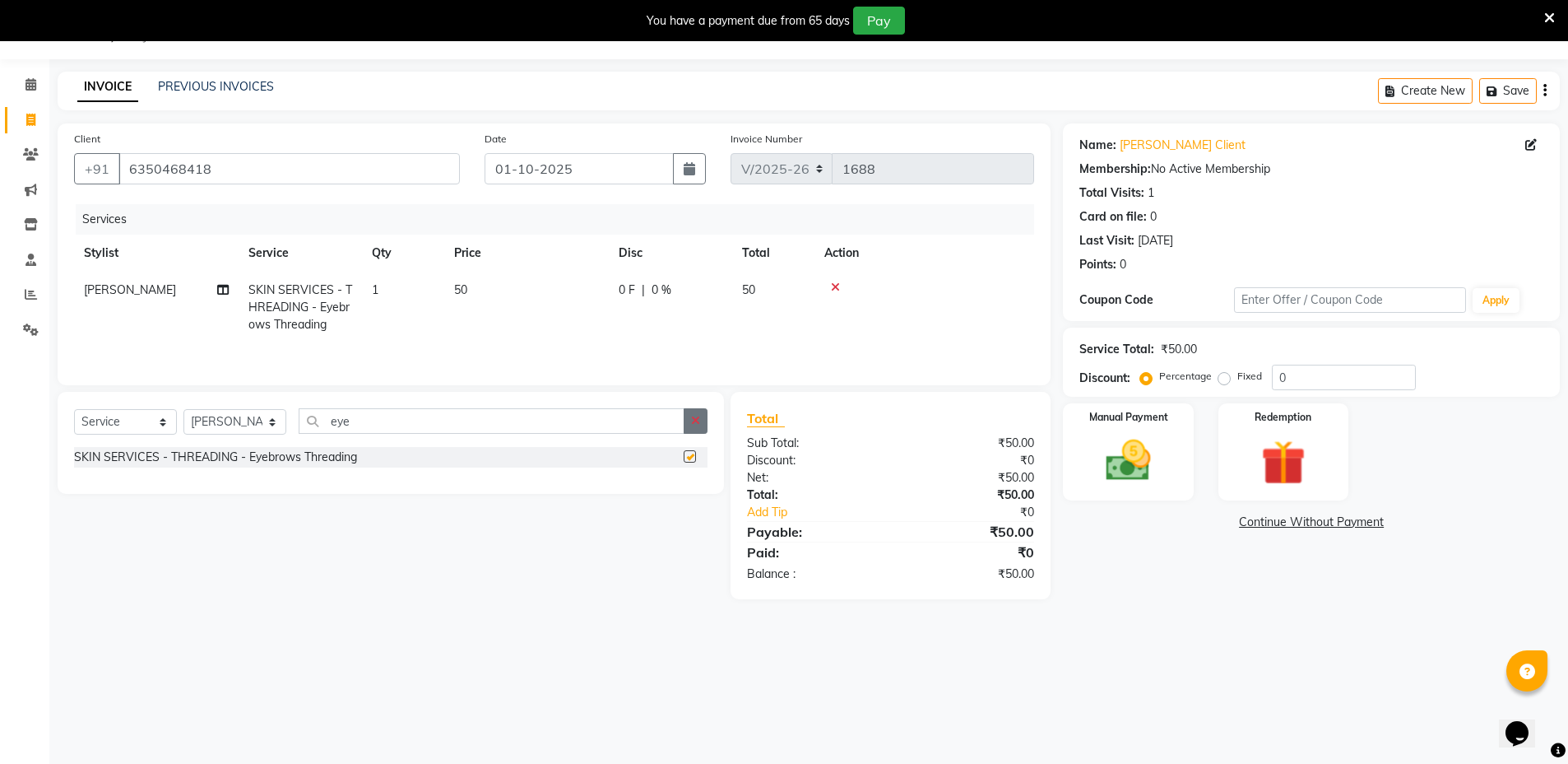
checkbox input "false"
click at [694, 426] on icon "button" at bounding box center [696, 420] width 9 height 11
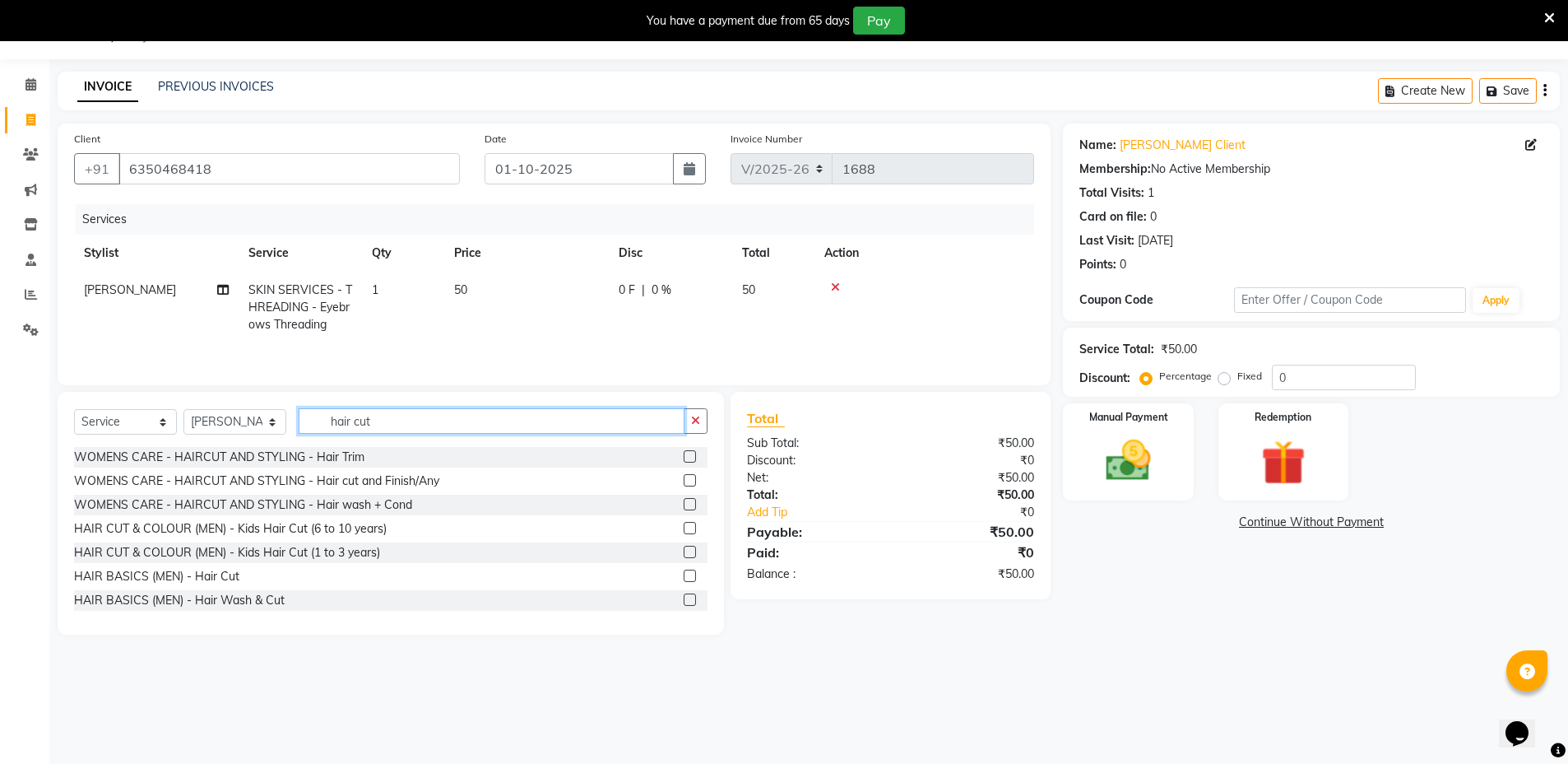
type input "hair cut"
click at [683, 601] on label at bounding box center [690, 599] width 12 height 12
click at [683, 601] on input "checkbox" at bounding box center [689, 600] width 10 height 10
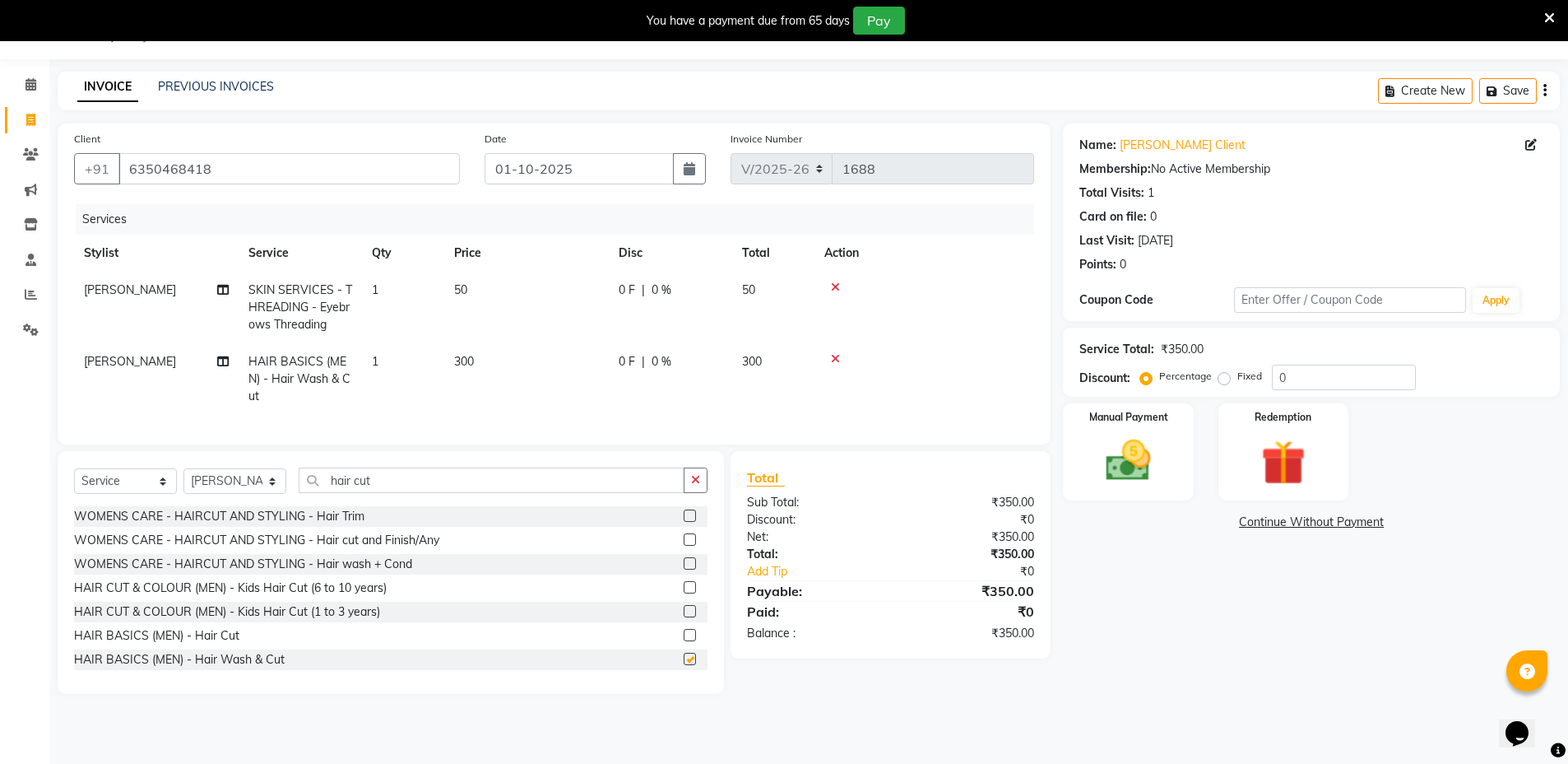
checkbox input "false"
click at [614, 493] on input "hair cut" at bounding box center [491, 480] width 386 height 25
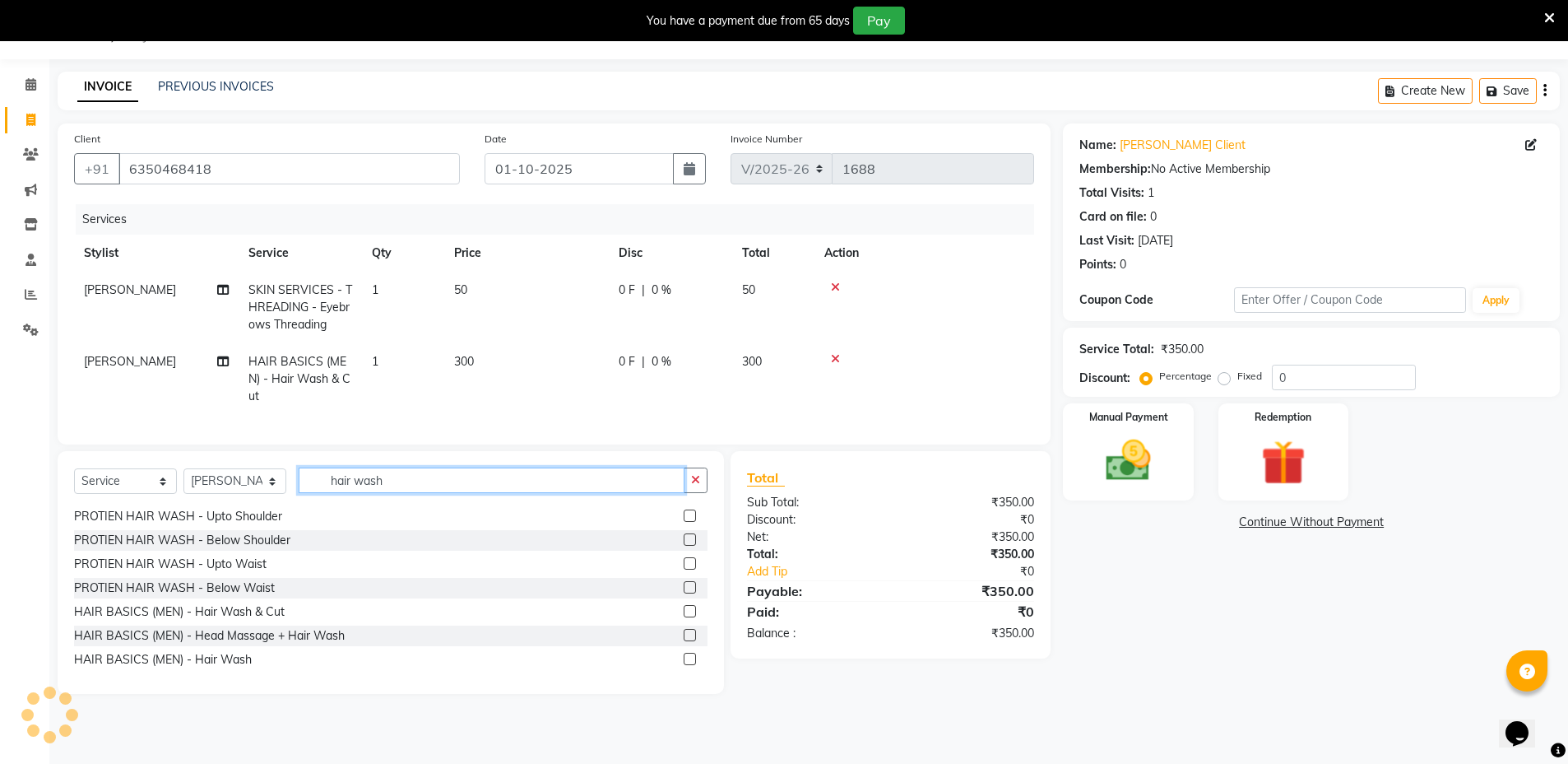
scroll to position [74, 0]
type input "hair wash"
click at [683, 663] on label at bounding box center [690, 656] width 12 height 12
click at [683, 663] on input "checkbox" at bounding box center [689, 657] width 10 height 10
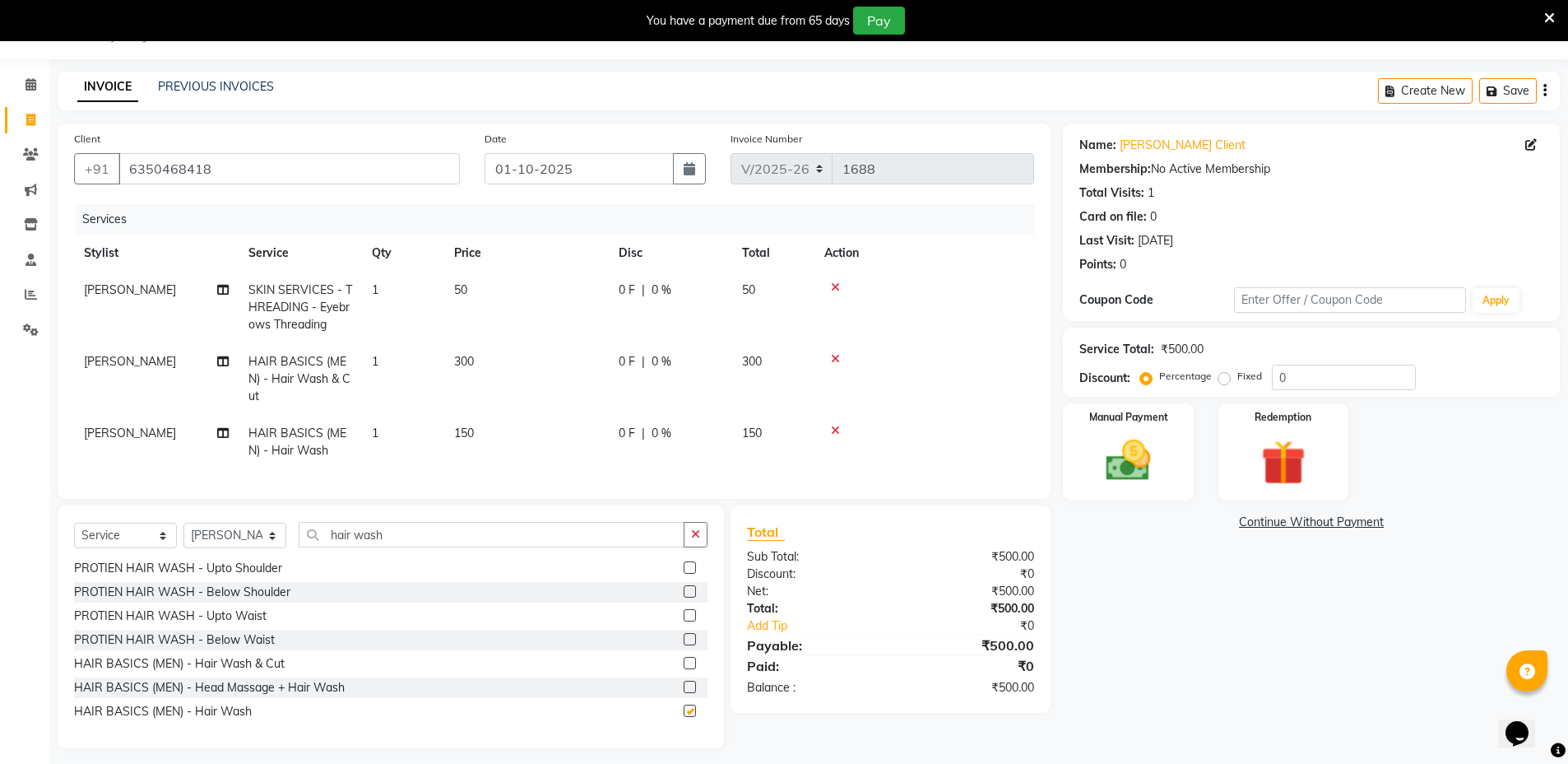
checkbox input "false"
click at [470, 434] on span "150" at bounding box center [464, 433] width 20 height 15
select select "71727"
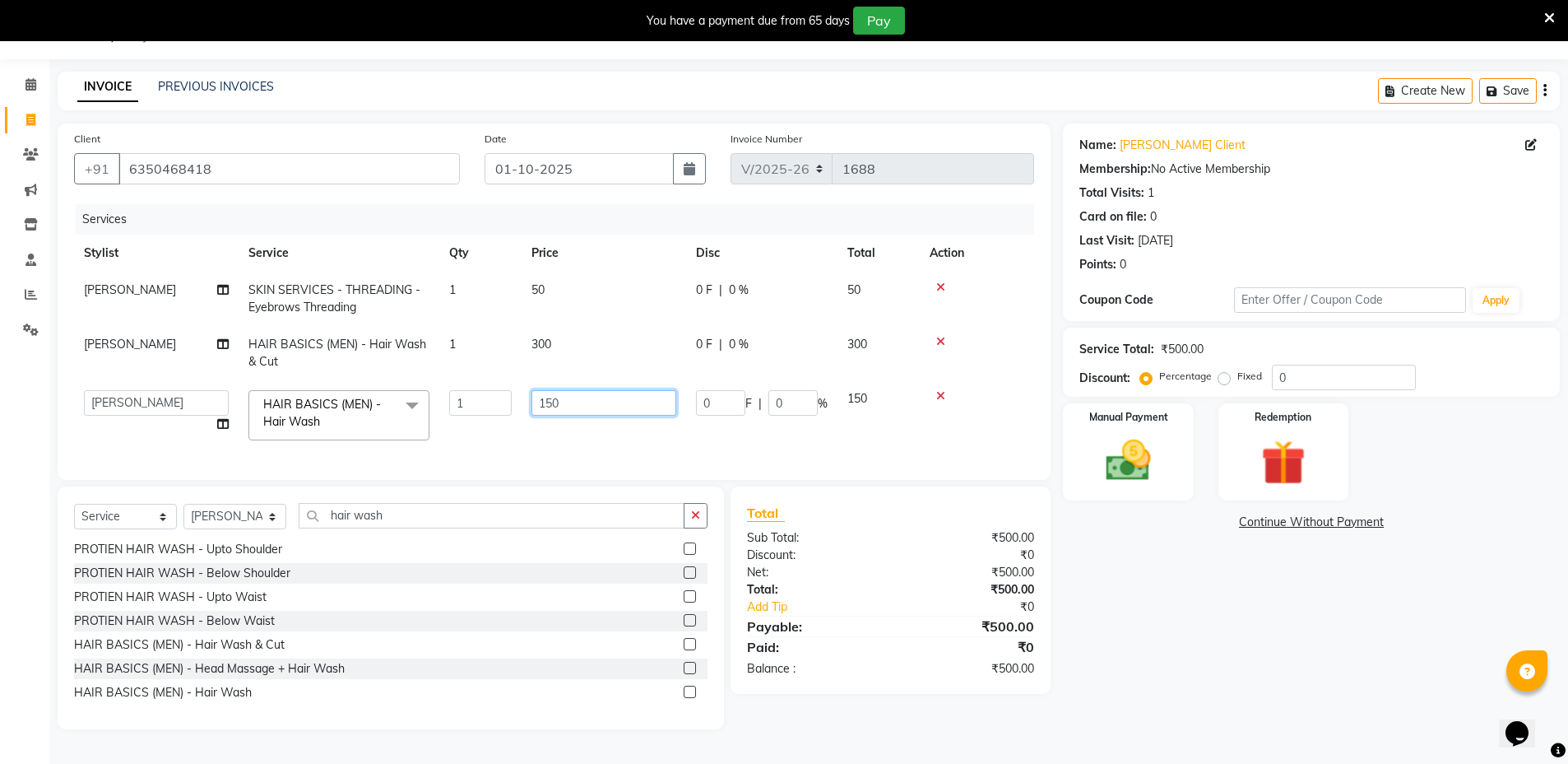
click at [638, 390] on input "150" at bounding box center [603, 402] width 145 height 25
type input "100"
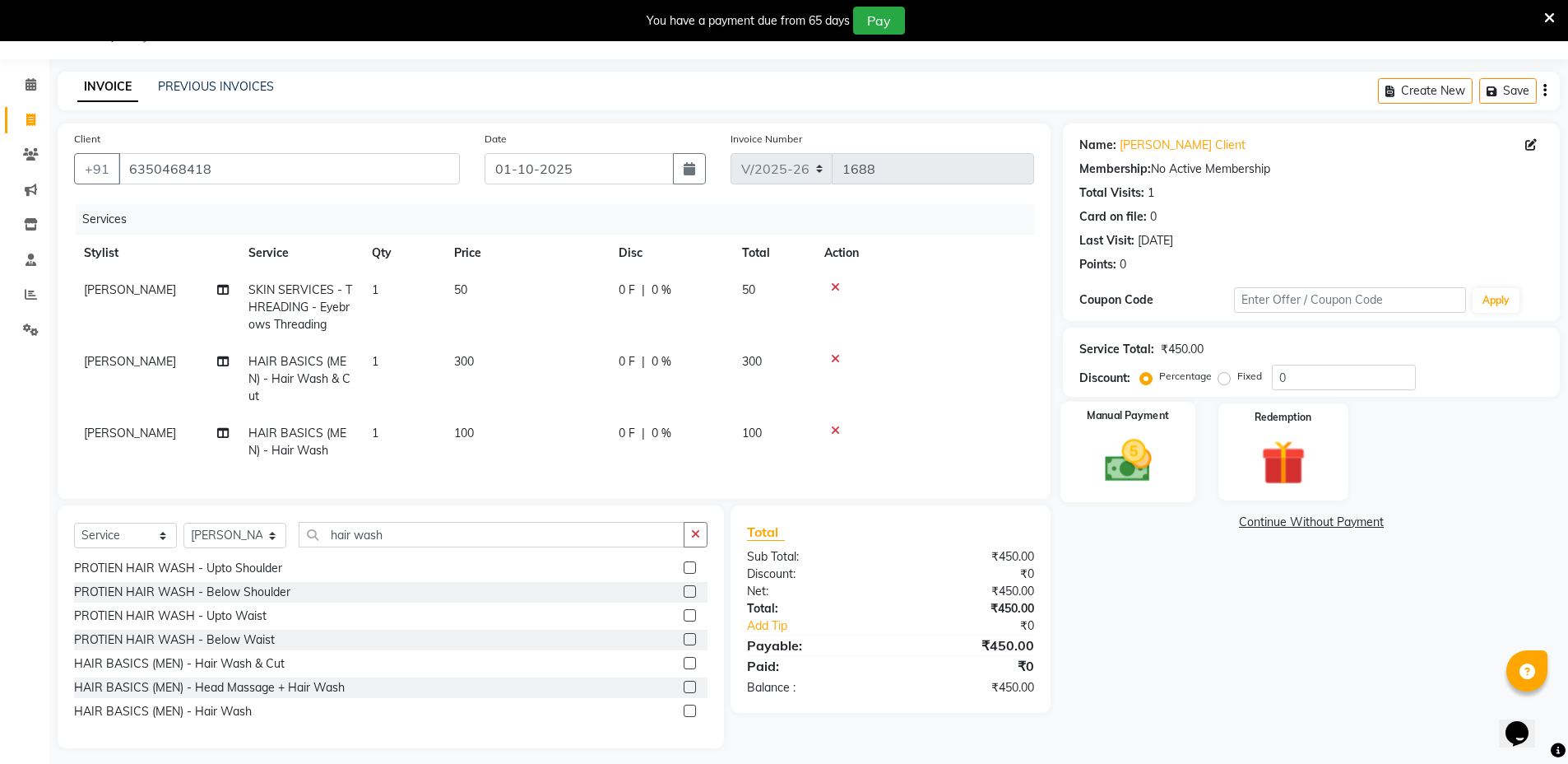
click at [1101, 426] on div "Manual Payment" at bounding box center [1128, 452] width 136 height 101
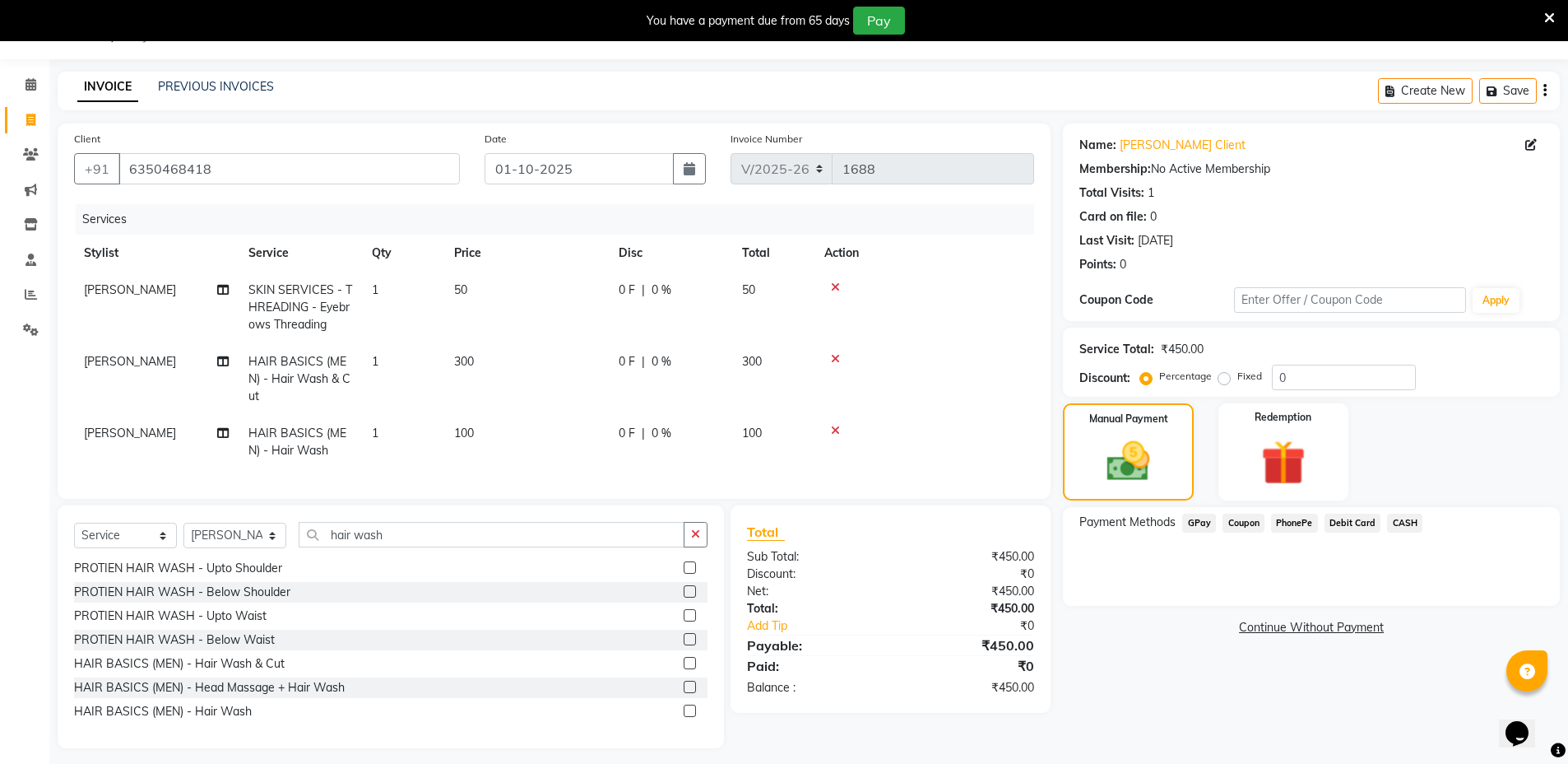
click at [1197, 512] on div "Payment Methods GPay Coupon PhonePe Debit Card CASH" at bounding box center [1311, 556] width 497 height 98
click at [1199, 523] on span "GPay" at bounding box center [1199, 524] width 34 height 19
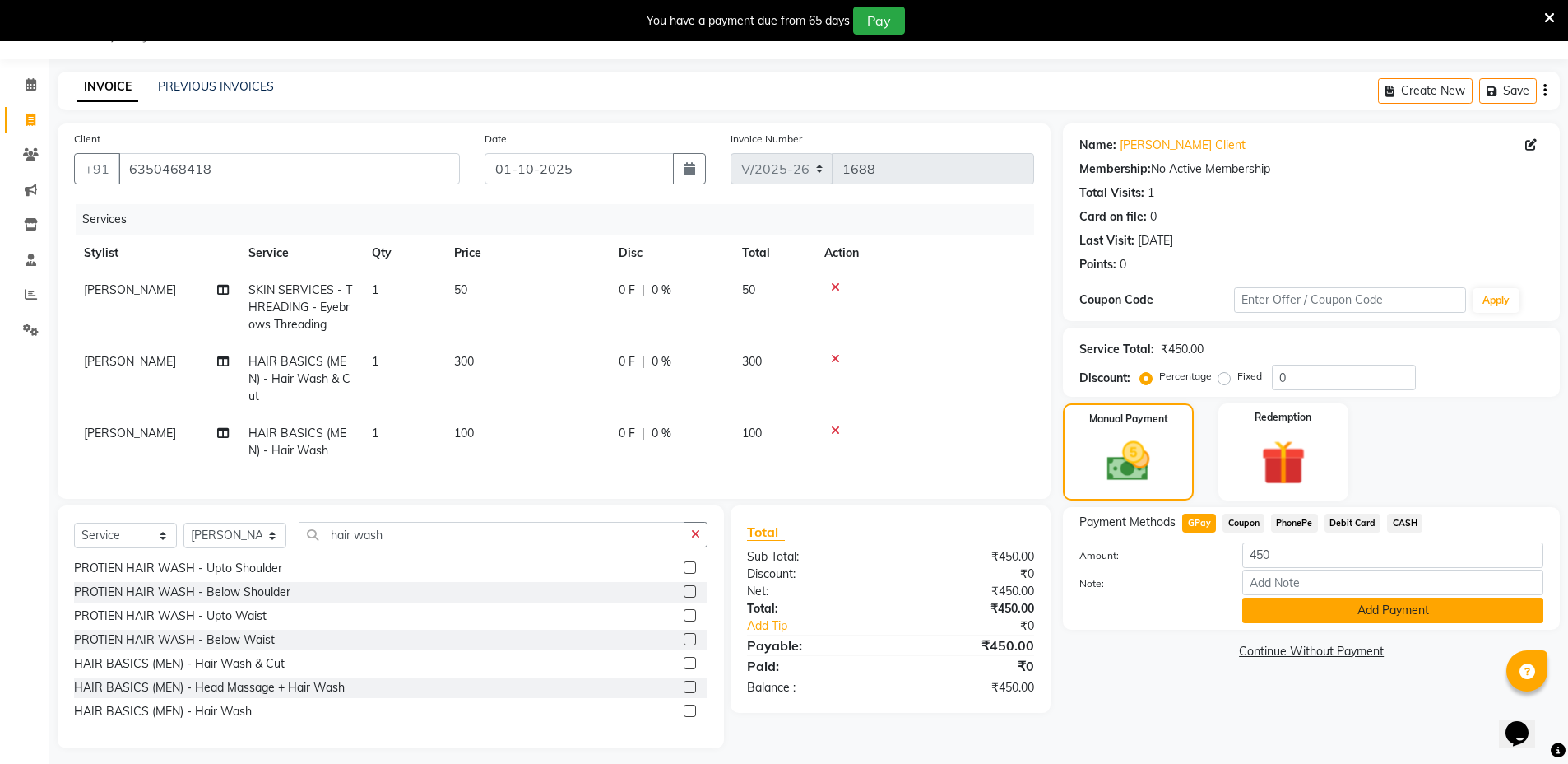
click at [1347, 610] on button "Add Payment" at bounding box center [1393, 610] width 301 height 25
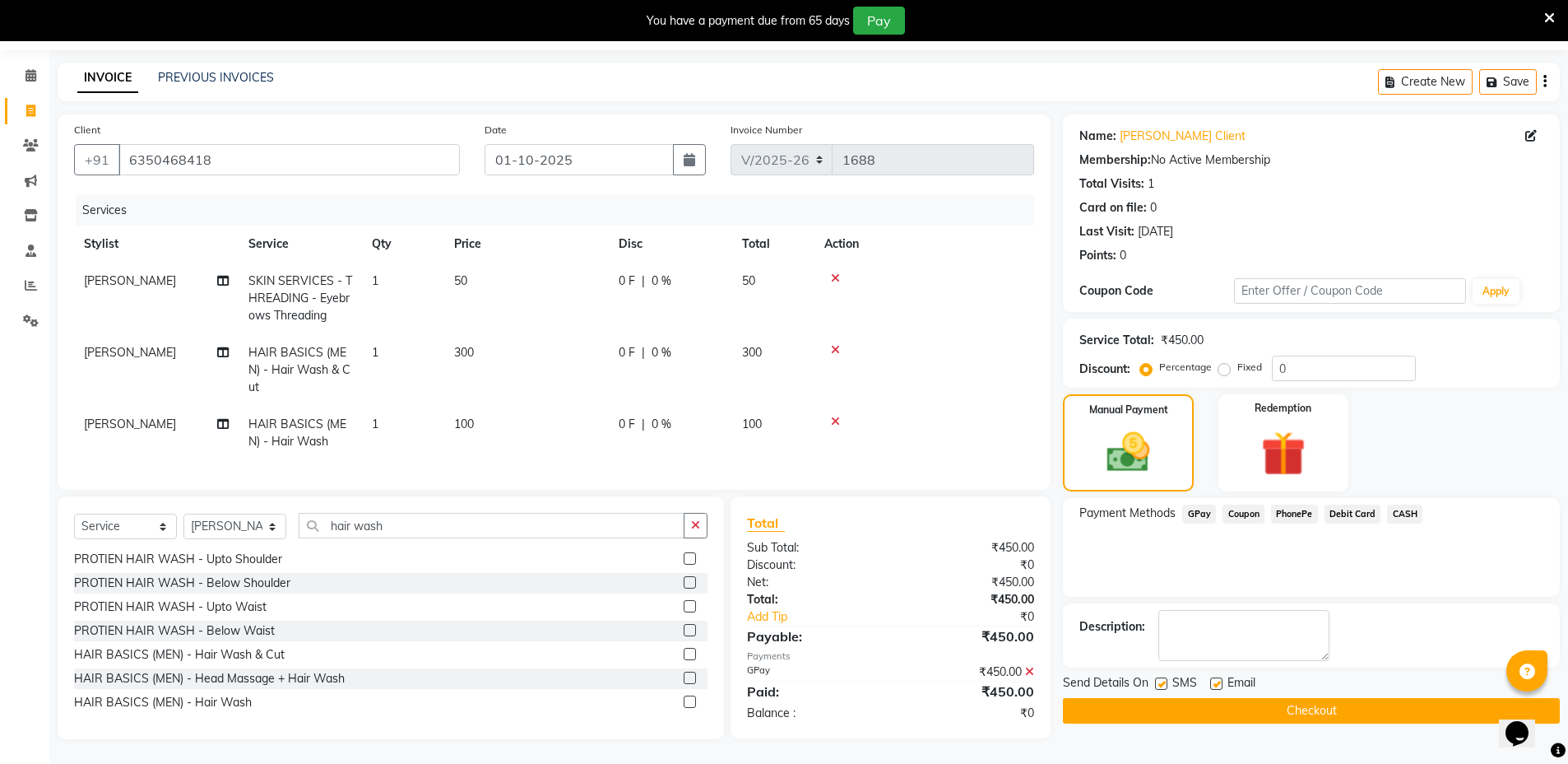
scroll to position [66, 0]
click at [1292, 698] on button "Checkout" at bounding box center [1311, 710] width 497 height 25
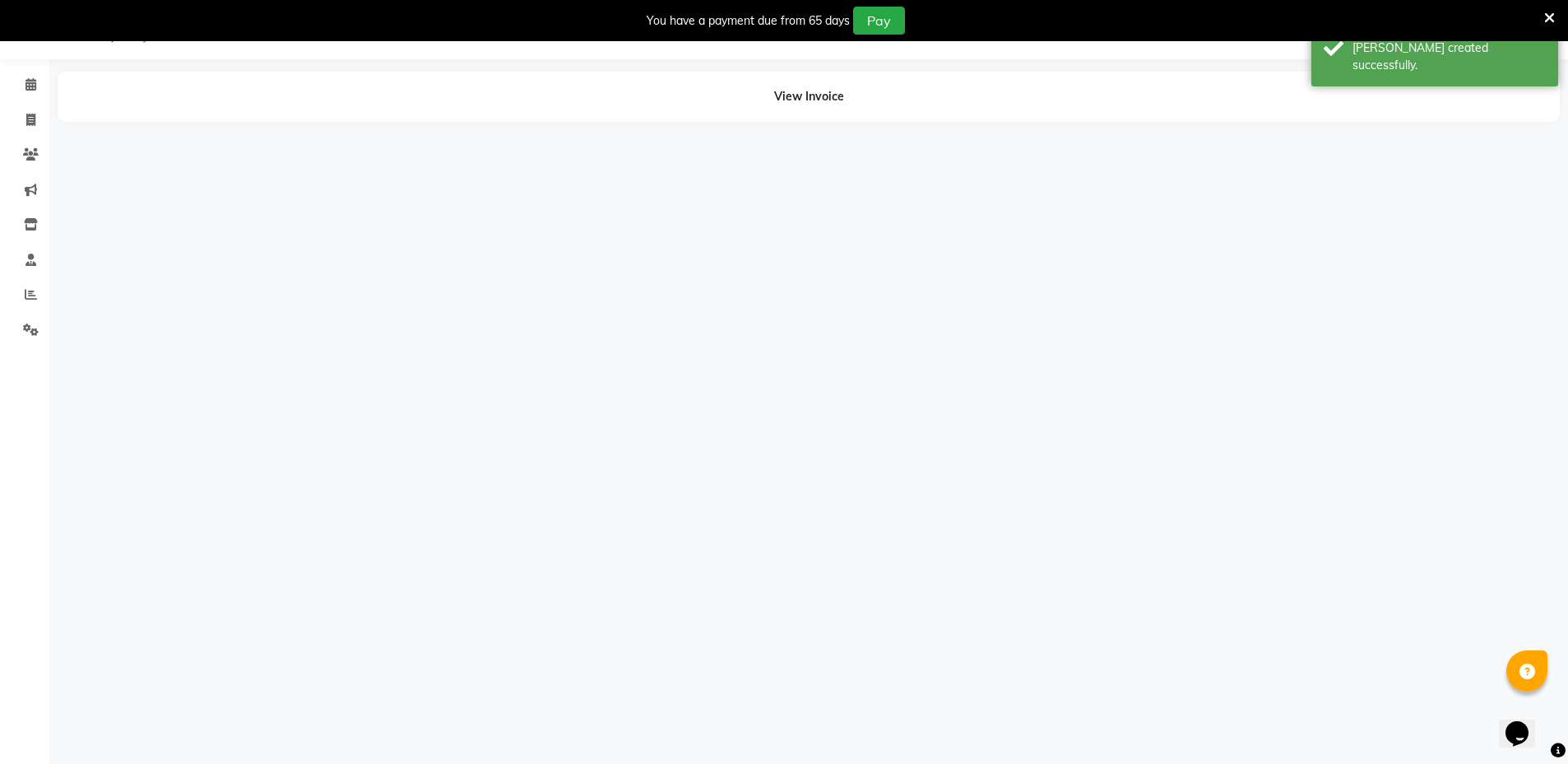
scroll to position [41, 0]
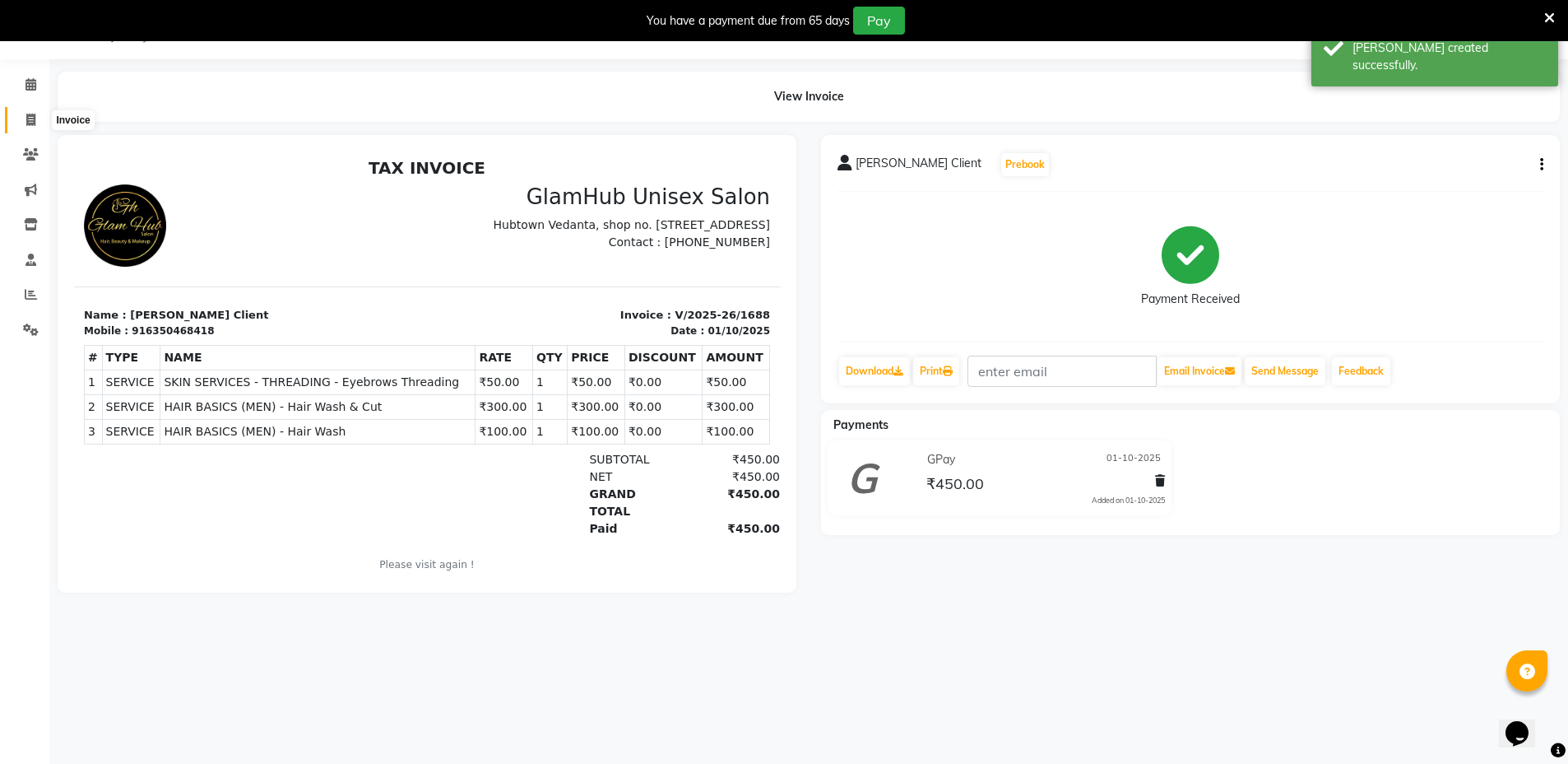
click at [31, 116] on icon at bounding box center [30, 119] width 9 height 12
select select "service"
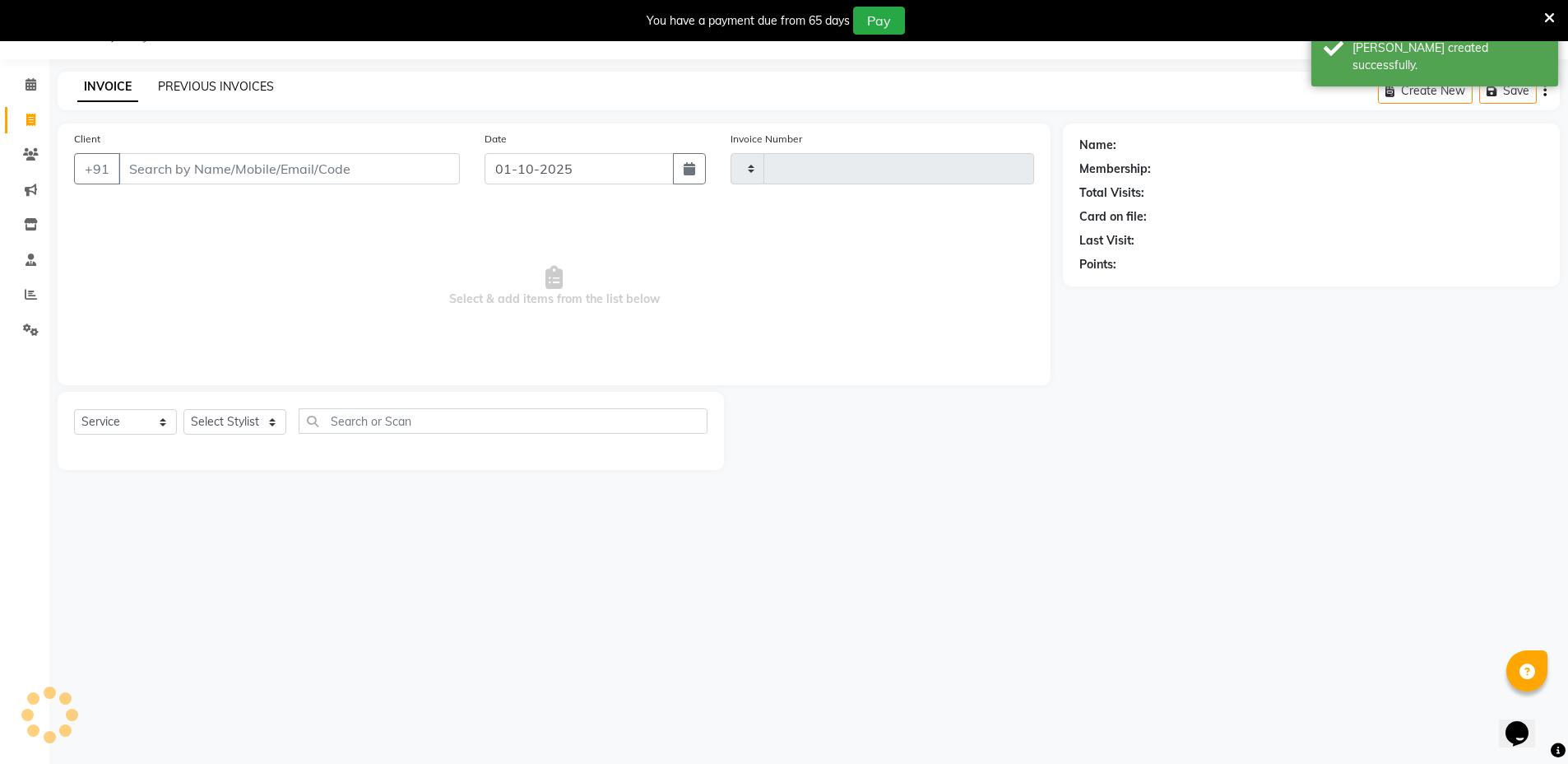
click at [186, 80] on link "PREVIOUS INVOICES" at bounding box center [215, 86] width 116 height 15
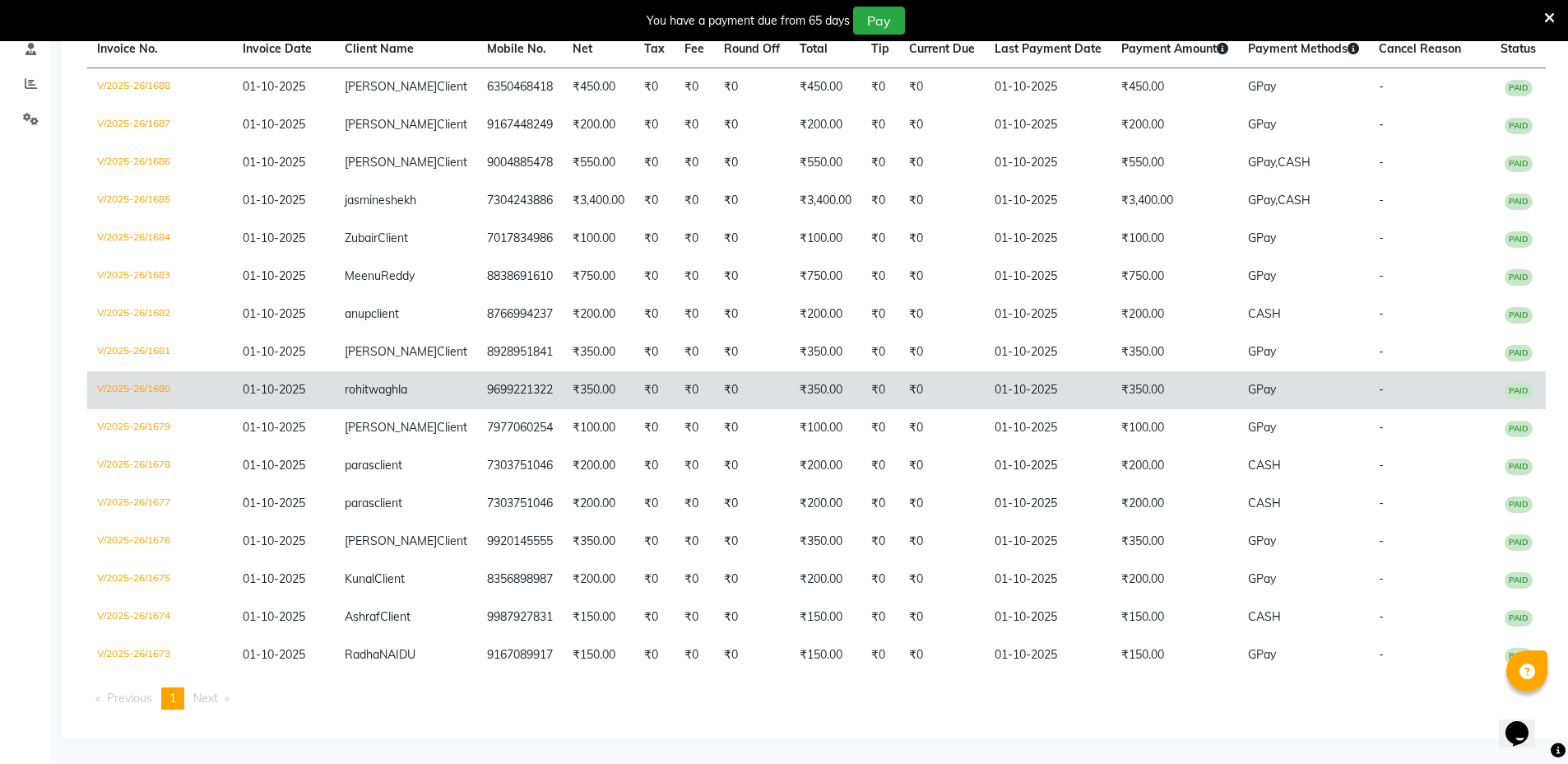
scroll to position [276, 0]
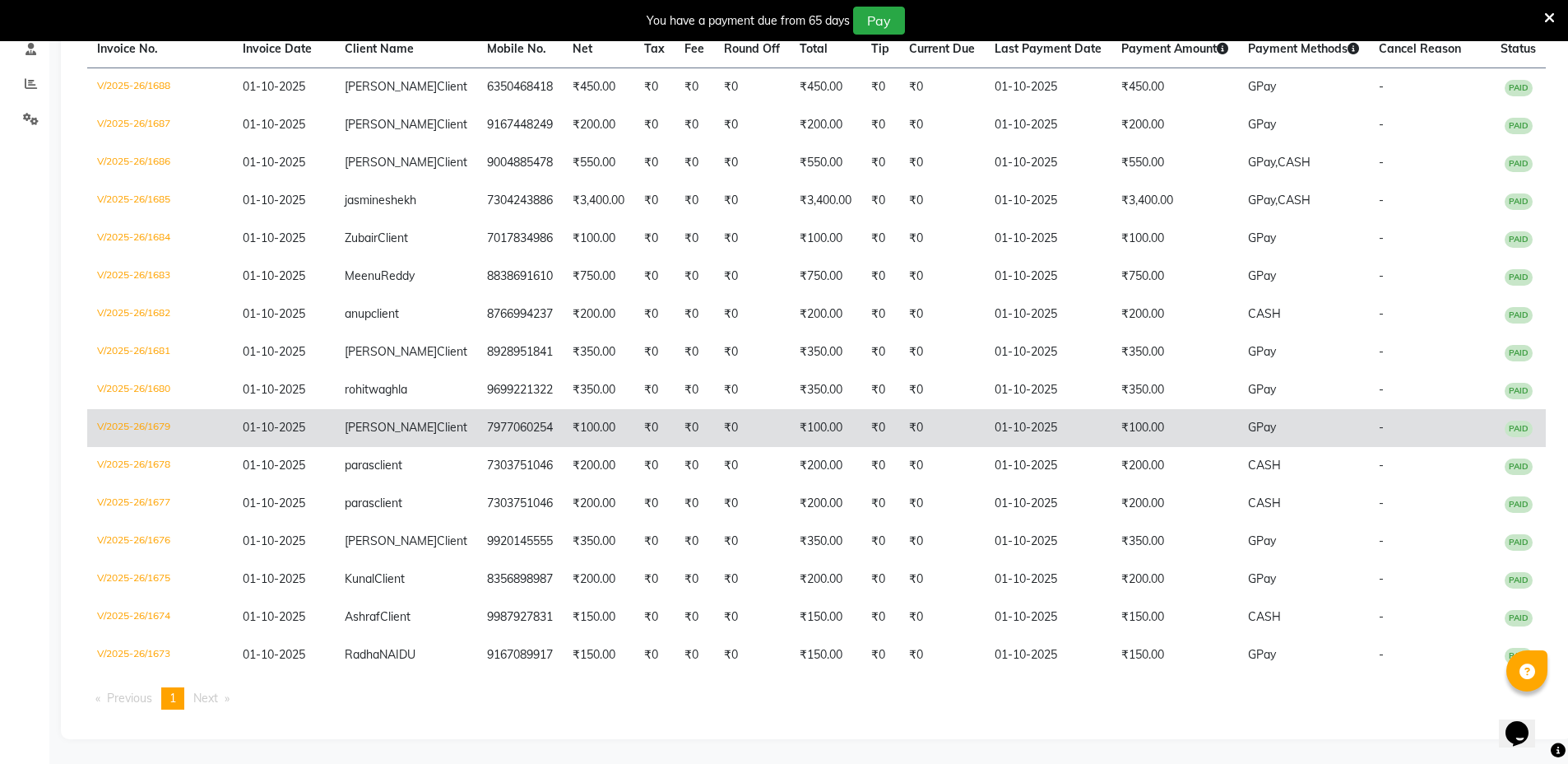
click at [323, 447] on td "01-10-2025" at bounding box center [283, 428] width 102 height 37
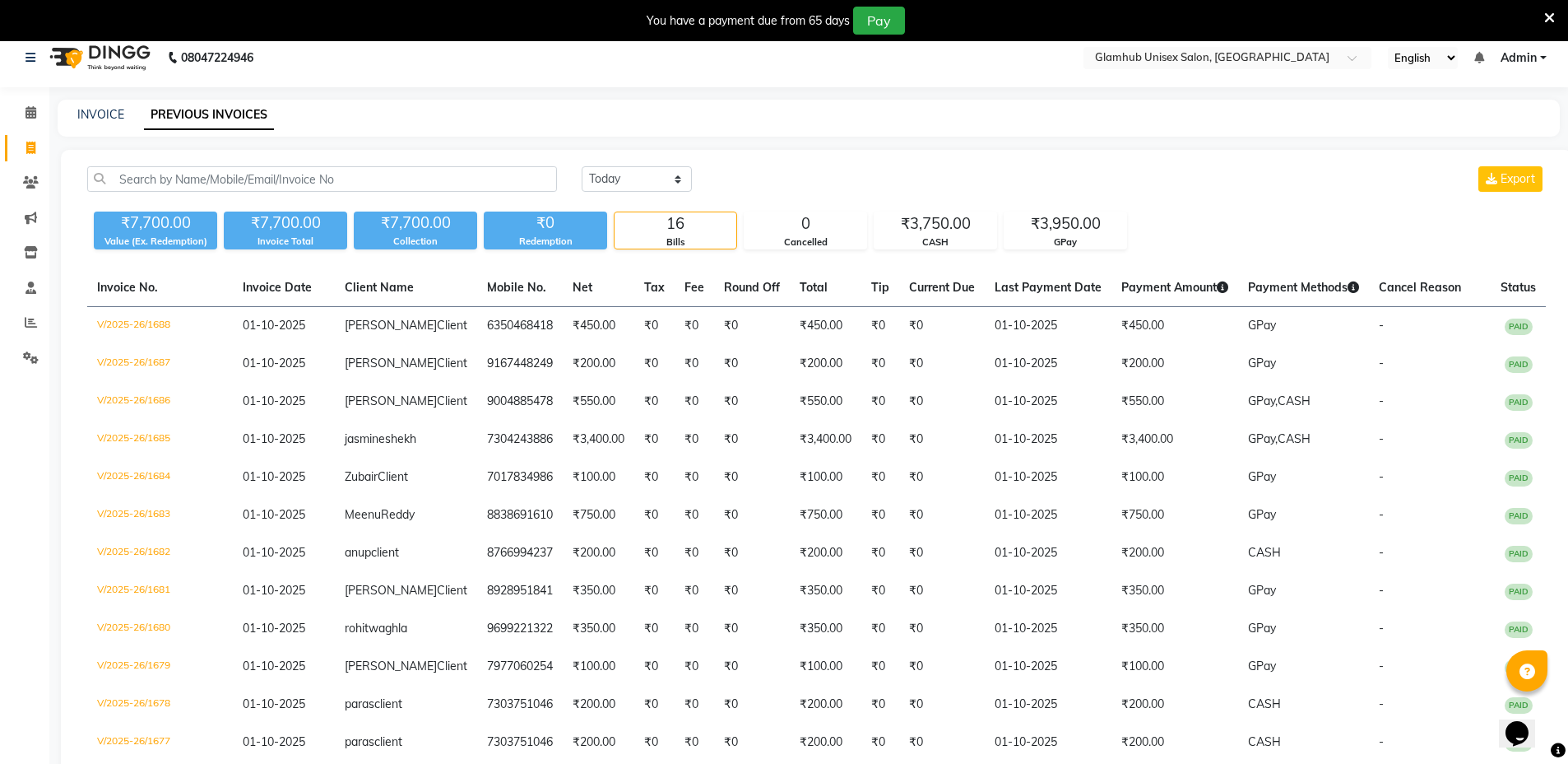
scroll to position [0, 0]
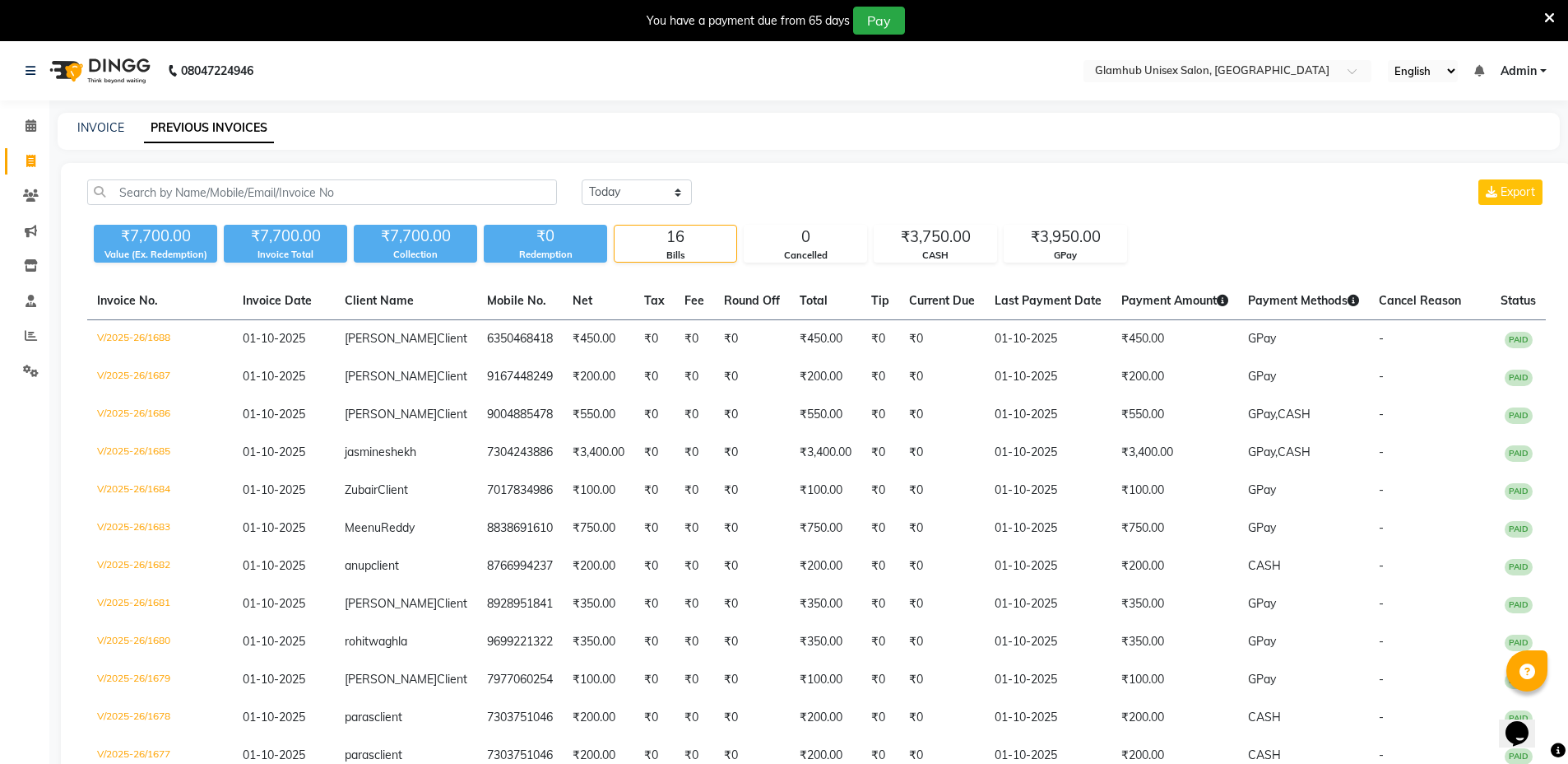
click at [97, 119] on div "INVOICE" at bounding box center [101, 128] width 47 height 17
click at [101, 121] on link "INVOICE" at bounding box center [101, 127] width 47 height 15
select select "service"
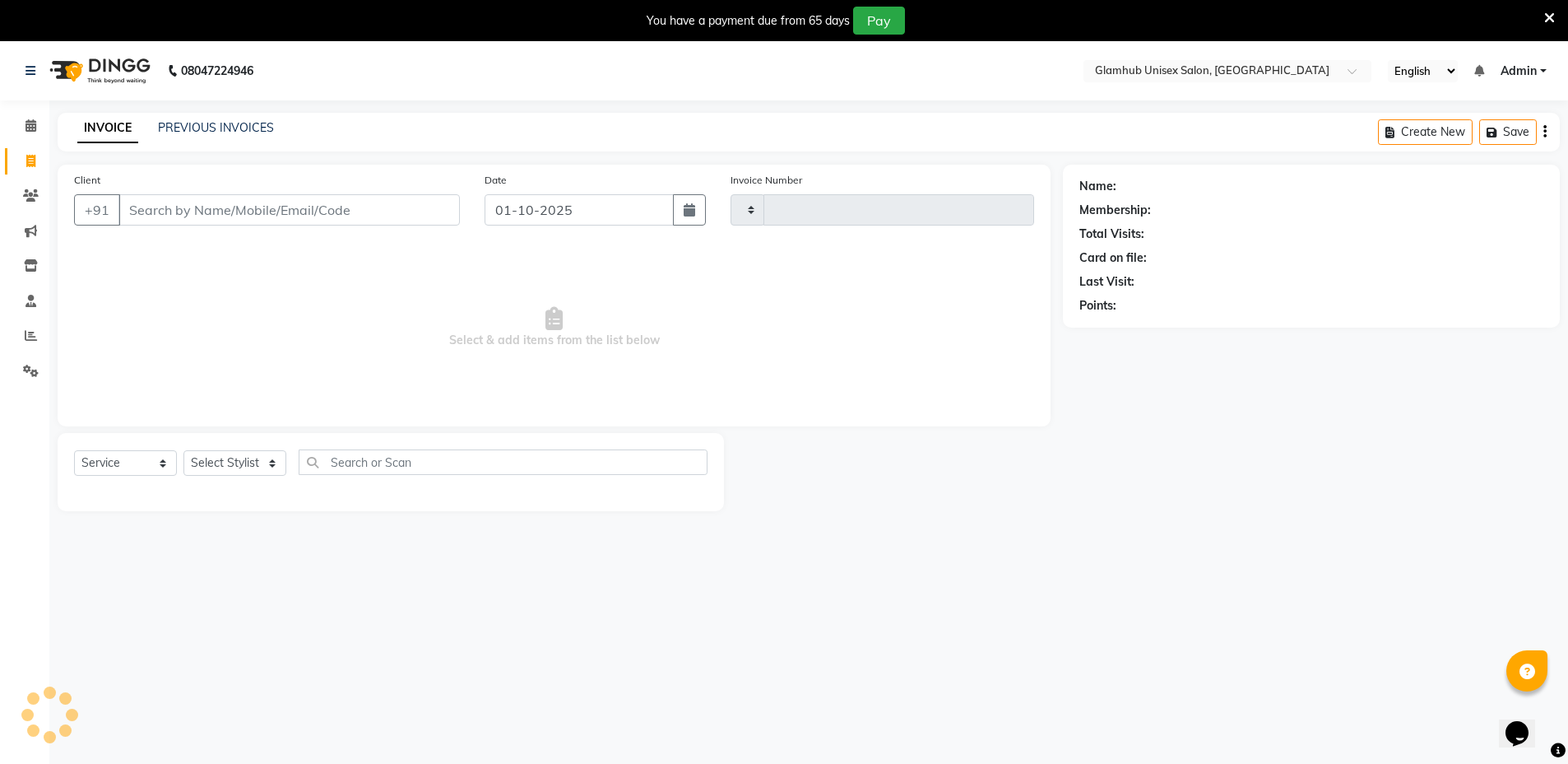
scroll to position [41, 0]
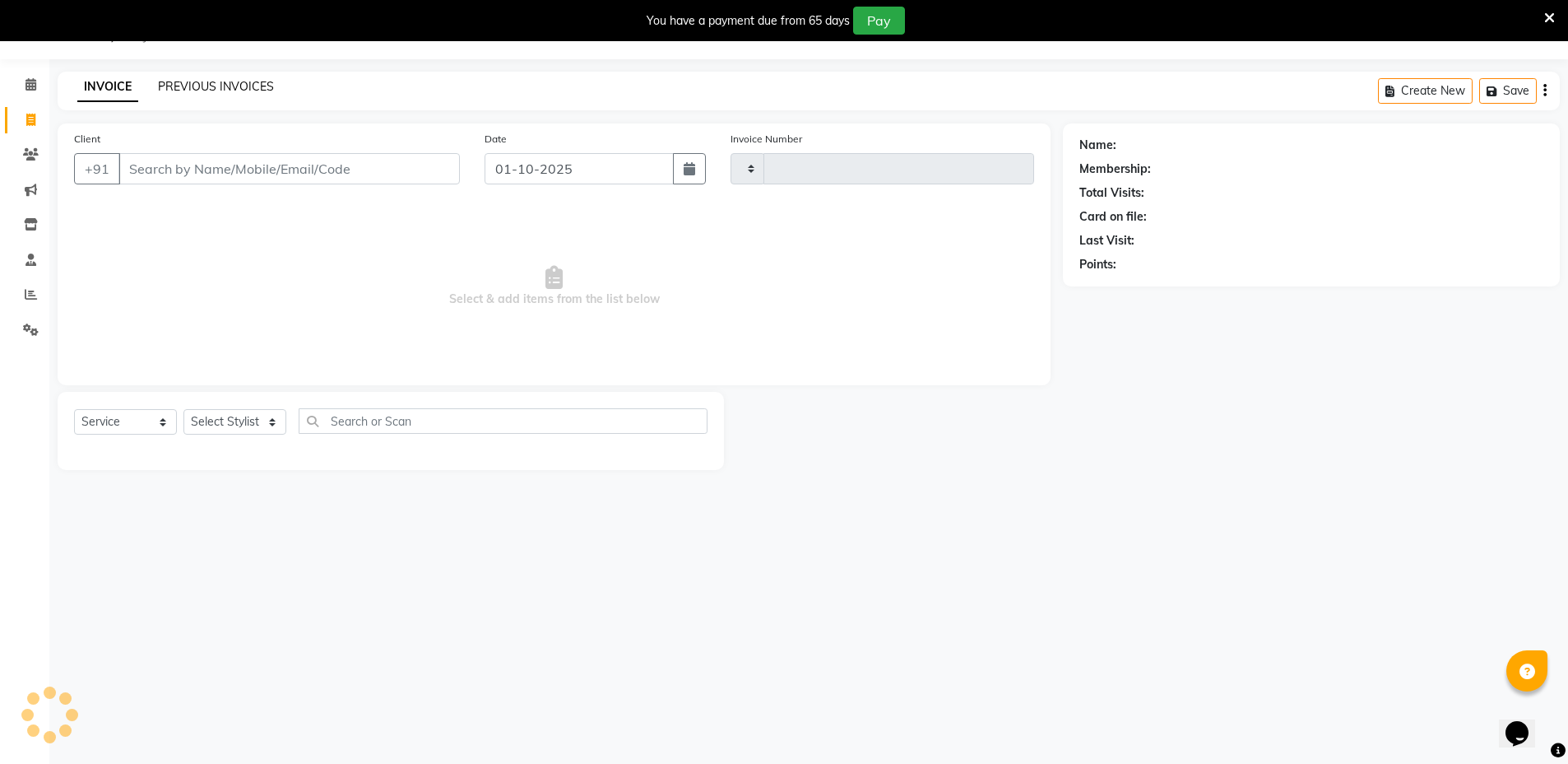
click at [207, 80] on link "PREVIOUS INVOICES" at bounding box center [215, 86] width 116 height 15
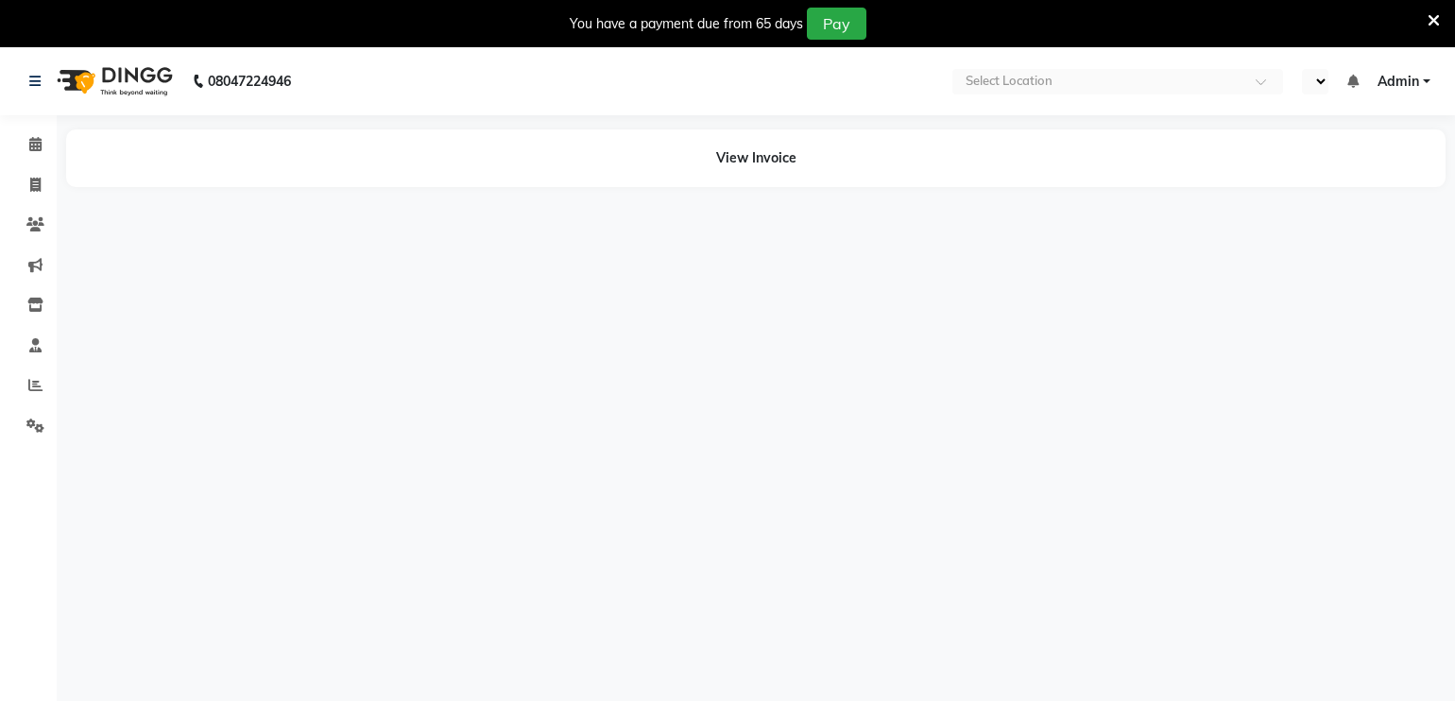
select select "en"
